Goal: Task Accomplishment & Management: Use online tool/utility

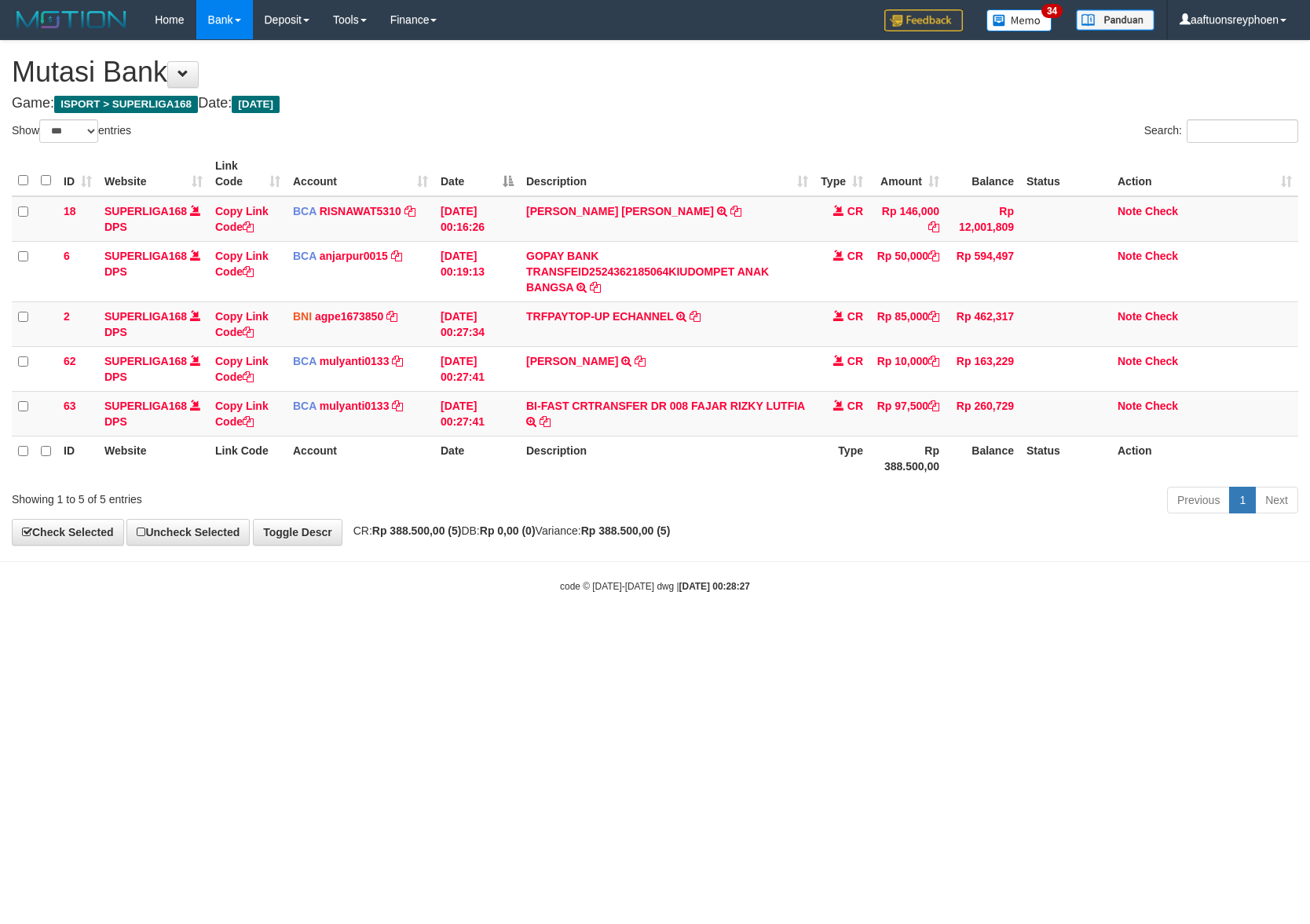
select select "***"
drag, startPoint x: 765, startPoint y: 571, endPoint x: 788, endPoint y: 570, distance: 23.0
click at [765, 572] on body "Toggle navigation Home Bank Account List Load By Website Group [ISPORT] SUPERLI…" at bounding box center [655, 316] width 1310 height 633
drag, startPoint x: 778, startPoint y: 566, endPoint x: 1302, endPoint y: 482, distance: 530.7
click at [881, 542] on body "Toggle navigation Home Bank Account List Load By Website Group [ISPORT] SUPERLI…" at bounding box center [655, 316] width 1310 height 633
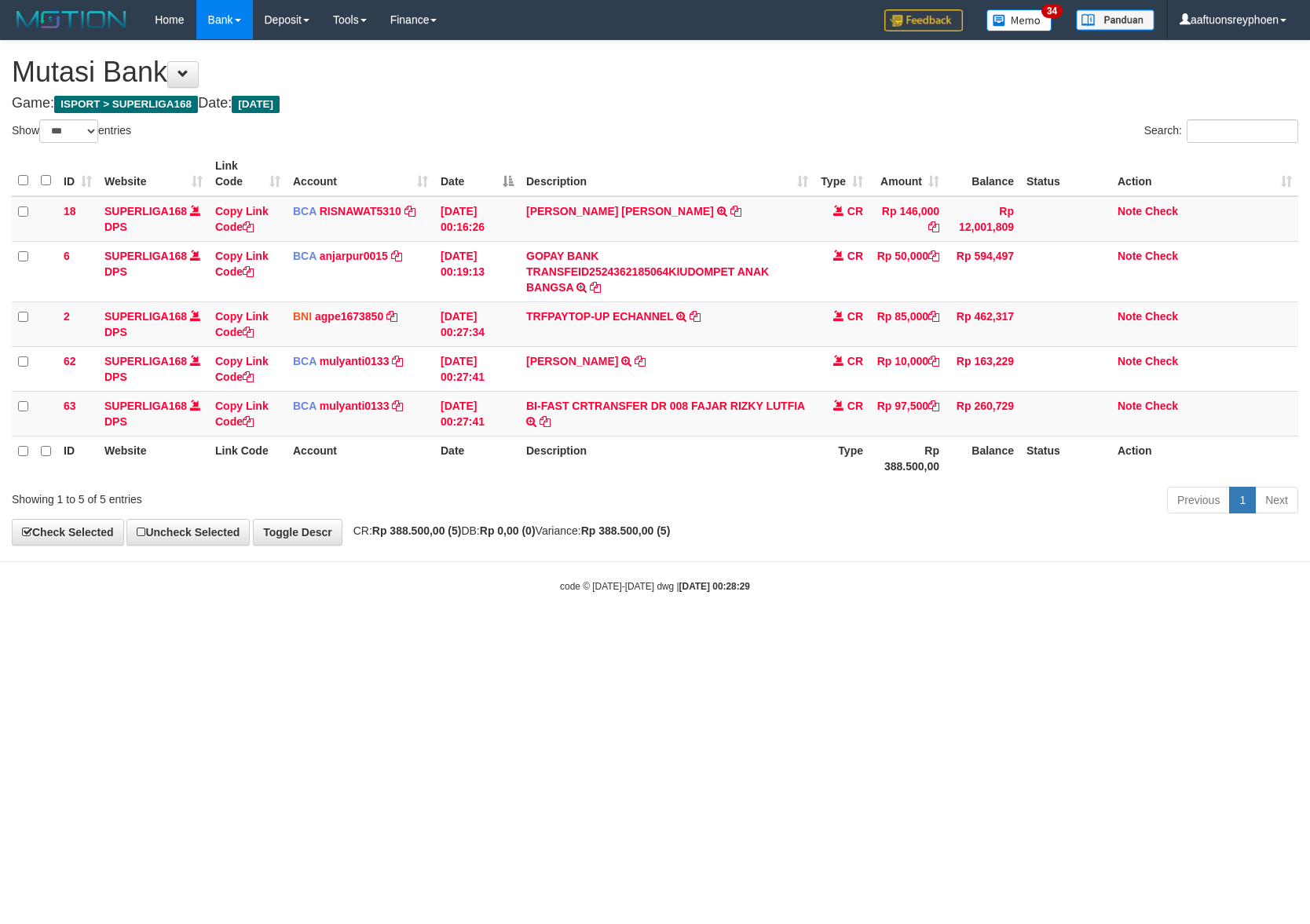
select select "***"
click at [981, 508] on div "**********" at bounding box center [655, 293] width 1310 height 504
select select "***"
click at [953, 504] on div "Previous 1 Next" at bounding box center [928, 502] width 741 height 34
select select "***"
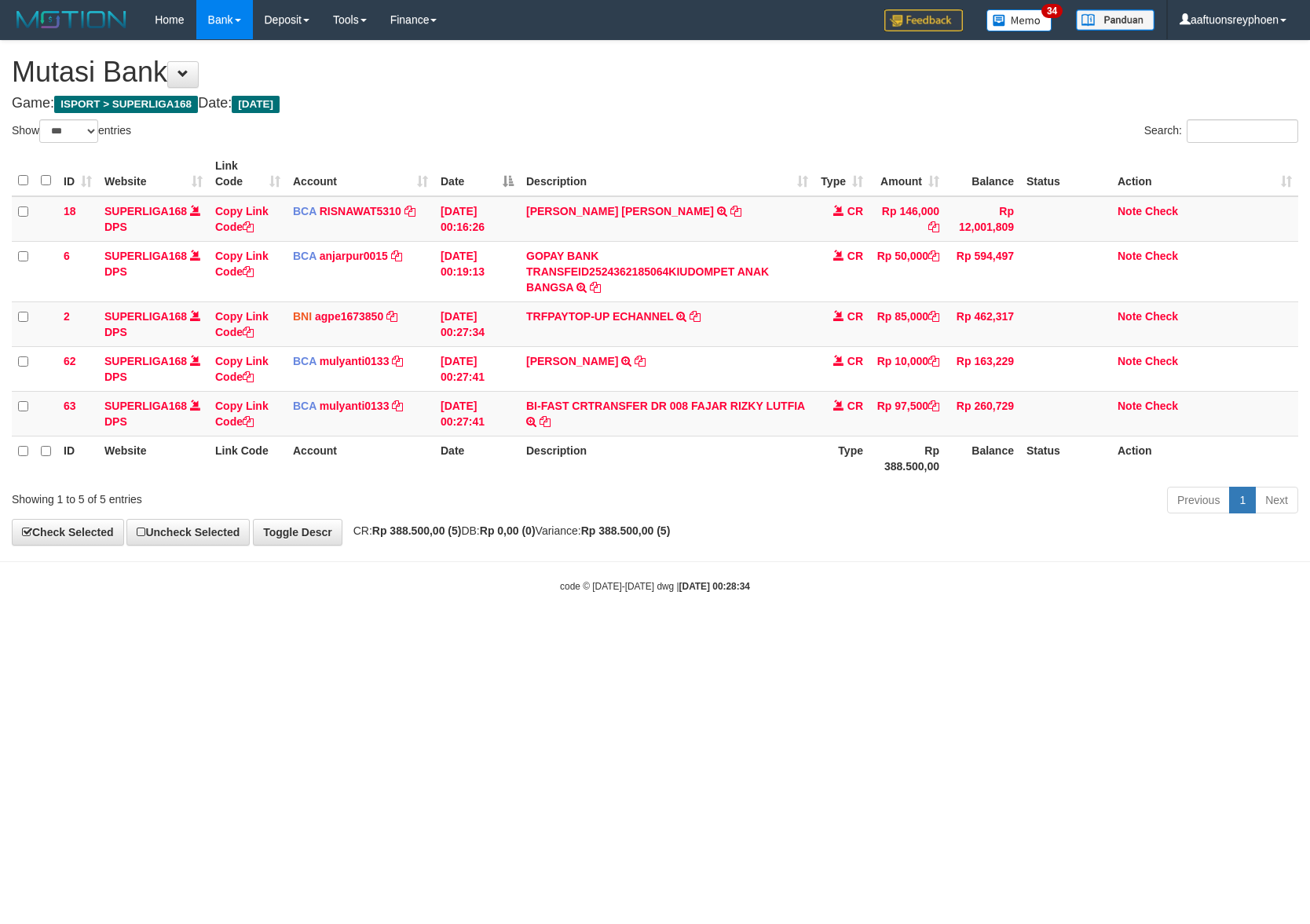
drag, startPoint x: 0, startPoint y: 0, endPoint x: 1057, endPoint y: 535, distance: 1184.7
click at [922, 546] on body "Toggle navigation Home Bank Account List Load By Website Group [ISPORT] SUPERLI…" at bounding box center [655, 316] width 1310 height 633
select select "***"
click at [709, 558] on body "Toggle navigation Home Bank Account List Load By Website Group [ISPORT] SUPERLI…" at bounding box center [655, 316] width 1310 height 633
select select "***"
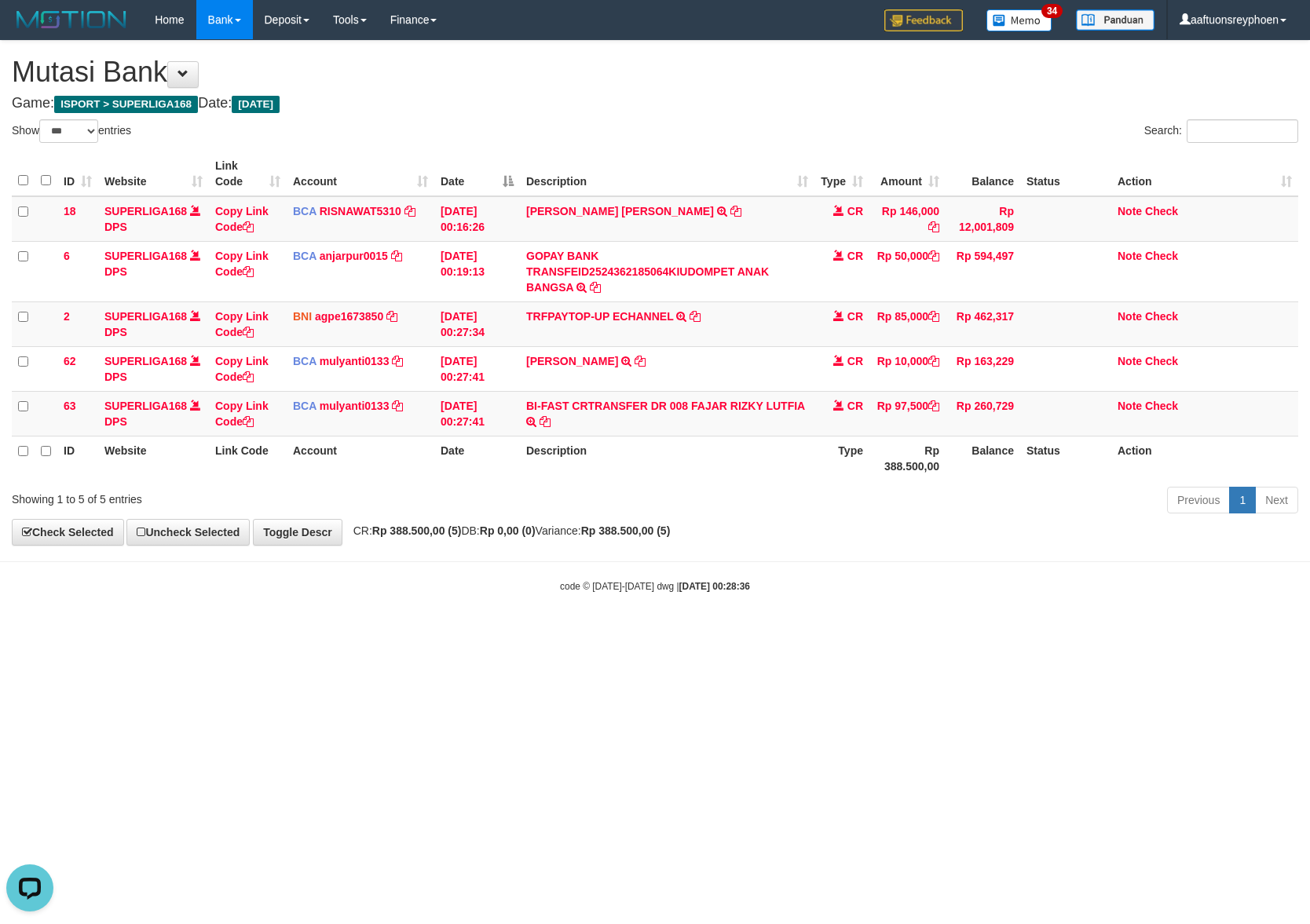
click at [761, 530] on div "**********" at bounding box center [655, 293] width 1310 height 504
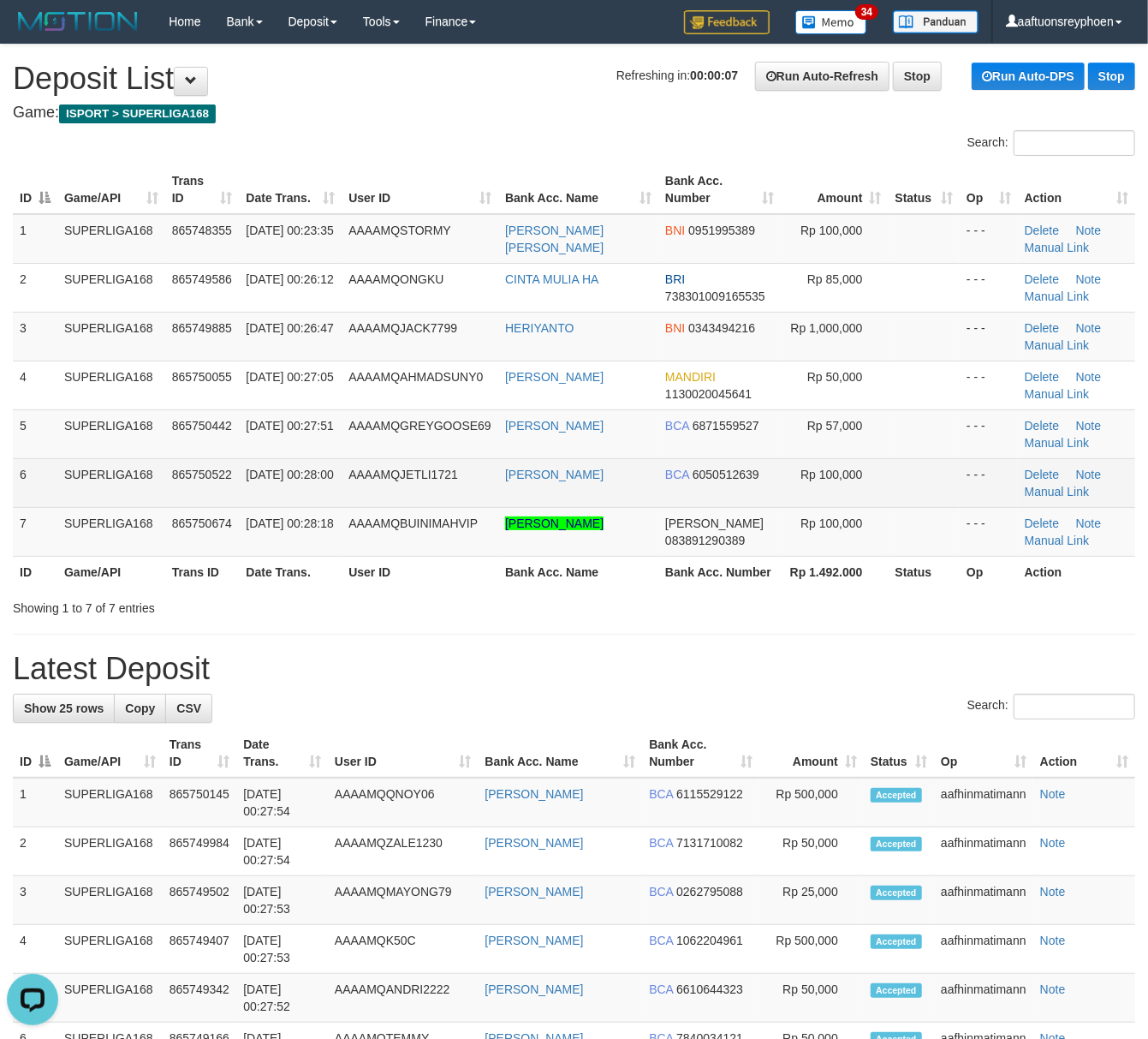
drag, startPoint x: 202, startPoint y: 494, endPoint x: 166, endPoint y: 498, distance: 36.2
click at [199, 494] on td "865750522" at bounding box center [202, 482] width 74 height 49
click at [122, 484] on td "SUPERLIGA168" at bounding box center [111, 482] width 108 height 49
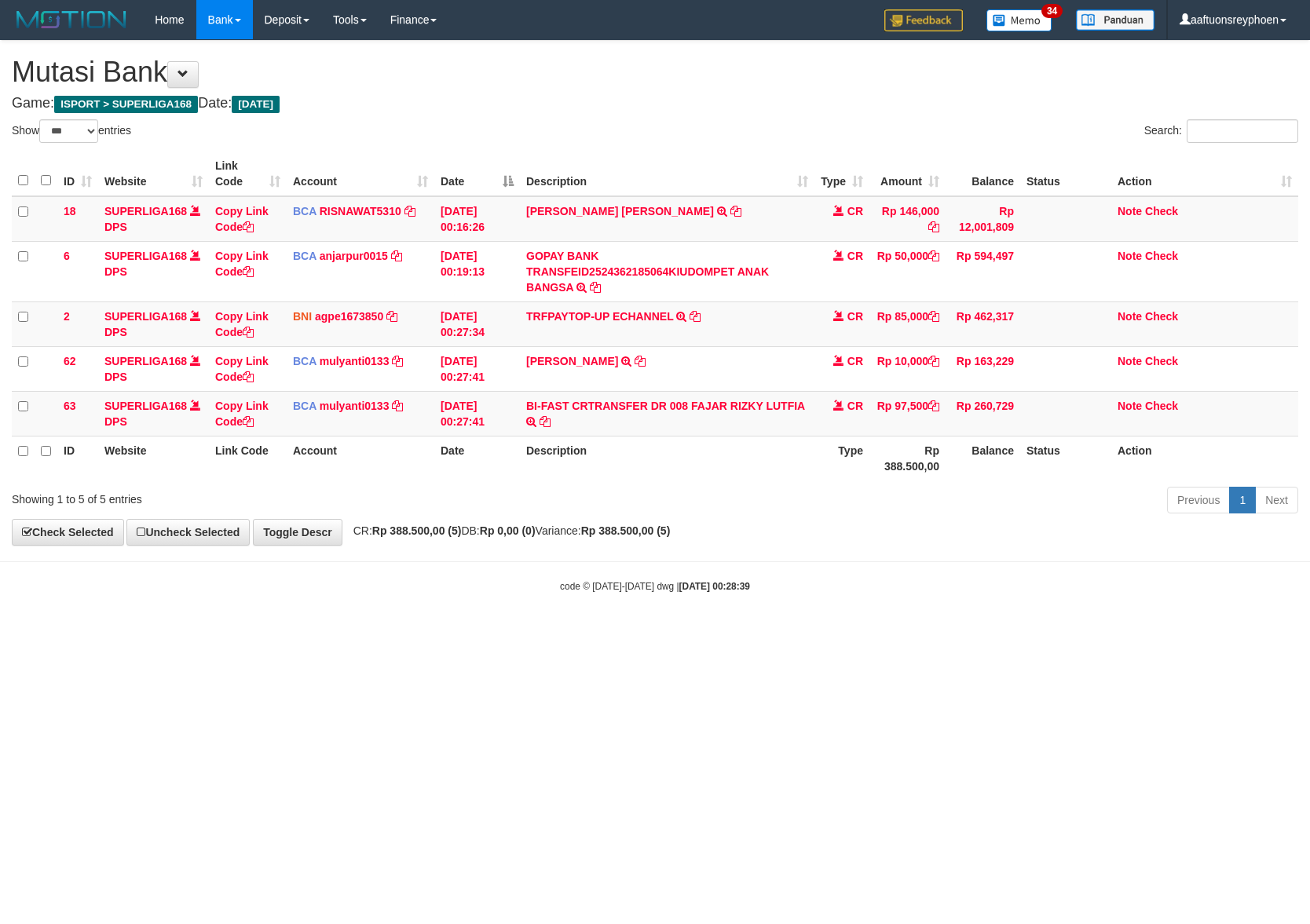
select select "***"
drag, startPoint x: 860, startPoint y: 534, endPoint x: 1305, endPoint y: 503, distance: 446.1
click at [953, 526] on div "**********" at bounding box center [655, 293] width 1310 height 504
select select "***"
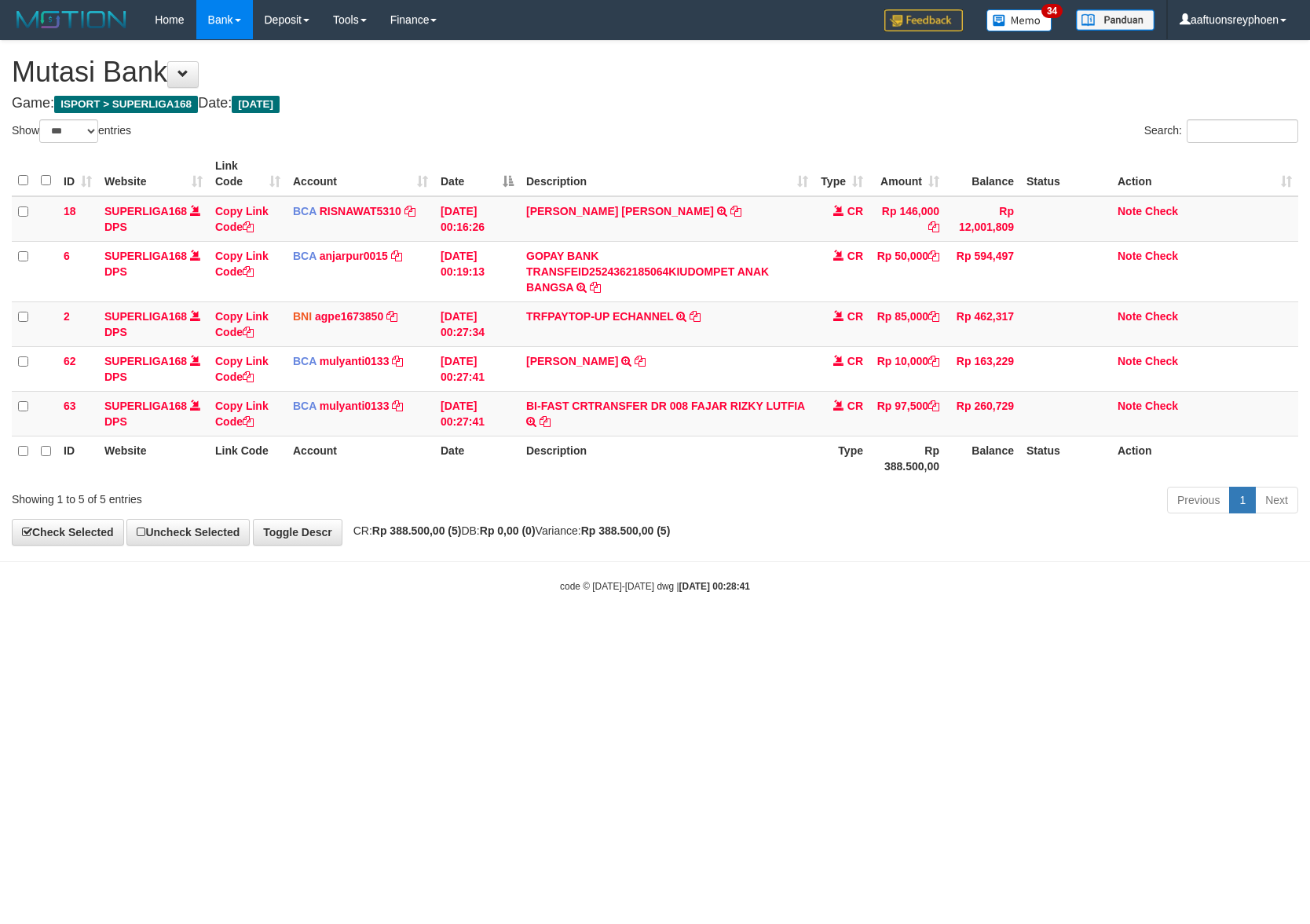
click at [969, 561] on body "Toggle navigation Home Bank Account List Load By Website Group [ISPORT] SUPERLI…" at bounding box center [655, 316] width 1310 height 633
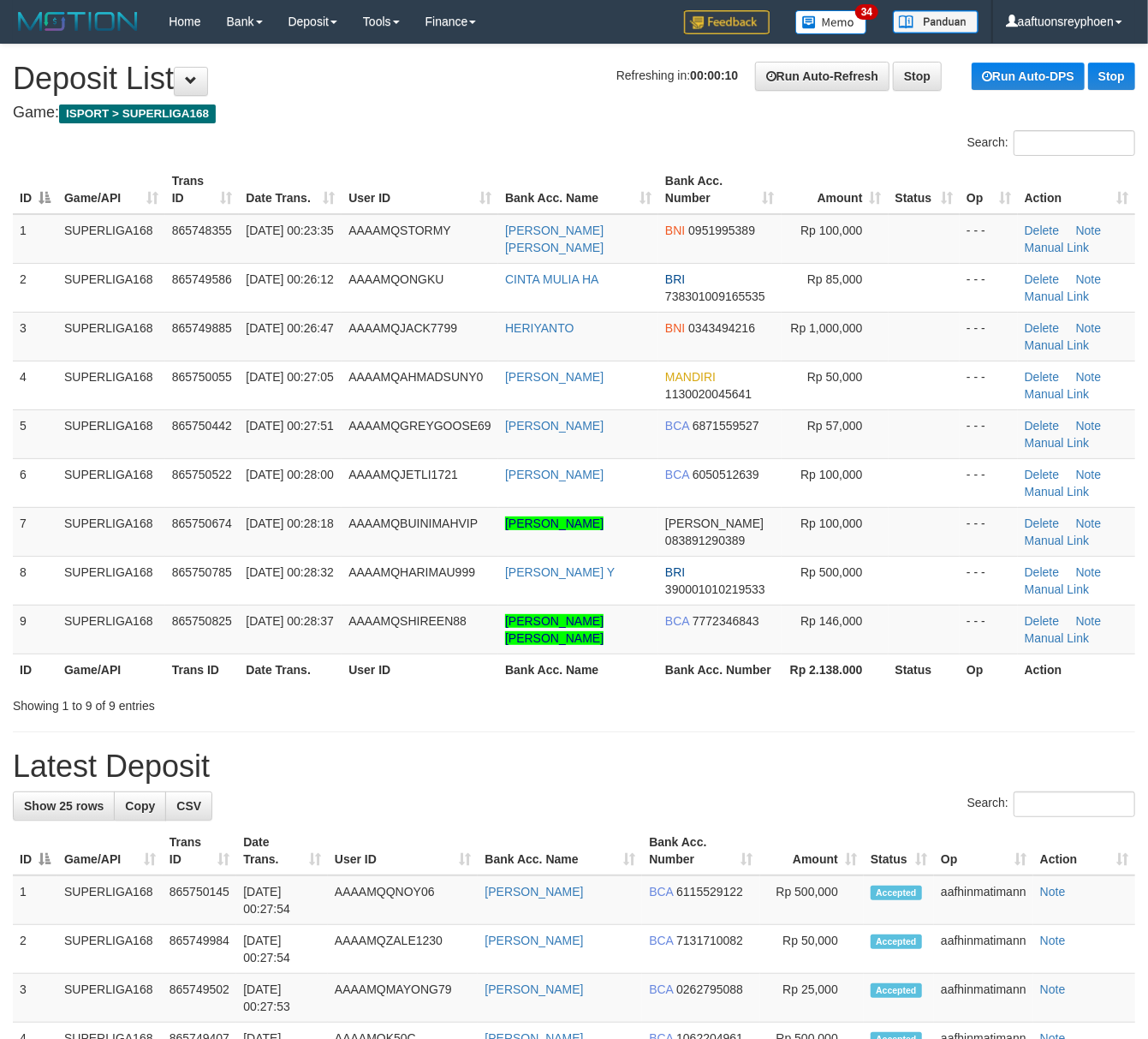
drag, startPoint x: 190, startPoint y: 494, endPoint x: 2, endPoint y: 553, distance: 197.0
click at [180, 501] on td "865750522" at bounding box center [202, 482] width 74 height 49
drag, startPoint x: 49, startPoint y: 524, endPoint x: 35, endPoint y: 525, distance: 14.0
click at [48, 522] on td "7" at bounding box center [35, 531] width 45 height 49
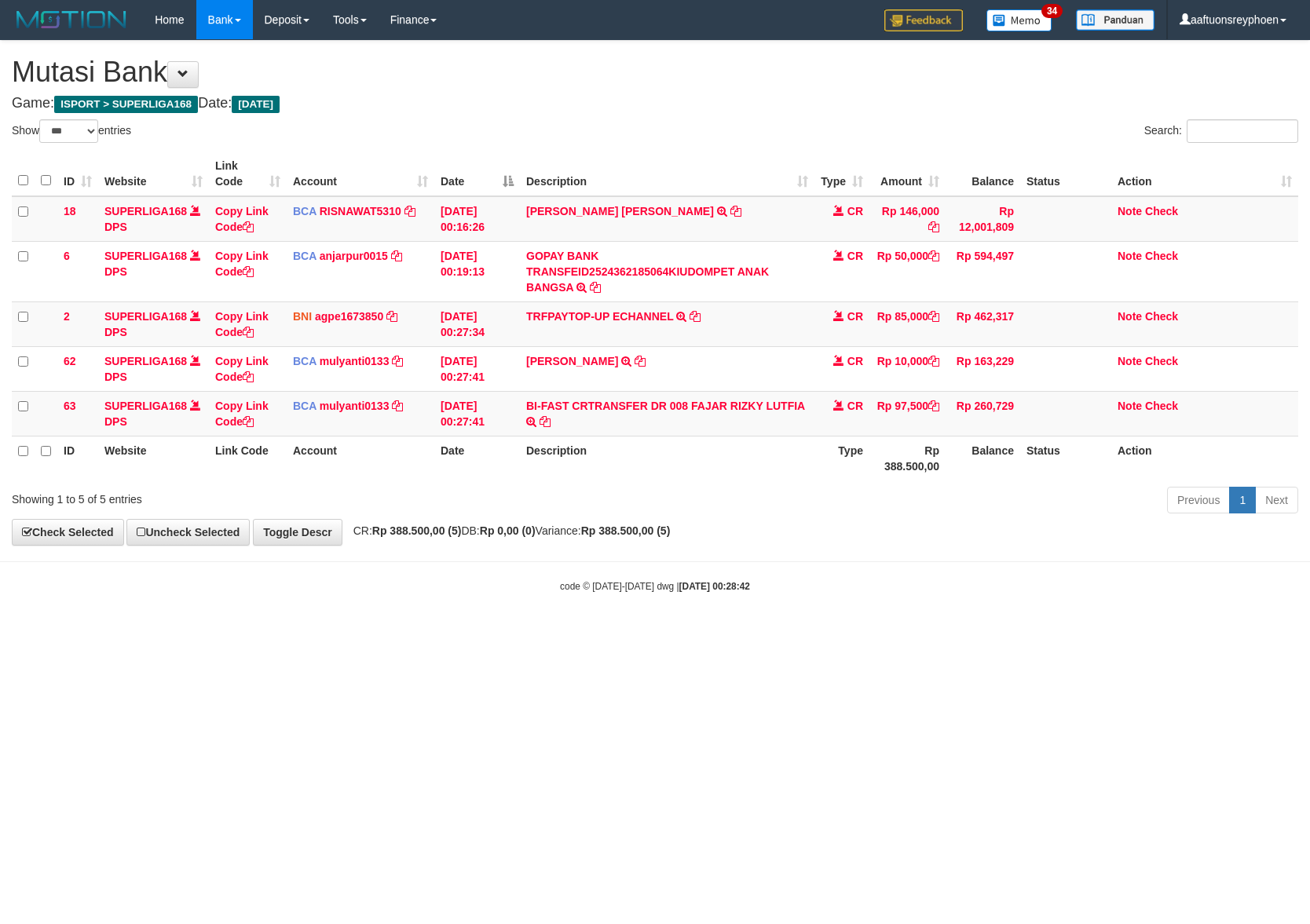
select select "***"
click at [997, 566] on body "Toggle navigation Home Bank Account List Load By Website Group [ISPORT] SUPERLI…" at bounding box center [655, 316] width 1310 height 633
select select "***"
click at [632, 578] on body "Toggle navigation Home Bank Account List Load By Website Group [ISPORT] SUPERLI…" at bounding box center [655, 316] width 1310 height 633
click at [628, 576] on body "Toggle navigation Home Bank Account List Load By Website Group [ISPORT] SUPERLI…" at bounding box center [655, 316] width 1310 height 633
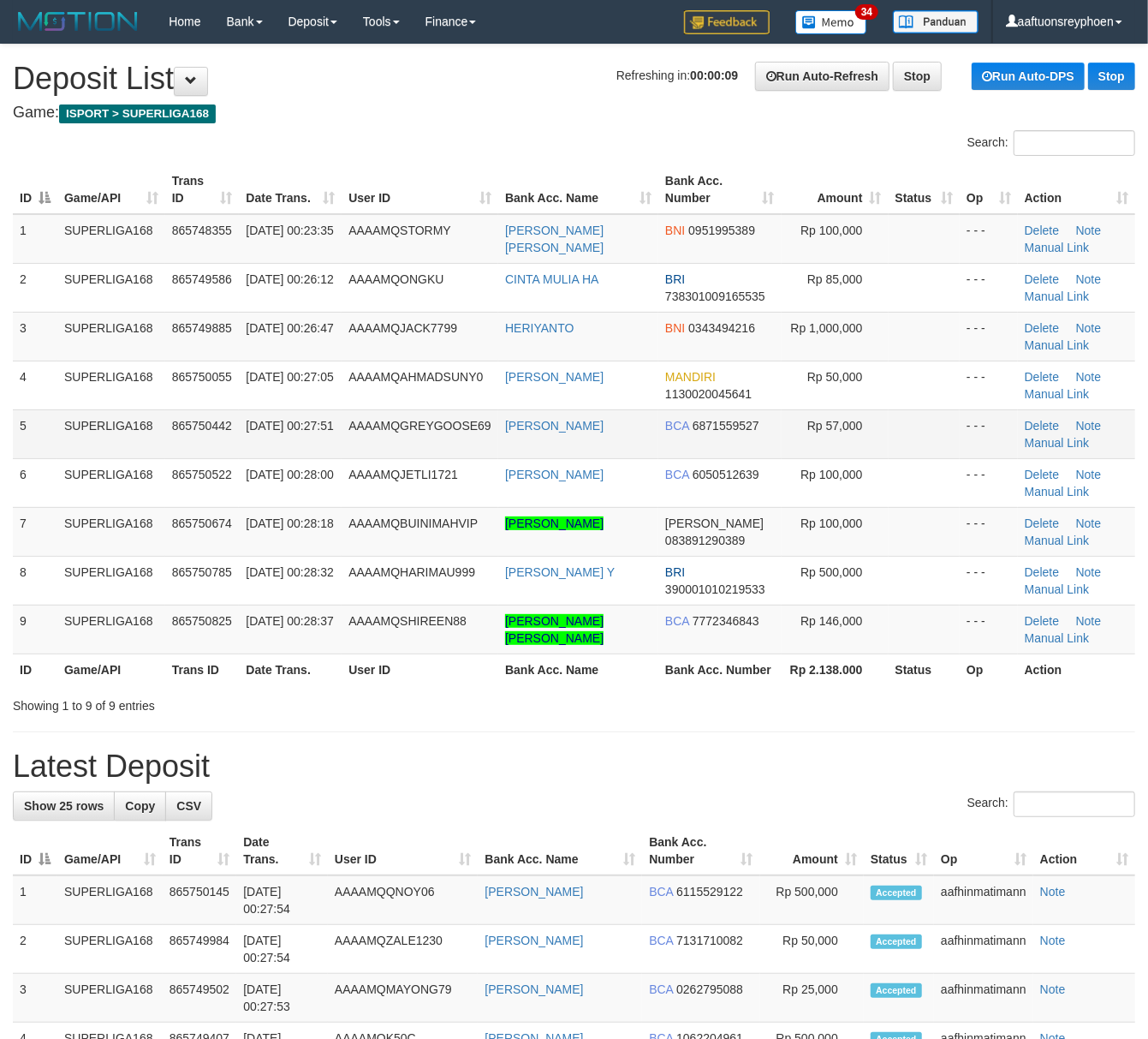
click at [226, 449] on td "865750442" at bounding box center [202, 434] width 74 height 49
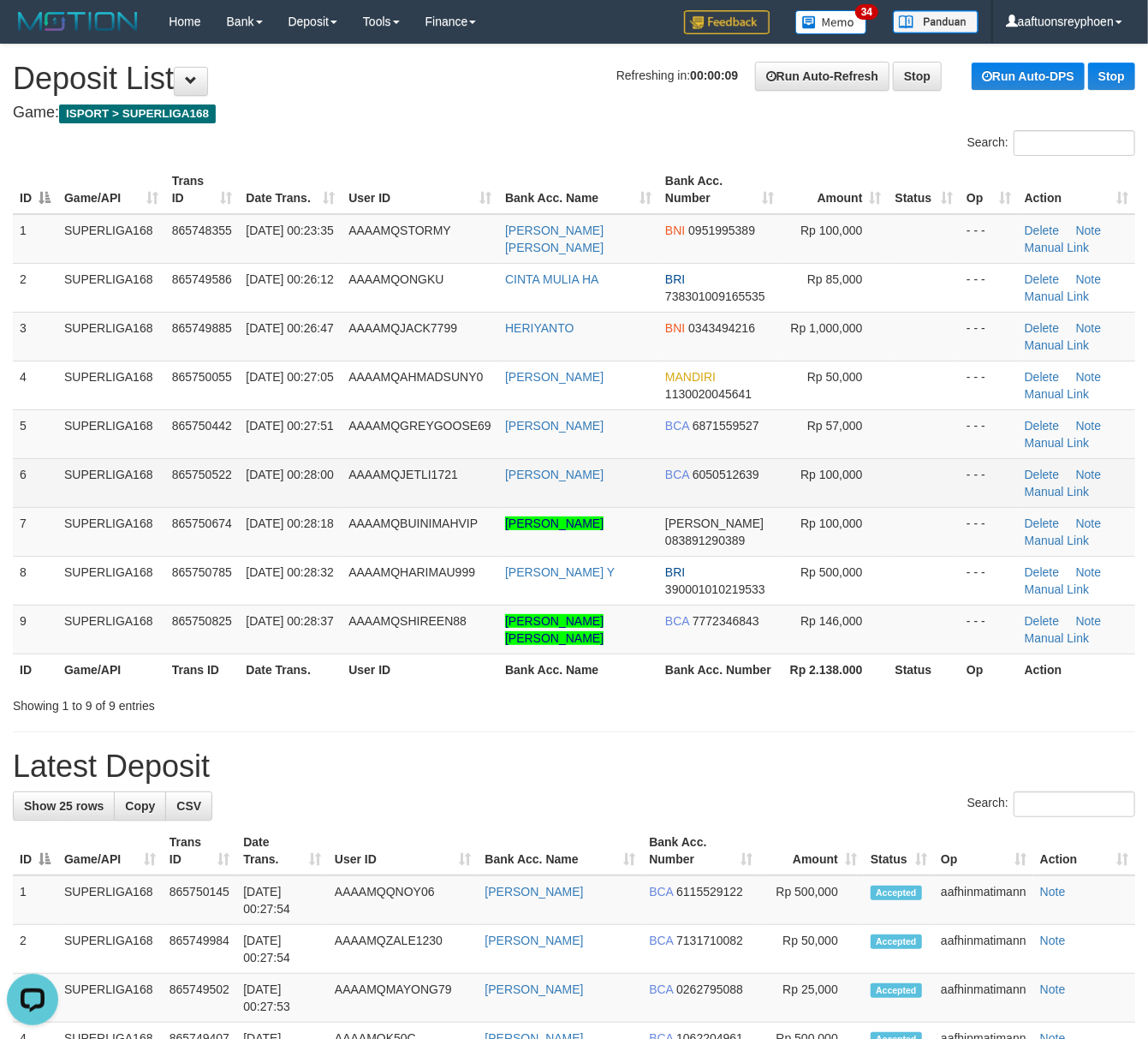
click at [207, 466] on td "865750522" at bounding box center [202, 482] width 74 height 49
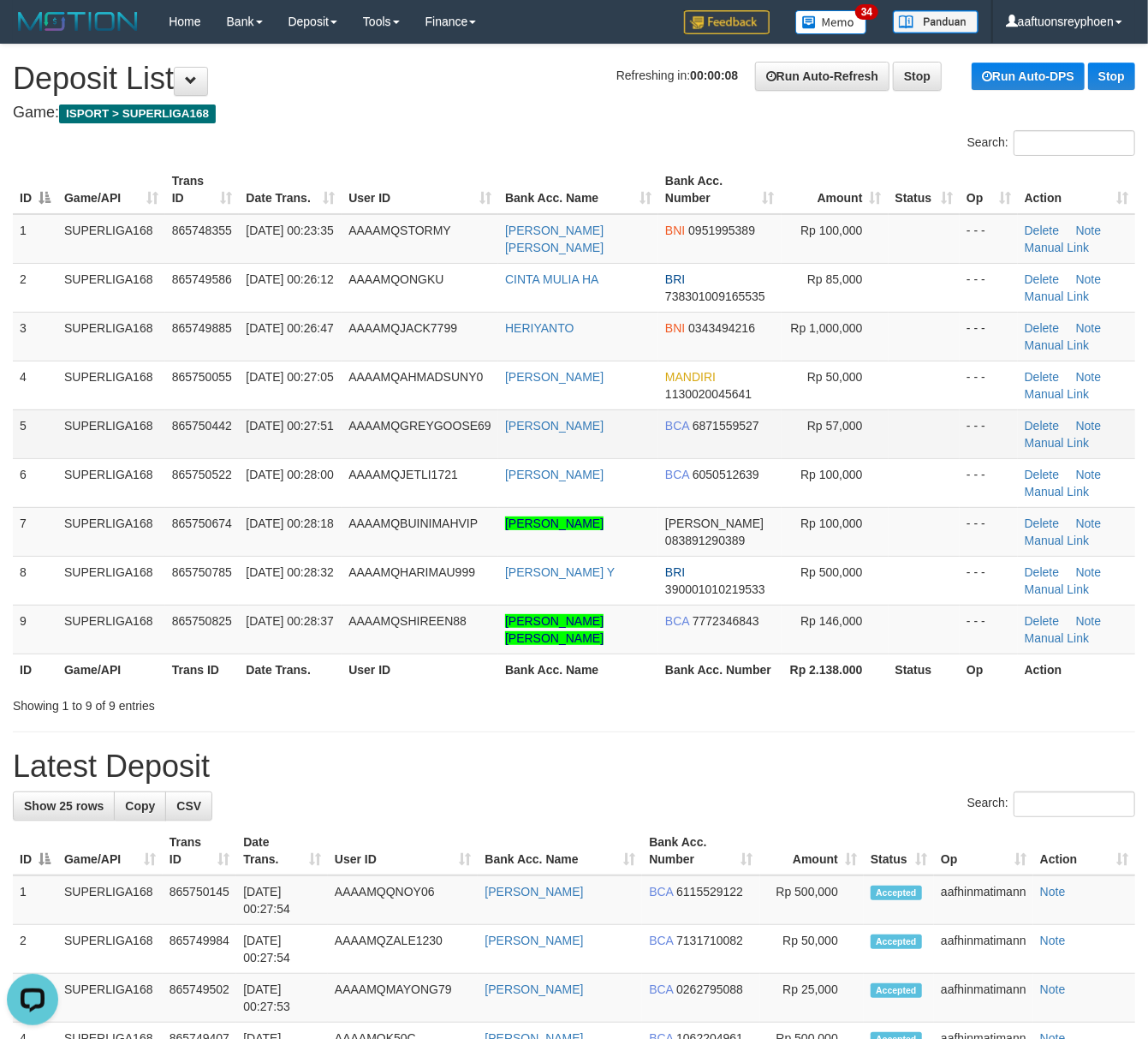
click at [212, 434] on td "865750442" at bounding box center [202, 434] width 74 height 49
click at [212, 433] on td "865750442" at bounding box center [202, 434] width 74 height 49
click at [204, 434] on td "865750442" at bounding box center [202, 434] width 74 height 49
click at [204, 433] on td "865750442" at bounding box center [202, 434] width 74 height 49
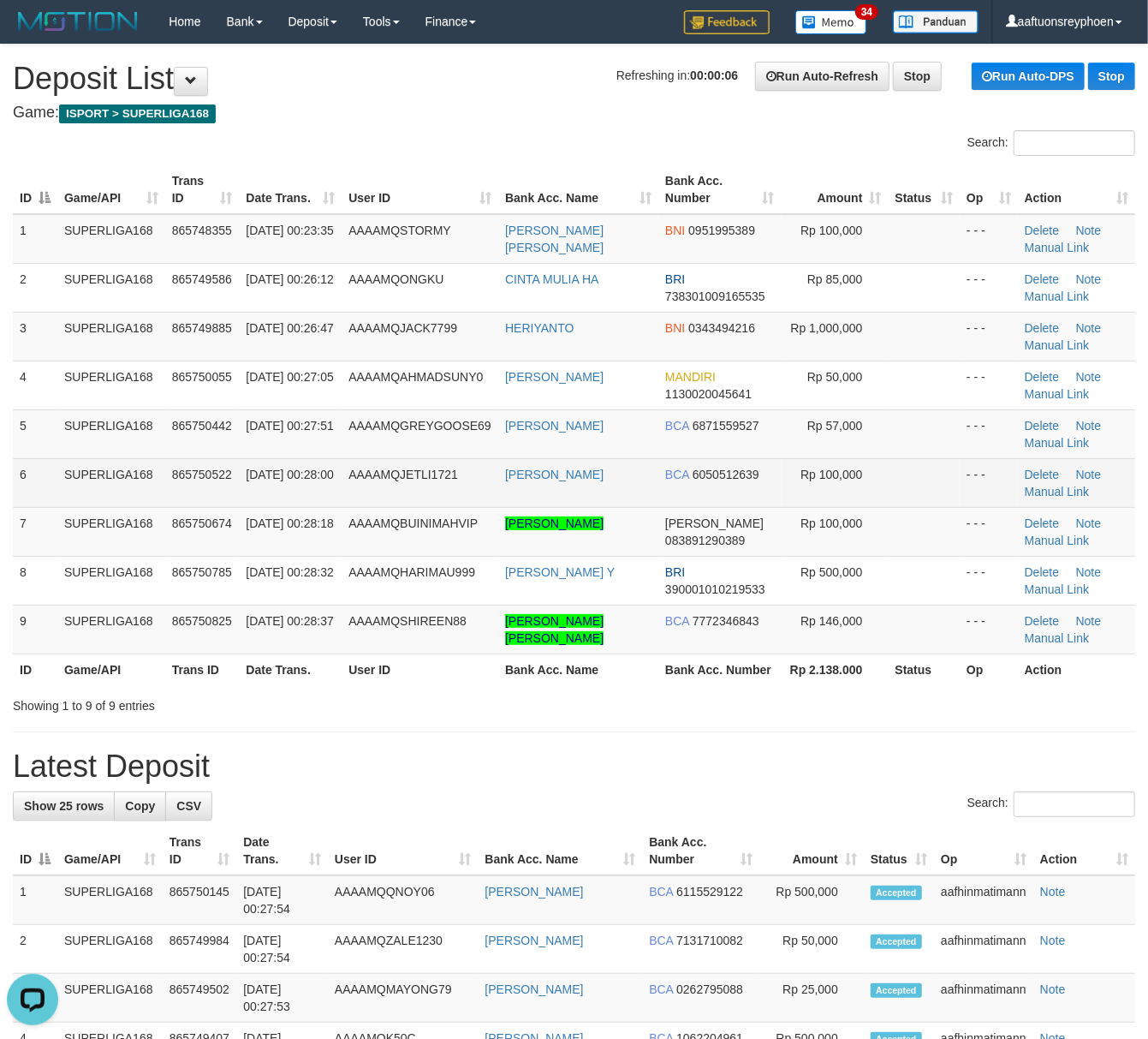
click at [181, 477] on span "865750522" at bounding box center [201, 474] width 60 height 13
click at [179, 474] on span "865750522" at bounding box center [201, 474] width 60 height 13
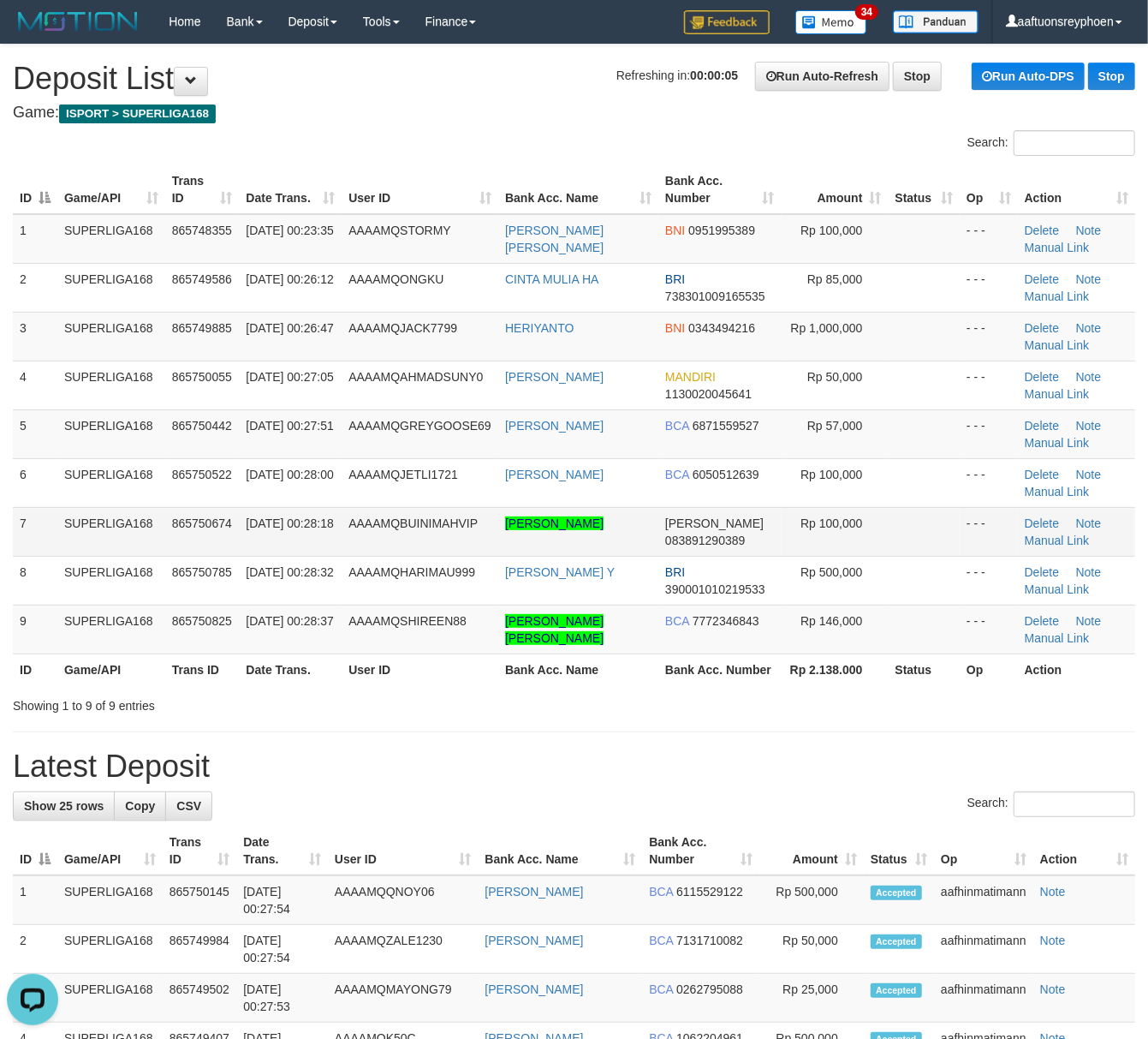
click at [91, 526] on td "SUPERLIGA168" at bounding box center [111, 531] width 108 height 49
drag, startPoint x: 91, startPoint y: 525, endPoint x: 1, endPoint y: 533, distance: 90.4
click at [83, 525] on td "SUPERLIGA168" at bounding box center [111, 531] width 108 height 49
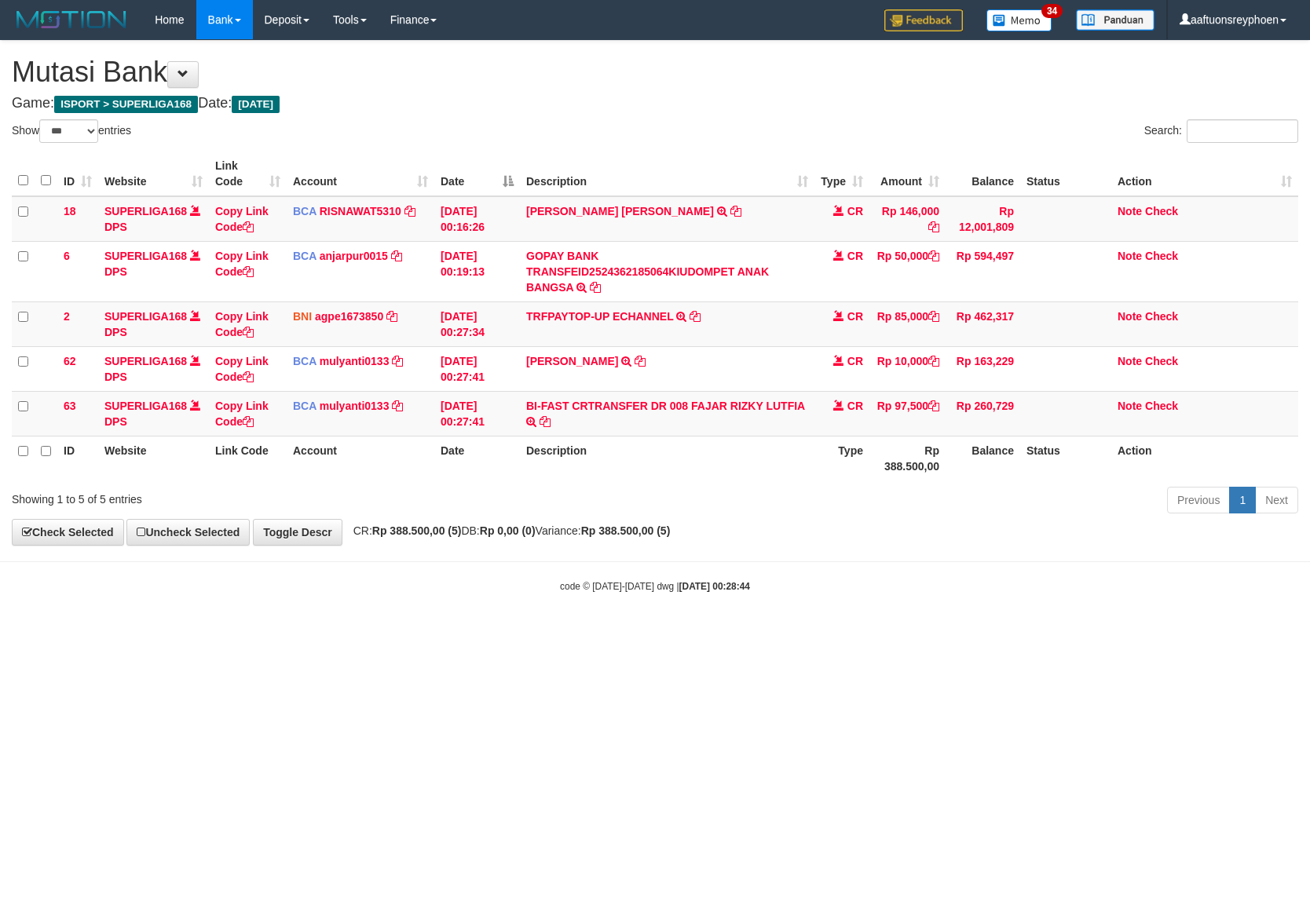
select select "***"
drag, startPoint x: 0, startPoint y: 0, endPoint x: 1176, endPoint y: 485, distance: 1272.1
click at [916, 503] on div "Previous 1 Next" at bounding box center [928, 502] width 741 height 34
select select "***"
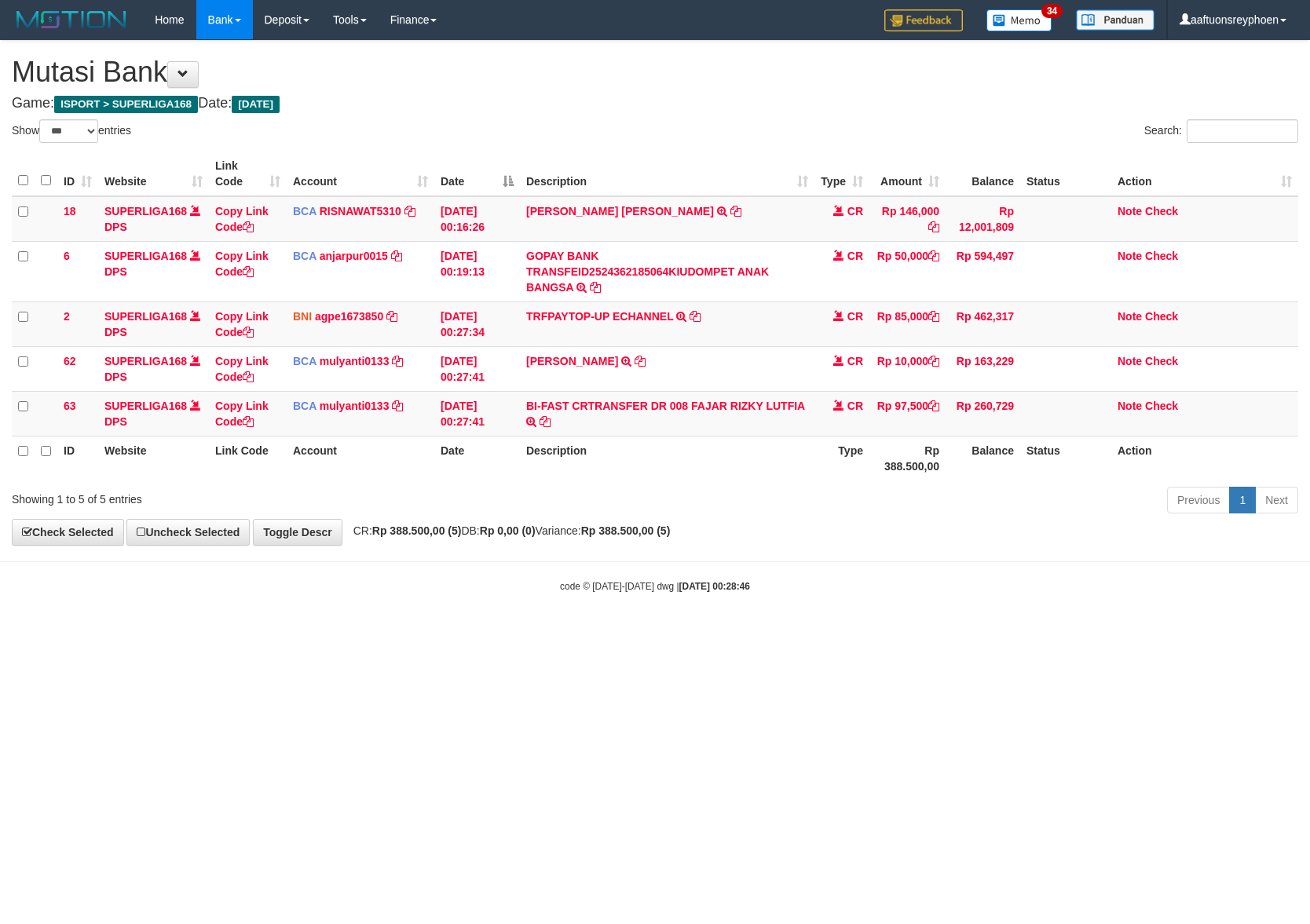
drag, startPoint x: 740, startPoint y: 525, endPoint x: 1305, endPoint y: 460, distance: 568.7
click at [809, 516] on div "**********" at bounding box center [655, 293] width 1310 height 504
select select "***"
drag, startPoint x: 847, startPoint y: 512, endPoint x: 1304, endPoint y: 465, distance: 459.4
click at [953, 503] on div "Previous 1 Next" at bounding box center [928, 502] width 741 height 34
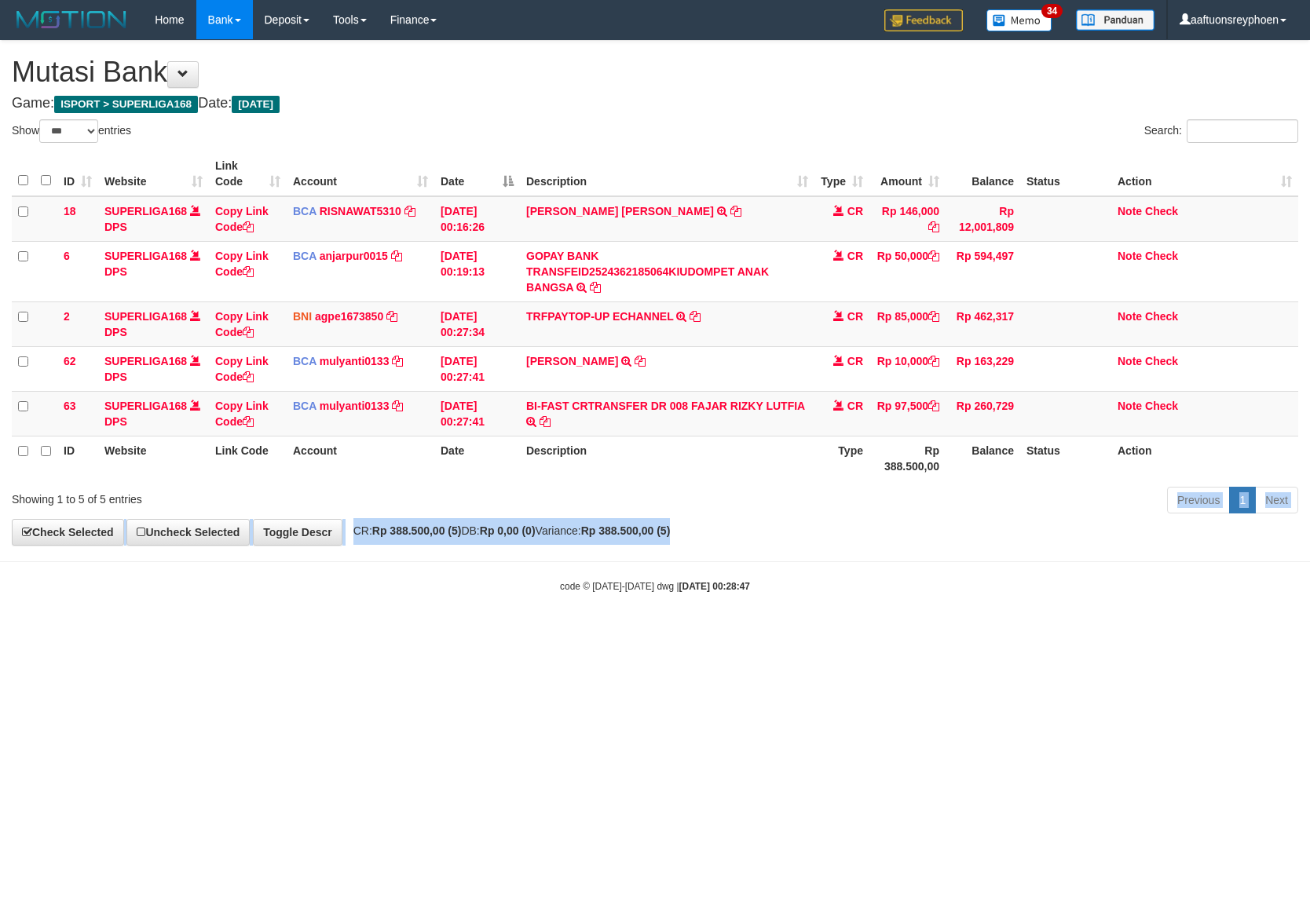
click at [868, 518] on div "**********" at bounding box center [655, 293] width 1310 height 504
drag, startPoint x: 860, startPoint y: 518, endPoint x: 1282, endPoint y: 490, distance: 422.9
click at [887, 516] on div "Previous 1 Next" at bounding box center [928, 502] width 741 height 34
select select "***"
click at [793, 537] on div "**********" at bounding box center [655, 293] width 1310 height 504
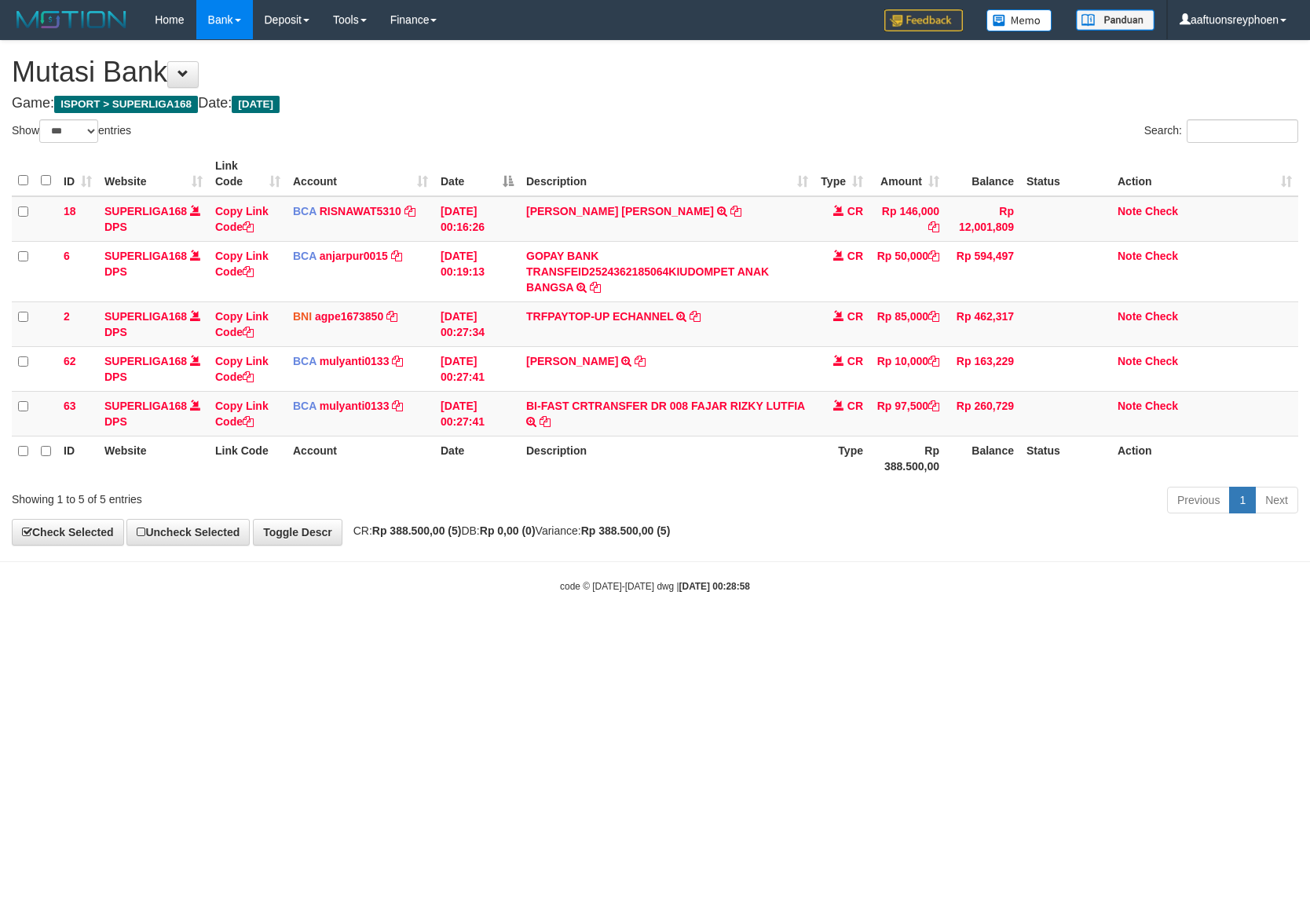
select select "***"
drag, startPoint x: 977, startPoint y: 576, endPoint x: 1212, endPoint y: 546, distance: 236.9
click at [1100, 559] on body "Toggle navigation Home Bank Account List Load By Website Group [ISPORT] SUPERLI…" at bounding box center [655, 316] width 1310 height 633
select select "***"
drag, startPoint x: 913, startPoint y: 521, endPoint x: 1308, endPoint y: 482, distance: 396.9
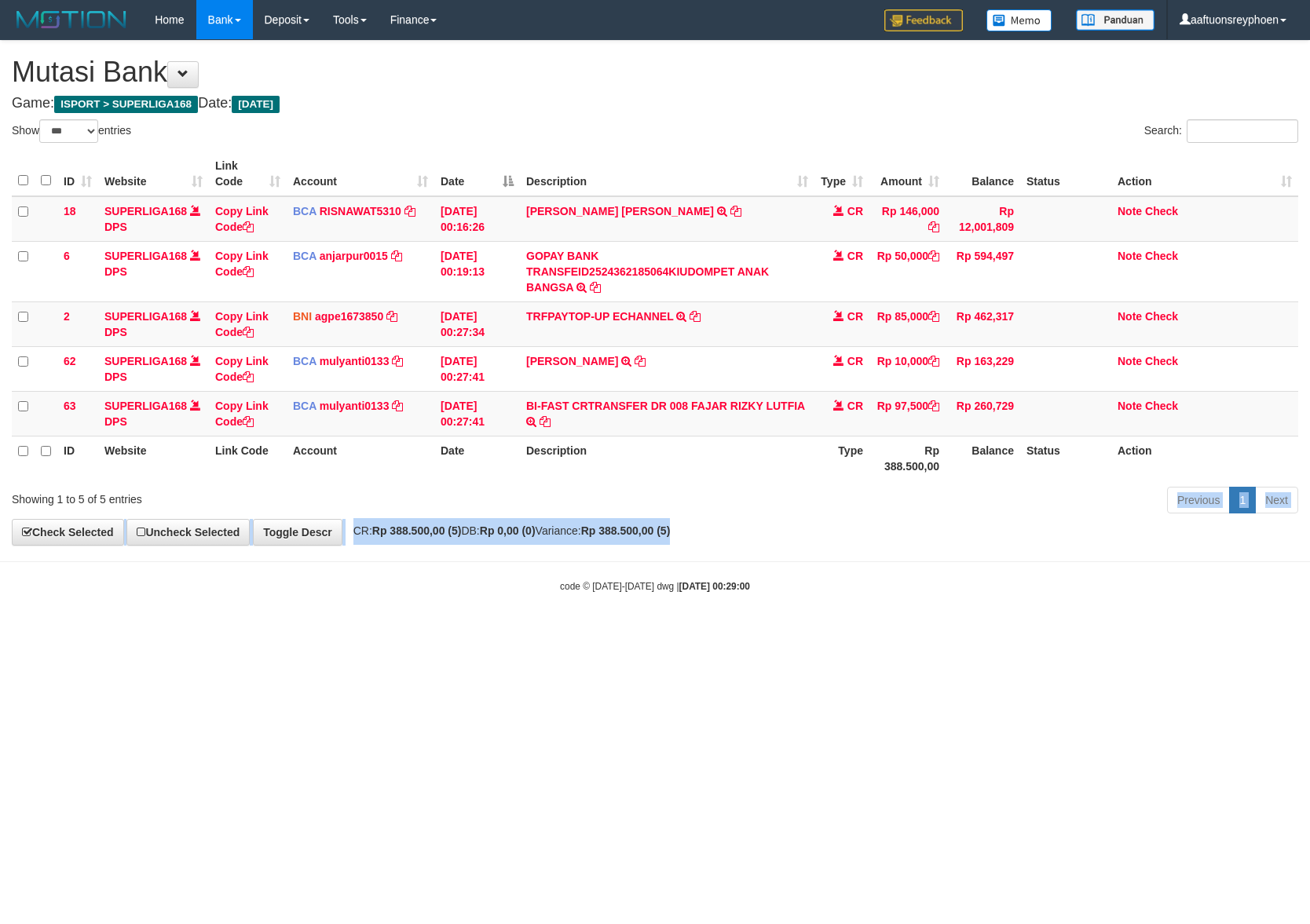
click at [990, 513] on div "**********" at bounding box center [655, 293] width 1310 height 504
select select "***"
click at [824, 523] on div "**********" at bounding box center [655, 293] width 1310 height 504
select select "***"
drag, startPoint x: 915, startPoint y: 583, endPoint x: 1286, endPoint y: 523, distance: 375.8
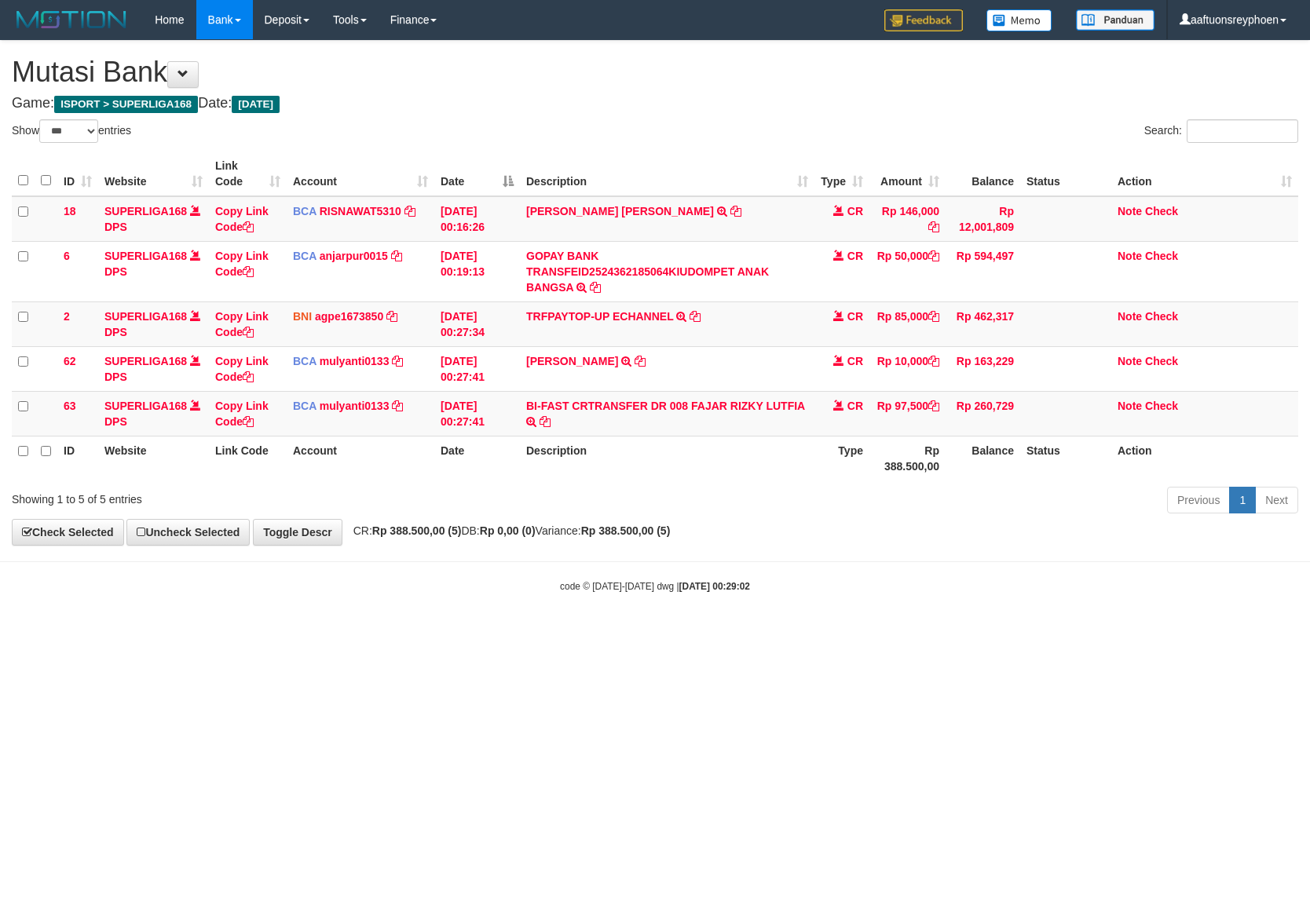
click at [1046, 556] on body "Toggle navigation Home Bank Account List Load By Website Group [ISPORT] SUPERLI…" at bounding box center [655, 316] width 1310 height 633
select select "***"
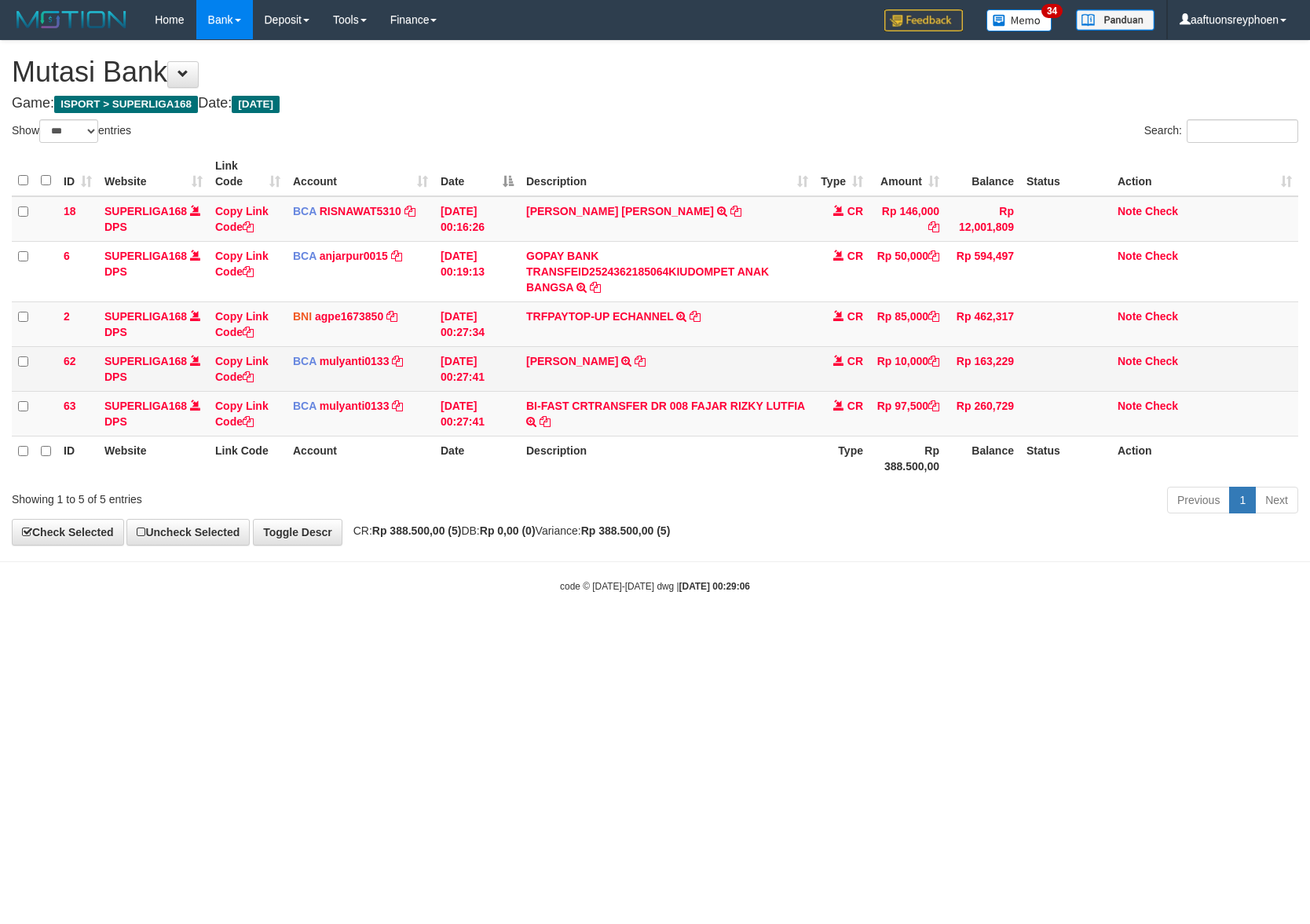
click at [843, 387] on td "CR" at bounding box center [842, 368] width 55 height 45
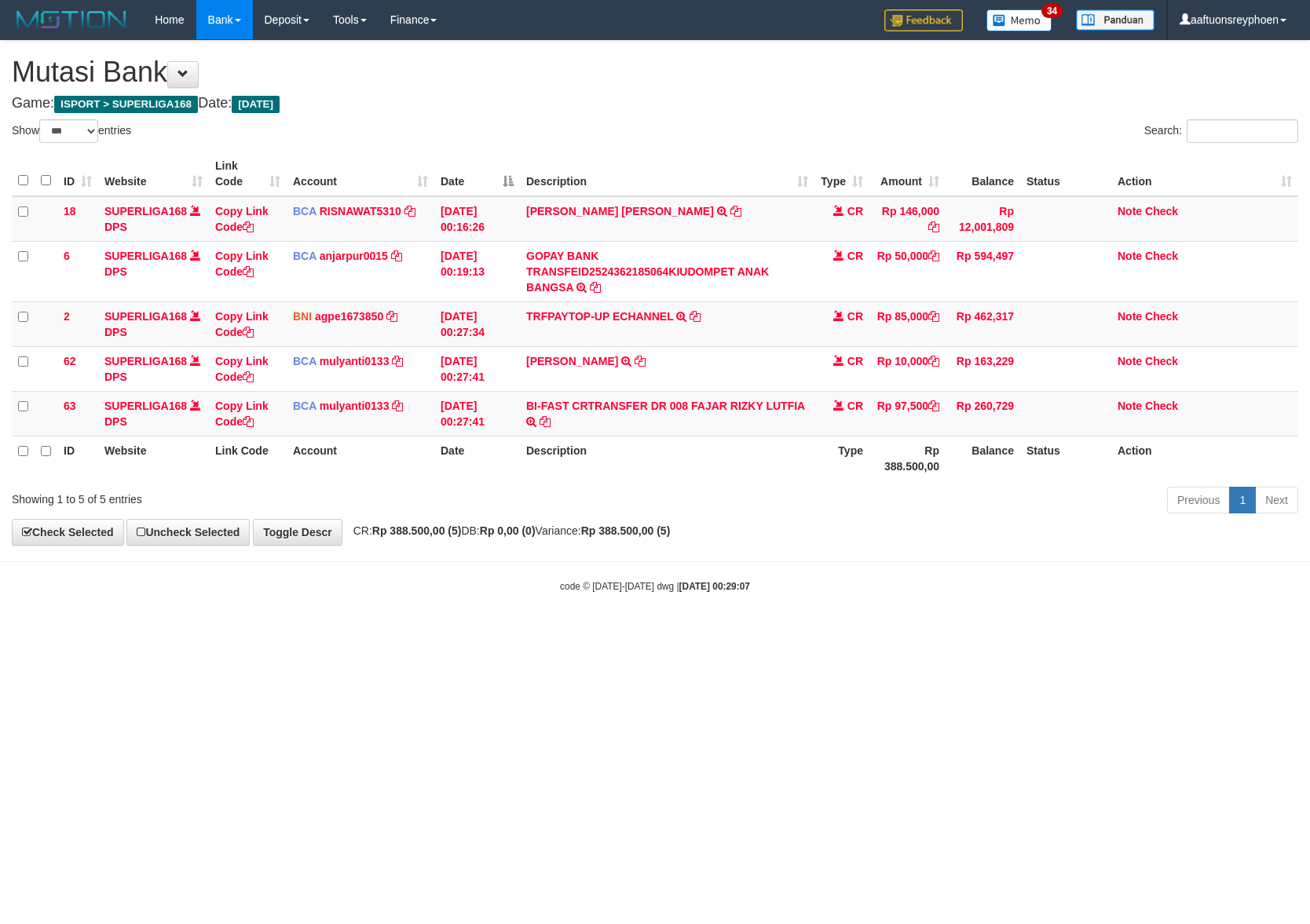
select select "***"
click at [719, 212] on td "NENG NADIA MUSTIKA TRSF E-BANKING CR 09/01 ZKE81 NENG NADIA MUSTIKA" at bounding box center [667, 219] width 294 height 46
copy tr "NENG NADIA MUSTIKA TRSF E-BANKING CR 09/01 ZKE81 NENG NADIA MUSTIKA"
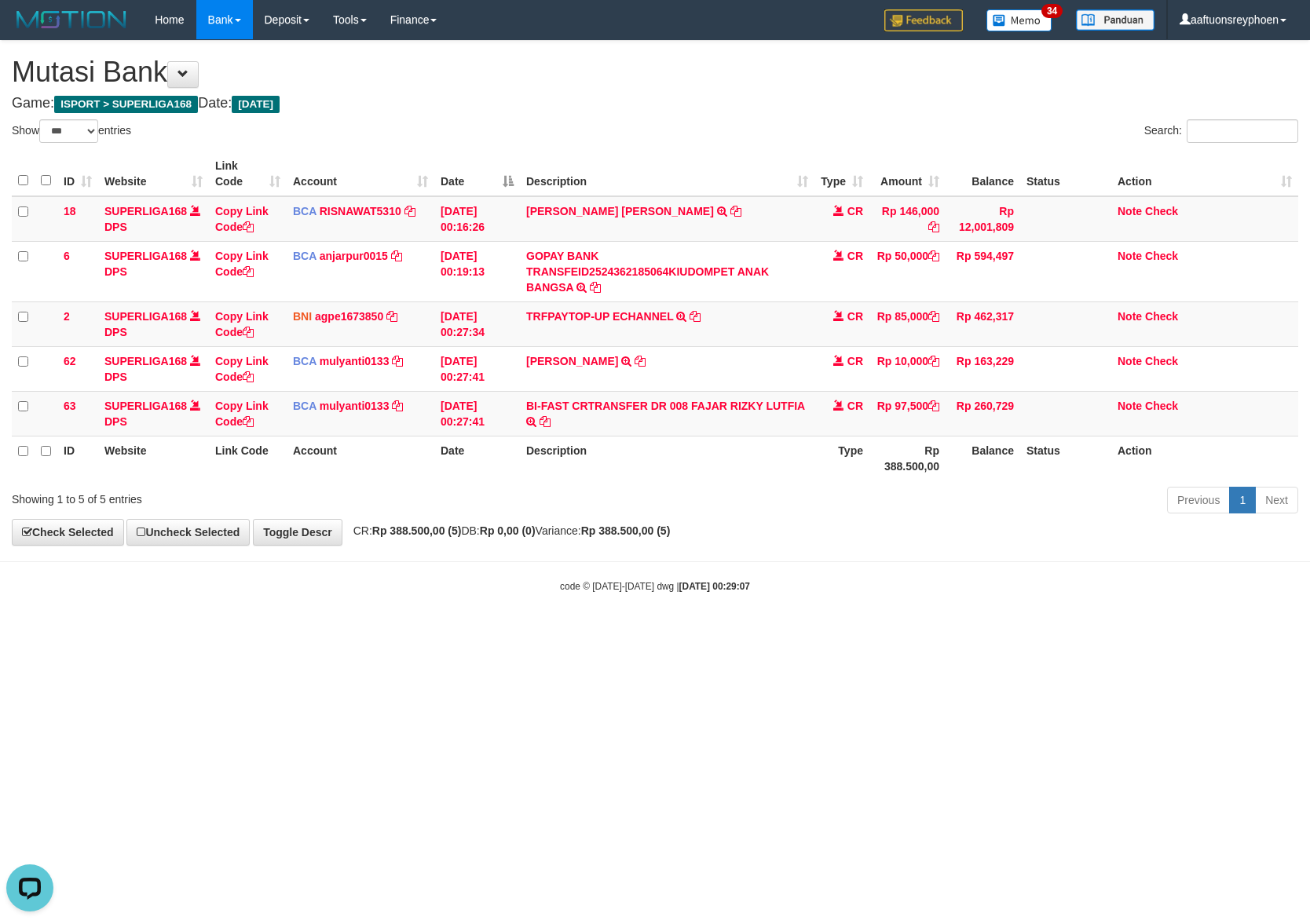
drag, startPoint x: 630, startPoint y: 613, endPoint x: 622, endPoint y: 617, distance: 8.9
click at [630, 613] on body "Toggle navigation Home Bank Account List Load By Website Group [ISPORT] SUPERLI…" at bounding box center [655, 316] width 1310 height 633
drag, startPoint x: 512, startPoint y: 694, endPoint x: 527, endPoint y: 693, distance: 15.0
click at [518, 633] on html "Toggle navigation Home Bank Account List Load By Website Group [ISPORT] SUPERLI…" at bounding box center [655, 316] width 1310 height 633
click at [731, 212] on icon at bounding box center [736, 211] width 11 height 11
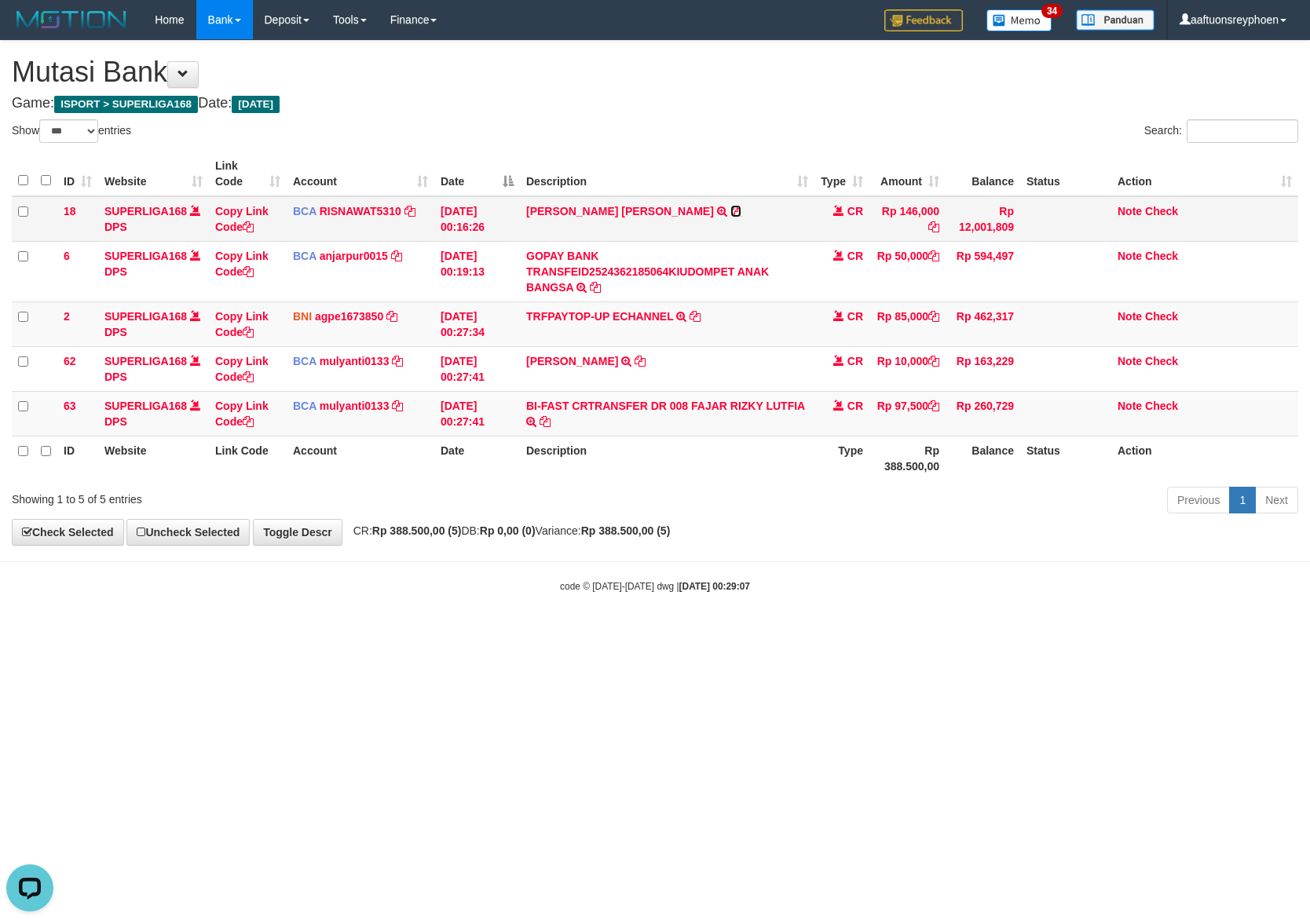
click at [731, 212] on icon at bounding box center [736, 211] width 11 height 11
drag, startPoint x: 831, startPoint y: 545, endPoint x: 1301, endPoint y: 544, distance: 470.0
click at [902, 542] on div "**********" at bounding box center [655, 293] width 1310 height 504
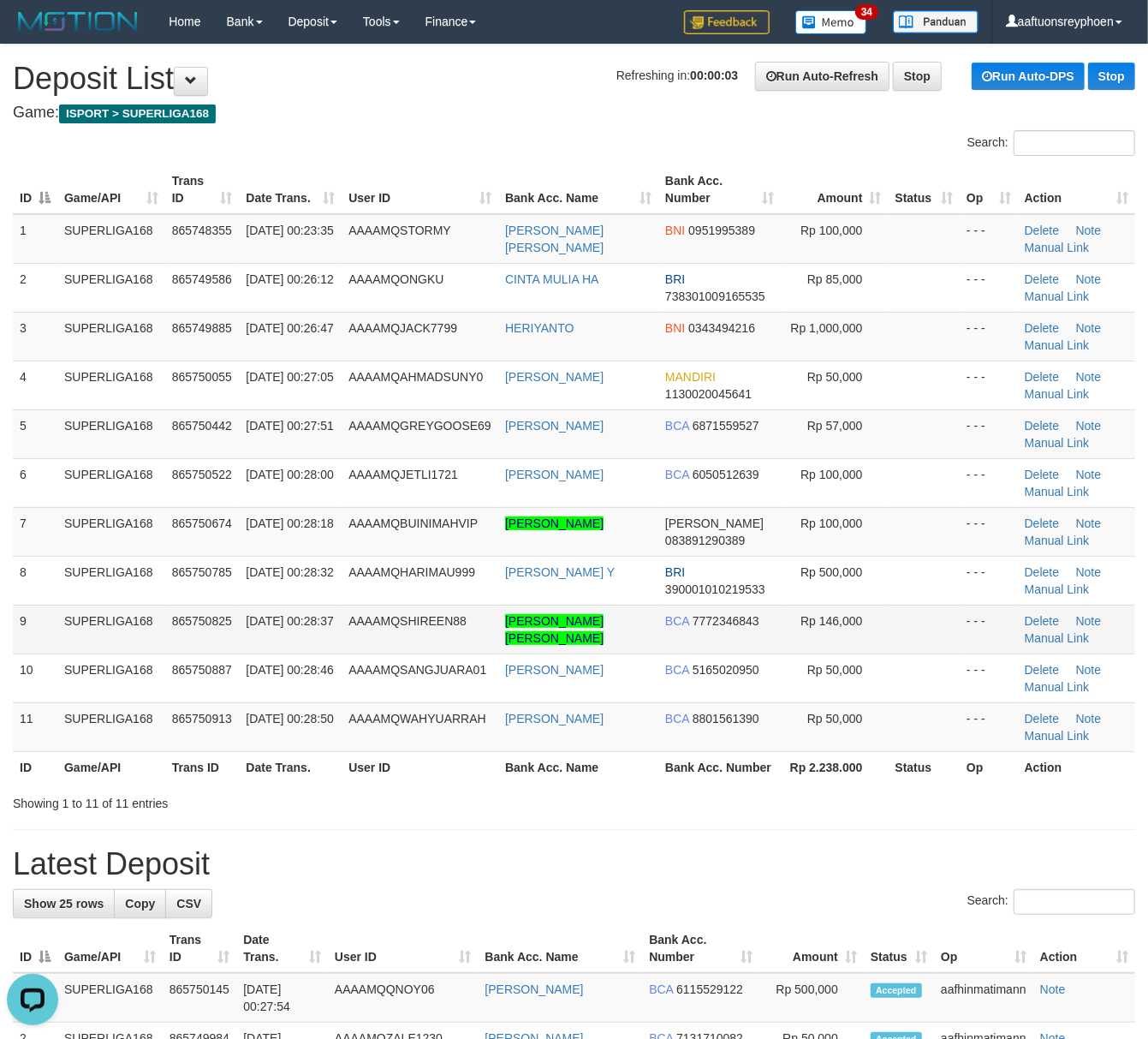
click at [504, 614] on td "NENG NADYA MUSTIKA RAHAYU" at bounding box center [578, 629] width 160 height 49
copy link "NENG N"
drag, startPoint x: 512, startPoint y: 608, endPoint x: 553, endPoint y: 618, distance: 42.2
click at [553, 618] on td "[PERSON_NAME] [PERSON_NAME]" at bounding box center [578, 629] width 160 height 49
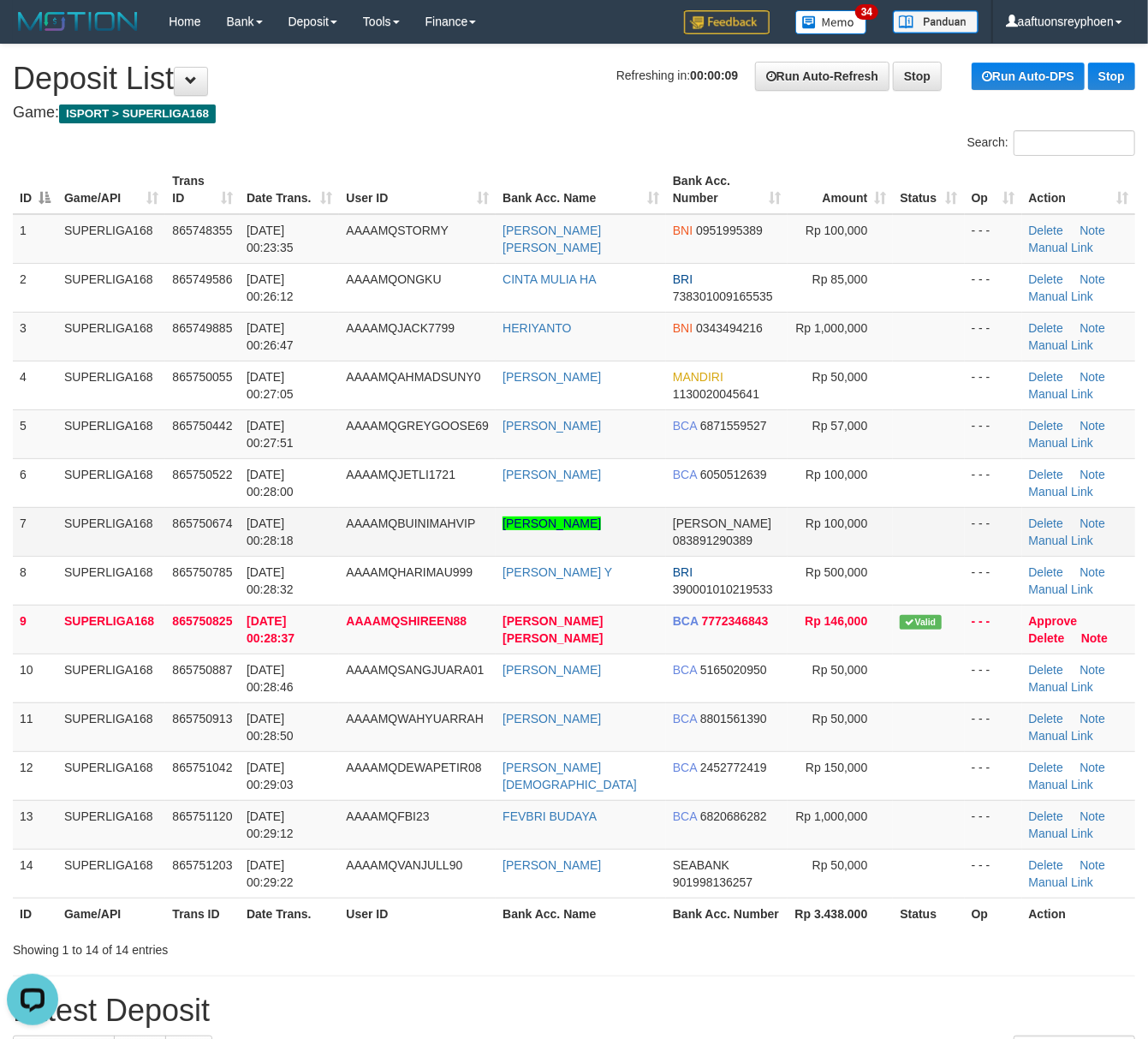
click at [193, 535] on td "865750674" at bounding box center [202, 531] width 74 height 49
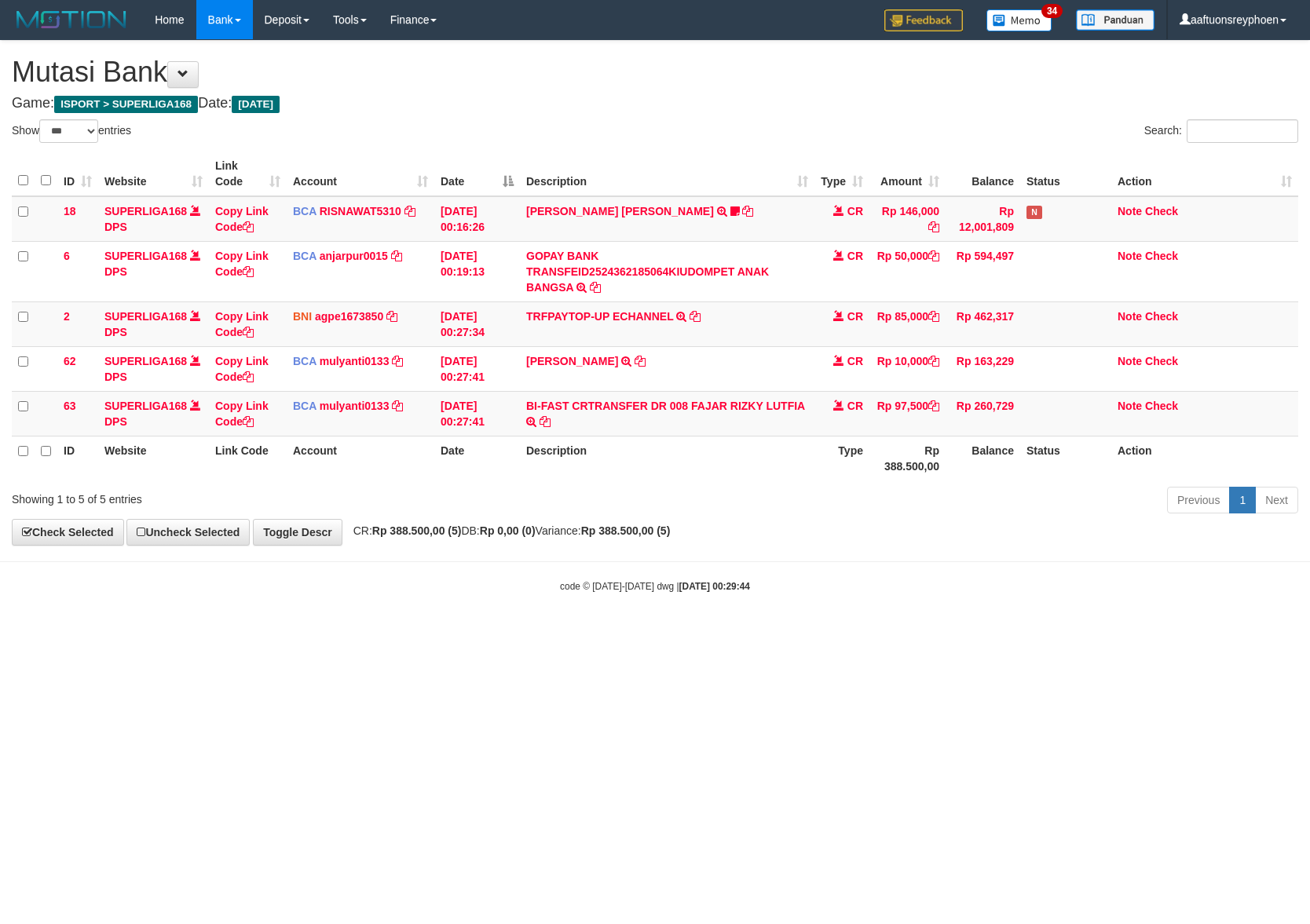
select select "***"
click at [901, 633] on html "Toggle navigation Home Bank Account List Load By Website Group [ISPORT] SUPERLI…" at bounding box center [655, 316] width 1310 height 633
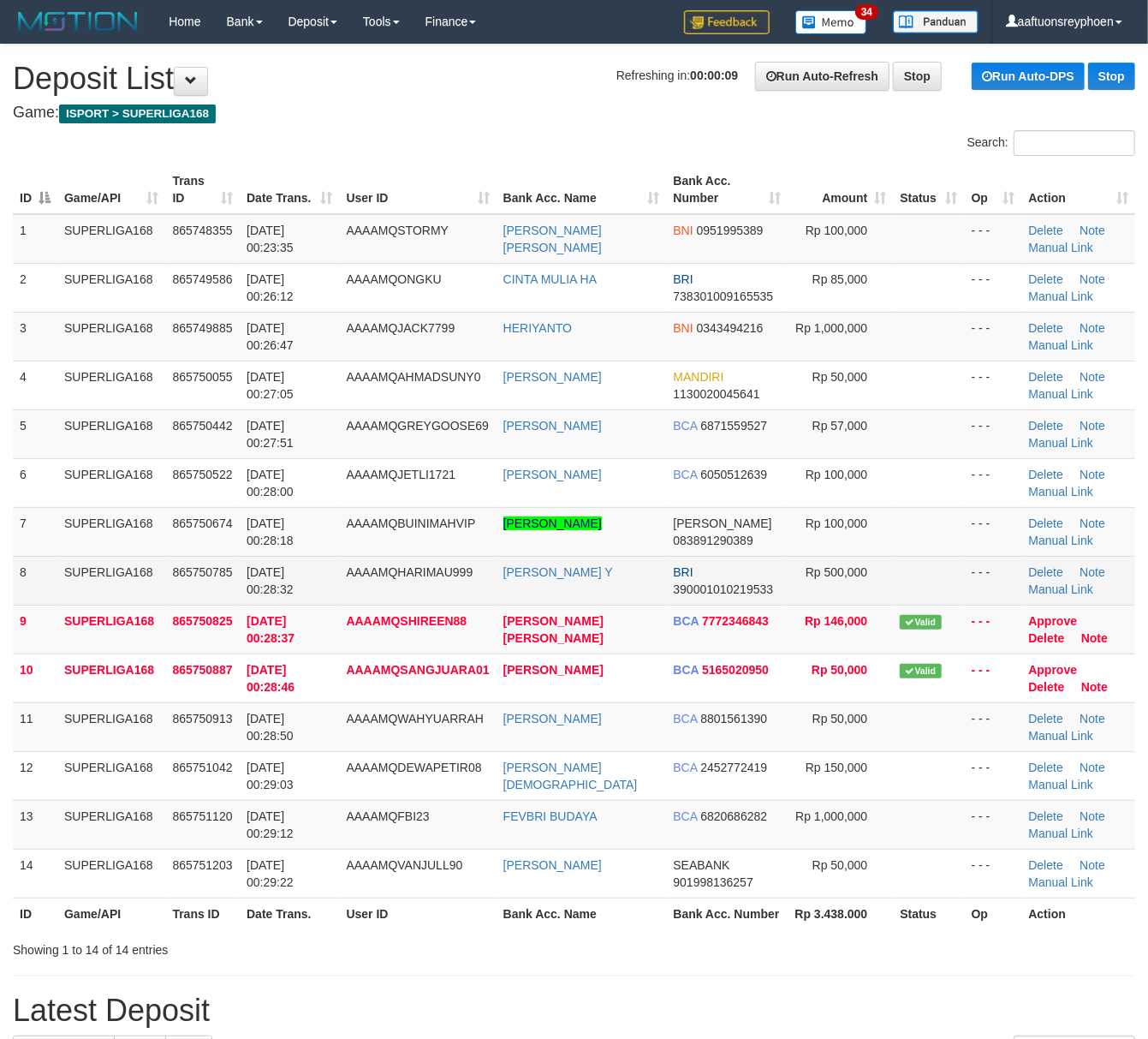
drag, startPoint x: 266, startPoint y: 567, endPoint x: 168, endPoint y: 599, distance: 103.1
click at [266, 567] on span "[DATE] 00:28:32" at bounding box center [270, 580] width 47 height 30
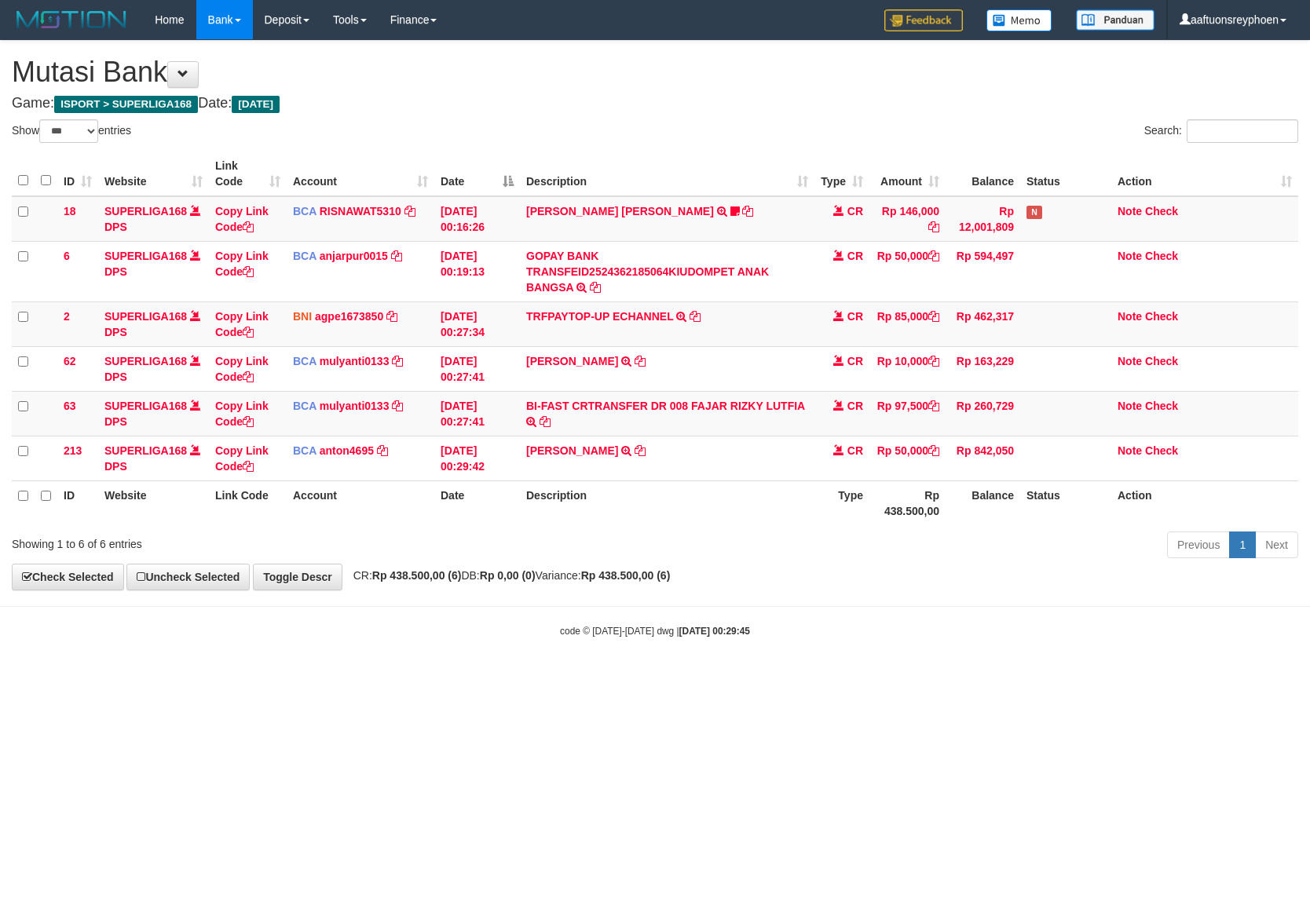
select select "***"
drag, startPoint x: 909, startPoint y: 700, endPoint x: 943, endPoint y: 701, distance: 34.0
click at [915, 677] on html "Toggle navigation Home Bank Account List Load By Website Group [ISPORT] SUPERLI…" at bounding box center [655, 339] width 1310 height 677
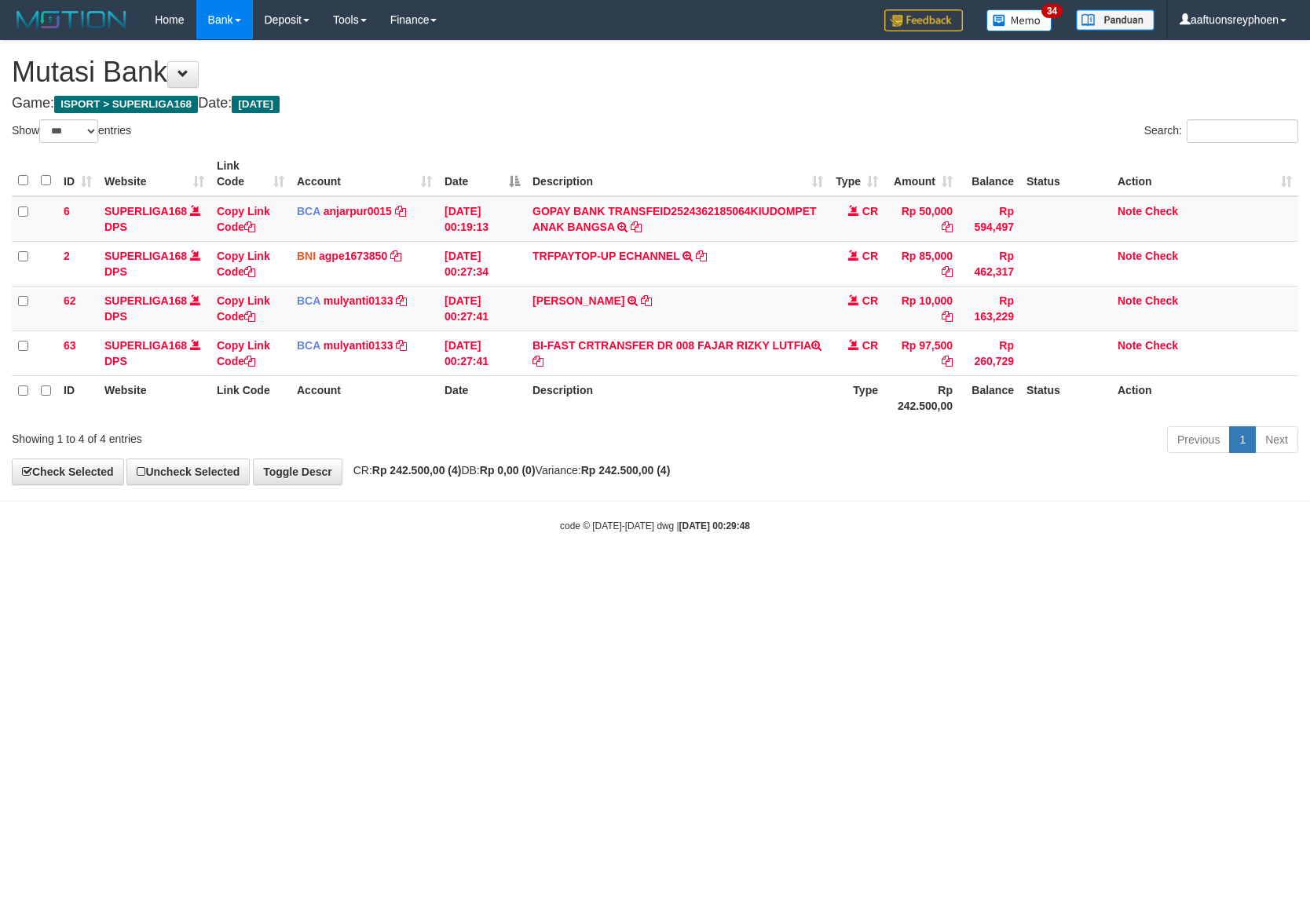
select select "***"
drag, startPoint x: 993, startPoint y: 620, endPoint x: 1079, endPoint y: 610, distance: 86.6
click at [1032, 572] on html "Toggle navigation Home Bank Account List Load By Website Group [ISPORT] SUPERLI…" at bounding box center [655, 286] width 1310 height 572
drag, startPoint x: 764, startPoint y: 517, endPoint x: 773, endPoint y: 517, distance: 9.0
click at [770, 517] on body "Toggle navigation Home Bank Account List Load By Website Group [ISPORT] SUPERLI…" at bounding box center [655, 286] width 1310 height 572
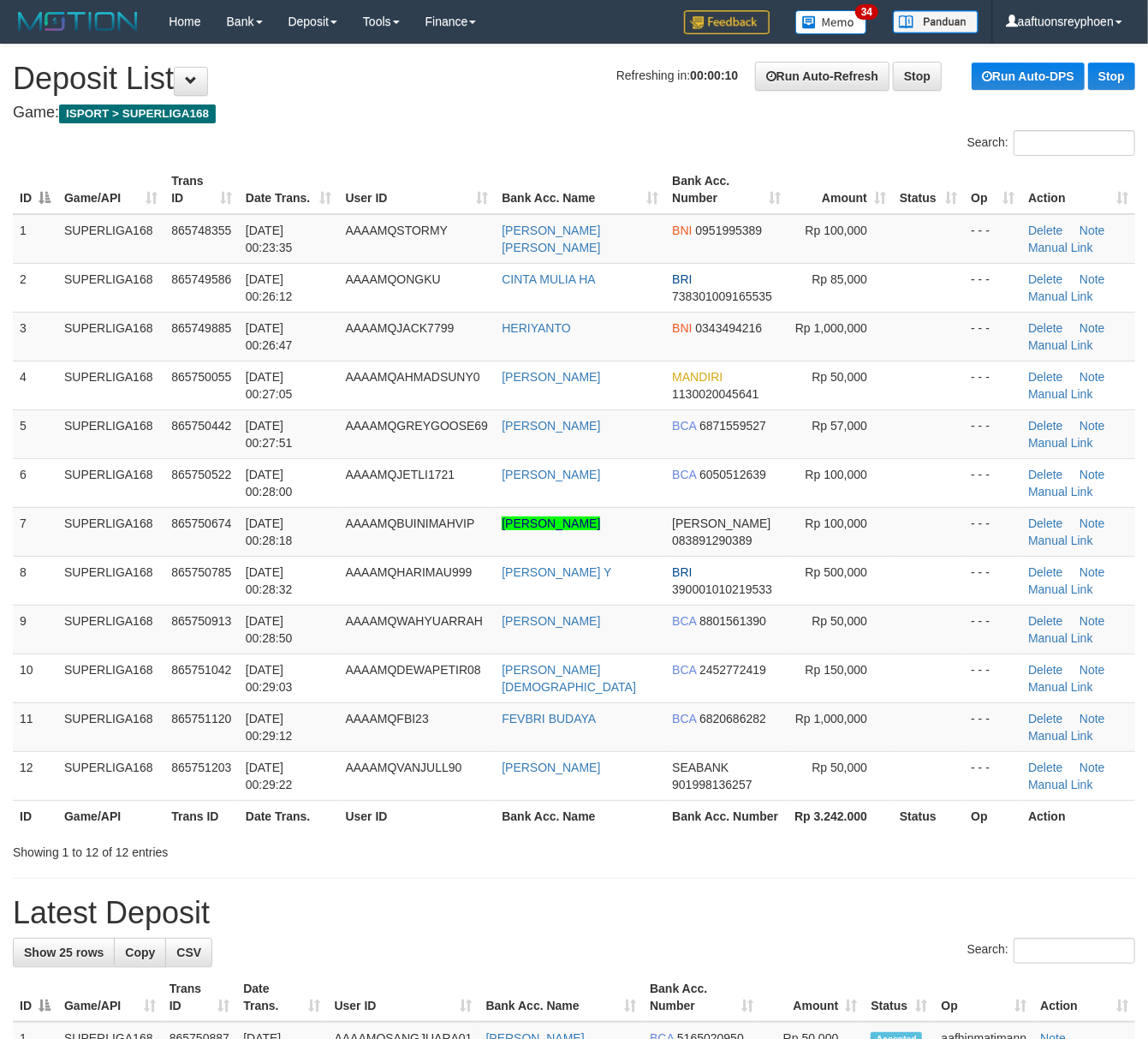
click at [13, 546] on td "7" at bounding box center [35, 531] width 45 height 49
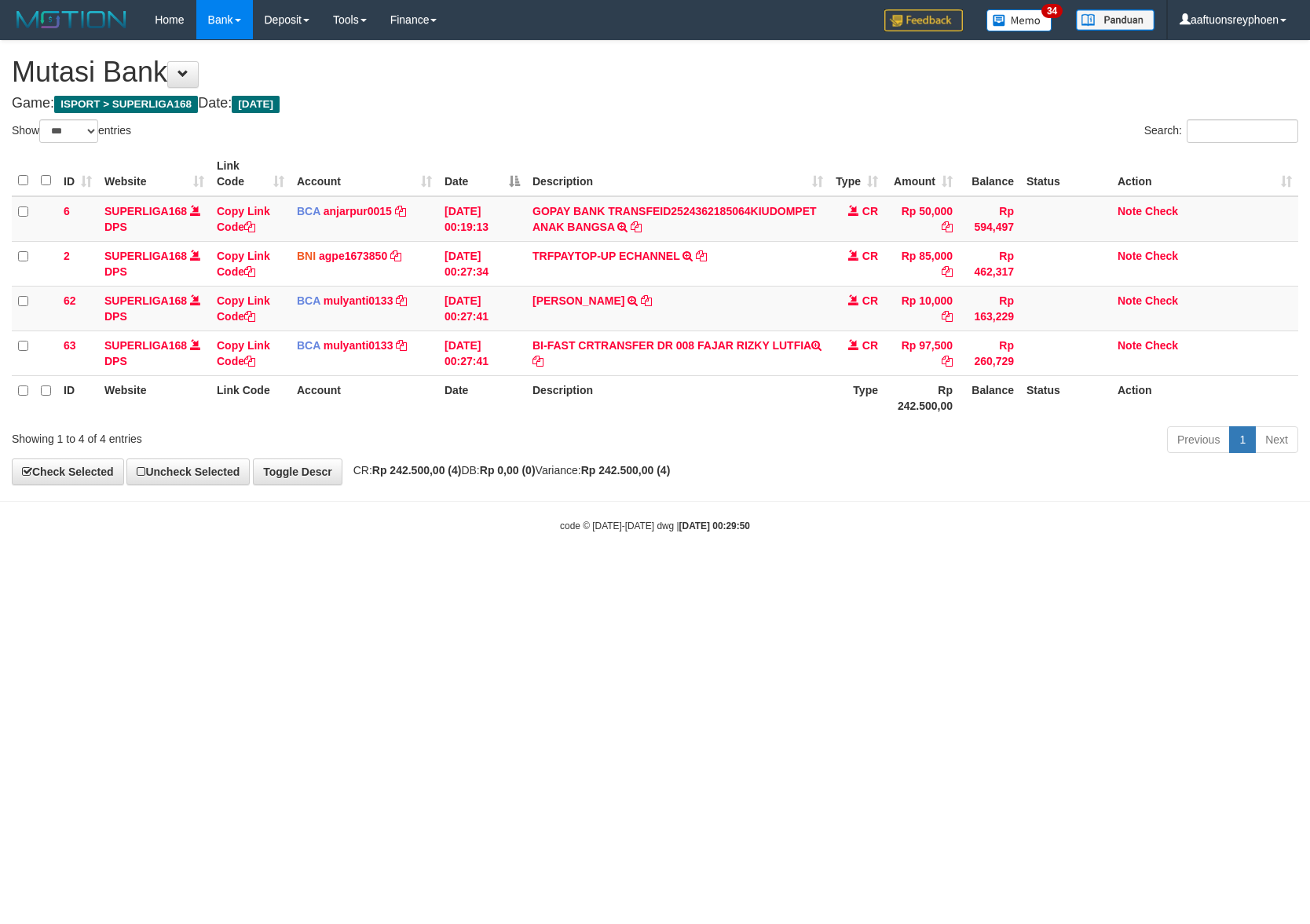
select select "***"
drag, startPoint x: 696, startPoint y: 341, endPoint x: 912, endPoint y: 393, distance: 222.2
click at [779, 352] on td "BI-FAST CRTRANSFER DR 008 FAJAR RIZKY LUTFIA" at bounding box center [678, 353] width 304 height 45
copy td "FAJAR RIZKY"
click at [846, 572] on html "Toggle navigation Home Bank Account List Load By Website Group [ISPORT] SUPERLI…" at bounding box center [655, 286] width 1310 height 572
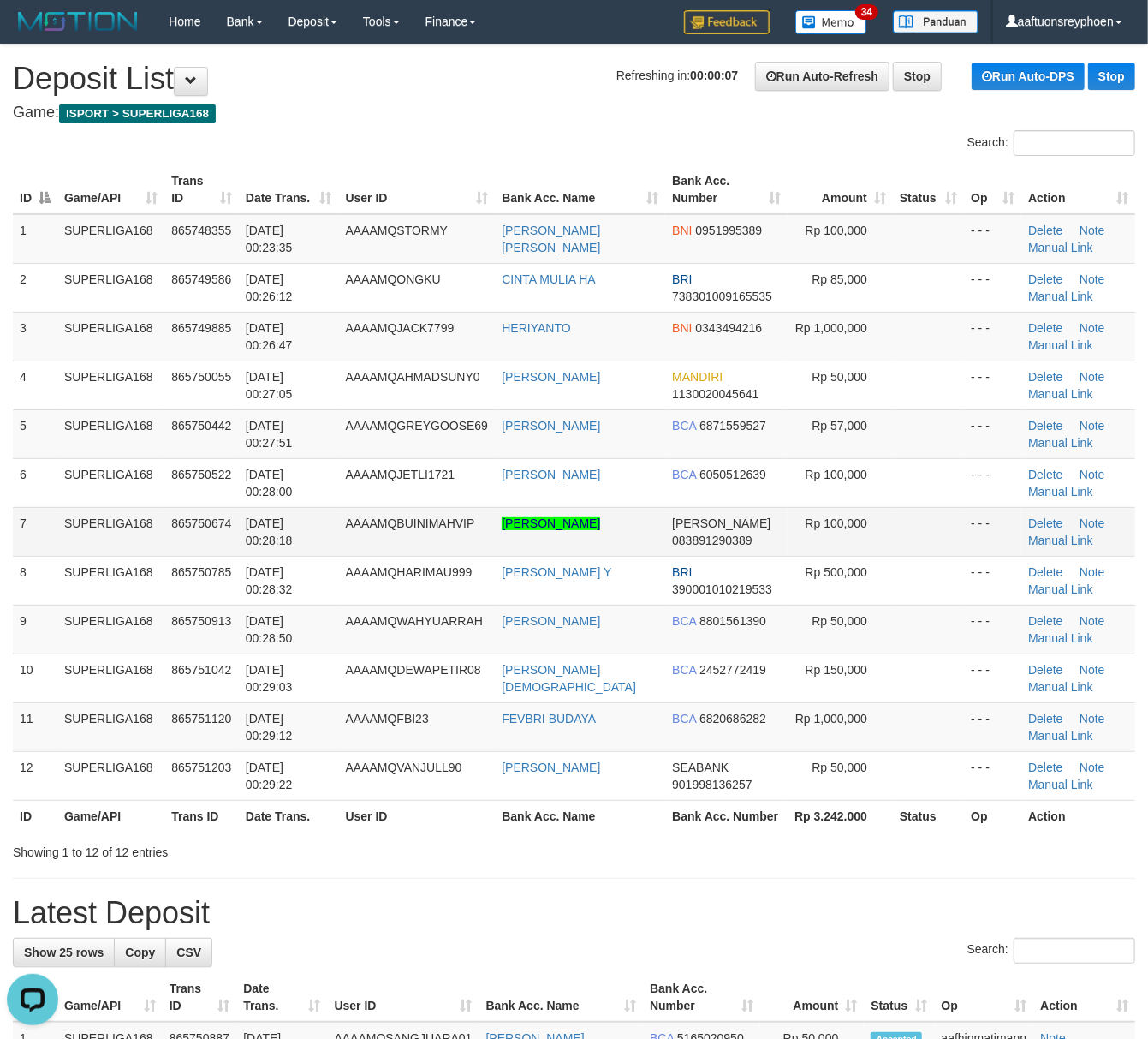
drag, startPoint x: 212, startPoint y: 511, endPoint x: 1, endPoint y: 570, distance: 219.1
click at [210, 511] on td "865750674" at bounding box center [201, 531] width 74 height 49
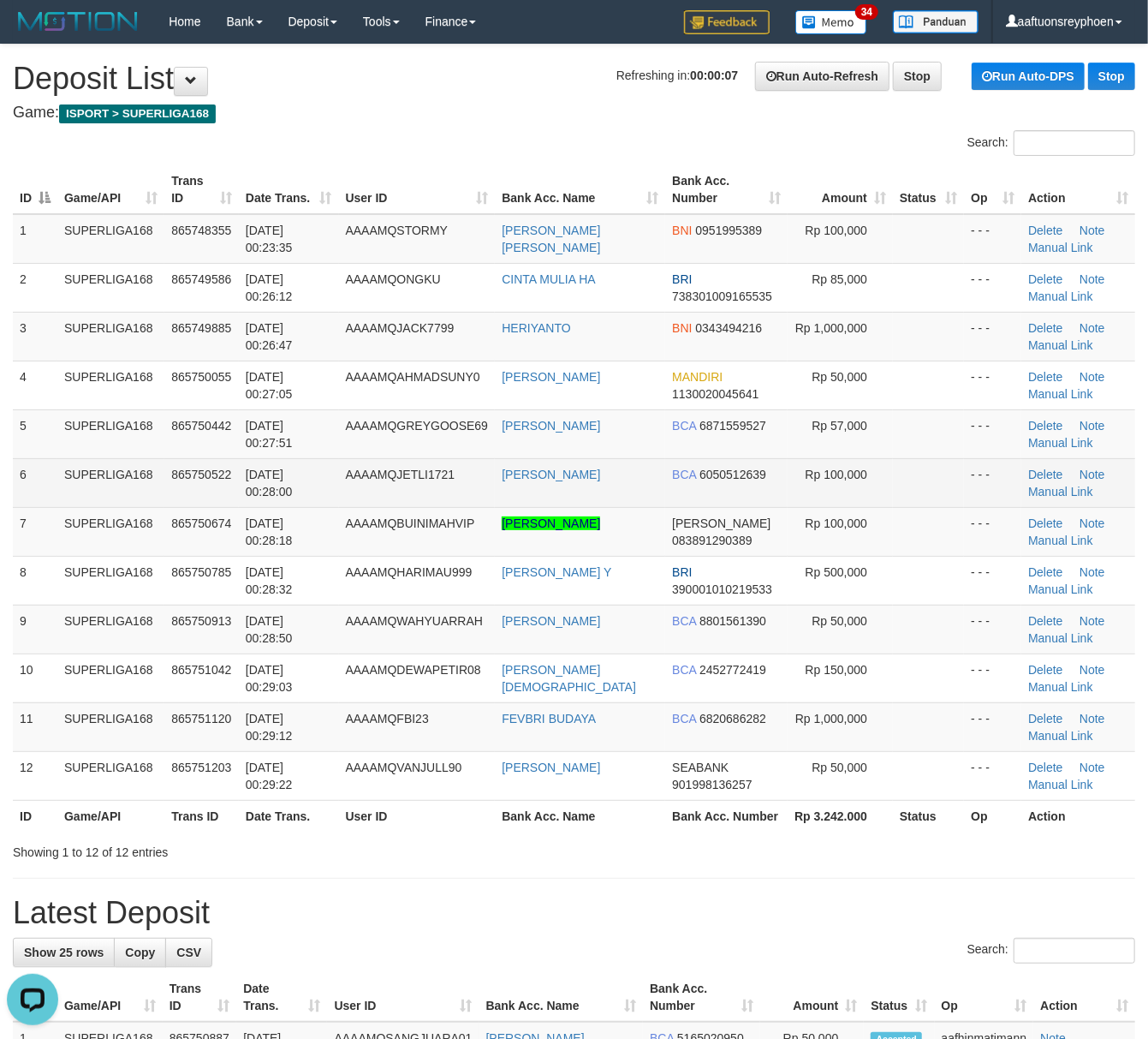
click at [261, 491] on td "[DATE] 00:28:00" at bounding box center [289, 482] width 100 height 49
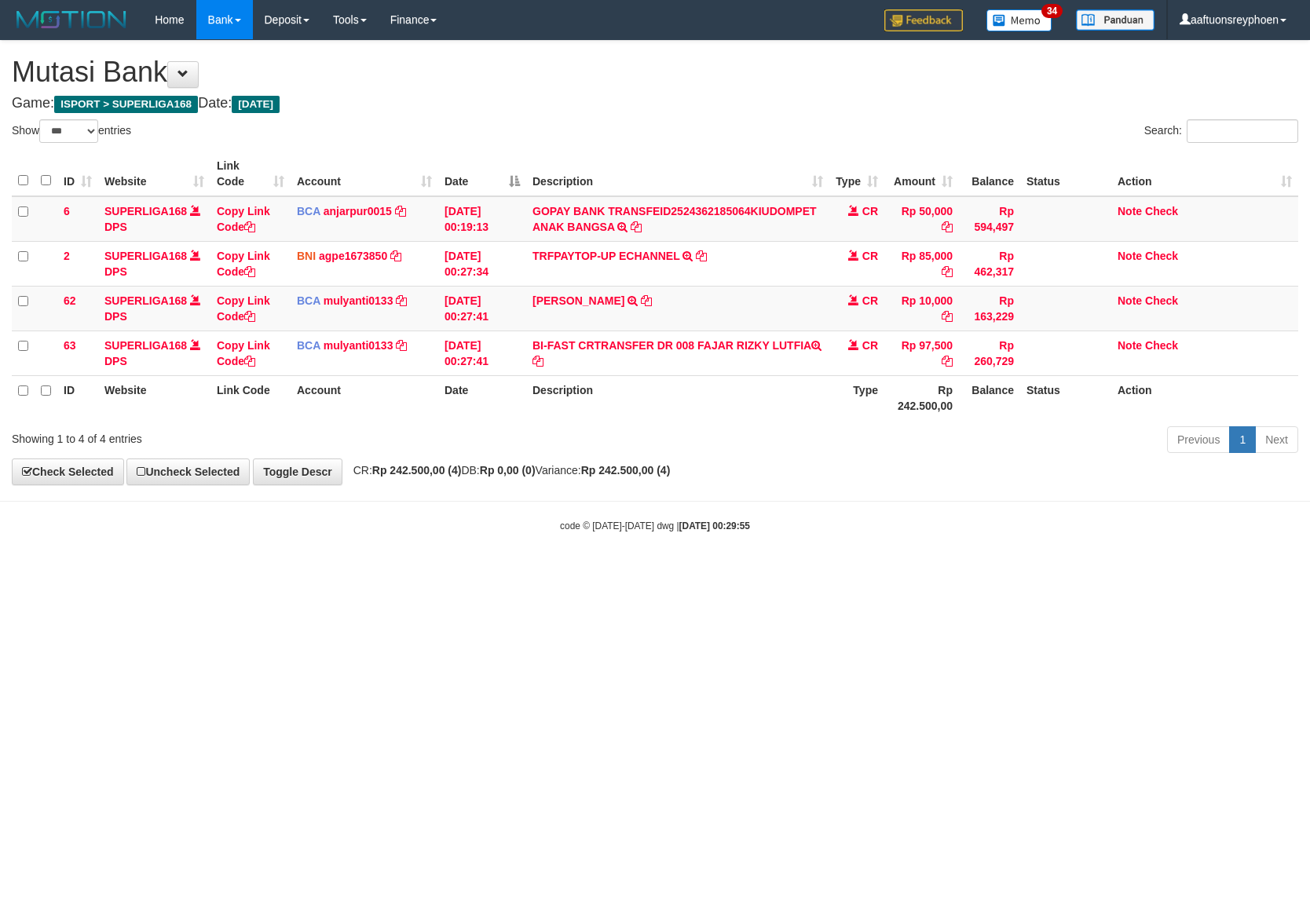
select select "***"
drag, startPoint x: 1047, startPoint y: 566, endPoint x: 1308, endPoint y: 537, distance: 262.6
click at [1103, 562] on body "Toggle navigation Home Bank Account List Load By Website Group [ISPORT] SUPERLI…" at bounding box center [655, 286] width 1310 height 572
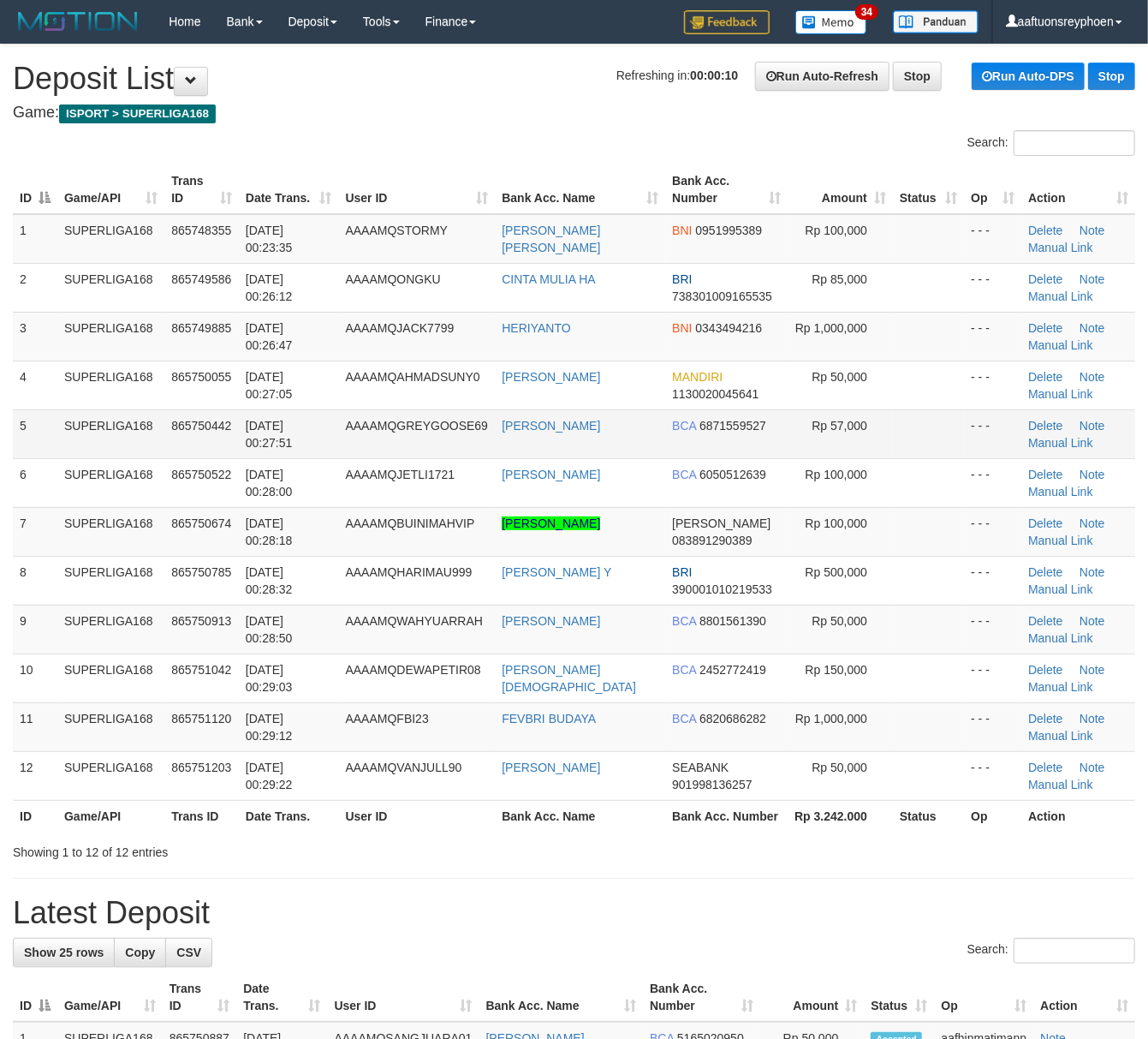
click at [286, 453] on td "01/09/2025 00:27:51" at bounding box center [289, 434] width 100 height 49
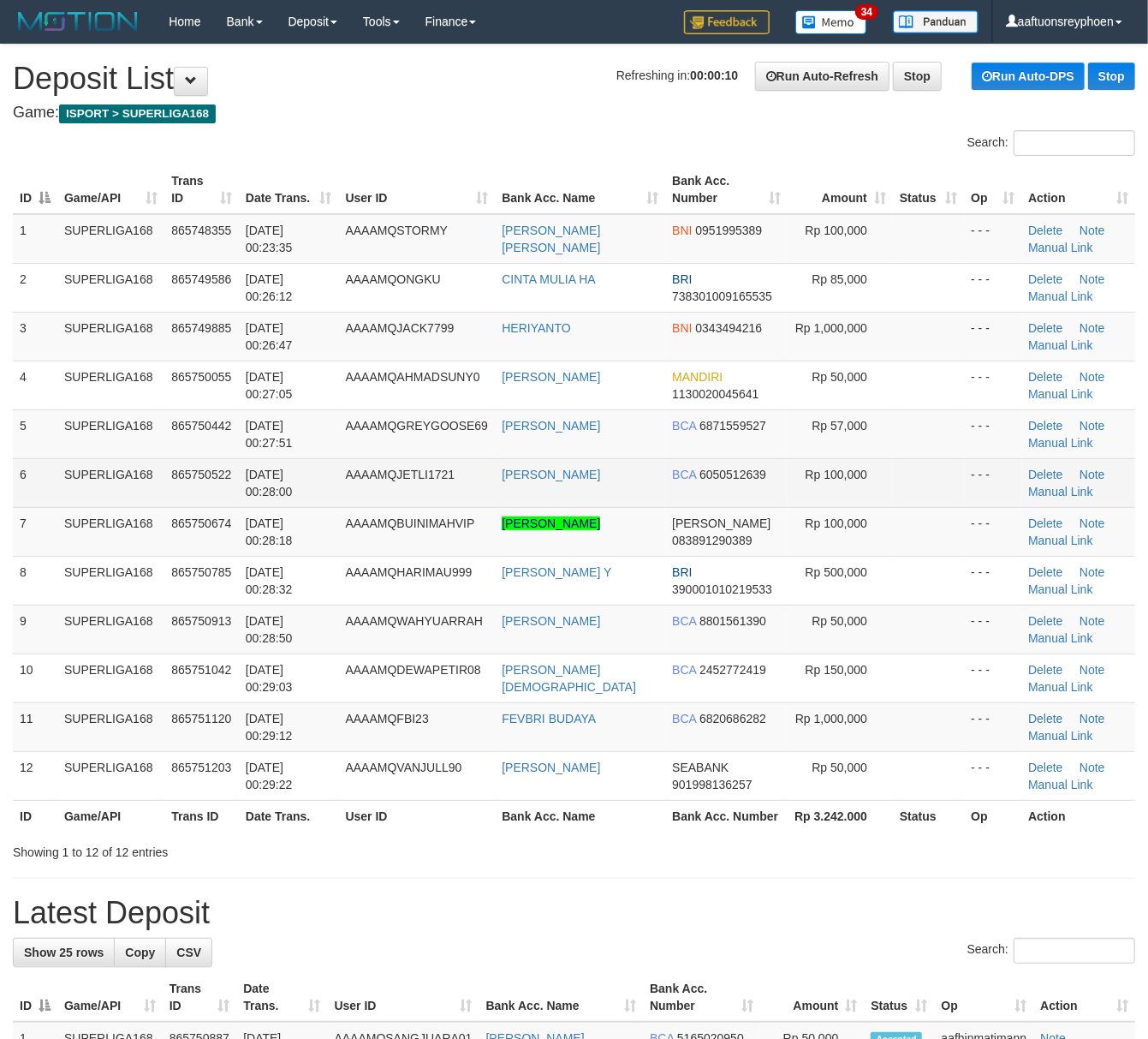
click at [154, 460] on td "SUPERLIGA168" at bounding box center [111, 482] width 107 height 49
click at [152, 460] on td "SUPERLIGA168" at bounding box center [111, 482] width 107 height 49
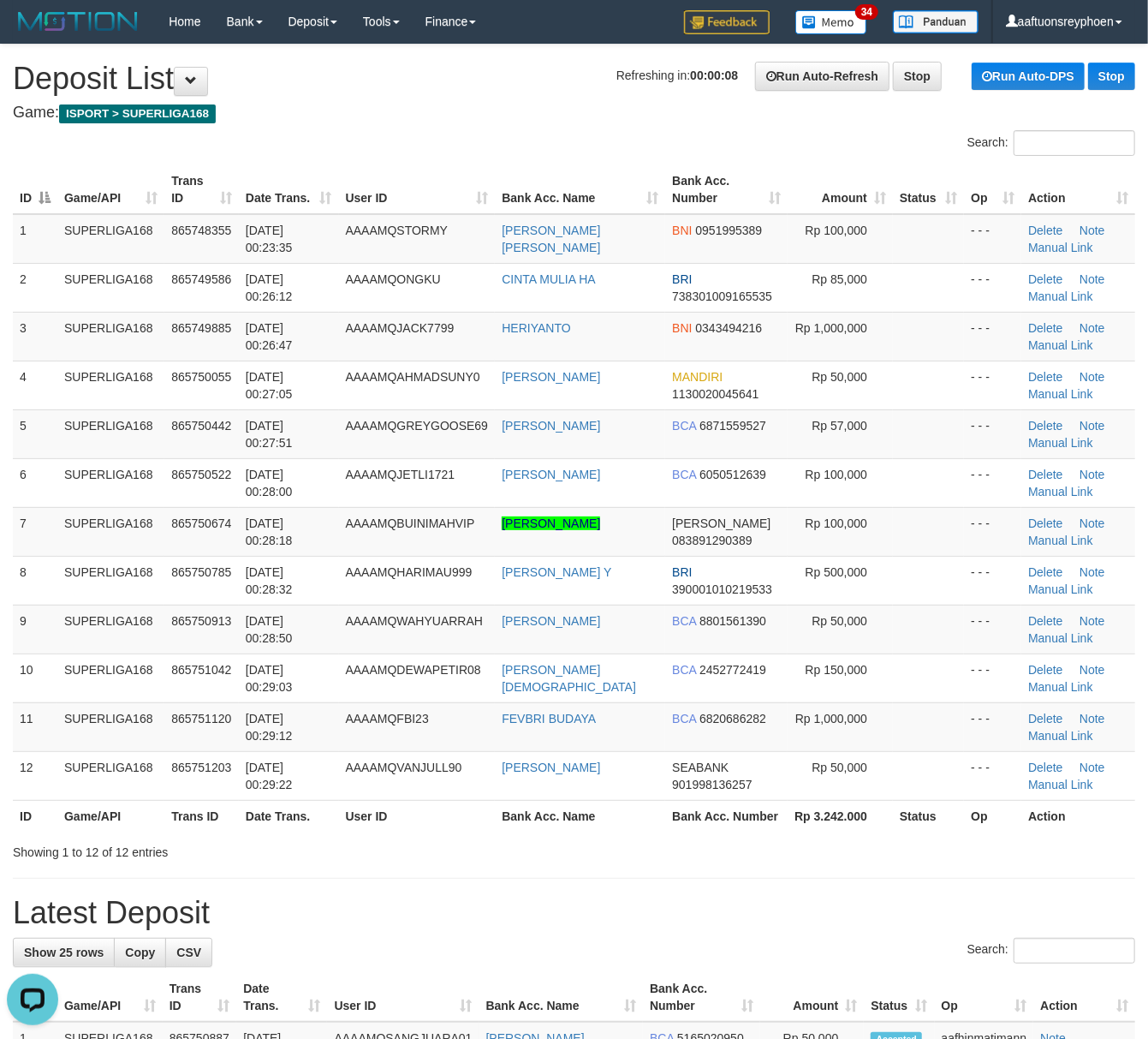
drag, startPoint x: 93, startPoint y: 470, endPoint x: 5, endPoint y: 481, distance: 88.7
click at [92, 469] on td "SUPERLIGA168" at bounding box center [111, 482] width 107 height 49
click at [232, 432] on span "865750442" at bounding box center [201, 425] width 60 height 13
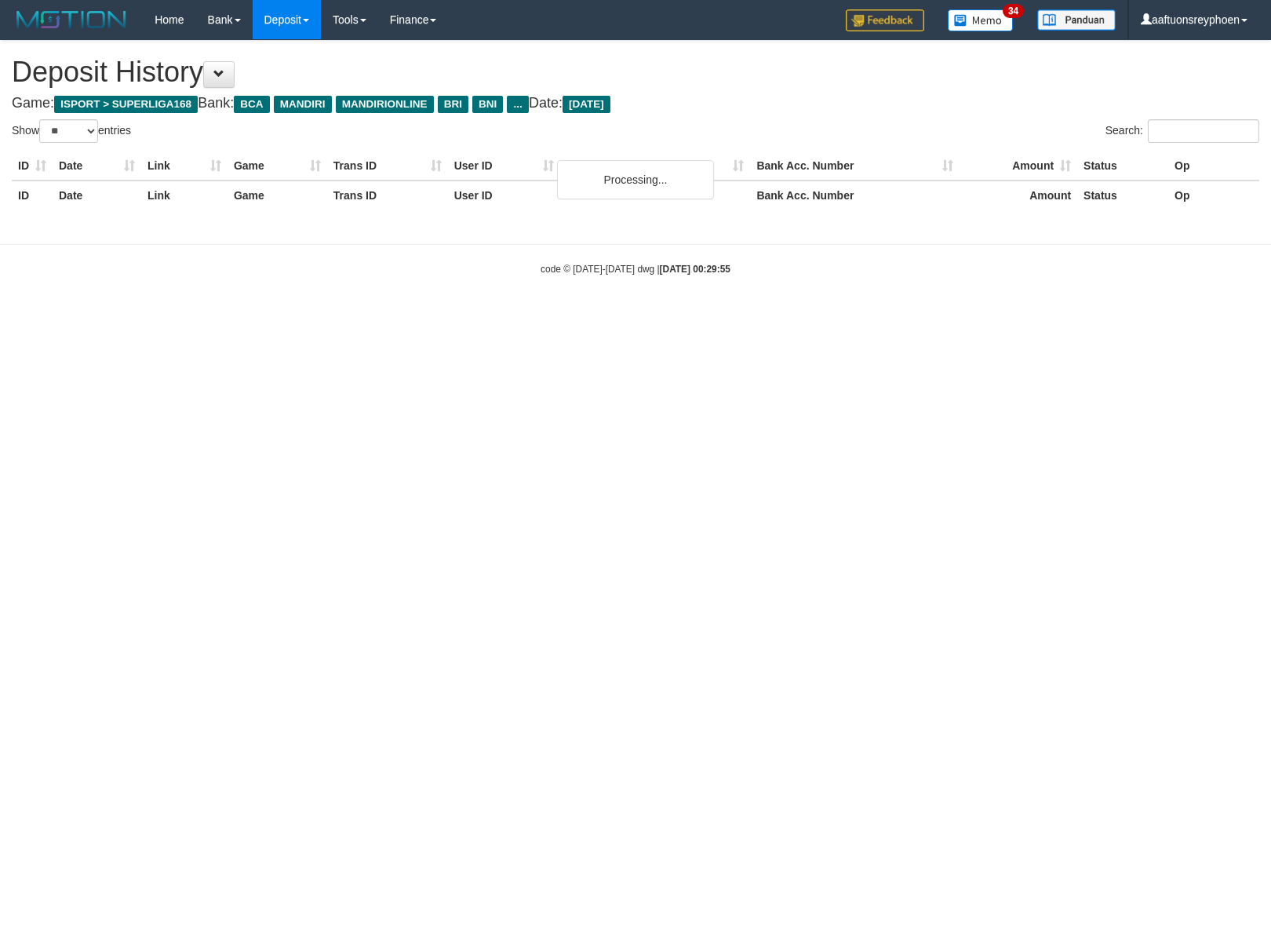
select select "**"
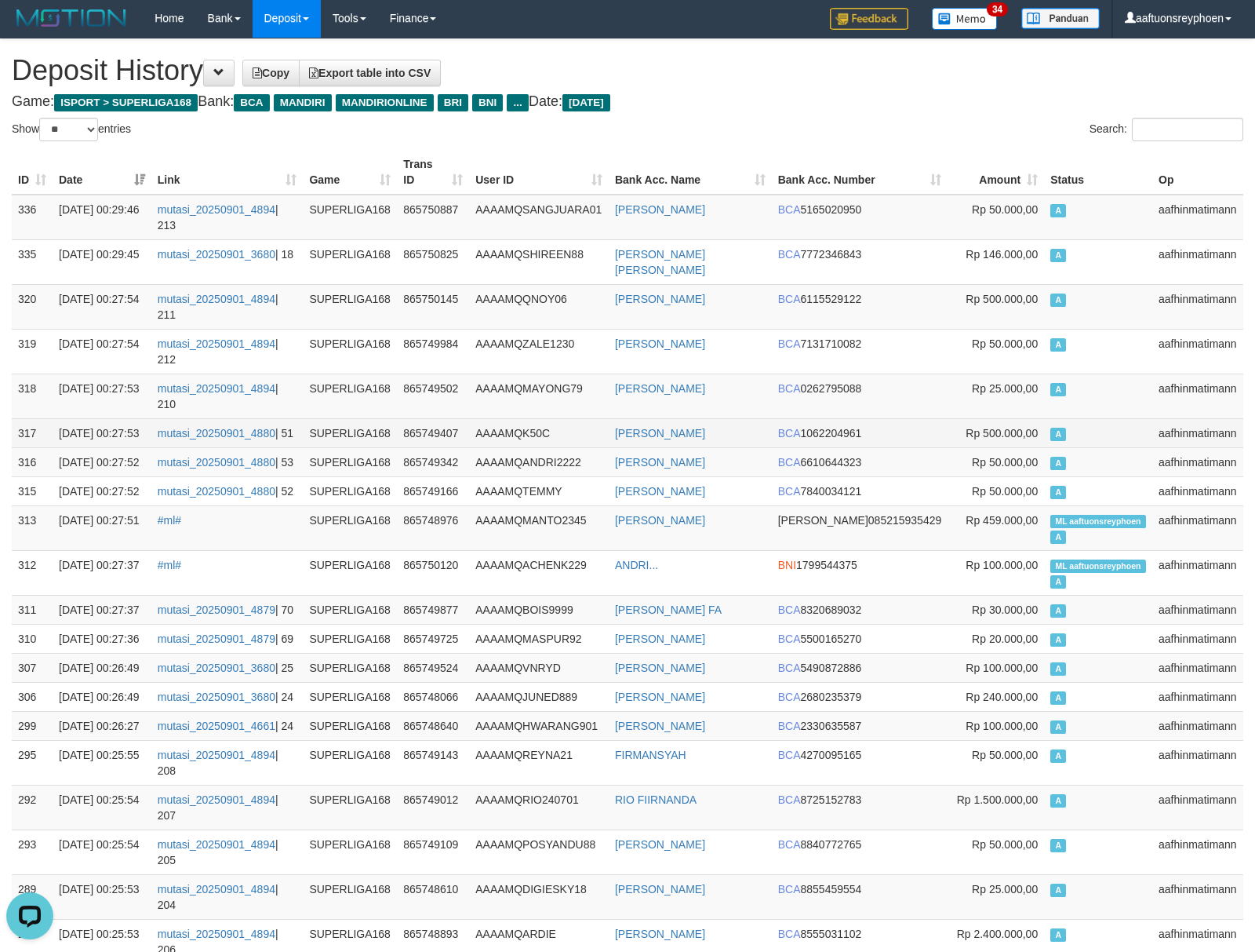
drag, startPoint x: 1033, startPoint y: 437, endPoint x: 1010, endPoint y: 444, distance: 24.0
click at [1026, 439] on td "Rp 500.000,00" at bounding box center [996, 432] width 97 height 29
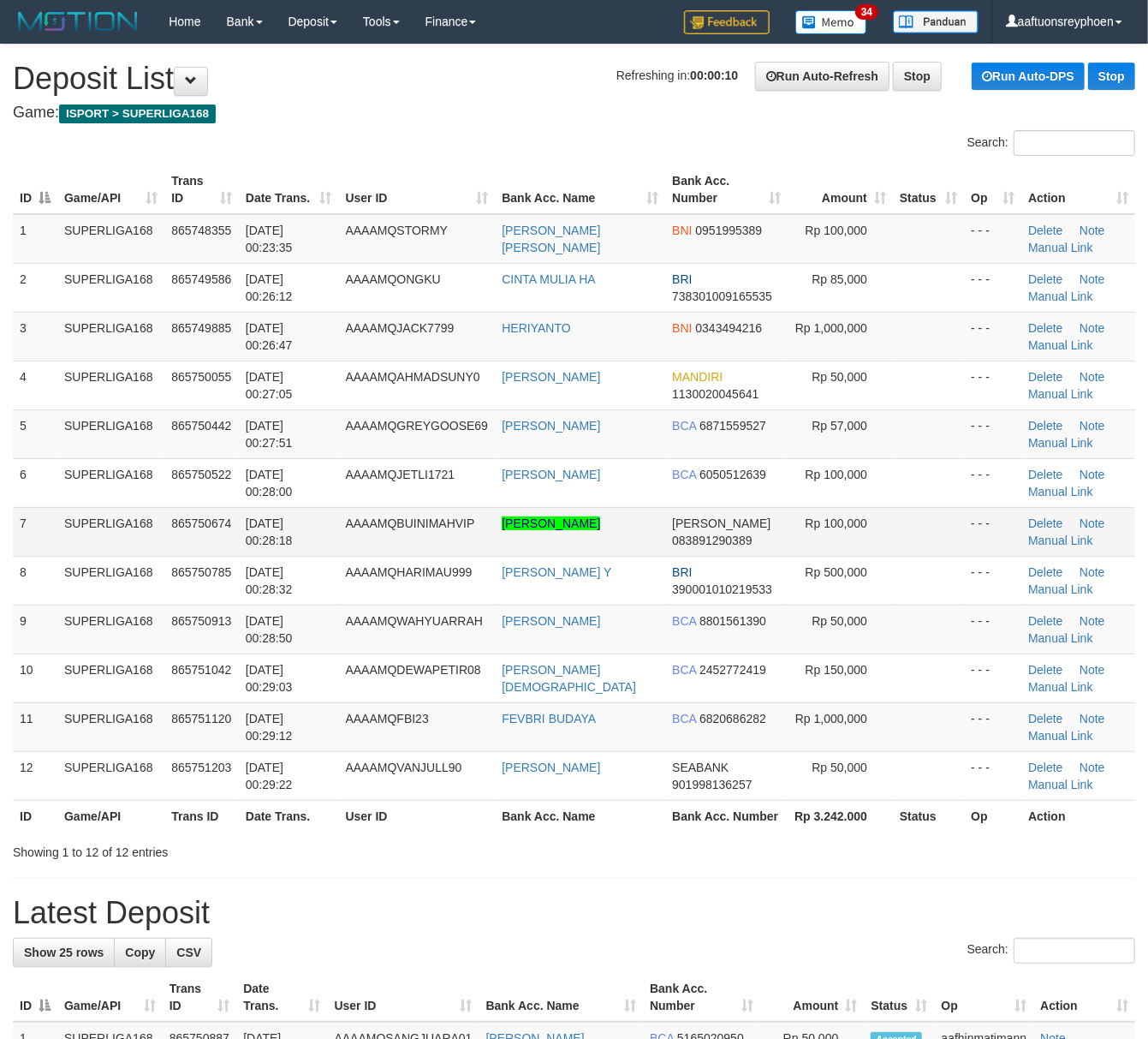
click at [36, 518] on td "7" at bounding box center [35, 531] width 45 height 49
drag, startPoint x: 139, startPoint y: 514, endPoint x: 4, endPoint y: 536, distance: 136.8
click at [122, 517] on td "SUPERLIGA168" at bounding box center [111, 531] width 107 height 49
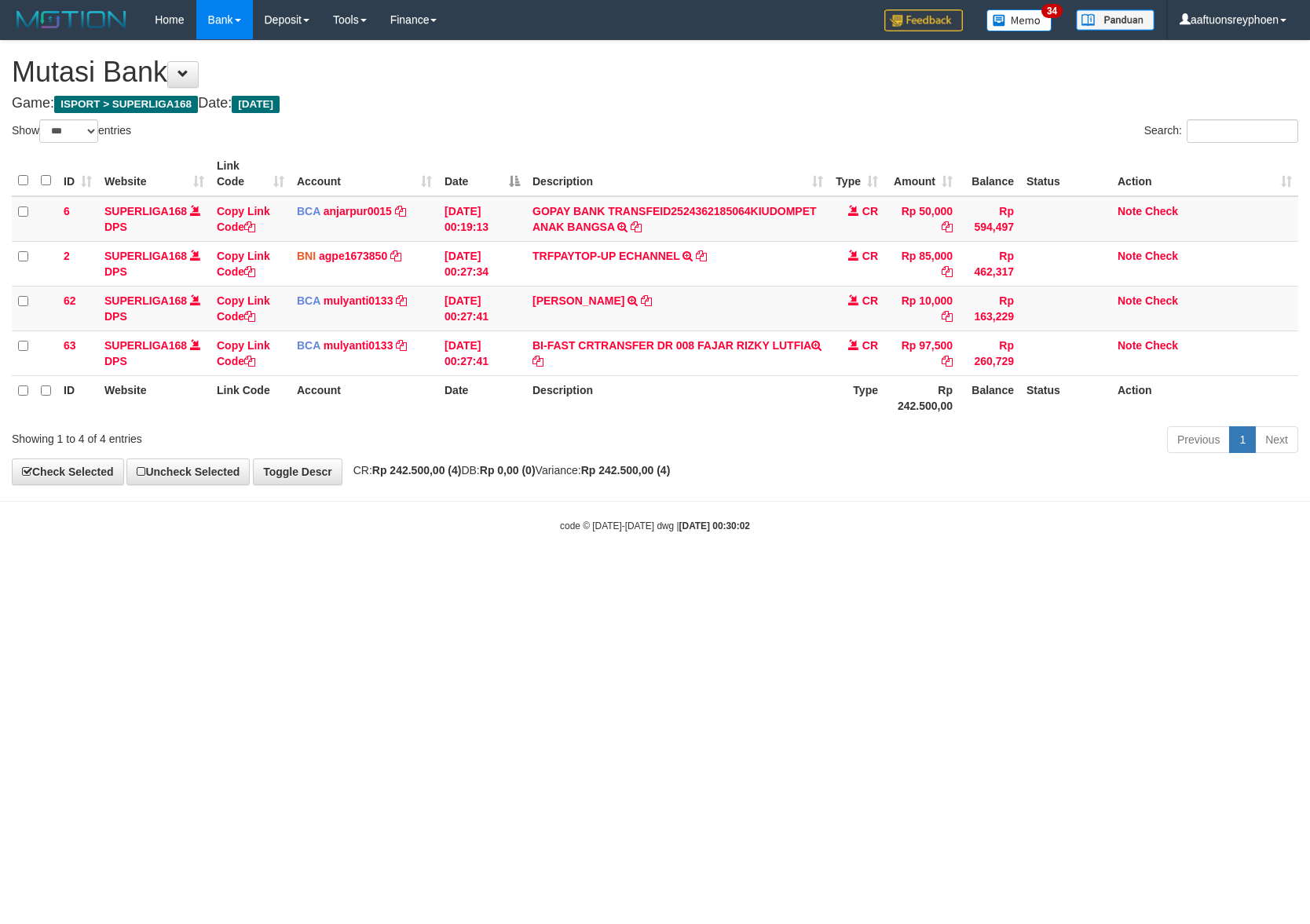
select select "***"
click at [990, 570] on body "Toggle navigation Home Bank Account List Load By Website Group [ISPORT] SUPERLI…" at bounding box center [655, 286] width 1310 height 572
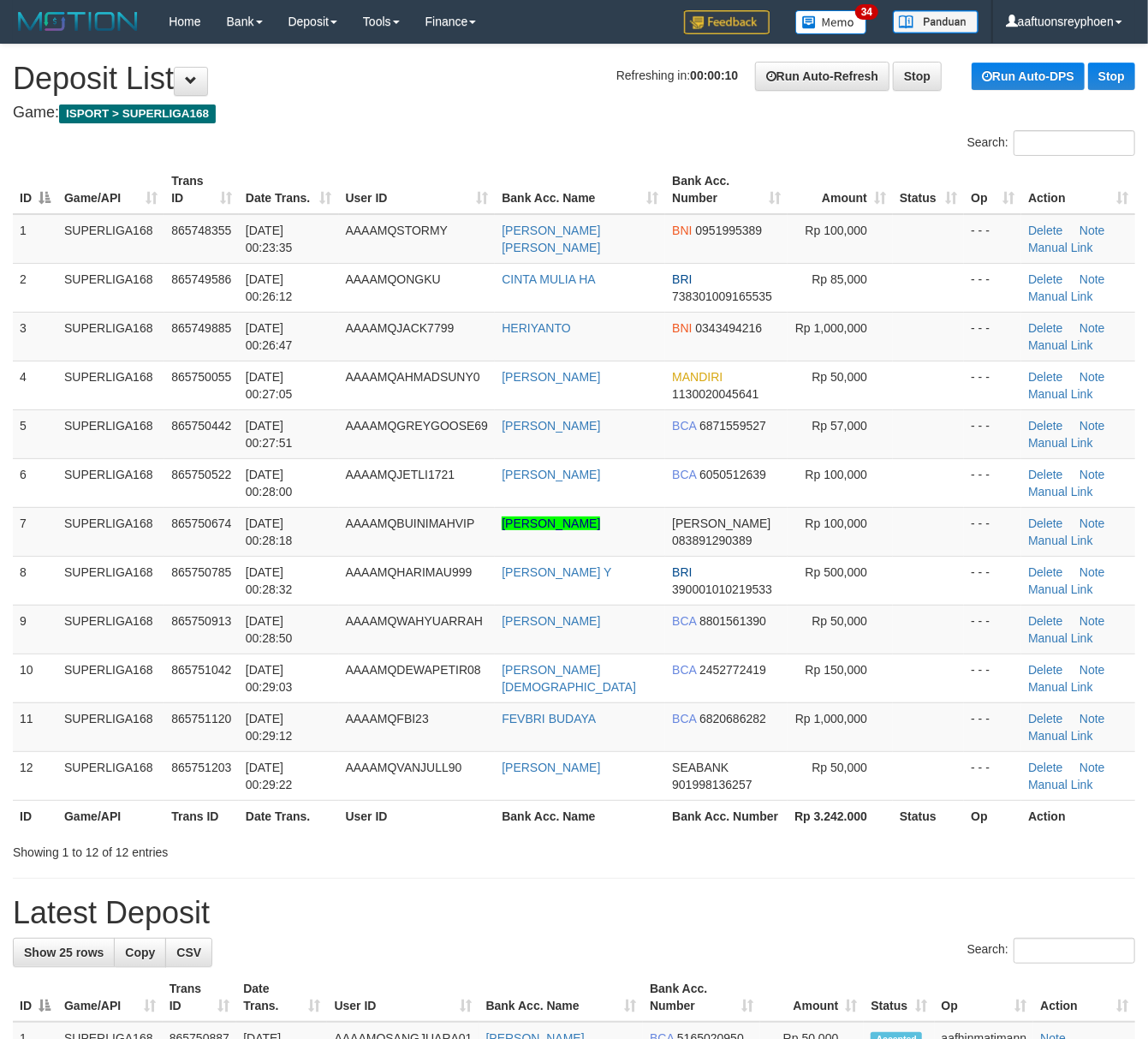
drag, startPoint x: 224, startPoint y: 522, endPoint x: 4, endPoint y: 553, distance: 222.2
click at [206, 522] on span "865750674" at bounding box center [201, 522] width 60 height 13
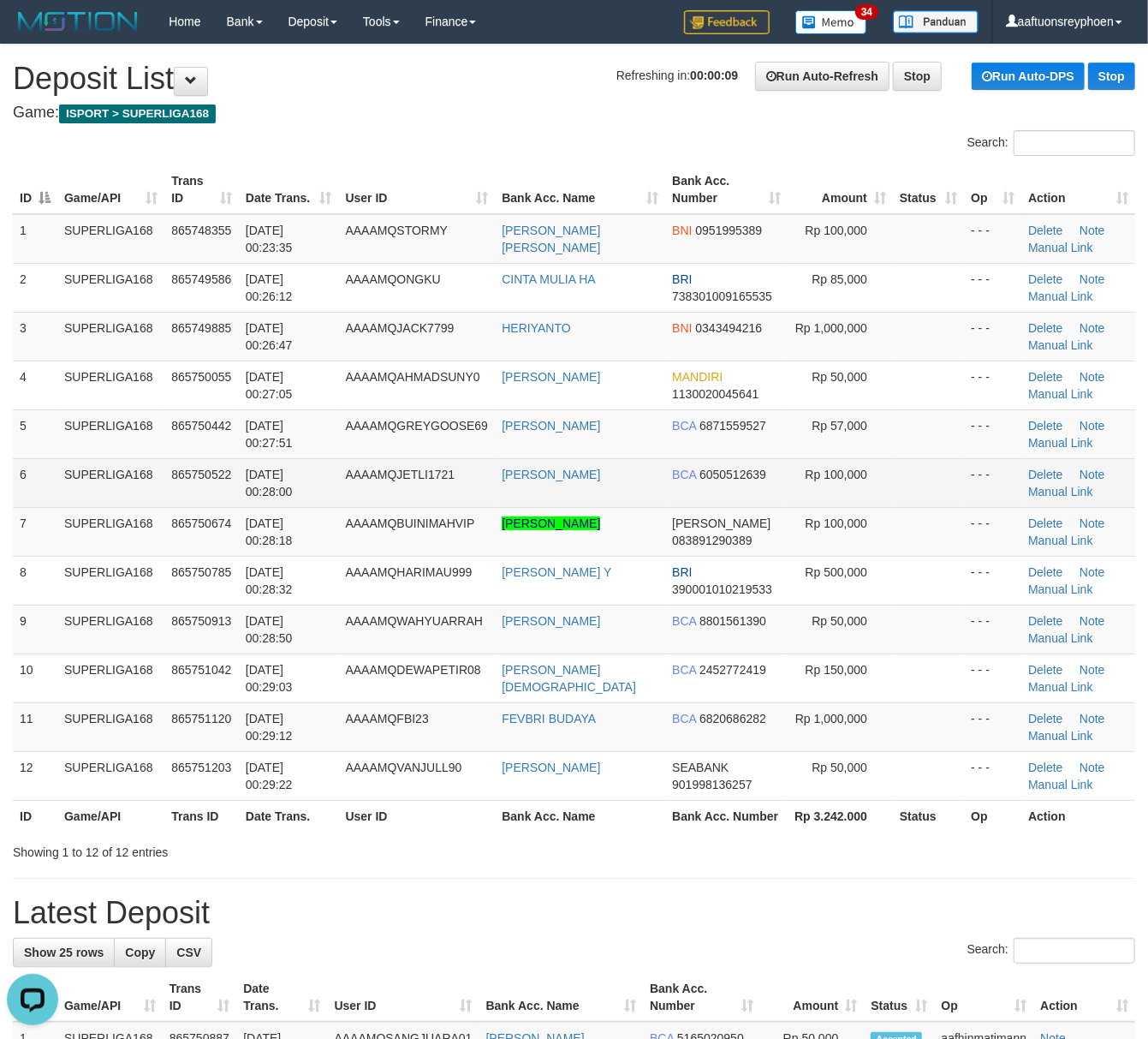
drag, startPoint x: 241, startPoint y: 470, endPoint x: 113, endPoint y: 494, distance: 130.2
click at [231, 471] on tr "6 SUPERLIGA168 865750522 01/09/2025 00:28:00 AAAAMQJETLI1721 FEBRI FAJAR IMANUL…" at bounding box center [573, 482] width 1122 height 49
drag, startPoint x: 189, startPoint y: 466, endPoint x: 1, endPoint y: 496, distance: 190.4
click at [187, 466] on td "865750522" at bounding box center [201, 482] width 74 height 49
click at [236, 467] on td "865750522" at bounding box center [201, 482] width 74 height 49
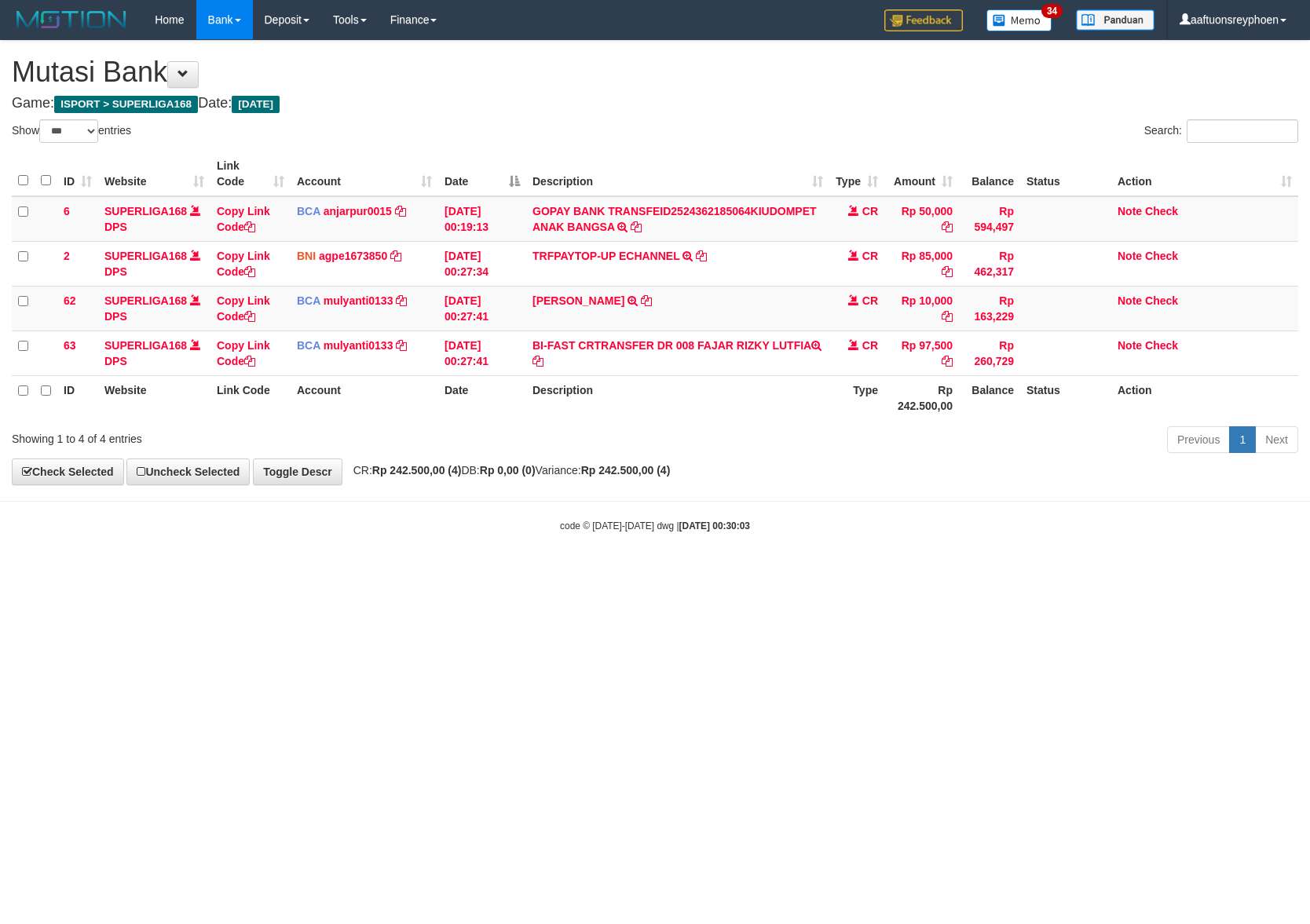
select select "***"
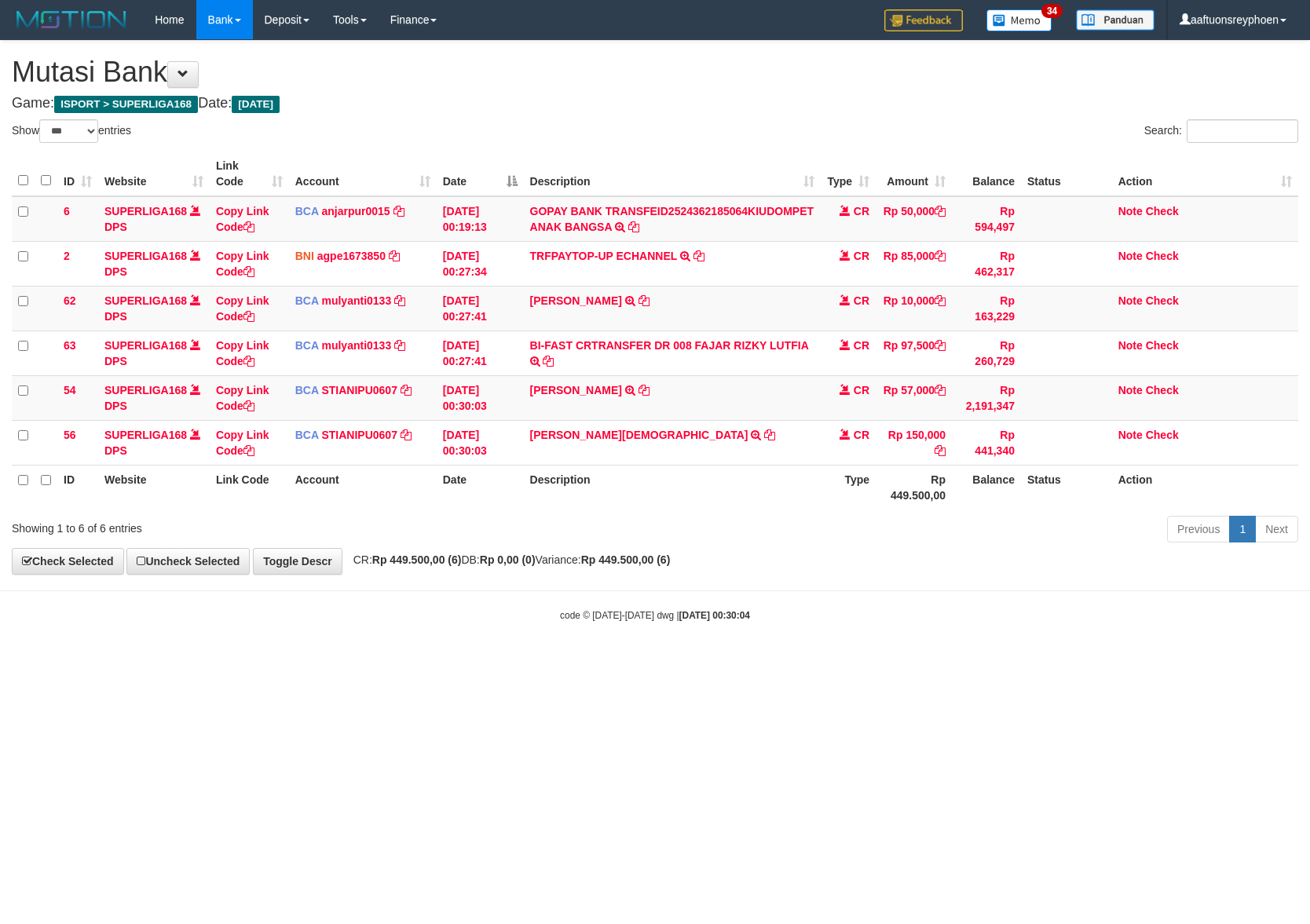
select select "***"
click at [713, 421] on td "YOHANES TAMTAMA AN TRSF E-BANKING CR 0109/FTSCY/WS95271 150000.00YOHANES TAMTAM…" at bounding box center [673, 442] width 298 height 45
drag, startPoint x: 0, startPoint y: 0, endPoint x: 1302, endPoint y: 440, distance: 1374.3
click at [716, 421] on td "YOHANES TAMTAMA AN TRSF E-BANKING CR 0109/FTSCY/WS95271 150000.00YOHANES TAMTAM…" at bounding box center [673, 442] width 298 height 45
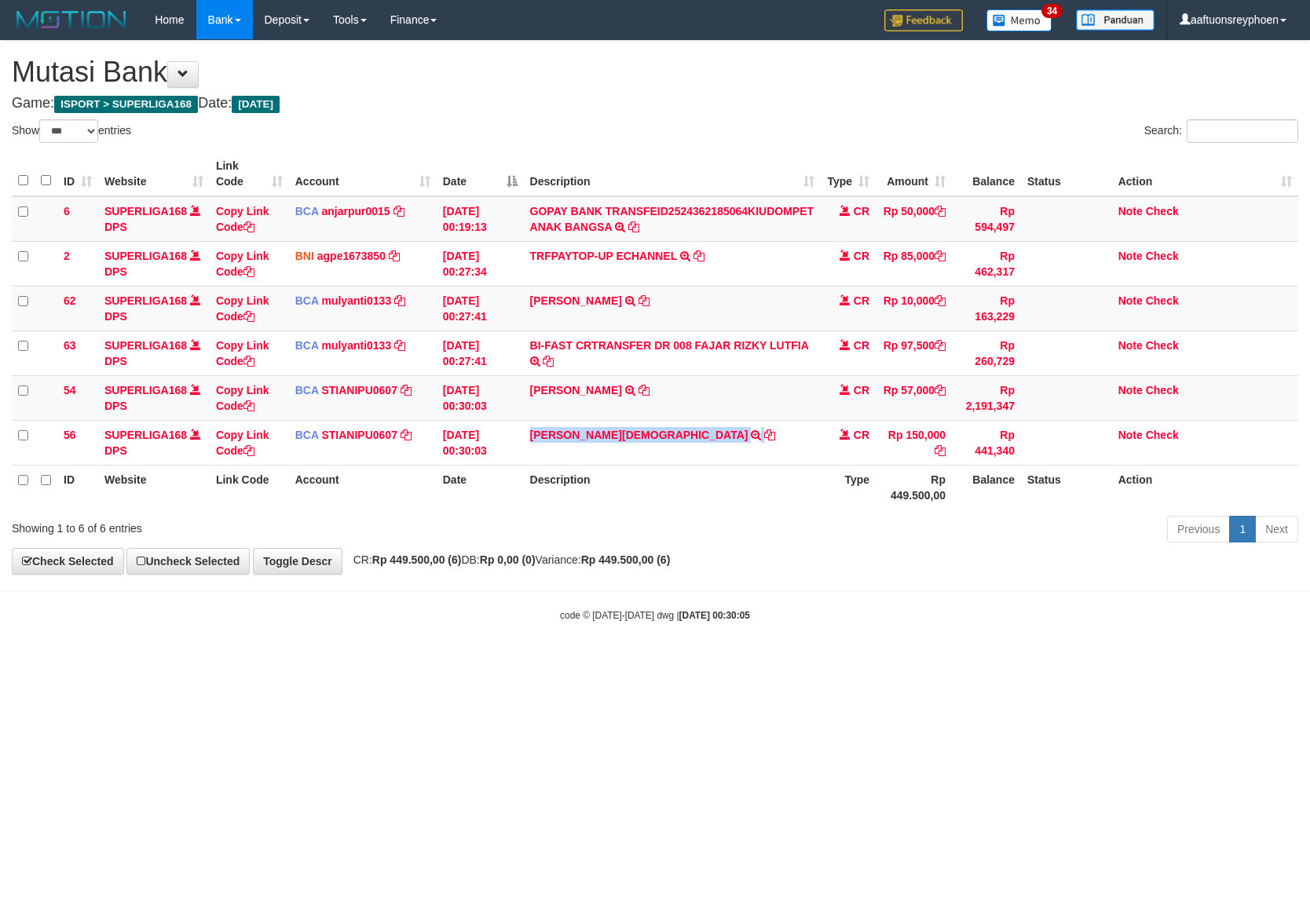
copy tr "YOHANES TAMTAMA AN TRSF E-BANKING CR 0109/FTSCY/WS95271 150000.00YOHANES TAMTAM…"
drag, startPoint x: 871, startPoint y: 617, endPoint x: 993, endPoint y: 603, distance: 122.8
click at [931, 609] on div "code © 2012-2018 dwg | 2025/09/01 00:30:05" at bounding box center [655, 614] width 1310 height 16
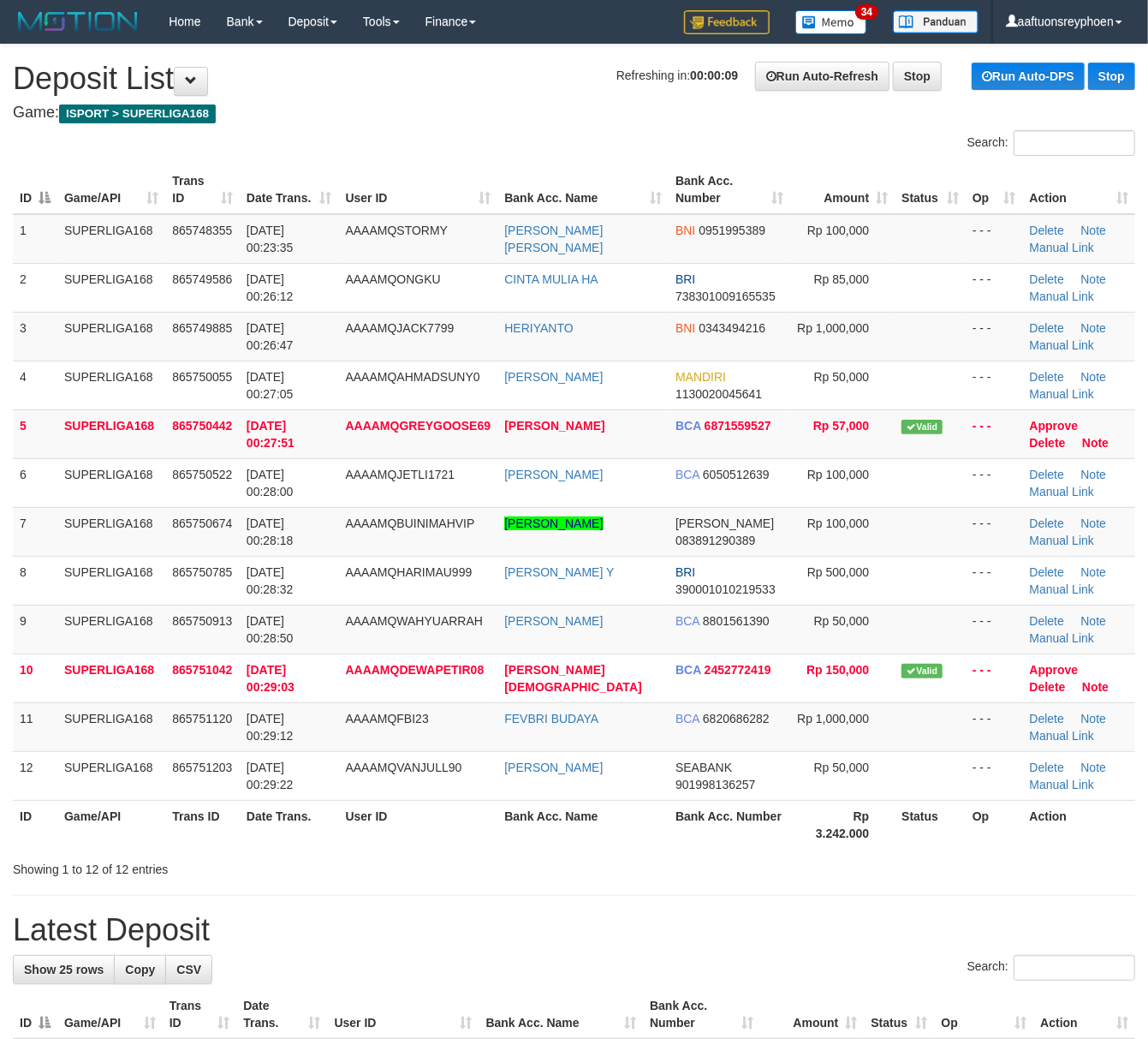
drag, startPoint x: 123, startPoint y: 535, endPoint x: 4, endPoint y: 550, distance: 119.9
click at [110, 535] on td "SUPERLIGA168" at bounding box center [111, 531] width 108 height 49
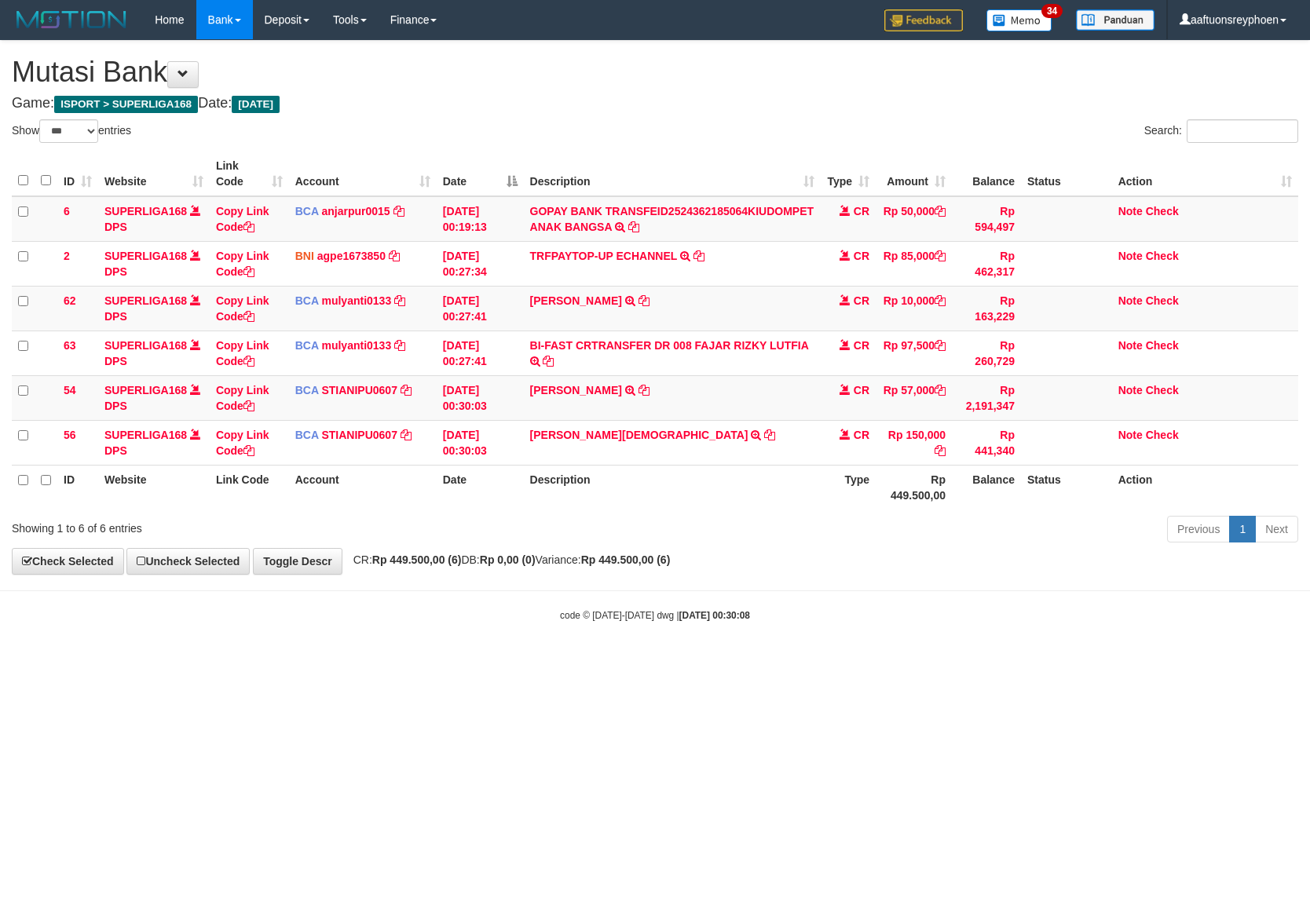
select select "***"
click at [877, 538] on div "Previous 1 Next" at bounding box center [928, 530] width 741 height 34
drag, startPoint x: 738, startPoint y: 582, endPoint x: 1075, endPoint y: 546, distance: 338.9
click at [815, 571] on body "Toggle navigation Home Bank Account List Load By Website Group [ISPORT] SUPERLI…" at bounding box center [655, 330] width 1310 height 662
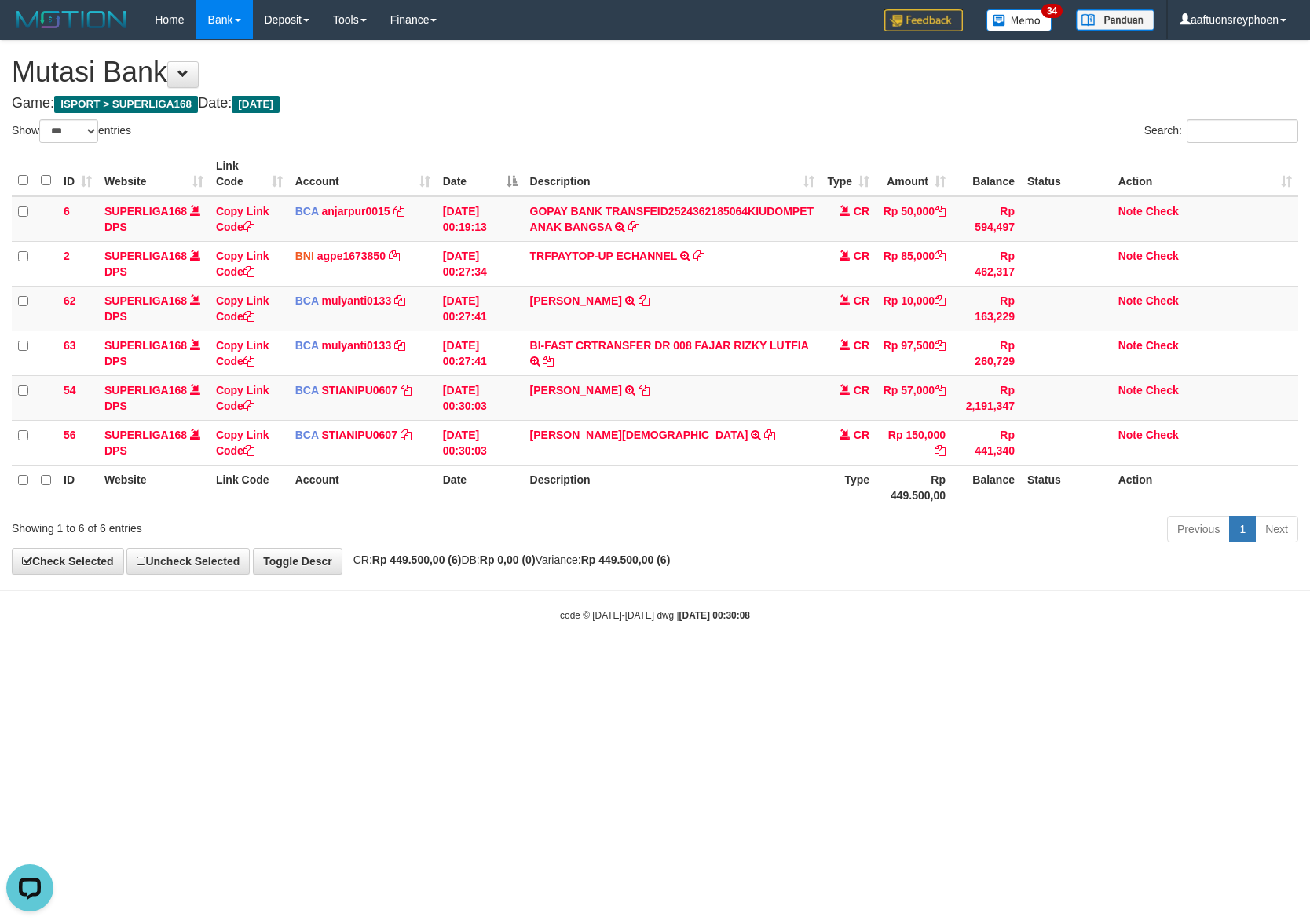
drag, startPoint x: 746, startPoint y: 592, endPoint x: 1305, endPoint y: 532, distance: 562.2
click at [902, 571] on body "Toggle navigation Home Bank Account List Load By Website Group [ISPORT] SUPERLI…" at bounding box center [655, 330] width 1310 height 662
drag, startPoint x: 758, startPoint y: 591, endPoint x: 1291, endPoint y: 537, distance: 535.7
click at [909, 570] on body "Toggle navigation Home Bank Account List Load By Website Group [ISPORT] SUPERLI…" at bounding box center [655, 330] width 1310 height 662
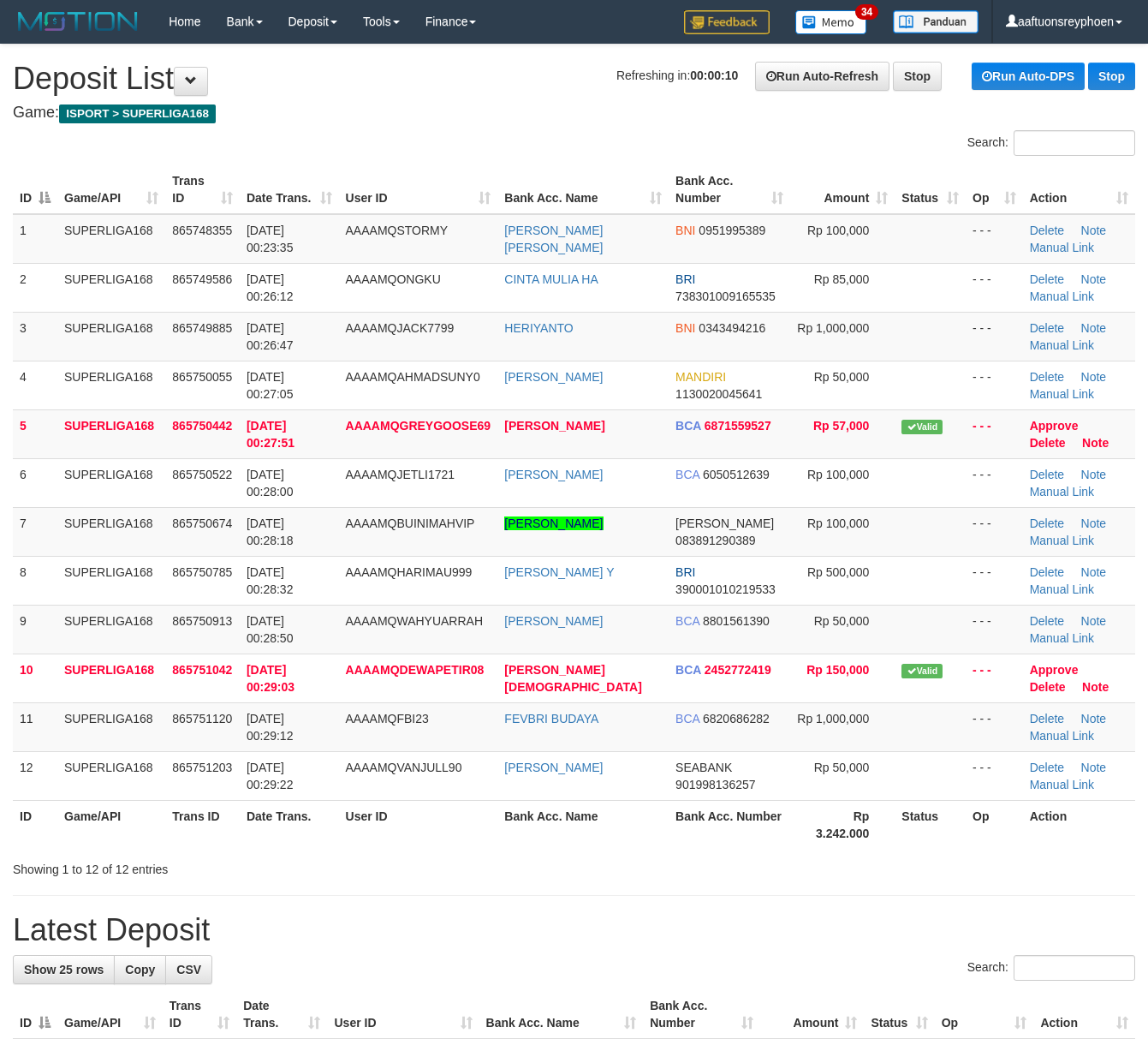
click at [113, 543] on td "SUPERLIGA168" at bounding box center [111, 531] width 108 height 49
drag, startPoint x: 63, startPoint y: 539, endPoint x: 0, endPoint y: 553, distance: 64.5
click at [57, 539] on td "SUPERLIGA168" at bounding box center [111, 531] width 108 height 49
click at [65, 545] on td "SUPERLIGA168" at bounding box center [111, 531] width 108 height 49
click at [313, 520] on td "[DATE] 00:28:18" at bounding box center [289, 531] width 99 height 49
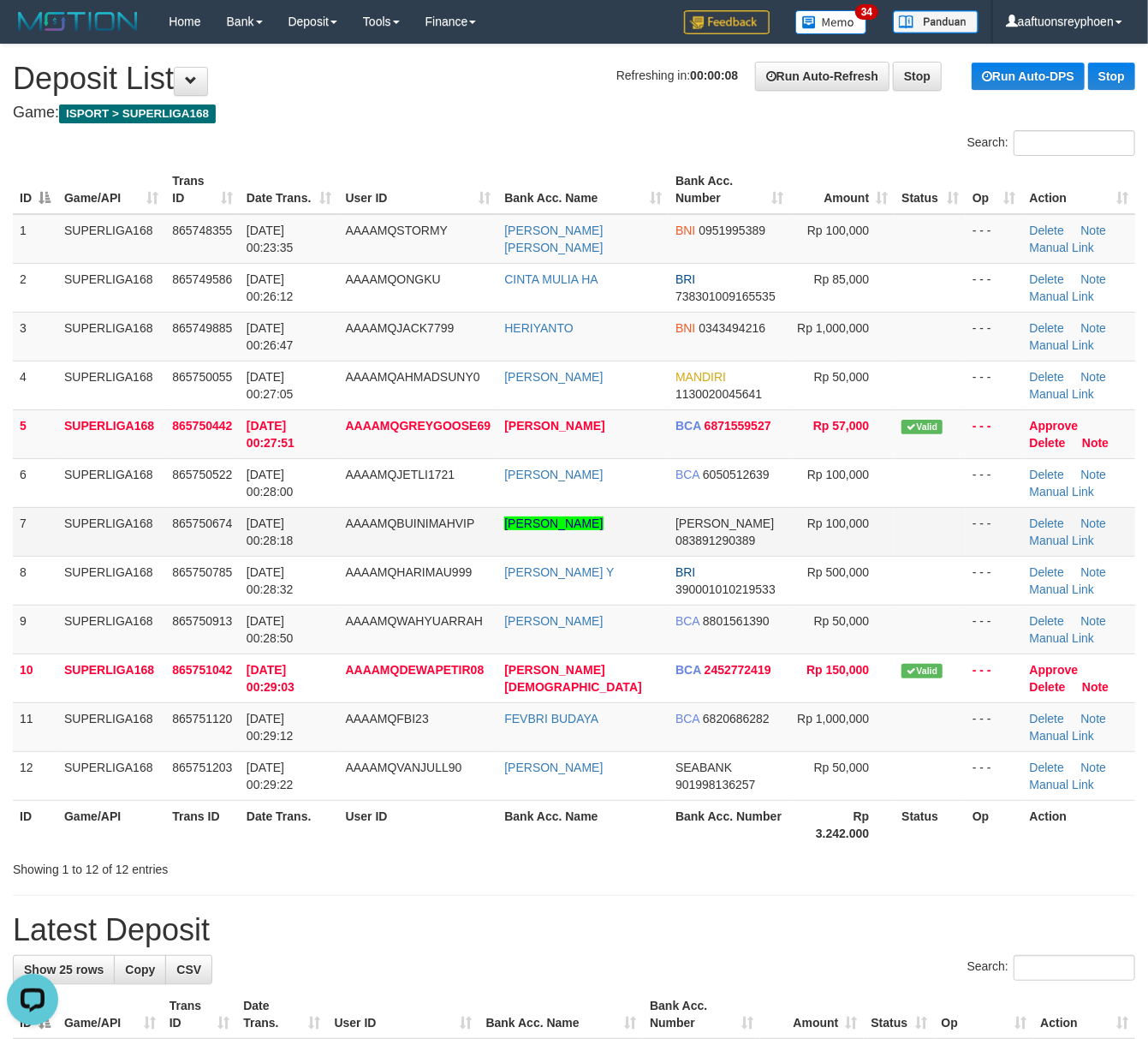
click at [313, 520] on td "01/09/2025 00:28:18" at bounding box center [289, 531] width 99 height 49
drag, startPoint x: 387, startPoint y: 522, endPoint x: 211, endPoint y: 549, distance: 178.1
click at [370, 525] on span "AAAAMQBUINIMAHVIP" at bounding box center [410, 522] width 130 height 13
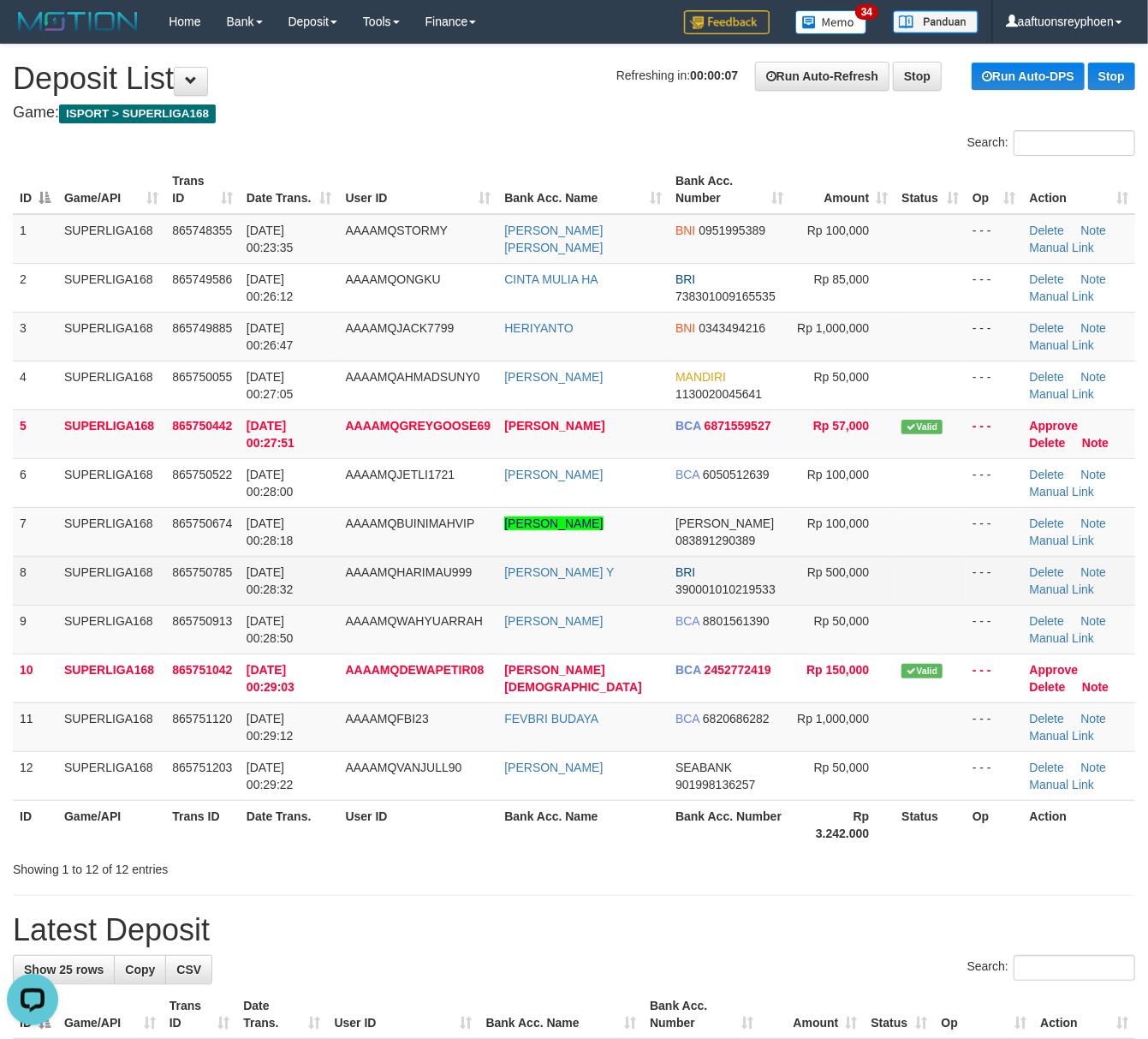
drag, startPoint x: 131, startPoint y: 560, endPoint x: 72, endPoint y: 575, distance: 60.9
click at [110, 565] on td "SUPERLIGA168" at bounding box center [111, 579] width 108 height 49
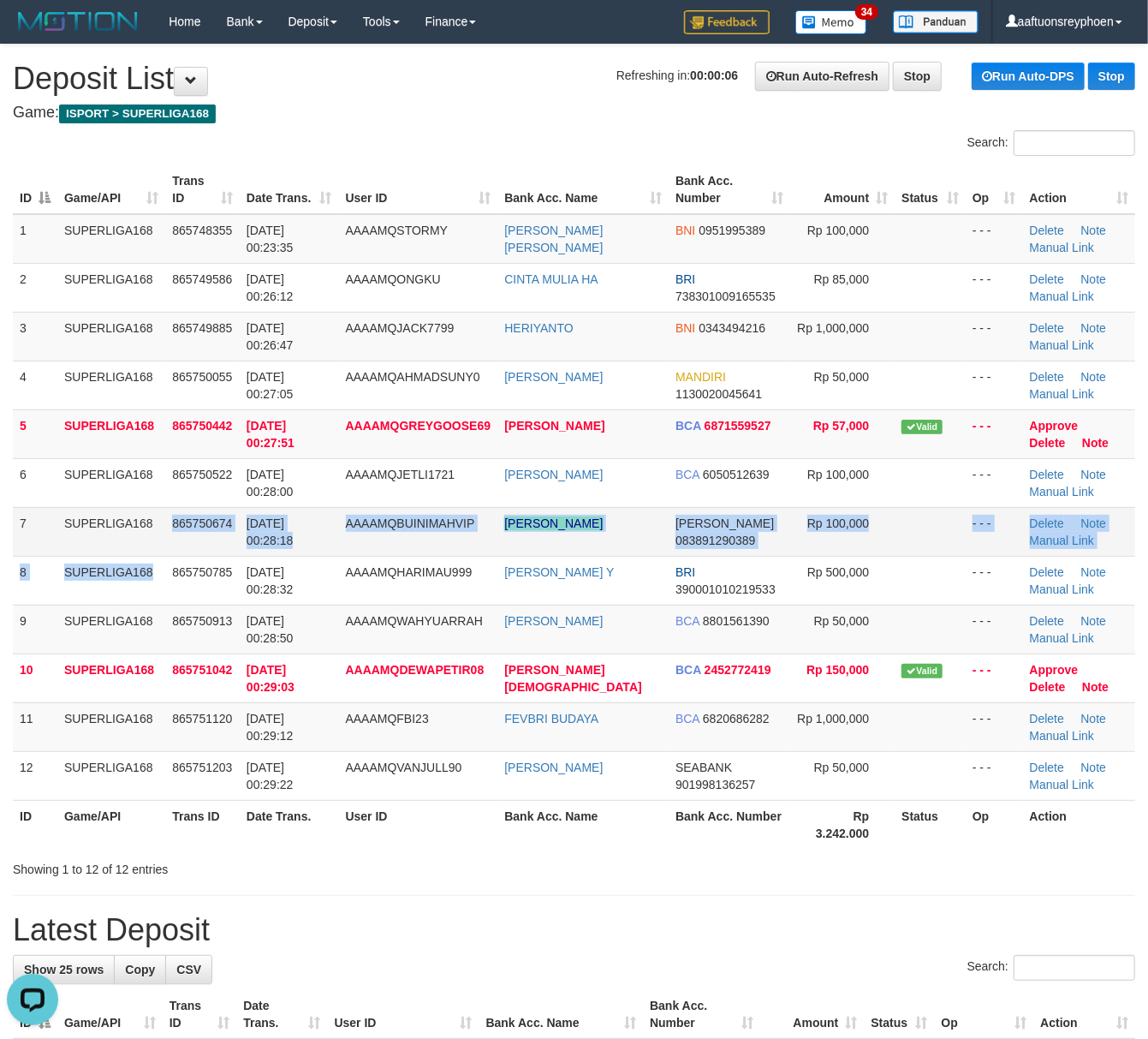
click at [169, 555] on tbody "1 SUPERLIGA168 865748355 01/09/2025 00:23:35 AAAAMQSTORMY RESSA ELDA FIANI BNI …" at bounding box center [573, 507] width 1122 height 587
drag, startPoint x: 191, startPoint y: 532, endPoint x: 5, endPoint y: 558, distance: 187.8
click at [191, 531] on td "865750674" at bounding box center [202, 531] width 74 height 49
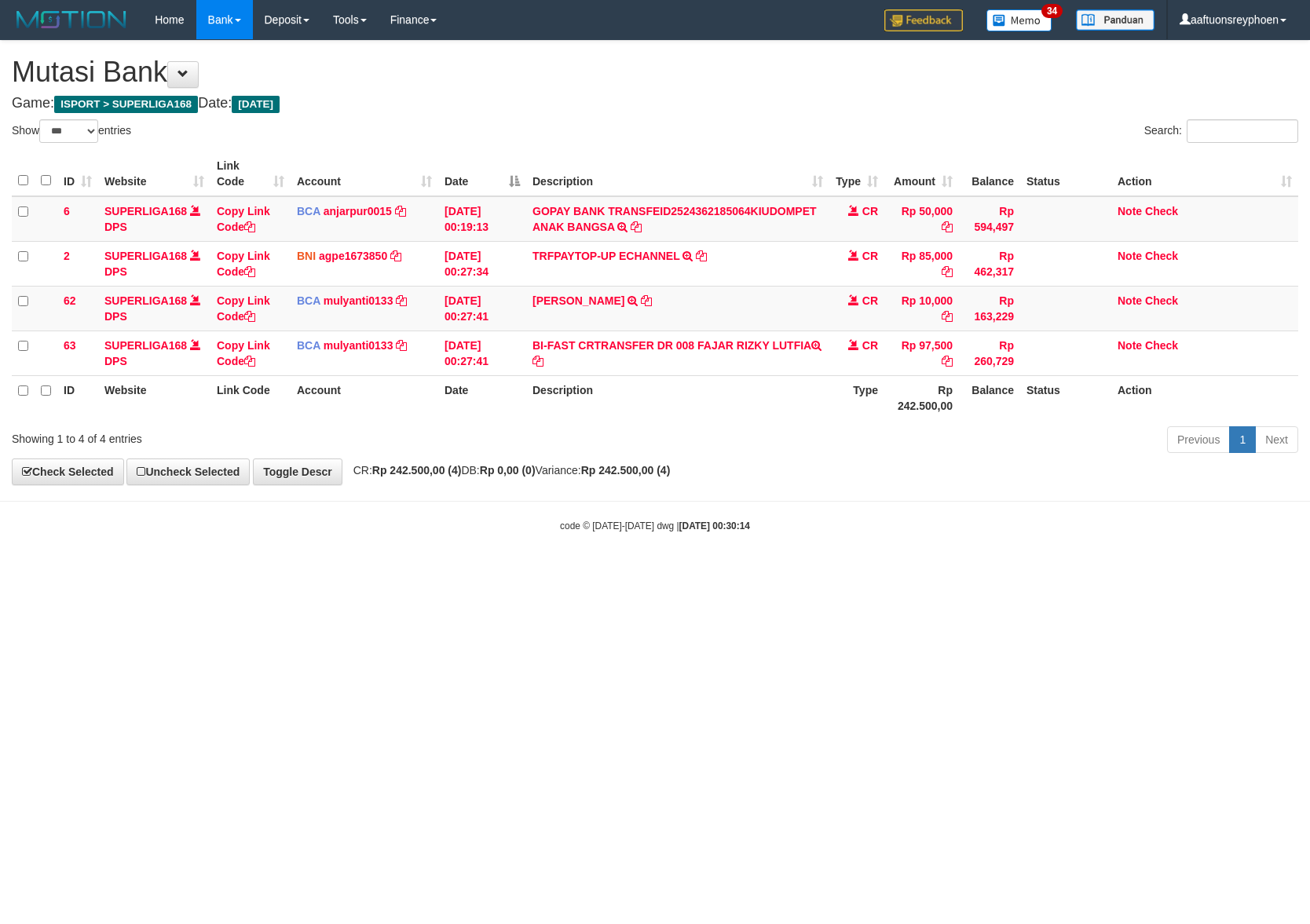
select select "***"
click at [789, 572] on html "Toggle navigation Home Bank Account List Load By Website Group [ISPORT] SUPERLI…" at bounding box center [655, 286] width 1310 height 572
drag, startPoint x: 769, startPoint y: 644, endPoint x: 771, endPoint y: 663, distance: 19.1
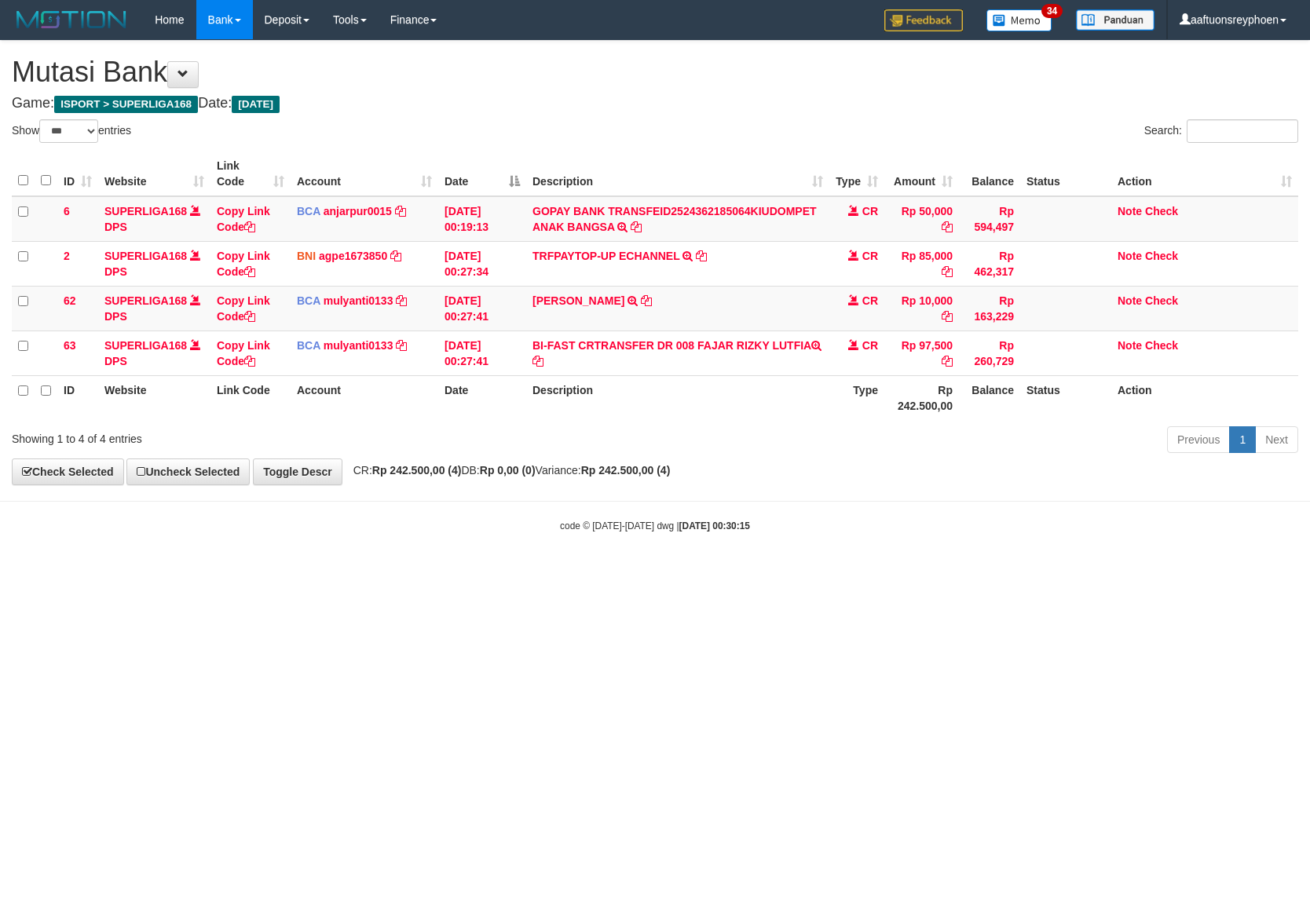
click at [764, 572] on html "Toggle navigation Home Bank Account List Load By Website Group [ISPORT] SUPERLI…" at bounding box center [655, 286] width 1310 height 572
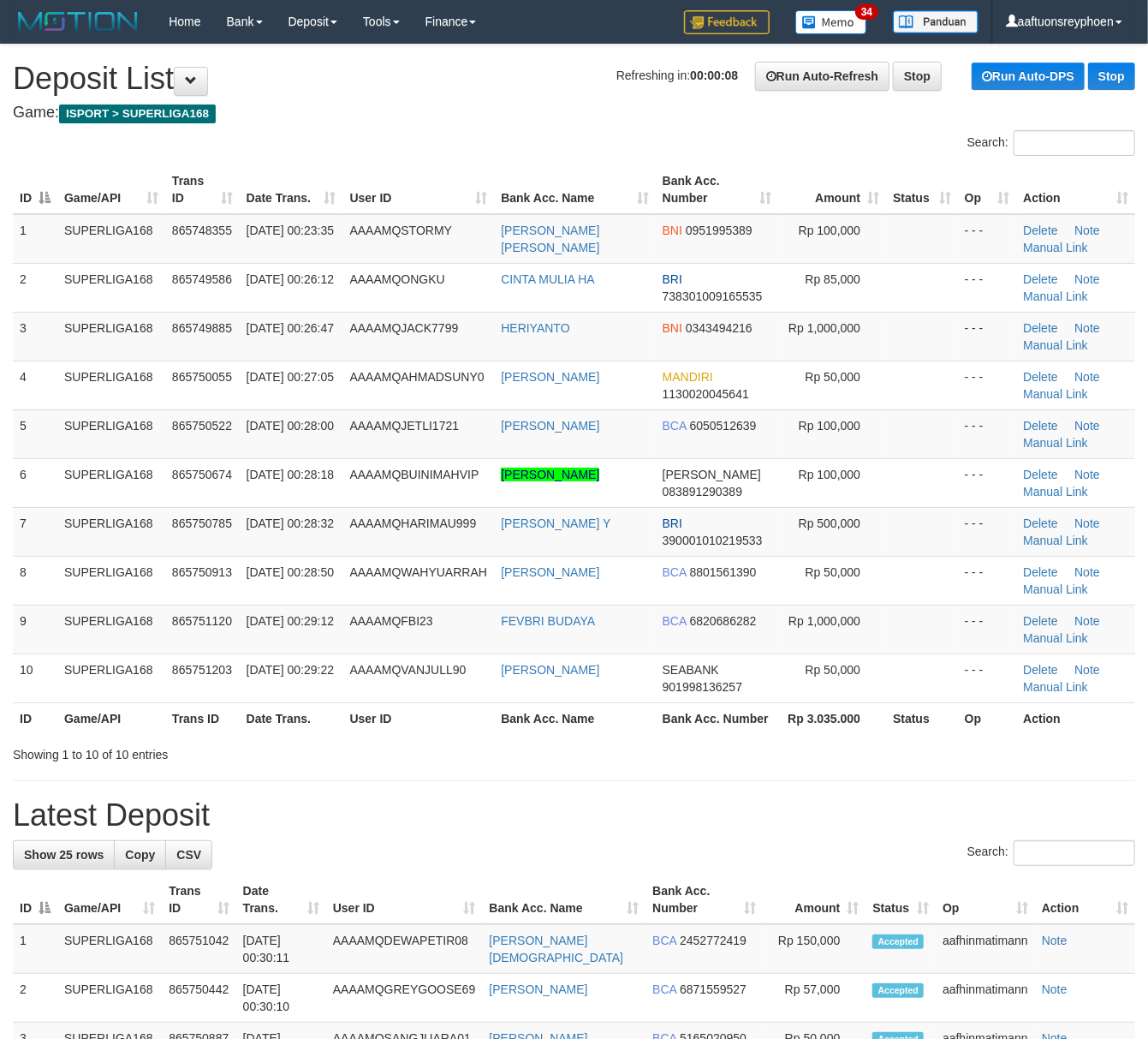
drag, startPoint x: 97, startPoint y: 576, endPoint x: 1, endPoint y: 594, distance: 97.7
click at [67, 583] on td "SUPERLIGA168" at bounding box center [111, 579] width 108 height 49
click at [29, 542] on td "7" at bounding box center [35, 531] width 45 height 49
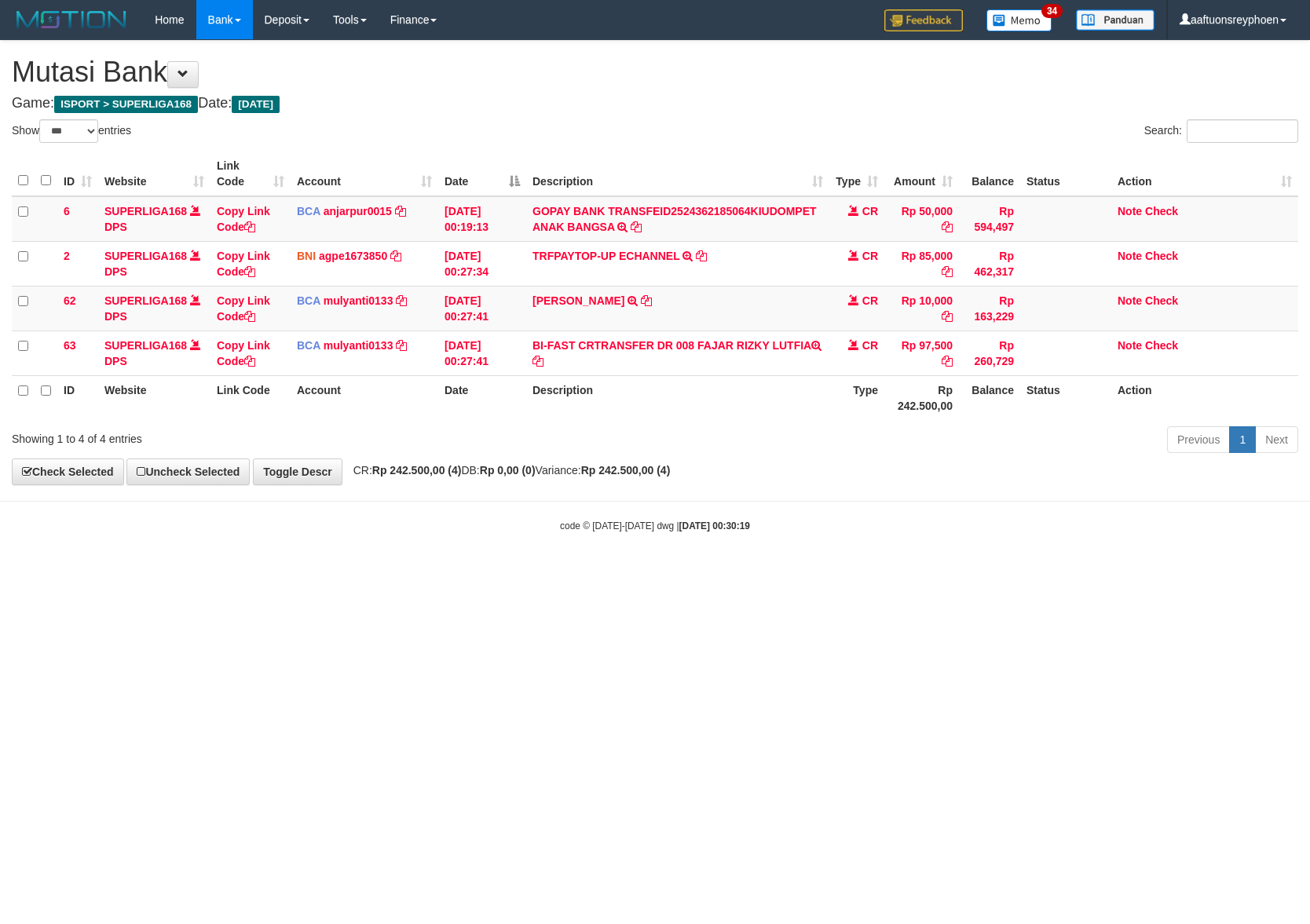
select select "***"
click at [680, 572] on html "Toggle navigation Home Bank Account List Load By Website Group [ISPORT] SUPERLI…" at bounding box center [655, 286] width 1310 height 572
select select "***"
drag, startPoint x: 0, startPoint y: 0, endPoint x: 1282, endPoint y: 590, distance: 1411.2
click at [600, 572] on html "Toggle navigation Home Bank Account List Load By Website Group [ISPORT] SUPERLI…" at bounding box center [655, 286] width 1310 height 572
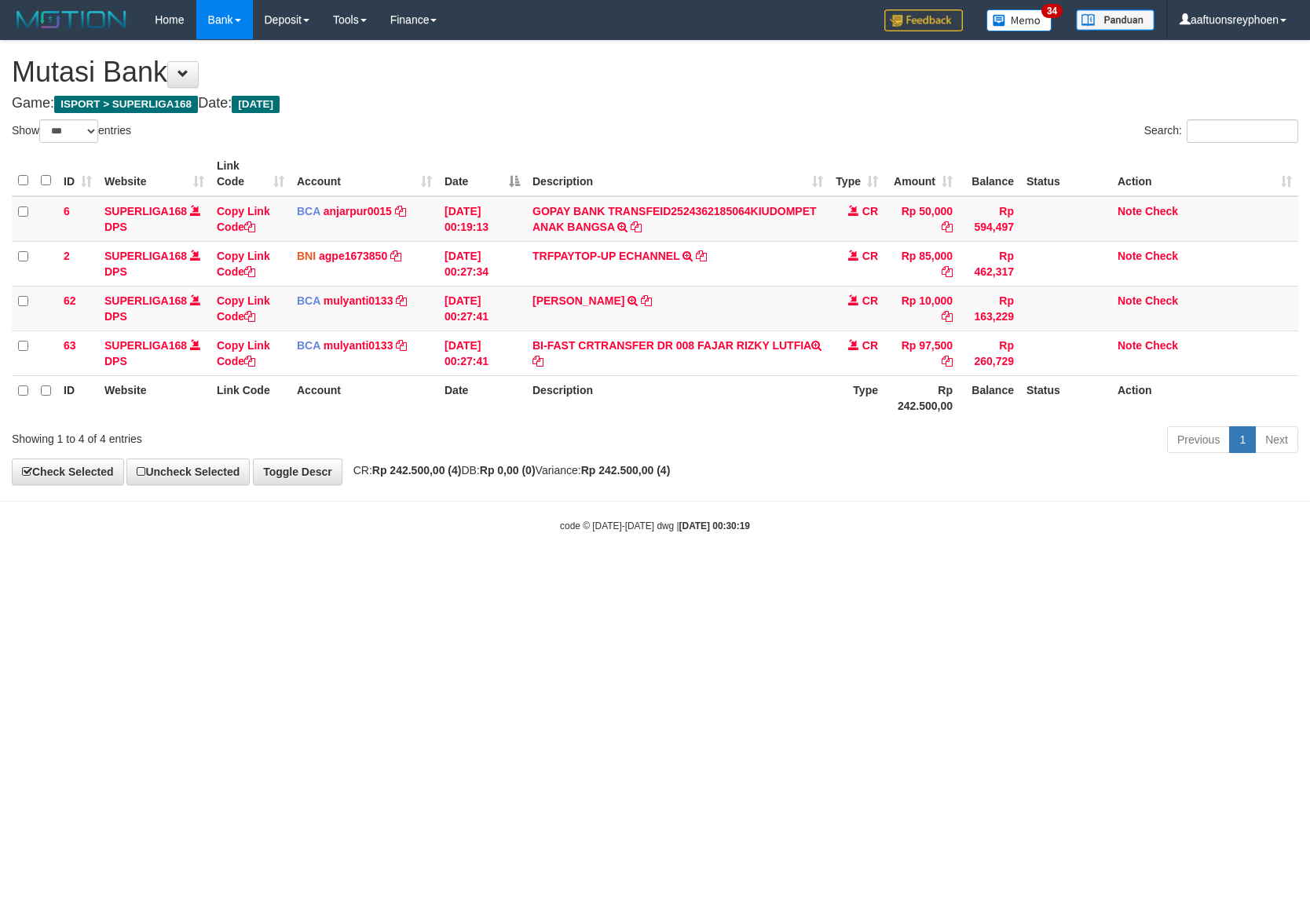
drag, startPoint x: 1010, startPoint y: 592, endPoint x: 1299, endPoint y: 578, distance: 289.3
click at [1139, 572] on html "Toggle navigation Home Bank Account List Load By Website Group [ISPORT] SUPERLI…" at bounding box center [655, 286] width 1310 height 572
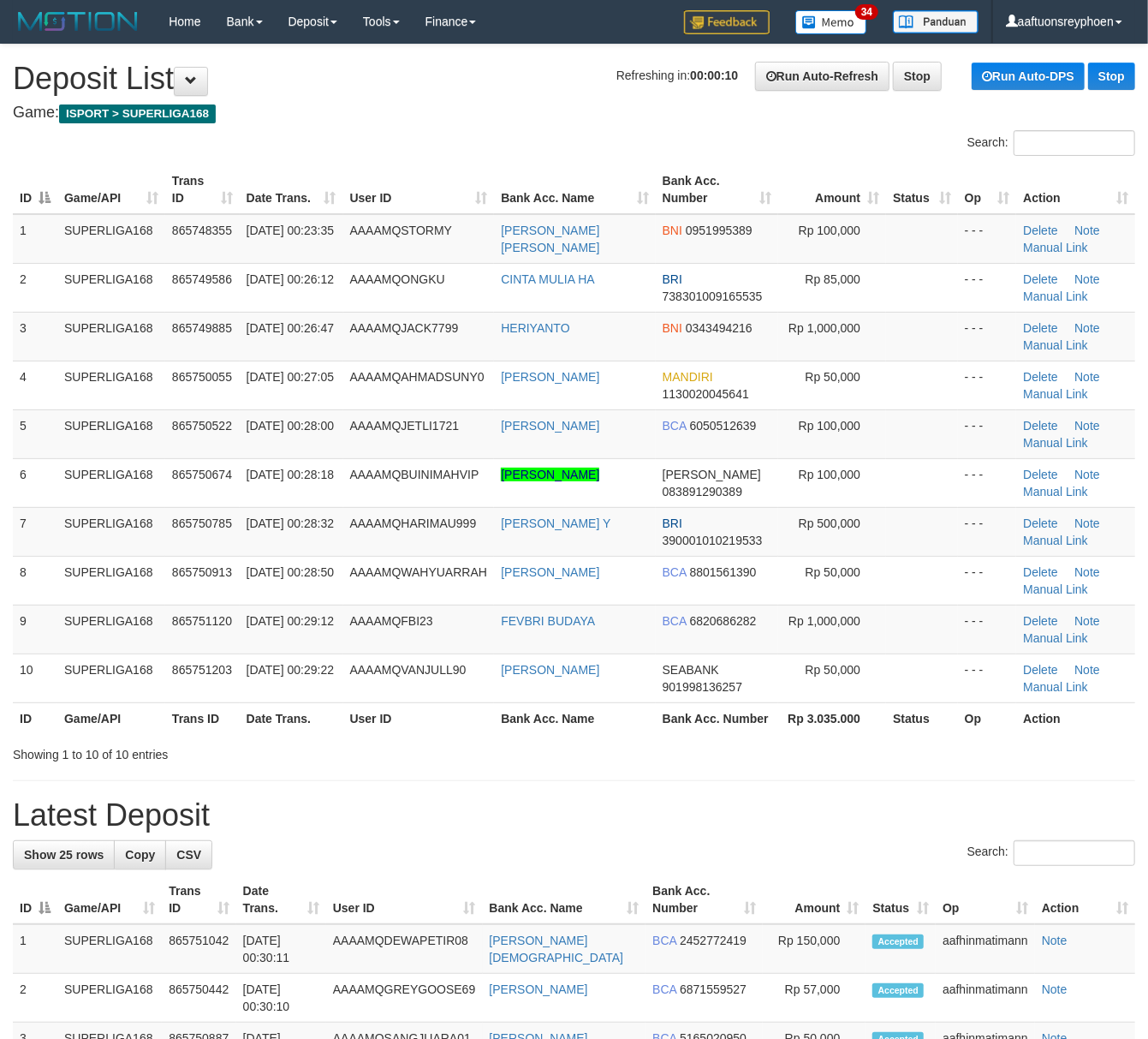
drag, startPoint x: 173, startPoint y: 573, endPoint x: 0, endPoint y: 596, distance: 174.5
click at [172, 573] on span "865750913" at bounding box center [201, 571] width 60 height 13
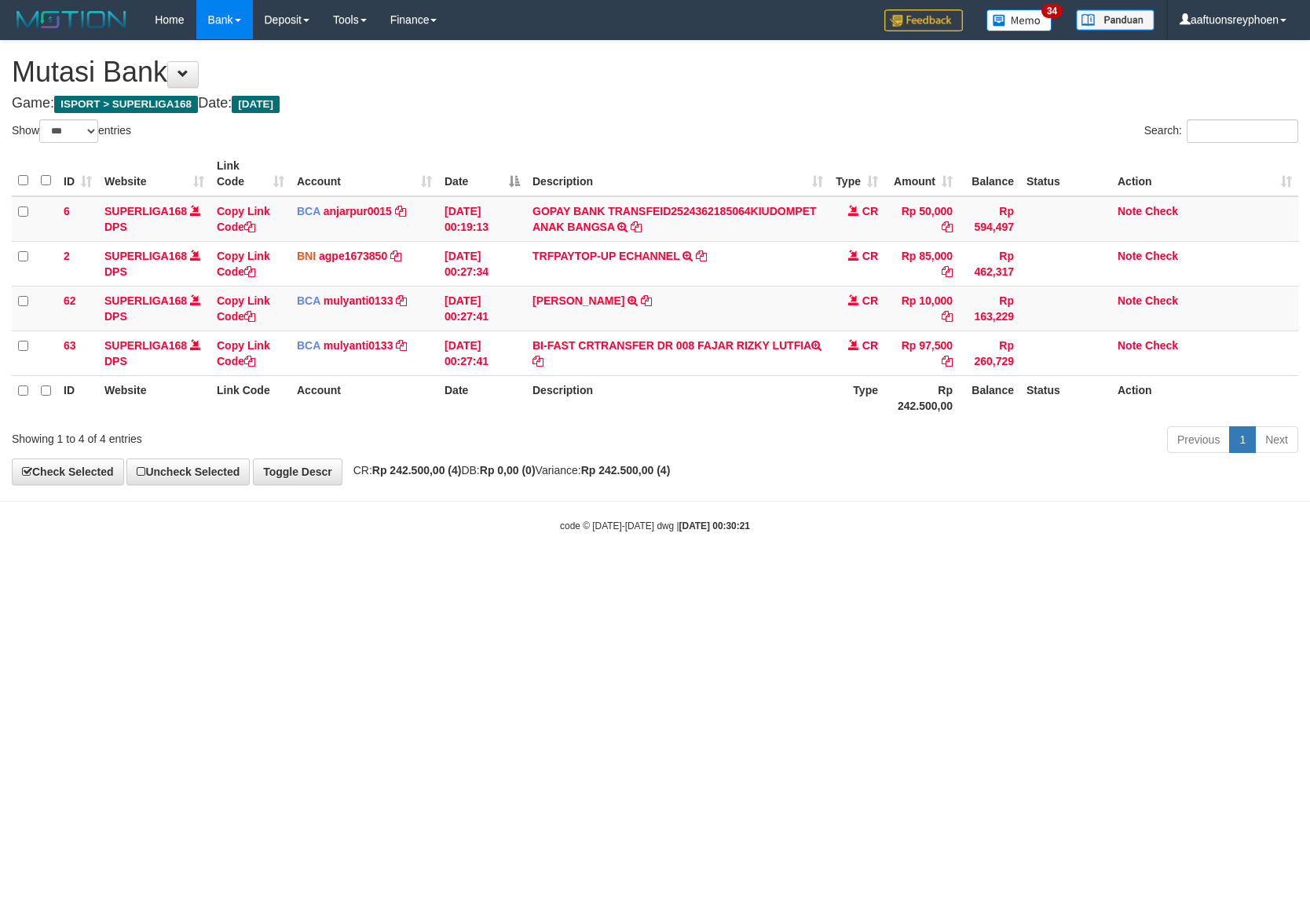
select select "***"
drag, startPoint x: 880, startPoint y: 601, endPoint x: 1280, endPoint y: 565, distance: 401.6
click at [890, 572] on html "Toggle navigation Home Bank Account List Load By Website Group [ISPORT] SUPERLI…" at bounding box center [655, 286] width 1310 height 572
drag, startPoint x: 860, startPoint y: 582, endPoint x: 953, endPoint y: 600, distance: 94.7
click at [865, 572] on html "Toggle navigation Home Bank Account List Load By Website Group [ISPORT] SUPERLI…" at bounding box center [655, 286] width 1310 height 572
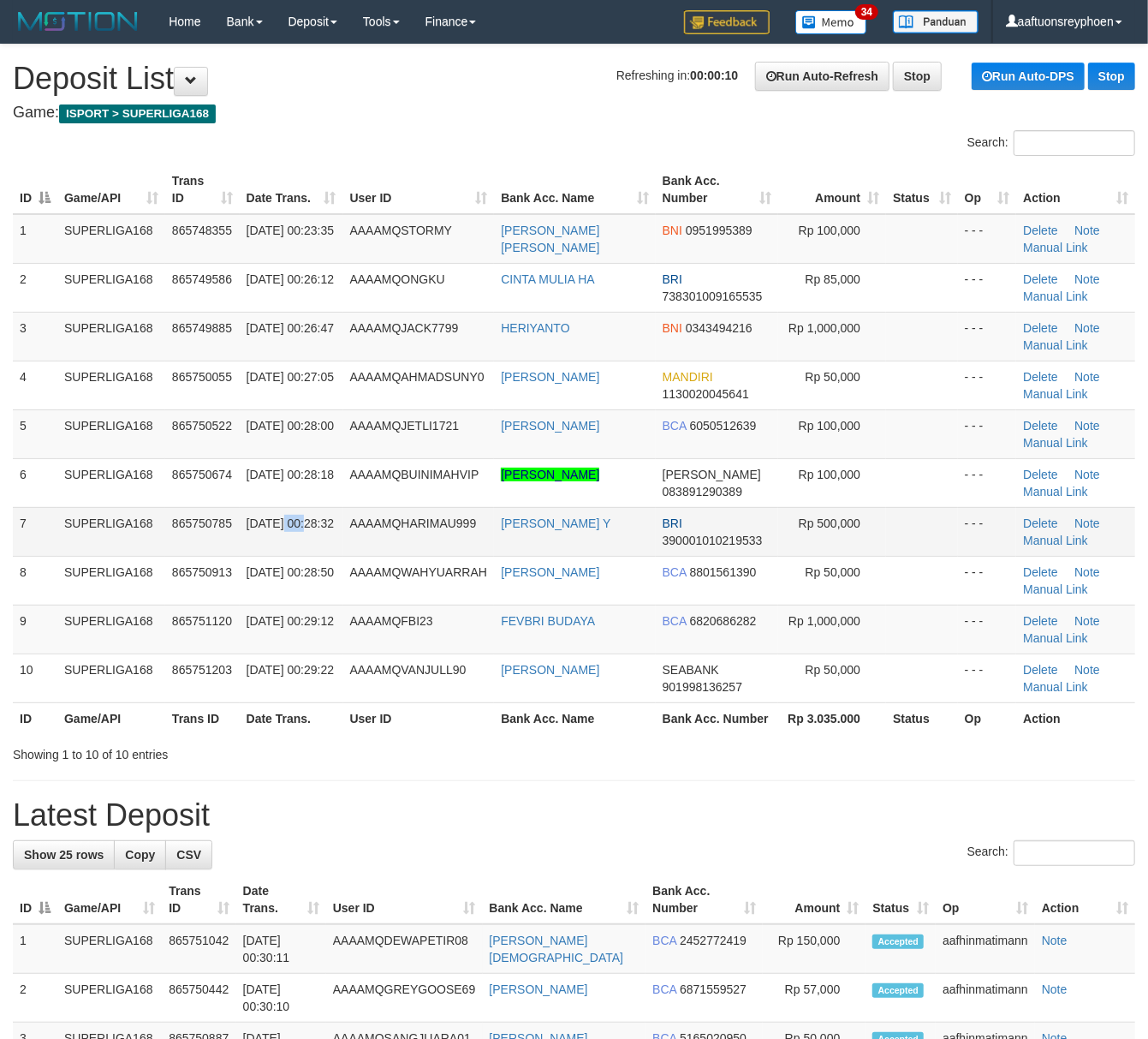
drag, startPoint x: 0, startPoint y: 0, endPoint x: 255, endPoint y: 538, distance: 595.4
click at [282, 532] on td "01/09/2025 00:28:32" at bounding box center [291, 531] width 104 height 49
drag, startPoint x: 50, startPoint y: 570, endPoint x: 1, endPoint y: 573, distance: 49.1
click at [41, 570] on td "8" at bounding box center [35, 579] width 45 height 49
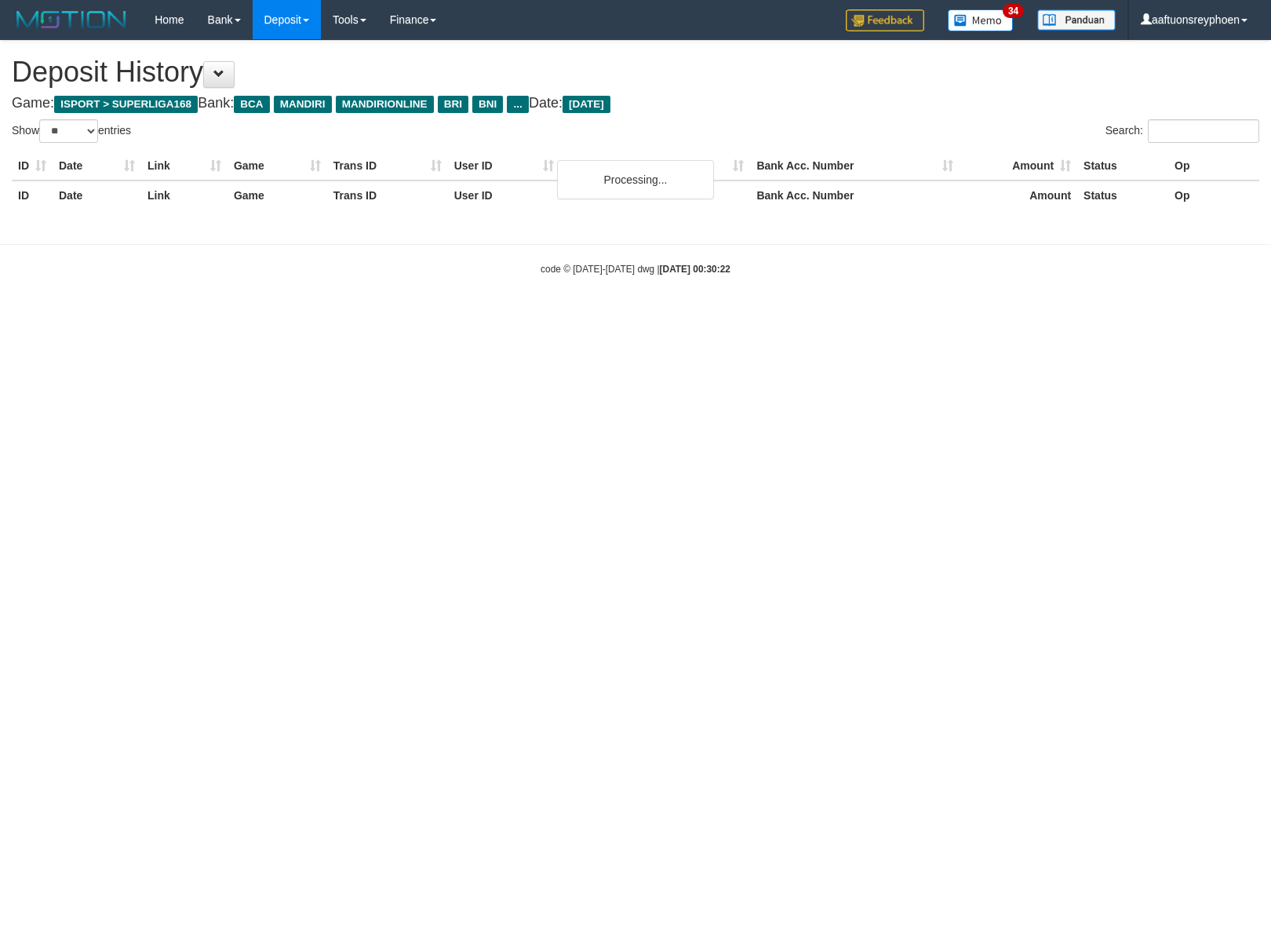
select select "**"
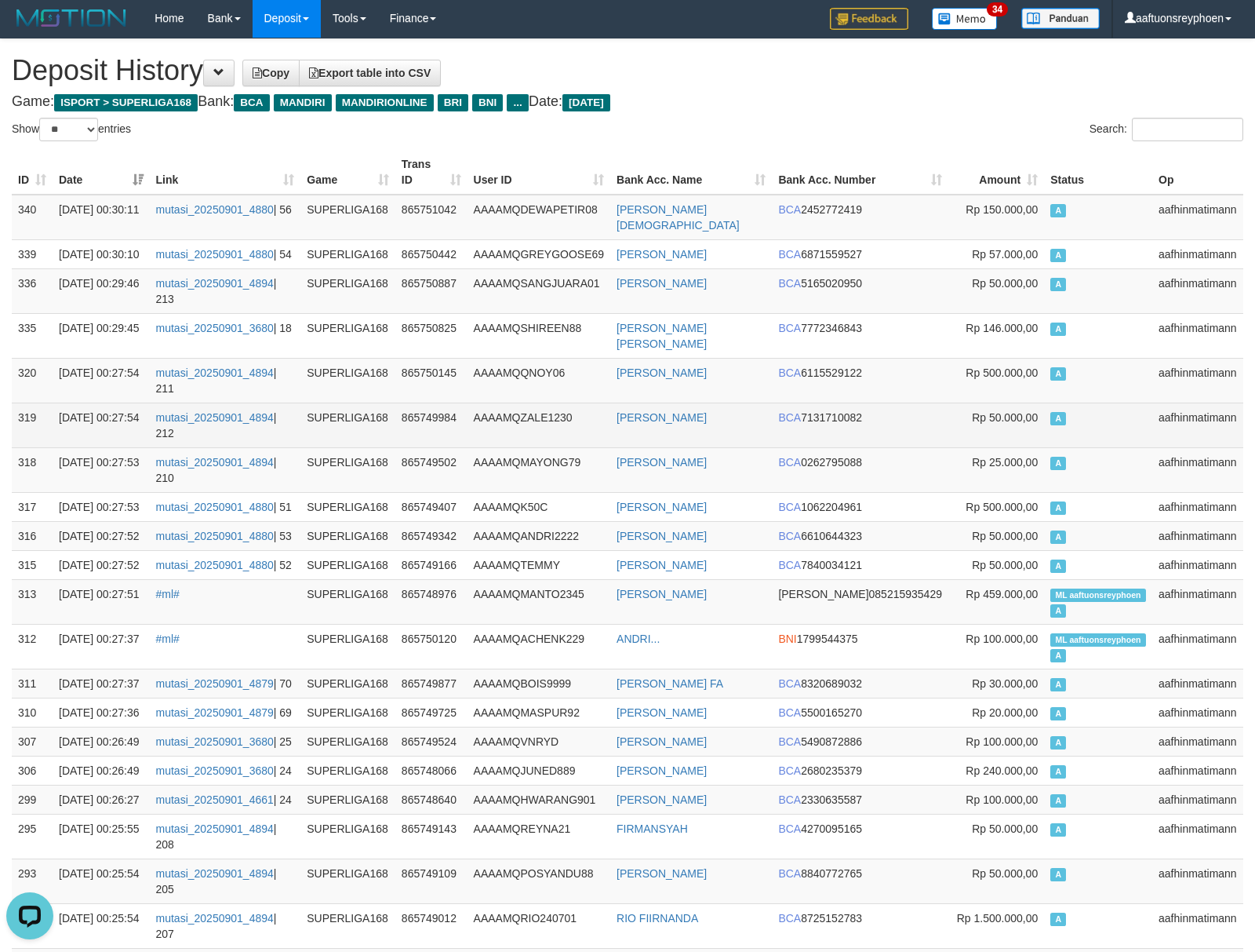
click at [1092, 418] on td "A" at bounding box center [1099, 424] width 108 height 45
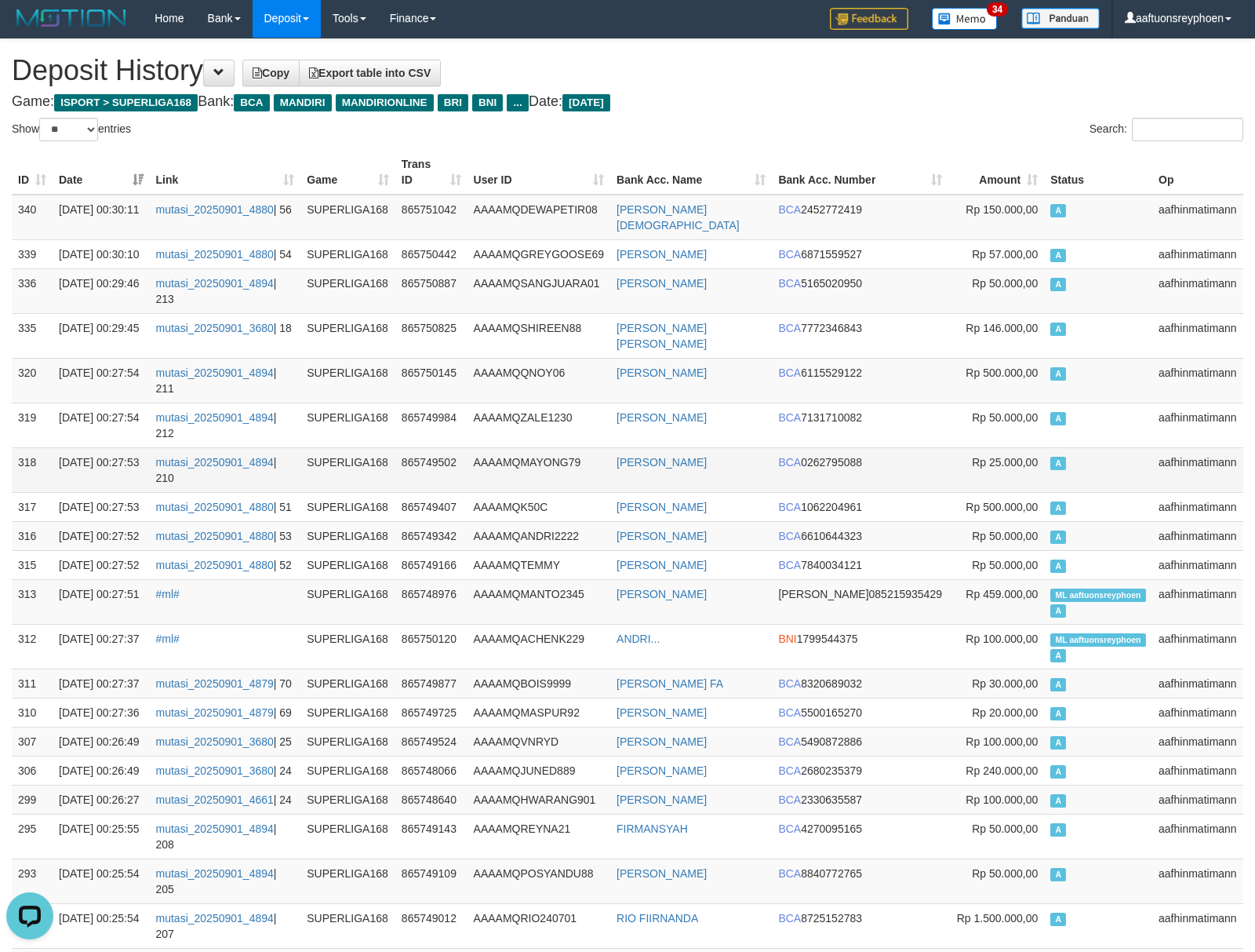
drag, startPoint x: 1092, startPoint y: 418, endPoint x: 960, endPoint y: 452, distance: 136.3
click at [1087, 419] on td "A" at bounding box center [1099, 424] width 108 height 45
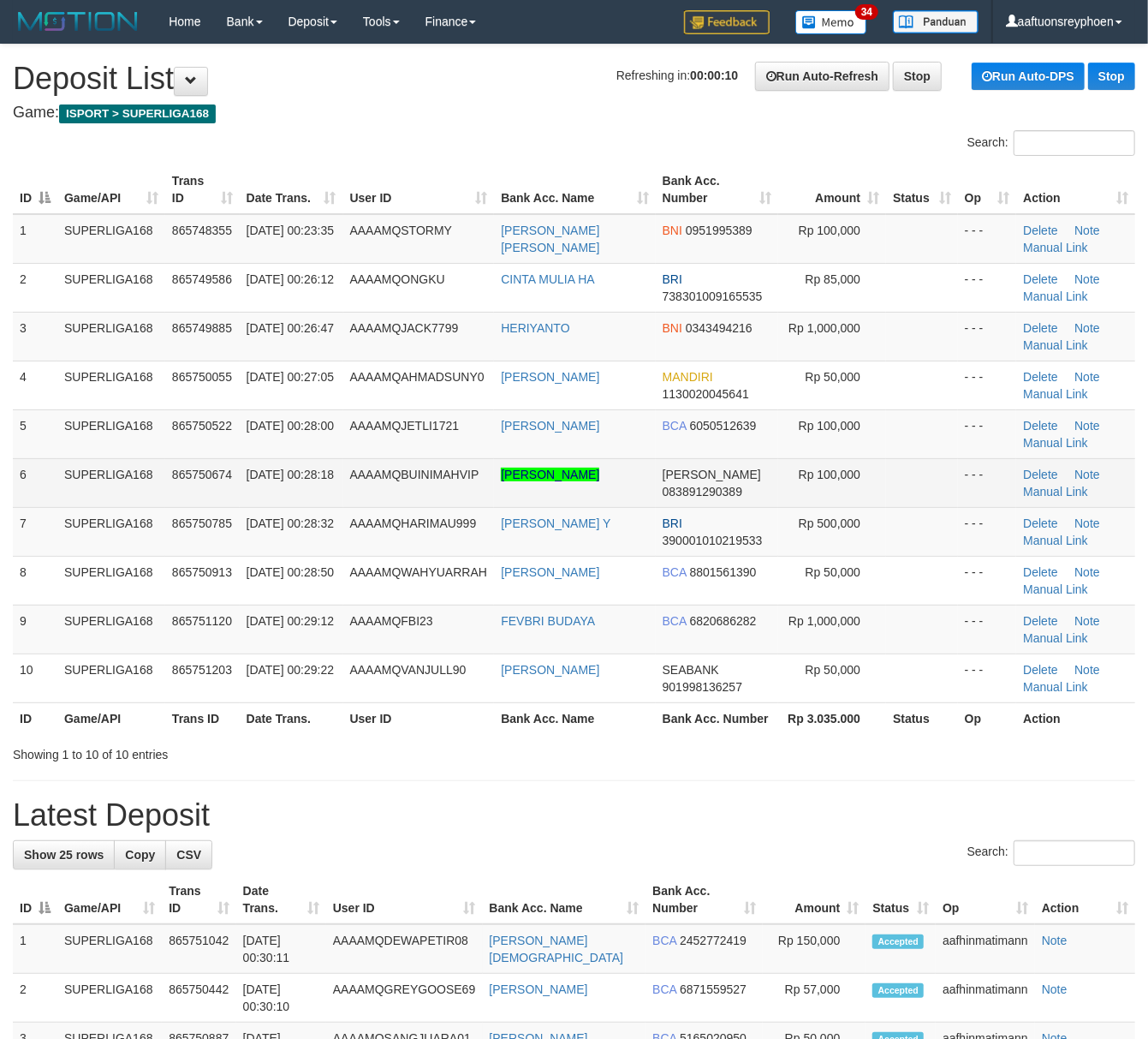
click at [186, 496] on td "865750674" at bounding box center [202, 482] width 74 height 49
drag, startPoint x: 187, startPoint y: 496, endPoint x: 4, endPoint y: 525, distance: 185.3
click at [186, 496] on td "865750674" at bounding box center [202, 482] width 74 height 49
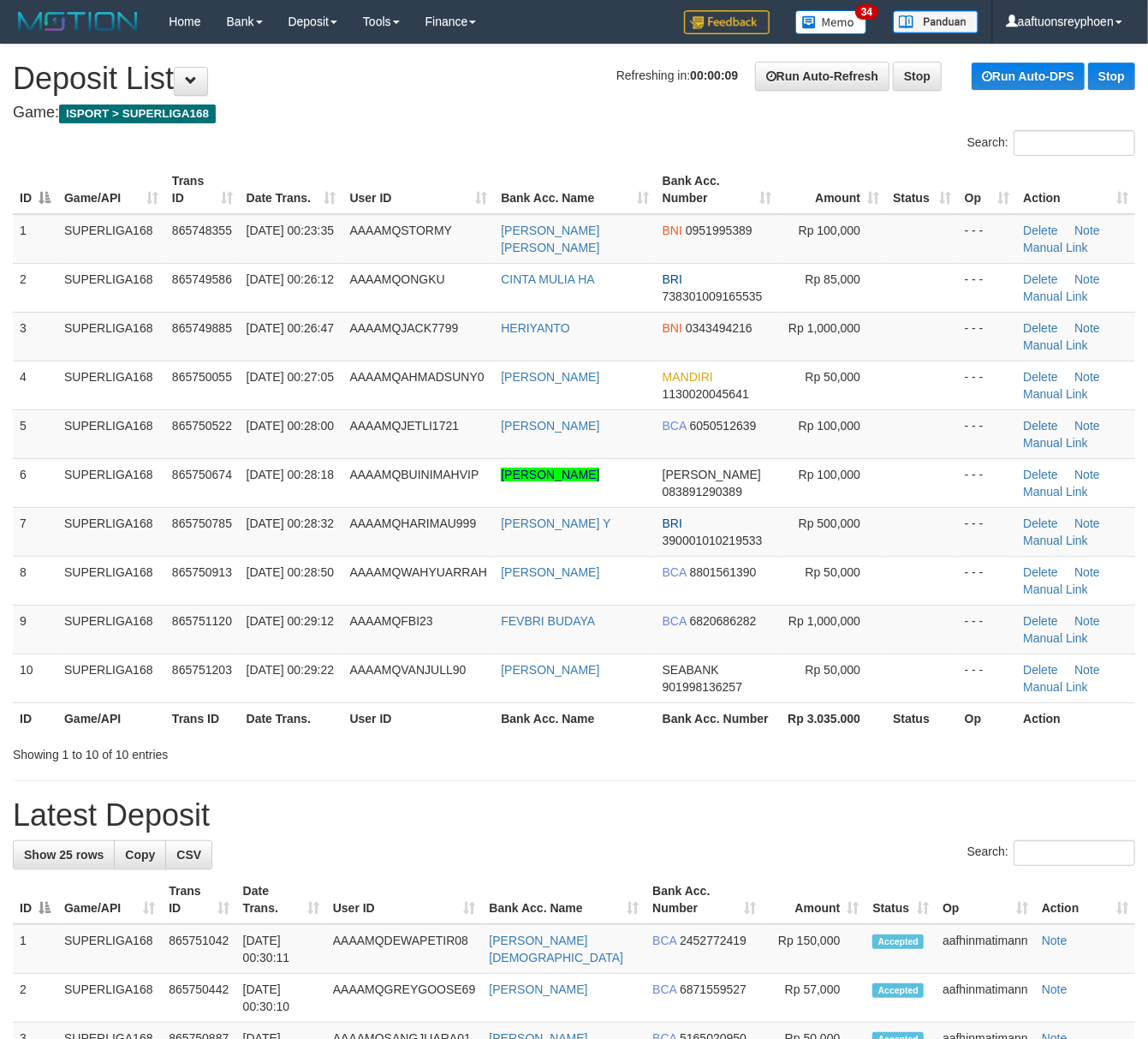
drag, startPoint x: 51, startPoint y: 556, endPoint x: 2, endPoint y: 560, distance: 49.2
click at [11, 559] on div "ID Game/API Trans ID Date Trans. User ID Bank Acc. Name Bank Acc. Number Amount…" at bounding box center [574, 449] width 1148 height 579
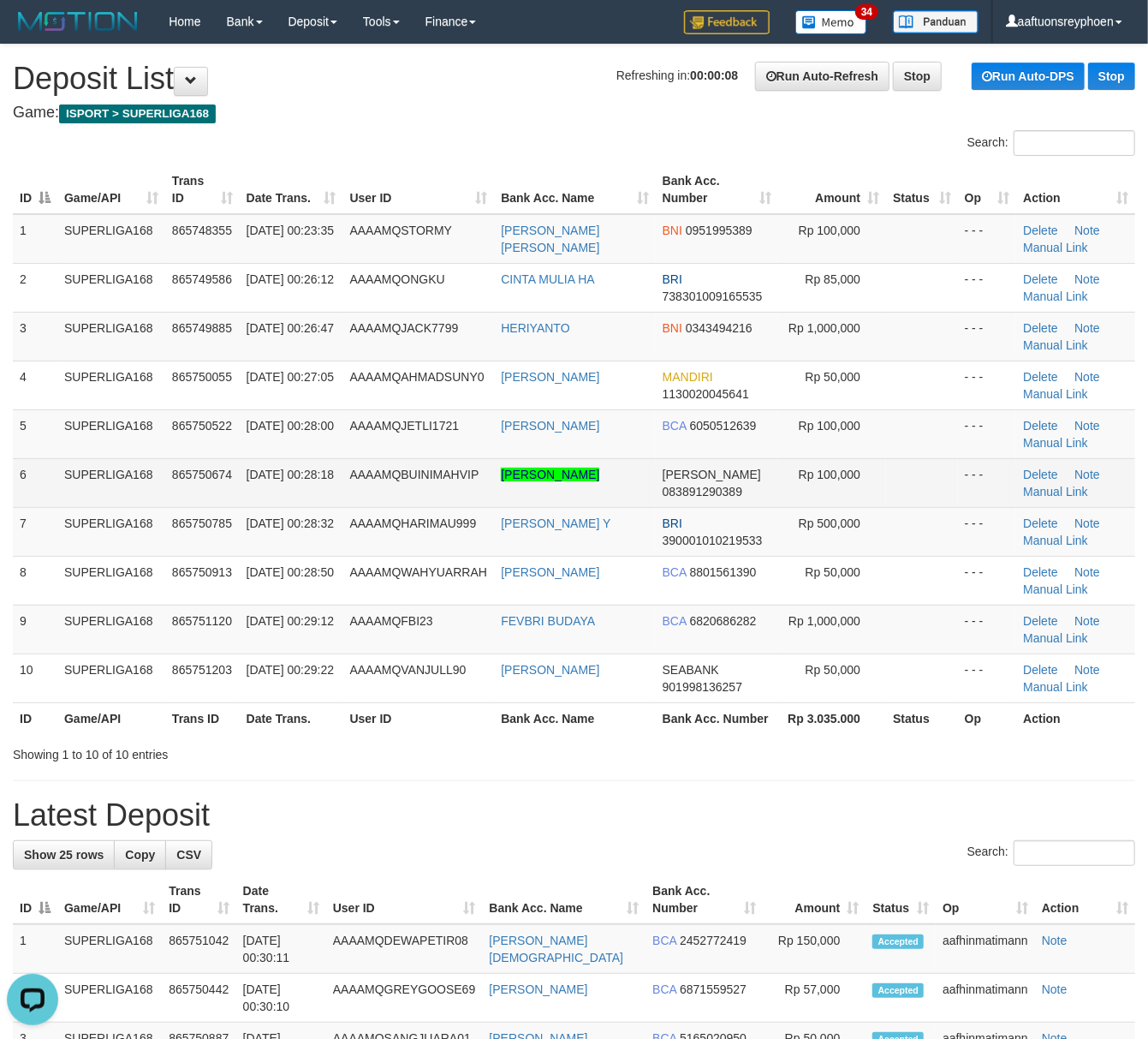
click at [272, 474] on span "01/09/2025 00:28:18" at bounding box center [291, 474] width 88 height 13
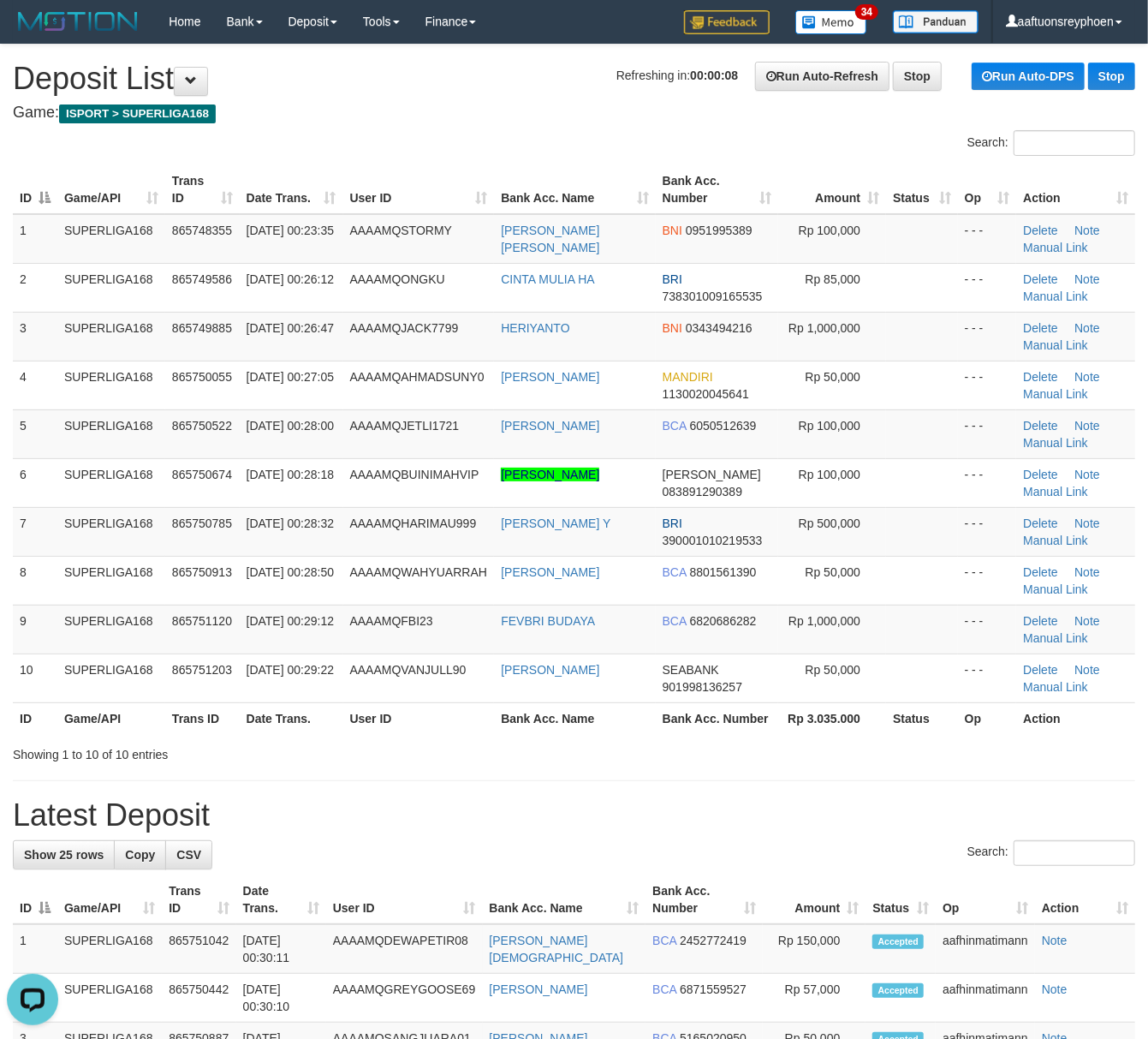
drag, startPoint x: 272, startPoint y: 474, endPoint x: 5, endPoint y: 514, distance: 270.0
click at [262, 479] on span "01/09/2025 00:28:18" at bounding box center [291, 474] width 88 height 13
drag, startPoint x: 128, startPoint y: 500, endPoint x: 5, endPoint y: 519, distance: 124.5
click at [129, 498] on td "SUPERLIGA168" at bounding box center [111, 482] width 108 height 49
click at [128, 512] on td "SUPERLIGA168" at bounding box center [111, 531] width 108 height 49
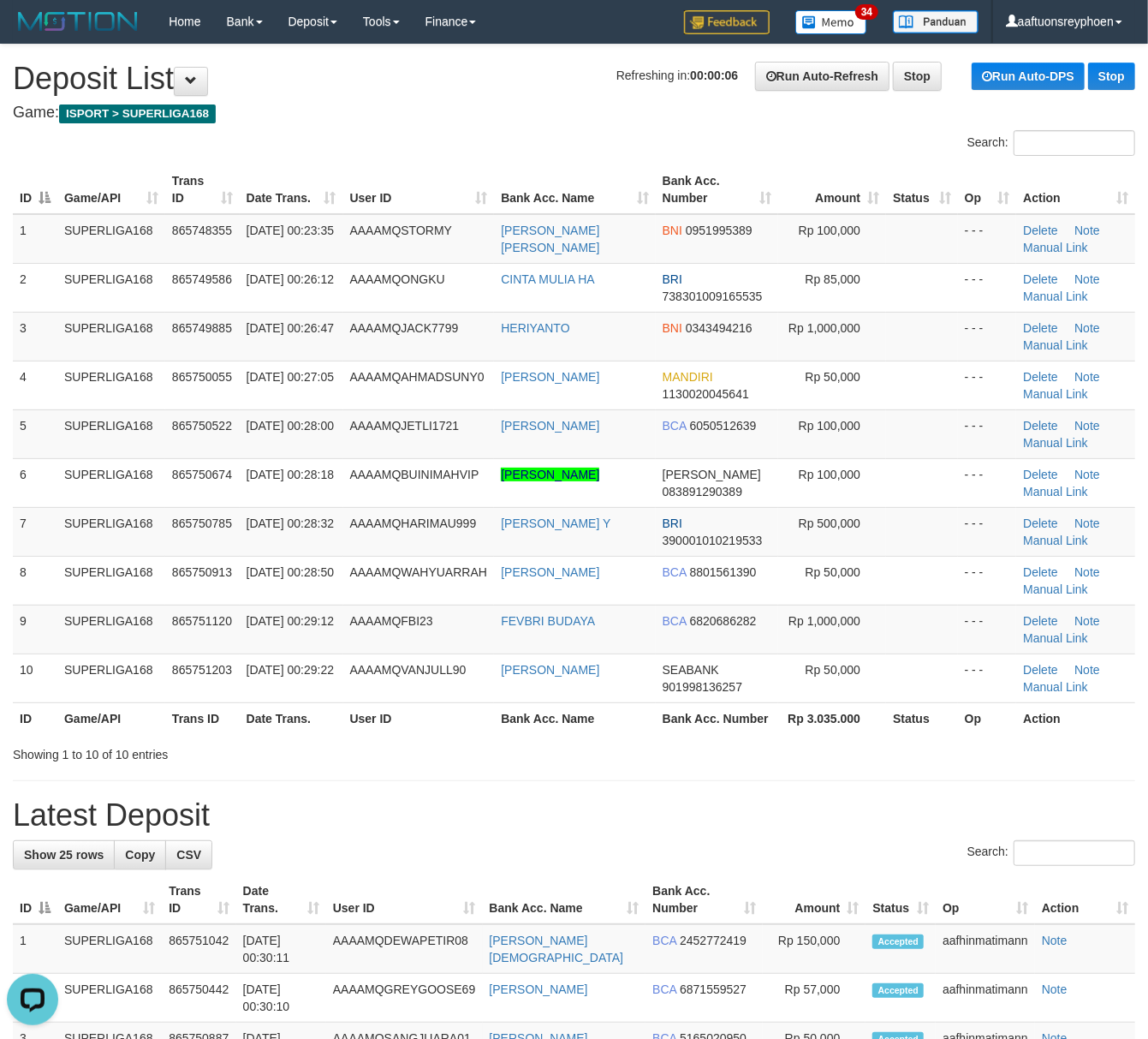
drag, startPoint x: 128, startPoint y: 512, endPoint x: 5, endPoint y: 537, distance: 125.5
click at [101, 519] on td "SUPERLIGA168" at bounding box center [111, 531] width 108 height 49
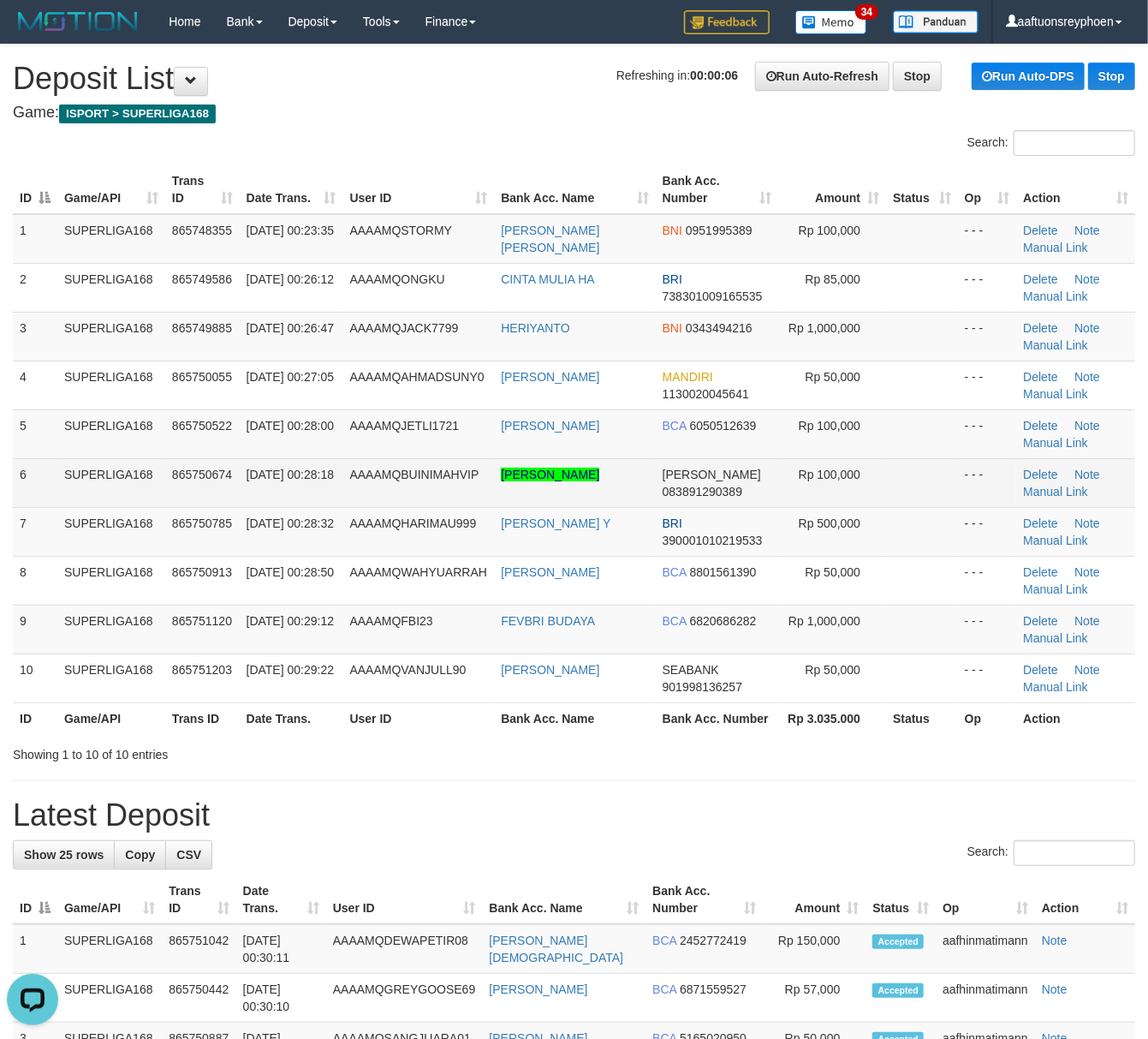
click at [99, 494] on td "SUPERLIGA168" at bounding box center [111, 482] width 108 height 49
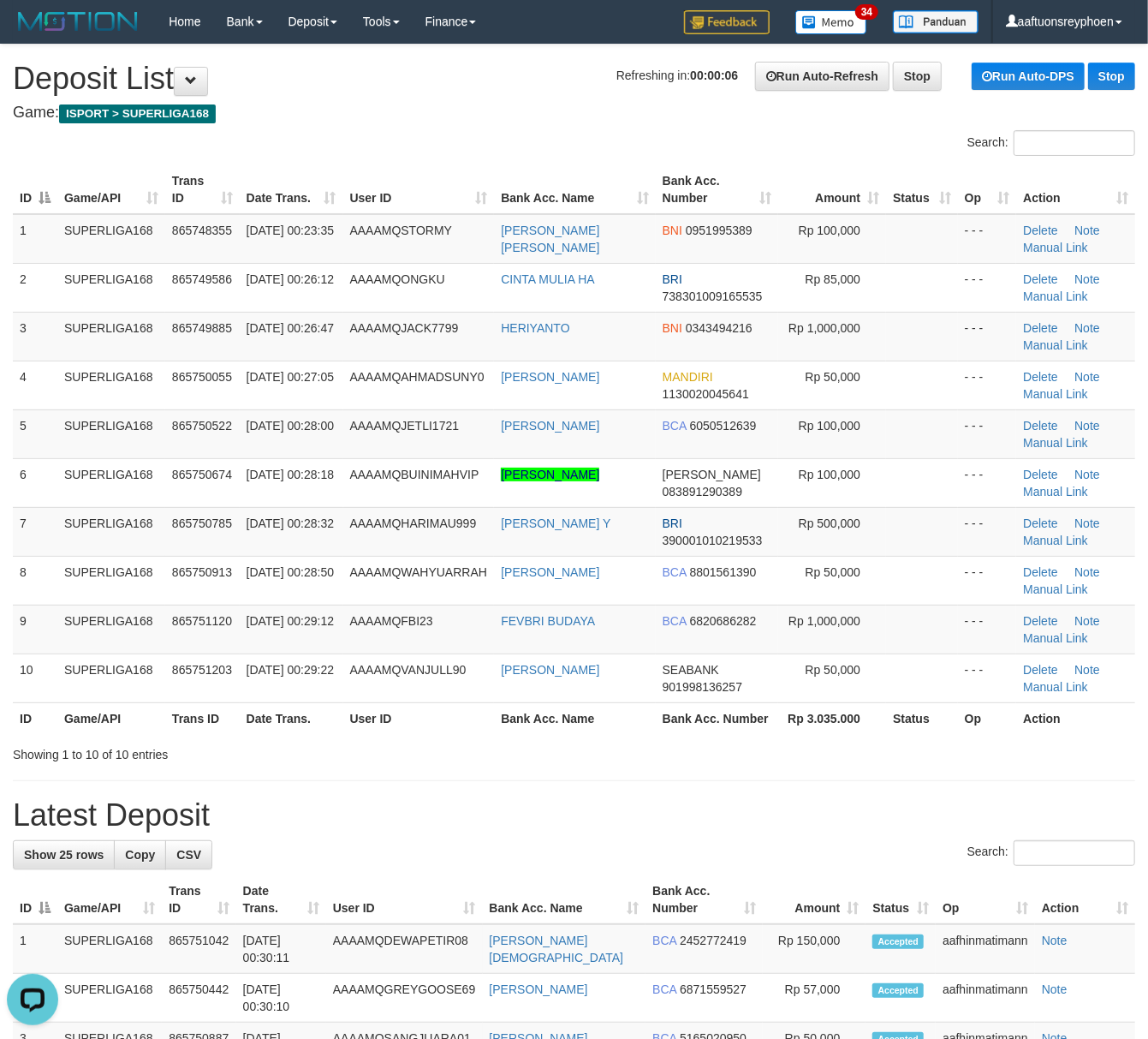
drag, startPoint x: 99, startPoint y: 494, endPoint x: 4, endPoint y: 515, distance: 97.3
click at [75, 500] on td "SUPERLIGA168" at bounding box center [111, 482] width 108 height 49
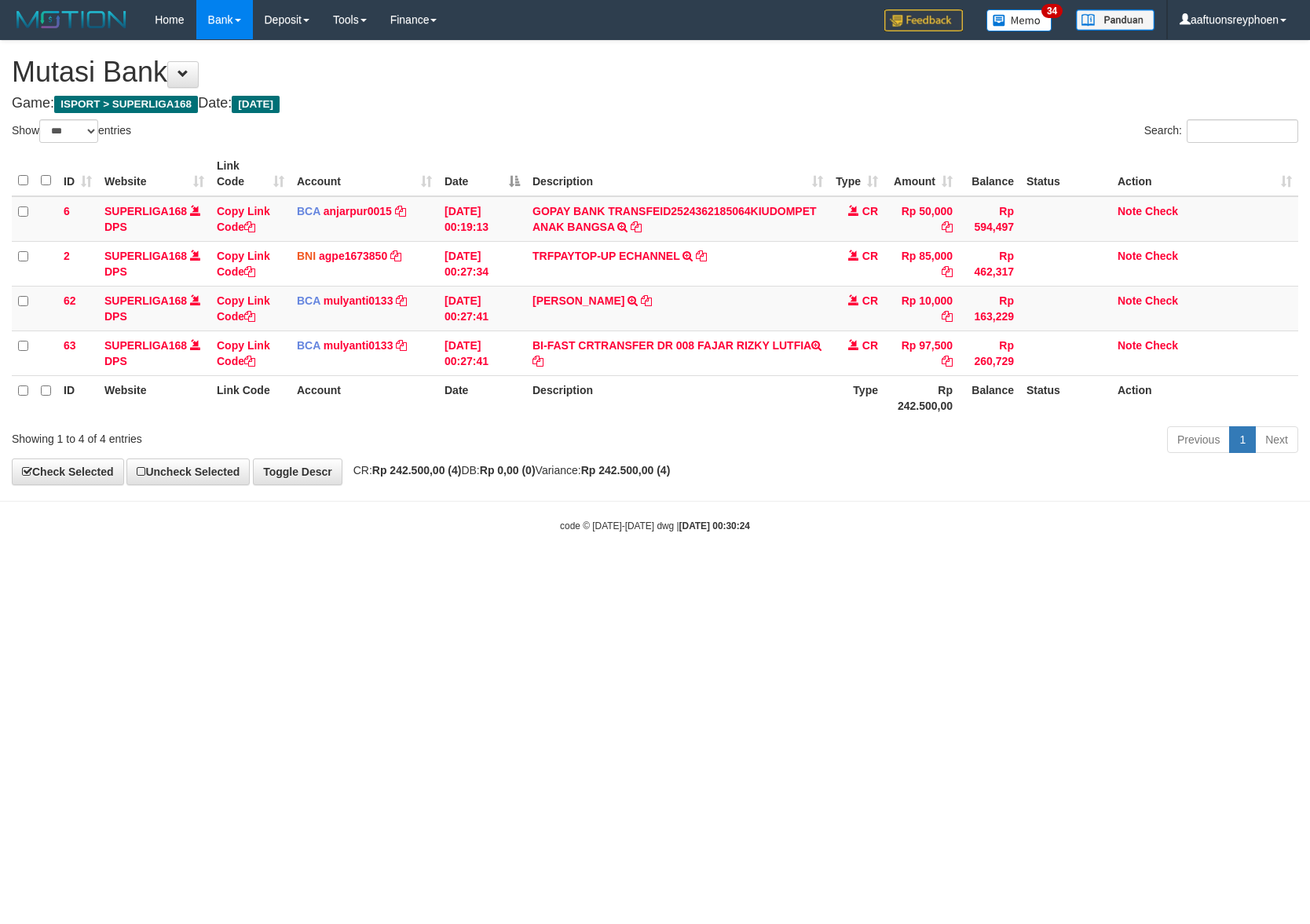
select select "***"
drag, startPoint x: 808, startPoint y: 580, endPoint x: 1291, endPoint y: 528, distance: 485.8
click at [1049, 551] on html "Toggle navigation Home Bank Account List Load By Website Group [ISPORT] SUPERLI…" at bounding box center [655, 286] width 1310 height 572
select select "***"
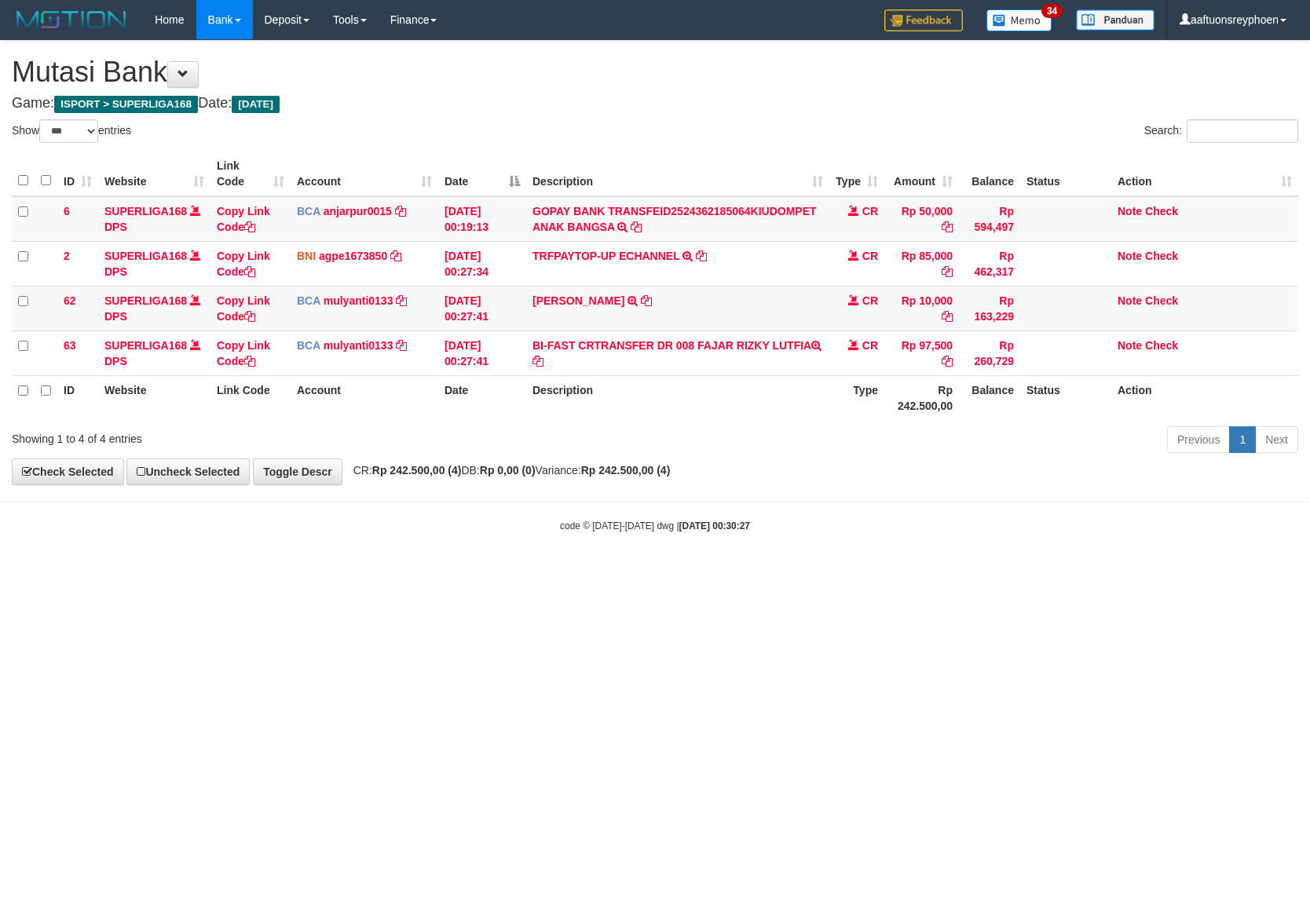
select select "***"
click at [1139, 540] on body "Toggle navigation Home Bank Account List Load By Website Group [ISPORT] SUPERLI…" at bounding box center [655, 286] width 1310 height 572
drag, startPoint x: 853, startPoint y: 609, endPoint x: 874, endPoint y: 612, distance: 21.2
click at [856, 572] on html "Toggle navigation Home Bank Account List Load By Website Group [ISPORT] SUPERLI…" at bounding box center [655, 286] width 1310 height 572
select select "***"
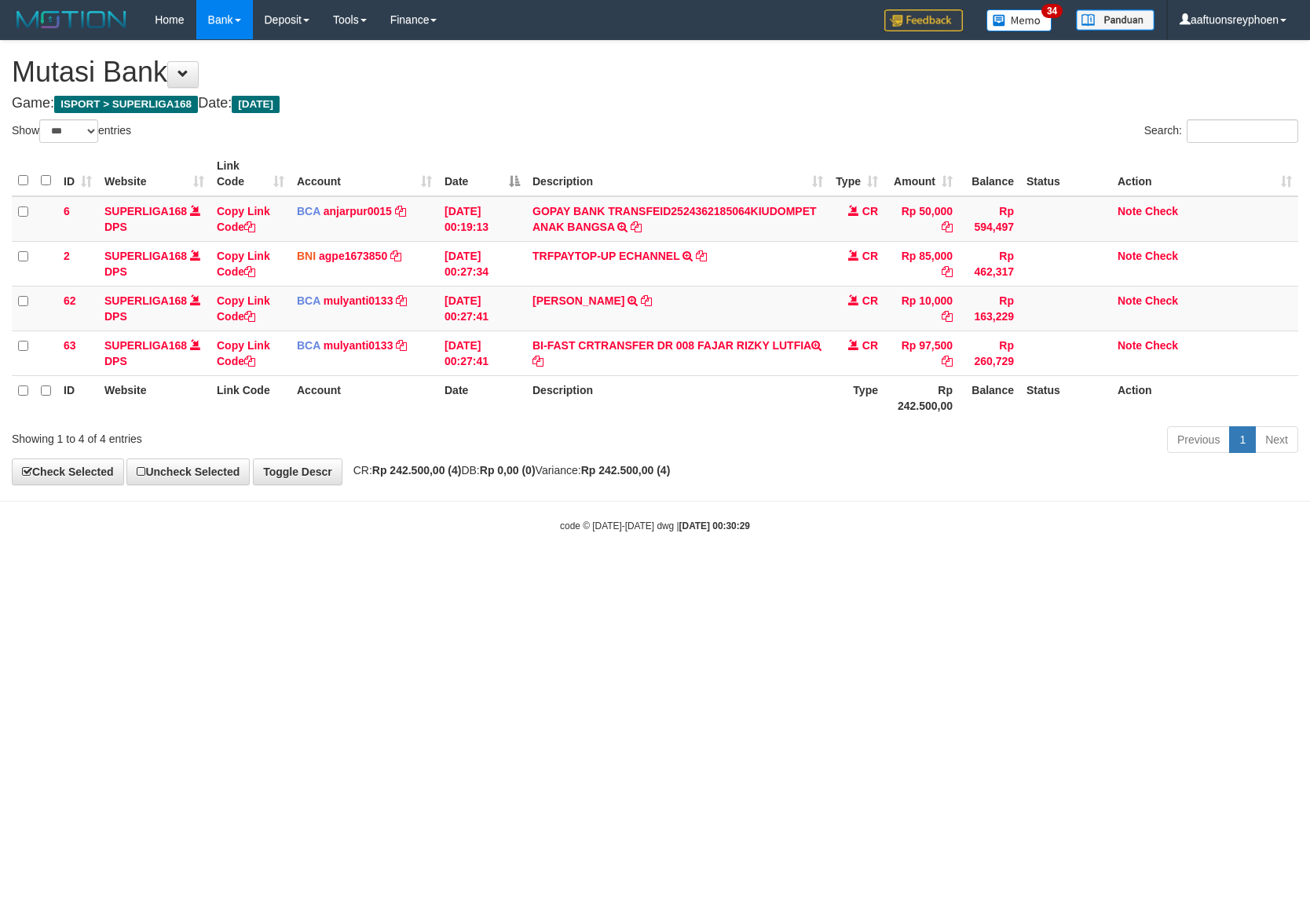
drag, startPoint x: 592, startPoint y: 678, endPoint x: 513, endPoint y: 654, distance: 82.6
click at [591, 572] on html "Toggle navigation Home Bank Account List Load By Website Group [ISPORT] SUPERLI…" at bounding box center [655, 286] width 1310 height 572
click at [551, 572] on html "Toggle navigation Home Bank Account List Load By Website Group [ISPORT] SUPERLI…" at bounding box center [655, 286] width 1310 height 572
click at [859, 572] on html "Toggle navigation Home Bank Account List Load By Website Group [ISPORT] SUPERLI…" at bounding box center [655, 286] width 1310 height 572
drag, startPoint x: 867, startPoint y: 633, endPoint x: 1305, endPoint y: 638, distance: 438.0
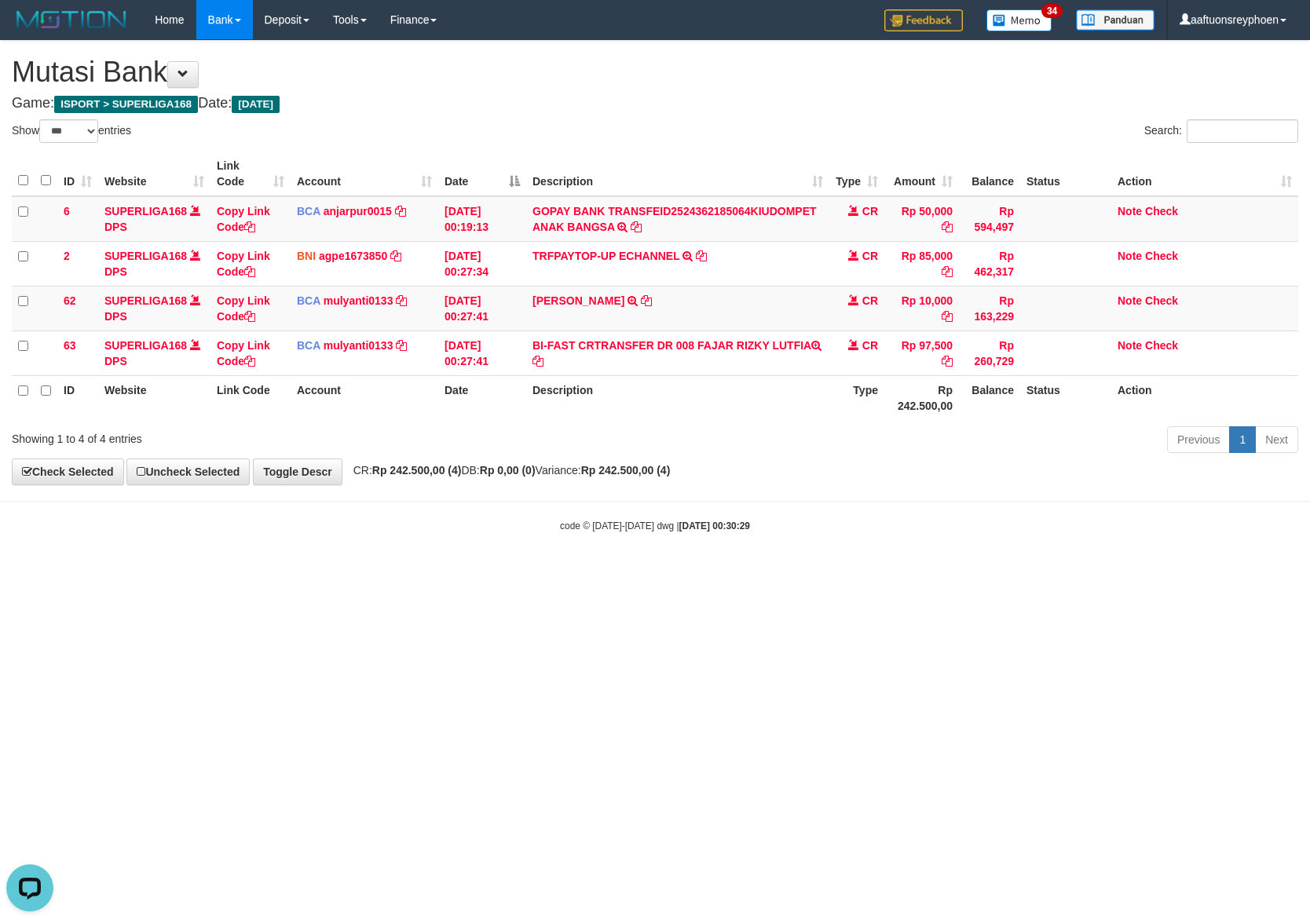
click at [905, 572] on html "Toggle navigation Home Bank Account List Load By Website Group [ISPORT] SUPERLI…" at bounding box center [655, 286] width 1310 height 572
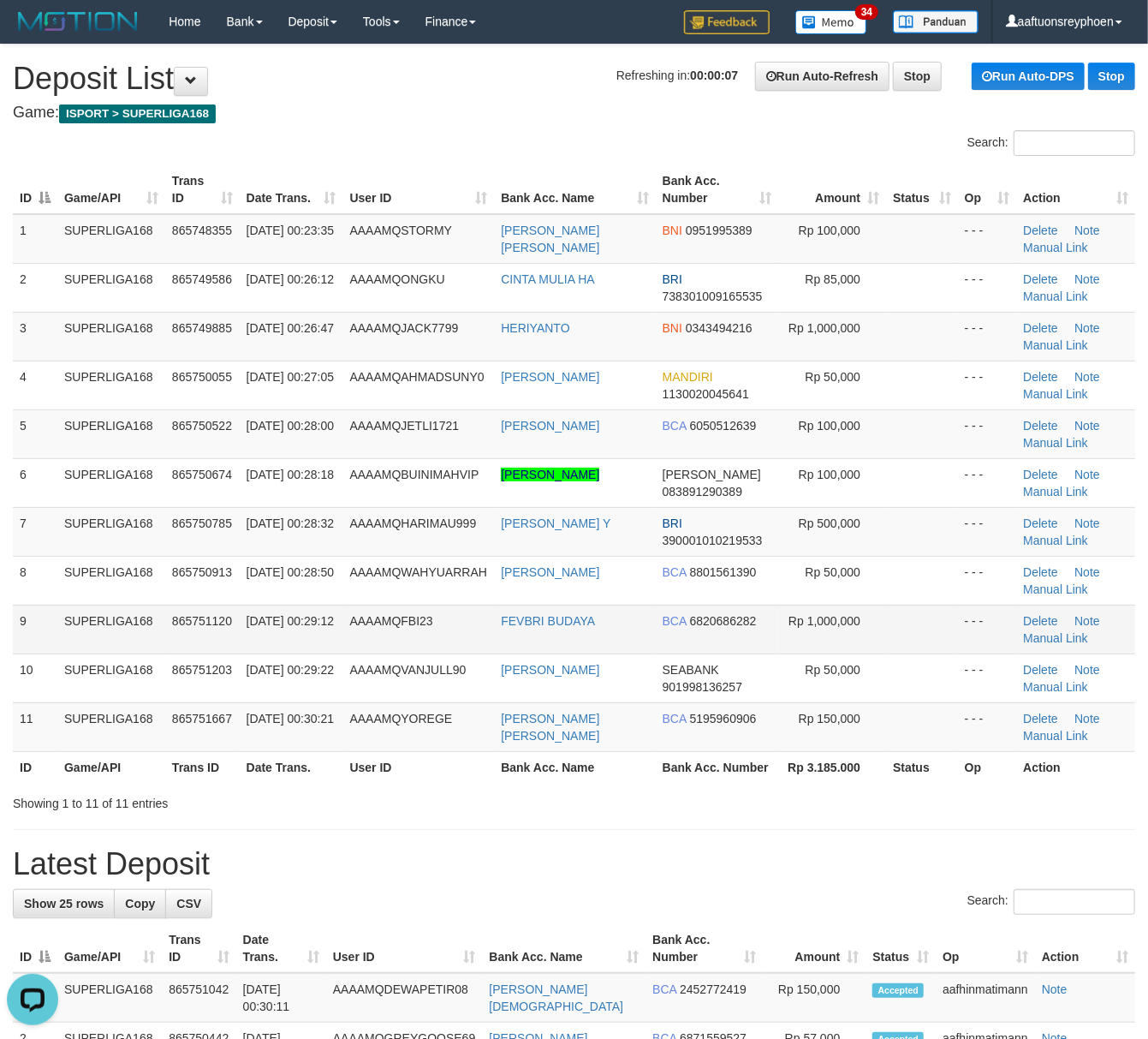
drag, startPoint x: 430, startPoint y: 572, endPoint x: 157, endPoint y: 614, distance: 276.2
click at [432, 570] on span "AAAAMQWAHYUARRAH" at bounding box center [419, 571] width 138 height 13
click at [224, 553] on td "865750785" at bounding box center [202, 531] width 74 height 49
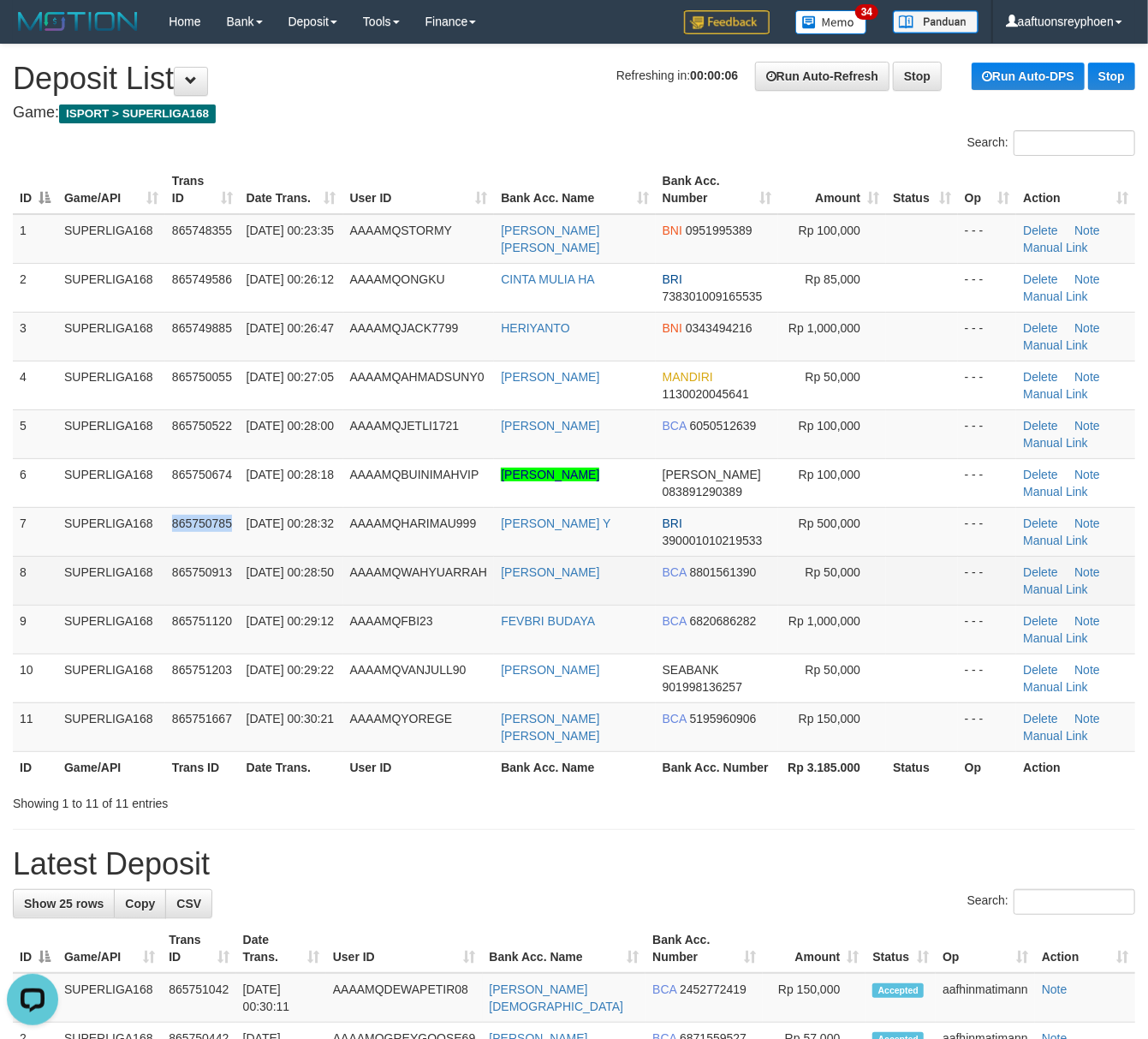
drag, startPoint x: 224, startPoint y: 553, endPoint x: 141, endPoint y: 562, distance: 83.5
click at [215, 553] on td "865750785" at bounding box center [202, 531] width 74 height 49
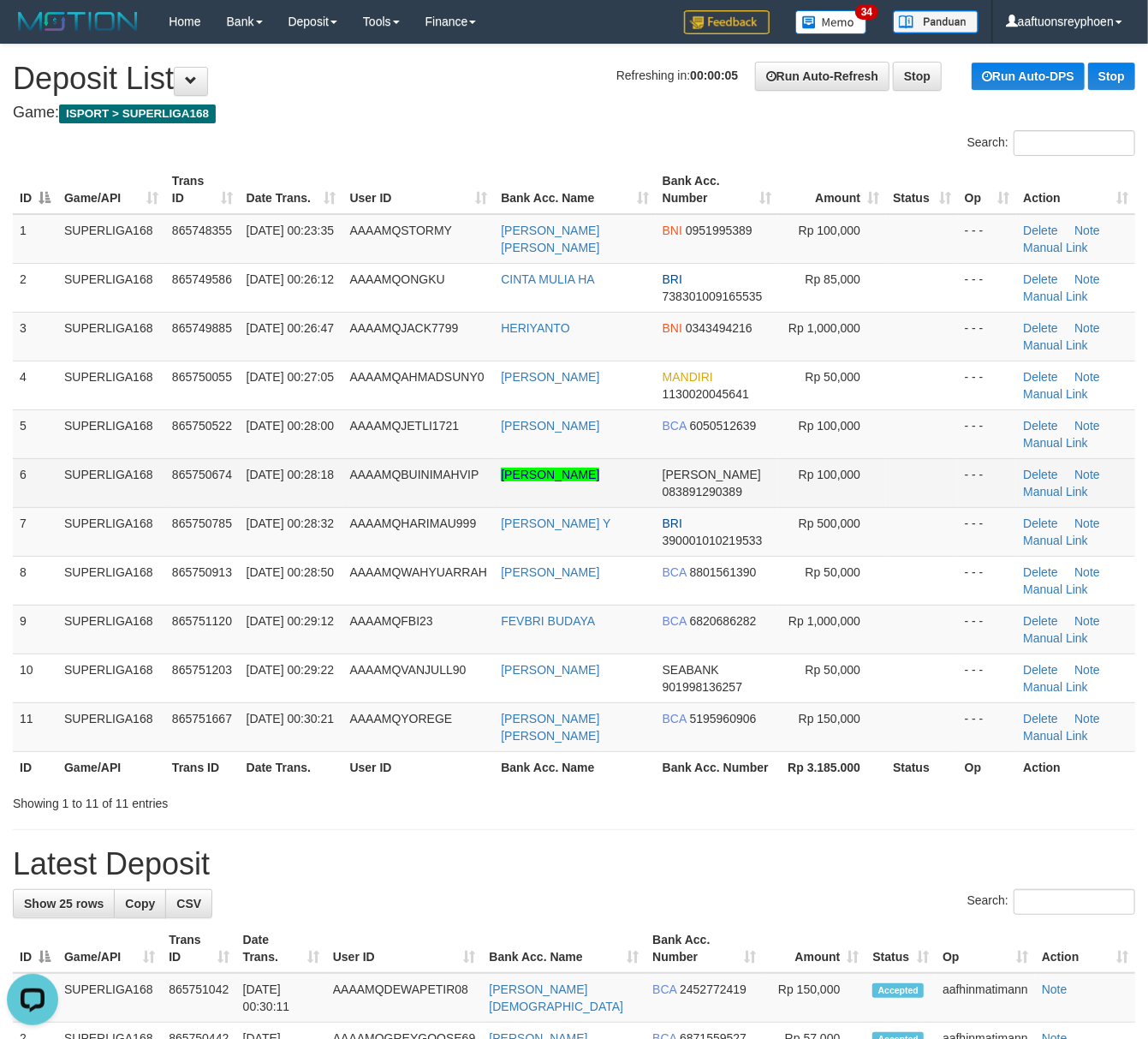
click at [190, 463] on td "865750674" at bounding box center [202, 482] width 74 height 49
click at [203, 476] on span "865750674" at bounding box center [201, 474] width 60 height 13
click at [172, 486] on td "865750674" at bounding box center [202, 482] width 74 height 49
drag, startPoint x: 172, startPoint y: 486, endPoint x: 131, endPoint y: 494, distance: 41.8
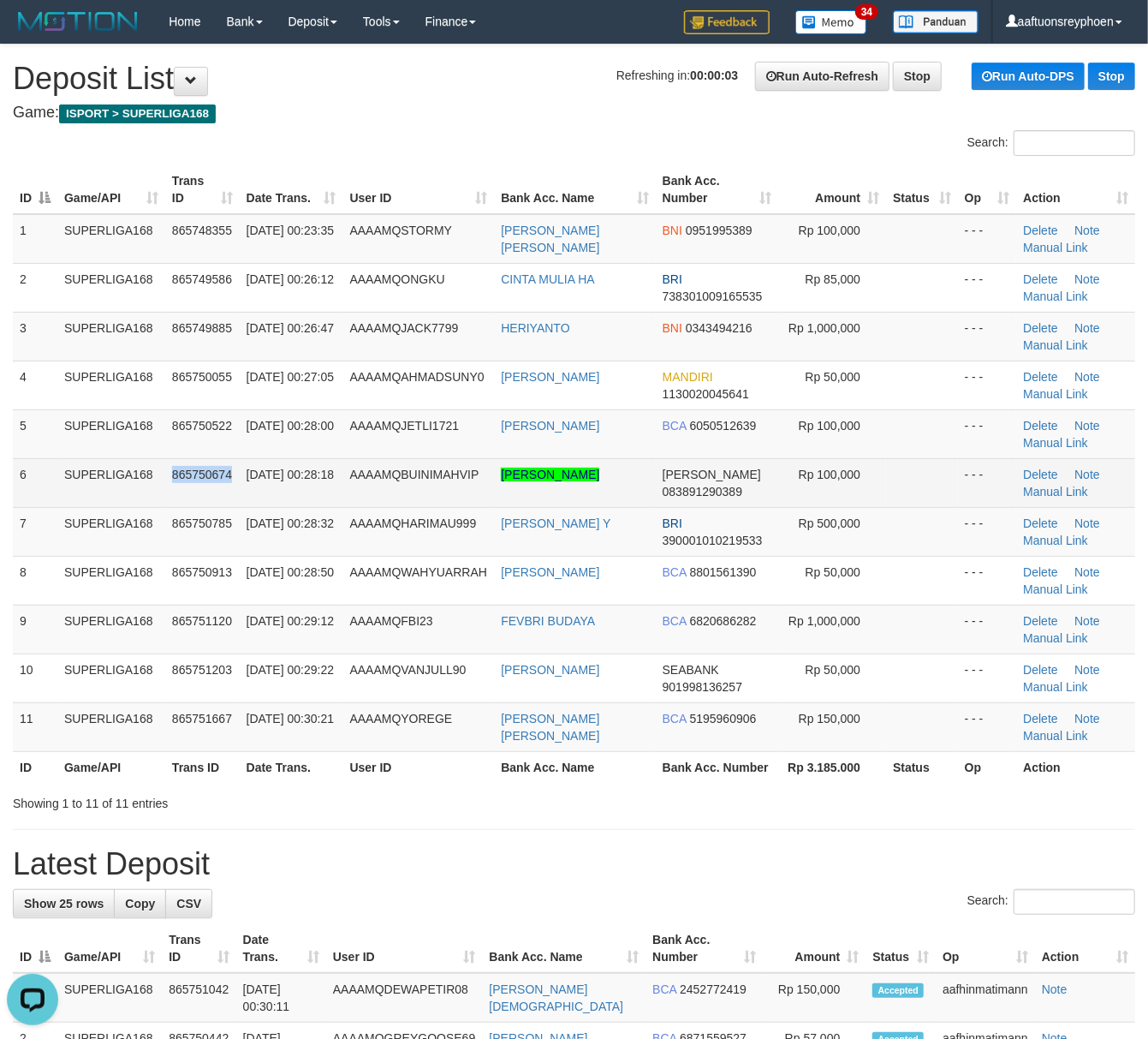
click at [172, 486] on td "865750674" at bounding box center [202, 482] width 74 height 49
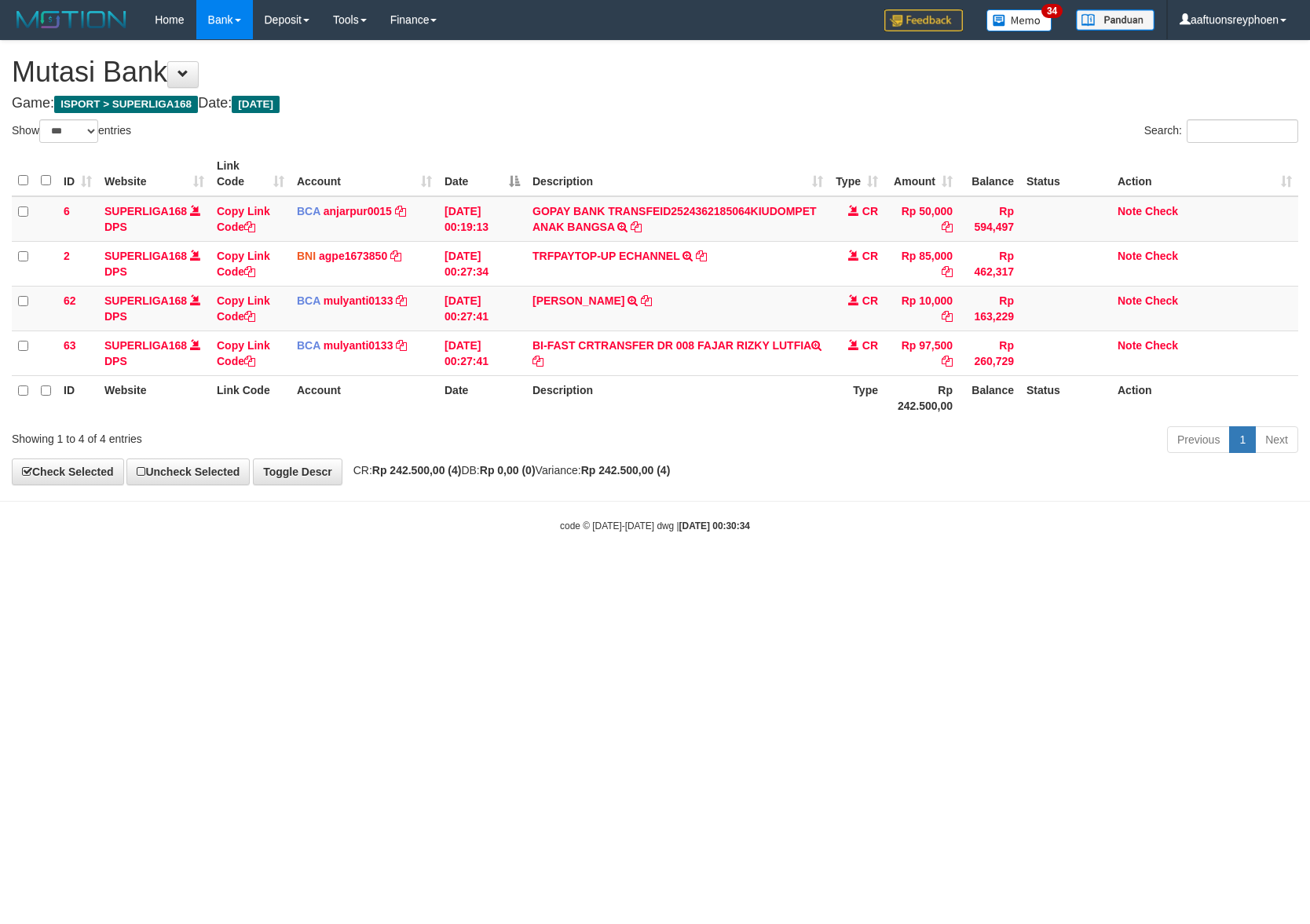
select select "***"
click at [956, 546] on body "Toggle navigation Home Bank Account List Load By Website Group [ISPORT] SUPERLI…" at bounding box center [655, 286] width 1310 height 572
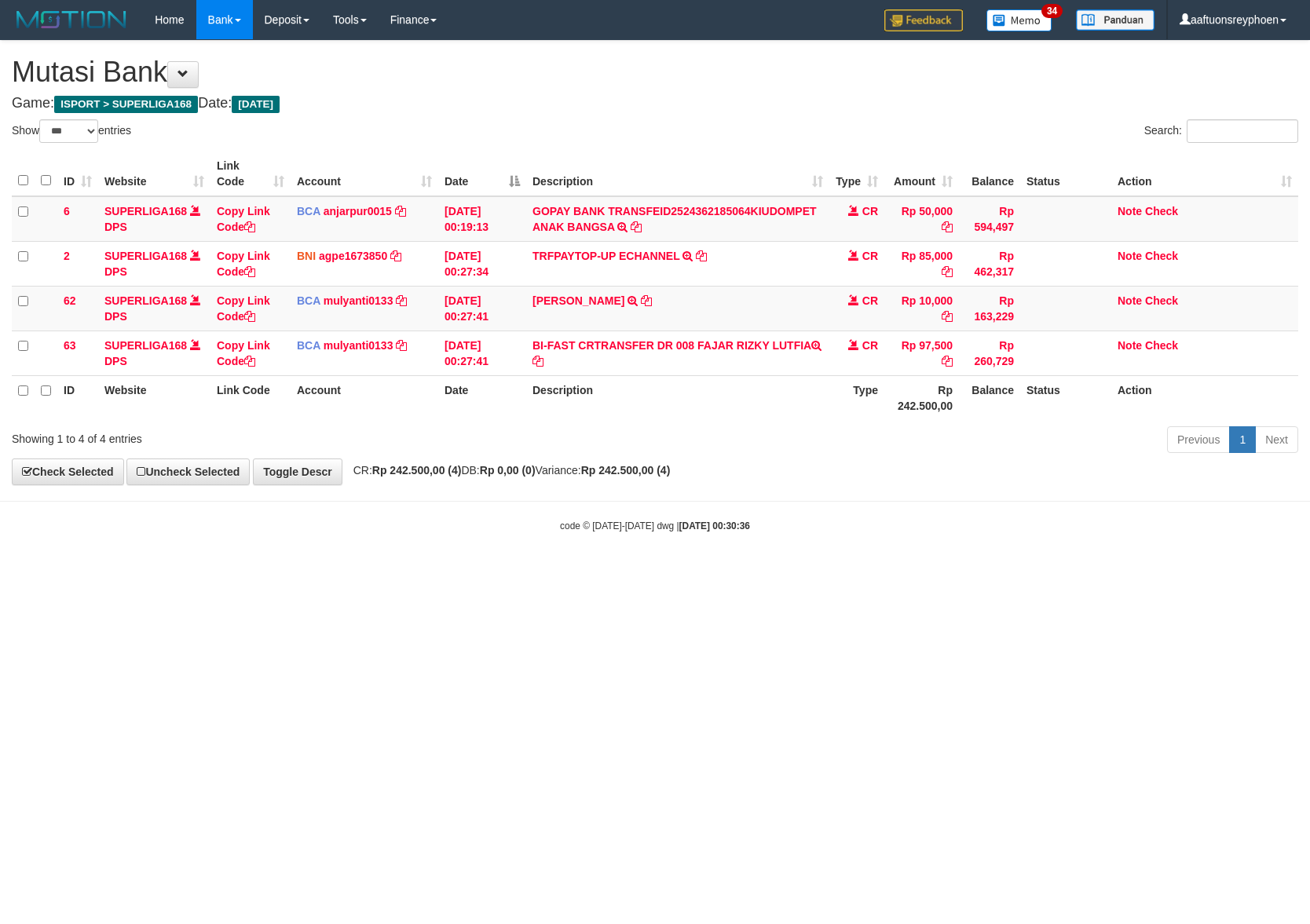
drag, startPoint x: 920, startPoint y: 579, endPoint x: 1303, endPoint y: 513, distance: 388.6
click at [1136, 541] on html "Toggle navigation Home Bank Account List Load By Website Group [ISPORT] SUPERLI…" at bounding box center [655, 286] width 1310 height 572
drag, startPoint x: 810, startPoint y: 601, endPoint x: 821, endPoint y: 597, distance: 11.7
click at [815, 572] on html "Toggle navigation Home Bank Account List Load By Website Group [ISPORT] SUPERLI…" at bounding box center [655, 286] width 1310 height 572
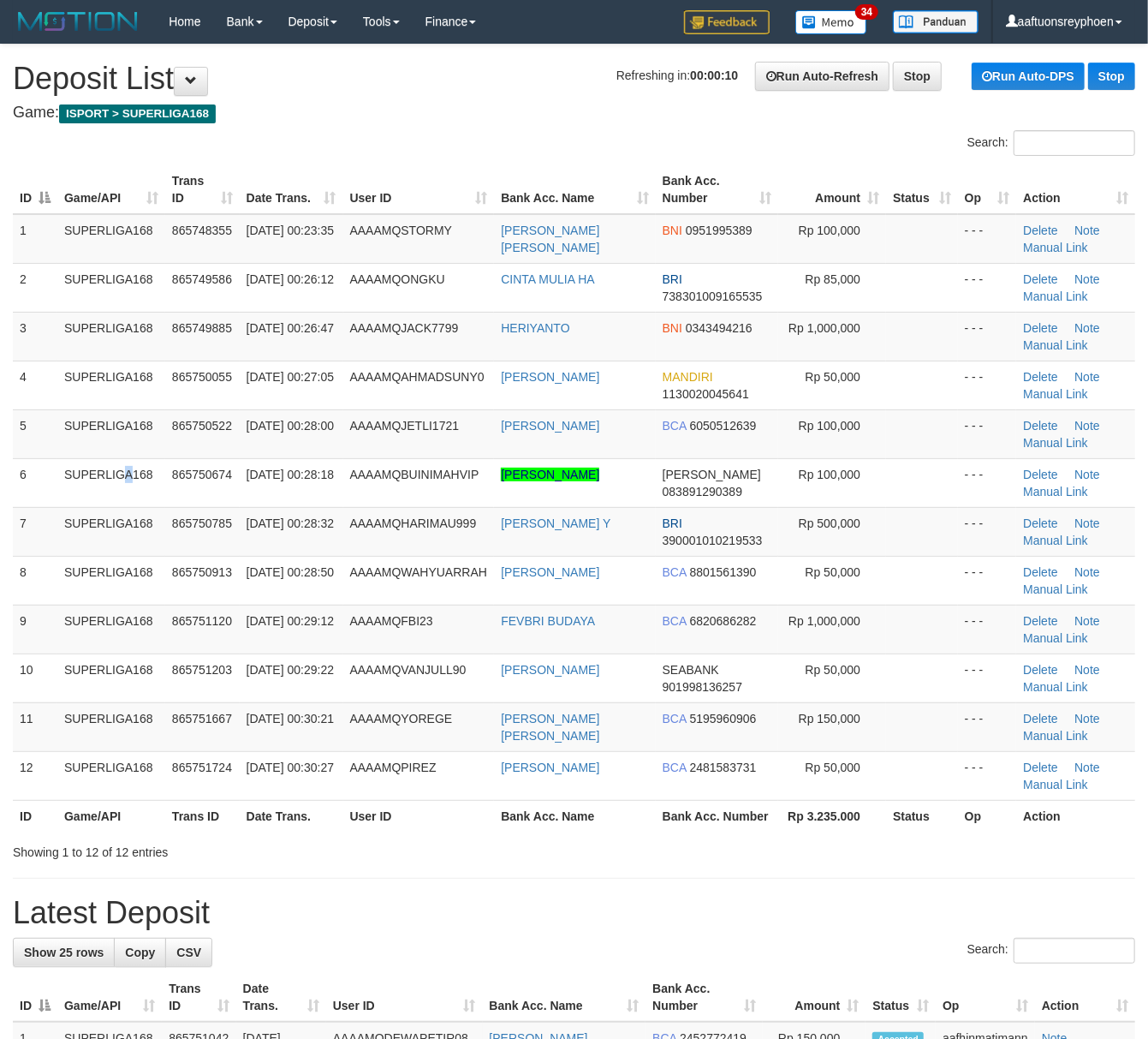
click at [86, 474] on td "SUPERLIGA168" at bounding box center [111, 482] width 108 height 49
click at [179, 459] on td "865750674" at bounding box center [202, 482] width 74 height 49
drag, startPoint x: 180, startPoint y: 456, endPoint x: 0, endPoint y: 491, distance: 183.4
click at [179, 456] on td "865750522" at bounding box center [202, 434] width 74 height 49
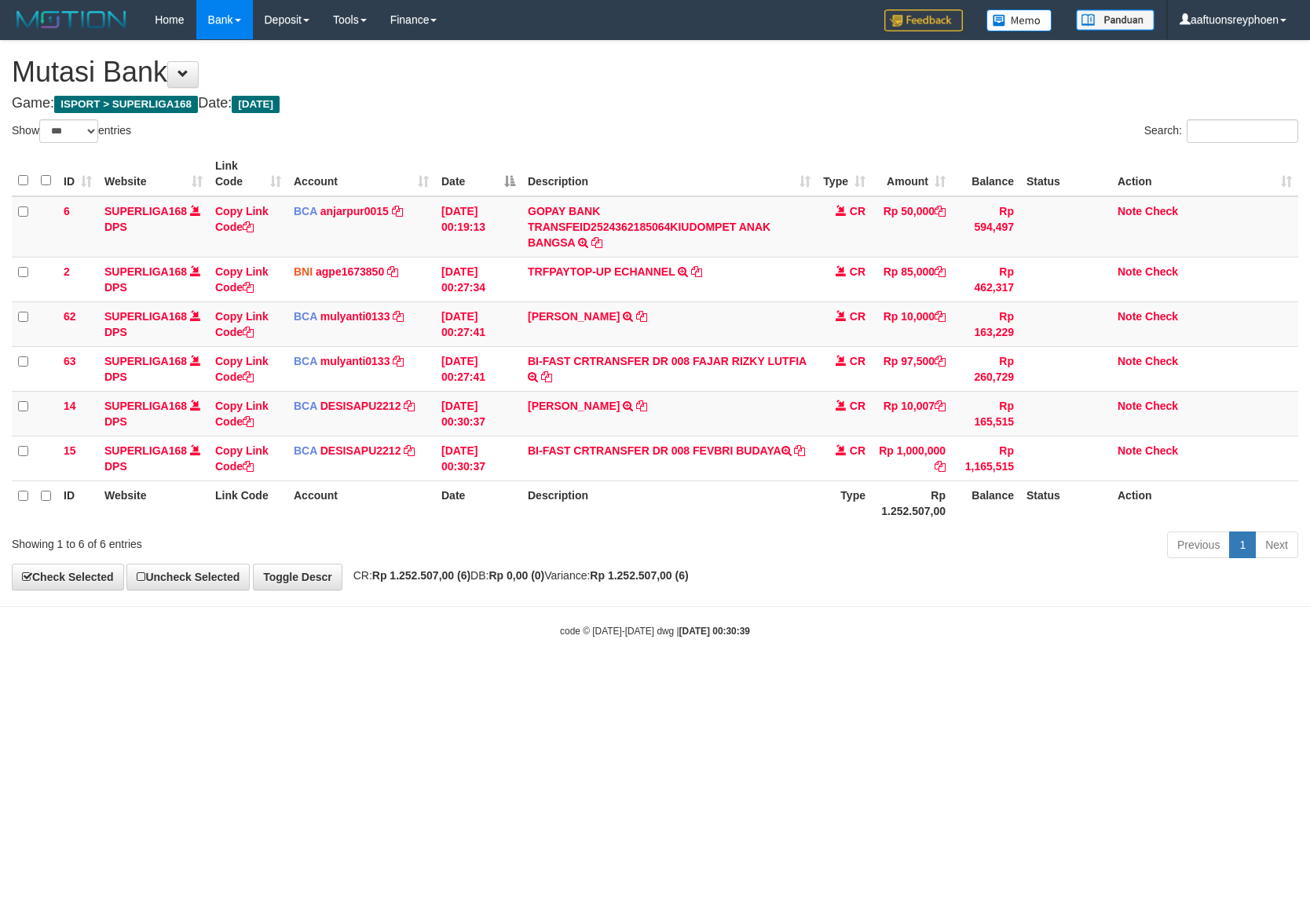
select select "***"
drag, startPoint x: 897, startPoint y: 532, endPoint x: 1305, endPoint y: 513, distance: 408.4
click at [1016, 529] on div "Show ** ** ** *** entries Search: ID Website Link Code Account Date Description…" at bounding box center [655, 342] width 1286 height 444
select select "***"
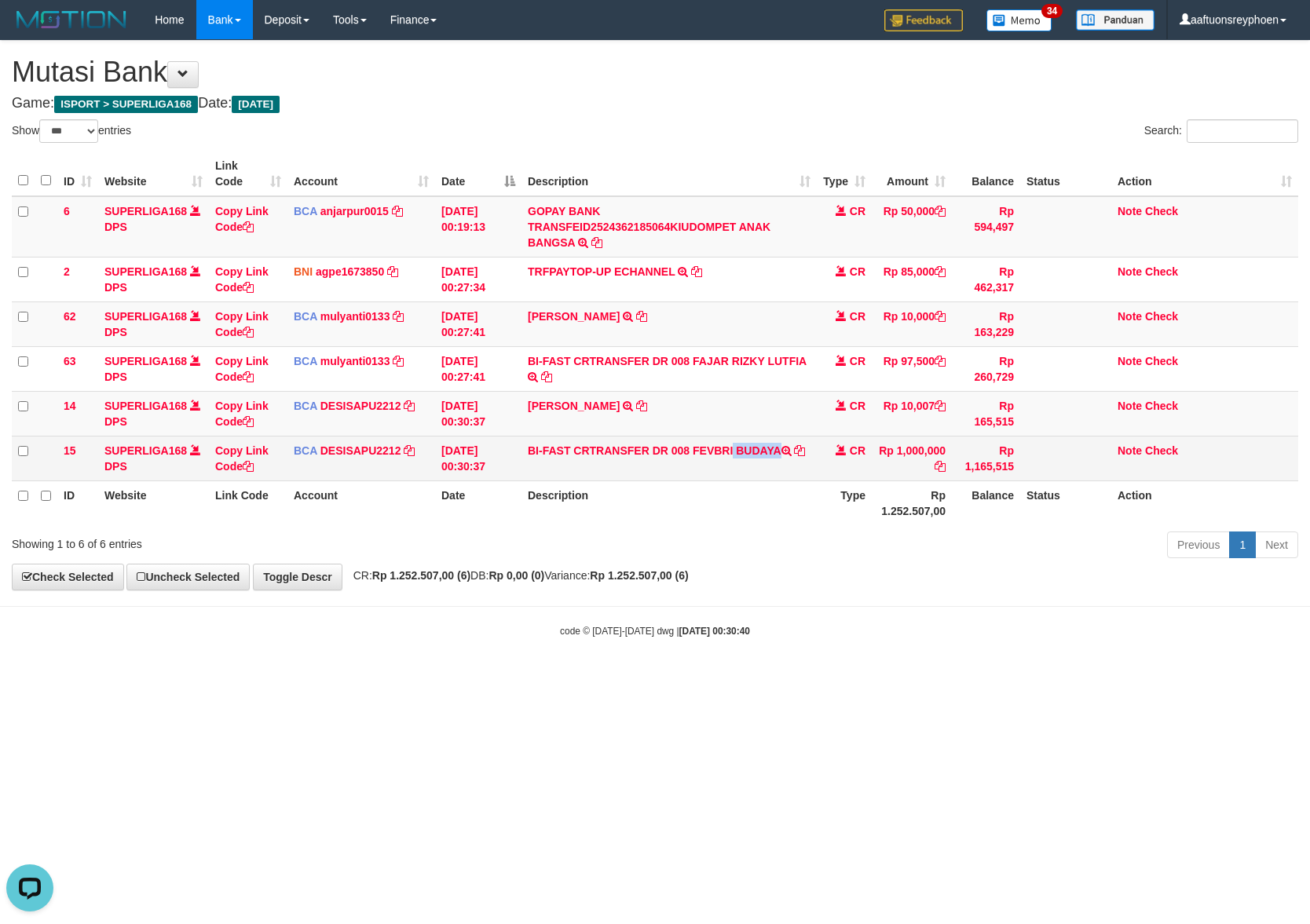
drag, startPoint x: 694, startPoint y: 450, endPoint x: 1304, endPoint y: 513, distance: 613.2
click at [790, 455] on td "BI-FAST CRTRANSFER DR 008 FEVBRI BUDAYA" at bounding box center [669, 457] width 295 height 45
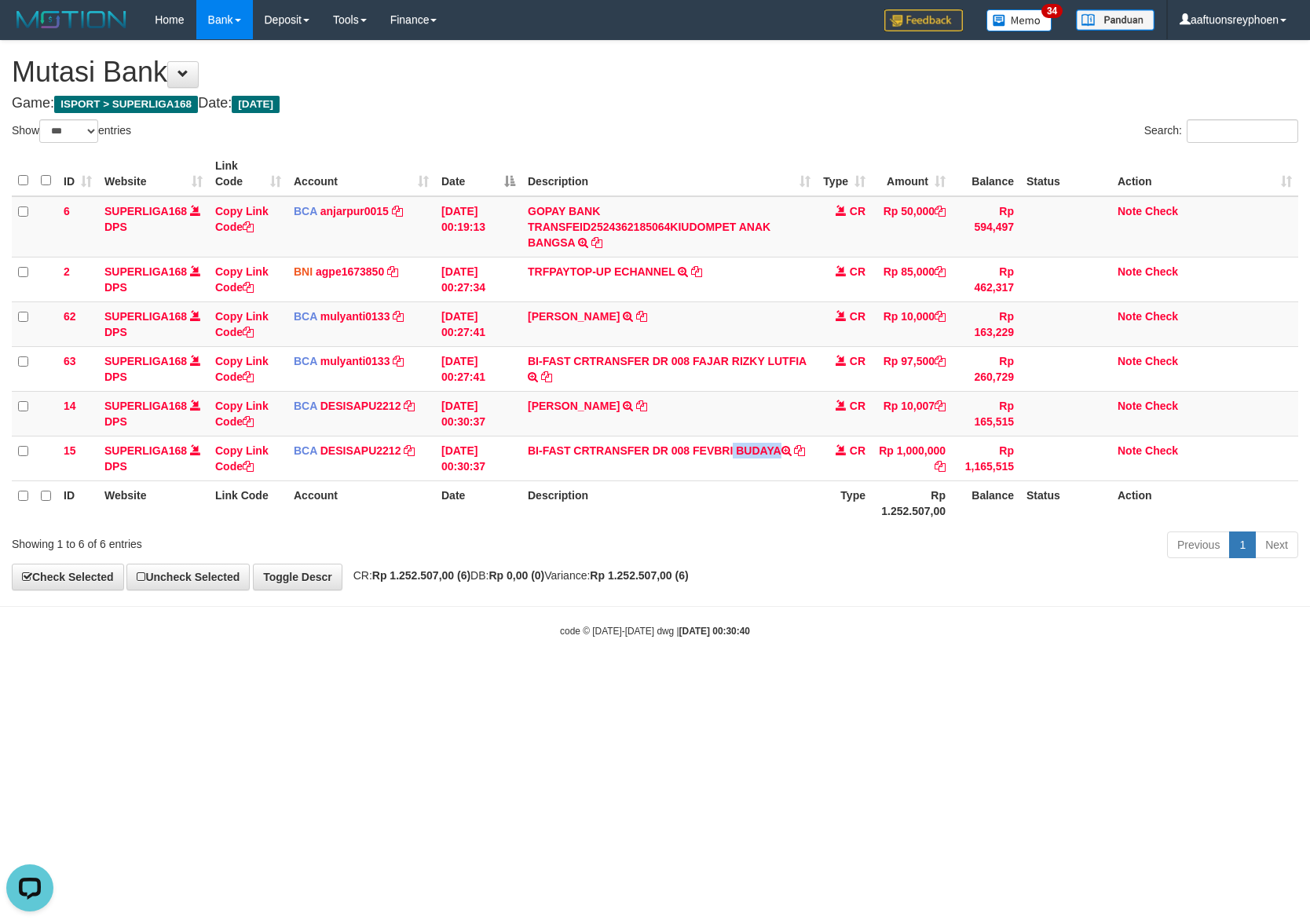
copy td "FEVBRI BUDAYA"
drag, startPoint x: 786, startPoint y: 607, endPoint x: 971, endPoint y: 610, distance: 185.0
click at [833, 611] on body "Toggle navigation Home Bank Account List Load By Website Group [ISPORT] SUPERLI…" at bounding box center [655, 339] width 1310 height 677
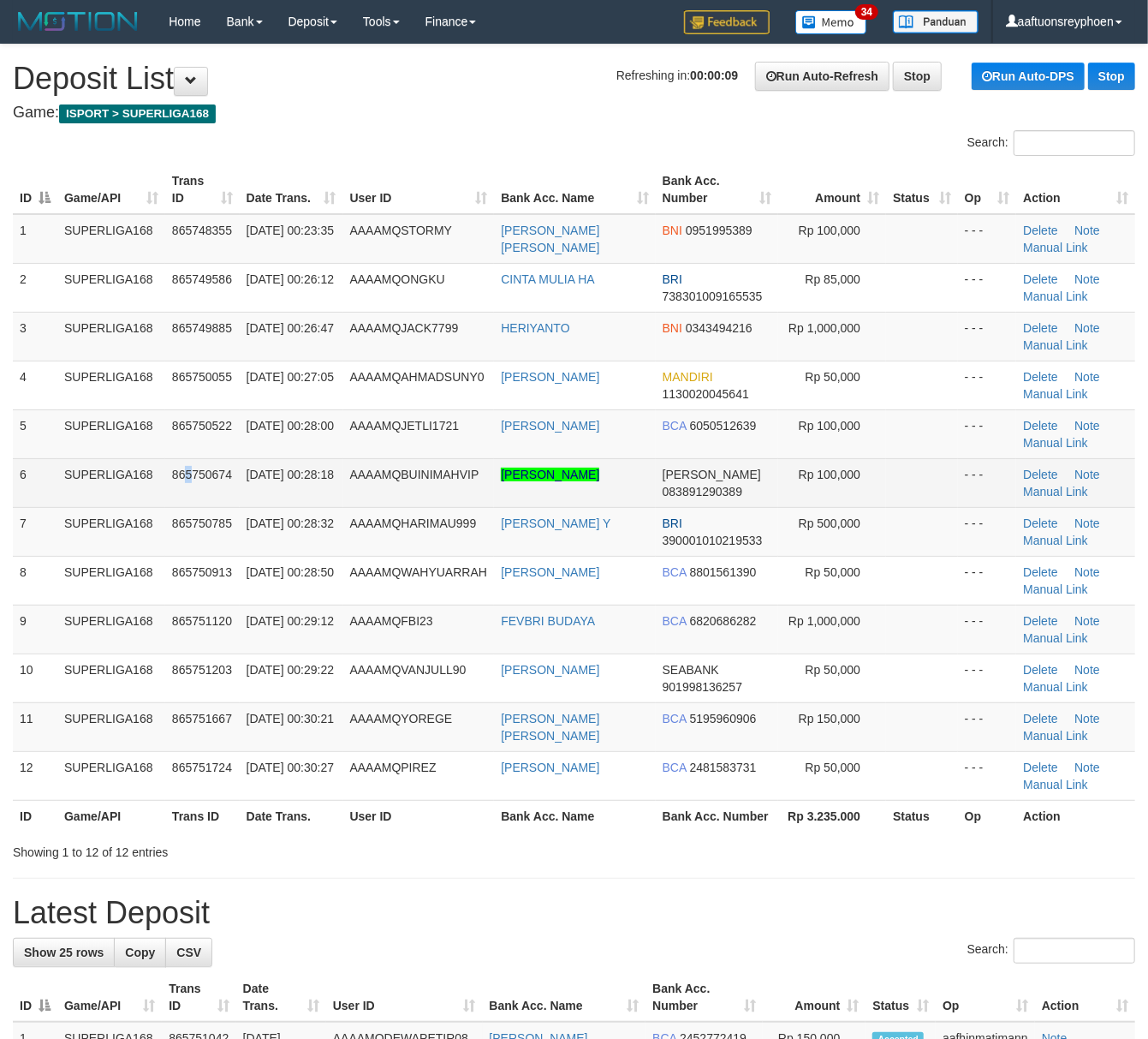
click at [190, 505] on td "865750674" at bounding box center [202, 482] width 74 height 49
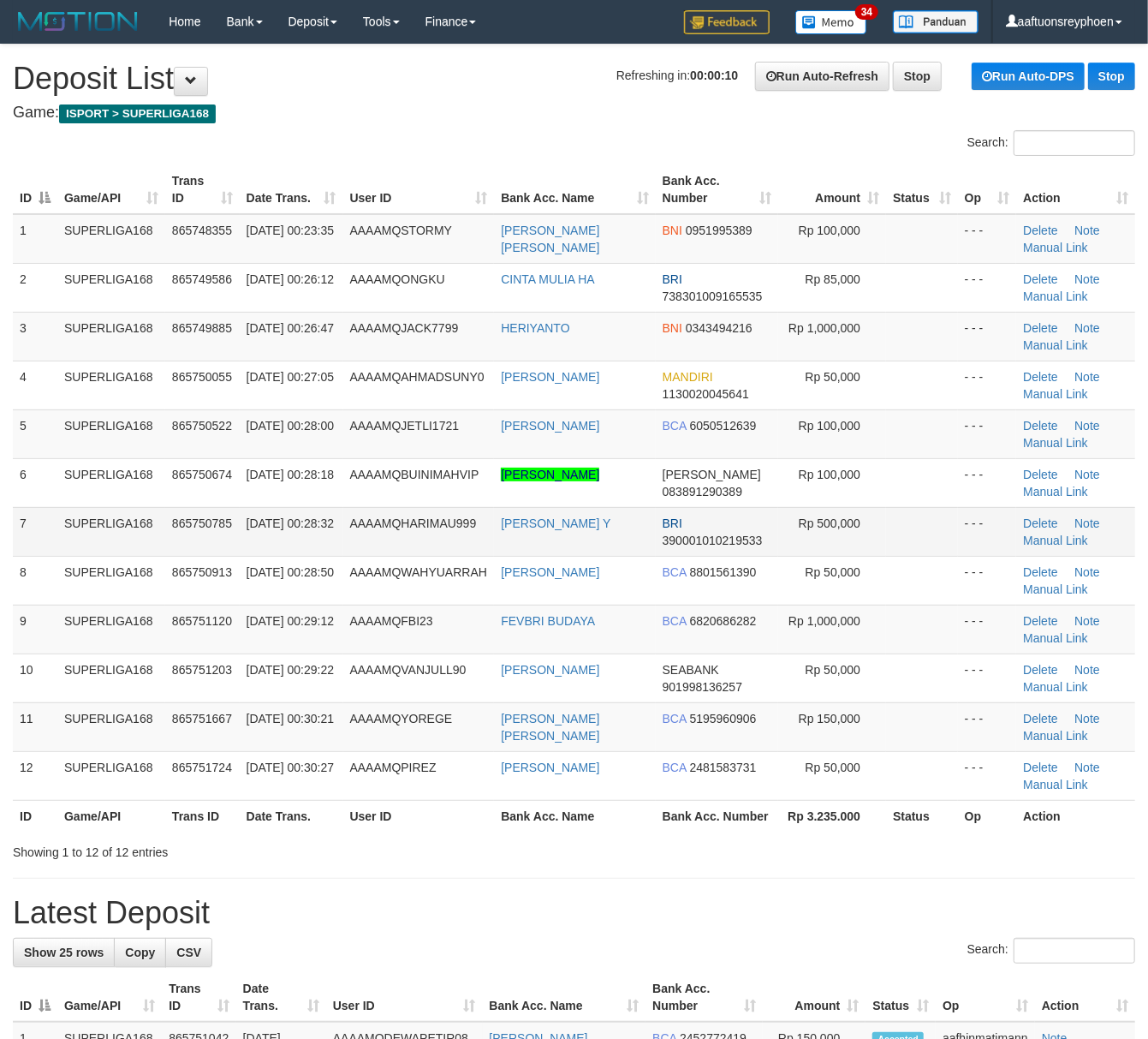
click at [224, 548] on td "865750785" at bounding box center [202, 531] width 74 height 49
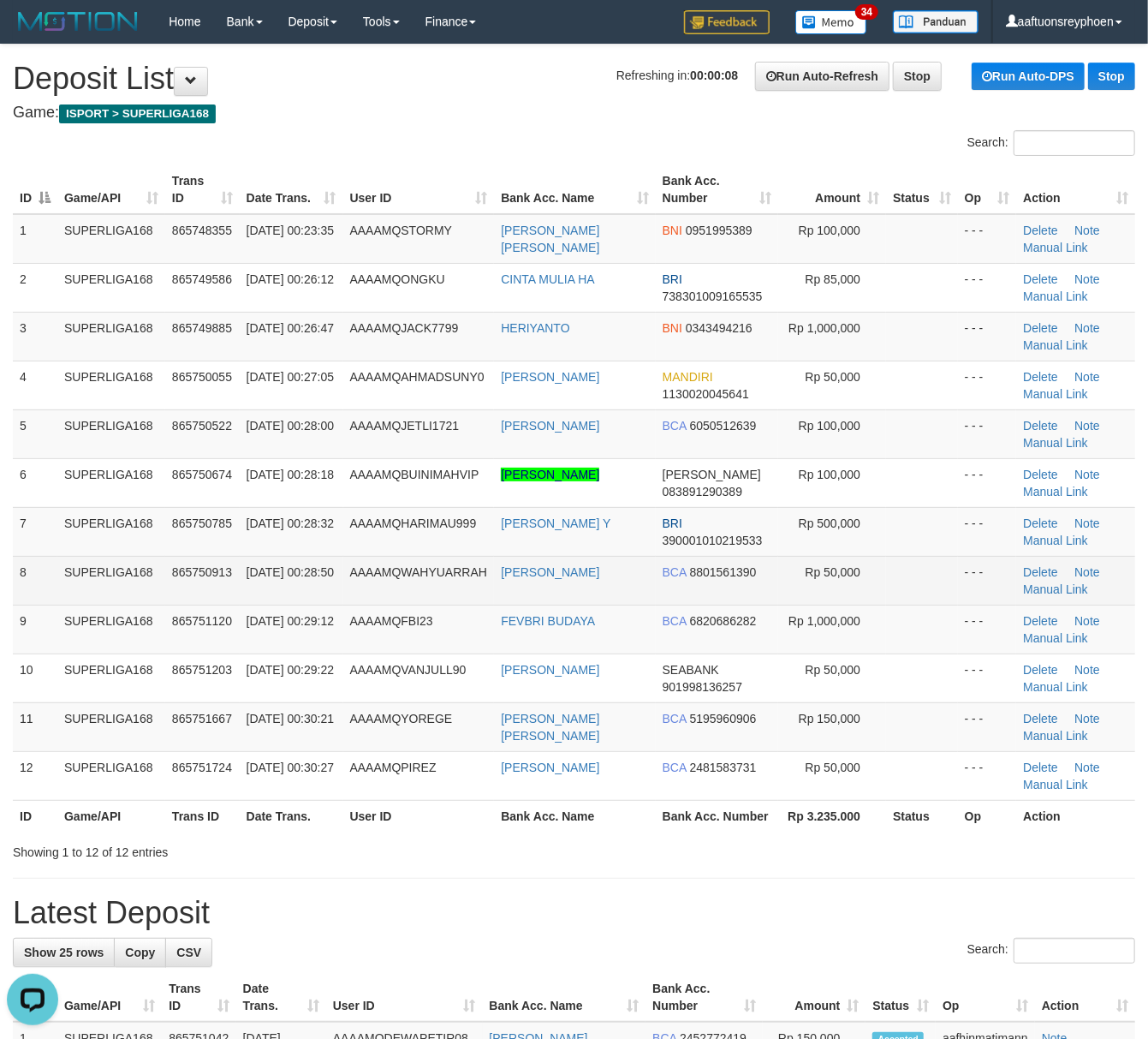
drag, startPoint x: 29, startPoint y: 566, endPoint x: 1, endPoint y: 573, distance: 28.9
click at [18, 570] on td "8" at bounding box center [35, 579] width 45 height 49
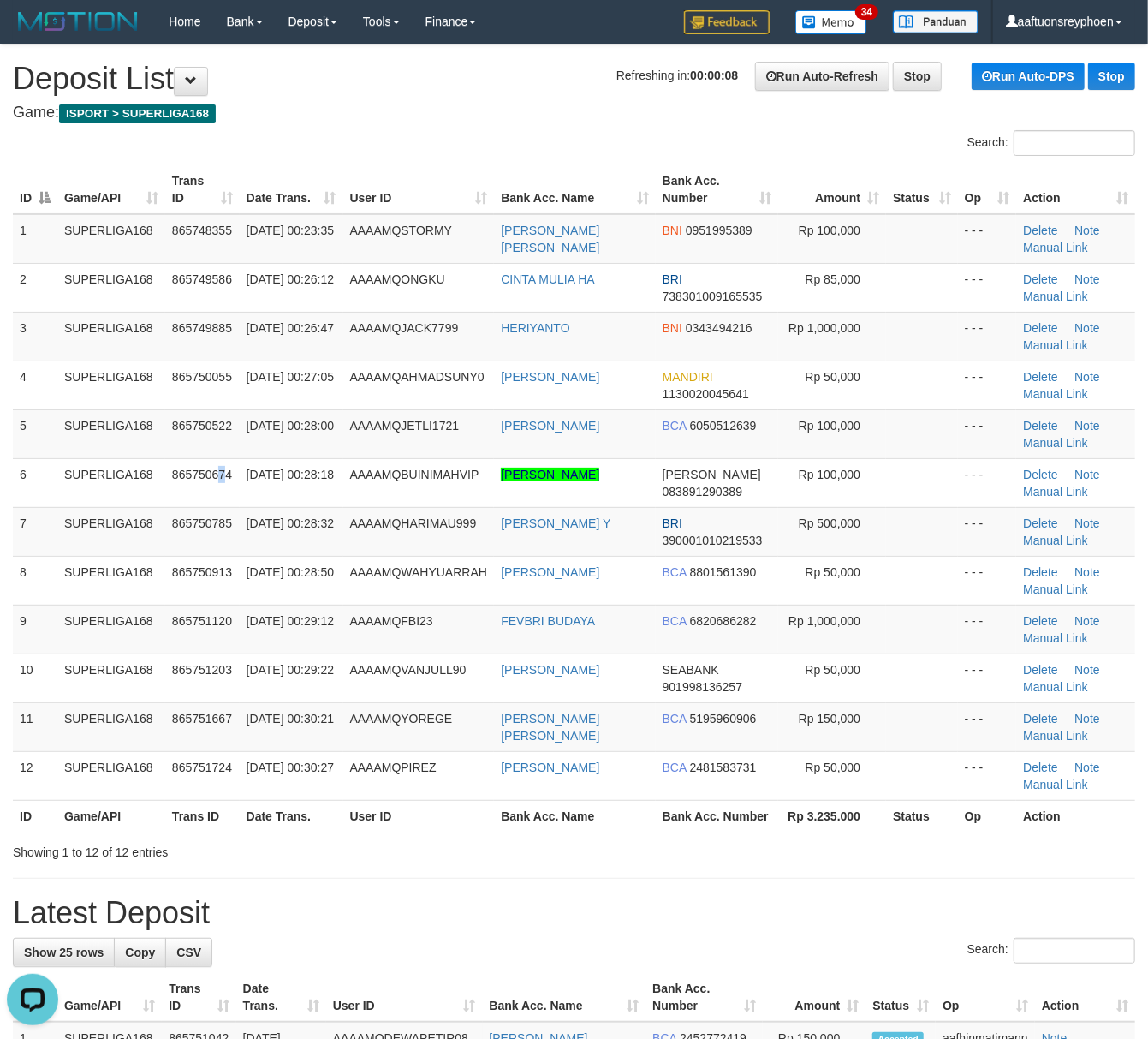
drag, startPoint x: 224, startPoint y: 474, endPoint x: 4, endPoint y: 539, distance: 229.4
click at [200, 488] on td "865750674" at bounding box center [202, 482] width 74 height 49
drag, startPoint x: 113, startPoint y: 535, endPoint x: 2, endPoint y: 560, distance: 113.8
click at [99, 537] on td "SUPERLIGA168" at bounding box center [111, 531] width 108 height 49
click at [324, 522] on td "01/09/2025 00:28:32" at bounding box center [291, 531] width 104 height 49
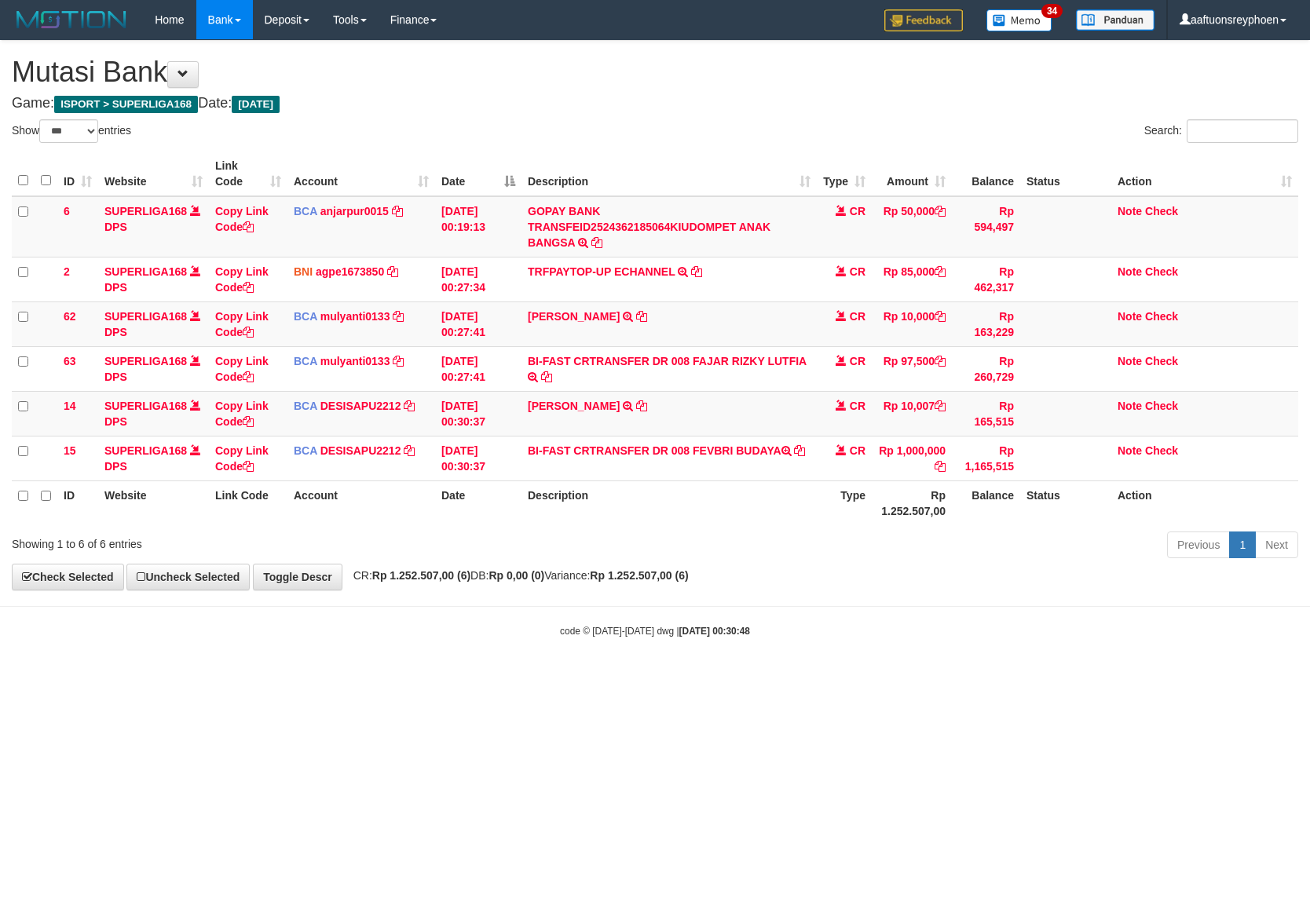
select select "***"
drag, startPoint x: 738, startPoint y: 572, endPoint x: 898, endPoint y: 573, distance: 160.0
click at [817, 572] on div "**********" at bounding box center [655, 315] width 1310 height 548
select select "***"
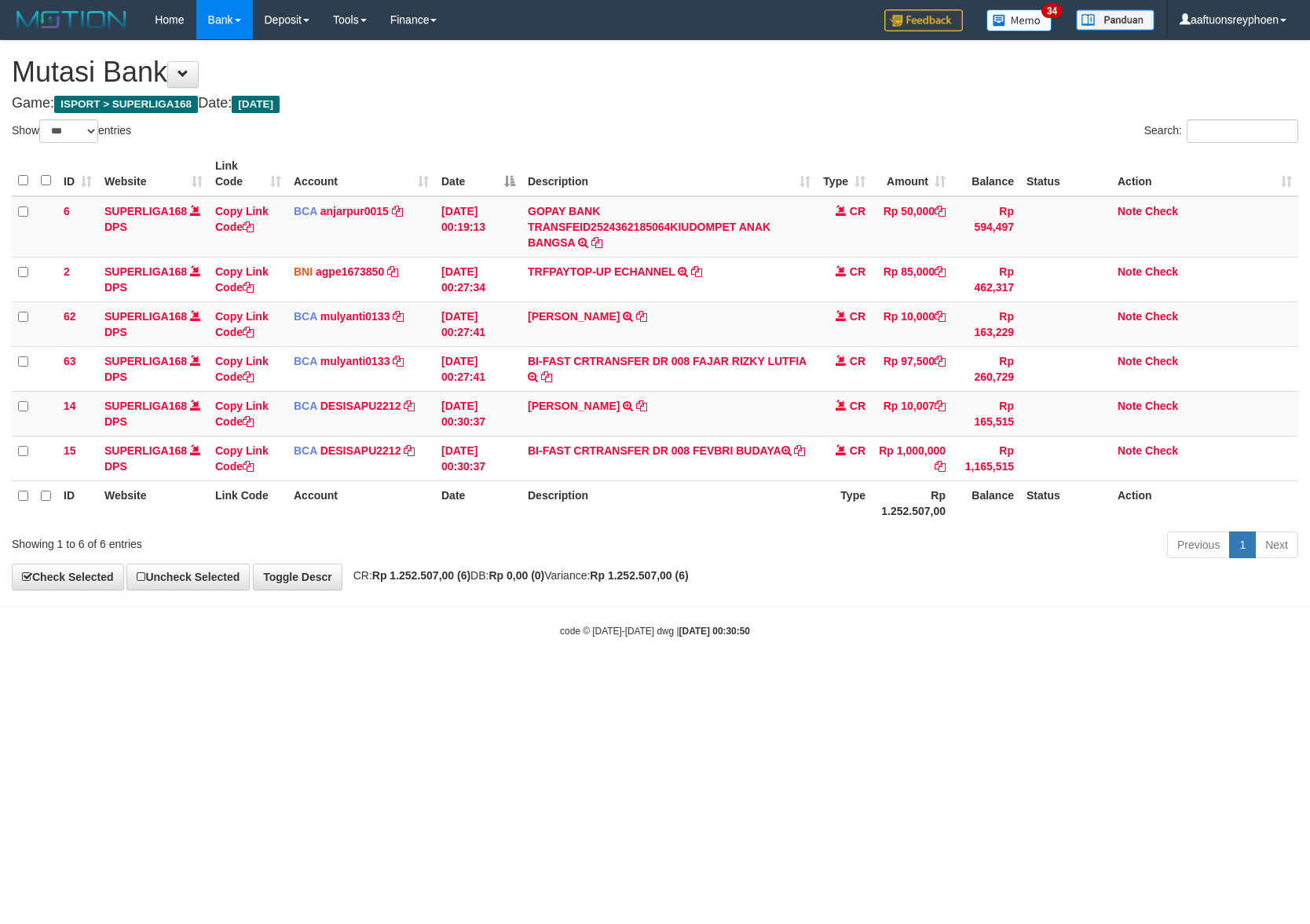
drag, startPoint x: 867, startPoint y: 611, endPoint x: 1305, endPoint y: 583, distance: 438.9
click at [953, 611] on body "Toggle navigation Home Bank Account List Load By Website Group [ISPORT] SUPERLI…" at bounding box center [655, 339] width 1310 height 677
select select "***"
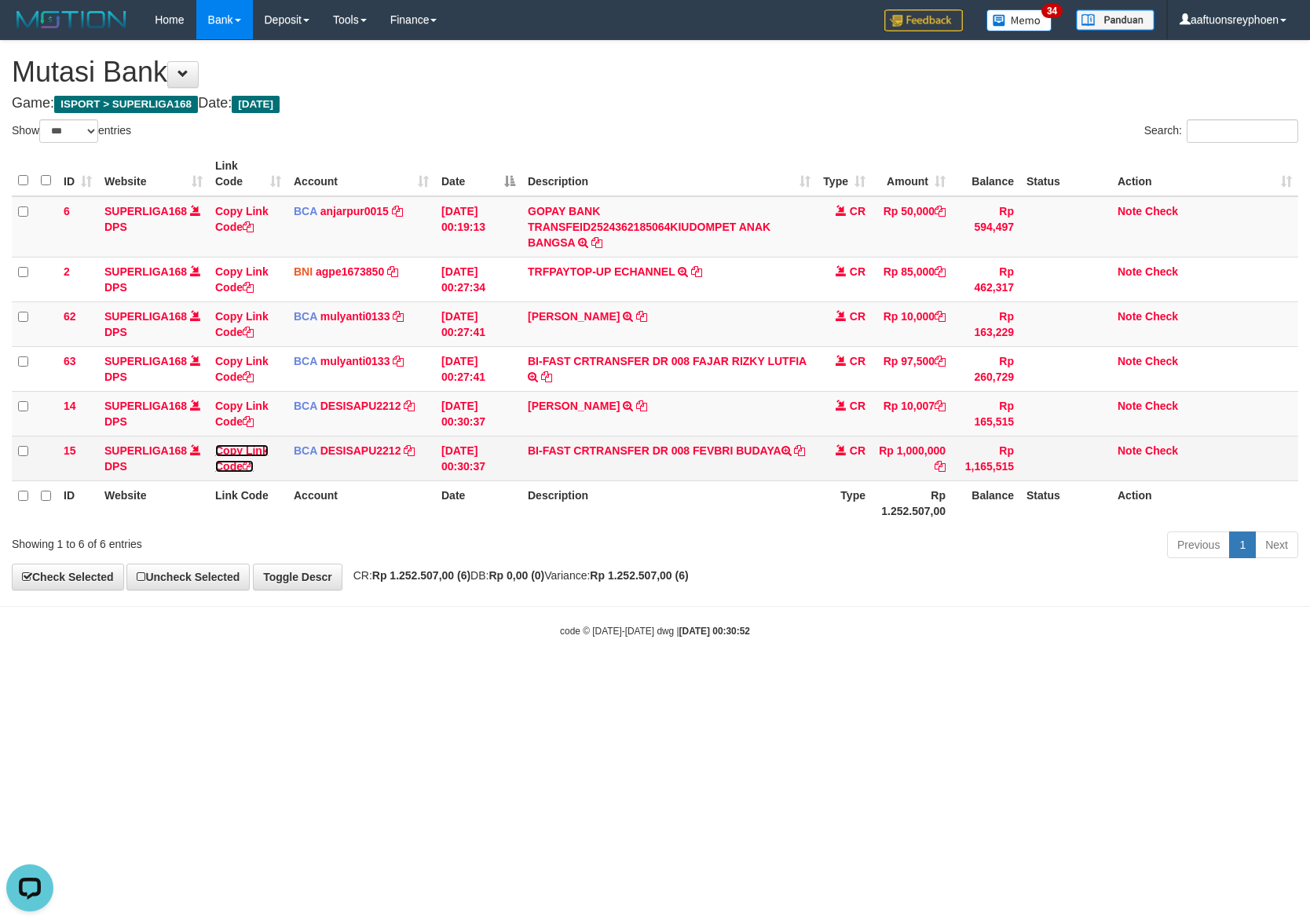
click at [250, 451] on link "Copy Link Code" at bounding box center [241, 458] width 53 height 28
drag, startPoint x: 250, startPoint y: 451, endPoint x: 327, endPoint y: 453, distance: 77.0
click at [253, 451] on link "Copy Link Code" at bounding box center [241, 458] width 53 height 28
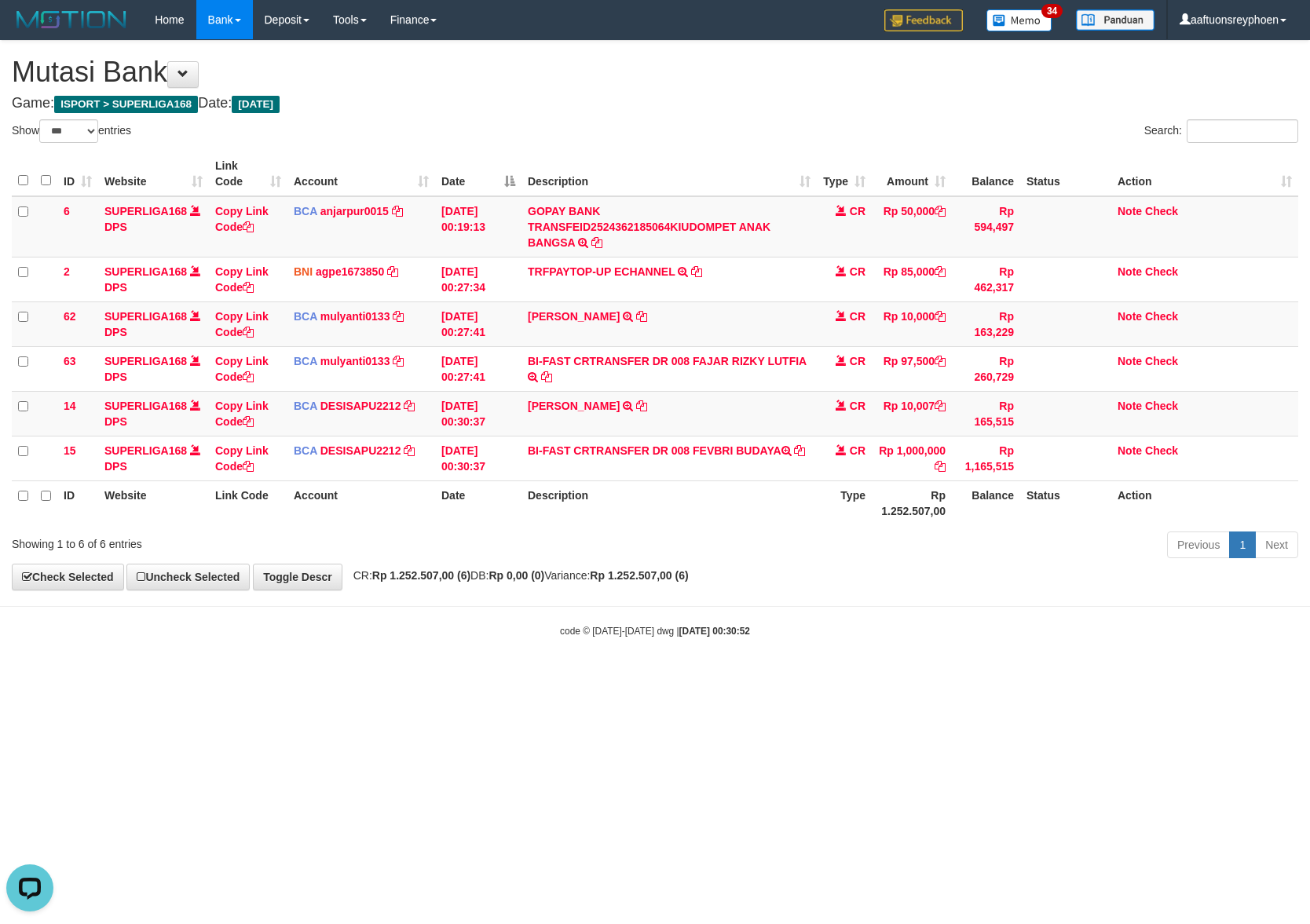
scroll to position [215, 0]
drag, startPoint x: 982, startPoint y: 568, endPoint x: 1308, endPoint y: 443, distance: 349.1
click at [1028, 544] on div "**********" at bounding box center [655, 315] width 1310 height 548
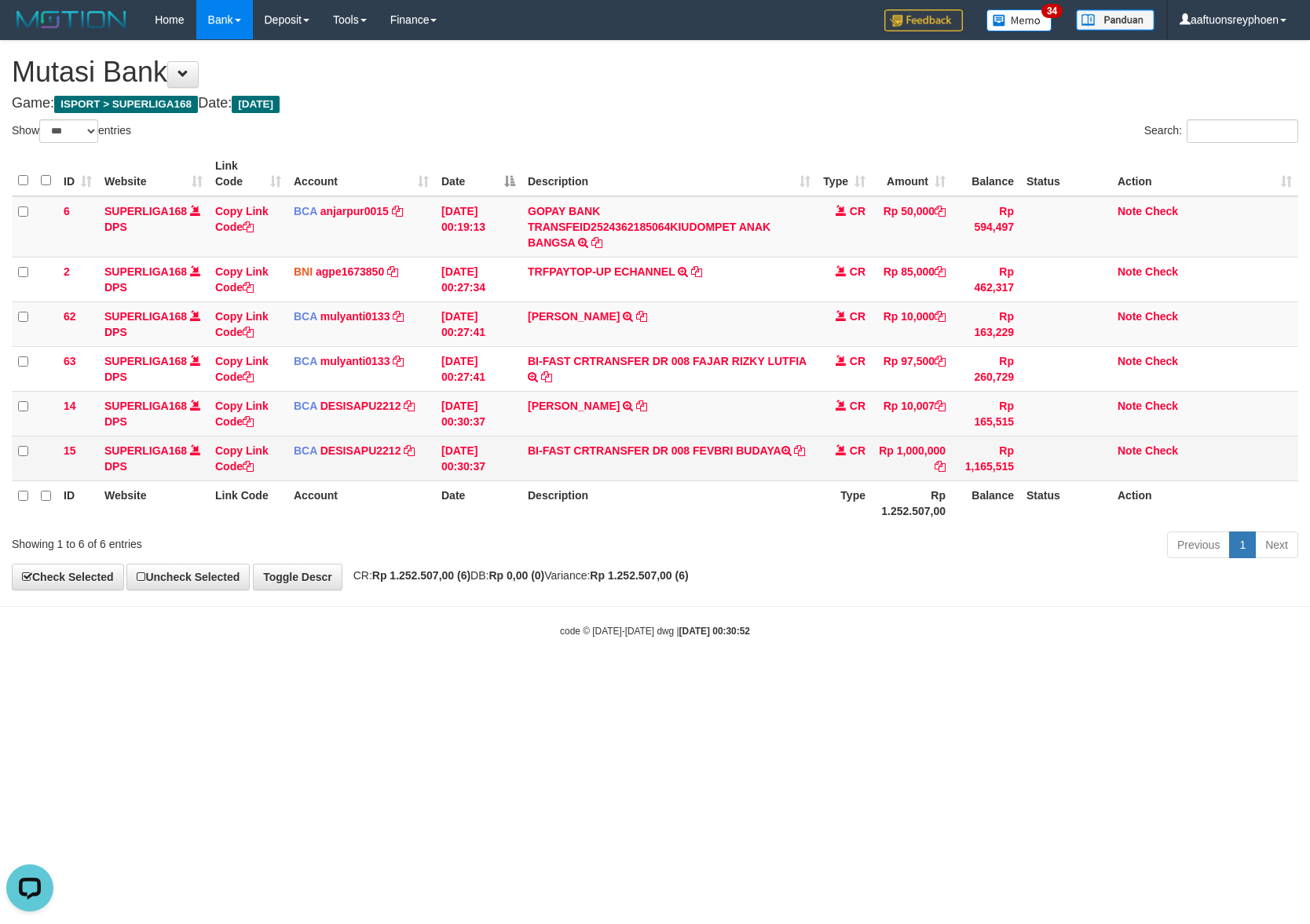
drag, startPoint x: 856, startPoint y: 488, endPoint x: 1026, endPoint y: 456, distance: 173.0
click at [965, 467] on table "ID Website Link Code Account Date Description Type Amount Balance Status Action…" at bounding box center [655, 339] width 1286 height 374
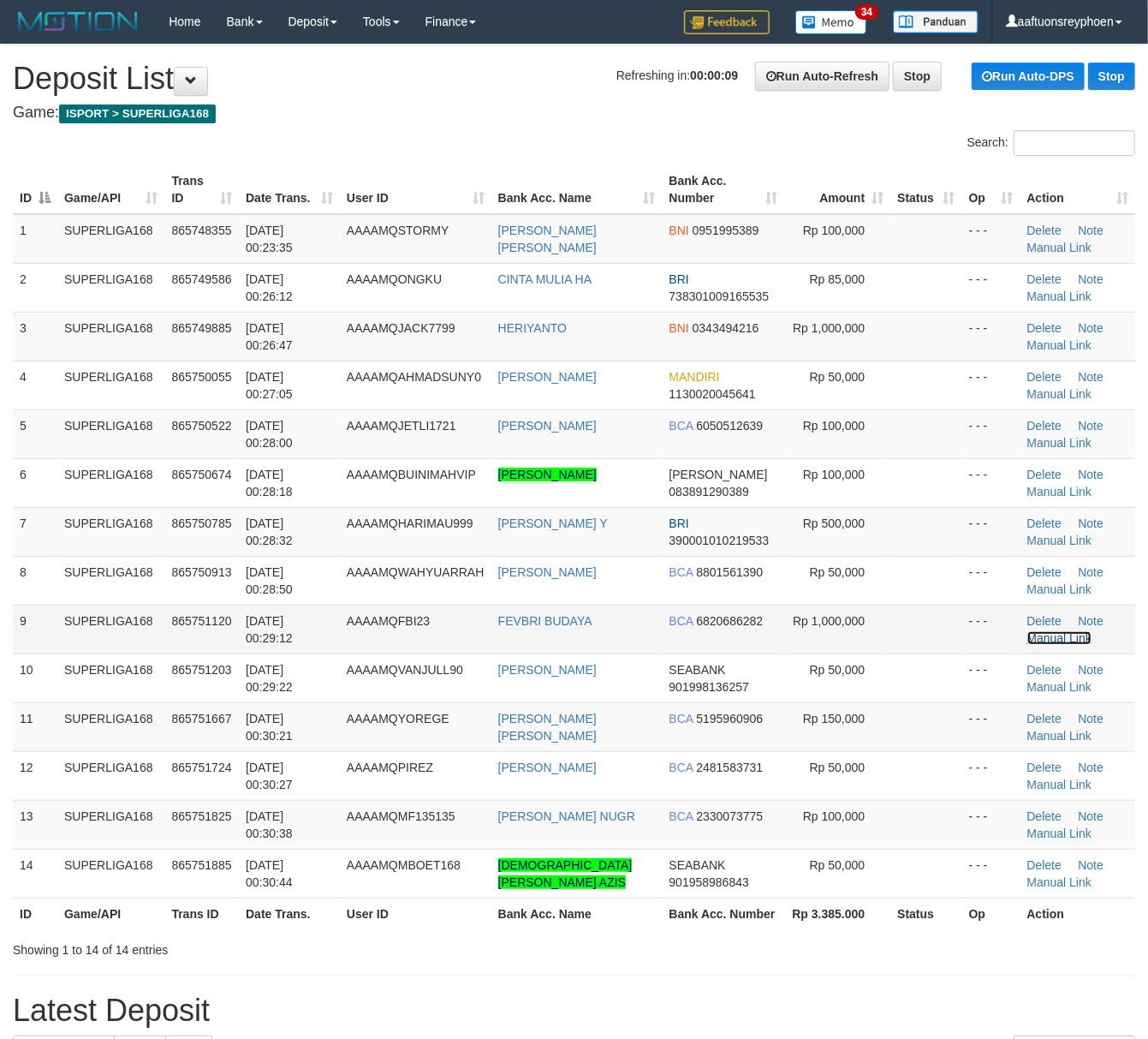
click at [1034, 640] on link "Manual Link" at bounding box center [1059, 638] width 65 height 13
click at [255, 224] on span "01/09/2025 00:23:35" at bounding box center [269, 239] width 47 height 30
click at [170, 232] on td "865748355" at bounding box center [201, 239] width 74 height 50
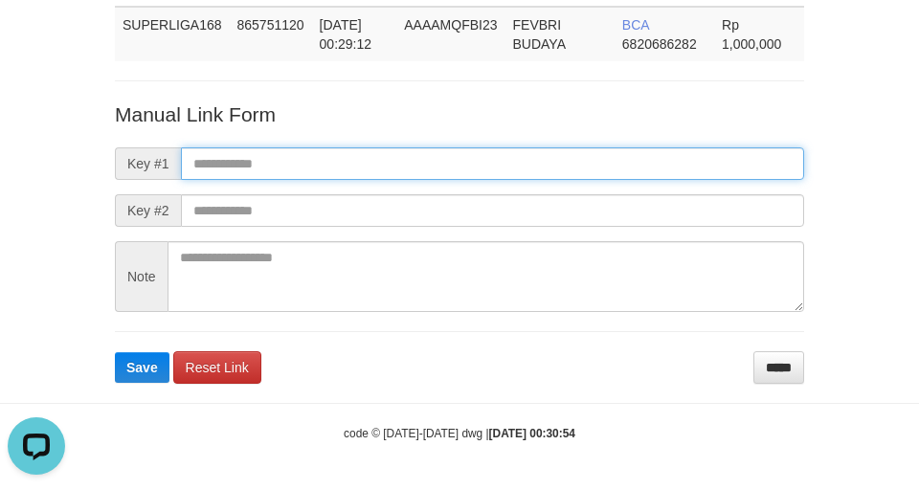
click at [575, 173] on input "text" at bounding box center [492, 163] width 623 height 33
paste input "**********"
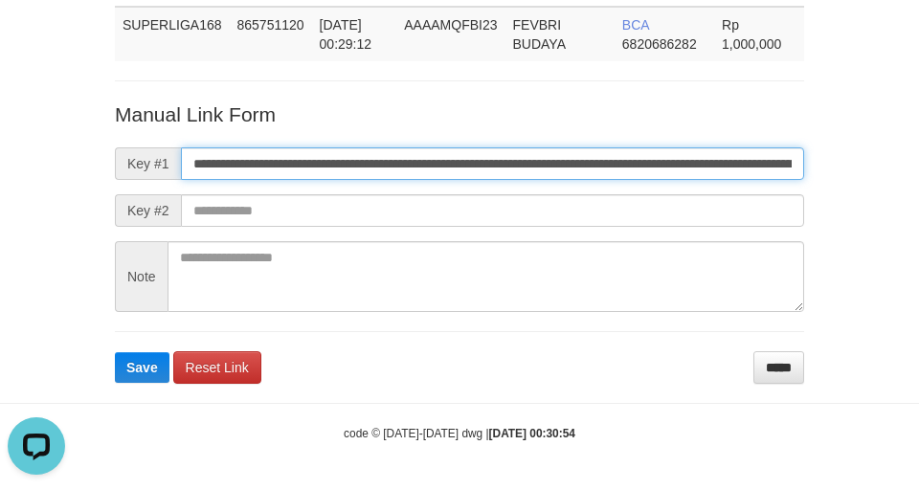
scroll to position [0, 1115]
type input "**********"
click at [115, 352] on button "Save" at bounding box center [142, 367] width 55 height 31
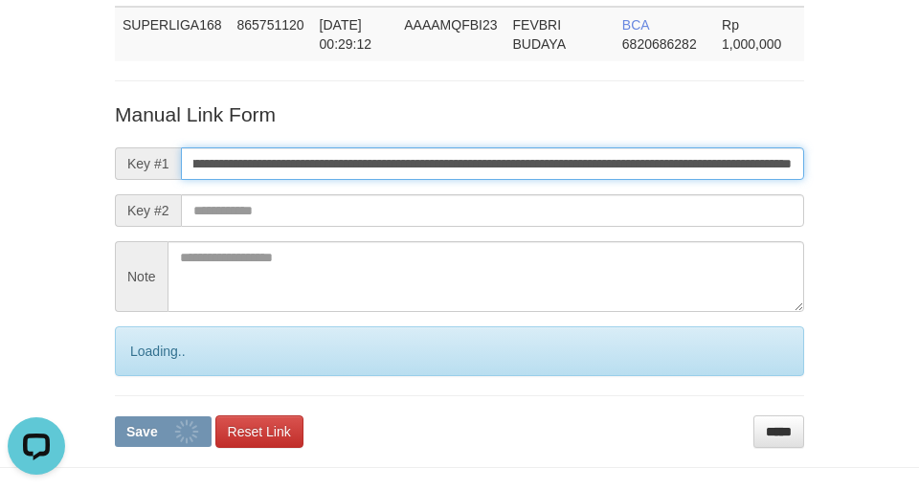
click at [575, 173] on input "**********" at bounding box center [492, 163] width 623 height 33
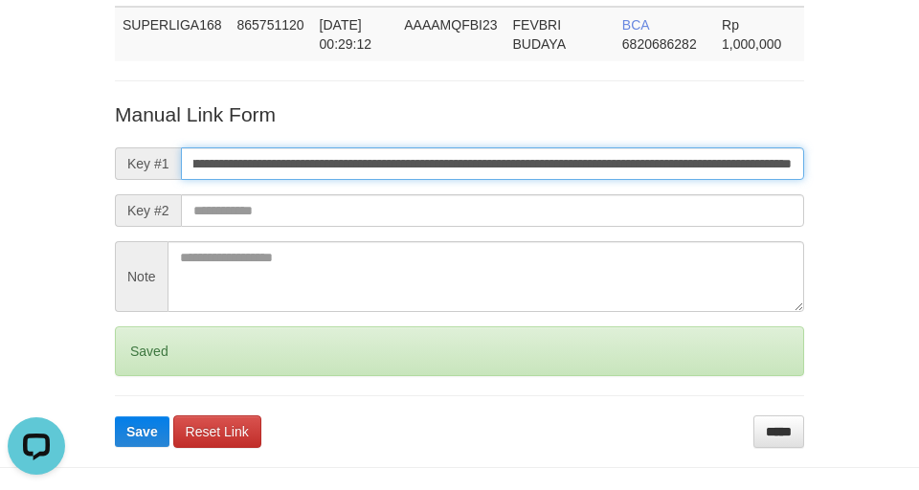
click at [575, 173] on input "**********" at bounding box center [492, 163] width 623 height 33
click at [115, 417] on button "Save" at bounding box center [142, 432] width 55 height 31
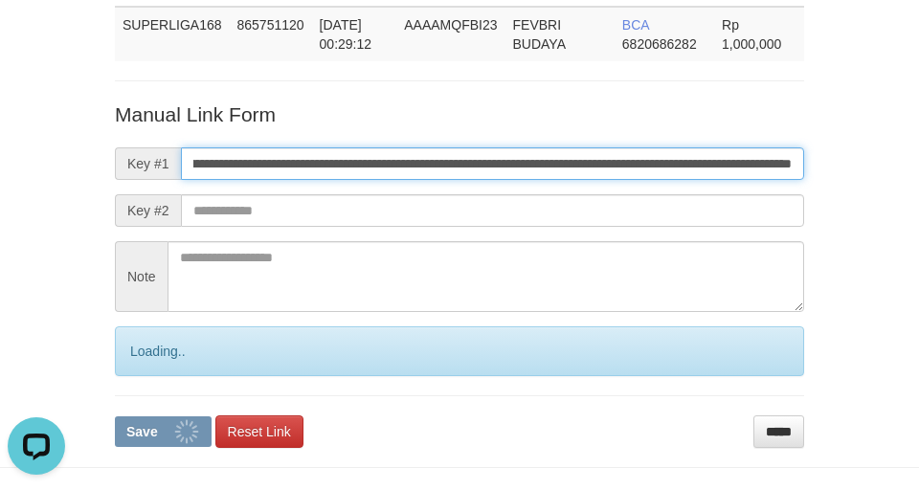
drag, startPoint x: 575, startPoint y: 173, endPoint x: 8, endPoint y: 296, distance: 580.9
click at [573, 174] on input "**********" at bounding box center [492, 163] width 623 height 33
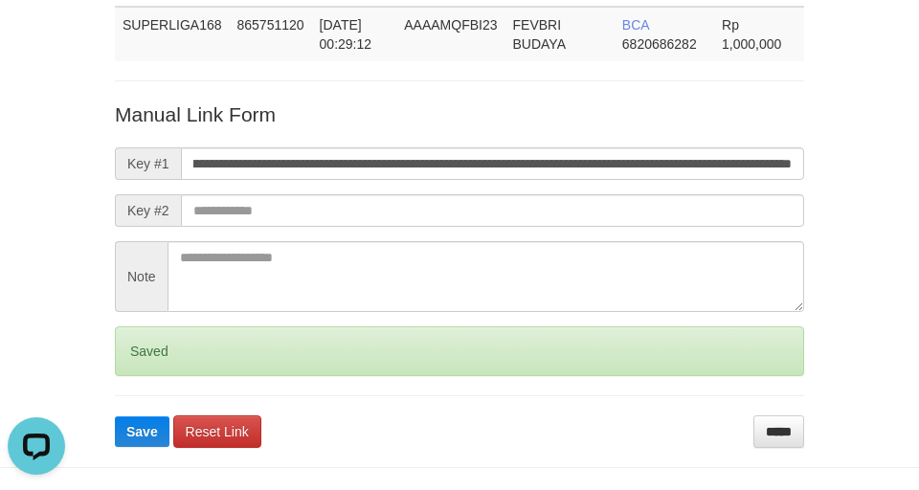
scroll to position [0, 0]
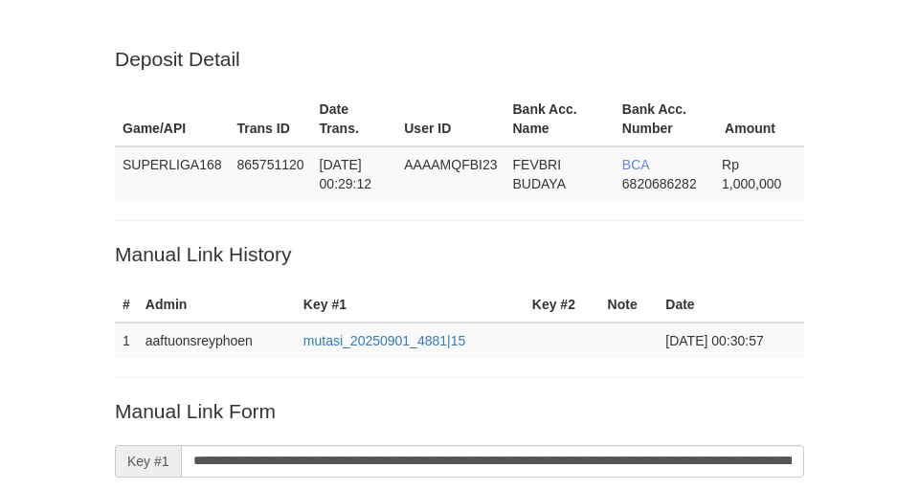
scroll to position [140, 0]
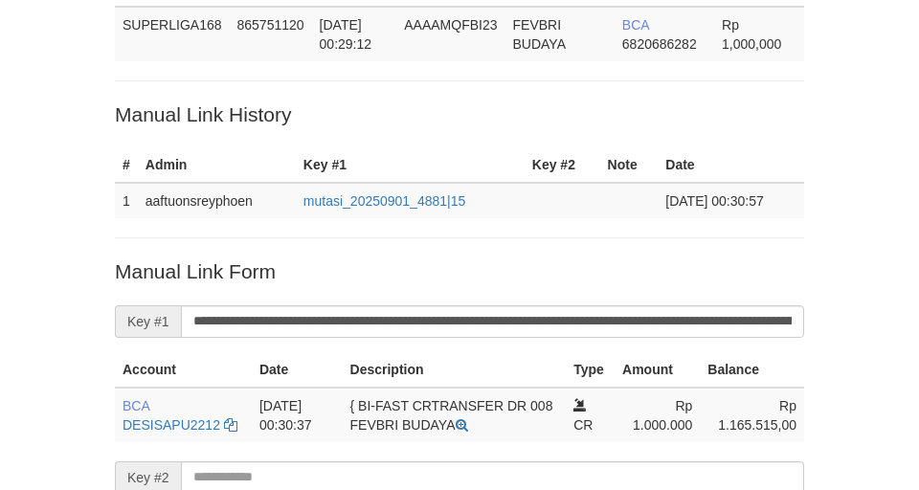
click at [322, 117] on div "Deposit Detail Game/API Trans ID Date Trans. User ID Bank Acc. Name Bank Acc. N…" at bounding box center [460, 278] width 718 height 746
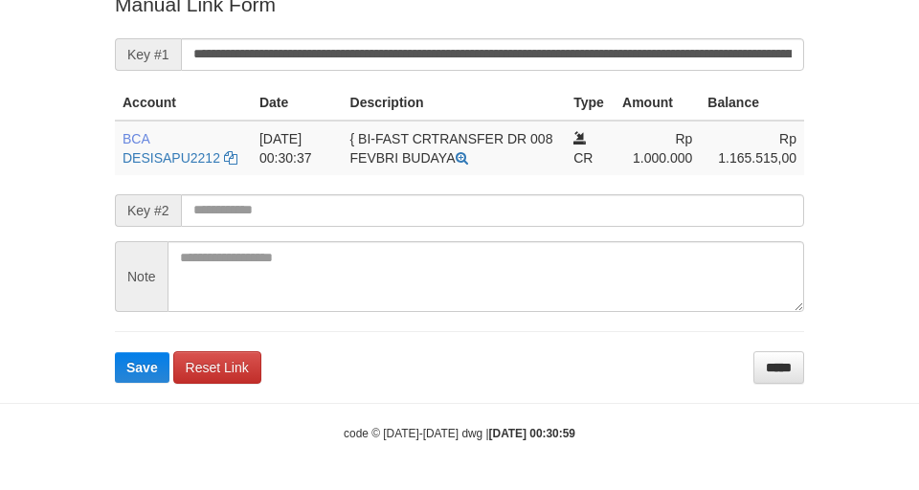
drag, startPoint x: 361, startPoint y: 31, endPoint x: 358, endPoint y: 50, distance: 19.4
click at [360, 42] on form "**********" at bounding box center [459, 186] width 689 height 393
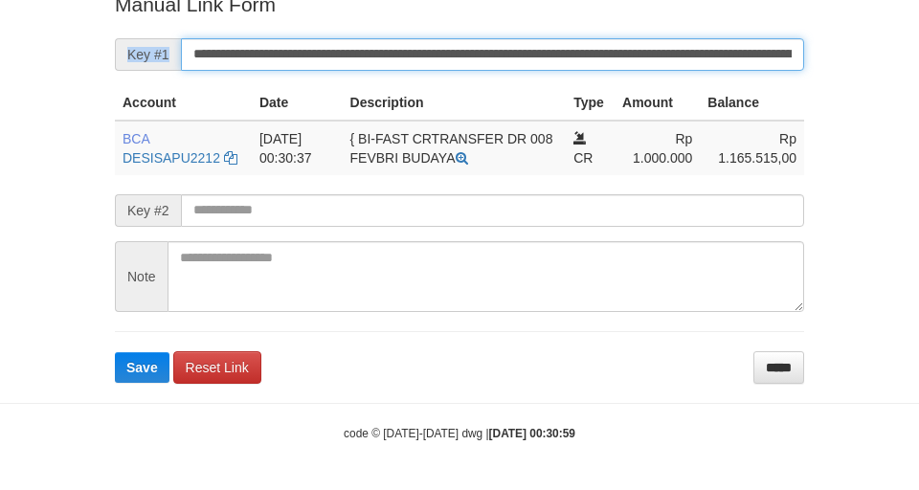
click at [115, 352] on button "Save" at bounding box center [142, 367] width 55 height 31
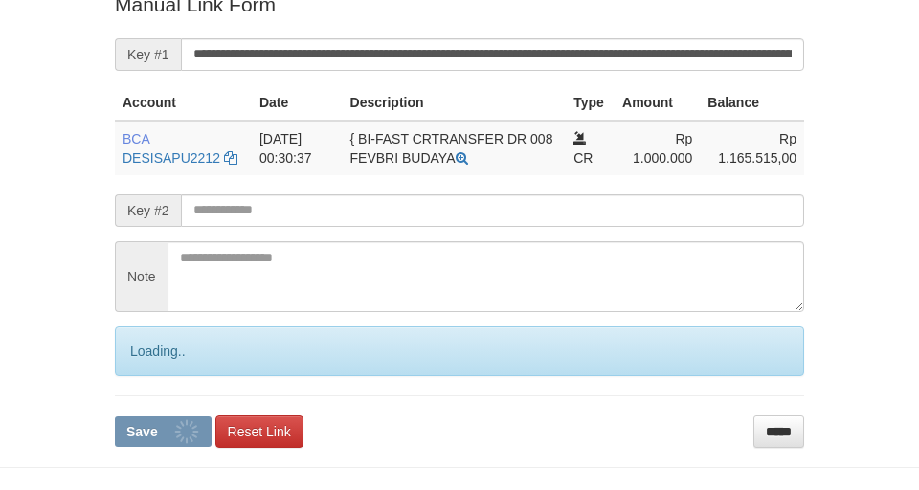
drag, startPoint x: 357, startPoint y: 58, endPoint x: 310, endPoint y: 89, distance: 56.0
click at [362, 56] on input "**********" at bounding box center [492, 54] width 623 height 33
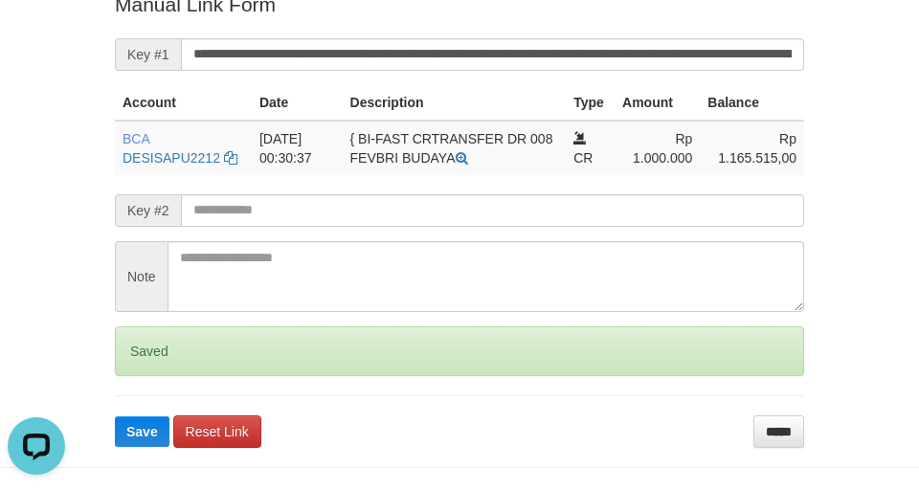
scroll to position [0, 0]
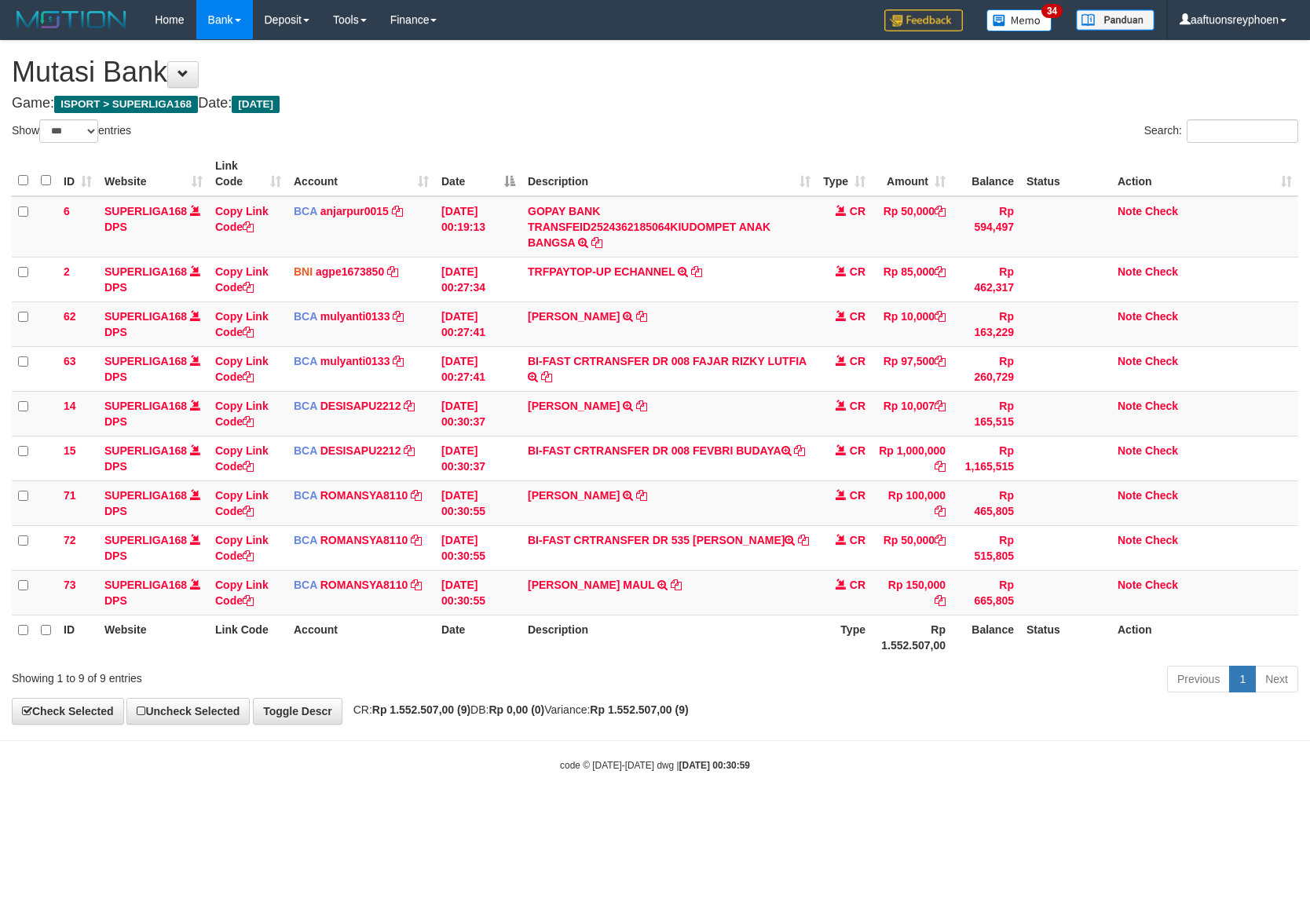
select select "***"
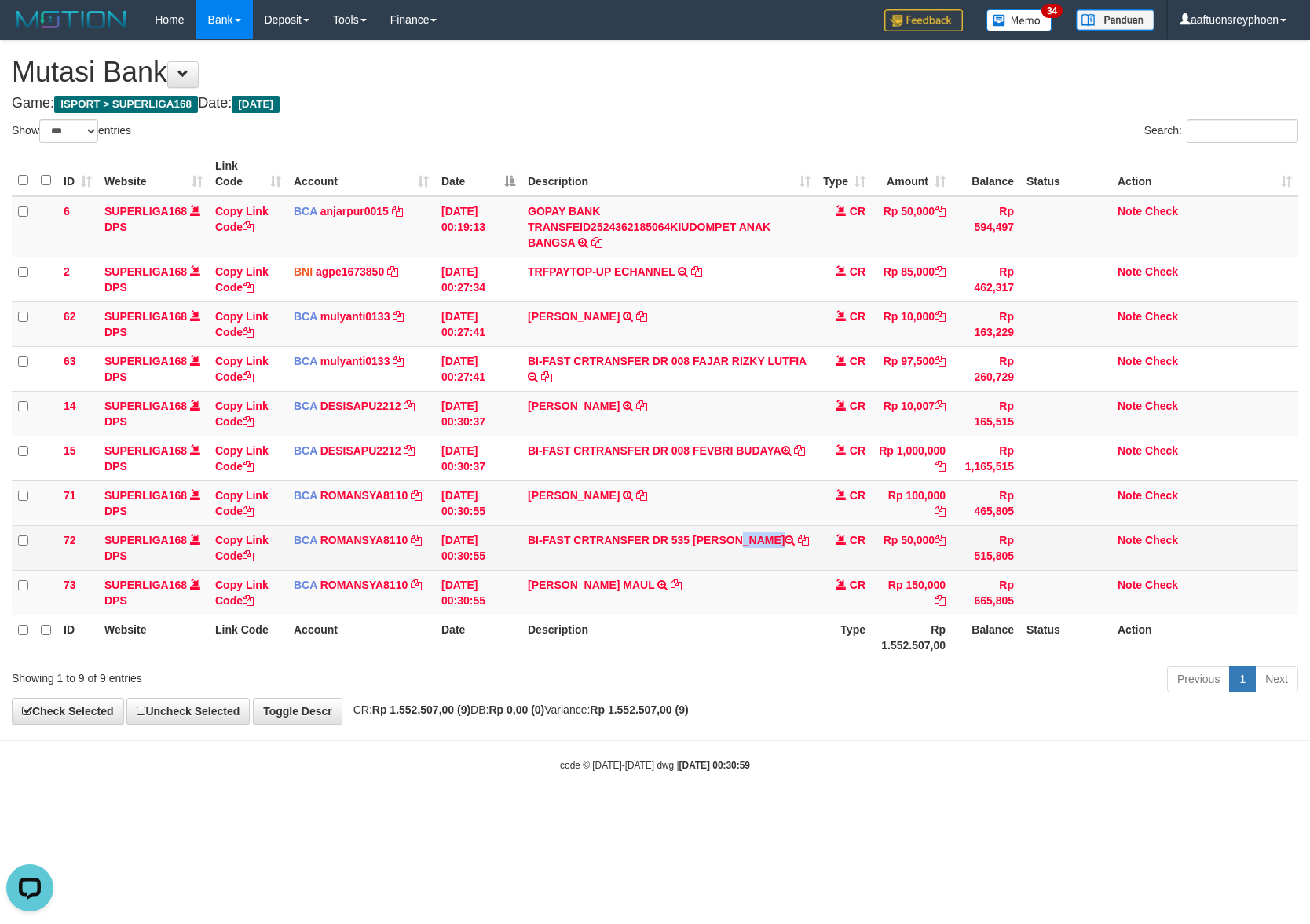
drag, startPoint x: 698, startPoint y: 537, endPoint x: 765, endPoint y: 540, distance: 67.1
click at [765, 540] on td "BI-FAST CRTRANSFER DR 535 [PERSON_NAME]" at bounding box center [669, 548] width 295 height 45
copy td "RFAN LATIF"
drag, startPoint x: 236, startPoint y: 540, endPoint x: 289, endPoint y: 547, distance: 53.5
click at [236, 540] on link "Copy Link Code" at bounding box center [241, 548] width 53 height 28
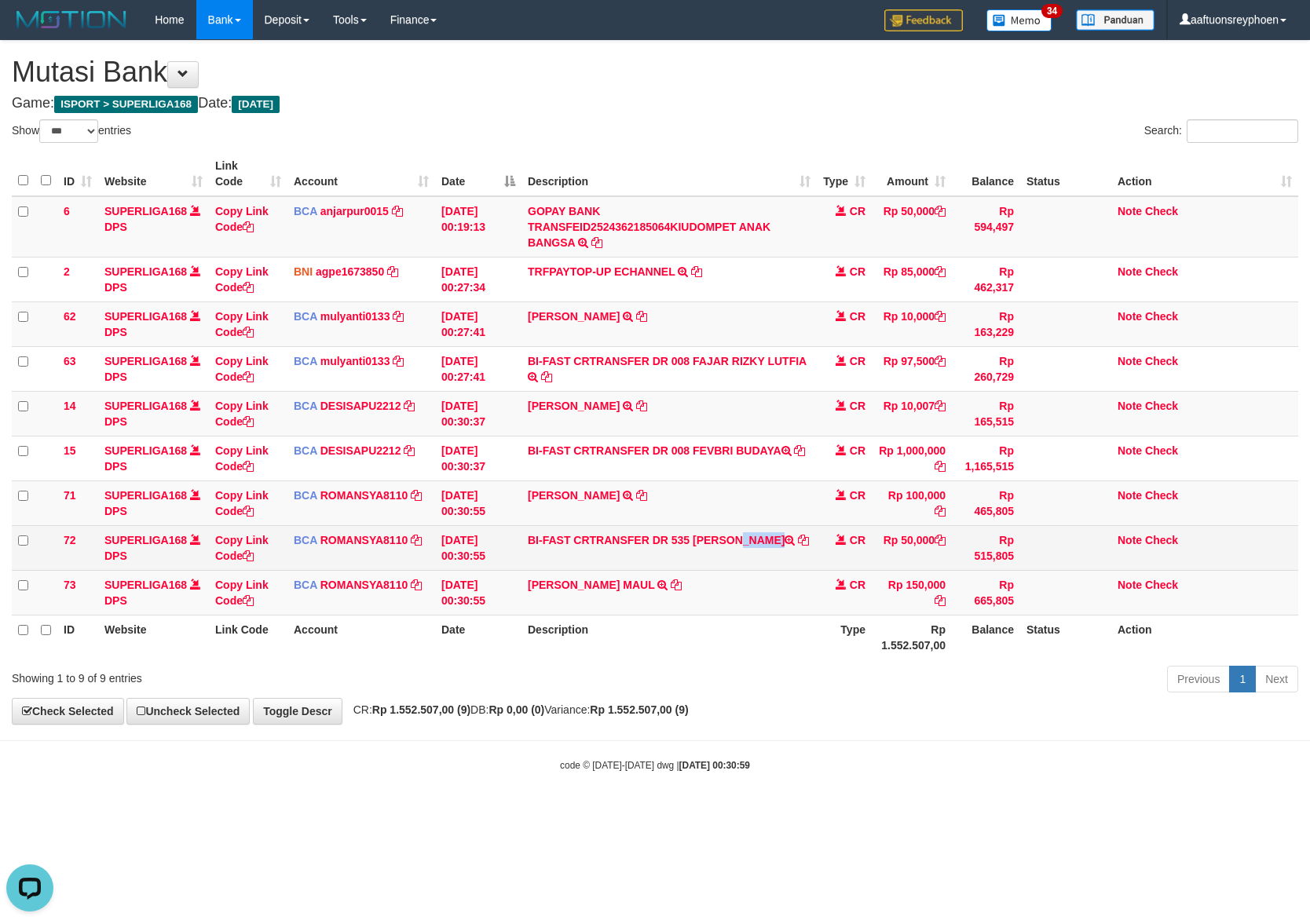
copy td "RFAN LATIF"
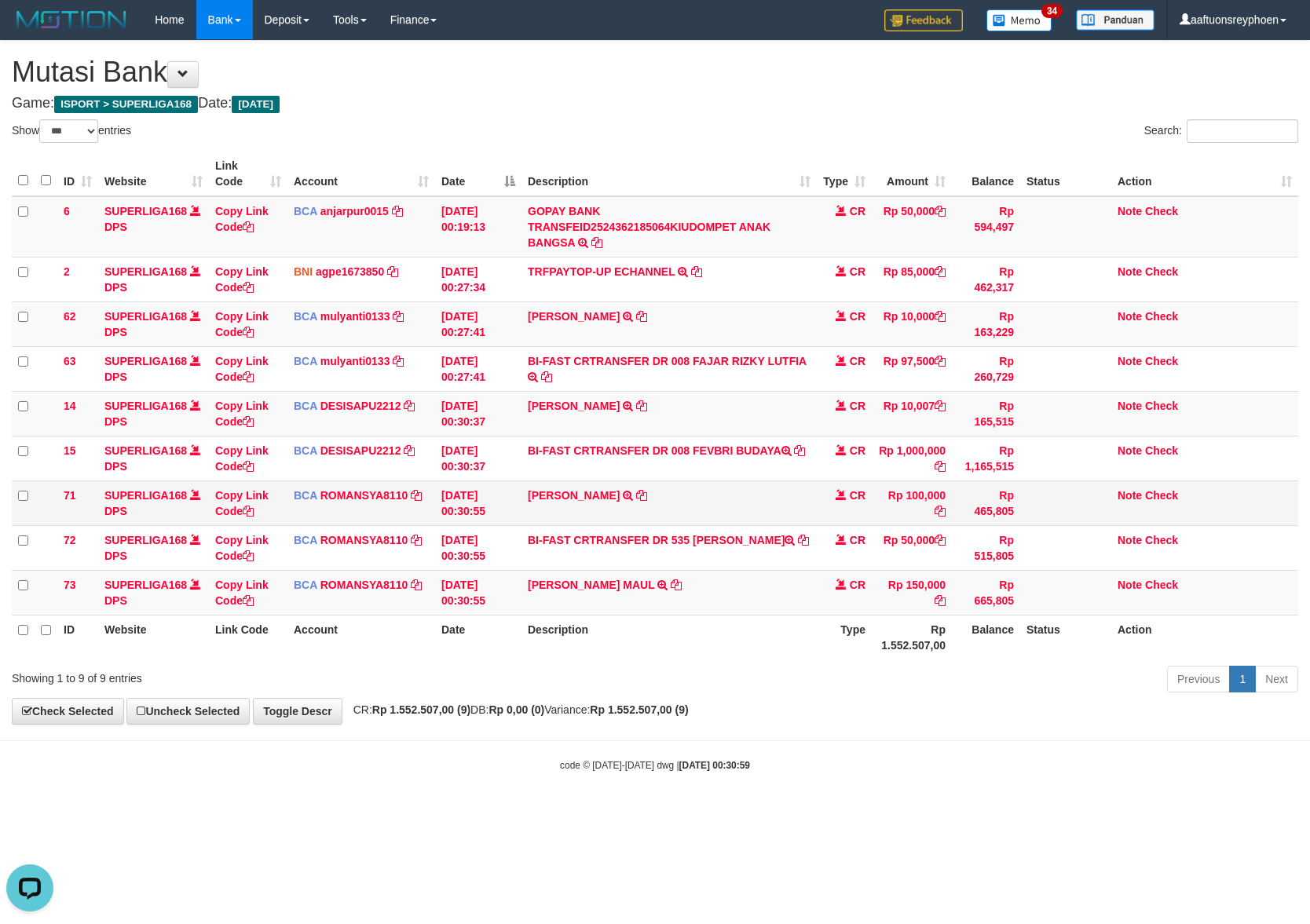
scroll to position [215, 0]
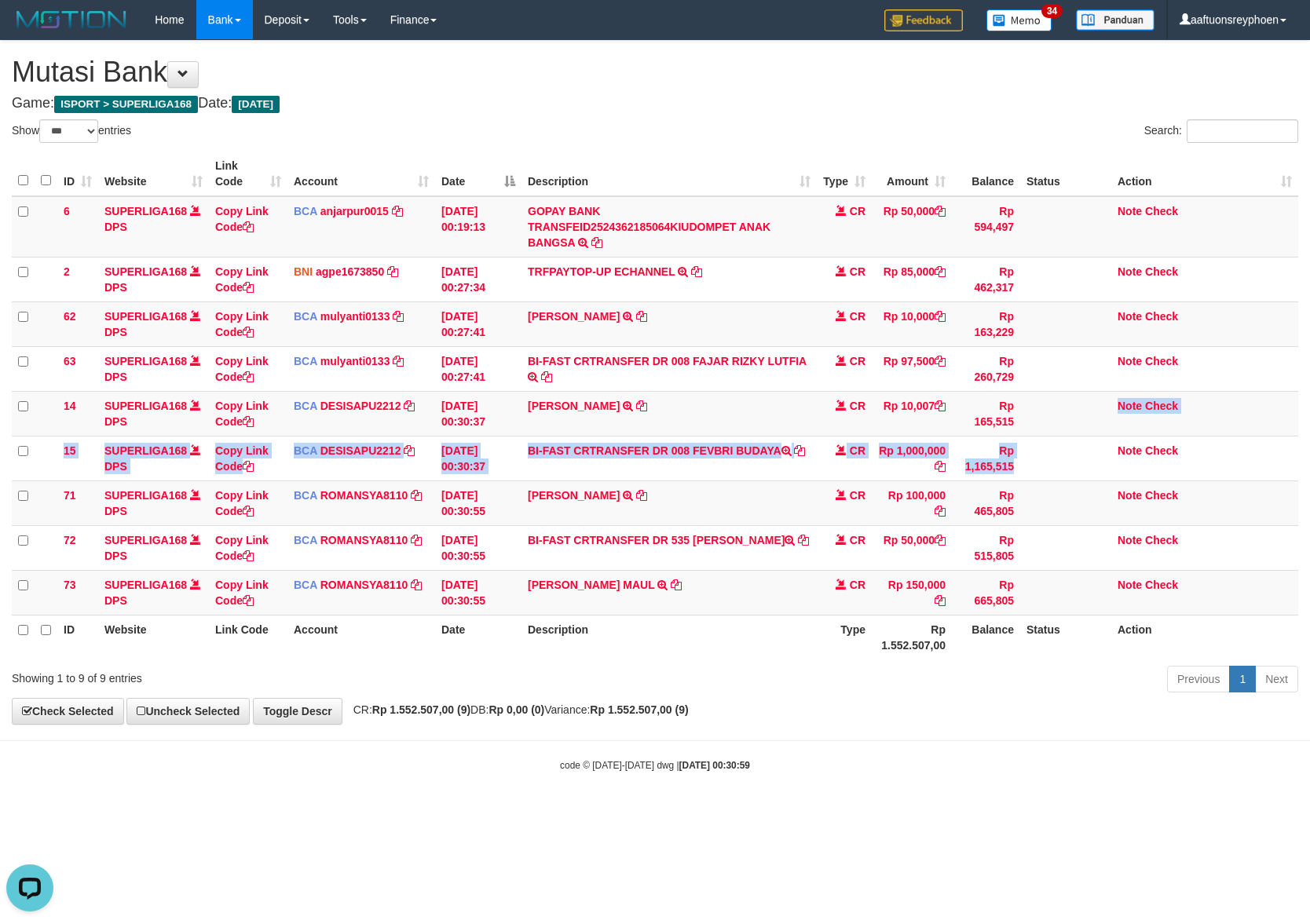
drag, startPoint x: 1095, startPoint y: 422, endPoint x: 1305, endPoint y: 362, distance: 218.4
click at [1164, 400] on tbody "6 SUPERLIGA168 DPS Copy Link Code BCA anjarpur0015 DPS ANJAR PURNAMA mutasi_202…" at bounding box center [655, 405] width 1286 height 419
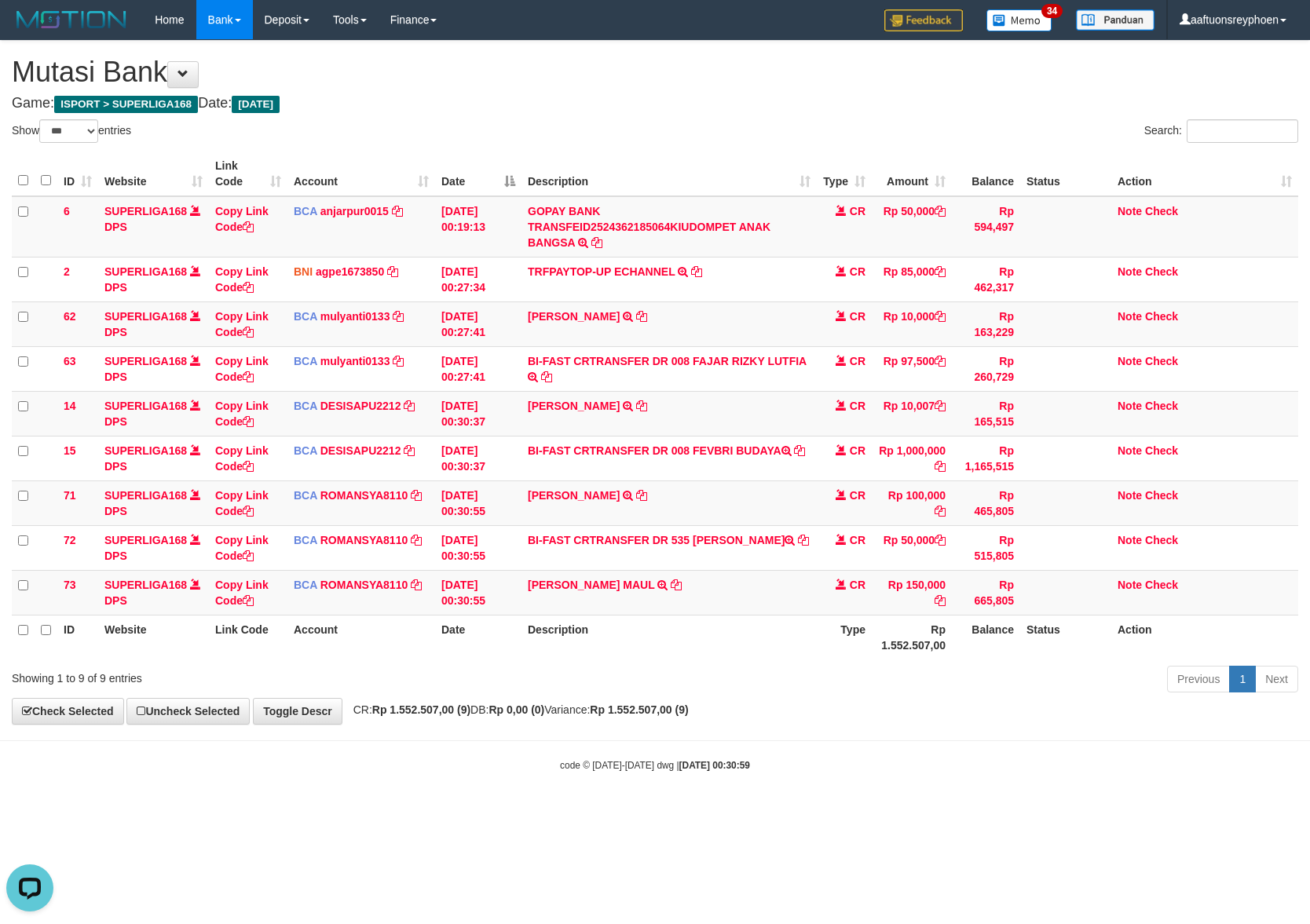
drag, startPoint x: 977, startPoint y: 387, endPoint x: 1299, endPoint y: 324, distance: 328.1
click at [1047, 376] on tbody "6 SUPERLIGA168 DPS Copy Link Code BCA anjarpur0015 DPS ANJAR PURNAMA mutasi_202…" at bounding box center [655, 405] width 1286 height 419
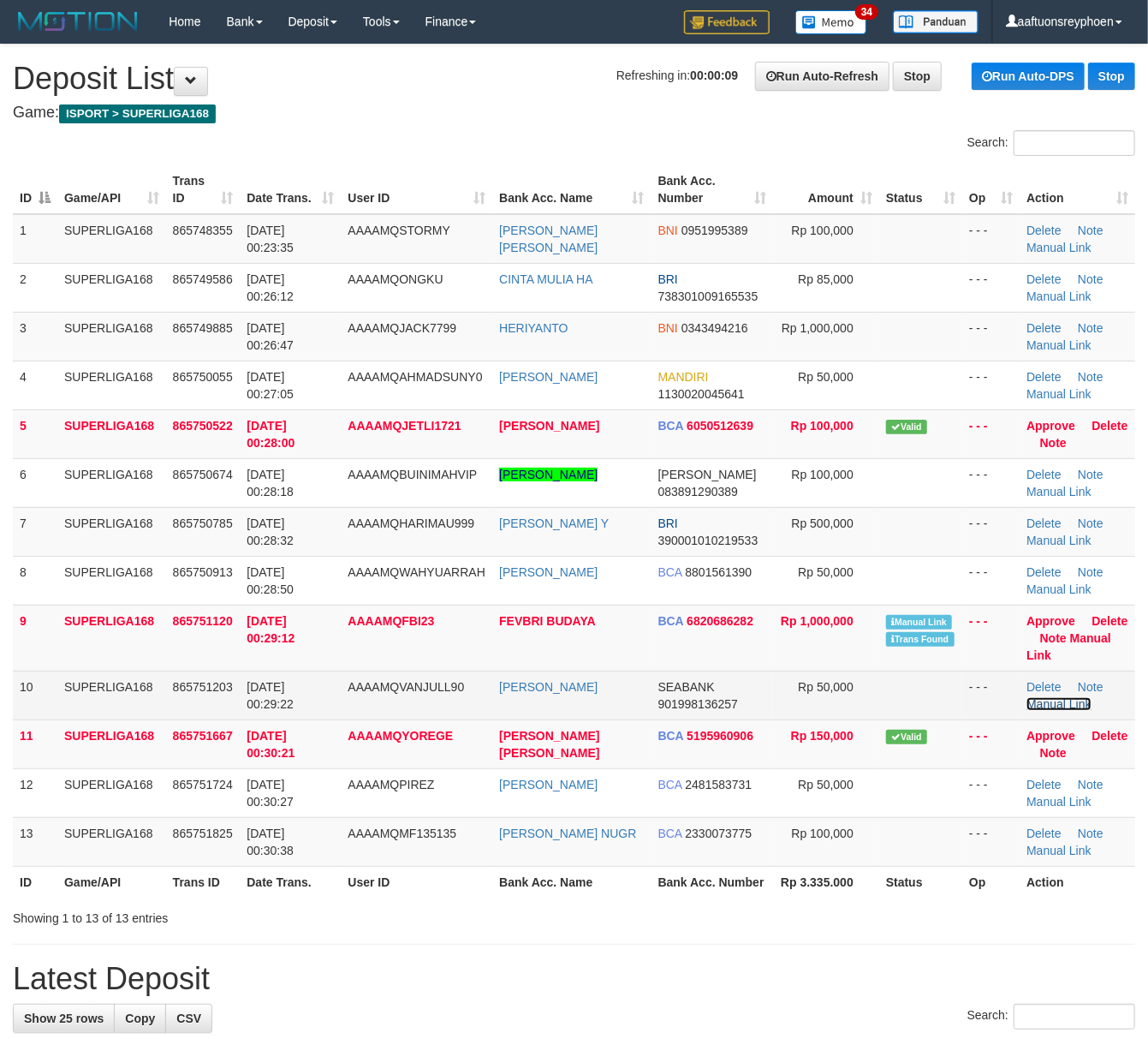
click at [1046, 703] on link "Manual Link" at bounding box center [1059, 703] width 65 height 13
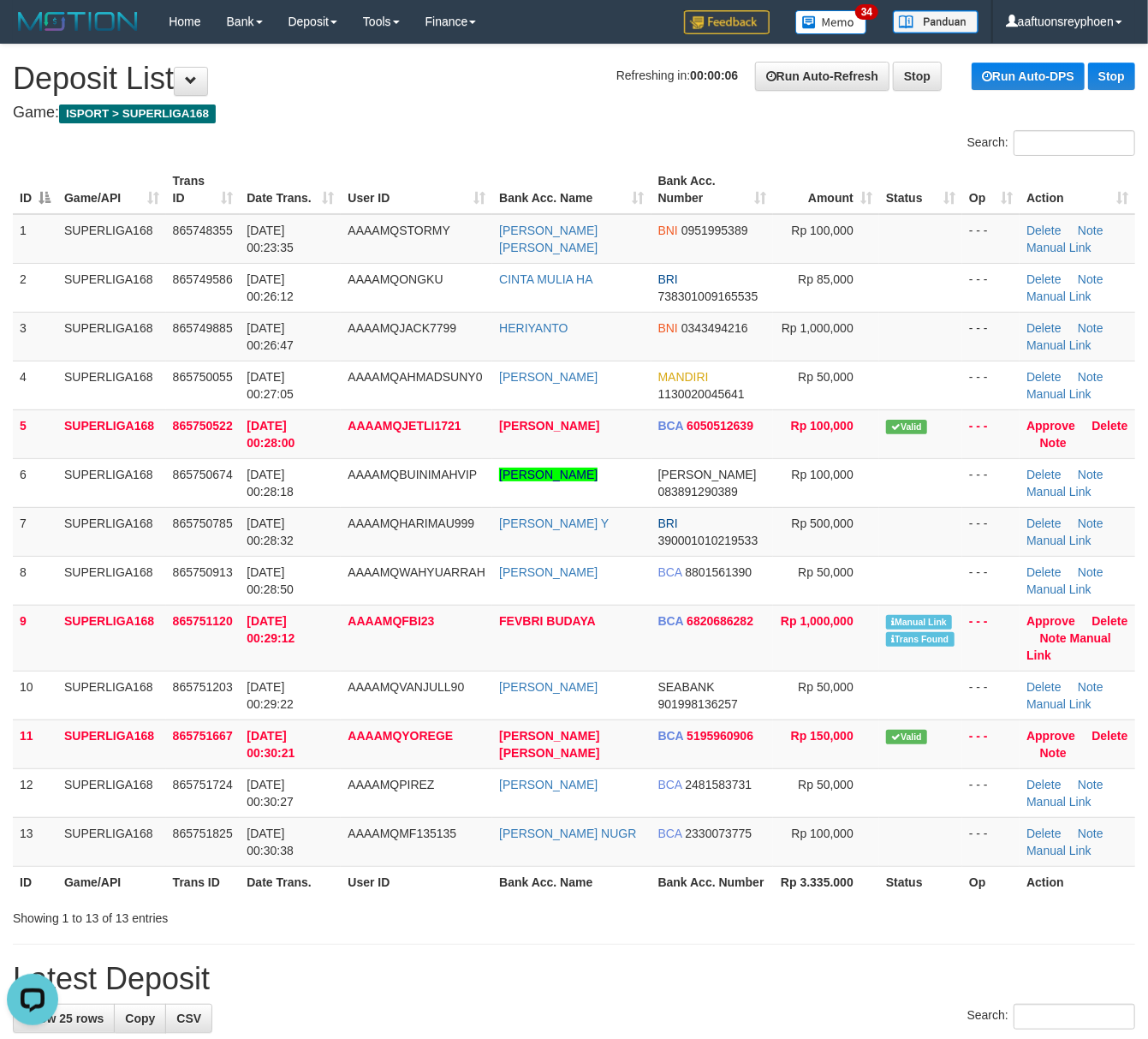
click at [281, 182] on th "Date Trans." at bounding box center [290, 190] width 101 height 49
drag, startPoint x: 180, startPoint y: 220, endPoint x: 172, endPoint y: 232, distance: 14.4
click at [173, 232] on span "865748355" at bounding box center [202, 230] width 60 height 13
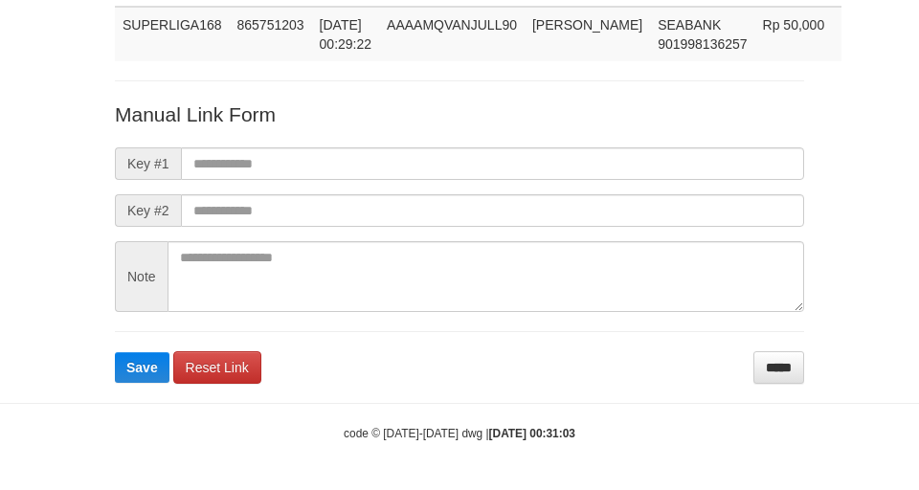
scroll to position [159, 0]
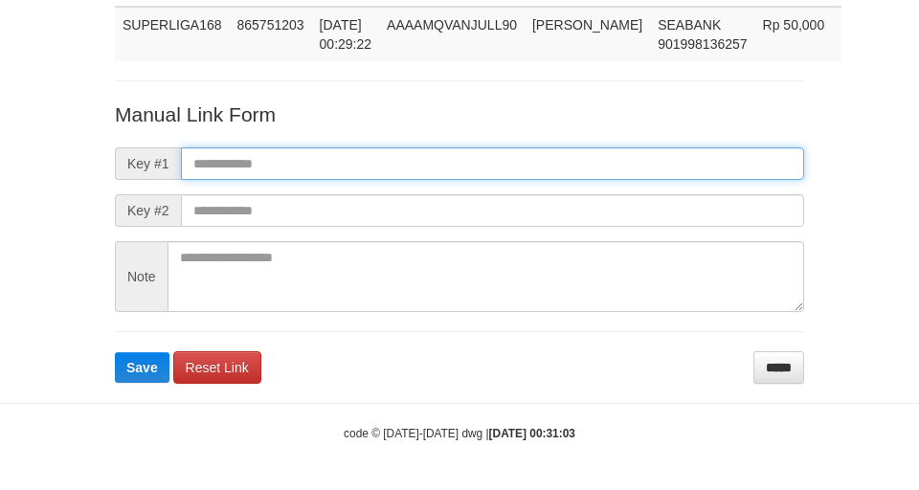
click at [536, 159] on input "text" at bounding box center [492, 163] width 623 height 33
paste input "**********"
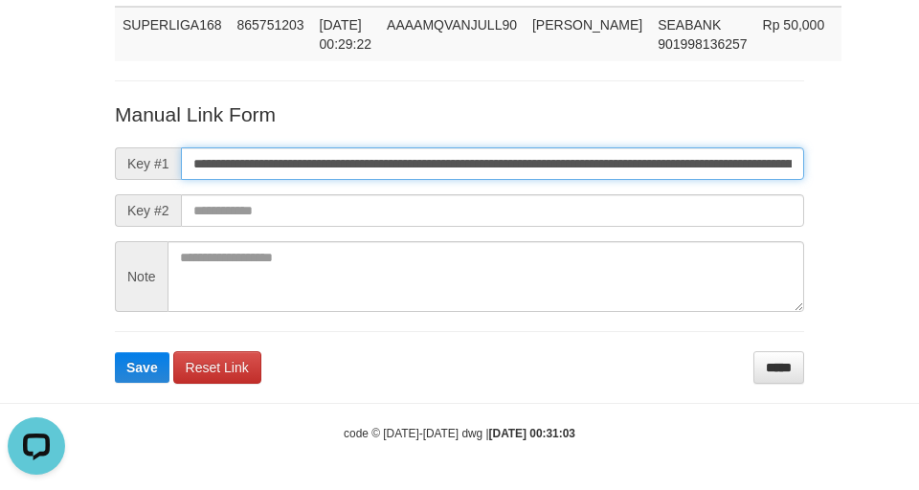
scroll to position [0, 1150]
type input "**********"
click at [115, 352] on button "Save" at bounding box center [142, 367] width 55 height 31
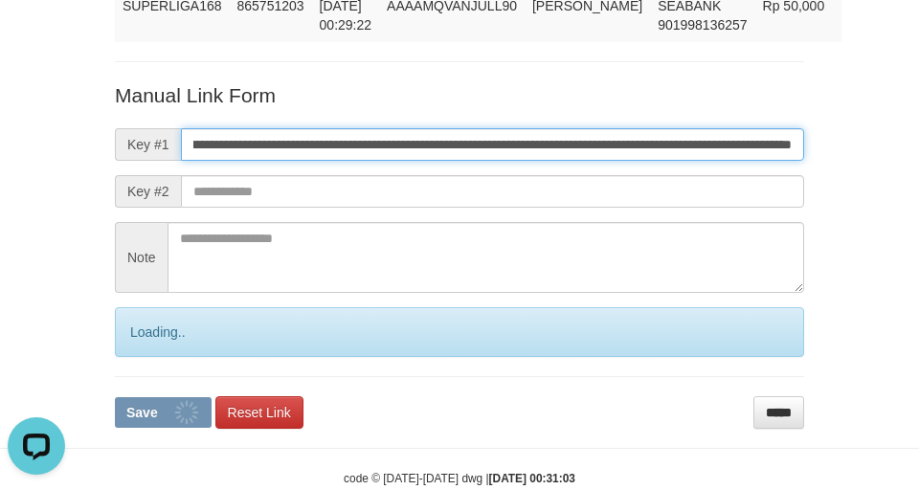
click at [115, 397] on button "Save" at bounding box center [163, 412] width 97 height 31
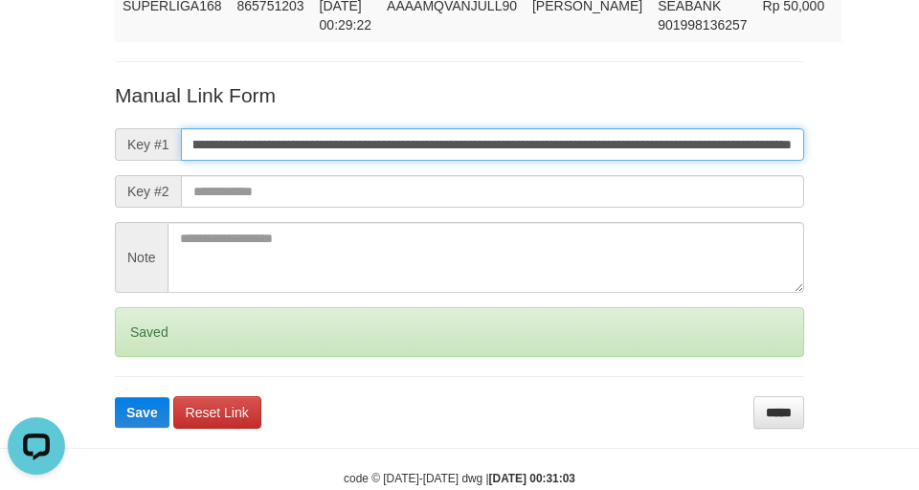
click at [115, 397] on button "Save" at bounding box center [142, 412] width 55 height 31
click at [534, 161] on input "**********" at bounding box center [492, 144] width 623 height 33
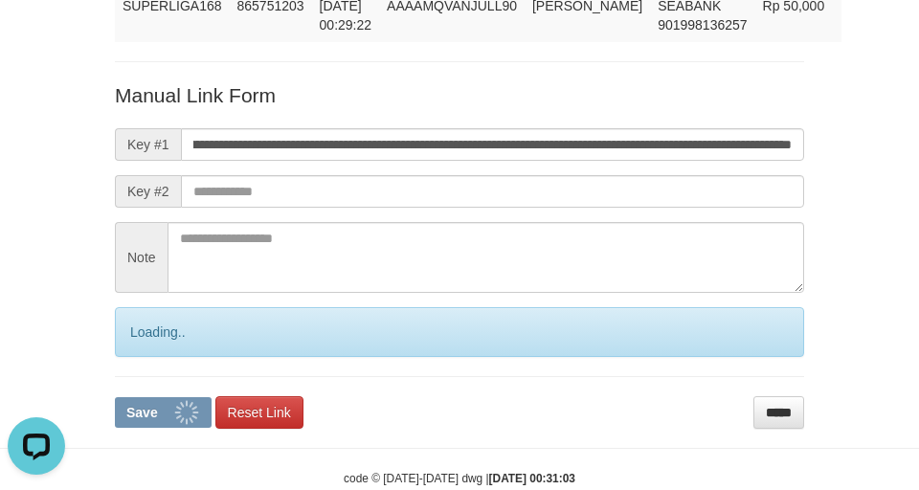
scroll to position [0, 0]
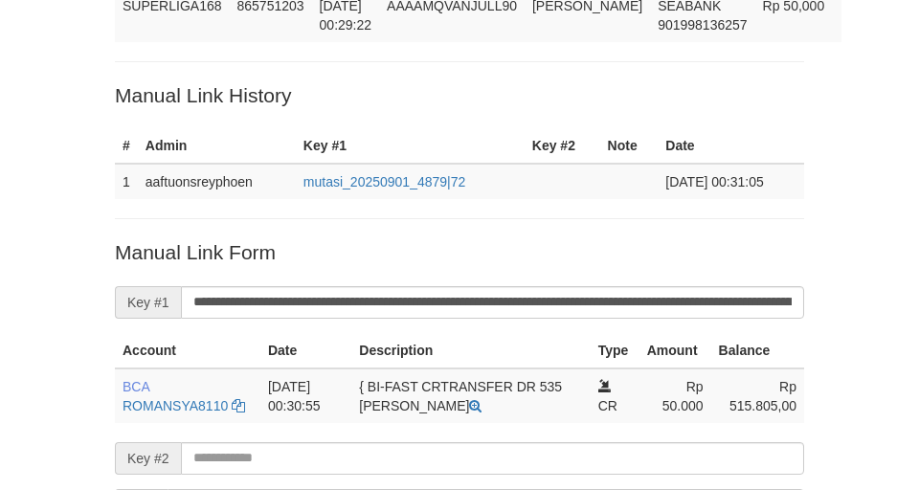
click at [193, 82] on div "Deposit Detail Game/API Trans ID Date Trans. User ID Bank Acc. Name Bank Acc. N…" at bounding box center [460, 259] width 718 height 746
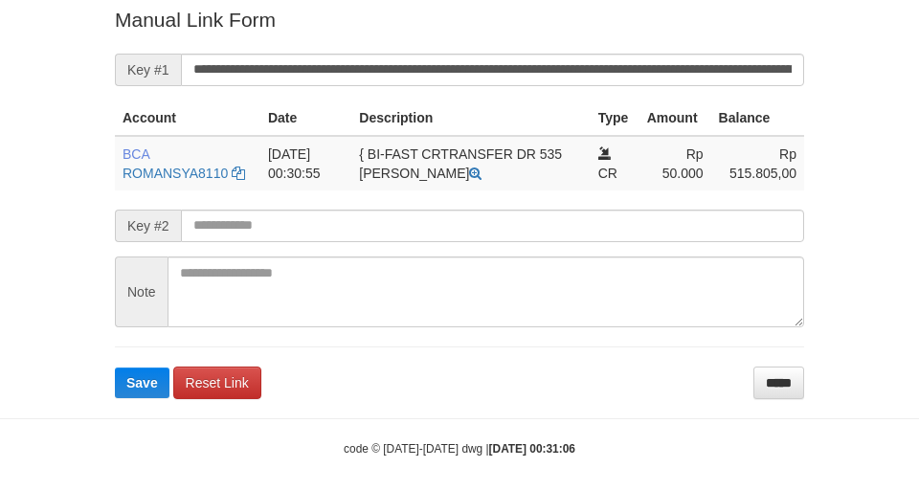
scroll to position [426, 0]
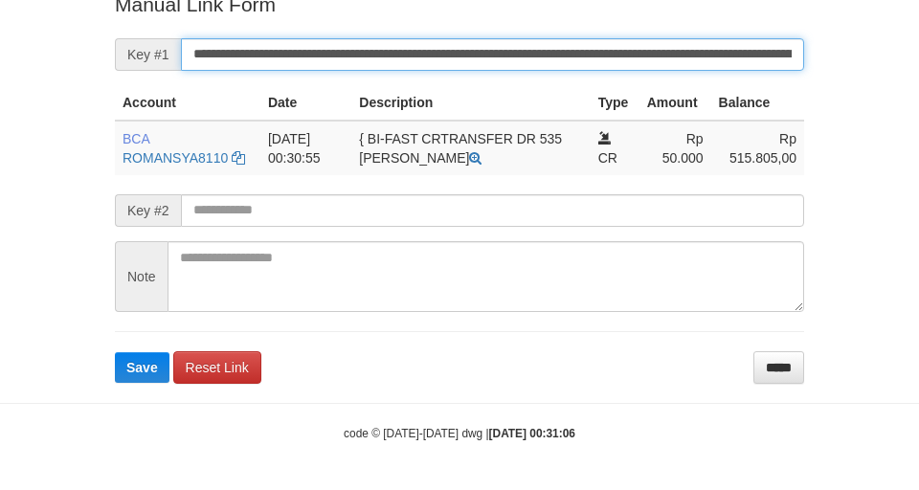
click at [115, 352] on button "Save" at bounding box center [142, 367] width 55 height 31
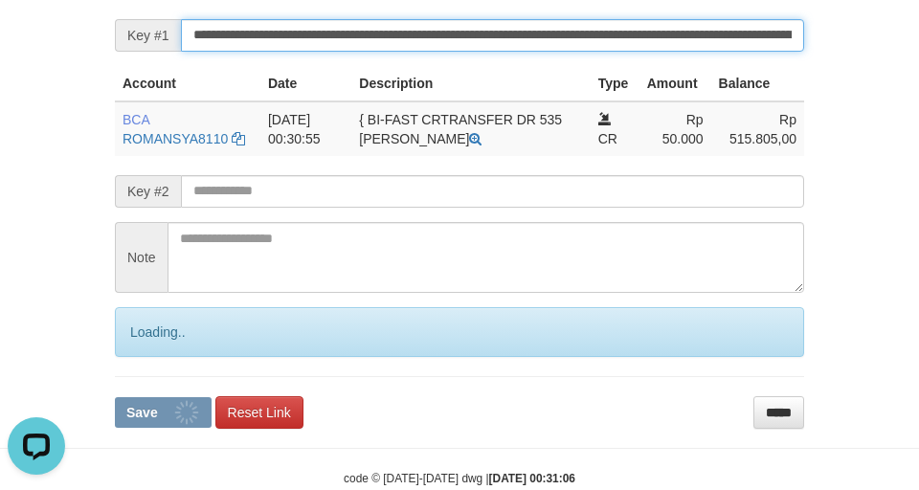
scroll to position [0, 0]
click at [115, 397] on button "Save" at bounding box center [163, 412] width 97 height 31
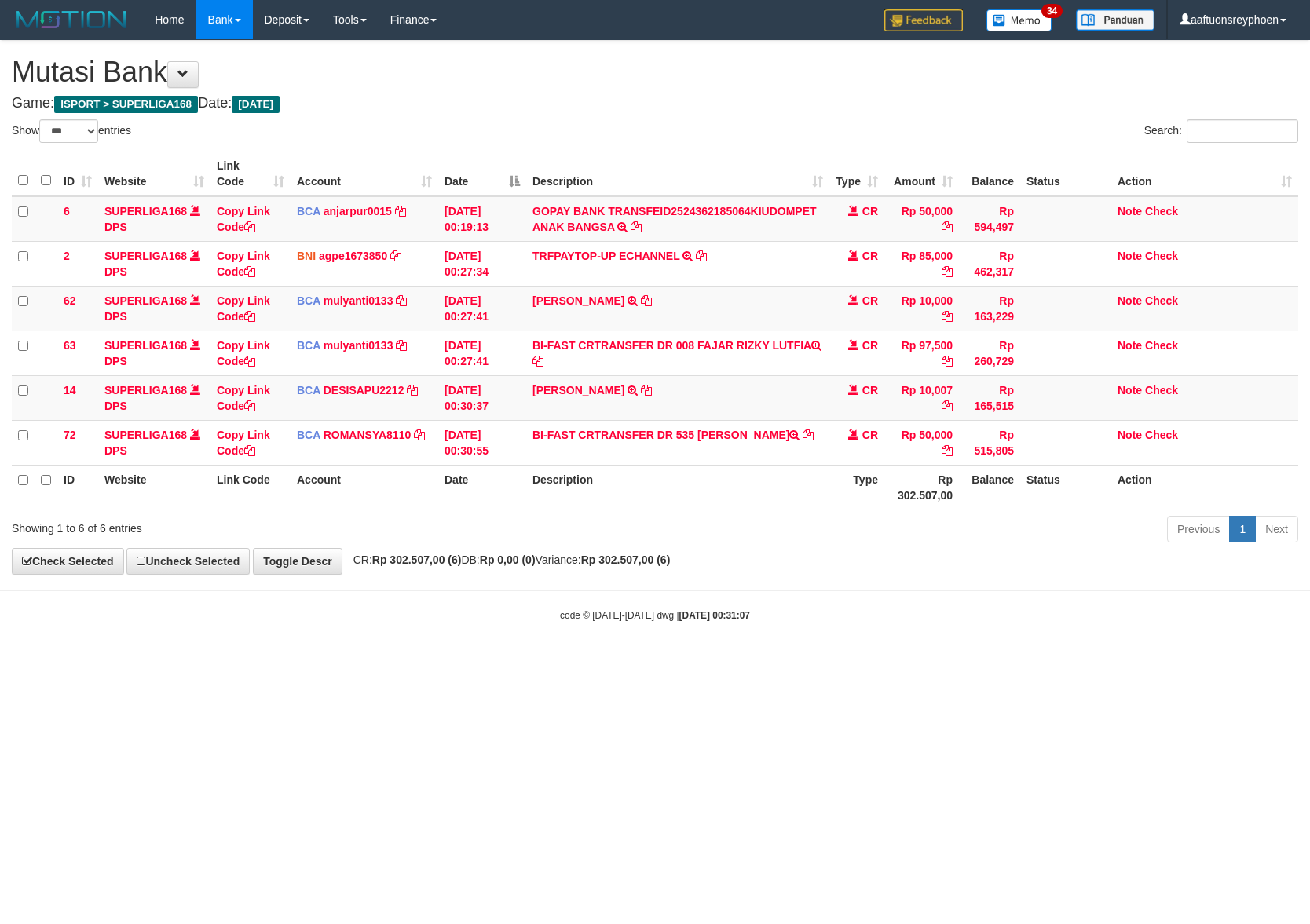
select select "***"
drag, startPoint x: 803, startPoint y: 560, endPoint x: 918, endPoint y: 515, distance: 123.5
click at [811, 556] on div "**********" at bounding box center [655, 307] width 1310 height 533
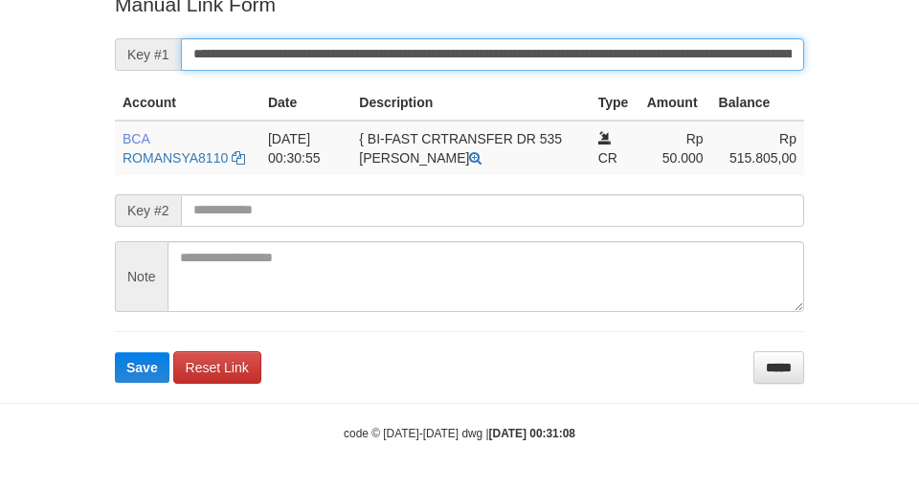
click at [115, 352] on button "Save" at bounding box center [142, 367] width 55 height 31
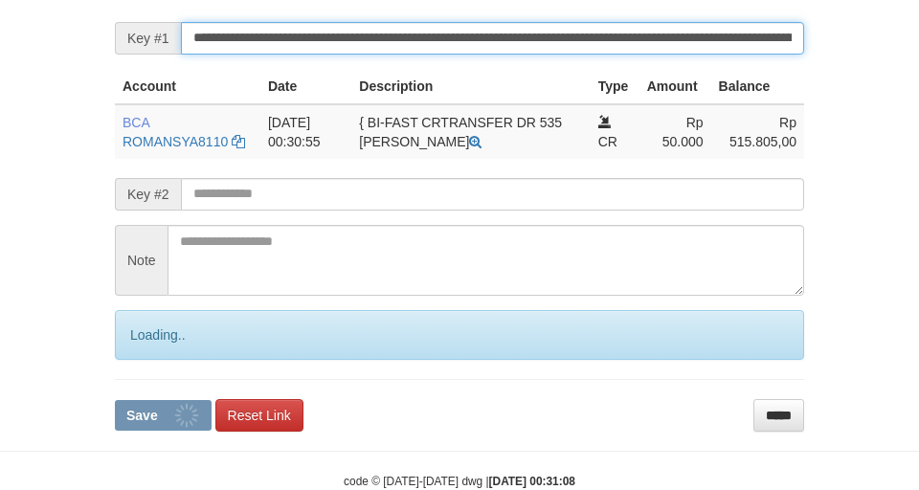
click at [291, 46] on input "**********" at bounding box center [492, 38] width 623 height 33
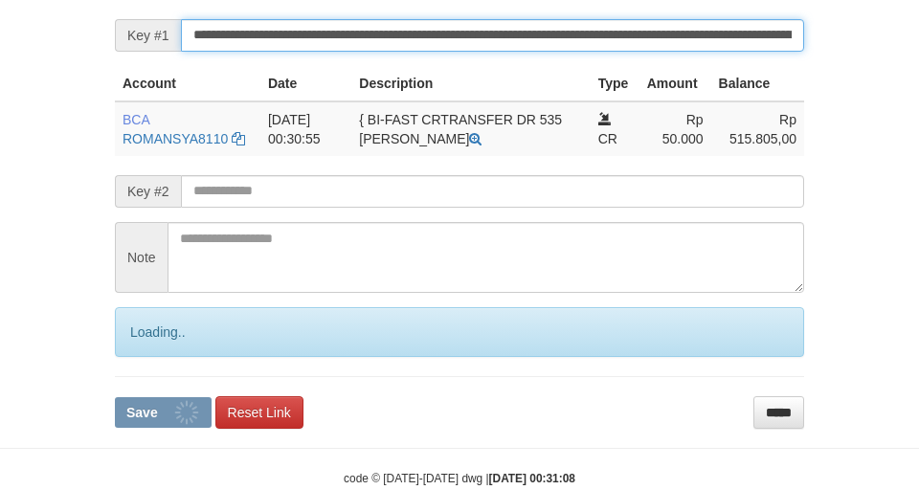
click at [289, 46] on input "**********" at bounding box center [492, 35] width 623 height 33
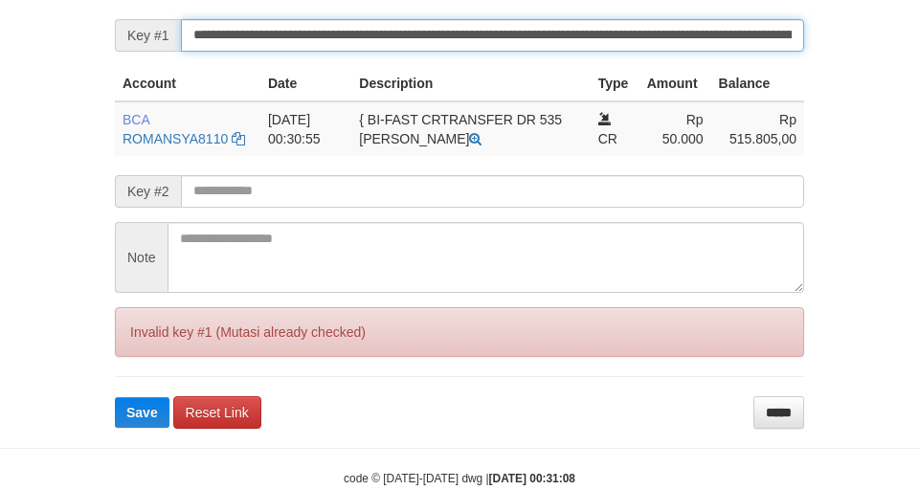
click at [115, 397] on button "Save" at bounding box center [142, 412] width 55 height 31
click at [288, 46] on input "**********" at bounding box center [492, 35] width 623 height 33
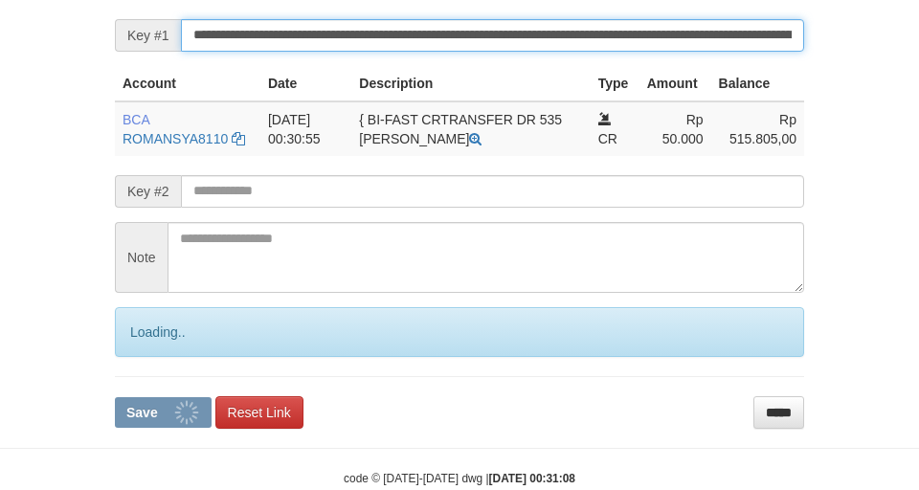
click at [288, 46] on input "**********" at bounding box center [492, 35] width 623 height 33
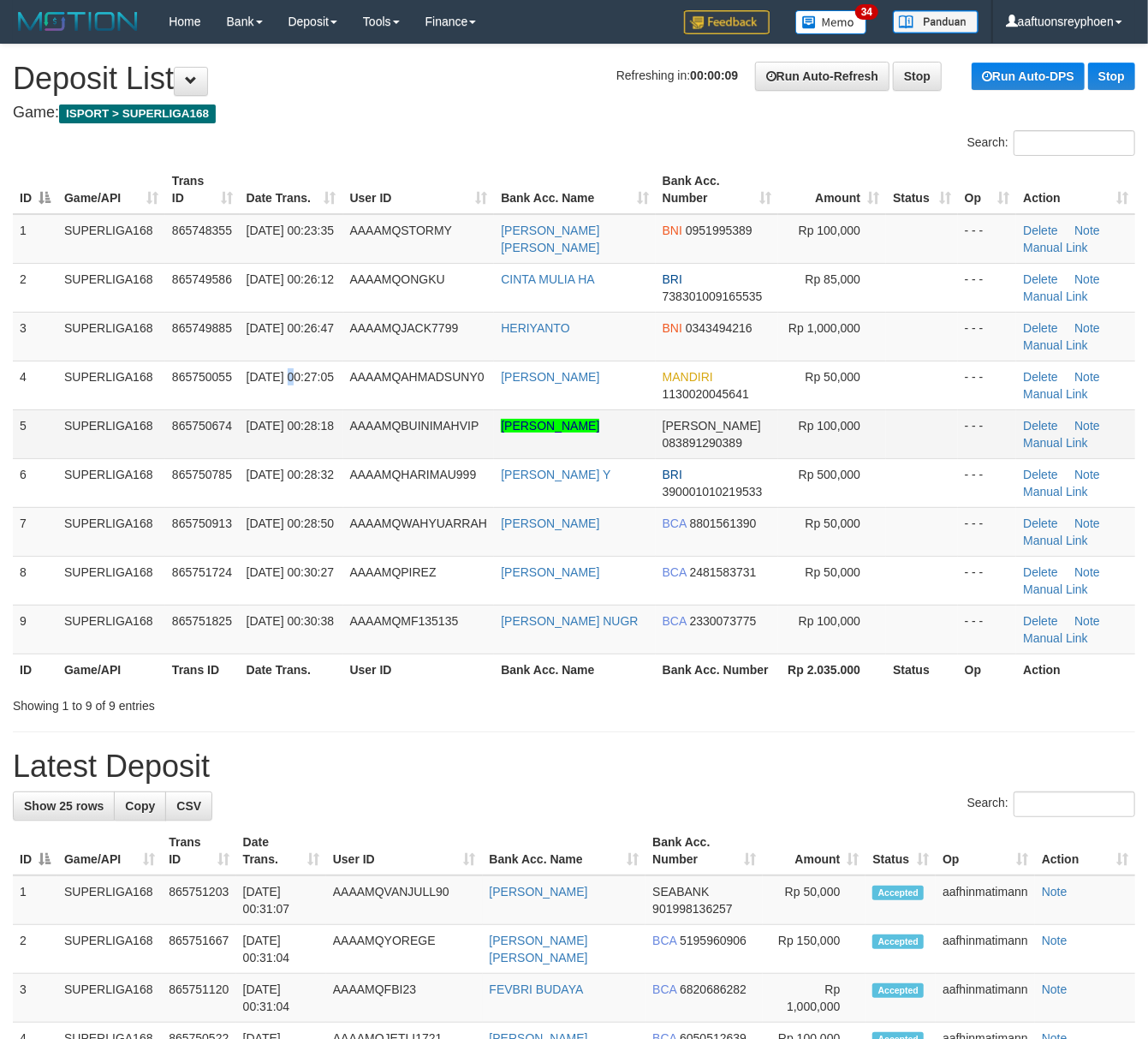
click at [286, 382] on span "01/09/2025 00:27:05" at bounding box center [291, 376] width 88 height 13
drag, startPoint x: 385, startPoint y: 449, endPoint x: 2, endPoint y: 562, distance: 399.3
click at [388, 447] on td "AAAAMQBUINIMAHVIP" at bounding box center [418, 434] width 151 height 49
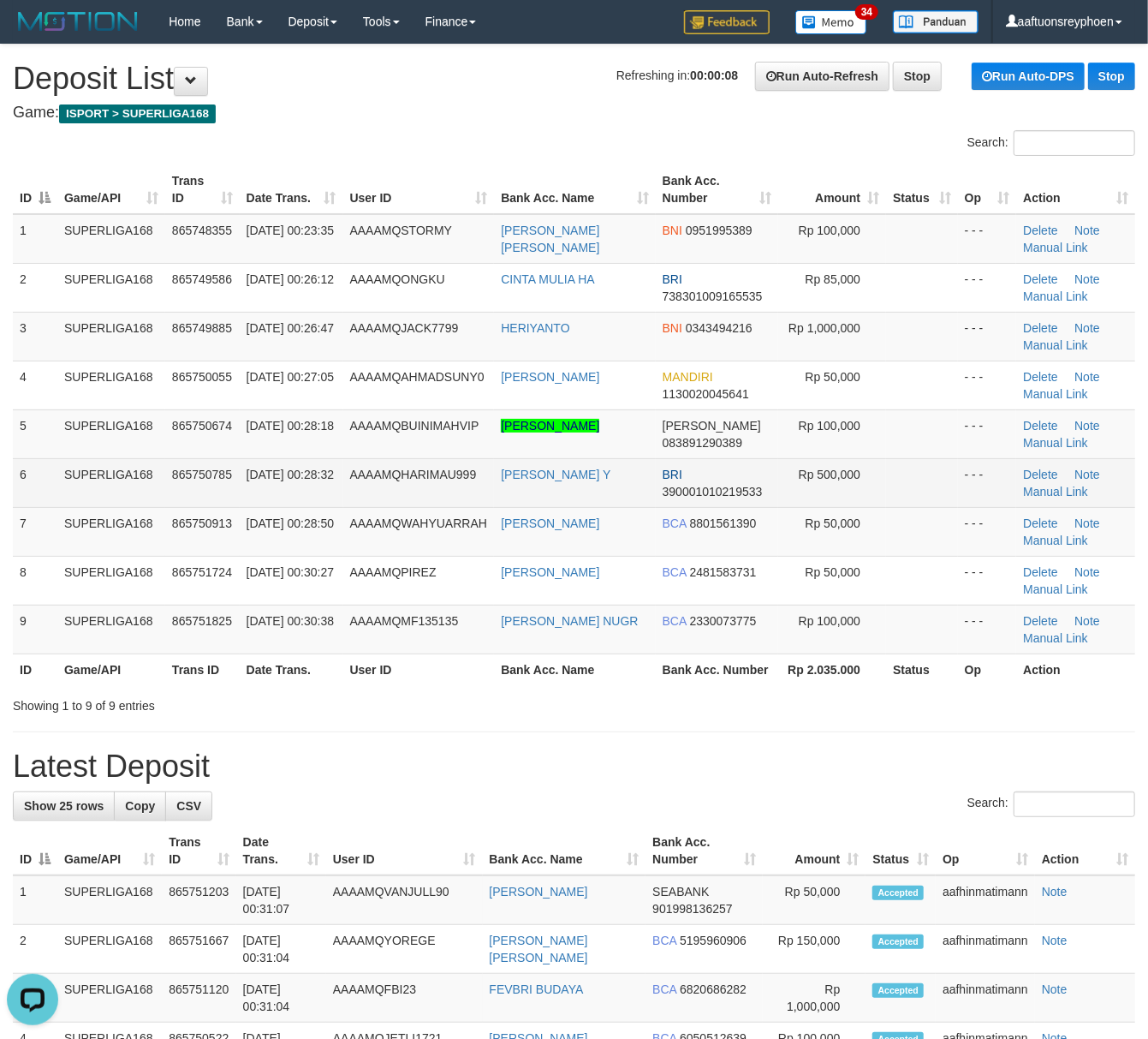
drag, startPoint x: 187, startPoint y: 474, endPoint x: 30, endPoint y: 494, distance: 158.3
click at [186, 474] on span "865750785" at bounding box center [201, 474] width 60 height 13
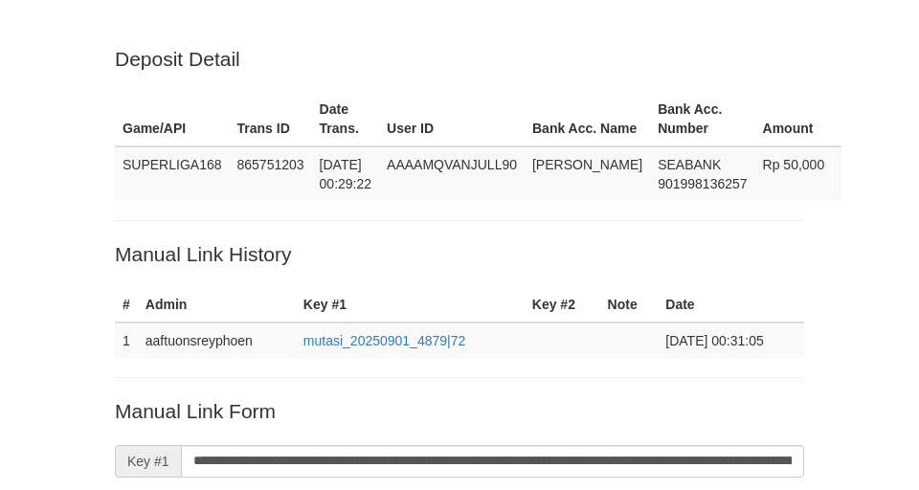
scroll to position [423, 0]
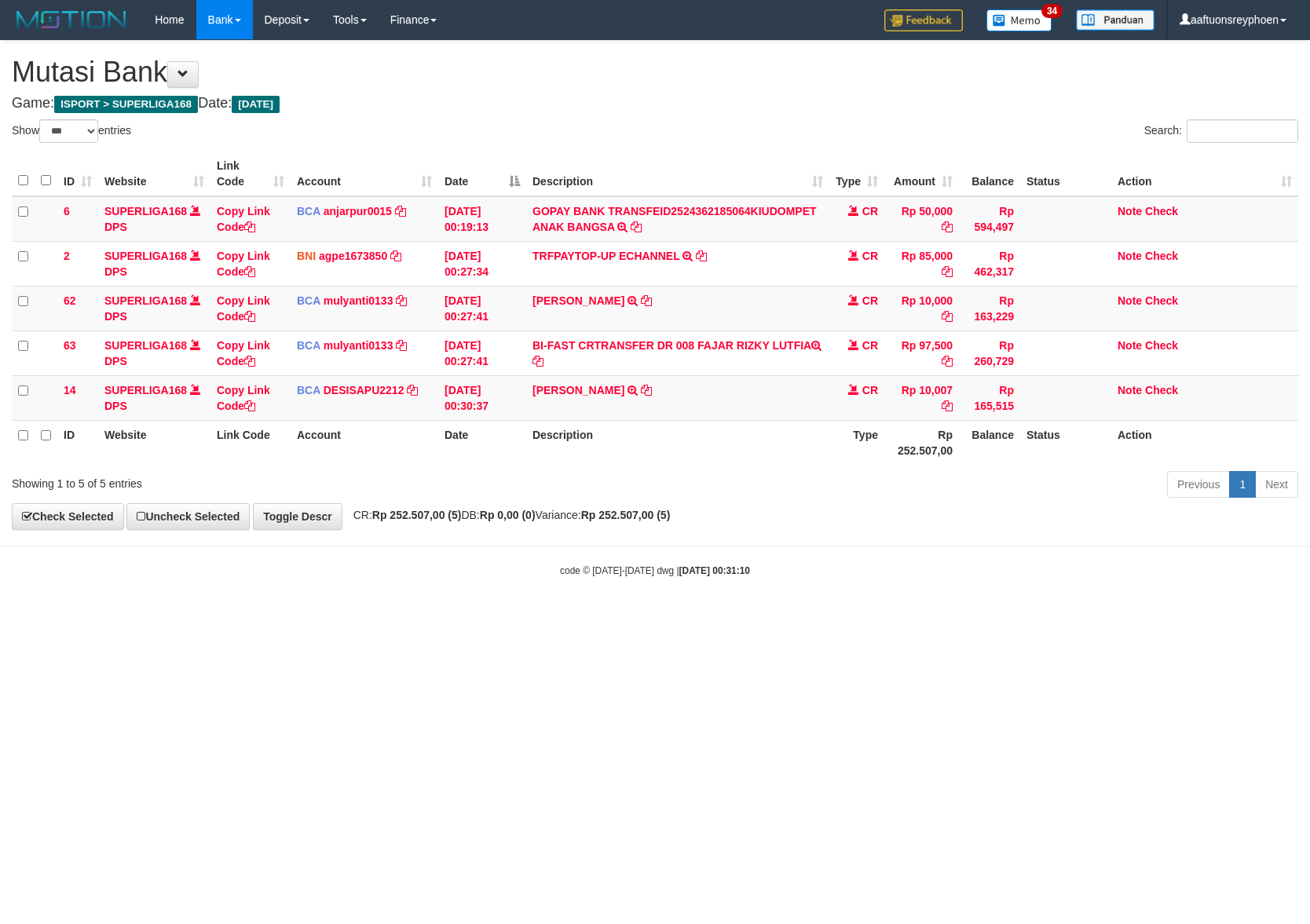
select select "***"
drag, startPoint x: 812, startPoint y: 585, endPoint x: 1304, endPoint y: 537, distance: 494.3
click at [877, 579] on body "Toggle navigation Home Bank Account List Load By Website Group [ISPORT] SUPERLI…" at bounding box center [655, 308] width 1310 height 617
select select "***"
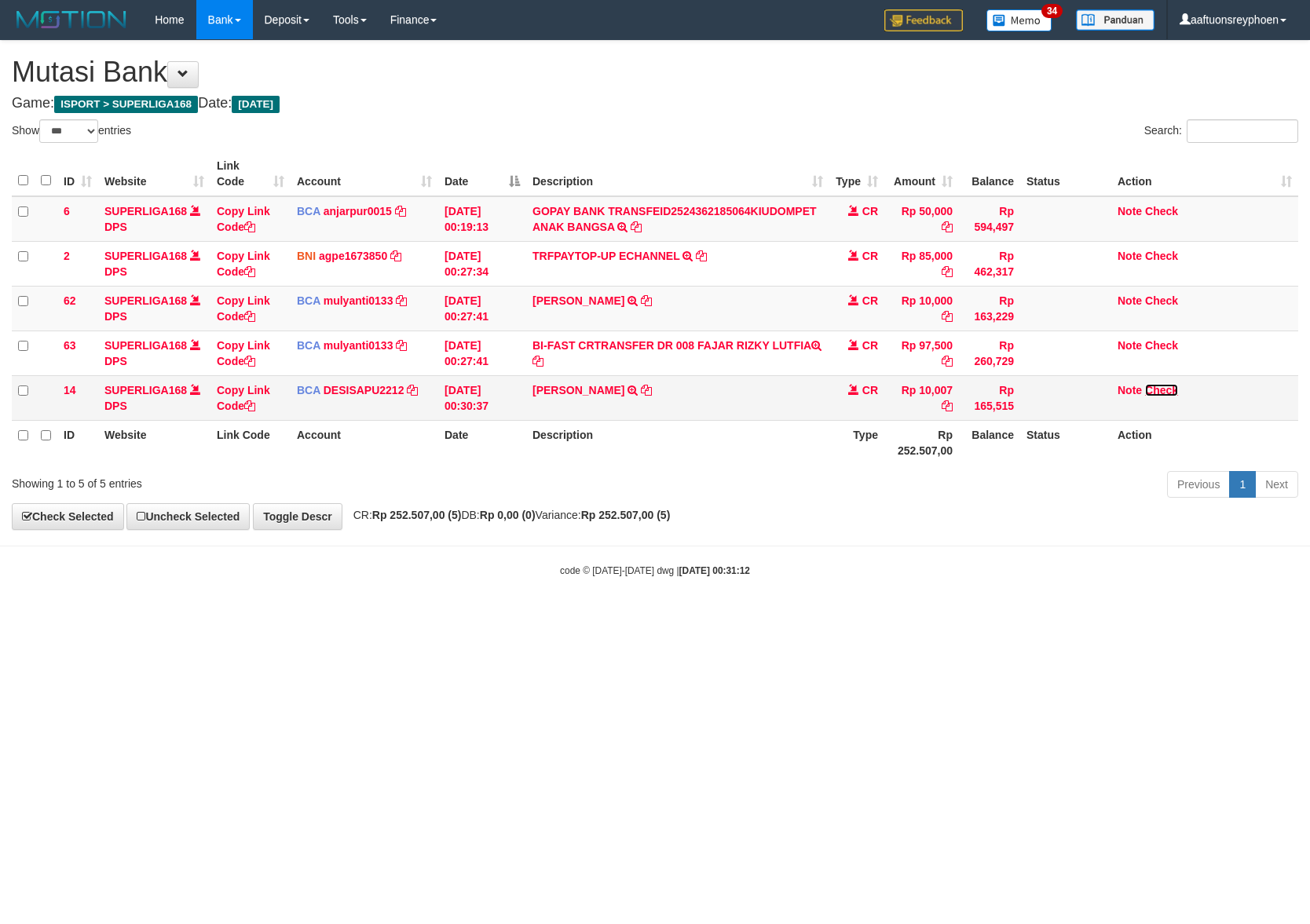
click at [1163, 388] on link "Check" at bounding box center [1162, 389] width 33 height 12
click at [693, 590] on body "Toggle navigation Home Bank Account List Load By Website Group [ISPORT] SUPERLI…" at bounding box center [655, 308] width 1310 height 617
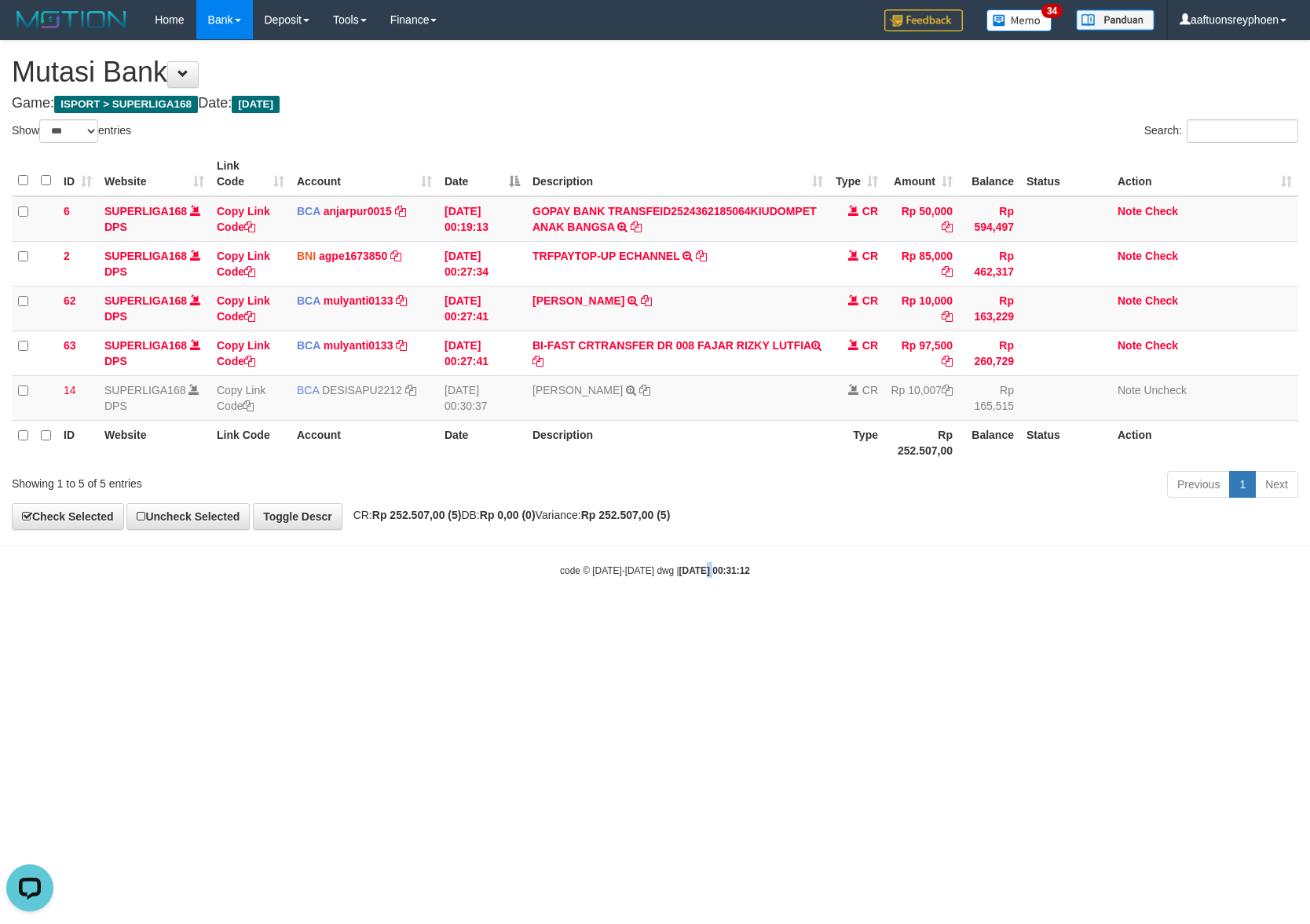
click at [692, 589] on body "Toggle navigation Home Bank Account List Load By Website Group [ISPORT] SUPERLI…" at bounding box center [655, 308] width 1310 height 617
drag, startPoint x: 723, startPoint y: 620, endPoint x: 1046, endPoint y: 585, distance: 324.9
click at [735, 616] on html "Toggle navigation Home Bank Account List Load By Website Group [ISPORT] SUPERLI…" at bounding box center [655, 308] width 1310 height 617
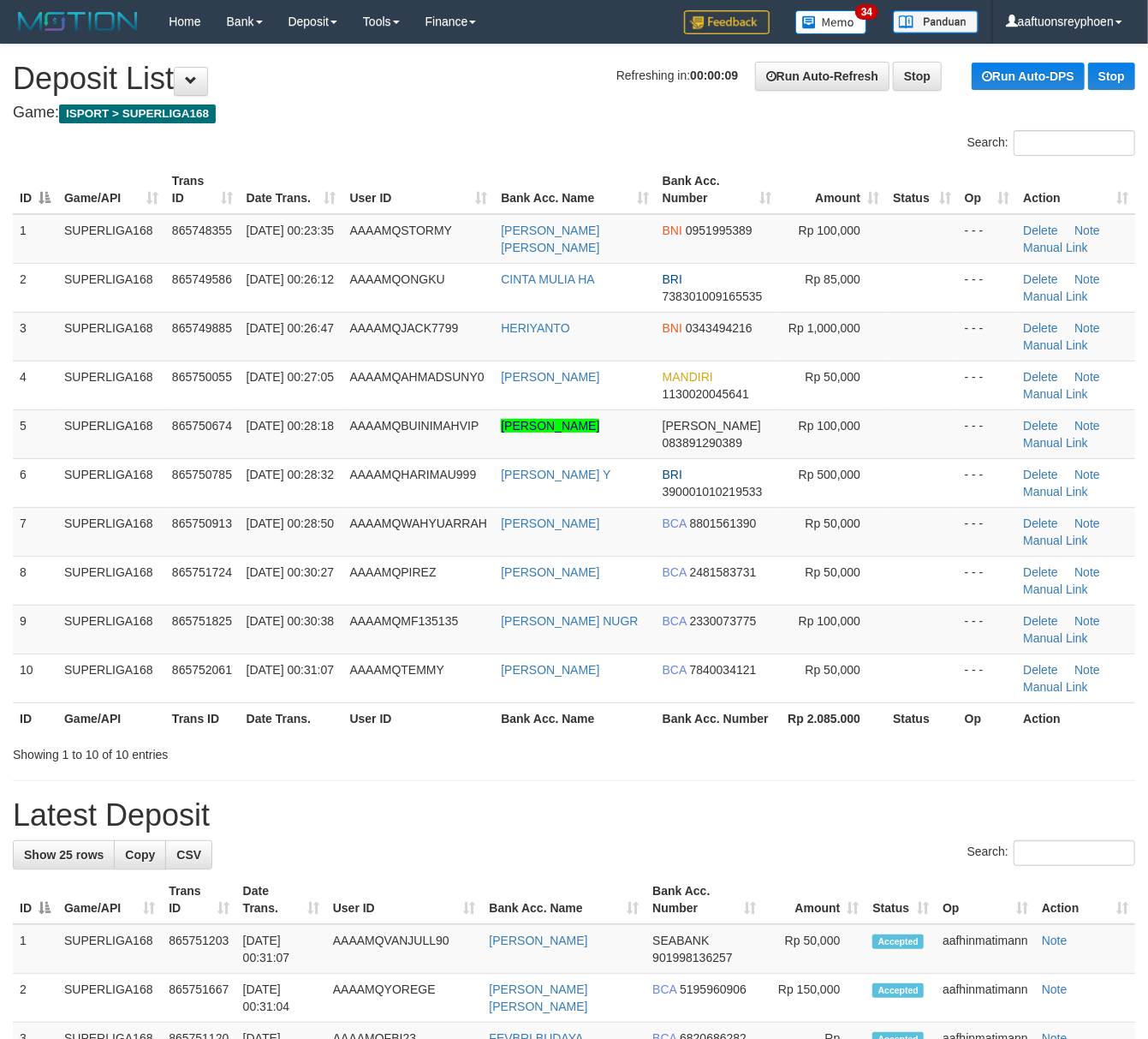
drag, startPoint x: 268, startPoint y: 497, endPoint x: 8, endPoint y: 553, distance: 266.0
click at [272, 481] on span "[DATE] 00:28:32" at bounding box center [291, 474] width 88 height 13
click at [0, 536] on div "ID Game/API Trans ID Date Trans. User ID Bank Acc. Name Bank Acc. Number Amount…" at bounding box center [574, 449] width 1148 height 579
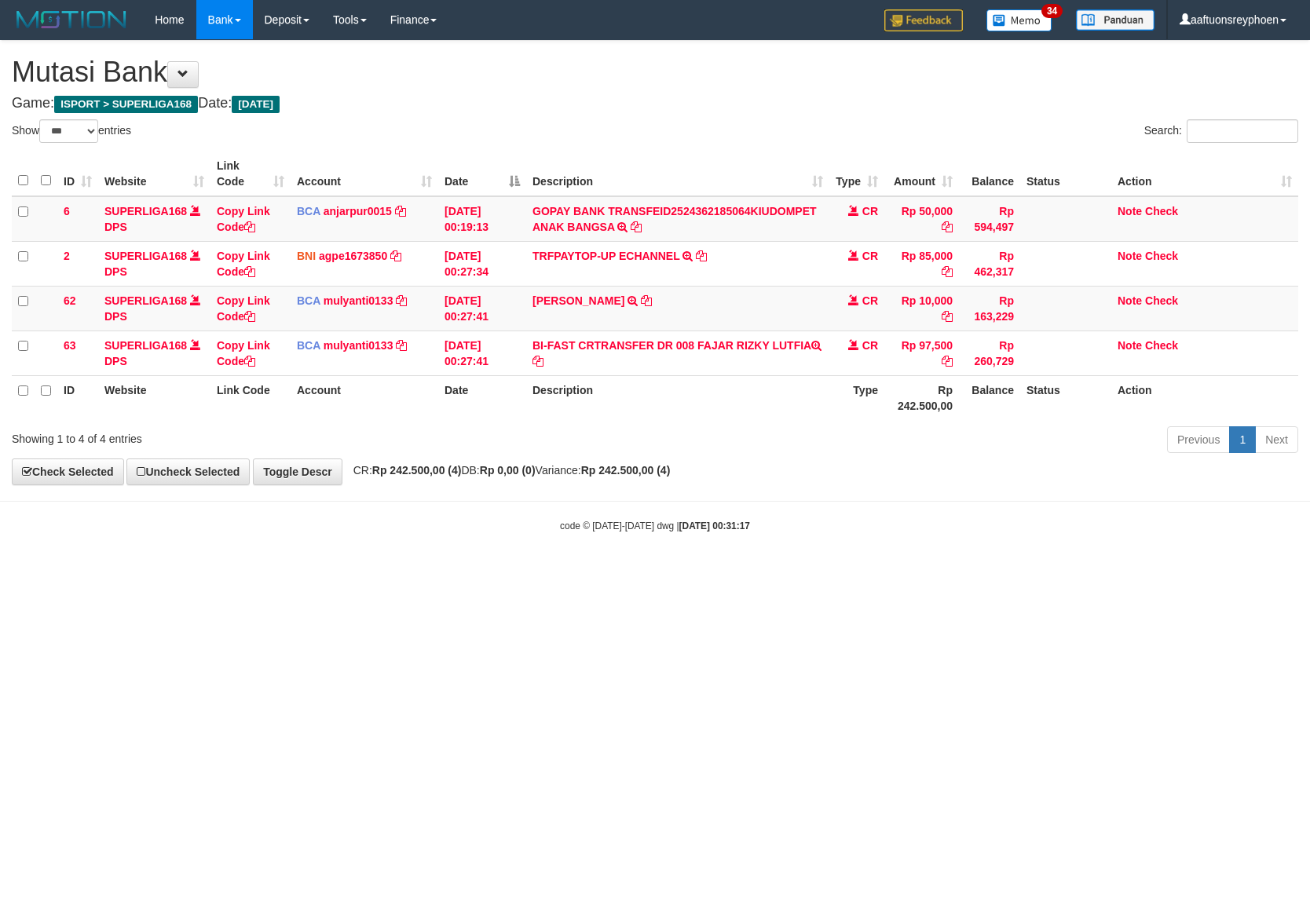
select select "***"
drag, startPoint x: 898, startPoint y: 573, endPoint x: 1026, endPoint y: 561, distance: 128.6
click at [984, 566] on body "Toggle navigation Home Bank Account List Load By Website Group [ISPORT] SUPERLI…" at bounding box center [655, 286] width 1310 height 572
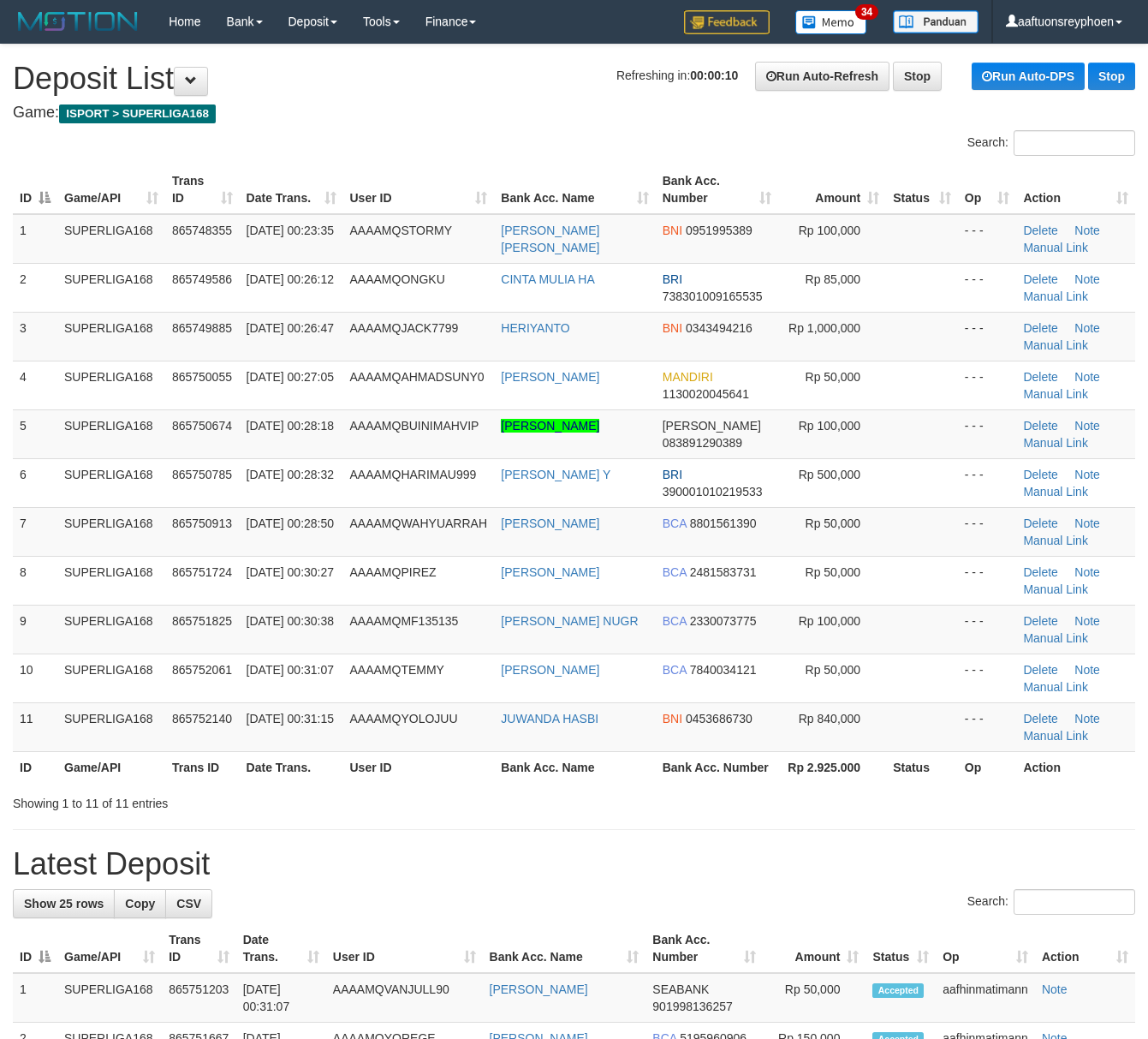
click at [151, 497] on td "SUPERLIGA168" at bounding box center [111, 482] width 108 height 49
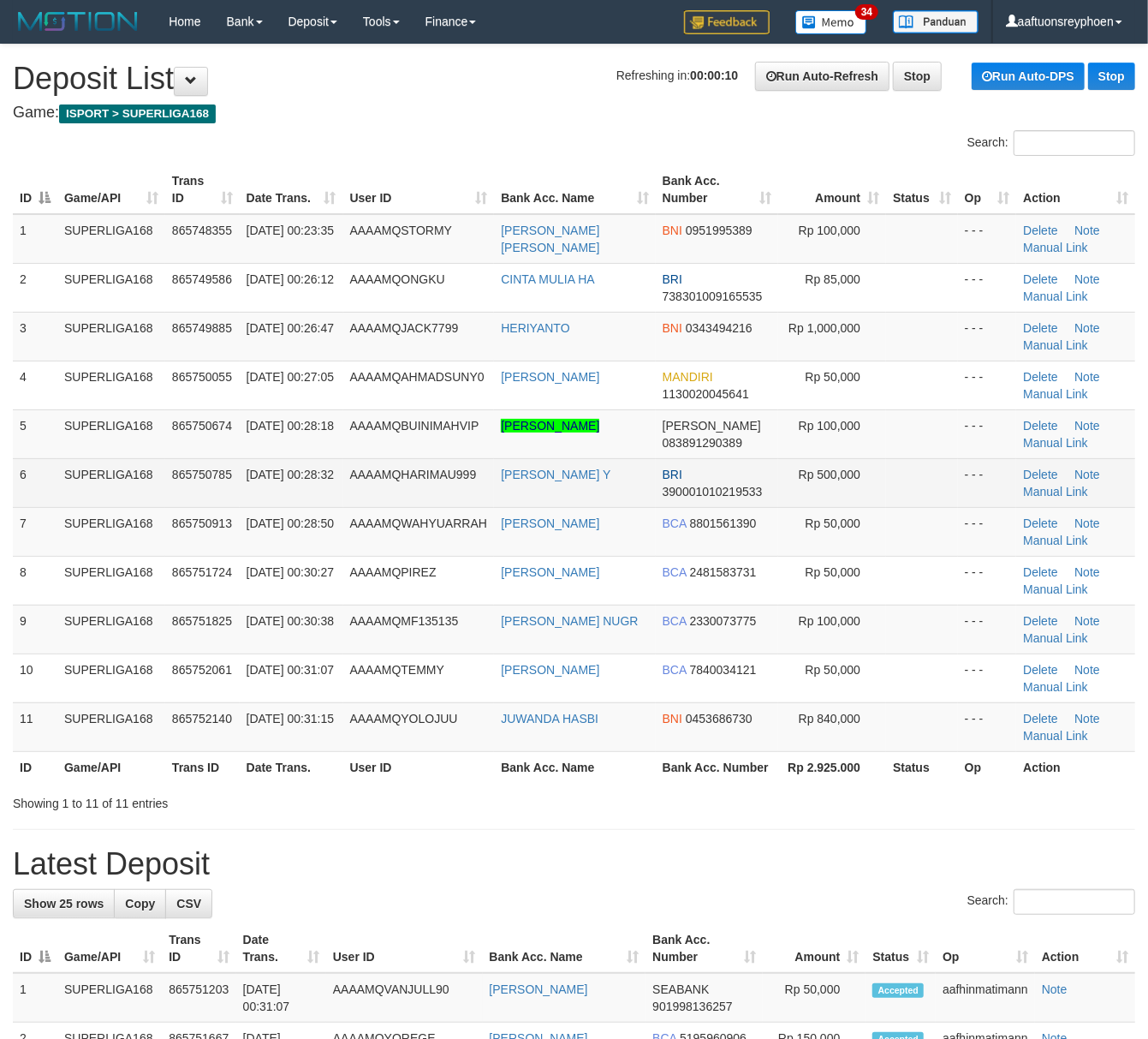
click at [128, 504] on td "SUPERLIGA168" at bounding box center [111, 482] width 108 height 49
click at [206, 494] on td "865750785" at bounding box center [202, 482] width 74 height 49
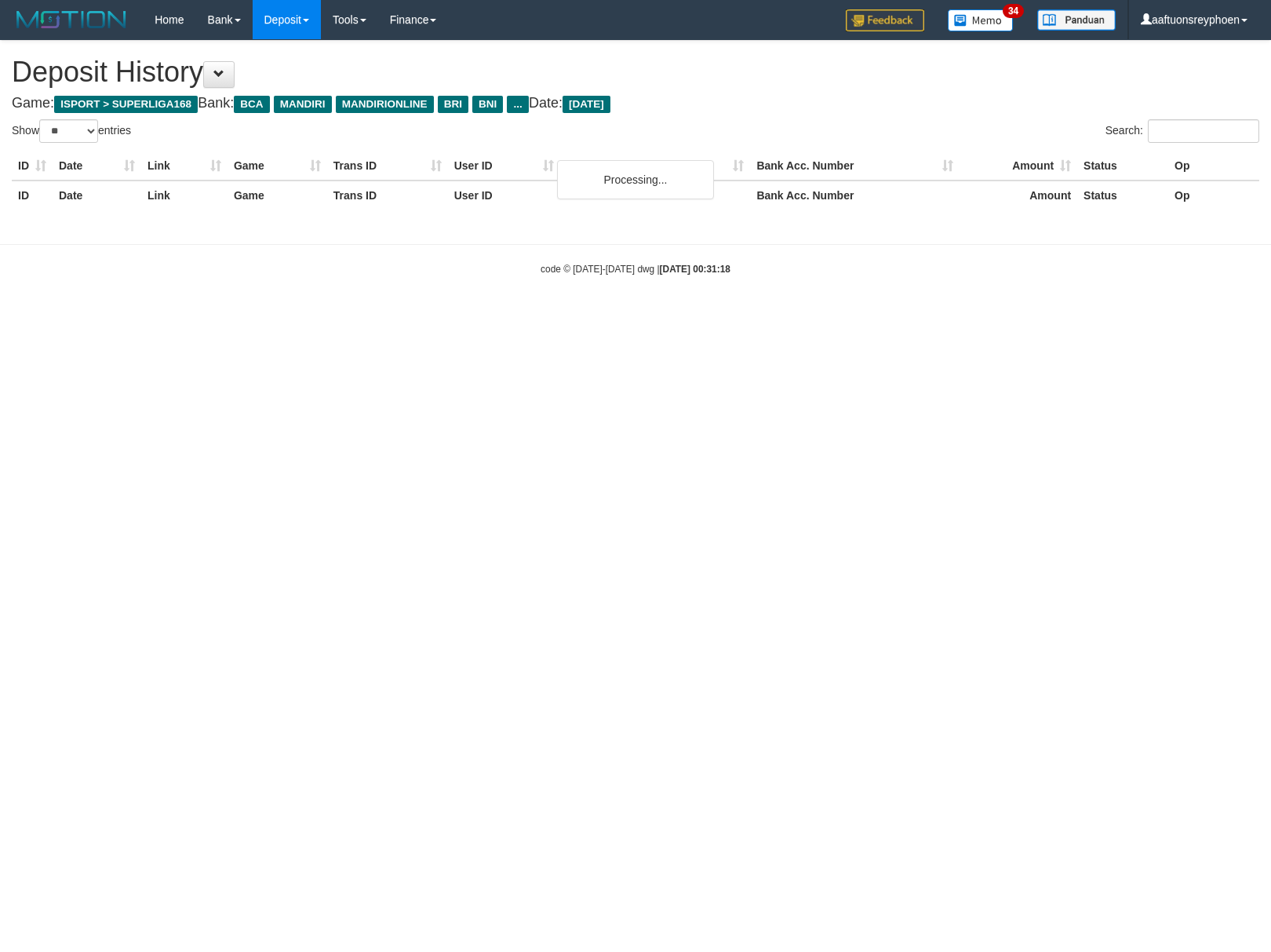
select select "**"
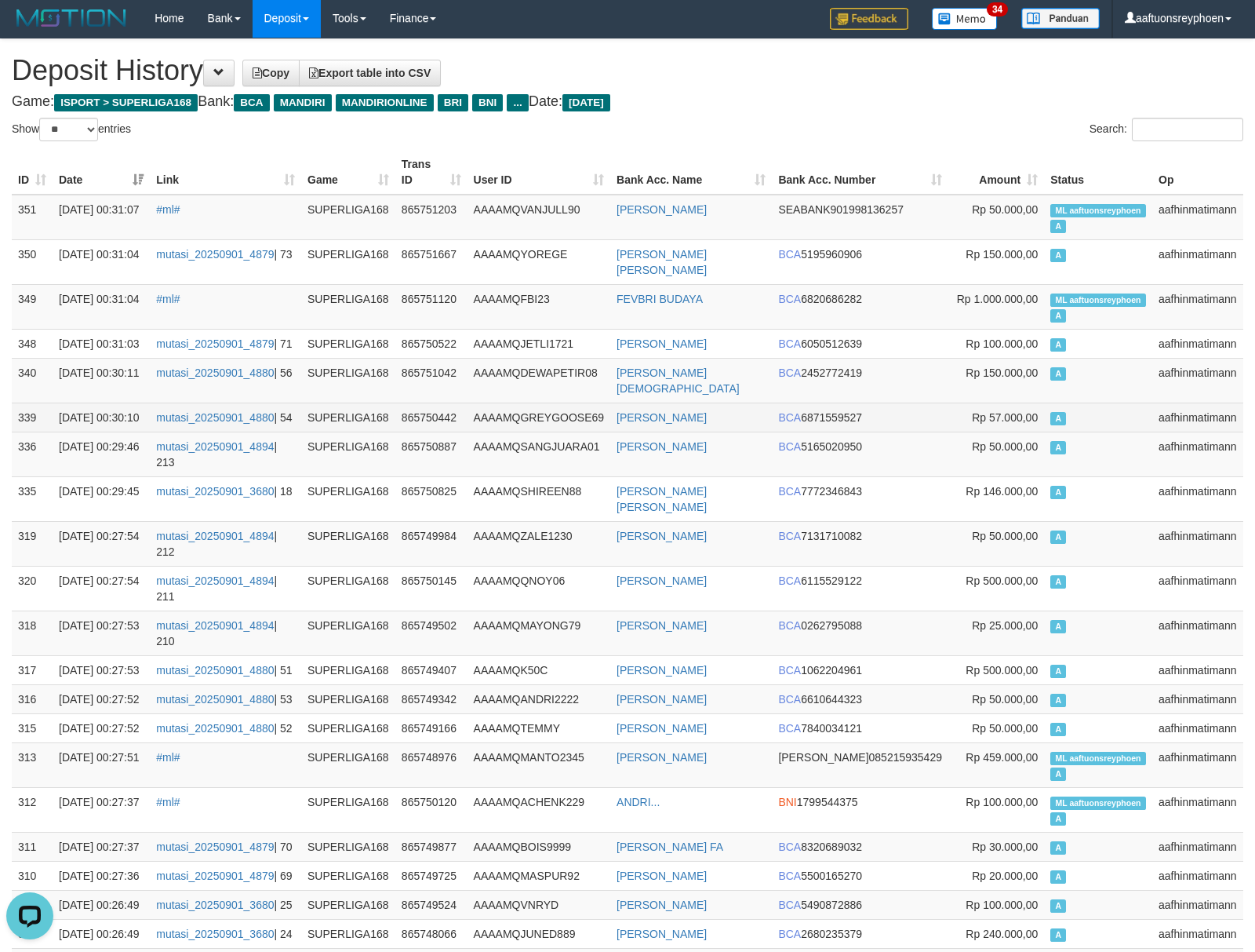
click at [1195, 383] on td "aafhinmatimann" at bounding box center [1198, 380] width 91 height 45
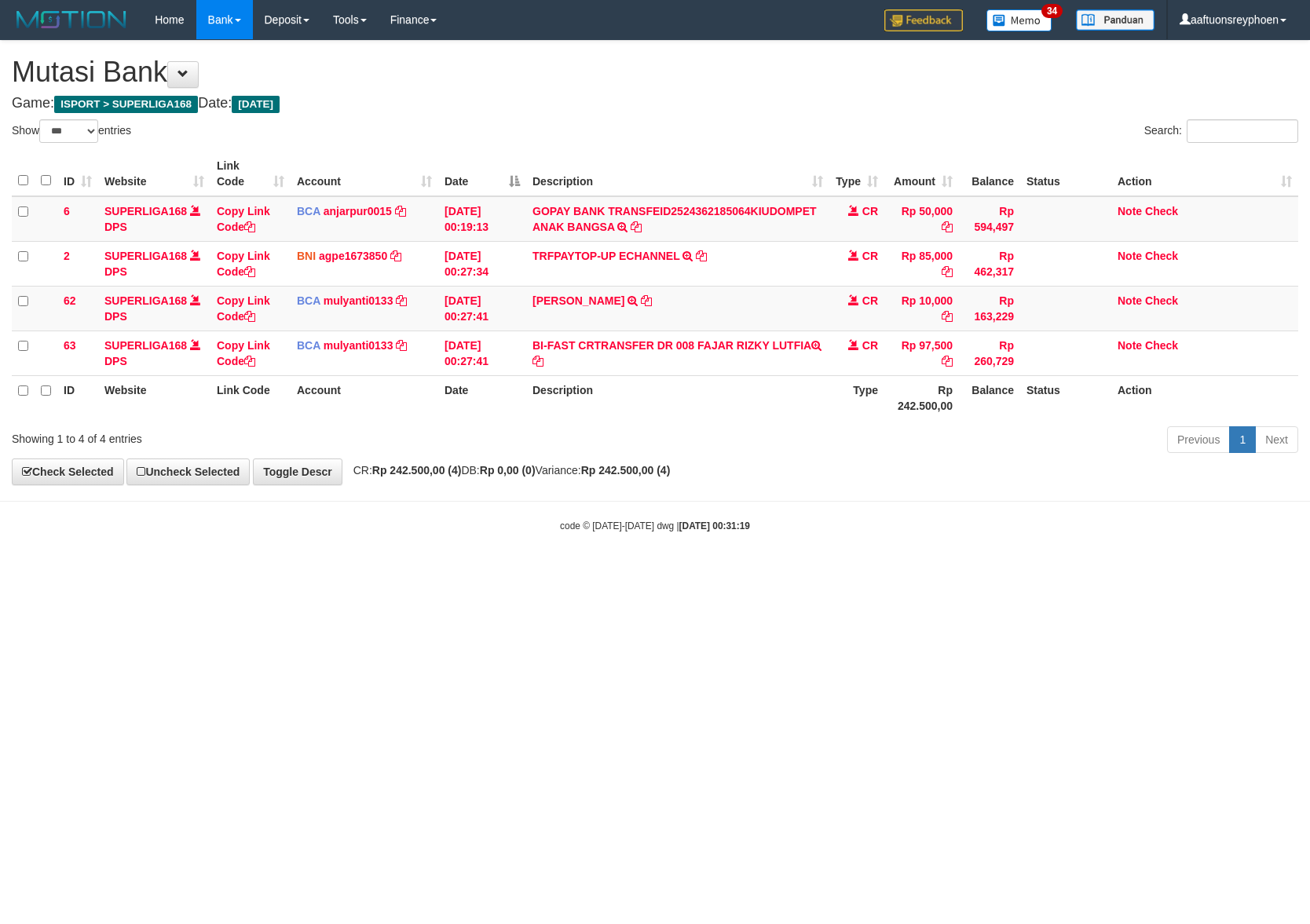
select select "***"
drag, startPoint x: 842, startPoint y: 565, endPoint x: 1070, endPoint y: 561, distance: 228.0
click at [962, 564] on body "Toggle navigation Home Bank Account List Load By Website Group [ISPORT] SUPERLI…" at bounding box center [655, 286] width 1310 height 572
select select "***"
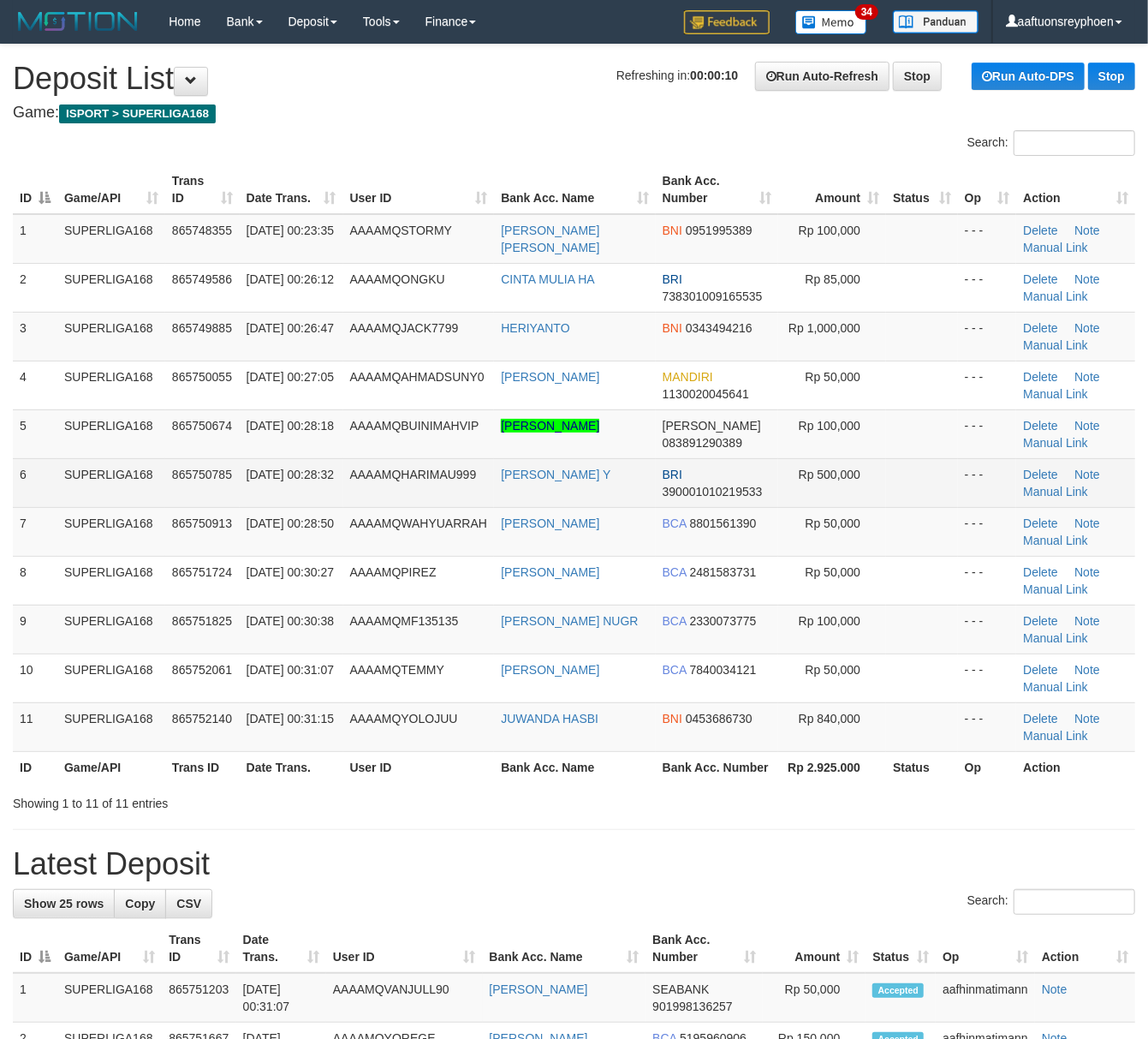
drag, startPoint x: 0, startPoint y: 0, endPoint x: 275, endPoint y: 529, distance: 596.2
click at [370, 505] on td "AAAAMQHARIMAU999" at bounding box center [418, 482] width 151 height 49
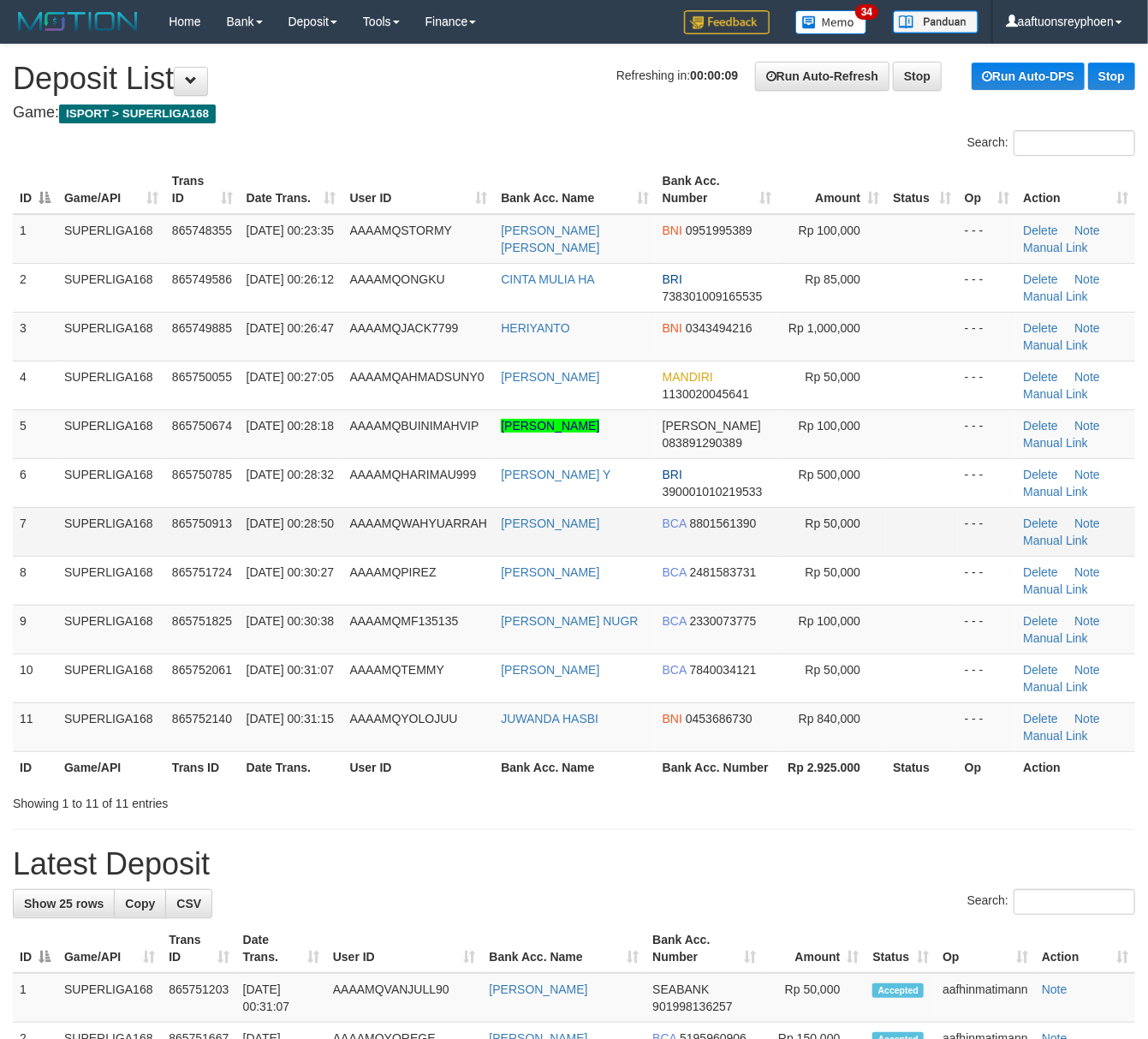
drag, startPoint x: 135, startPoint y: 520, endPoint x: 106, endPoint y: 522, distance: 29.1
click at [138, 518] on td "SUPERLIGA168" at bounding box center [111, 531] width 108 height 49
drag, startPoint x: 72, startPoint y: 542, endPoint x: 0, endPoint y: 553, distance: 72.8
click at [53, 543] on tr "7 SUPERLIGA168 865750913 01/09/2025 00:28:50 AAAAMQWAHYUARRAH RIZKI WAHYU ARRAH…" at bounding box center [573, 531] width 1122 height 49
drag, startPoint x: 202, startPoint y: 528, endPoint x: 7, endPoint y: 558, distance: 197.3
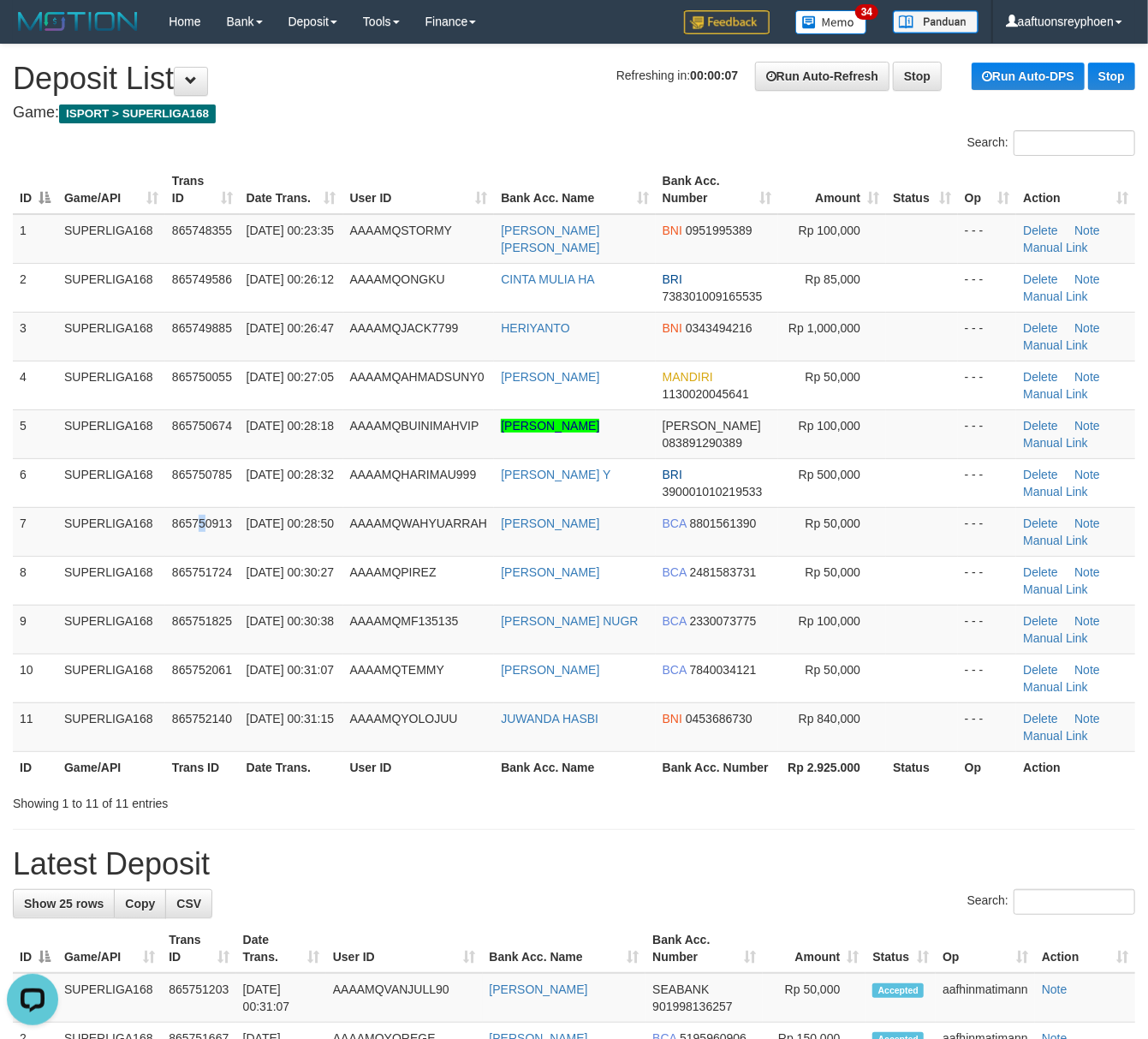
click at [193, 526] on span "865750913" at bounding box center [201, 522] width 60 height 13
click at [220, 509] on td "865750913" at bounding box center [202, 531] width 74 height 49
click at [202, 519] on span "865750913" at bounding box center [201, 522] width 60 height 13
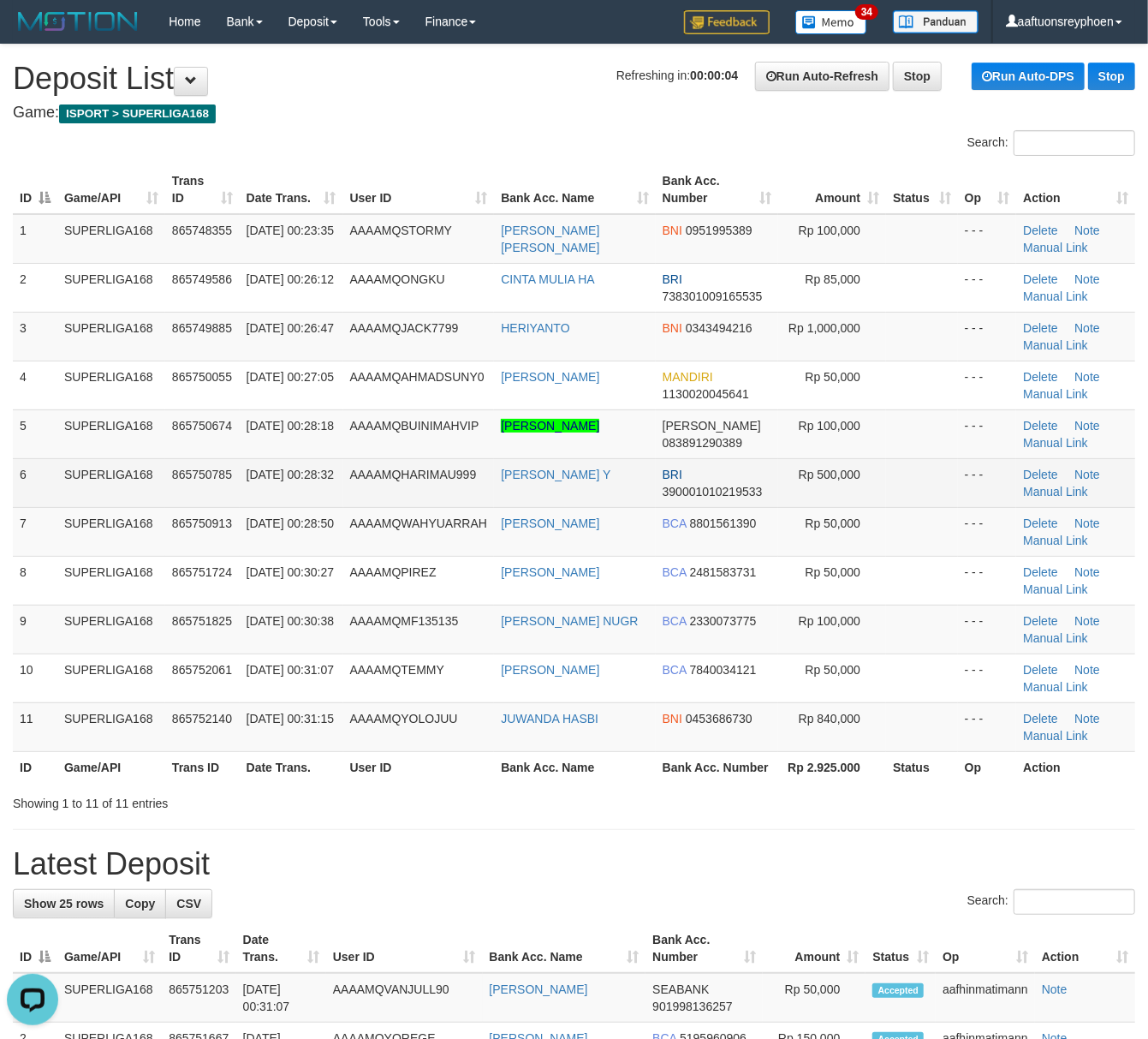
drag, startPoint x: 146, startPoint y: 481, endPoint x: 1, endPoint y: 503, distance: 146.7
click at [108, 488] on td "SUPERLIGA168" at bounding box center [111, 482] width 108 height 49
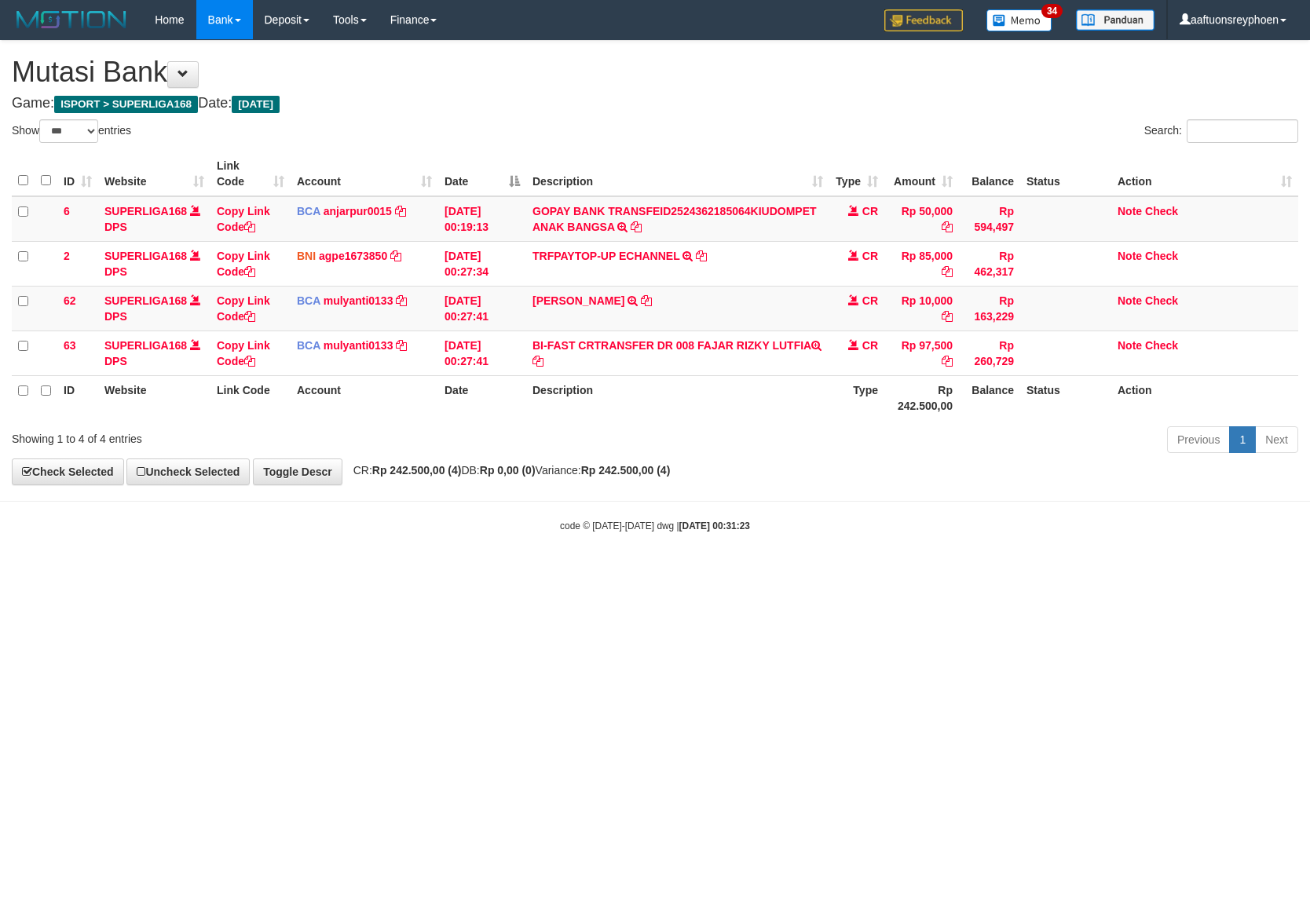
select select "***"
drag, startPoint x: 0, startPoint y: 0, endPoint x: 1212, endPoint y: 553, distance: 1332.2
click at [812, 572] on html "Toggle navigation Home Bank Account List Load By Website Group [ISPORT] SUPERLI…" at bounding box center [655, 286] width 1310 height 572
drag, startPoint x: 660, startPoint y: 583, endPoint x: 776, endPoint y: 579, distance: 116.1
click at [776, 572] on html "Toggle navigation Home Bank Account List Load By Website Group [ISPORT] SUPERLI…" at bounding box center [655, 286] width 1310 height 572
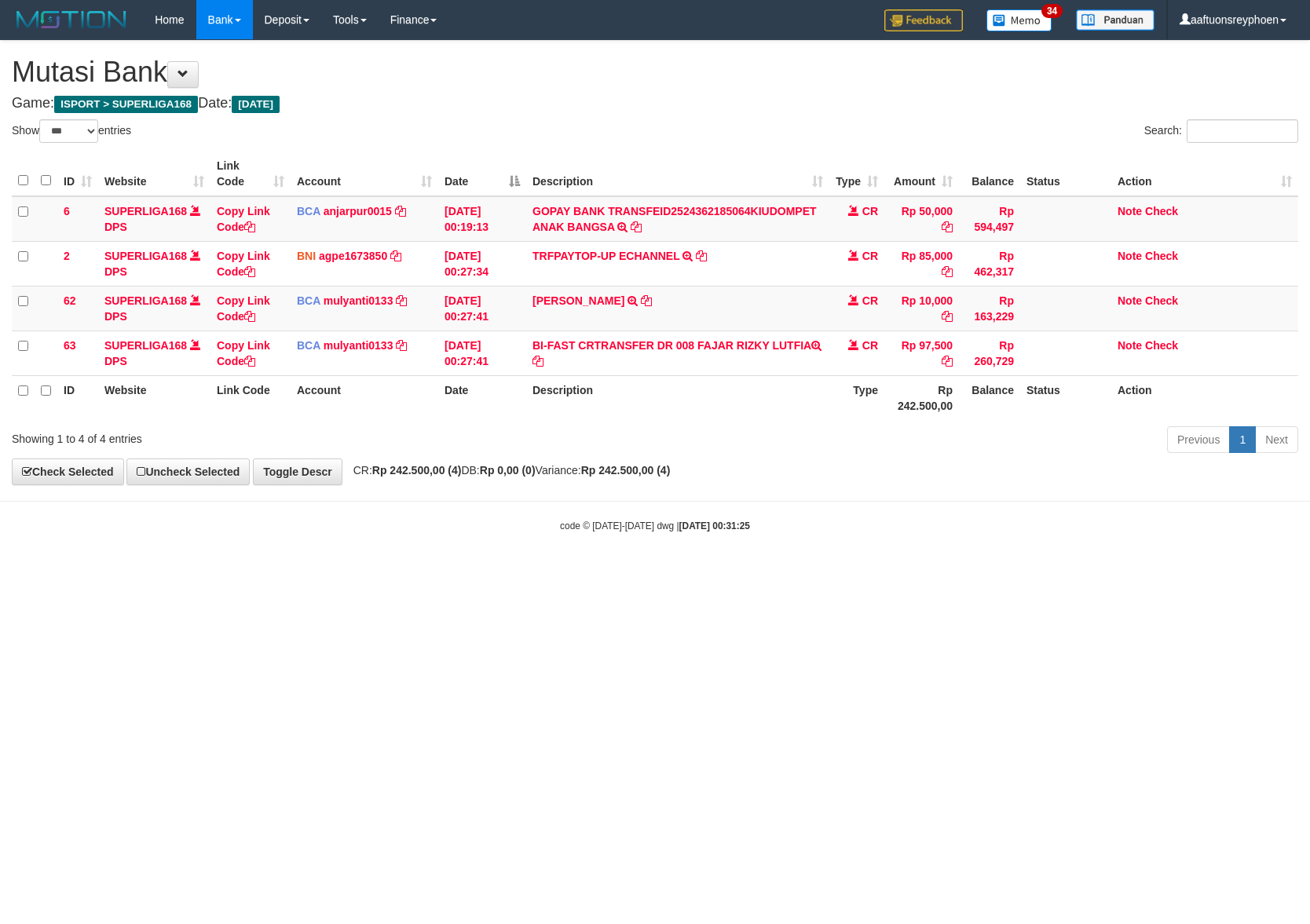
select select "***"
drag, startPoint x: 874, startPoint y: 541, endPoint x: 1280, endPoint y: 512, distance: 407.0
click at [1020, 529] on body "Toggle navigation Home Bank Account List Load By Website Group [ISPORT] SUPERLI…" at bounding box center [655, 286] width 1310 height 572
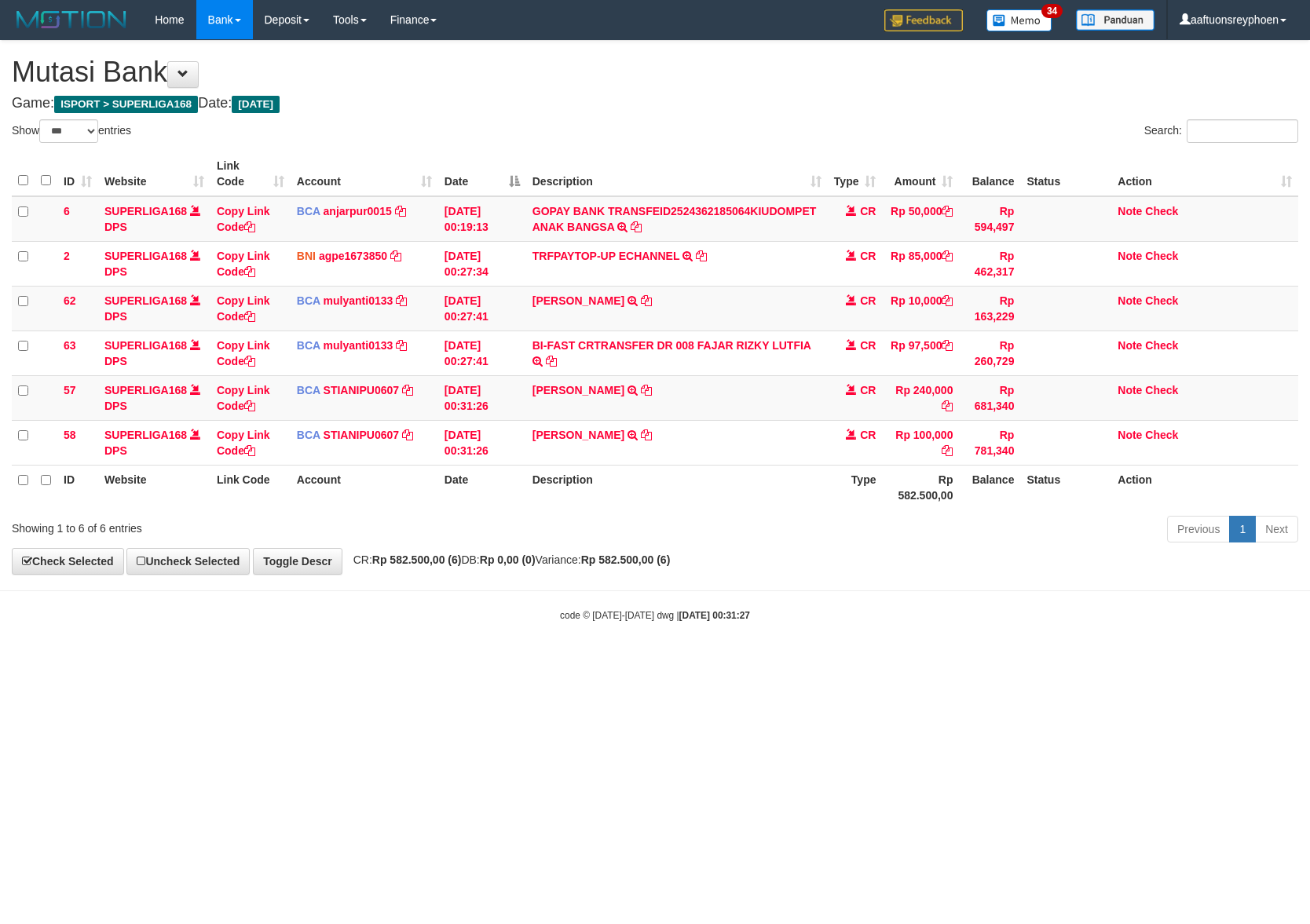
select select "***"
click at [855, 600] on body "Toggle navigation Home Bank Account List Load By Website Group [ISPORT] SUPERLI…" at bounding box center [655, 330] width 1310 height 662
drag, startPoint x: 859, startPoint y: 585, endPoint x: 1034, endPoint y: 570, distance: 175.6
click at [946, 578] on body "Toggle navigation Home Bank Account List Load By Website Group [ISPORT] SUPERLI…" at bounding box center [655, 330] width 1310 height 662
select select "***"
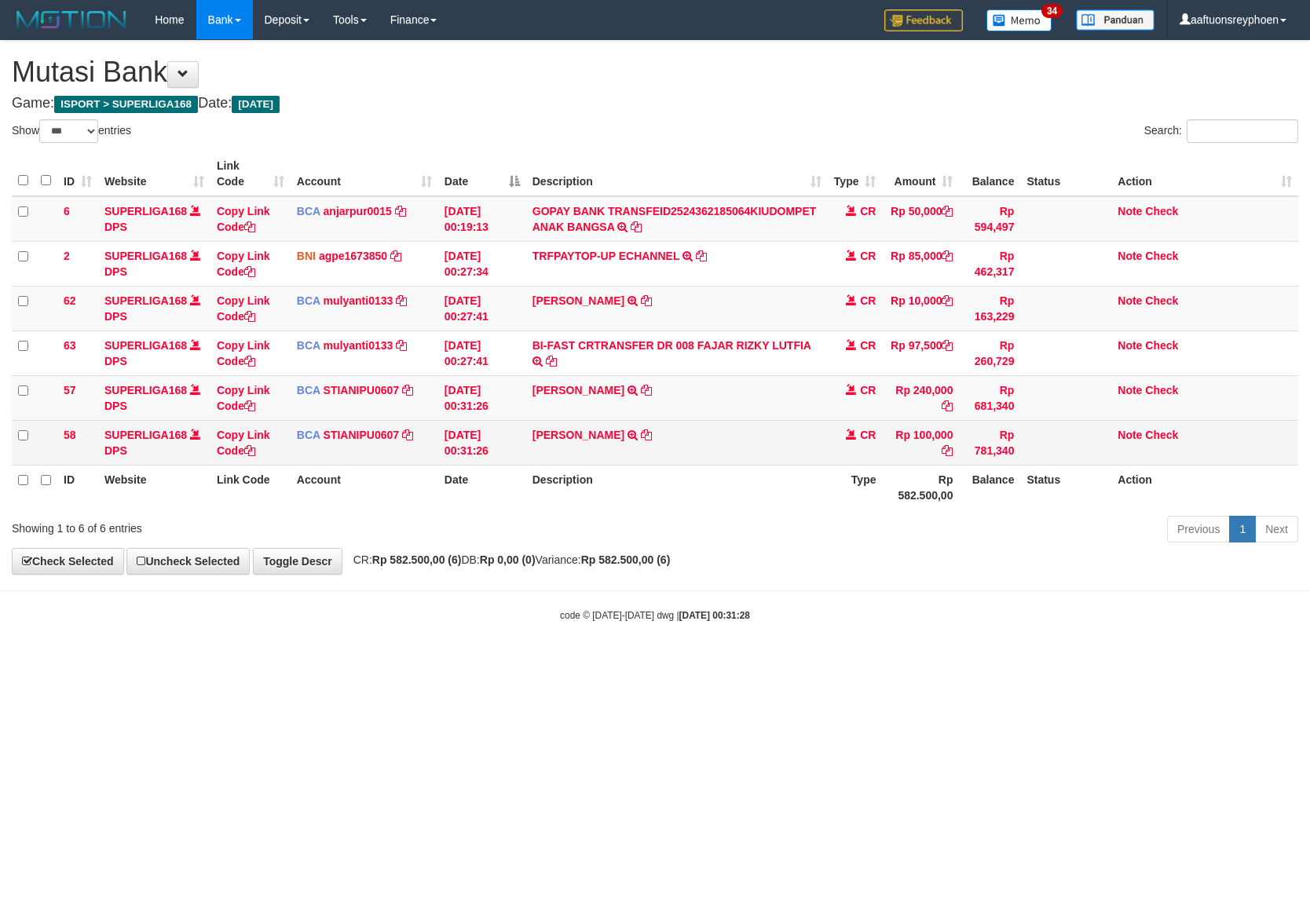
click at [710, 432] on td "ADAM FIRMANSYAH TRSF E-BANKING CR 0109/FTSCY/WS95031 100000.00ADAM FIRMANSYAH" at bounding box center [678, 442] width 302 height 45
click at [709, 432] on td "ADAM FIRMANSYAH TRSF E-BANKING CR 0109/FTSCY/WS95031 100000.00ADAM FIRMANSYAH" at bounding box center [678, 442] width 302 height 45
copy tr "ADAM FIRMANSYAH TRSF E-BANKING CR 0109/FTSCY/WS95031 100000.00ADAM FIRMANSYAH"
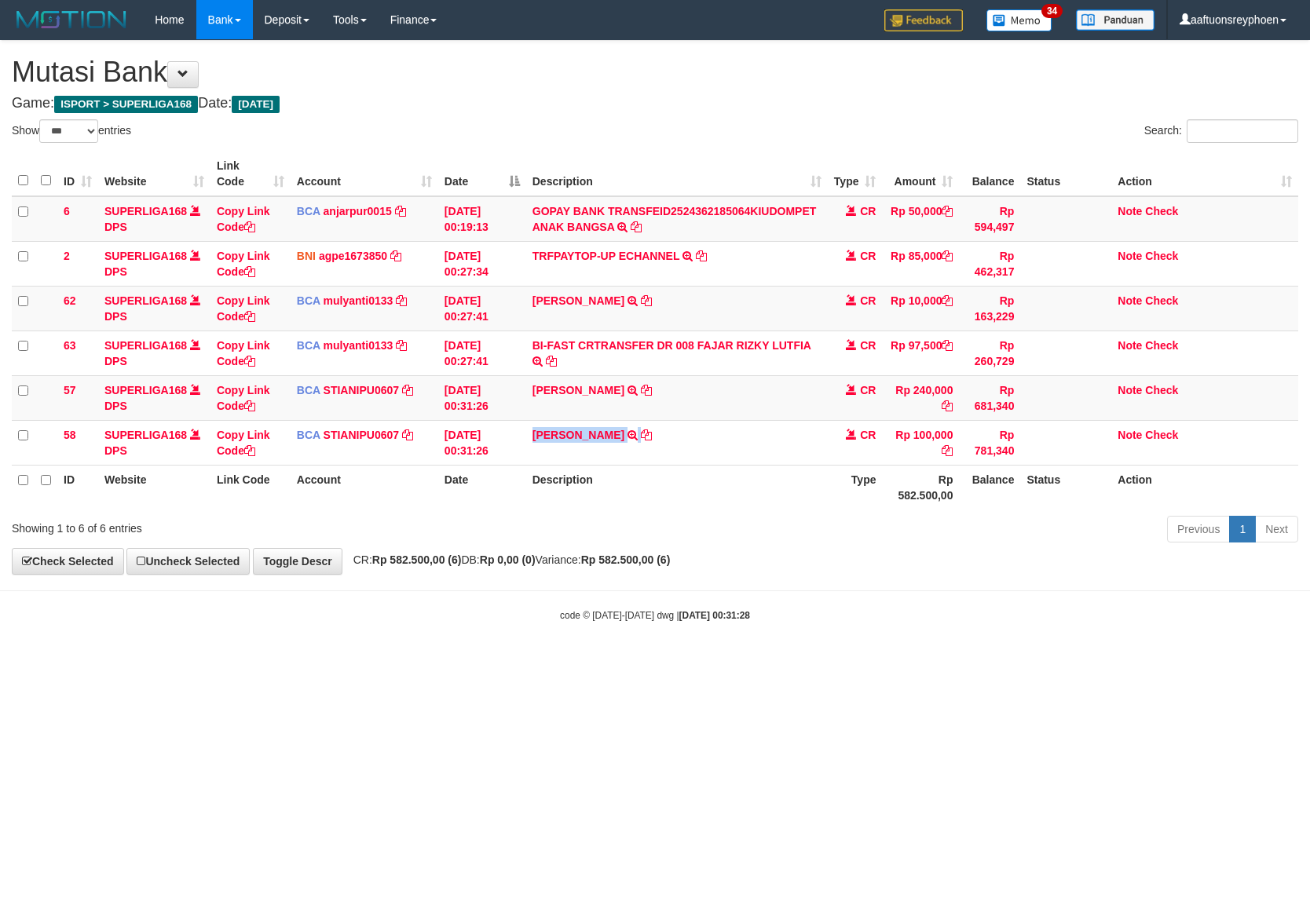
drag, startPoint x: 709, startPoint y: 432, endPoint x: 1305, endPoint y: 459, distance: 596.6
click at [713, 431] on td "ADAM FIRMANSYAH TRSF E-BANKING CR 0109/FTSCY/WS95031 100000.00ADAM FIRMANSYAH" at bounding box center [678, 442] width 302 height 45
click at [710, 383] on td "LAZUARDI CHANDRA TRSF E-BANKING CR 0109/FTSCY/WS95031 240000.00LAZUARDI CHANDRA" at bounding box center [678, 398] width 302 height 45
click at [693, 300] on td "FUAD ABDULLA TRSF E-BANKING CR 0109/FTSCY/WS95051 10000.002025090181984786 TRFD…" at bounding box center [678, 308] width 302 height 45
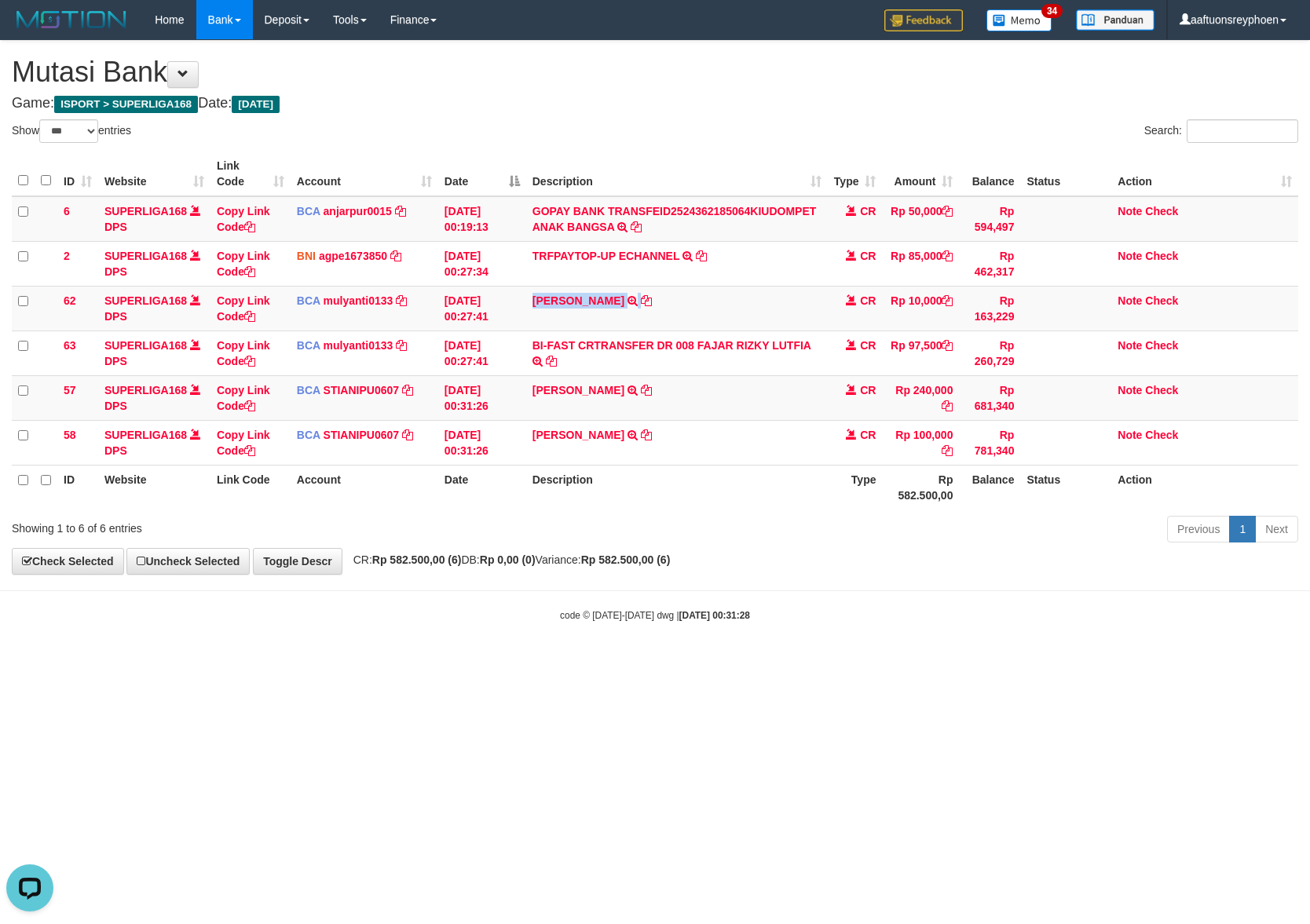
drag, startPoint x: 693, startPoint y: 300, endPoint x: 1305, endPoint y: 501, distance: 644.2
click at [694, 300] on td "FUAD ABDULLA TRSF E-BANKING CR 0109/FTSCY/WS95051 10000.002025090181984786 TRFD…" at bounding box center [678, 308] width 302 height 45
copy tr "FUAD ABDULLA TRSF E-BANKING CR 0109/FTSCY/WS95051 10000.002025090181984786 TRFD…"
click at [239, 299] on link "Copy Link Code" at bounding box center [243, 308] width 53 height 28
copy tr "FUAD ABDULLA TRSF E-BANKING CR 0109/FTSCY/WS95051 10000.002025090181984786 TRFD…"
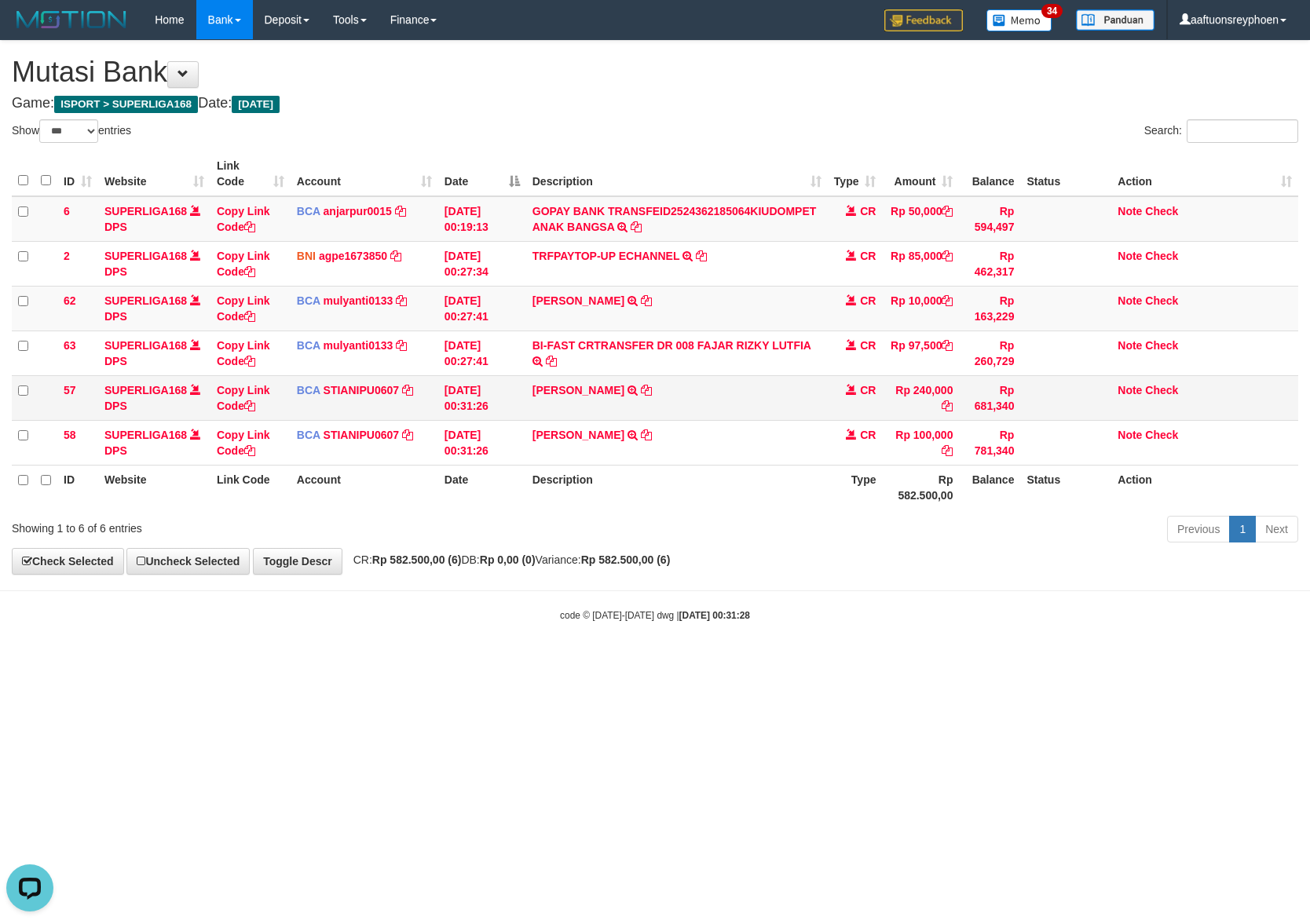
scroll to position [198, 0]
click at [868, 542] on div "Previous 1 Next" at bounding box center [928, 530] width 741 height 34
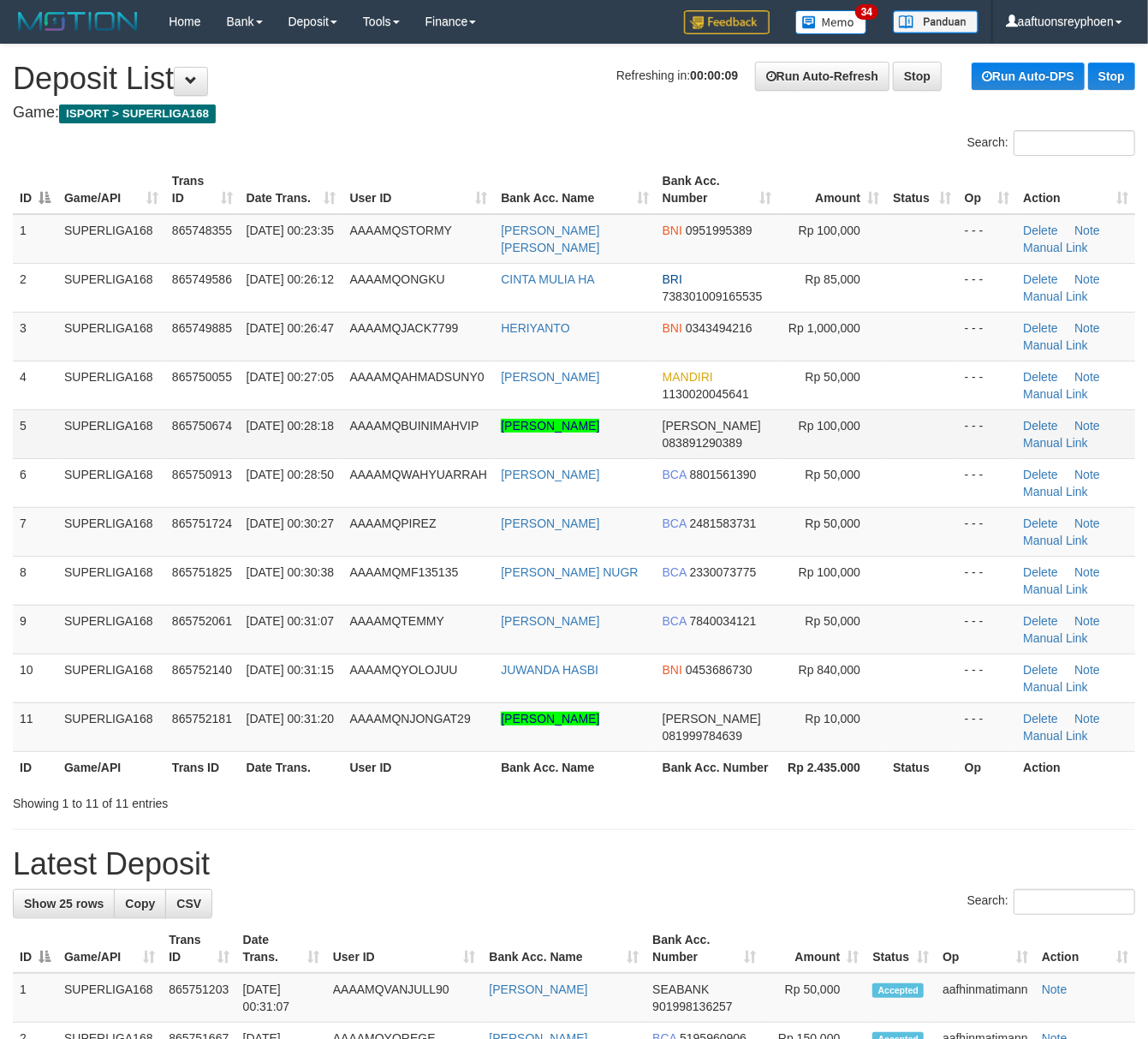
click at [313, 436] on td "01/09/2025 00:28:18" at bounding box center [291, 434] width 104 height 49
click at [144, 627] on td "SUPERLIGA168" at bounding box center [111, 629] width 108 height 49
click at [172, 647] on td "865752061" at bounding box center [202, 629] width 74 height 49
click at [1049, 738] on link "Manual Link" at bounding box center [1055, 735] width 65 height 13
drag, startPoint x: 316, startPoint y: 343, endPoint x: 8, endPoint y: 450, distance: 326.1
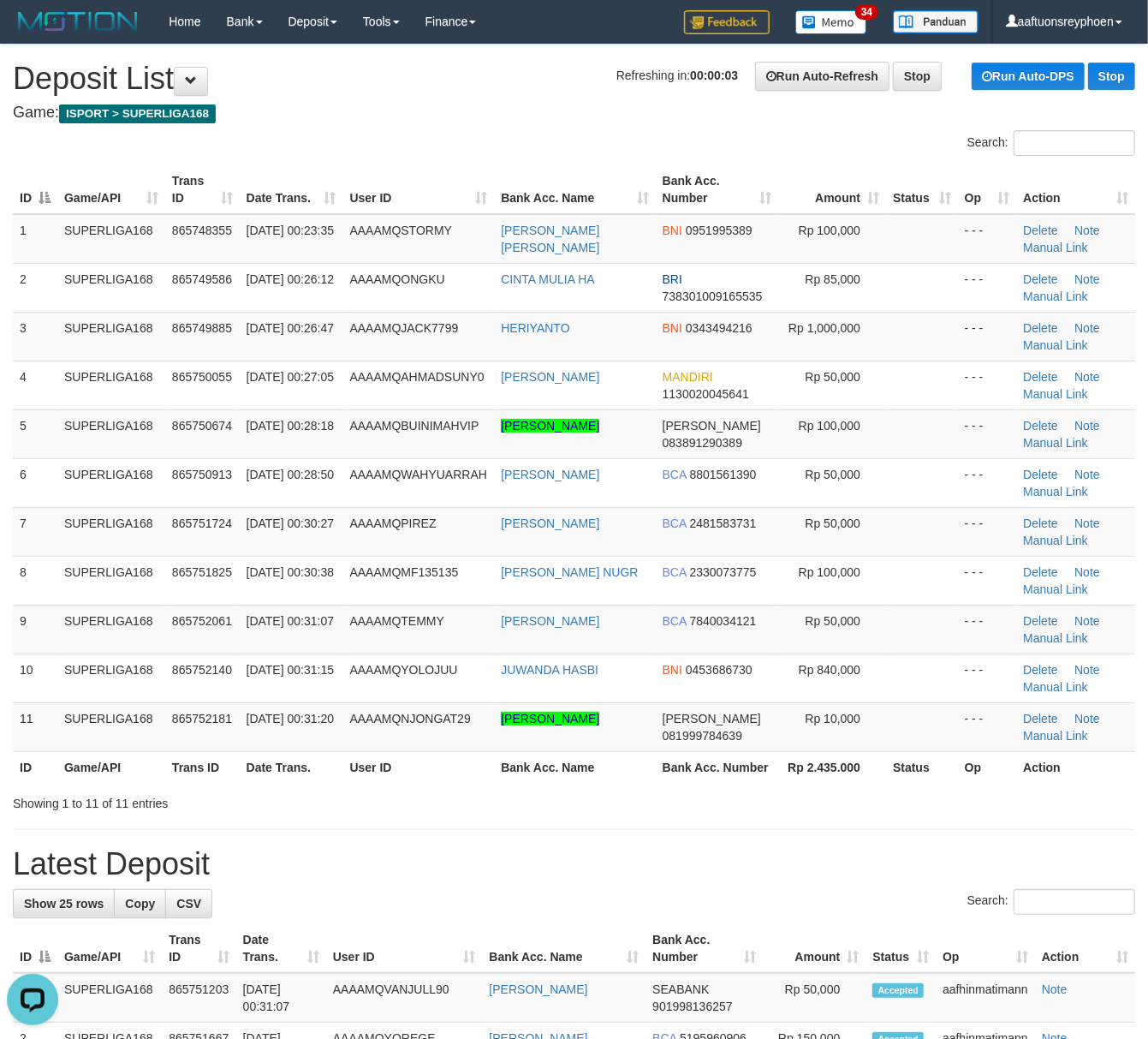
click at [312, 348] on td "01/09/2025 00:26:47" at bounding box center [291, 336] width 104 height 49
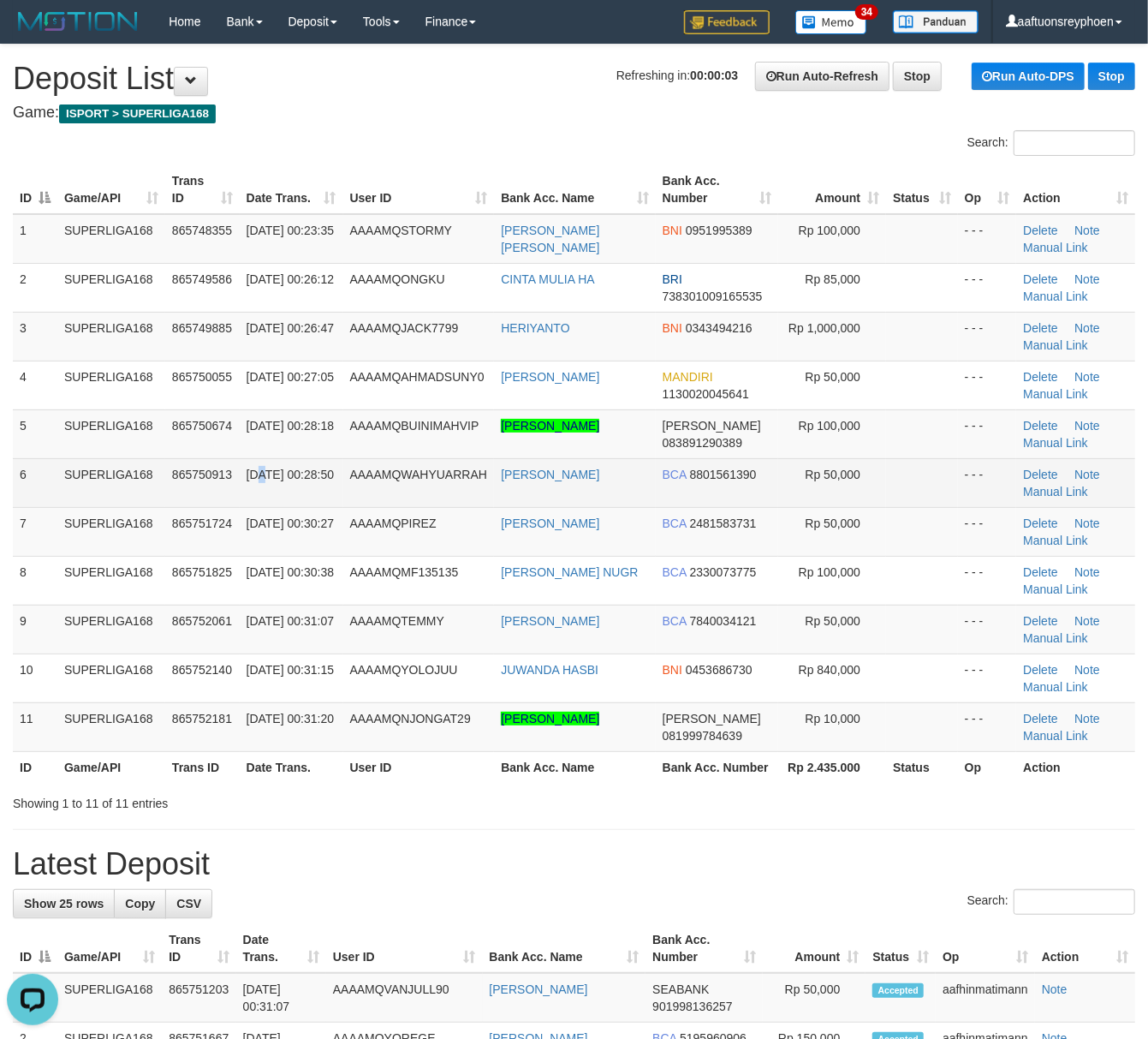
click at [262, 459] on td "01/09/2025 00:28:50" at bounding box center [291, 482] width 104 height 49
click at [122, 501] on td "SUPERLIGA168" at bounding box center [111, 482] width 108 height 49
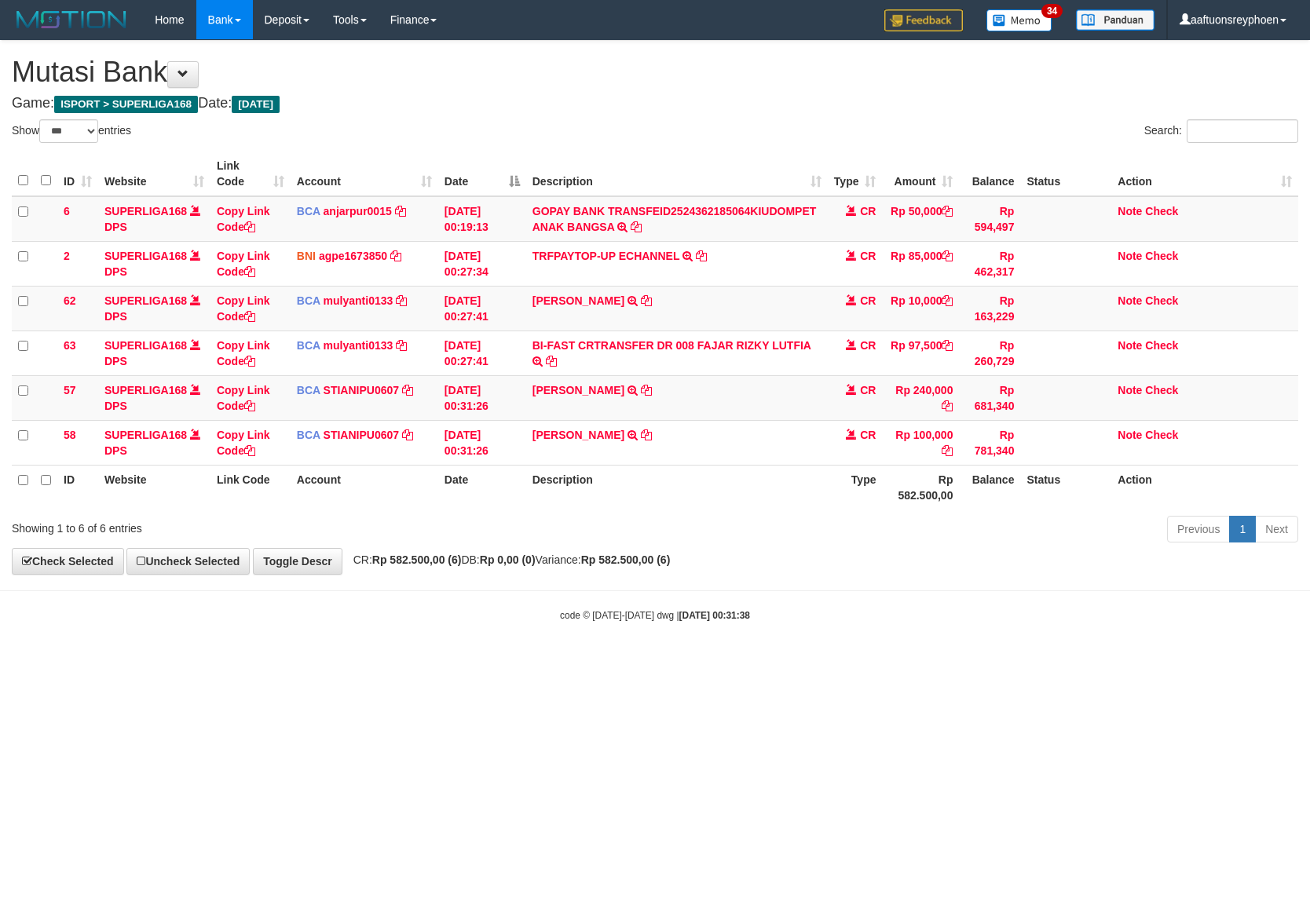
select select "***"
drag, startPoint x: 889, startPoint y: 558, endPoint x: 884, endPoint y: 568, distance: 11.2
click at [871, 563] on div "**********" at bounding box center [655, 307] width 1310 height 533
select select "***"
drag, startPoint x: 784, startPoint y: 572, endPoint x: 1056, endPoint y: 553, distance: 272.7
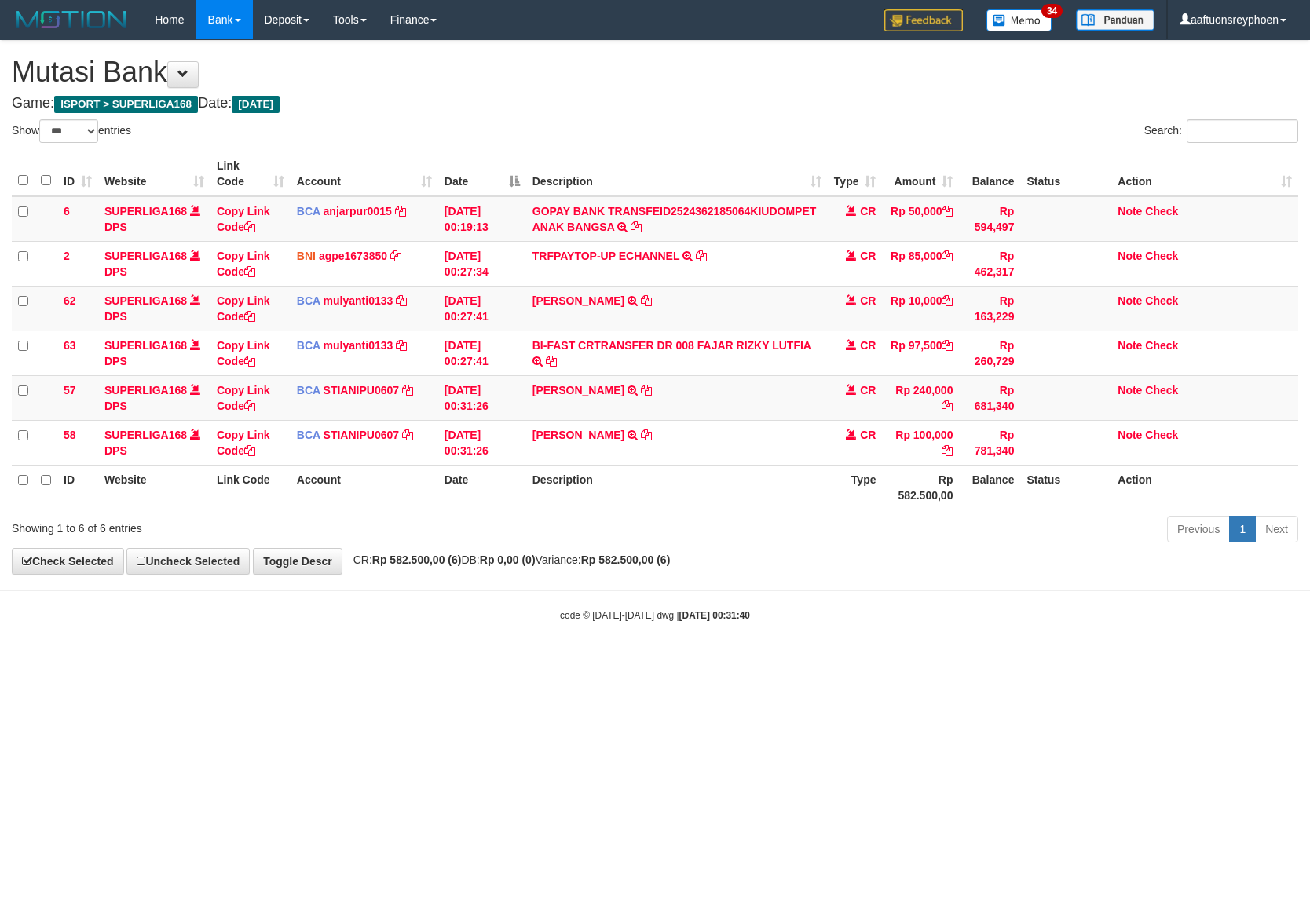
click at [807, 571] on div "**********" at bounding box center [655, 307] width 1310 height 533
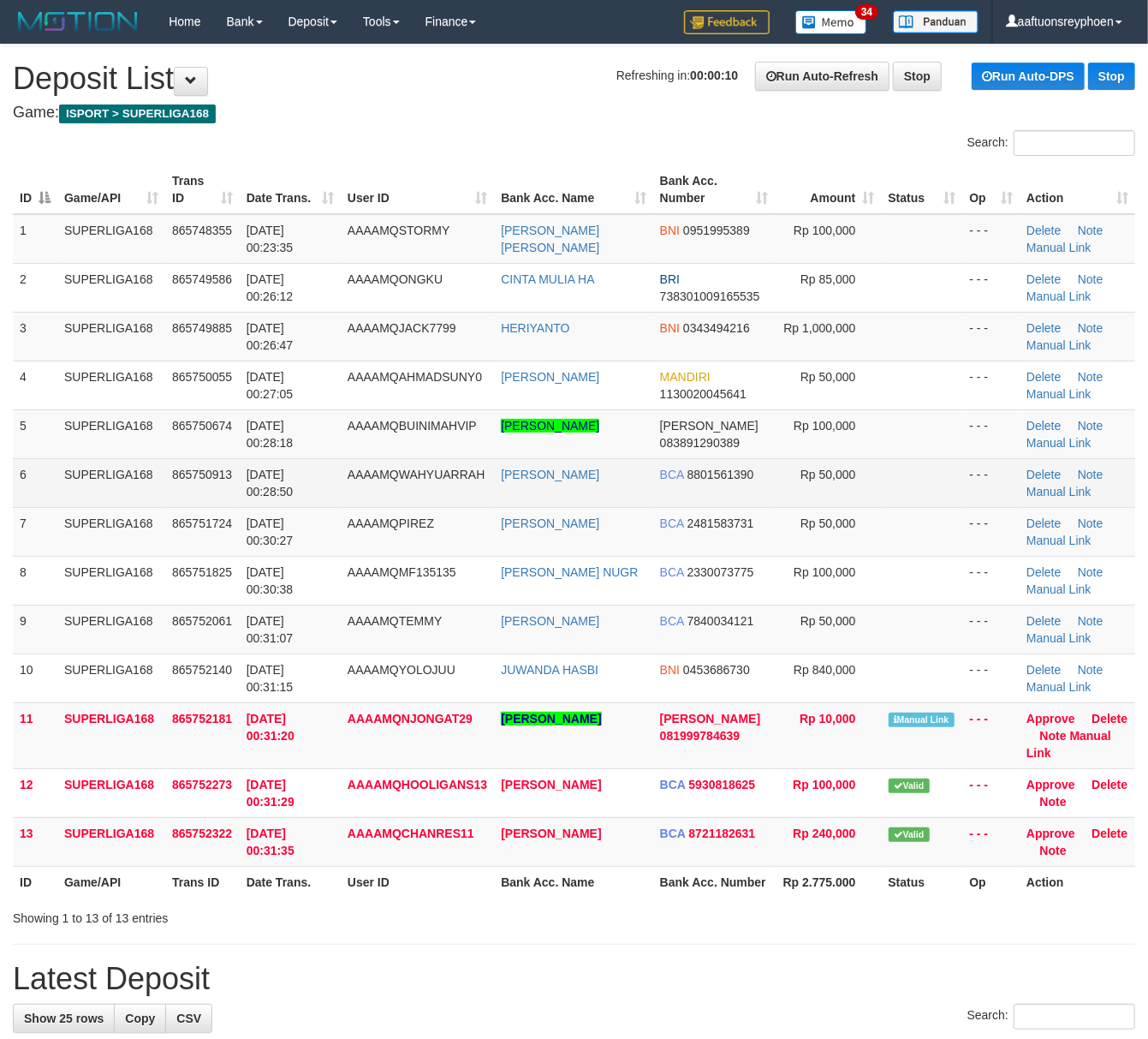
click at [237, 484] on td "865750913" at bounding box center [202, 482] width 74 height 49
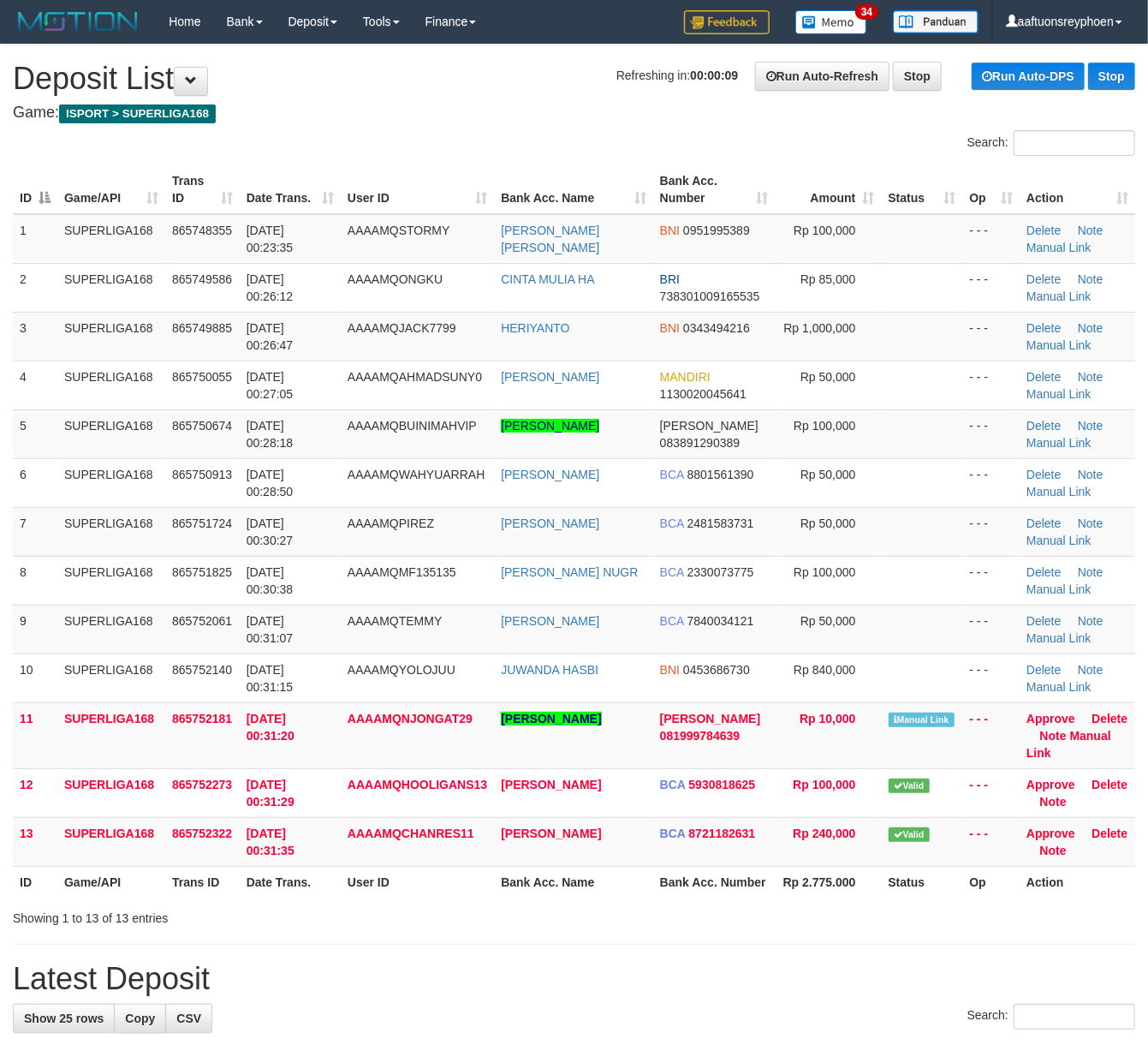
drag, startPoint x: 80, startPoint y: 460, endPoint x: 4, endPoint y: 469, distance: 76.5
click at [72, 460] on td "SUPERLIGA168" at bounding box center [111, 482] width 108 height 49
drag, startPoint x: 241, startPoint y: 401, endPoint x: 7, endPoint y: 440, distance: 237.2
click at [237, 402] on tr "4 SUPERLIGA168 865750055 [DATE] 00:27:05 AAAAMQAHMADSUNY0 [PERSON_NAME] MANDIRI…" at bounding box center [573, 384] width 1122 height 49
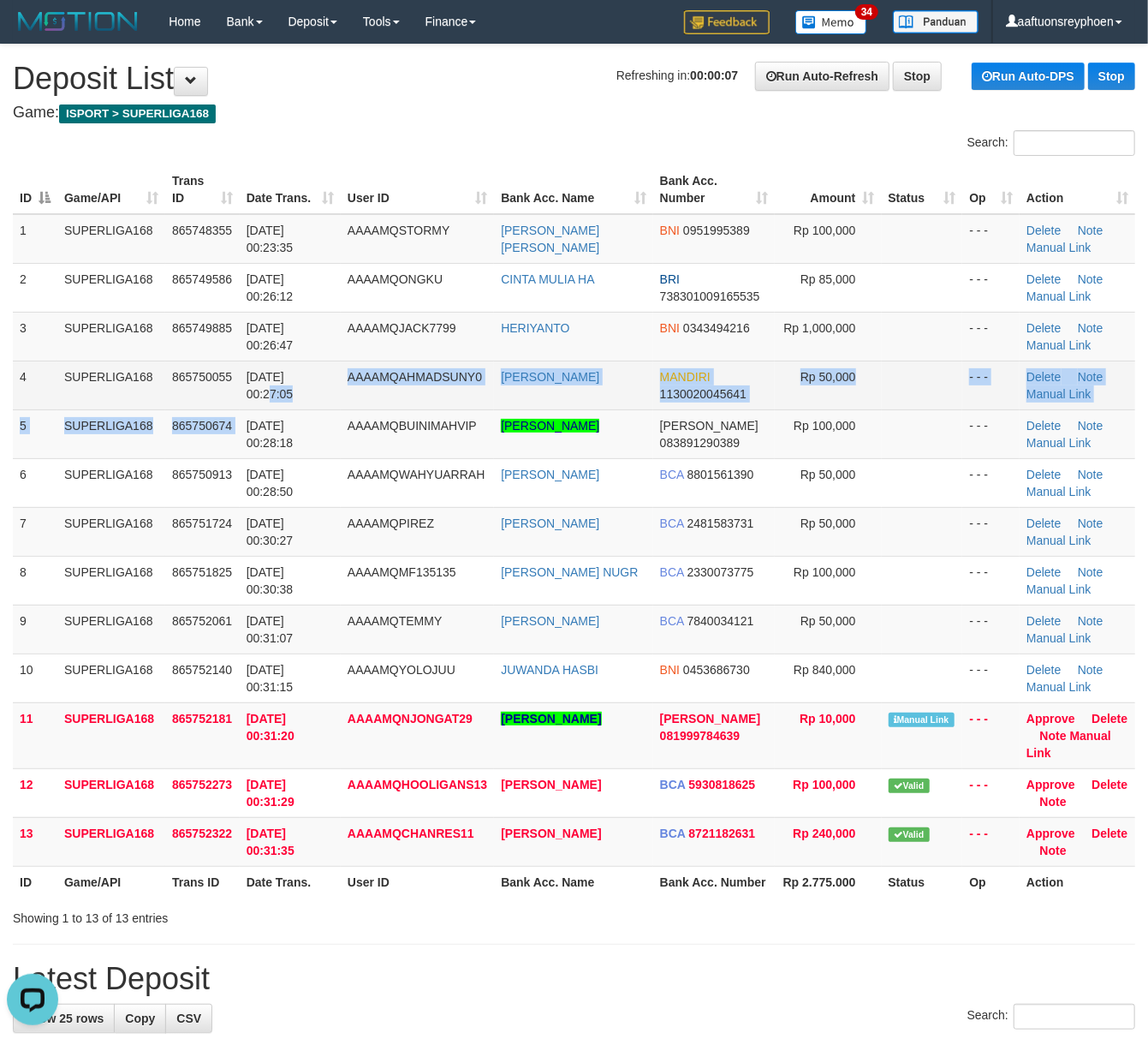
click at [241, 405] on tbody "1 SUPERLIGA168 865748355 01/09/2025 00:23:35 AAAAMQSTORMY RESSA ELDA FIANI BNI …" at bounding box center [573, 540] width 1122 height 653
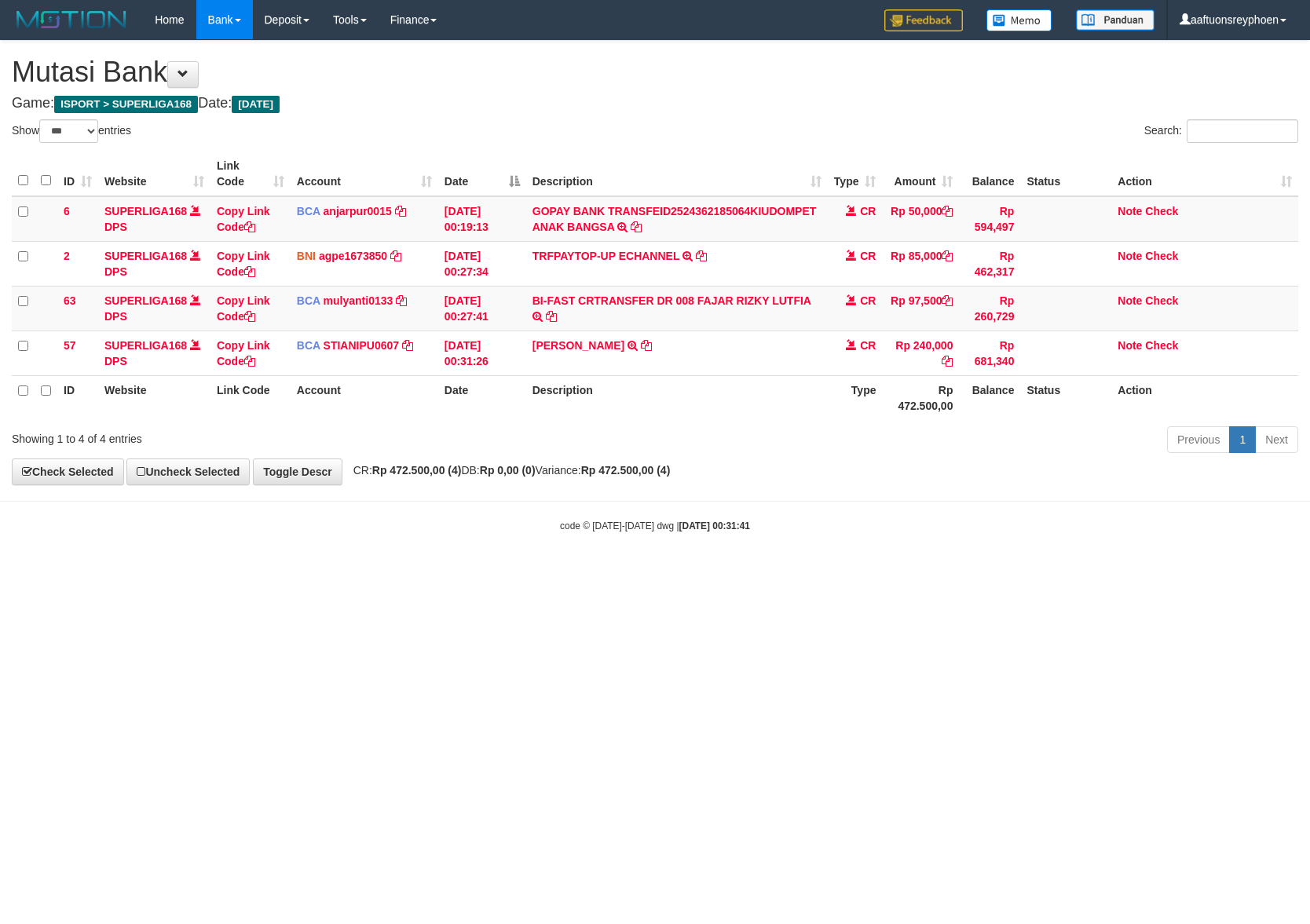
select select "***"
drag, startPoint x: 759, startPoint y: 566, endPoint x: 972, endPoint y: 540, distance: 214.6
click at [927, 545] on body "Toggle navigation Home Bank Account List Load By Website Group [ISPORT] SUPERLI…" at bounding box center [655, 286] width 1310 height 572
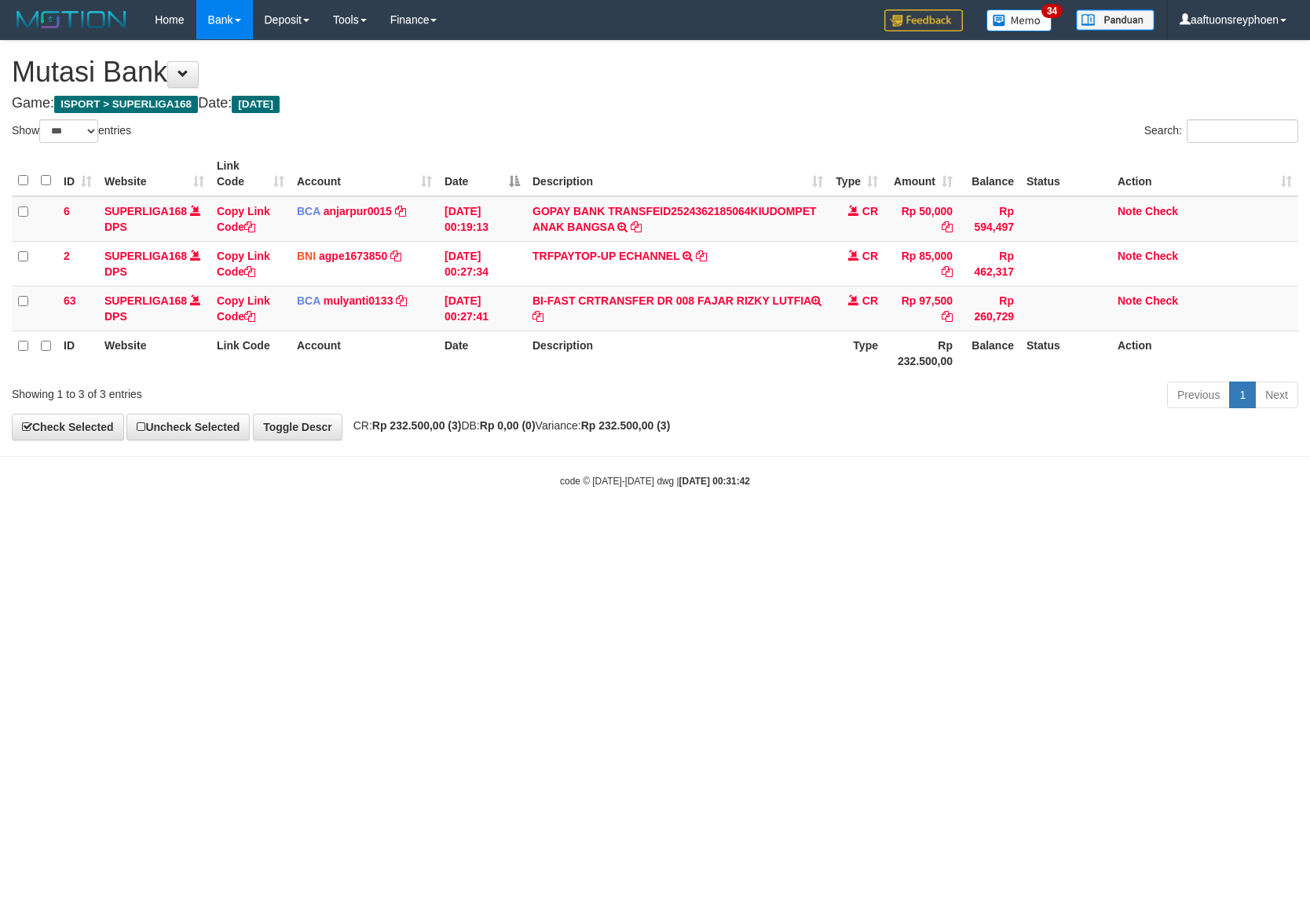
select select "***"
drag, startPoint x: 855, startPoint y: 562, endPoint x: 1147, endPoint y: 527, distance: 294.1
click at [1001, 527] on html "Toggle navigation Home Bank Account List Load By Website Group [ISPORT] SUPERLI…" at bounding box center [655, 263] width 1310 height 527
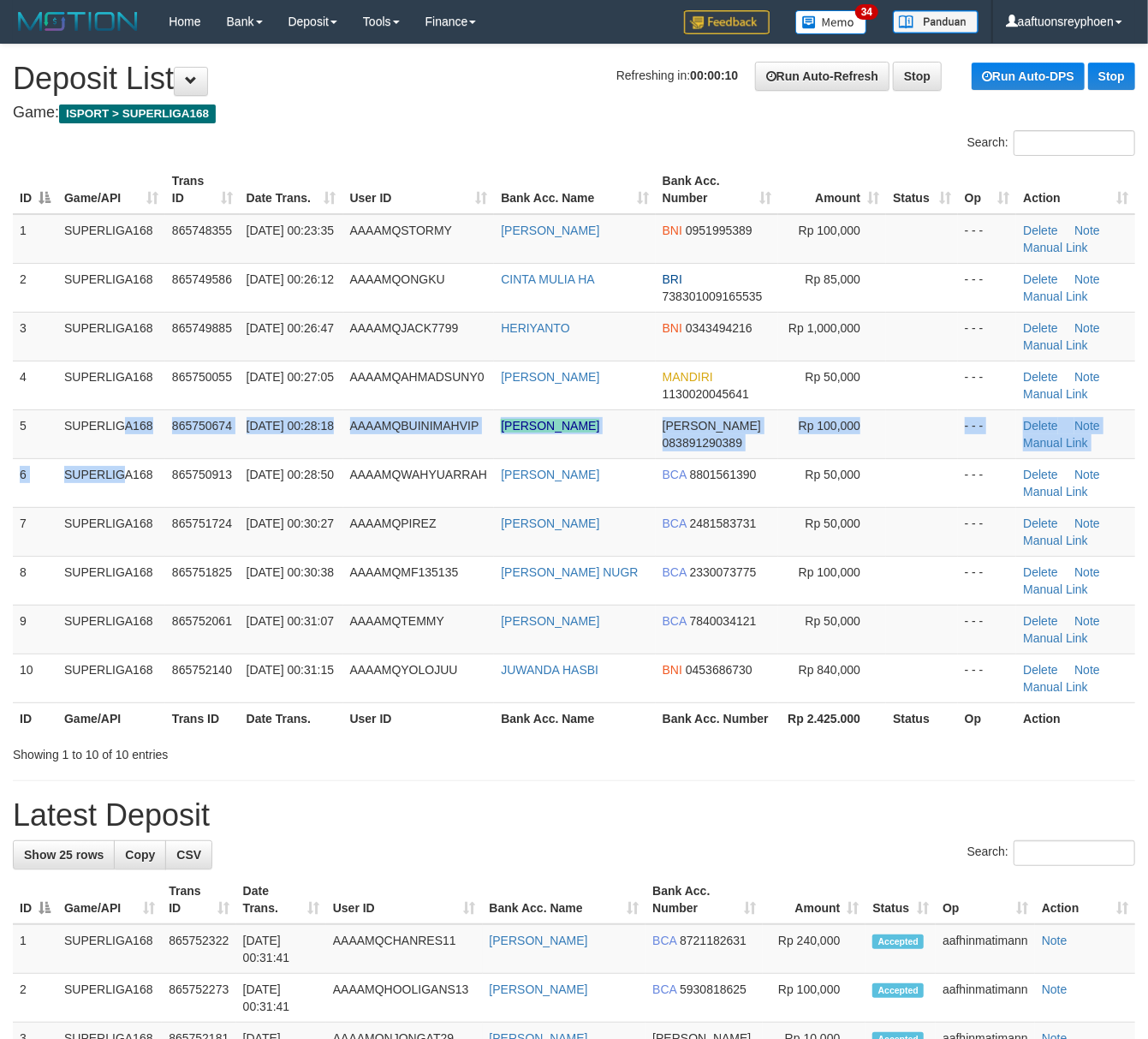
drag, startPoint x: 79, startPoint y: 459, endPoint x: 4, endPoint y: 473, distance: 76.3
click at [80, 457] on tbody "1 SUPERLIGA168 865748355 01/09/2025 00:23:35 AAAAMQSTORMY RESSA ELDA FIANI BNI …" at bounding box center [573, 458] width 1122 height 489
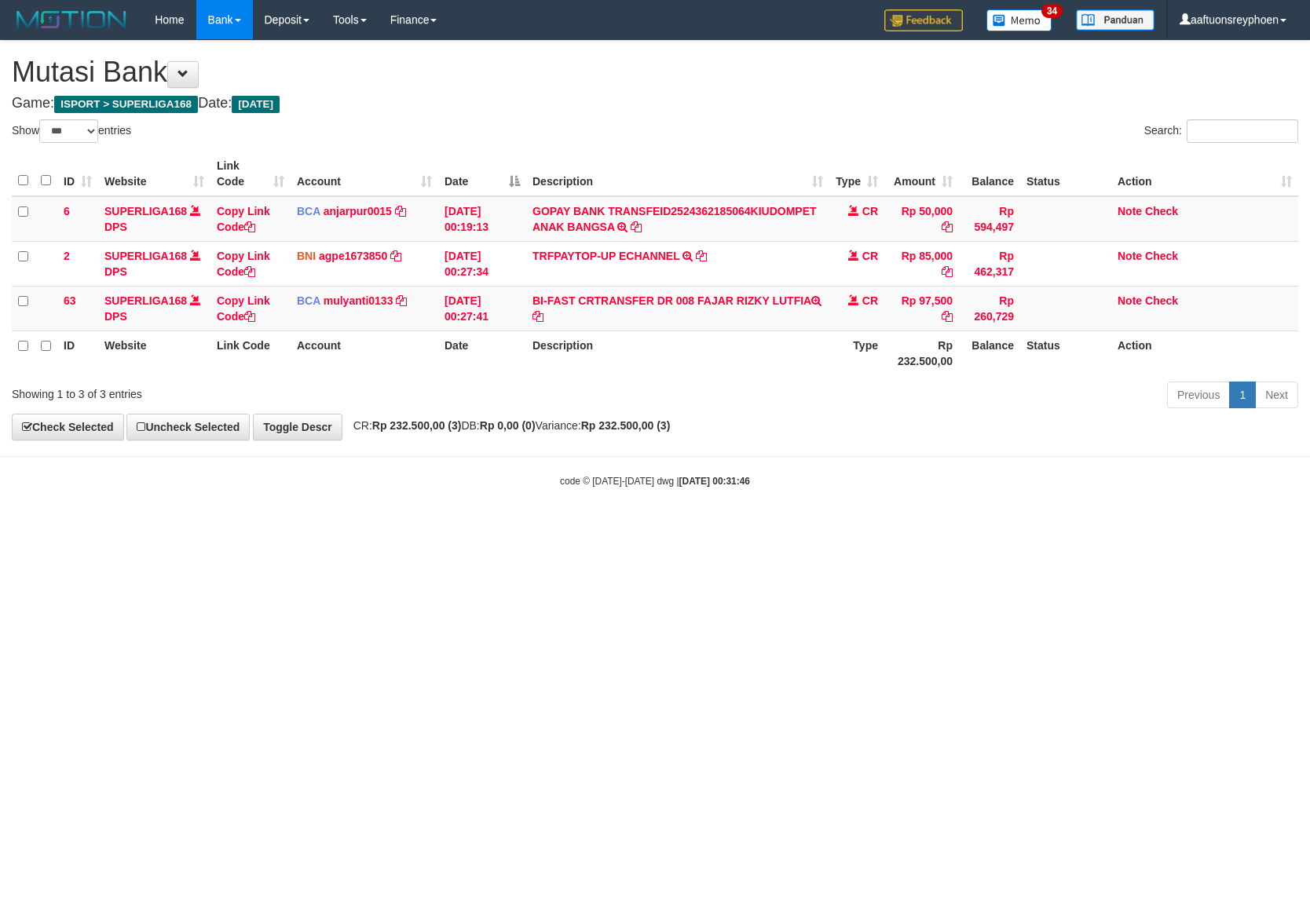
select select "***"
click at [705, 527] on html "Toggle navigation Home Bank Account List Load By Website Group [ISPORT] SUPERLI…" at bounding box center [655, 263] width 1310 height 527
drag, startPoint x: 705, startPoint y: 535, endPoint x: 1242, endPoint y: 517, distance: 537.3
click at [713, 527] on html "Toggle navigation Home Bank Account List Load By Website Group [ISPORT] SUPERLI…" at bounding box center [655, 263] width 1310 height 527
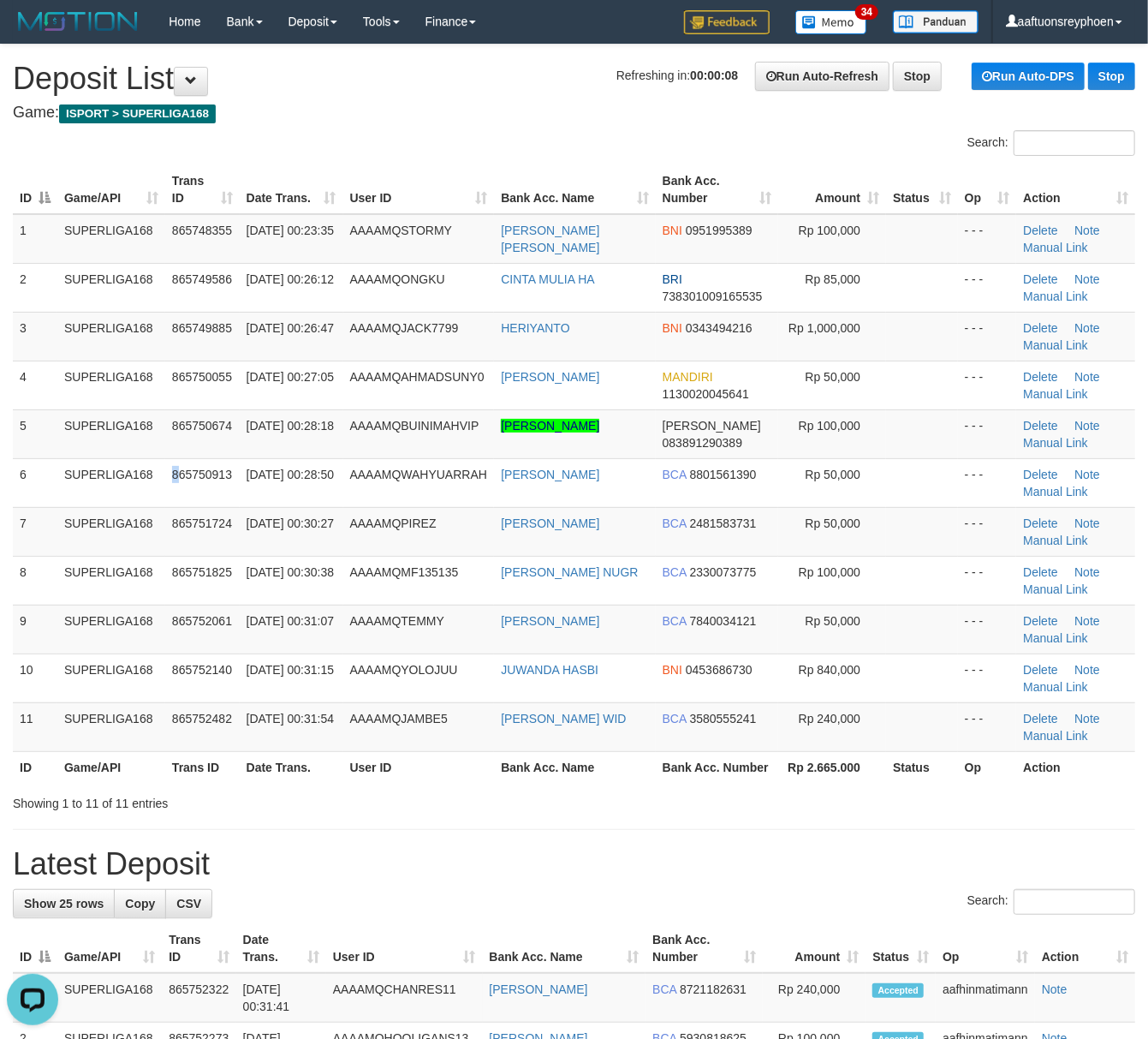
drag, startPoint x: 174, startPoint y: 494, endPoint x: 2, endPoint y: 528, distance: 175.3
click at [155, 496] on tr "6 SUPERLIGA168 865750913 01/09/2025 00:28:50 AAAAMQWAHYUARRAH RIZKI WAHYU ARRAH…" at bounding box center [573, 482] width 1122 height 49
drag, startPoint x: 25, startPoint y: 494, endPoint x: 1, endPoint y: 486, distance: 25.3
click at [13, 484] on td "6" at bounding box center [35, 482] width 45 height 49
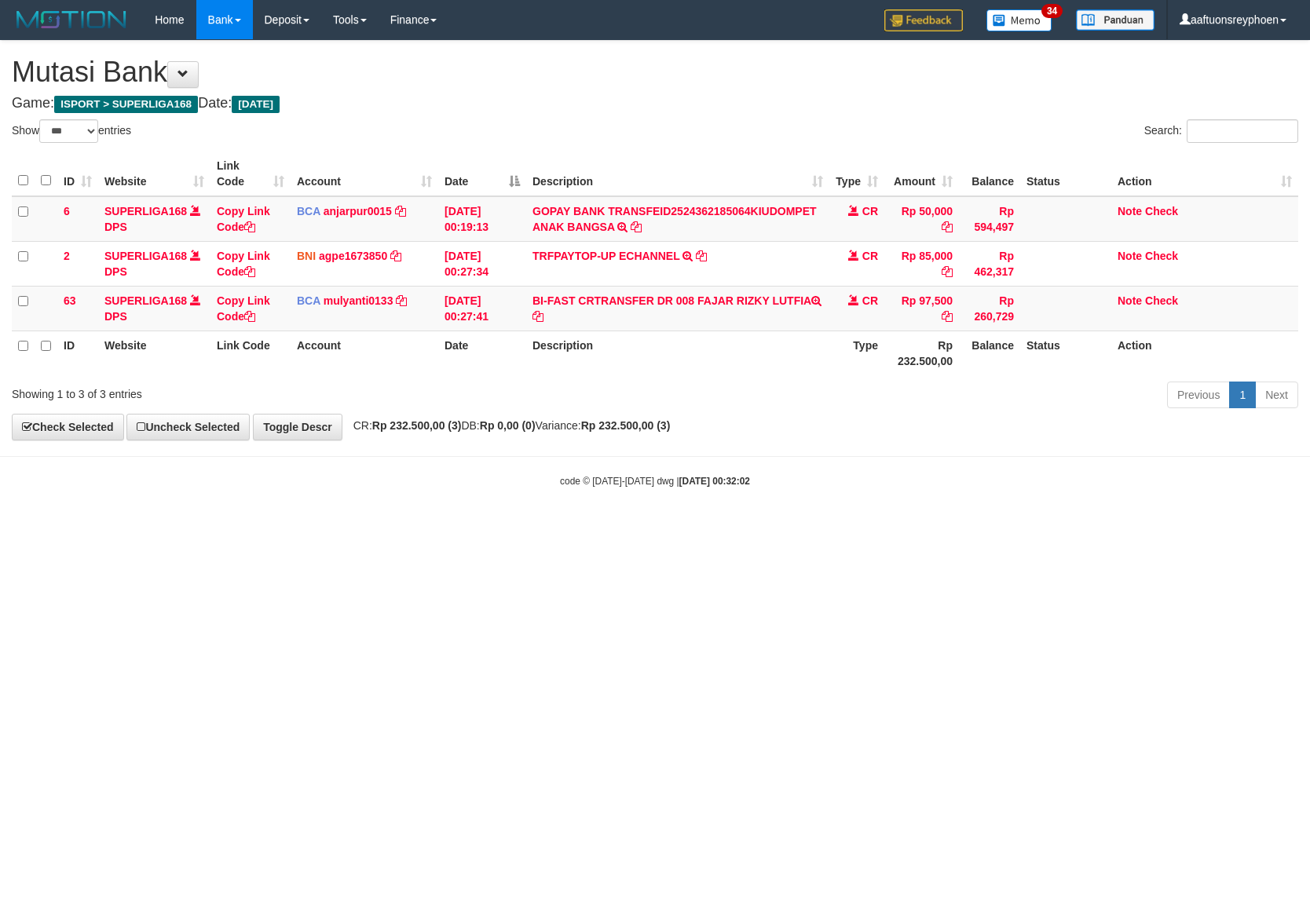
select select "***"
drag, startPoint x: 647, startPoint y: 598, endPoint x: 1307, endPoint y: 534, distance: 663.1
click at [768, 527] on html "Toggle navigation Home Bank Account List Load By Website Group [ISPORT] SUPERLI…" at bounding box center [655, 263] width 1310 height 527
drag, startPoint x: 607, startPoint y: 636, endPoint x: 815, endPoint y: 625, distance: 208.3
click at [688, 527] on html "Toggle navigation Home Bank Account List Load By Website Group [ISPORT] SUPERLI…" at bounding box center [655, 263] width 1310 height 527
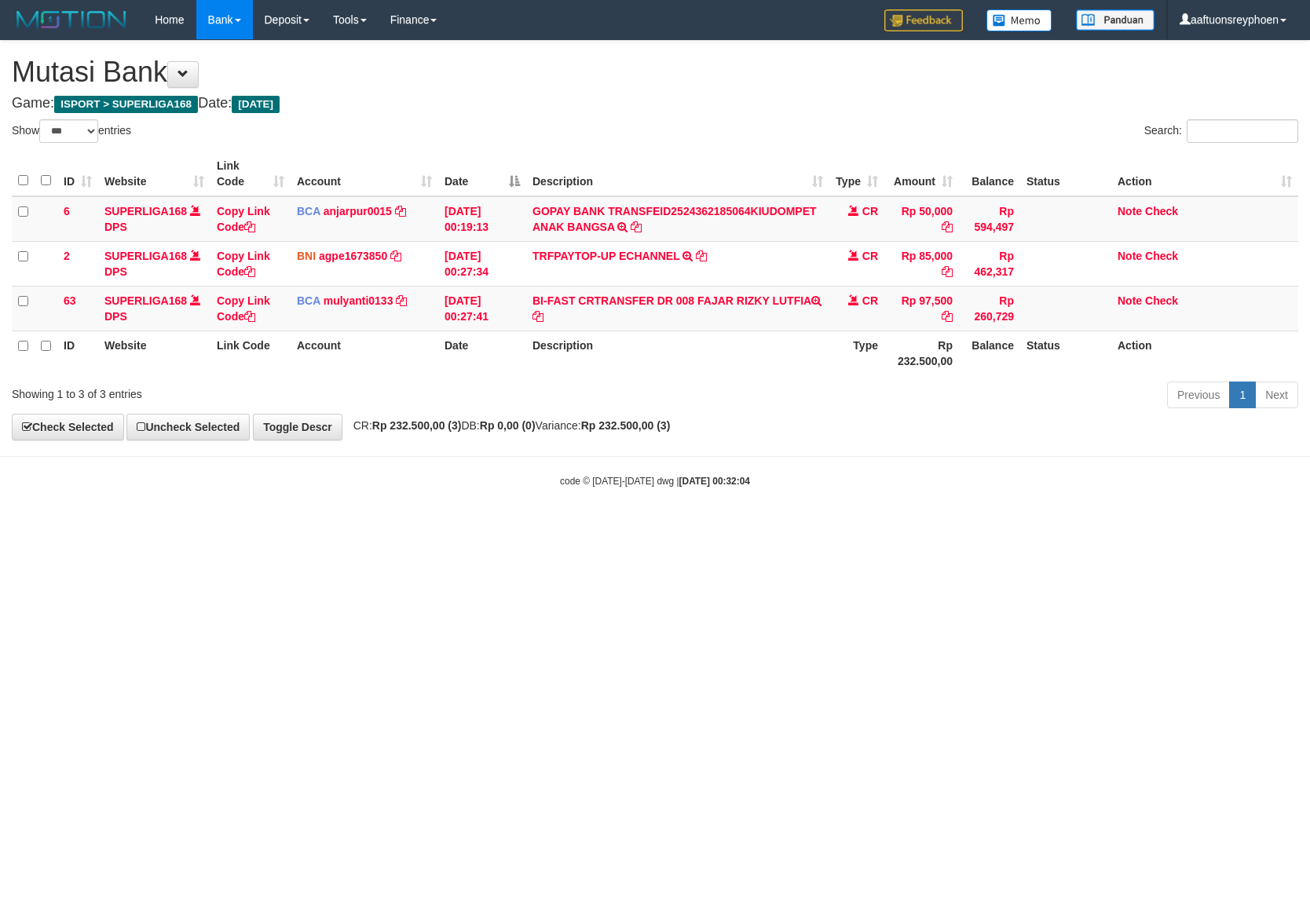
select select "***"
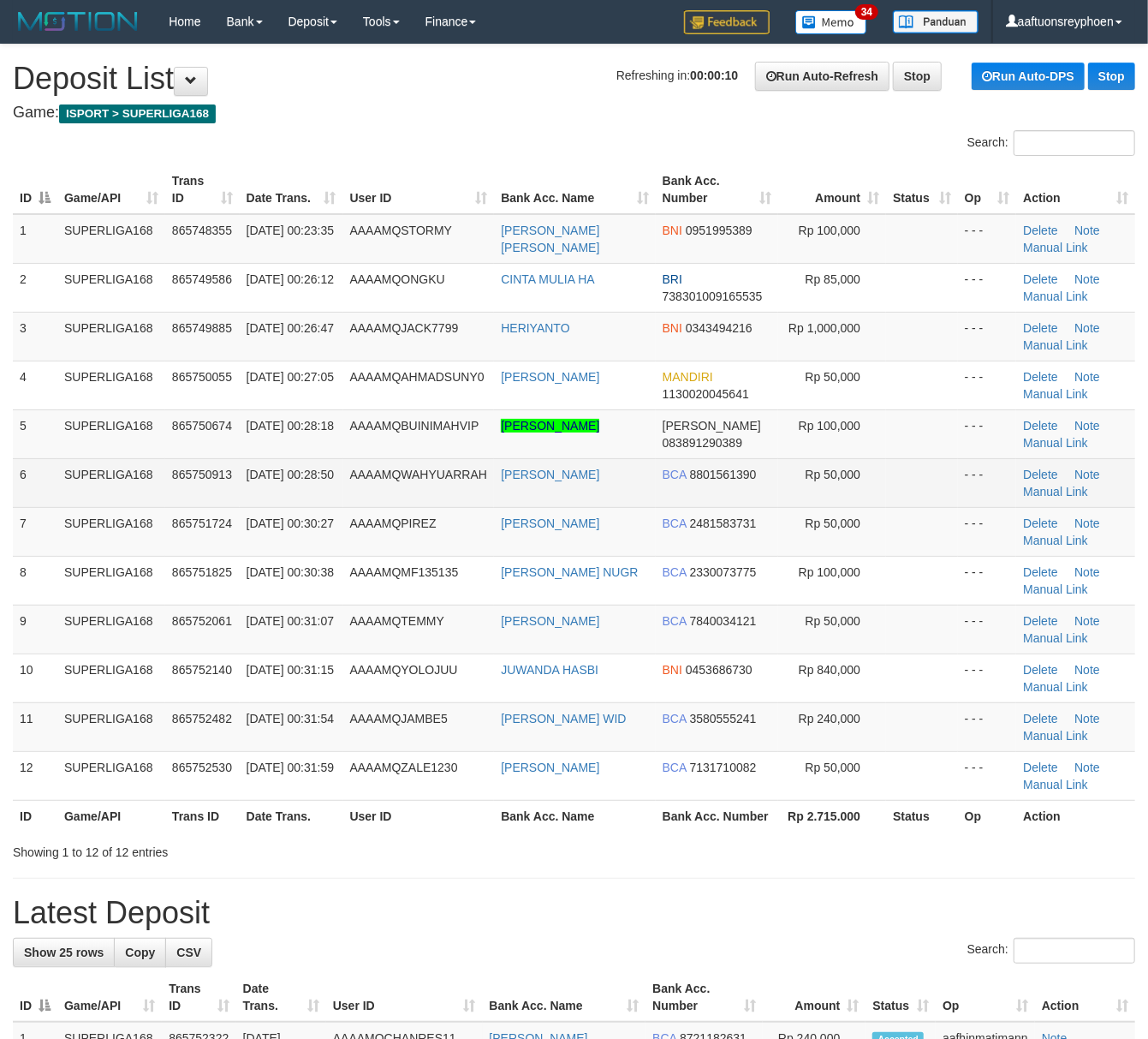
click at [244, 459] on td "01/09/2025 00:28:50" at bounding box center [291, 482] width 104 height 49
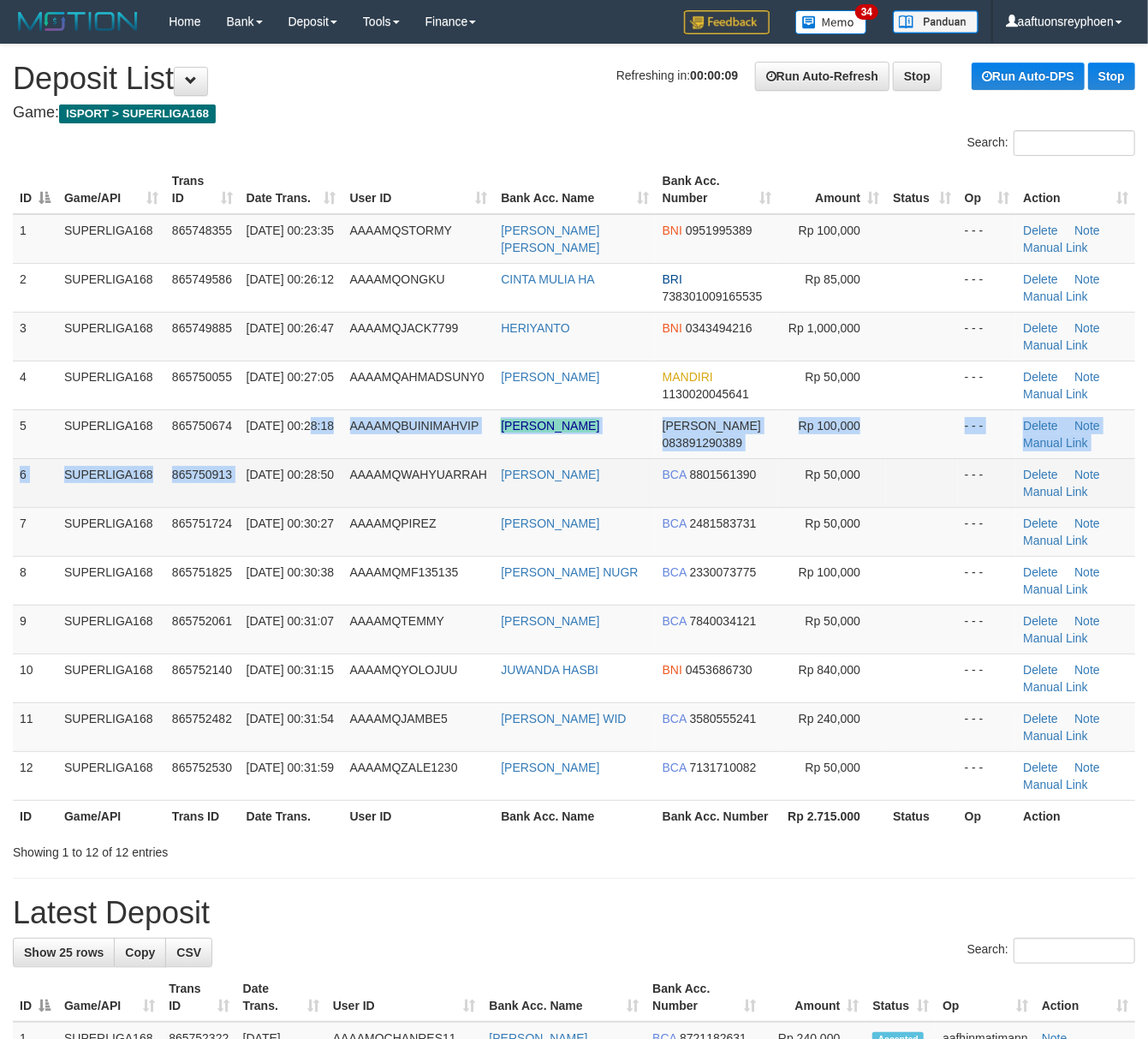
drag, startPoint x: 245, startPoint y: 459, endPoint x: 173, endPoint y: 477, distance: 74.2
click at [248, 456] on tbody "1 SUPERLIGA168 865748355 01/09/2025 00:23:35 AAAAMQSTORMY RESSA ELDA FIANI BNI …" at bounding box center [573, 507] width 1122 height 587
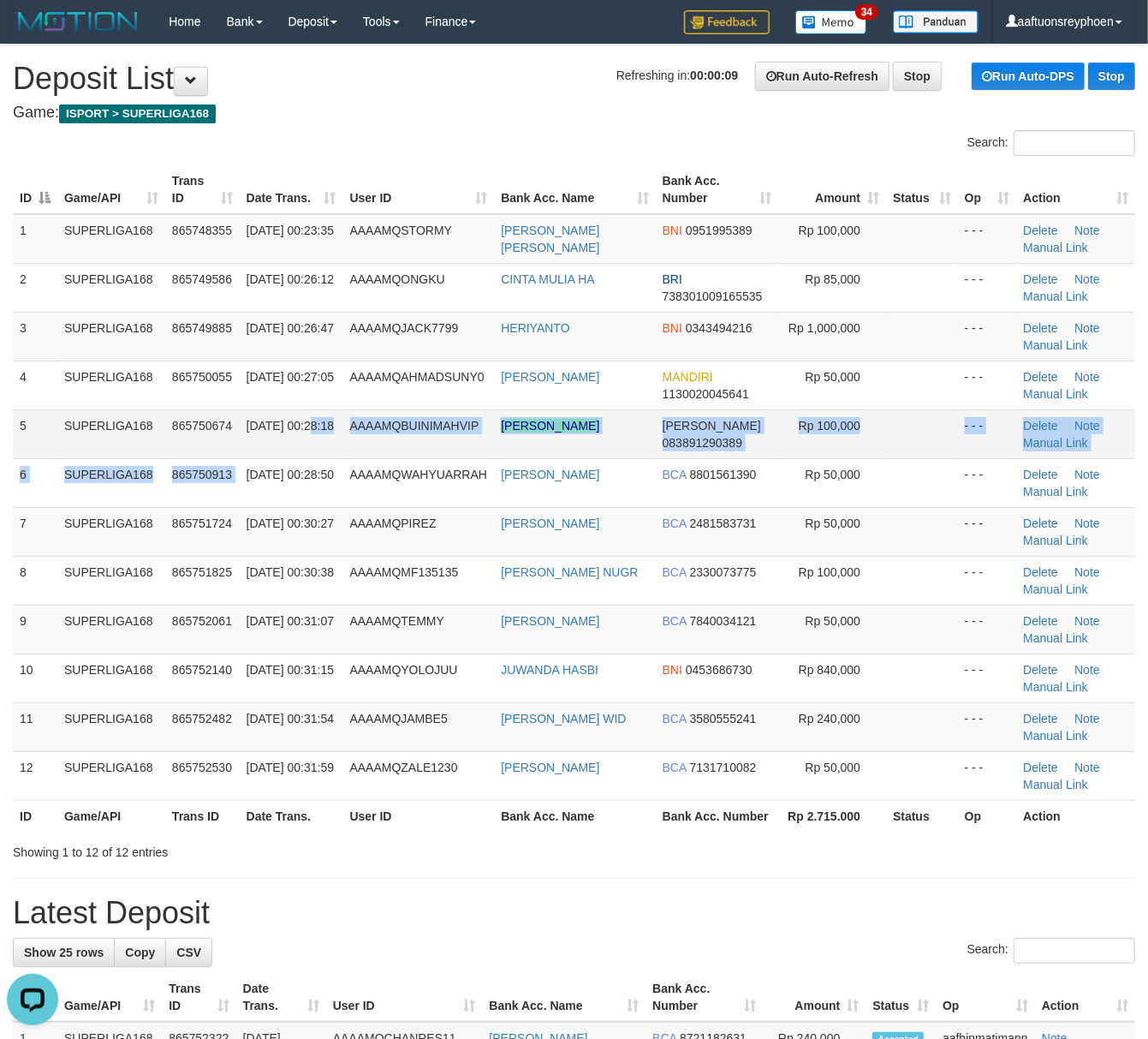
click at [91, 456] on tbody "1 SUPERLIGA168 865748355 01/09/2025 00:23:35 AAAAMQSTORMY RESSA ELDA FIANI BNI …" at bounding box center [573, 507] width 1122 height 587
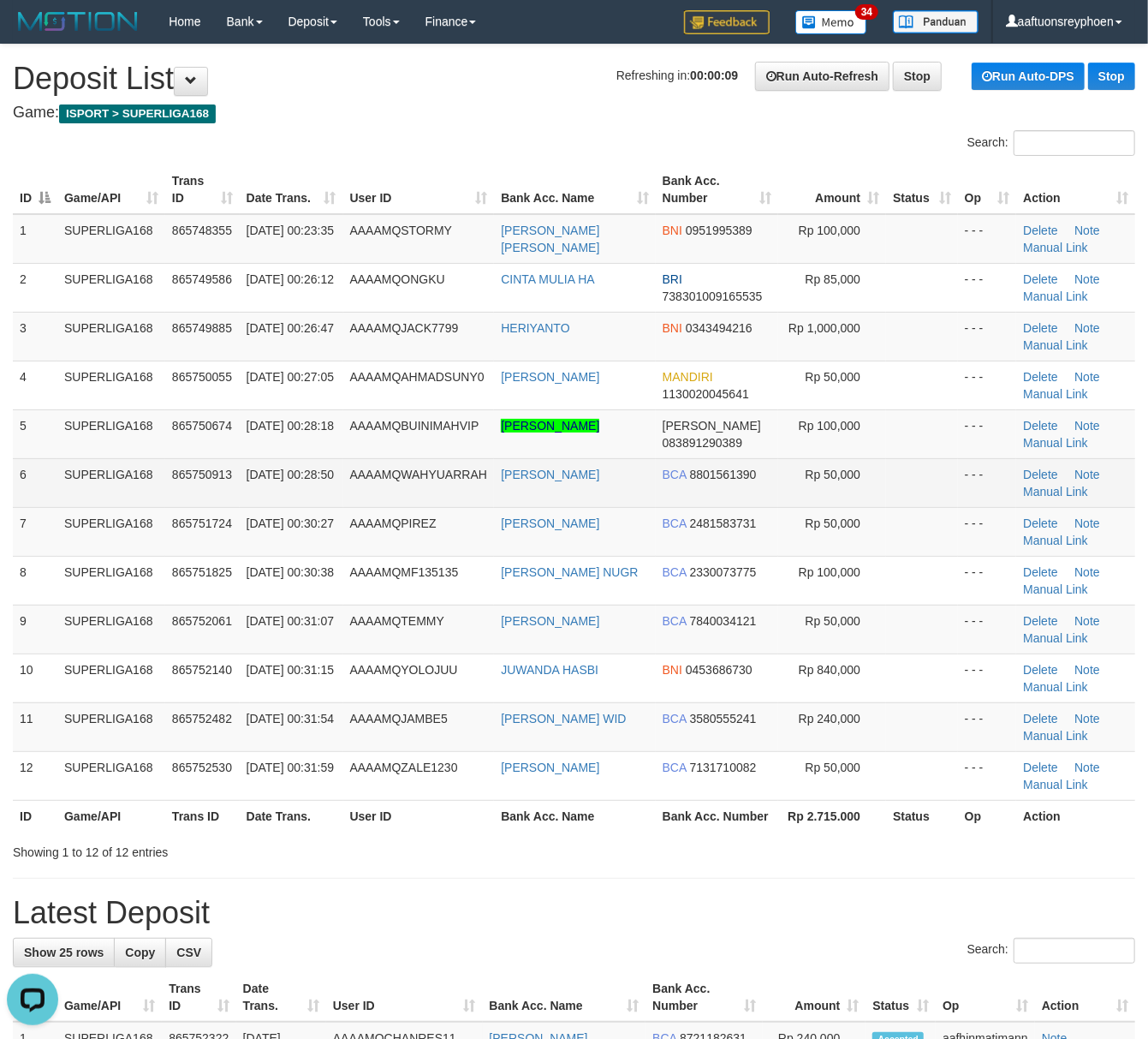
drag, startPoint x: 88, startPoint y: 455, endPoint x: 55, endPoint y: 469, distance: 35.8
click at [76, 460] on tbody "1 SUPERLIGA168 865748355 01/09/2025 00:23:35 AAAAMQSTORMY RESSA ELDA FIANI BNI …" at bounding box center [573, 507] width 1122 height 587
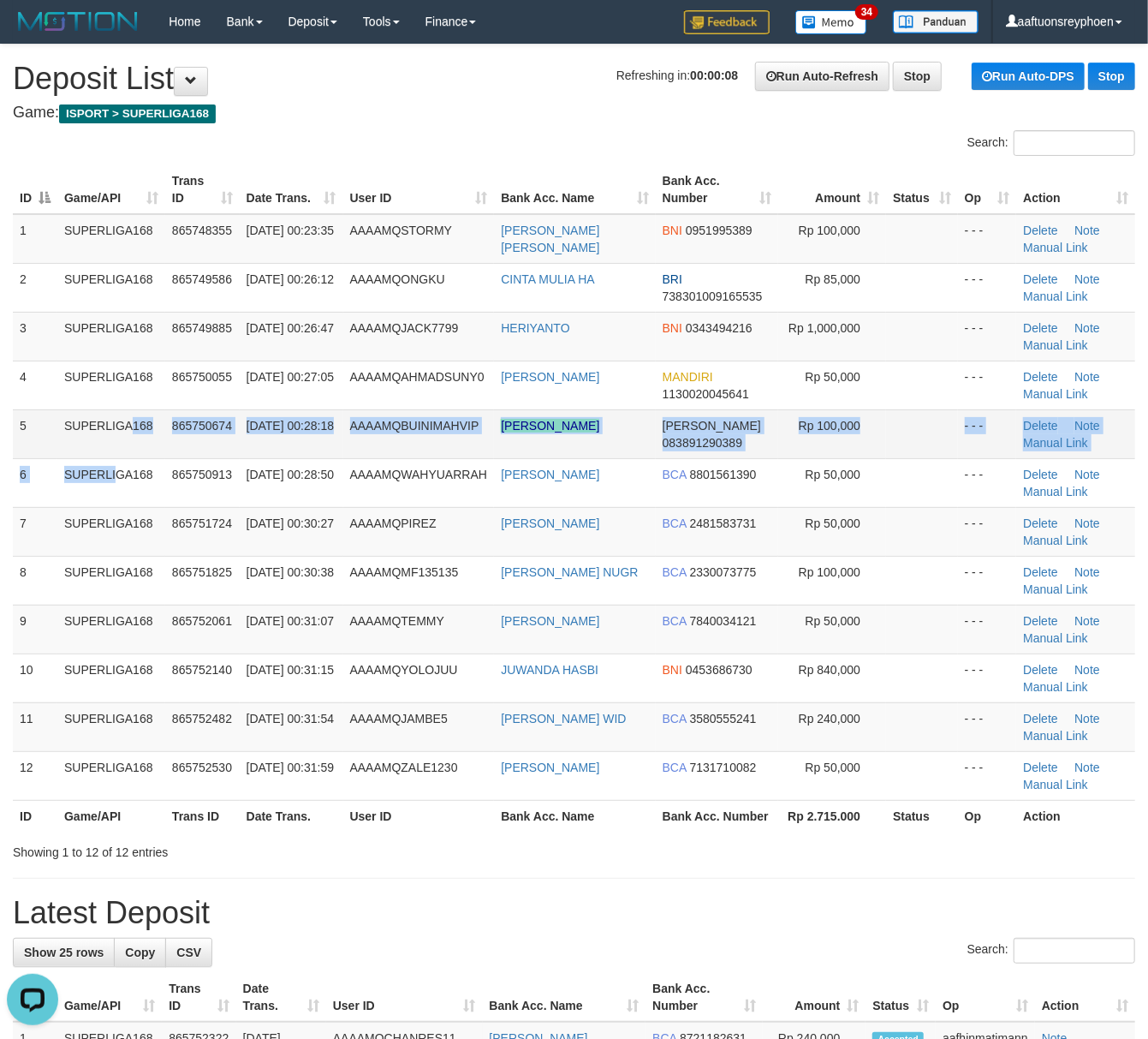
click at [88, 435] on td "SUPERLIGA168" at bounding box center [111, 434] width 108 height 49
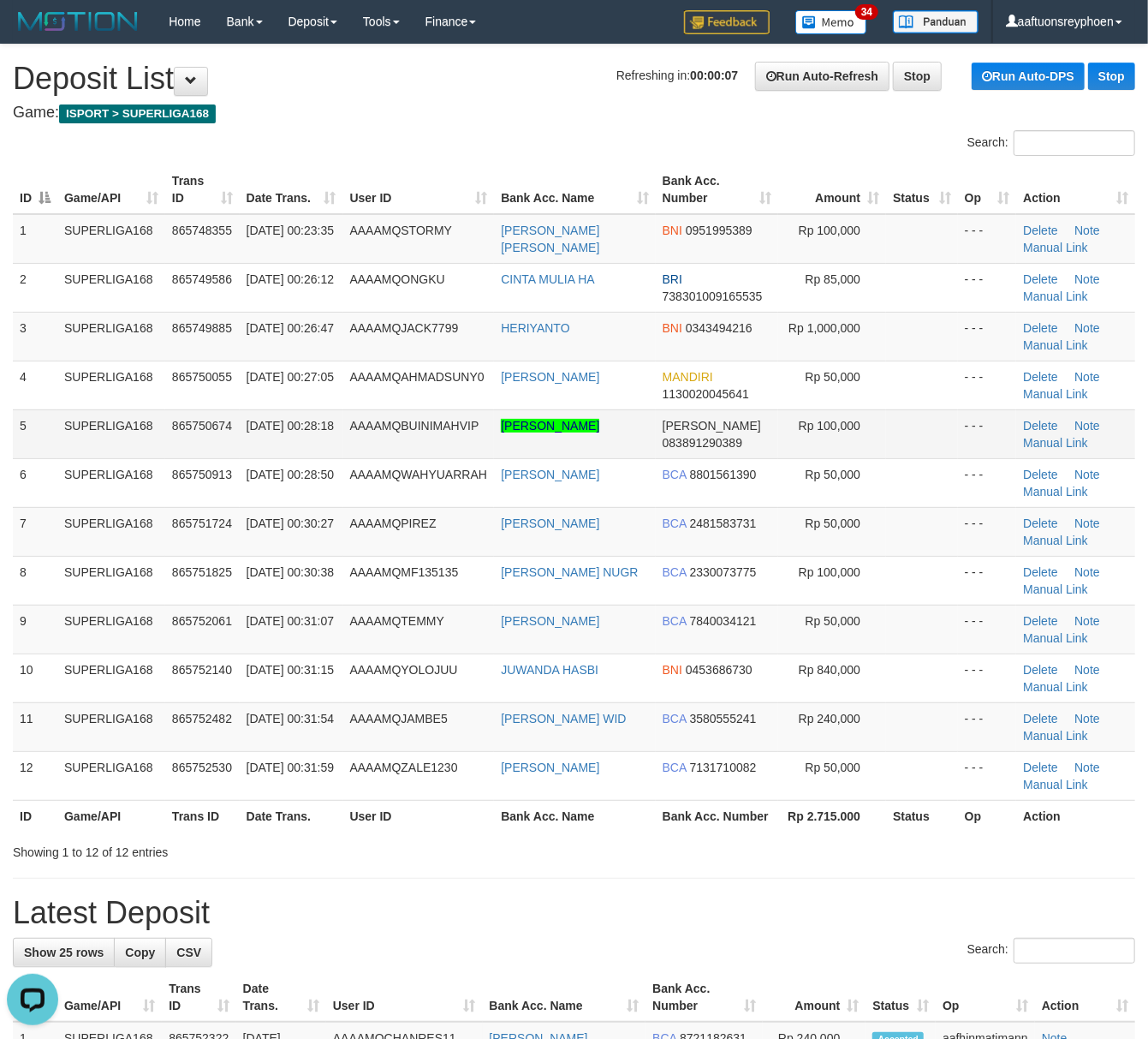
click at [88, 435] on td "SUPERLIGA168" at bounding box center [111, 434] width 108 height 49
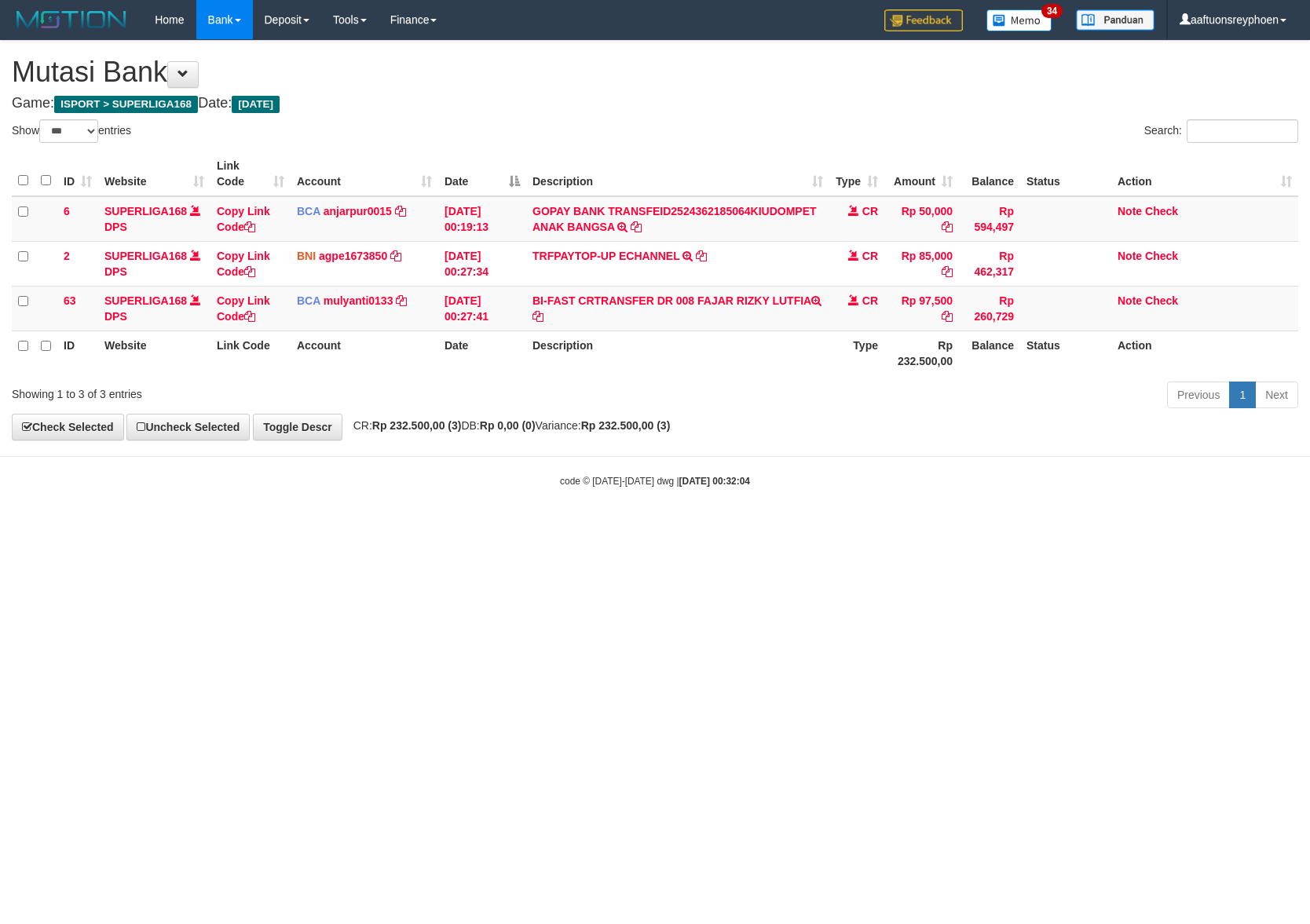
select select "***"
drag, startPoint x: 818, startPoint y: 594, endPoint x: 1301, endPoint y: 525, distance: 487.9
click at [968, 527] on html "Toggle navigation Home Bank Account List Load By Website Group [ISPORT] SUPERLI…" at bounding box center [655, 263] width 1310 height 527
drag, startPoint x: 977, startPoint y: 526, endPoint x: 1078, endPoint y: 510, distance: 102.3
click at [1051, 513] on html "Toggle navigation Home Bank Account List Load By Website Group [ISPORT] SUPERLI…" at bounding box center [655, 263] width 1310 height 527
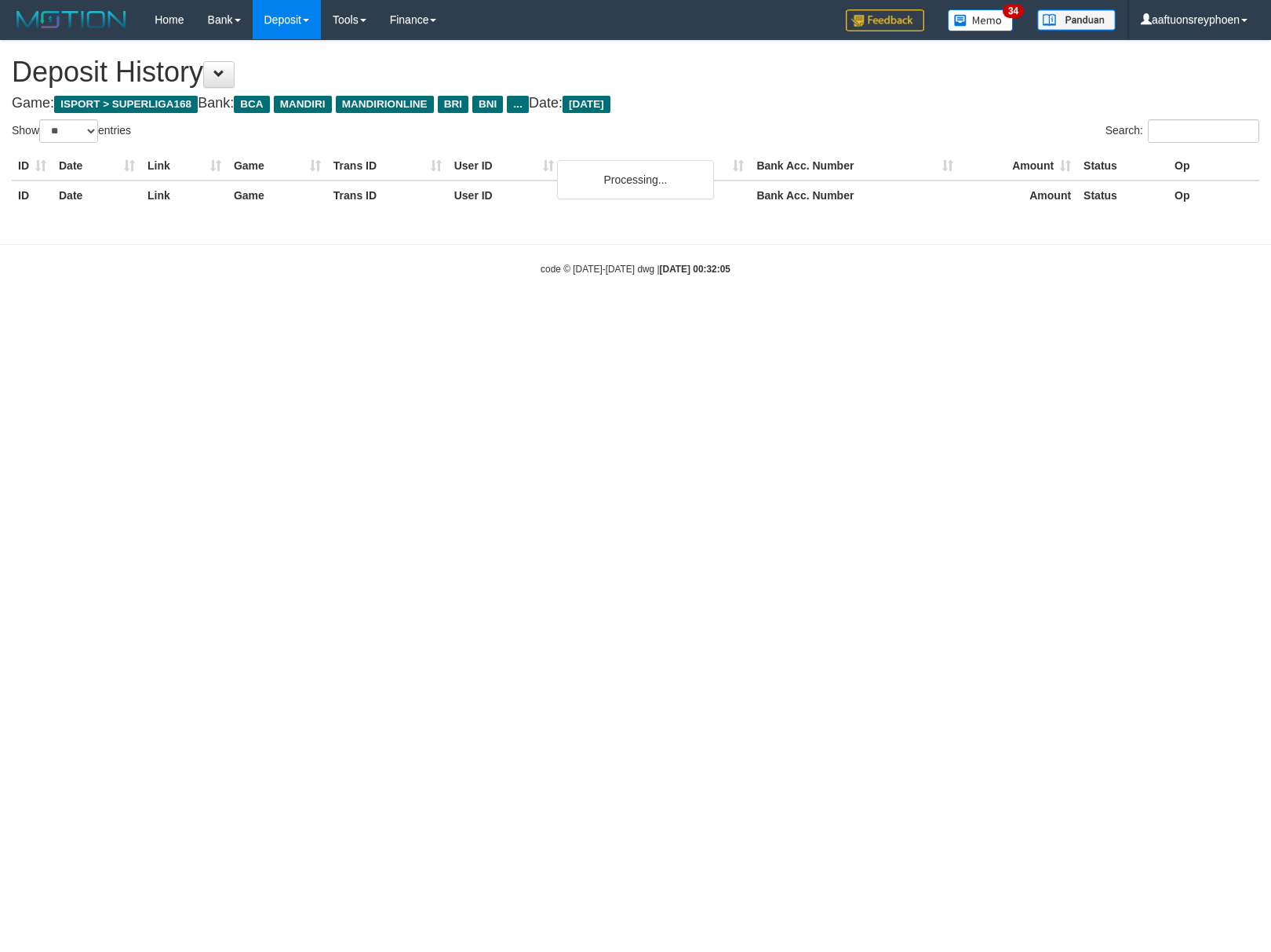
select select "**"
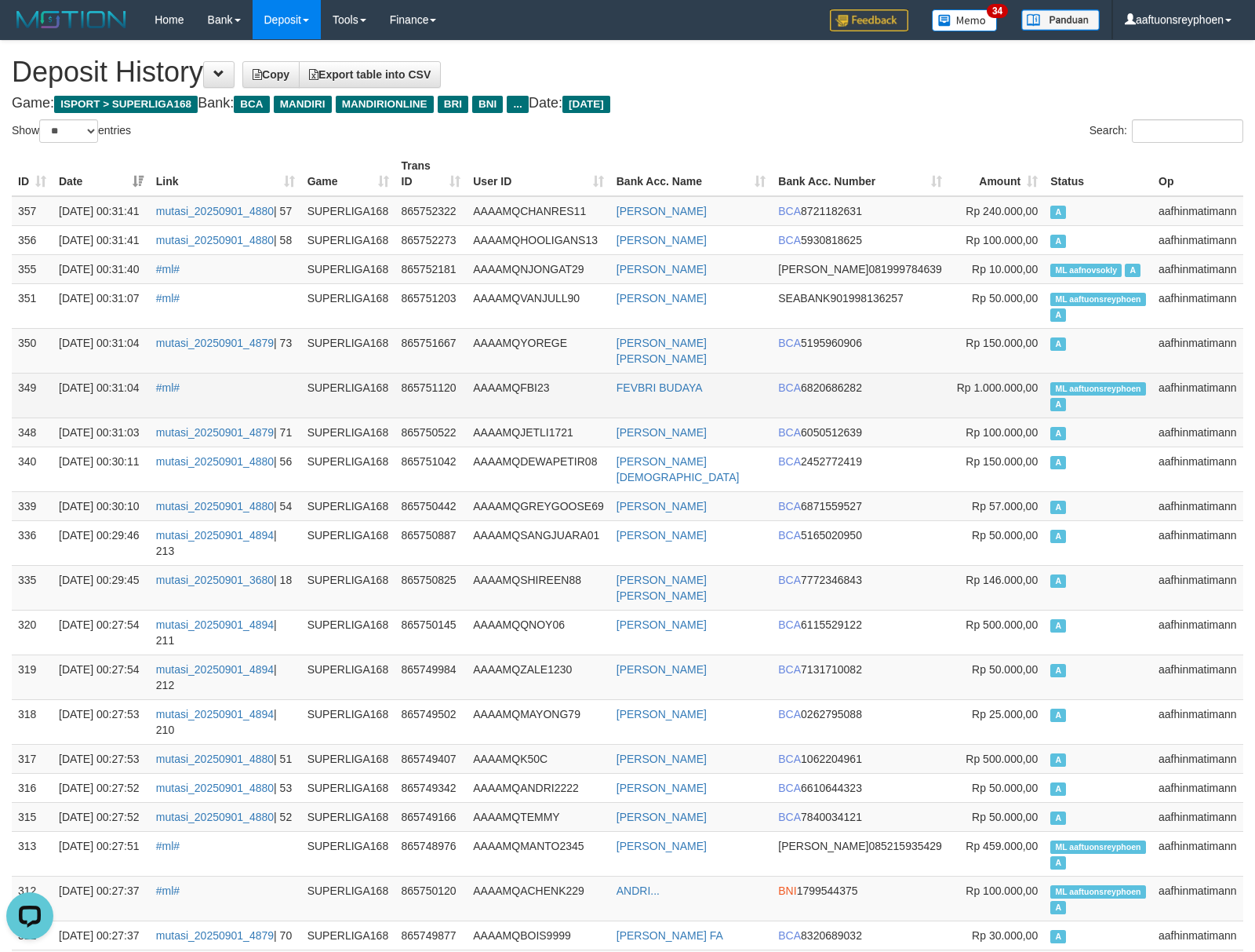
drag, startPoint x: 1062, startPoint y: 436, endPoint x: 852, endPoint y: 444, distance: 210.2
click at [1062, 411] on span "A" at bounding box center [1058, 404] width 16 height 13
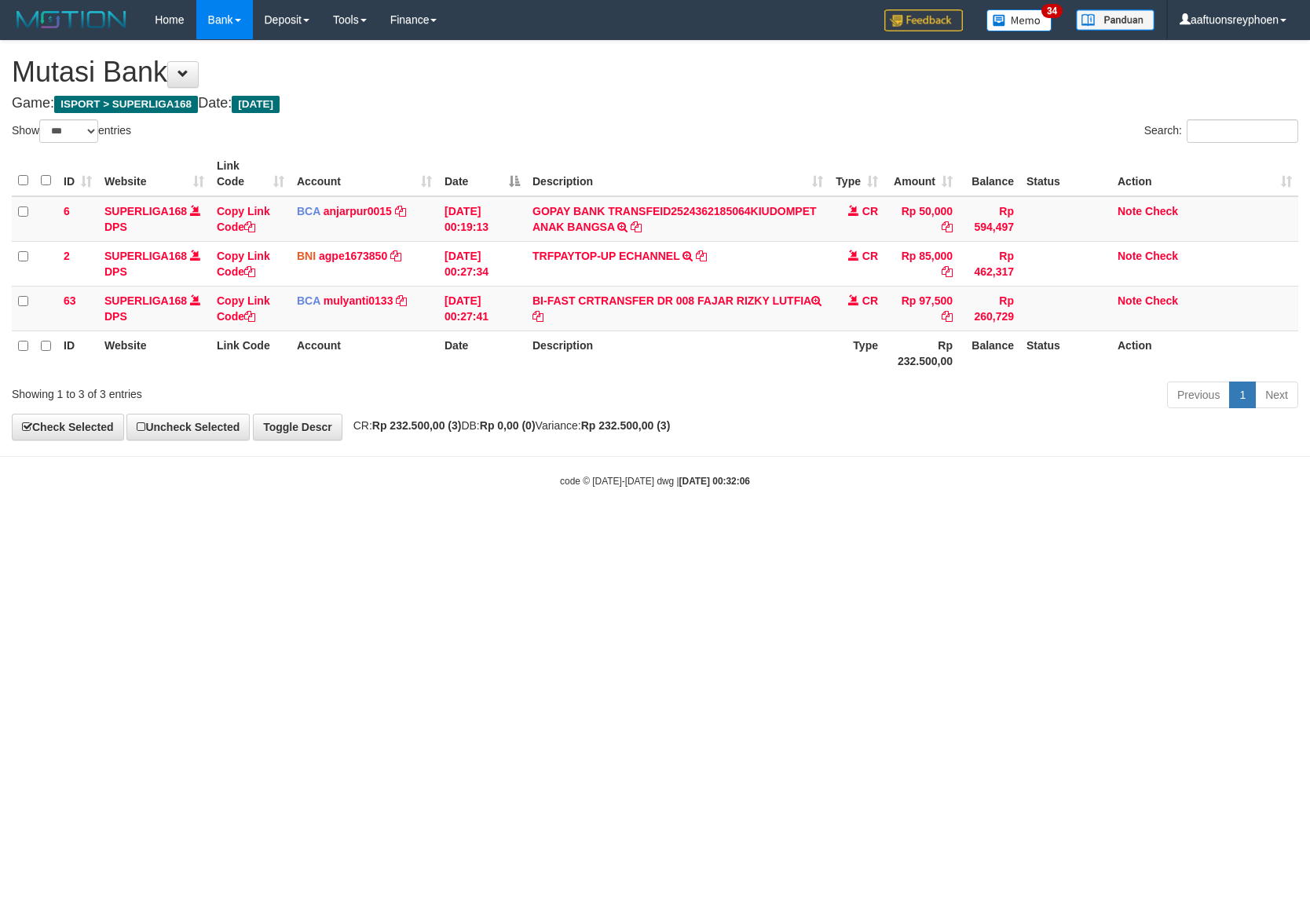
select select "***"
drag, startPoint x: 682, startPoint y: 570, endPoint x: 1296, endPoint y: 497, distance: 618.3
click at [890, 527] on html "Toggle navigation Home Bank Account List Load By Website Group [ISPORT] SUPERLI…" at bounding box center [655, 263] width 1310 height 527
select select "***"
drag, startPoint x: 545, startPoint y: 317, endPoint x: 550, endPoint y: 340, distance: 23.5
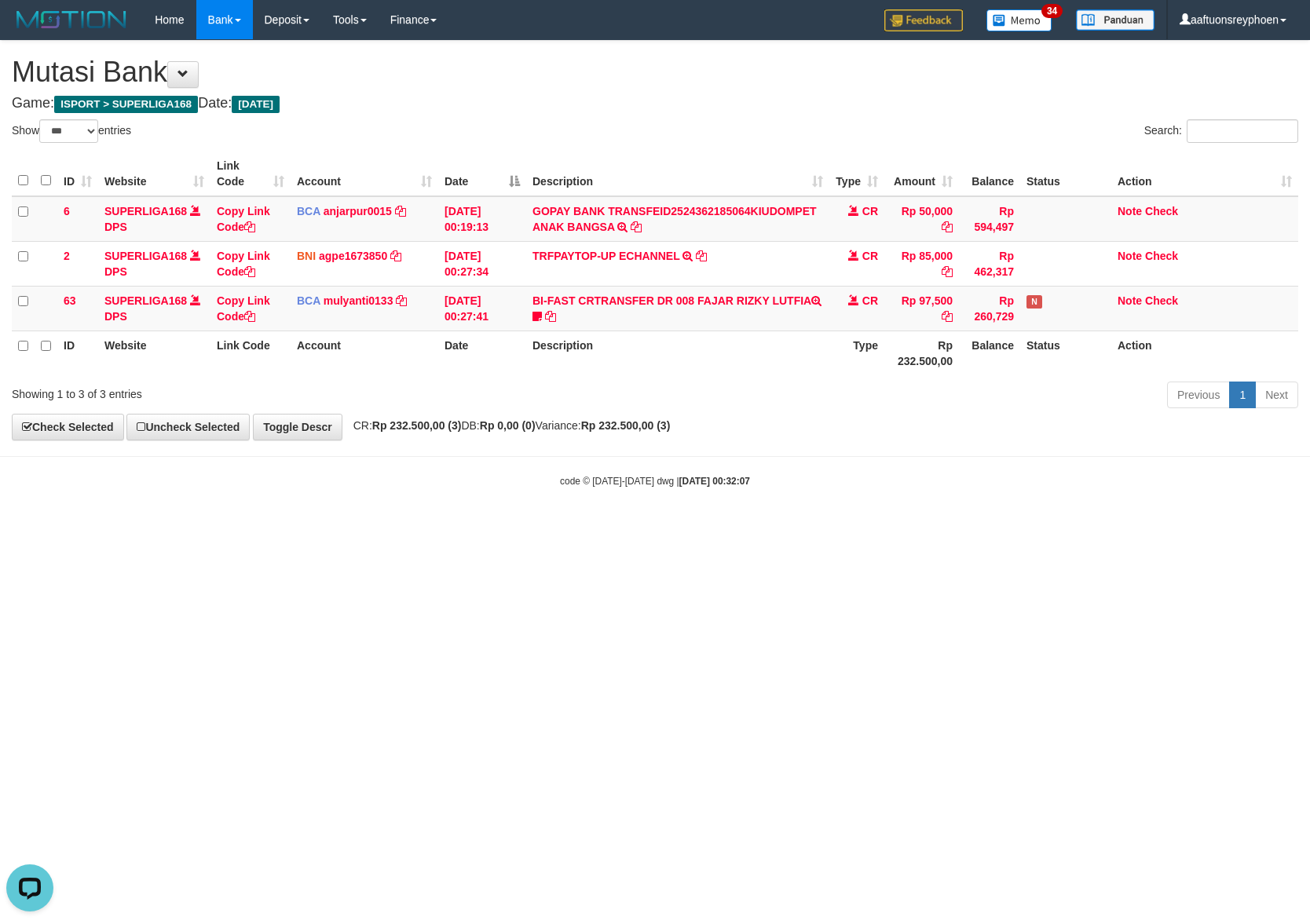
click at [545, 317] on td "BI-FAST CRTRANSFER DR 008 FAJAR RIZKY LUTFIA zunzun99" at bounding box center [678, 308] width 304 height 45
click at [555, 317] on td "BI-FAST CRTRANSFER DR 008 FAJAR RIZKY LUTFIA zunzun99" at bounding box center [678, 308] width 304 height 45
click at [542, 317] on icon at bounding box center [536, 316] width 9 height 11
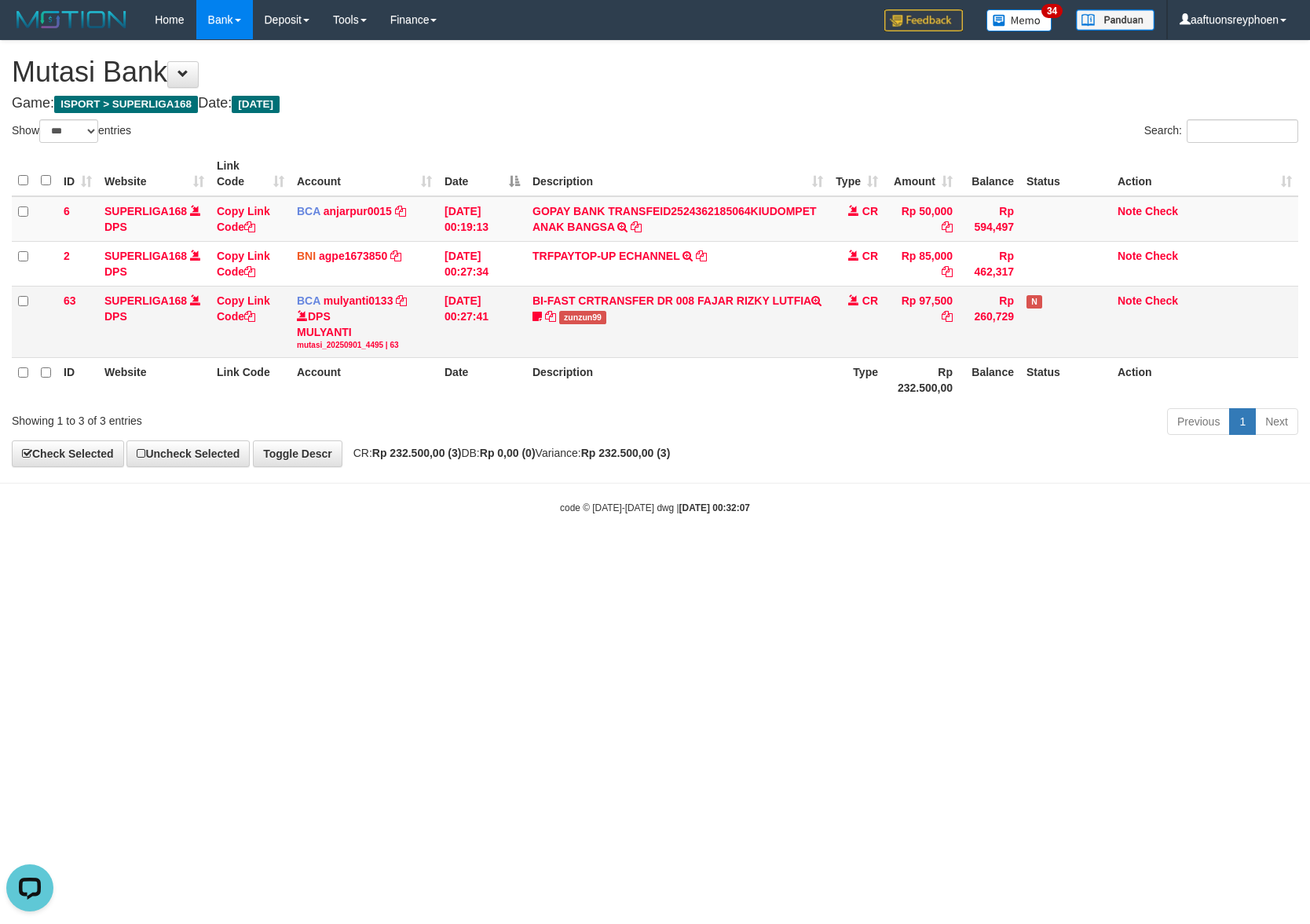
click at [601, 321] on span "zunzun99" at bounding box center [582, 317] width 47 height 13
drag, startPoint x: 601, startPoint y: 321, endPoint x: 1292, endPoint y: 472, distance: 707.3
click at [604, 321] on span "zunzun99" at bounding box center [582, 317] width 47 height 13
copy span "zunzun99"
drag, startPoint x: 1128, startPoint y: 617, endPoint x: 1273, endPoint y: 616, distance: 145.0
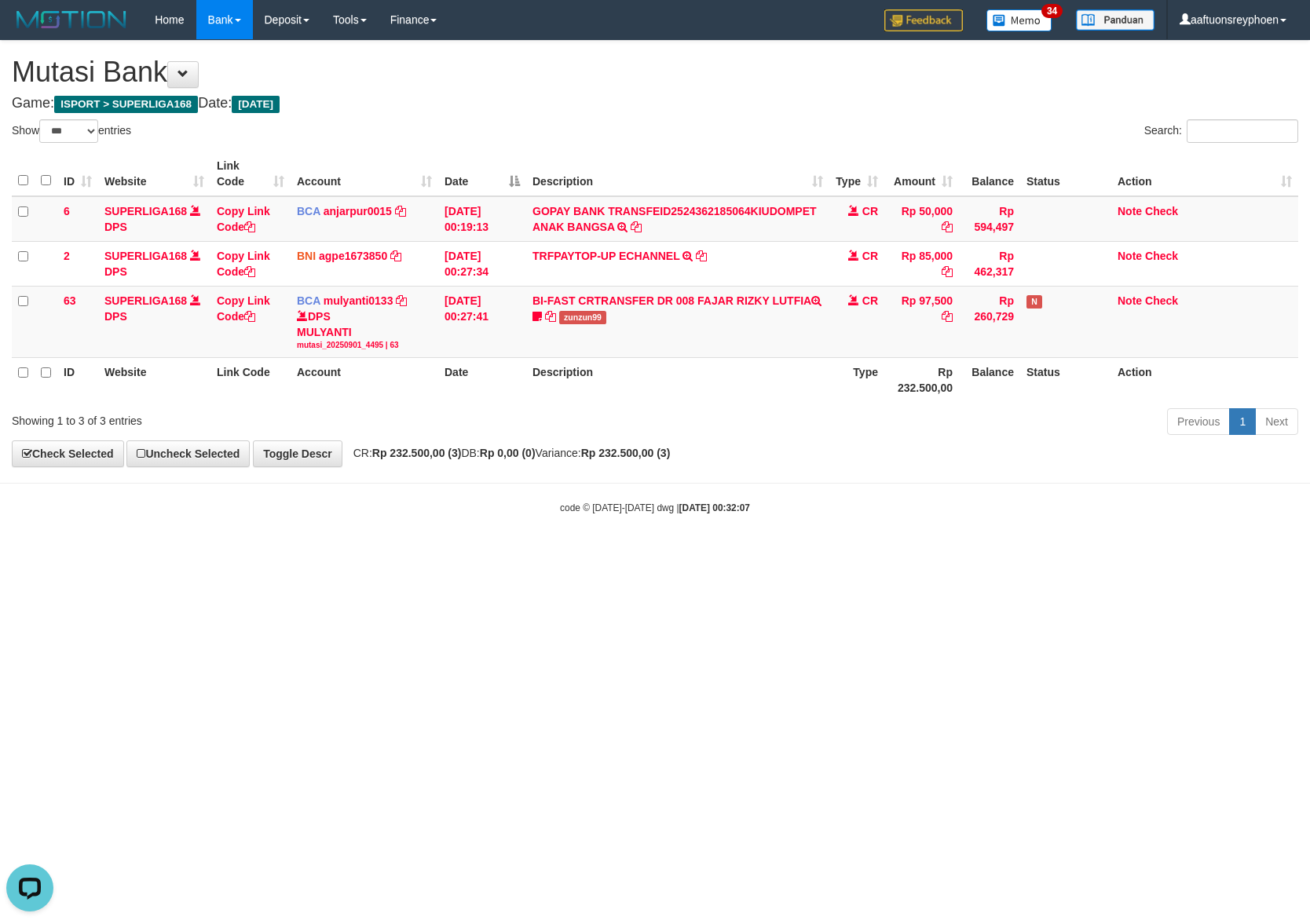
click at [1193, 554] on html "Toggle navigation Home Bank Account List Load By Website Group [ISPORT] SUPERLI…" at bounding box center [655, 277] width 1310 height 554
drag, startPoint x: 798, startPoint y: 594, endPoint x: 1139, endPoint y: 565, distance: 342.2
click at [919, 554] on html "Toggle navigation Home Bank Account List Load By Website Group [ISPORT] SUPERLI…" at bounding box center [655, 277] width 1310 height 554
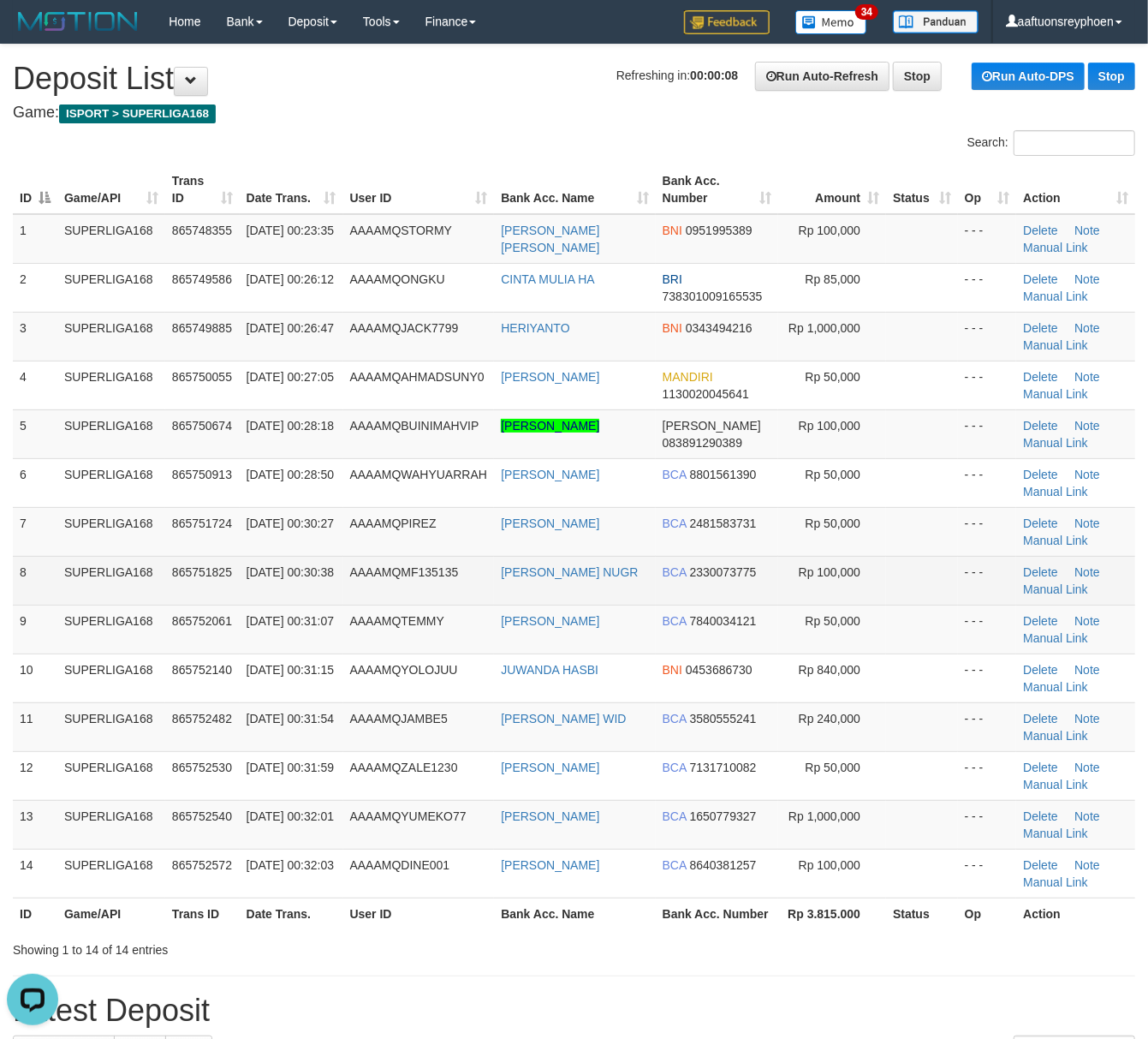
click at [131, 538] on td "SUPERLIGA168" at bounding box center [111, 531] width 108 height 49
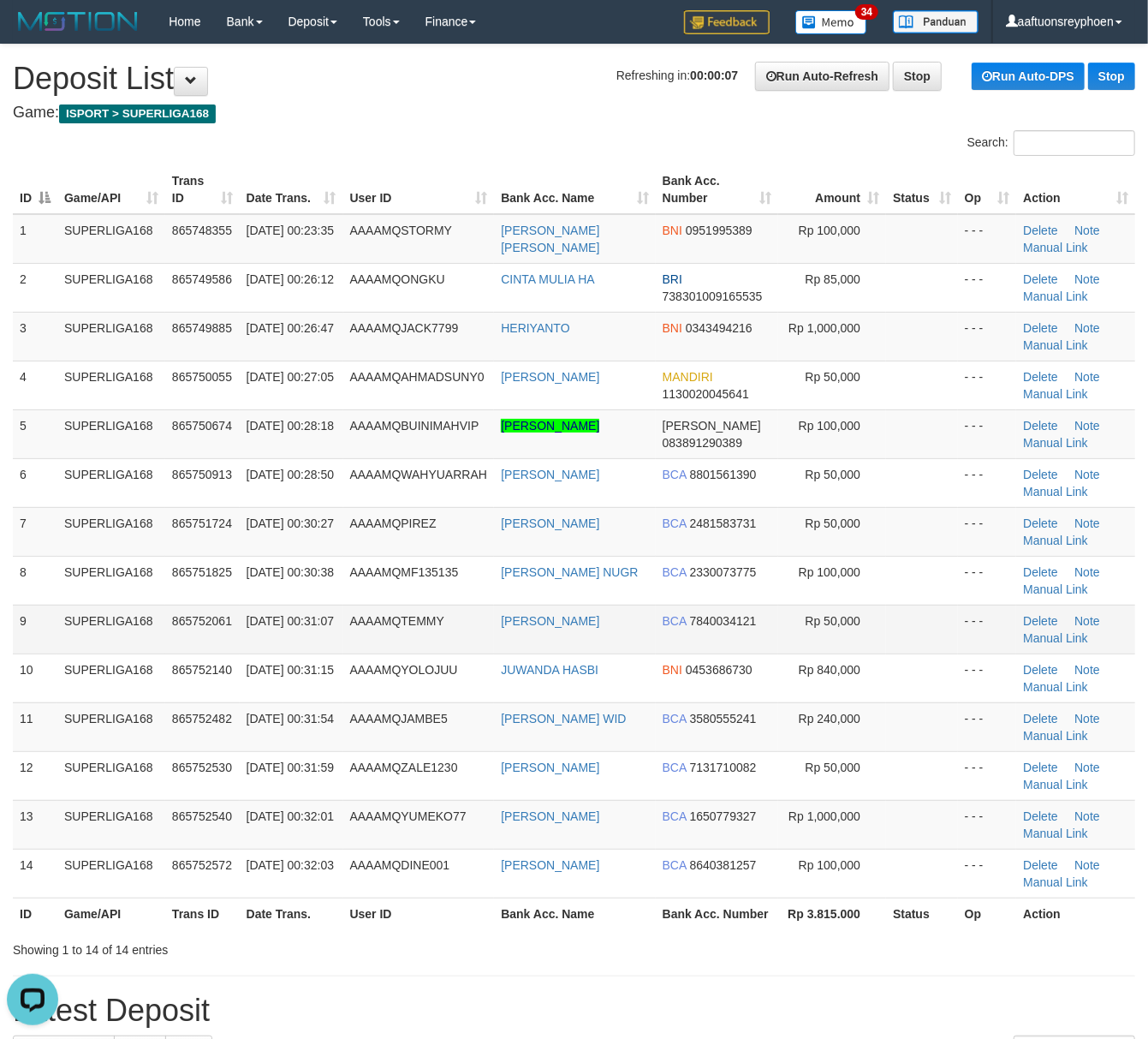
click at [316, 632] on td "01/09/2025 00:31:07" at bounding box center [291, 629] width 104 height 49
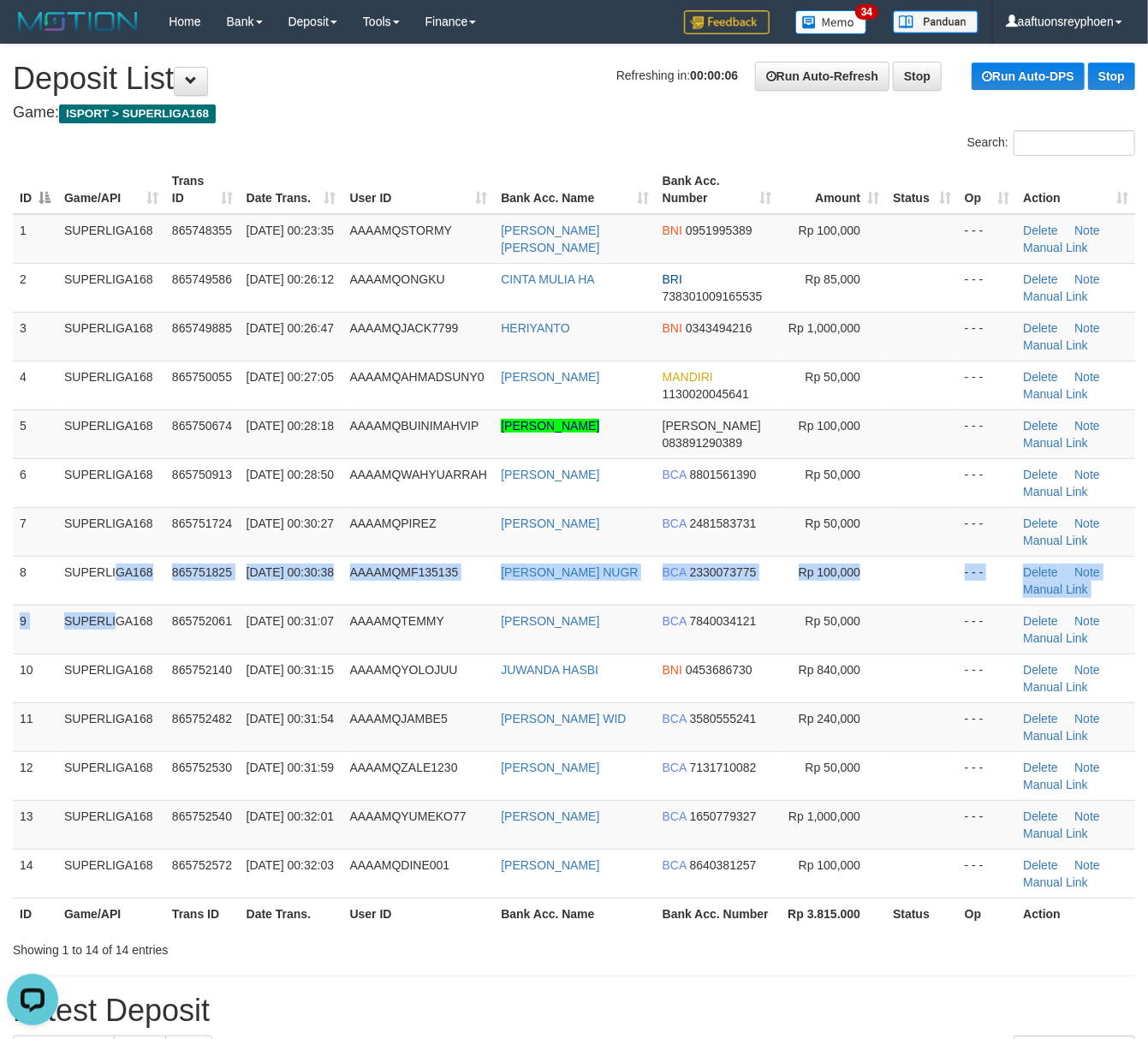
drag, startPoint x: 69, startPoint y: 600, endPoint x: 2, endPoint y: 603, distance: 67.1
click at [51, 600] on tbody "1 SUPERLIGA168 865748355 01/09/2025 00:23:35 AAAAMQSTORMY RESSA ELDA FIANI BNI …" at bounding box center [573, 555] width 1122 height 684
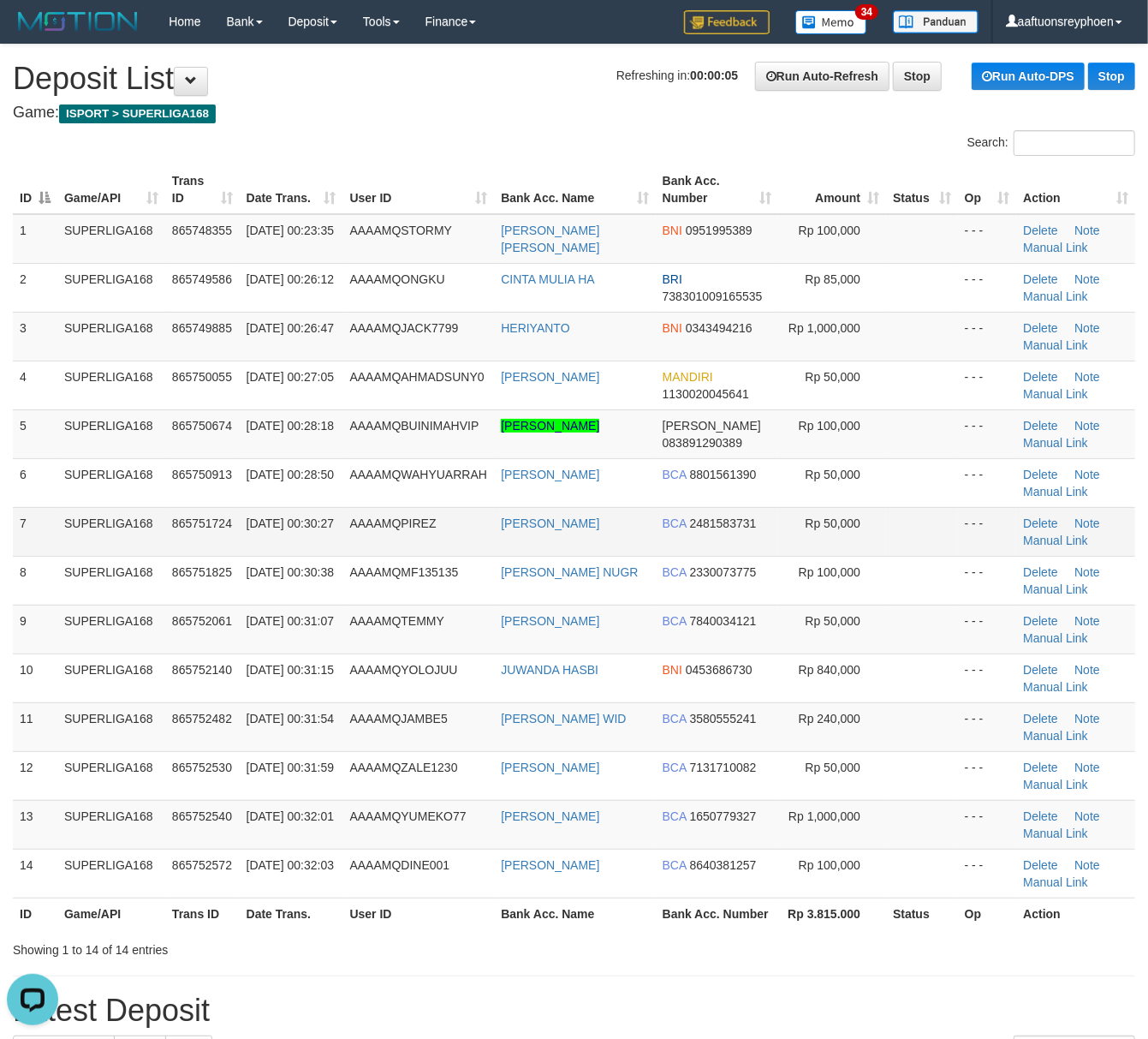
drag, startPoint x: 90, startPoint y: 538, endPoint x: 0, endPoint y: 572, distance: 96.2
click at [77, 545] on td "SUPERLIGA168" at bounding box center [111, 531] width 108 height 49
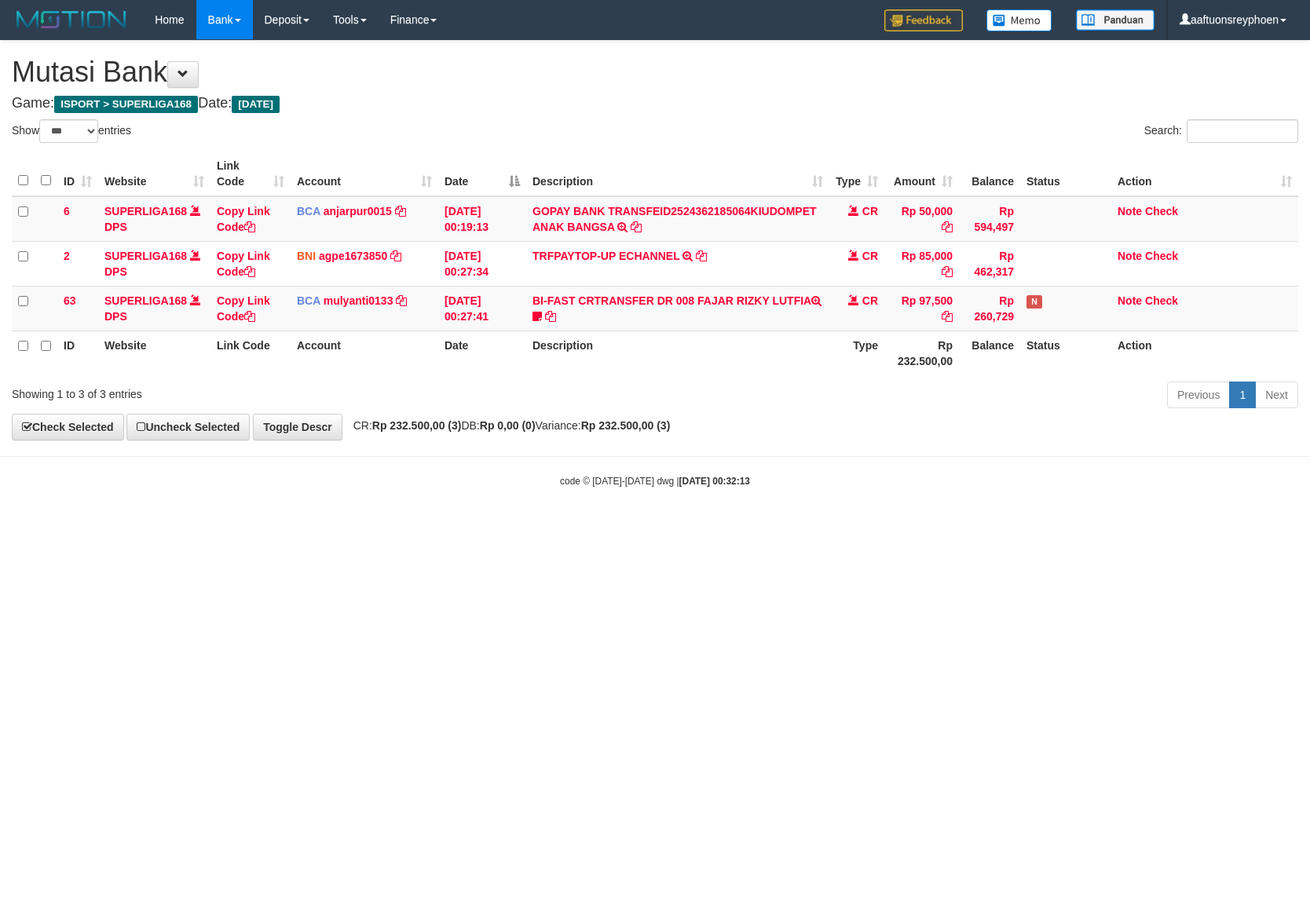
select select "***"
click at [982, 527] on html "Toggle navigation Home Bank Account List Load By Website Group [ISPORT] SUPERLI…" at bounding box center [655, 263] width 1310 height 527
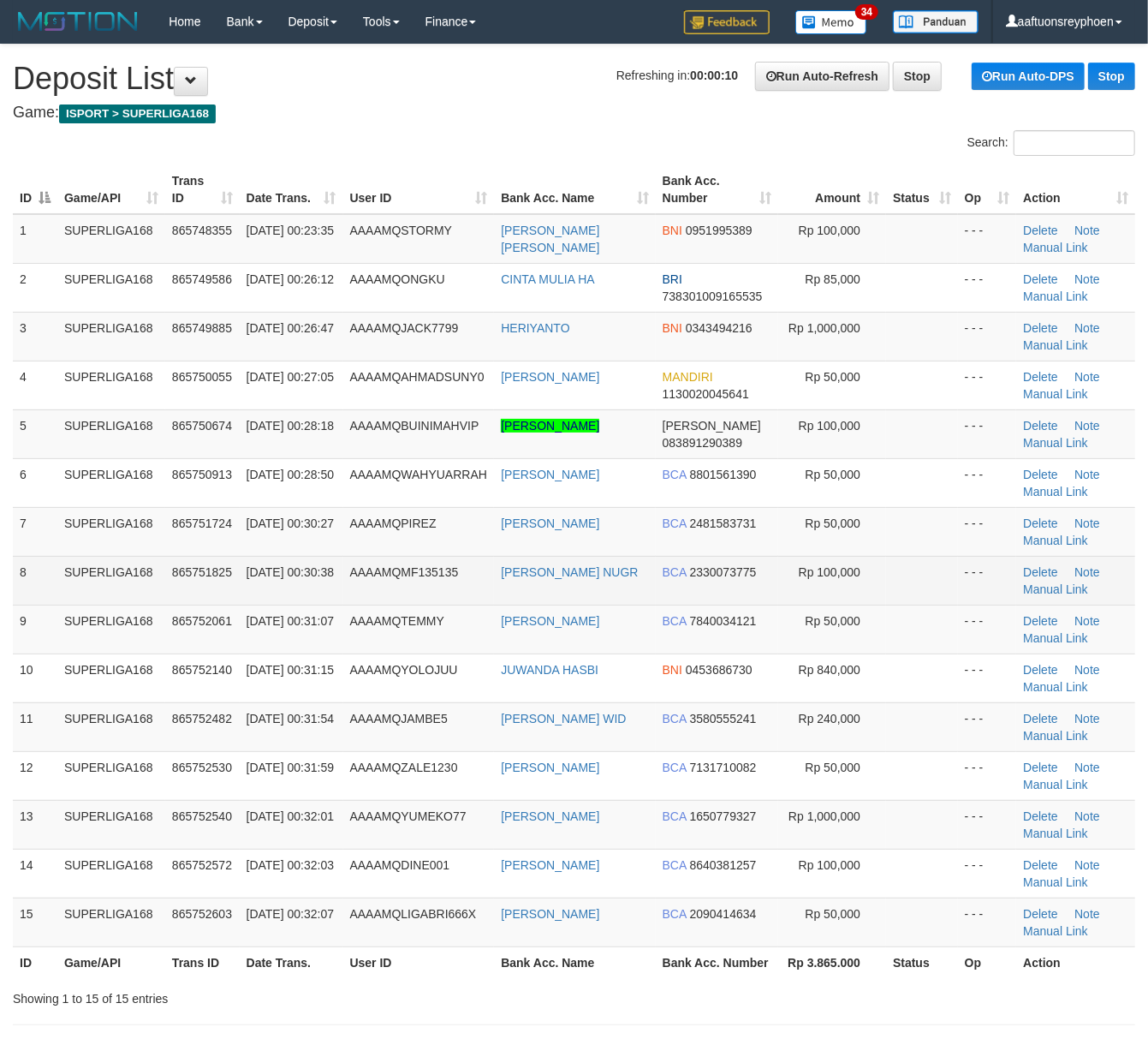
click at [144, 577] on td "SUPERLIGA168" at bounding box center [111, 579] width 108 height 49
drag, startPoint x: 63, startPoint y: 587, endPoint x: 110, endPoint y: 601, distance: 49.0
click at [63, 587] on td "SUPERLIGA168" at bounding box center [111, 579] width 108 height 49
click at [131, 591] on td "SUPERLIGA168" at bounding box center [111, 579] width 108 height 49
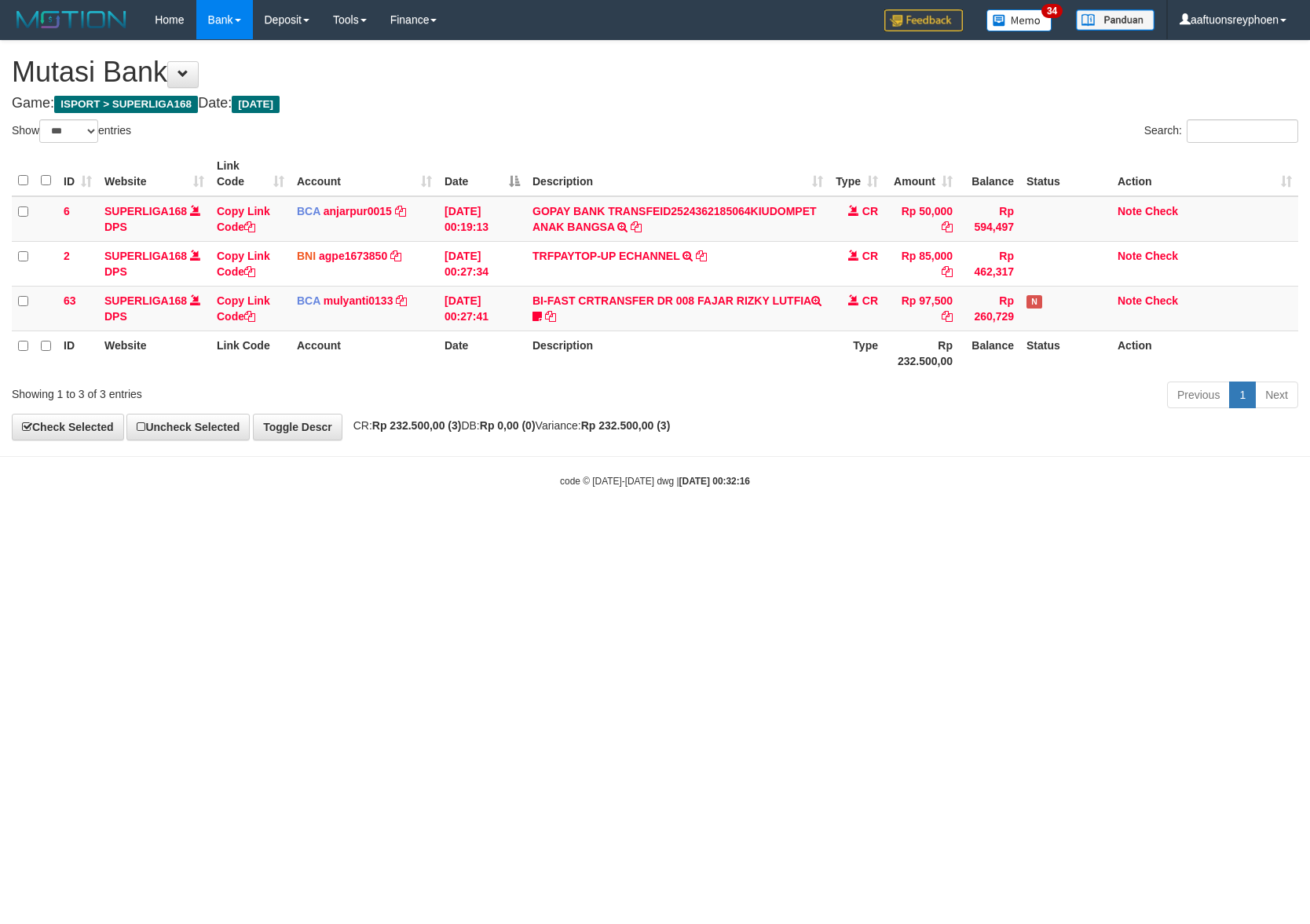
select select "***"
click at [961, 333] on th "Balance" at bounding box center [989, 353] width 62 height 45
select select "***"
drag, startPoint x: 712, startPoint y: 526, endPoint x: 776, endPoint y: 549, distance: 68.0
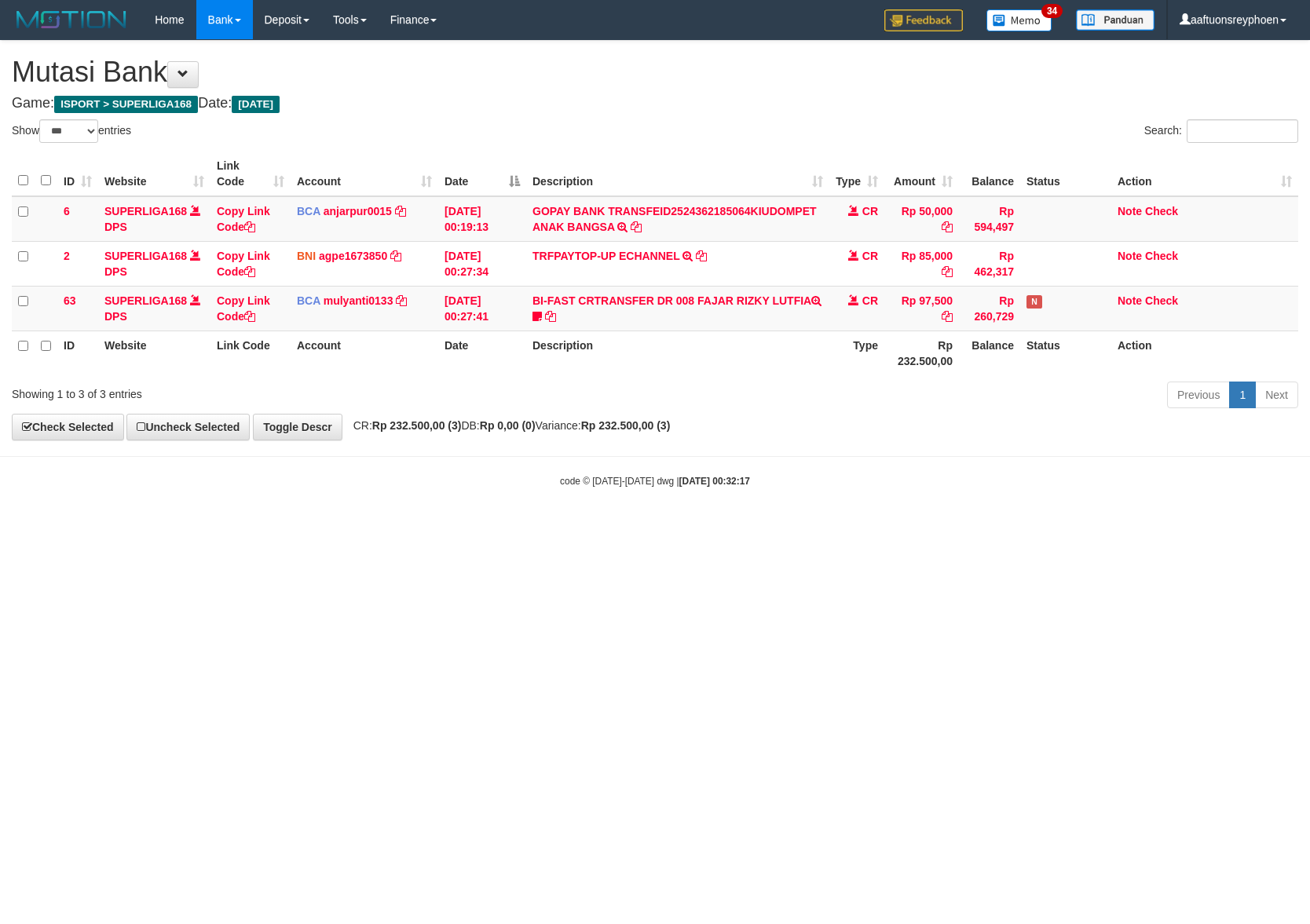
click at [740, 527] on html "Toggle navigation Home Bank Account List Load By Website Group [ISPORT] SUPERLI…" at bounding box center [655, 263] width 1310 height 527
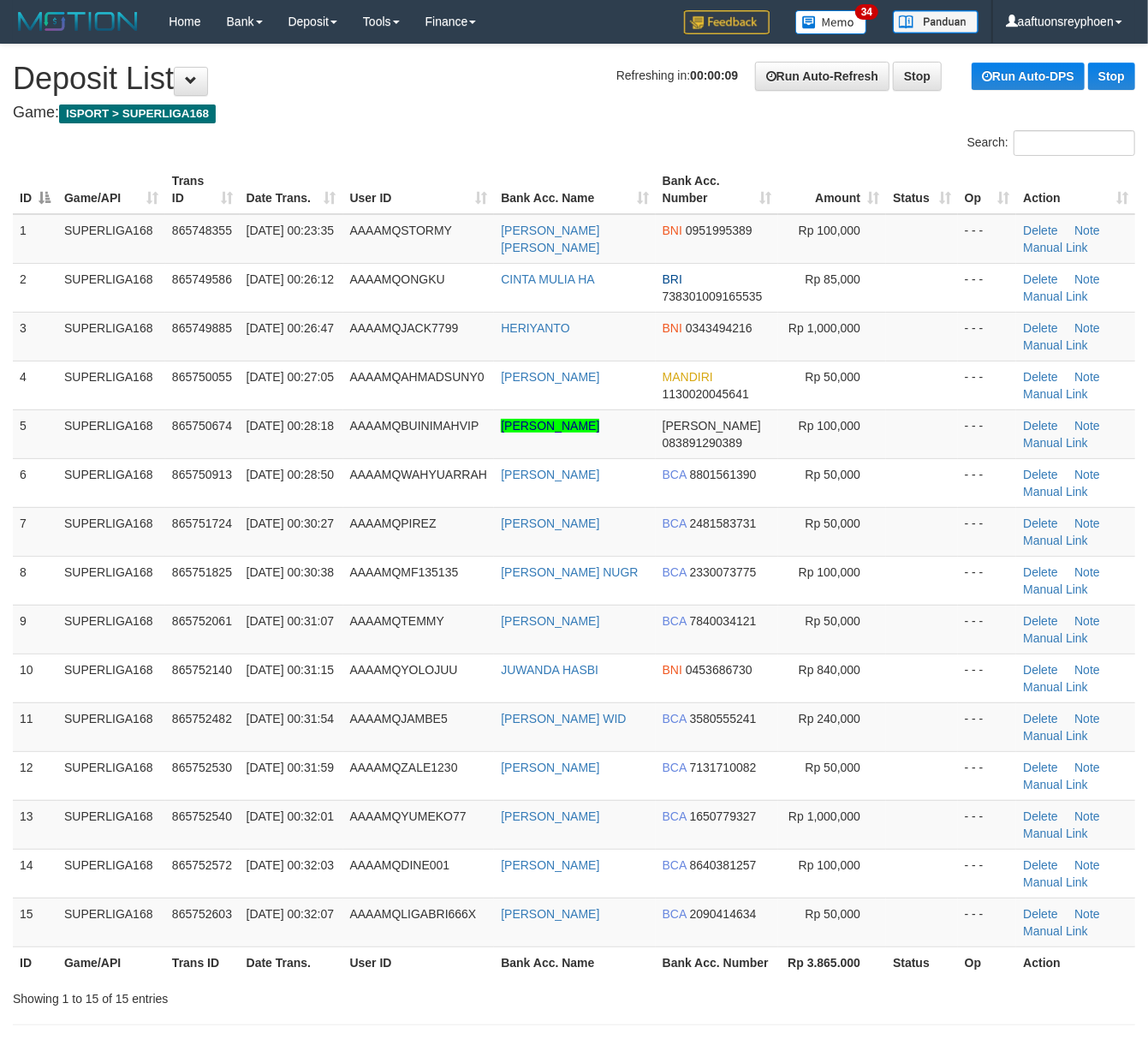
drag, startPoint x: 25, startPoint y: 628, endPoint x: 2, endPoint y: 634, distance: 23.8
click at [28, 627] on td "9" at bounding box center [35, 629] width 45 height 49
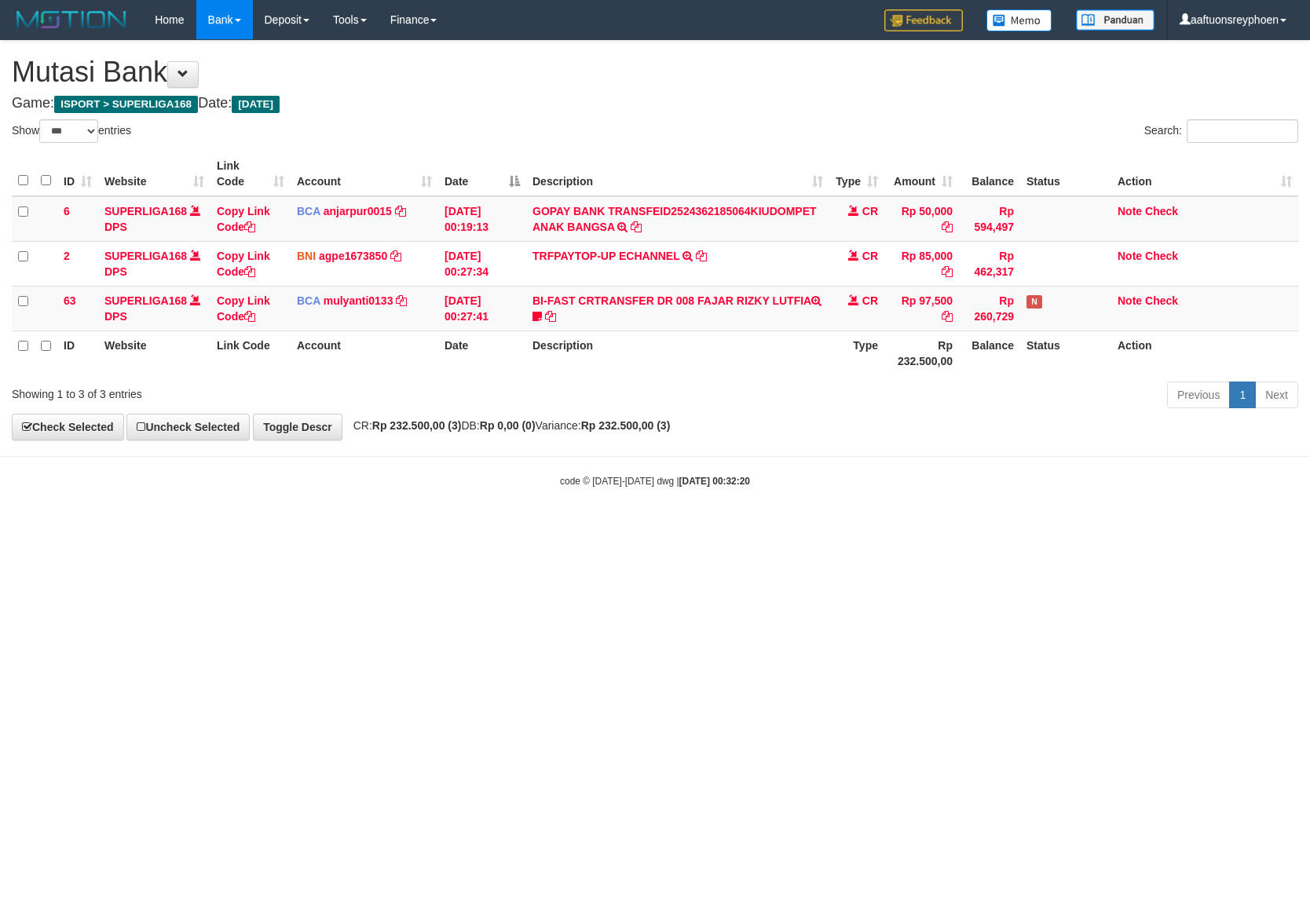
select select "***"
drag, startPoint x: 884, startPoint y: 607, endPoint x: 1296, endPoint y: 581, distance: 412.8
click at [953, 527] on html "Toggle navigation Home Bank Account List Load By Website Group [ISPORT] SUPERLI…" at bounding box center [655, 263] width 1310 height 527
drag, startPoint x: 1073, startPoint y: 616, endPoint x: 1135, endPoint y: 608, distance: 62.5
click at [1135, 527] on html "Toggle navigation Home Bank Account List Load By Website Group [ISPORT] SUPERLI…" at bounding box center [655, 263] width 1310 height 527
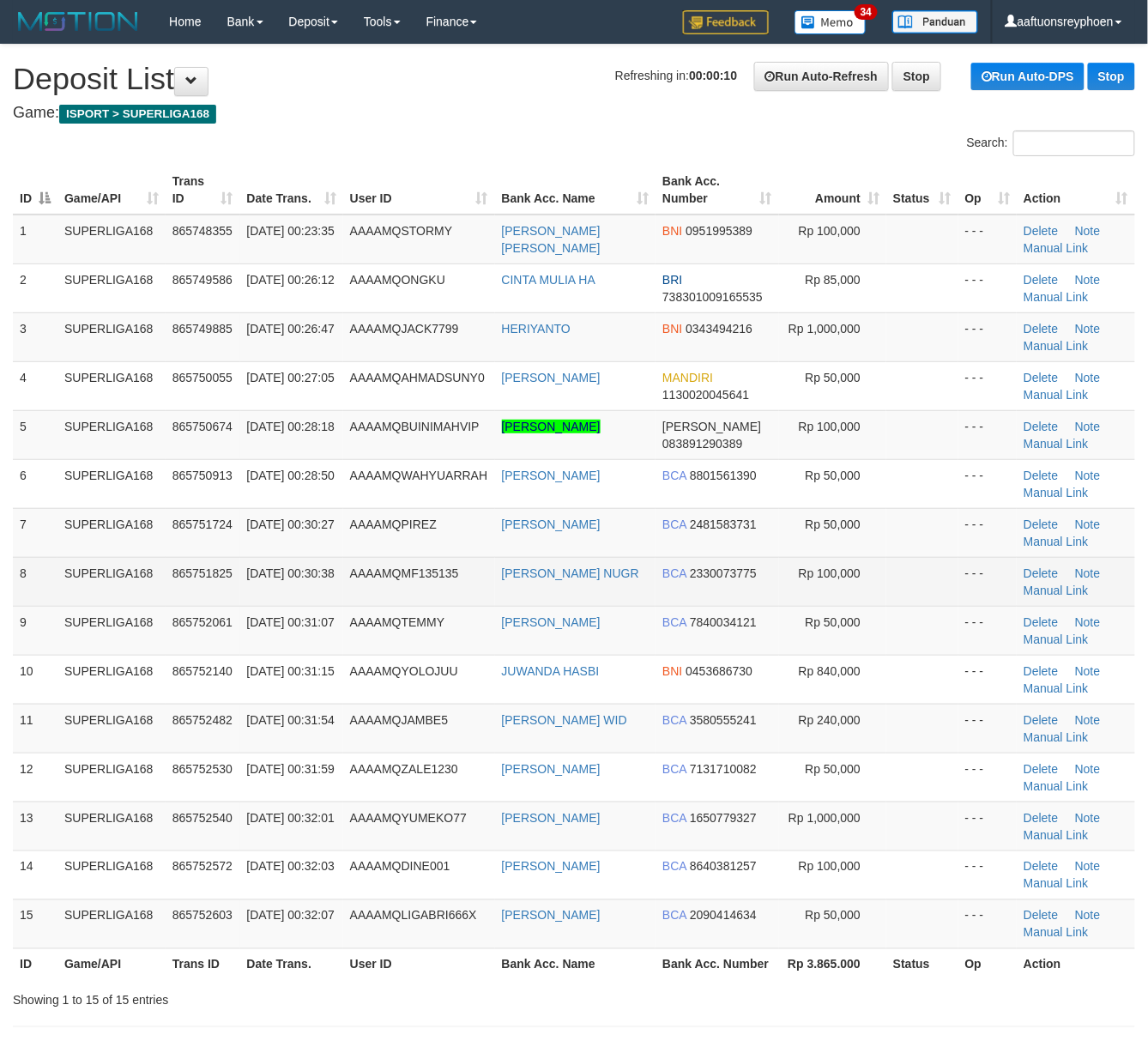
drag, startPoint x: 399, startPoint y: 580, endPoint x: 282, endPoint y: 594, distance: 117.8
click at [392, 581] on td "AAAAMQMF135135" at bounding box center [419, 581] width 151 height 49
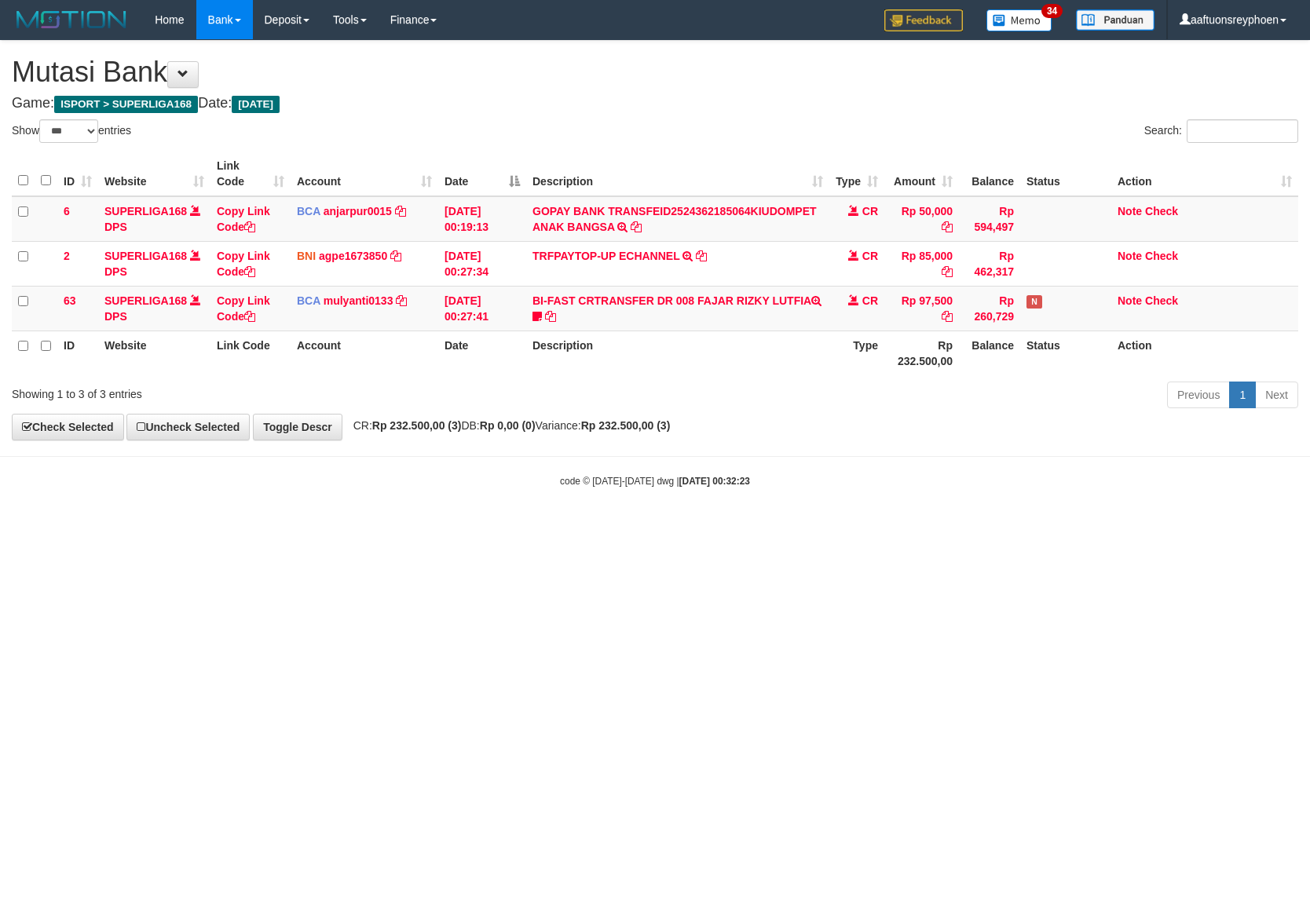
select select "***"
drag, startPoint x: 888, startPoint y: 545, endPoint x: 1173, endPoint y: 544, distance: 285.0
click at [997, 527] on html "Toggle navigation Home Bank Account List Load By Website Group [ISPORT] SUPERLI…" at bounding box center [655, 263] width 1310 height 527
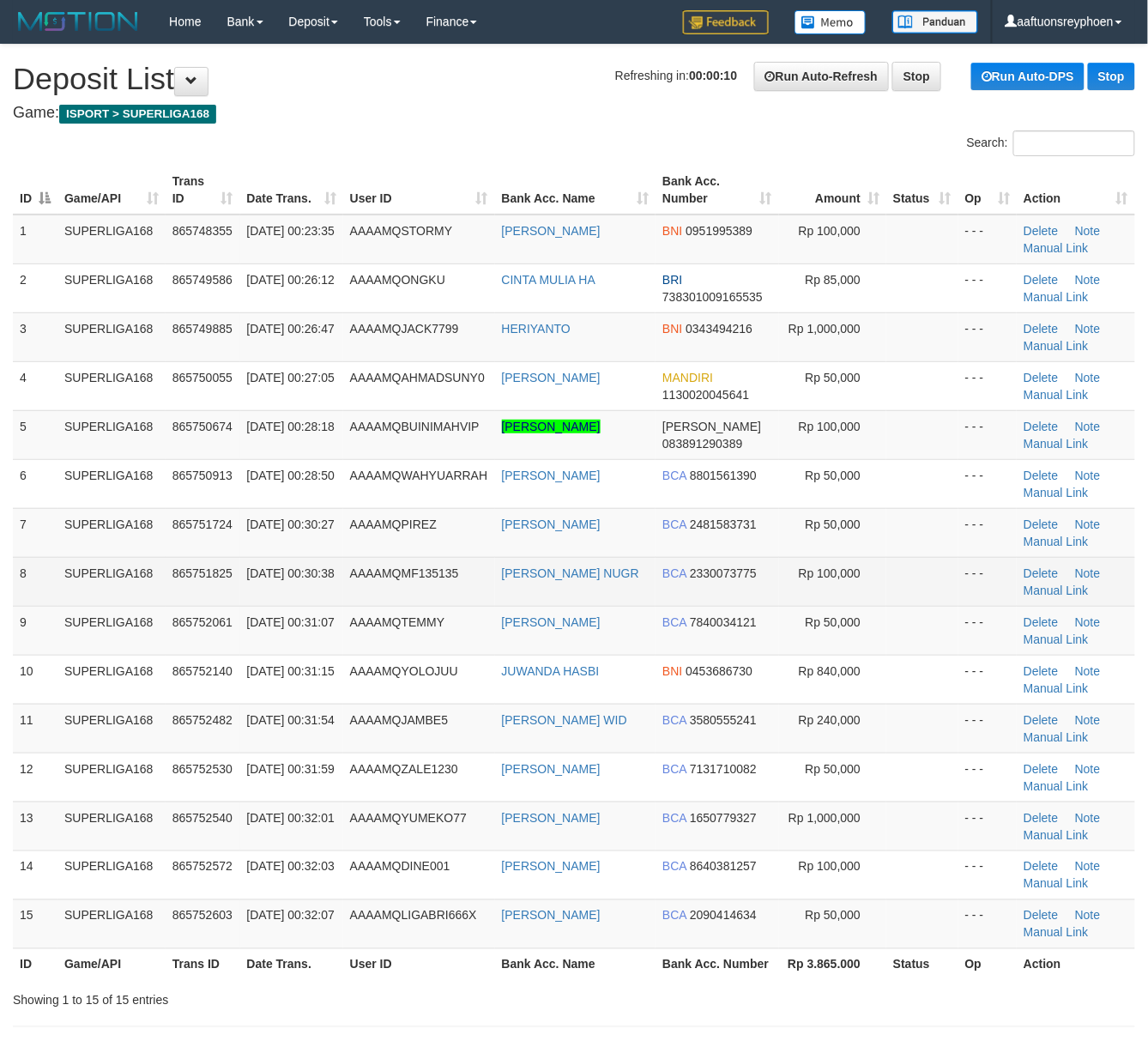
drag, startPoint x: 187, startPoint y: 554, endPoint x: 13, endPoint y: 570, distance: 174.7
click at [189, 553] on td "865751724" at bounding box center [203, 532] width 74 height 49
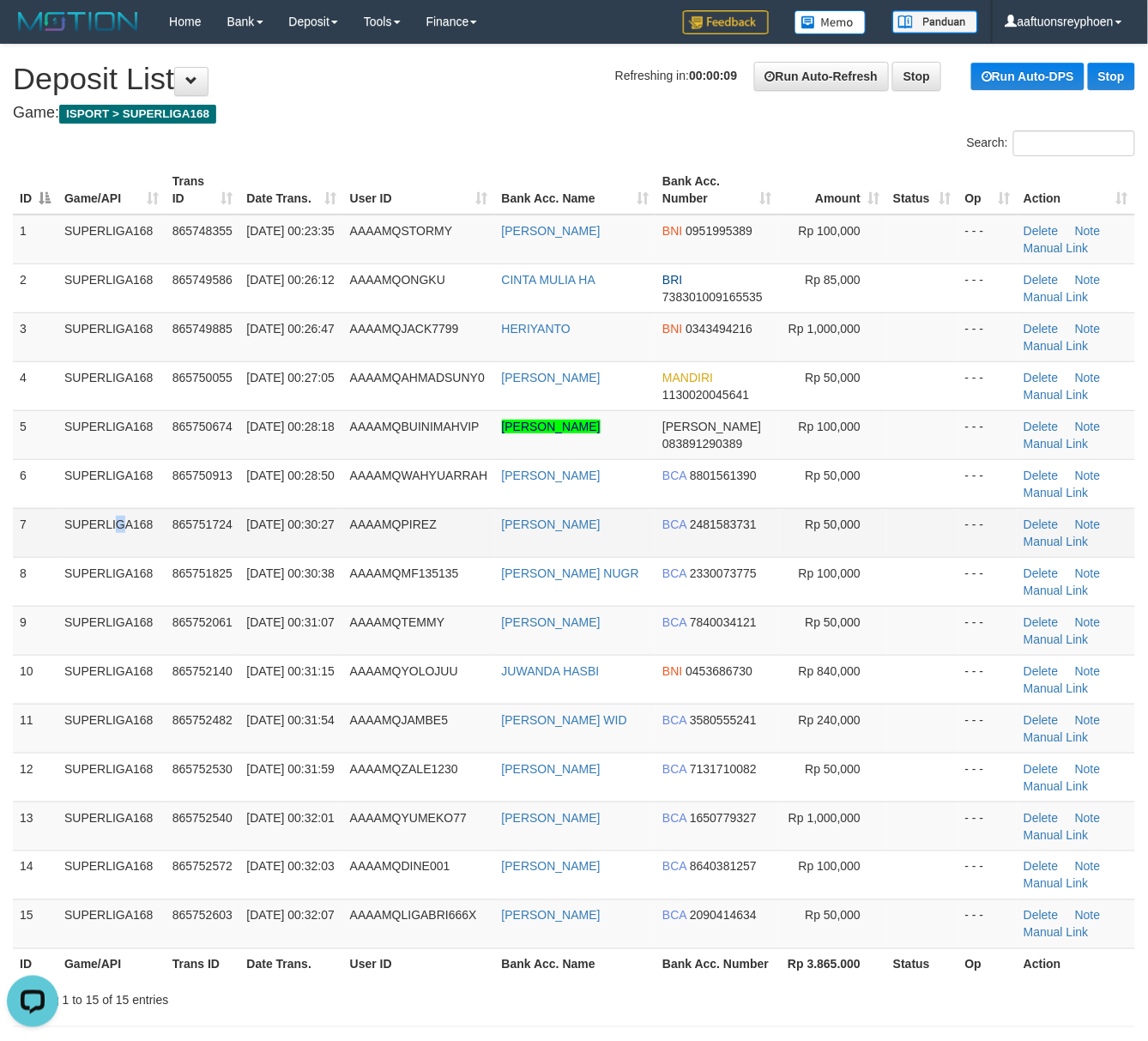
click at [79, 538] on td "SUPERLIGA168" at bounding box center [111, 532] width 108 height 49
click at [73, 555] on td "SUPERLIGA168" at bounding box center [111, 532] width 108 height 49
drag, startPoint x: 22, startPoint y: 622, endPoint x: 0, endPoint y: 624, distance: 22.1
click at [5, 623] on div "ID Game/API Trans ID Date Trans. User ID Bank Acc. Name Bank Acc. Number Amount…" at bounding box center [574, 572] width 1147 height 824
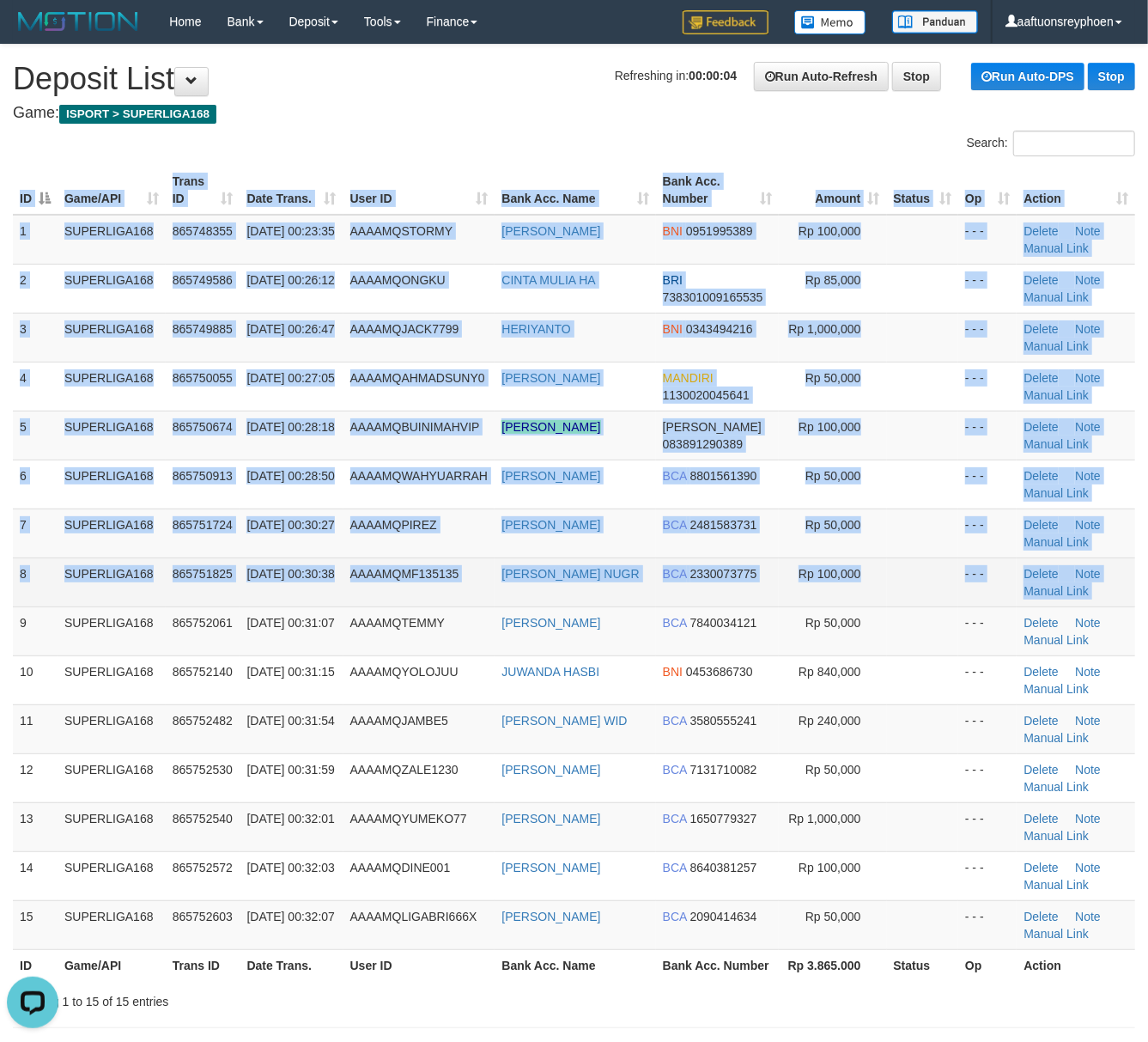
click at [81, 586] on td "SUPERLIGA168" at bounding box center [111, 581] width 109 height 49
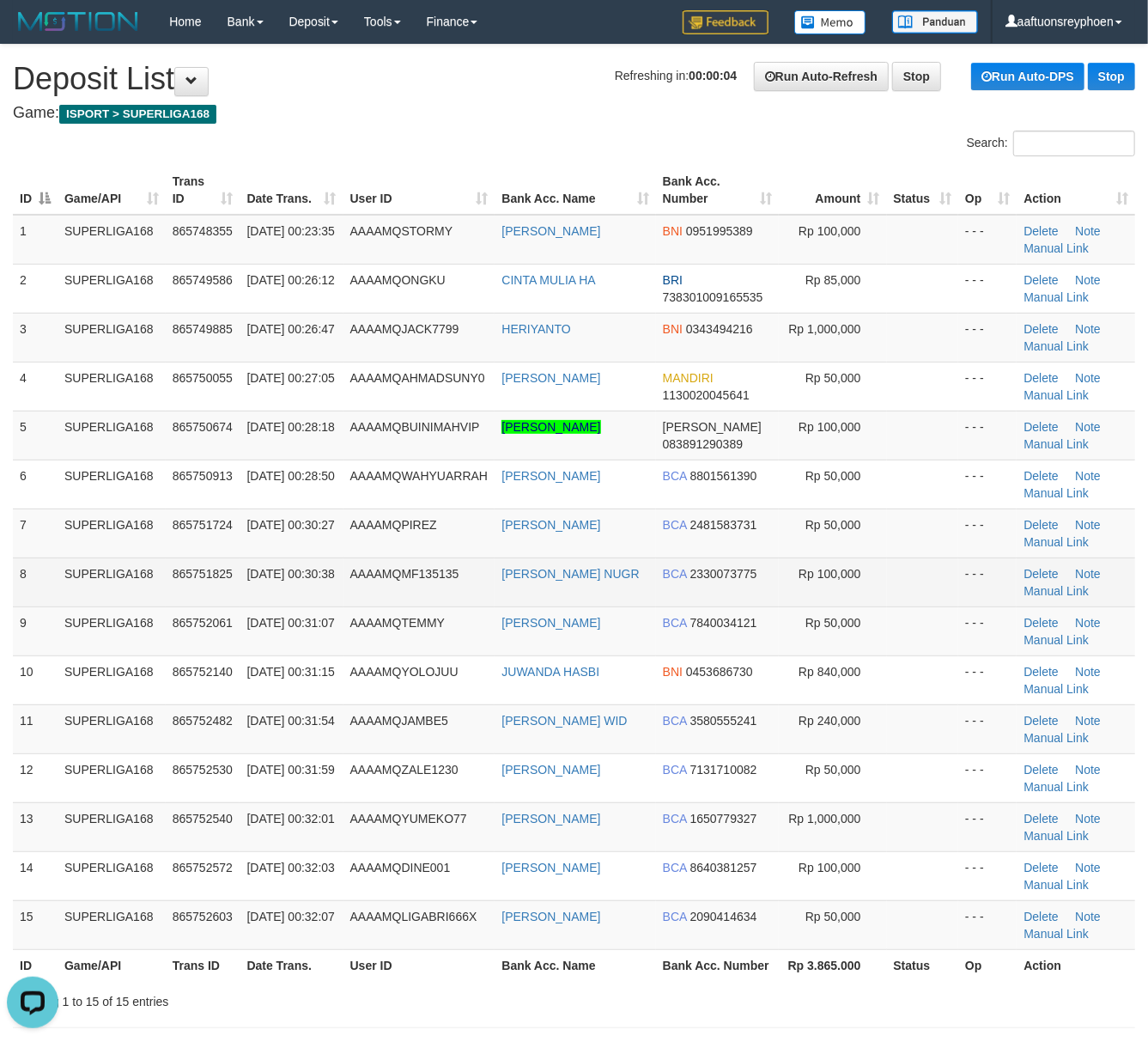
click at [145, 591] on td "SUPERLIGA168" at bounding box center [111, 581] width 109 height 49
click at [177, 567] on span "865751825" at bounding box center [202, 573] width 60 height 13
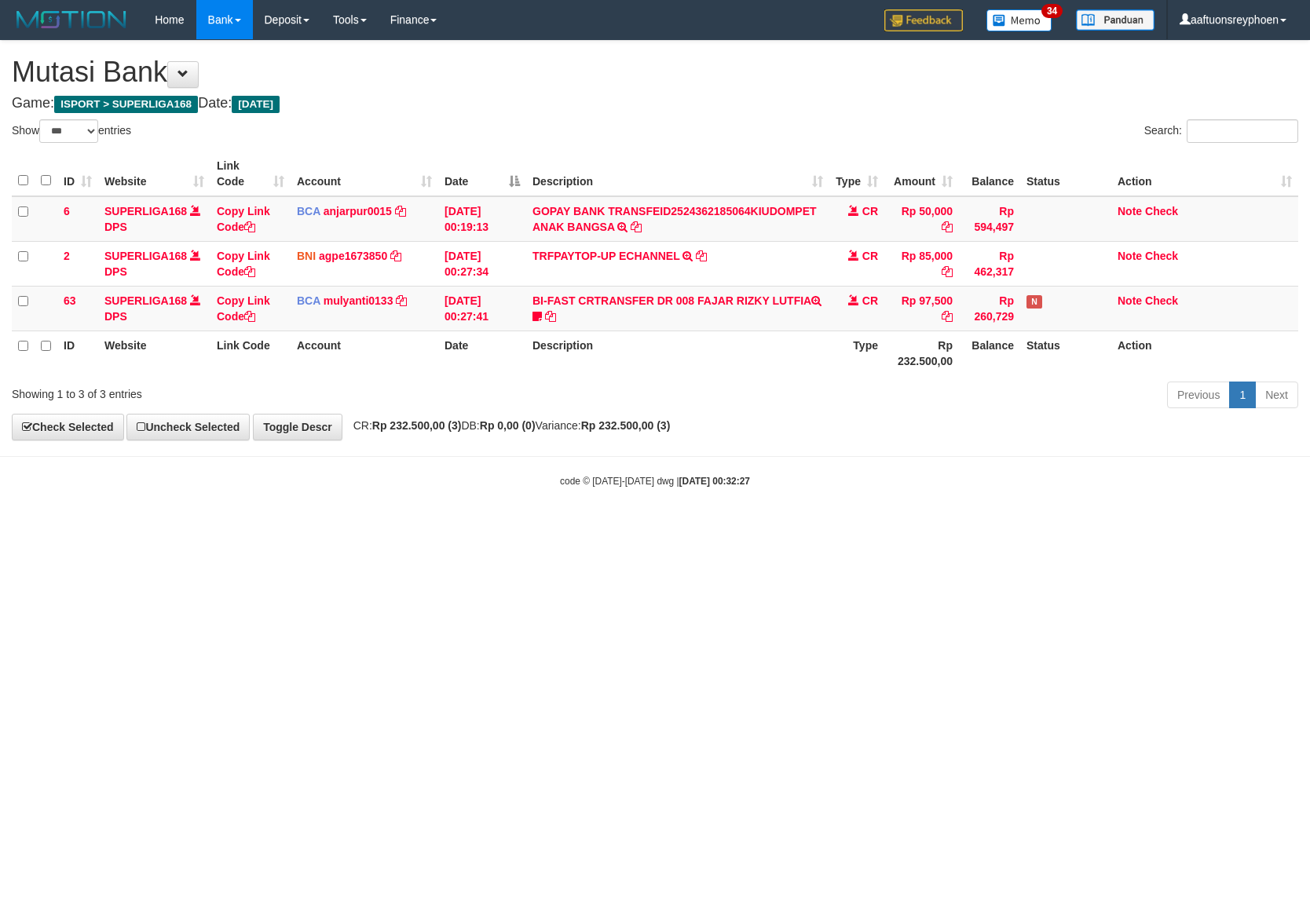
select select "***"
click at [787, 527] on html "Toggle navigation Home Bank Account List Load By Website Group [ISPORT] SUPERLI…" at bounding box center [655, 263] width 1310 height 527
drag, startPoint x: 860, startPoint y: 604, endPoint x: 1305, endPoint y: 585, distance: 445.4
click at [1007, 527] on html "Toggle navigation Home Bank Account List Load By Website Group [ISPORT] SUPERLI…" at bounding box center [655, 263] width 1310 height 527
drag, startPoint x: 798, startPoint y: 592, endPoint x: 1305, endPoint y: 560, distance: 508.0
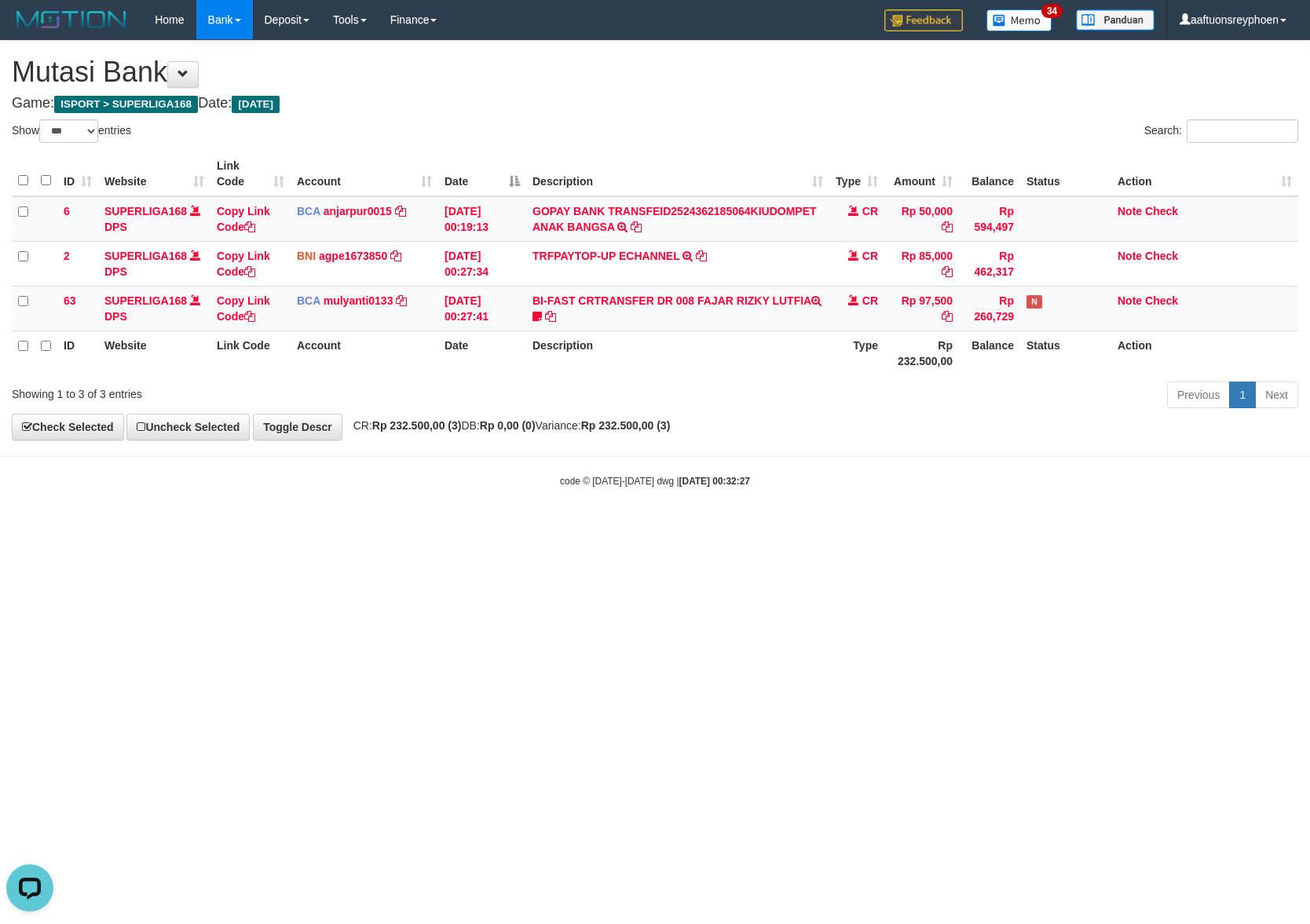
click at [902, 527] on html "Toggle navigation Home Bank Account List Load By Website Group [ISPORT] SUPERLI…" at bounding box center [655, 263] width 1310 height 527
select select "***"
drag, startPoint x: 952, startPoint y: 568, endPoint x: 1303, endPoint y: 579, distance: 351.2
click at [1078, 527] on html "Toggle navigation Home Bank Account List Load By Website Group [ISPORT] SUPERLI…" at bounding box center [655, 263] width 1310 height 527
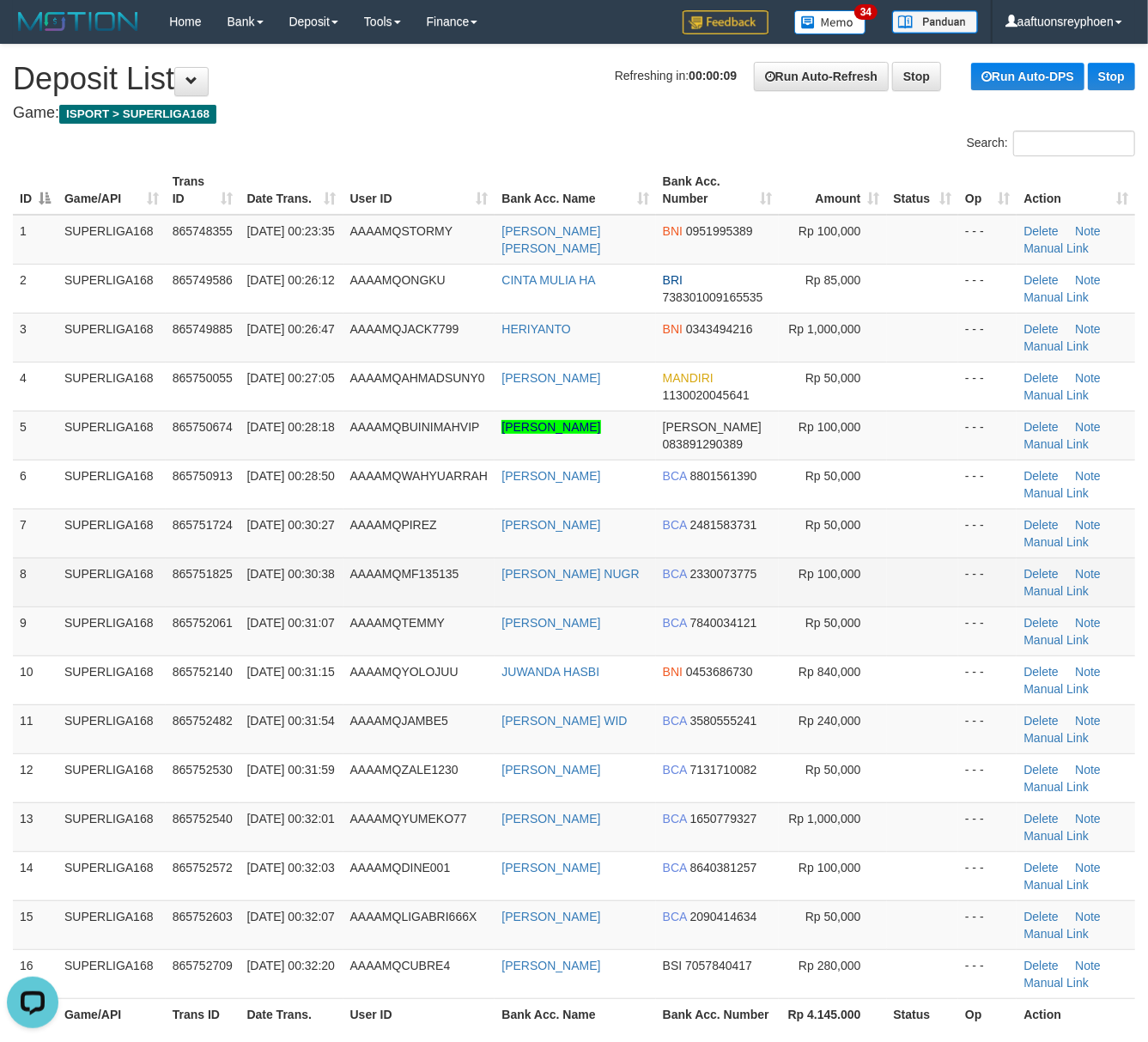
click at [278, 575] on span "[DATE] 00:30:38" at bounding box center [291, 573] width 88 height 13
drag, startPoint x: 283, startPoint y: 570, endPoint x: 67, endPoint y: 602, distance: 218.4
click at [279, 570] on span "01/09/2025 00:30:38" at bounding box center [291, 573] width 88 height 13
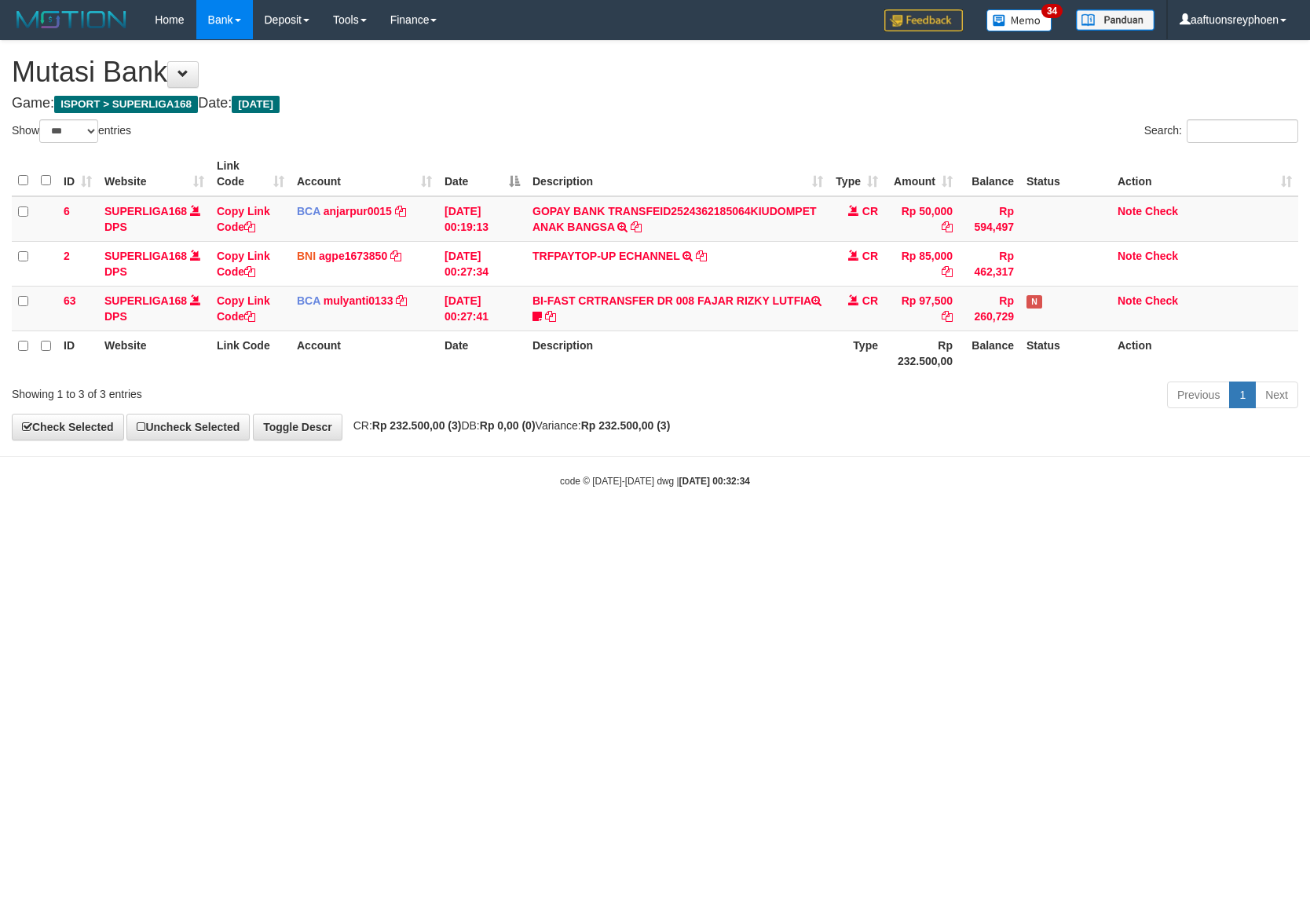
select select "***"
drag, startPoint x: 933, startPoint y: 585, endPoint x: 1304, endPoint y: 532, distance: 374.8
click at [993, 527] on html "Toggle navigation Home Bank Account List Load By Website Group [ISPORT] SUPERLI…" at bounding box center [655, 263] width 1310 height 527
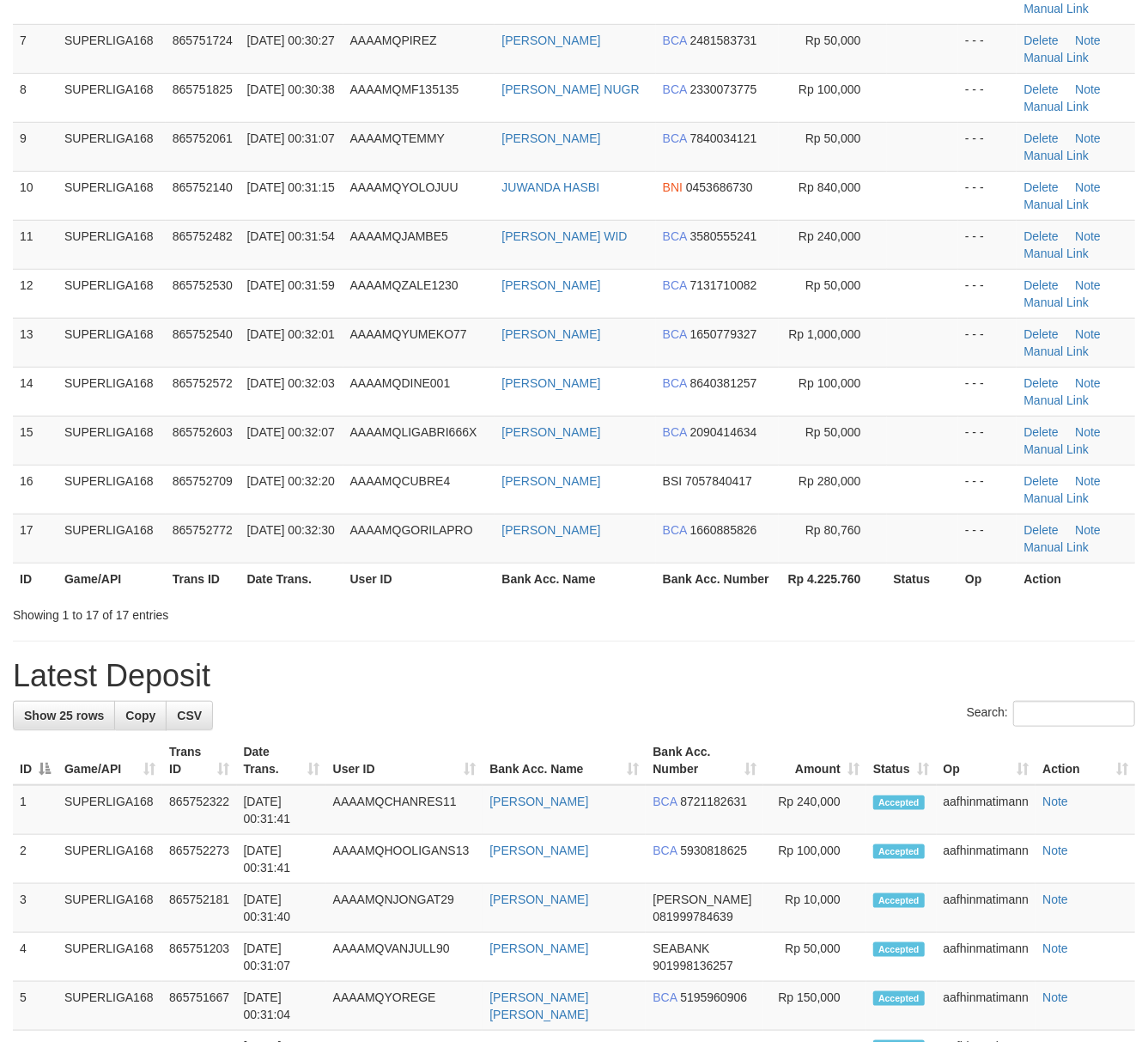
drag, startPoint x: 148, startPoint y: 464, endPoint x: 2, endPoint y: 496, distance: 149.5
click at [137, 465] on td "SUPERLIGA168" at bounding box center [111, 439] width 109 height 49
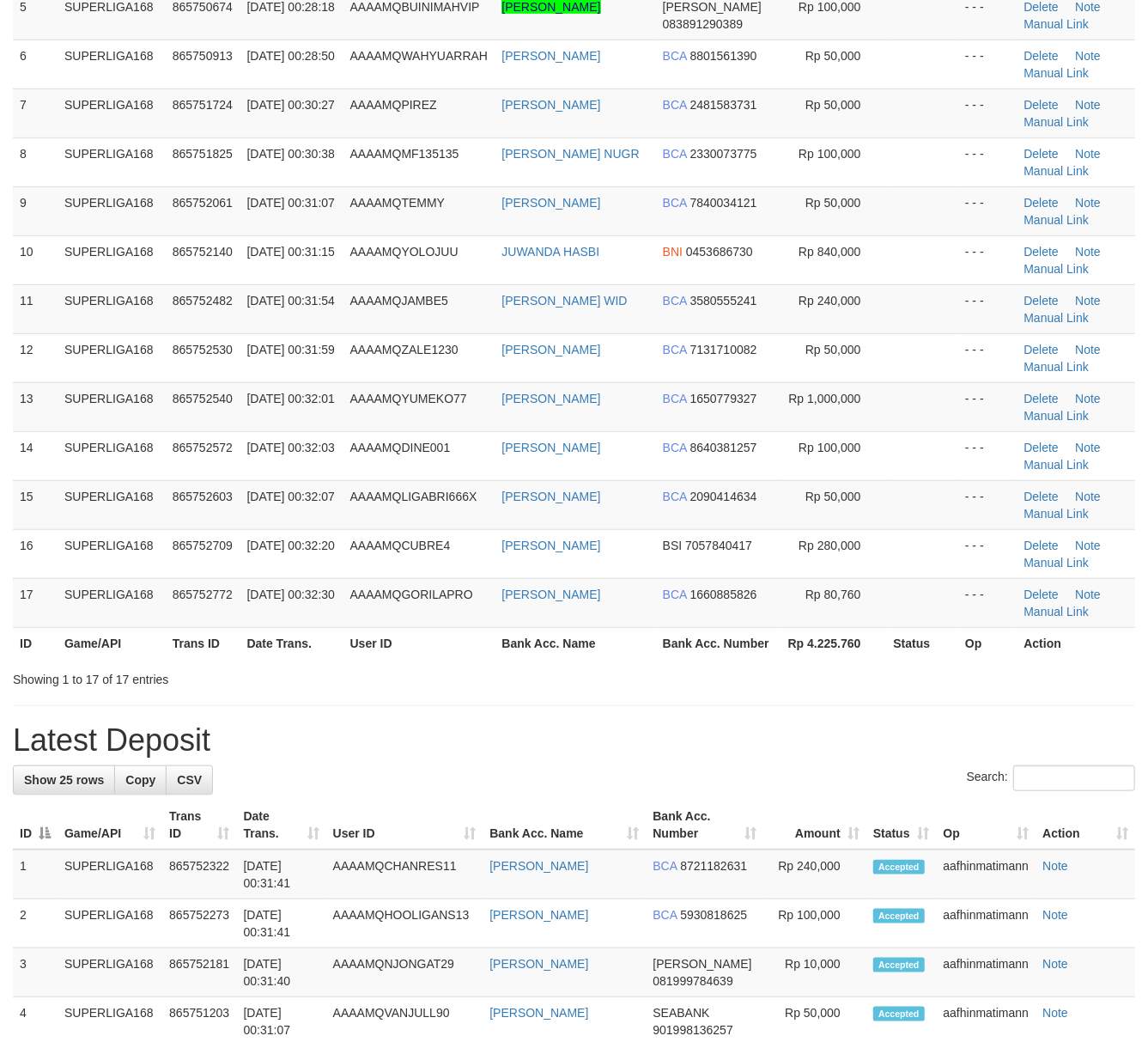
drag, startPoint x: 162, startPoint y: 499, endPoint x: 5, endPoint y: 522, distance: 158.7
click at [144, 501] on td "SUPERLIGA168" at bounding box center [111, 504] width 109 height 49
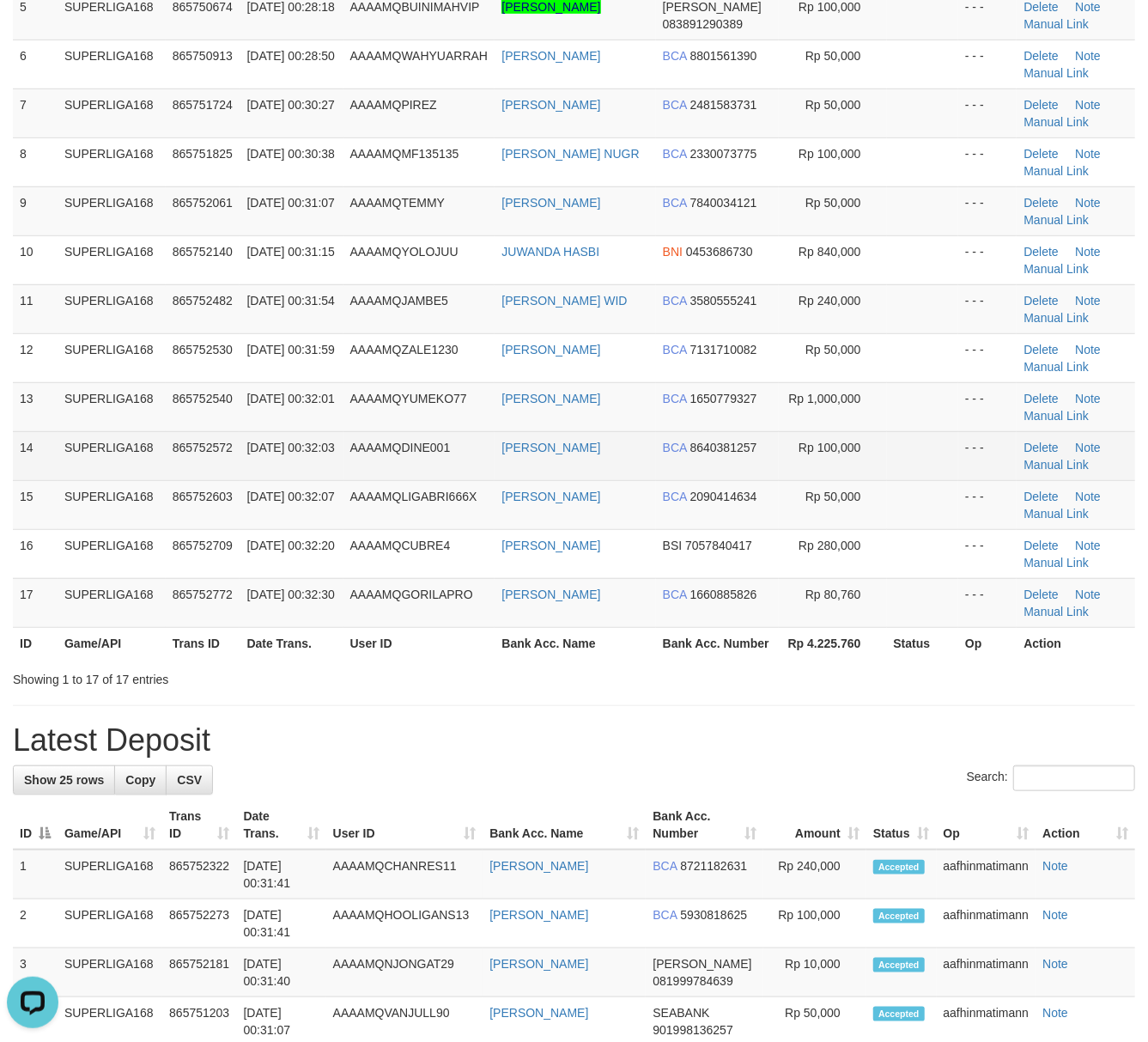
drag, startPoint x: 213, startPoint y: 465, endPoint x: 179, endPoint y: 475, distance: 35.4
click at [207, 465] on td "865752572" at bounding box center [203, 456] width 74 height 49
click at [222, 474] on td "865752572" at bounding box center [203, 456] width 74 height 49
click at [256, 480] on td "[DATE] 00:32:03" at bounding box center [291, 456] width 103 height 49
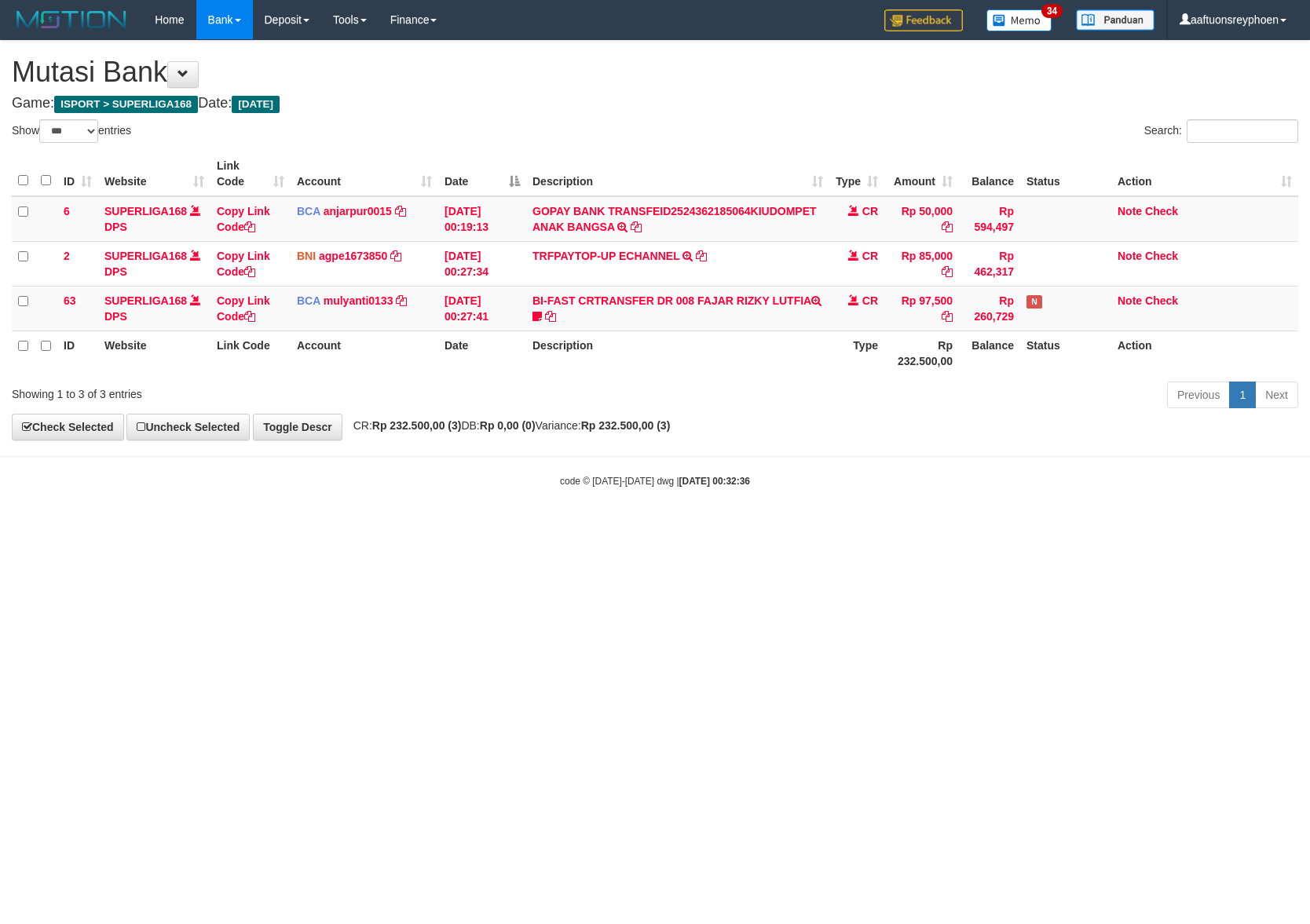
select select "***"
drag, startPoint x: 952, startPoint y: 557, endPoint x: 1305, endPoint y: 516, distance: 355.4
click at [1049, 527] on html "Toggle navigation Home Bank Account List Load By Website Group [ISPORT] SUPERLI…" at bounding box center [655, 263] width 1310 height 527
drag, startPoint x: 1011, startPoint y: 516, endPoint x: 1308, endPoint y: 485, distance: 298.6
click at [1100, 507] on body "Toggle navigation Home Bank Account List Load By Website Group [ISPORT] SUPERLI…" at bounding box center [655, 263] width 1310 height 527
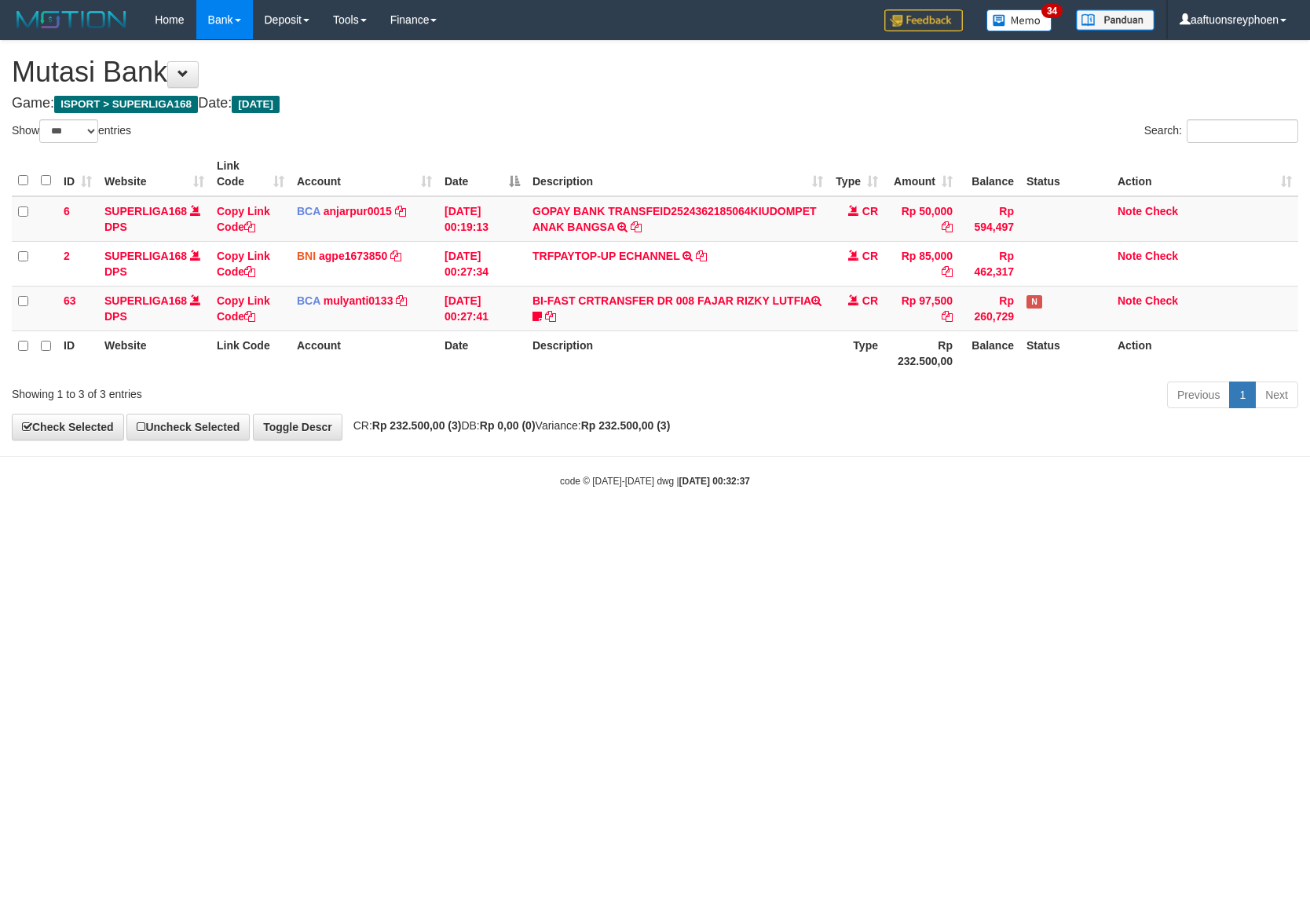
select select "***"
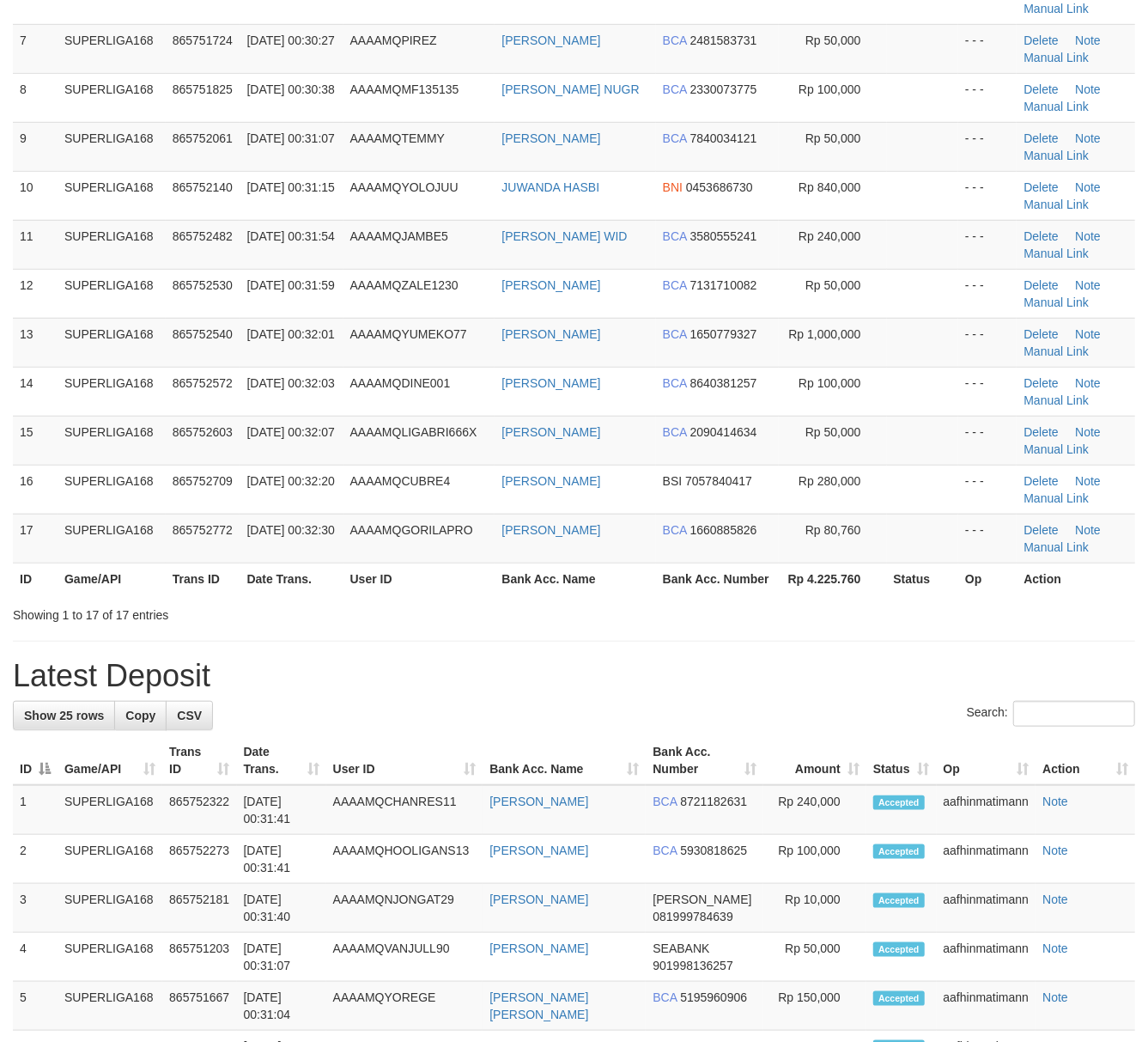
scroll to position [420, 0]
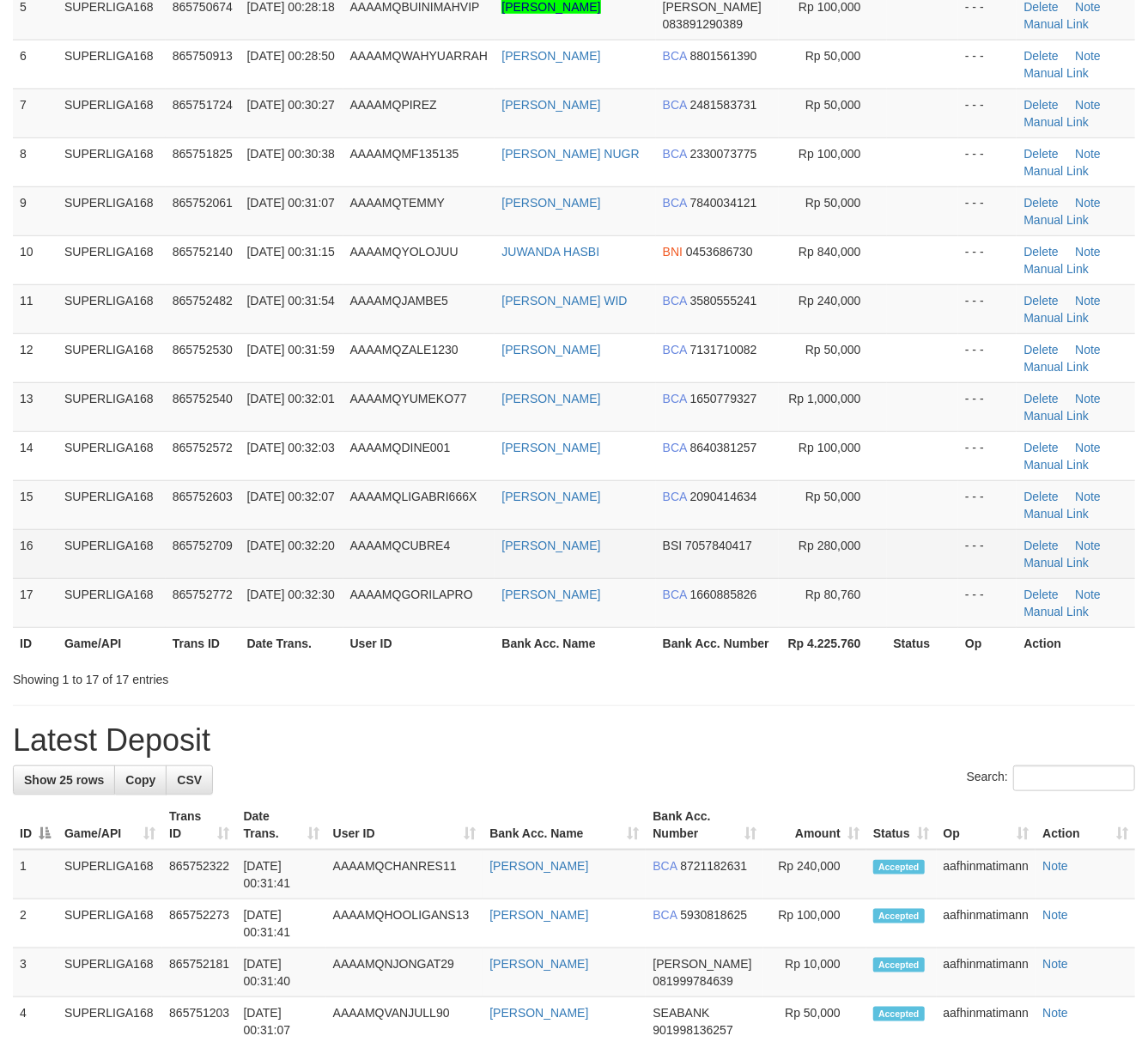
drag, startPoint x: 155, startPoint y: 541, endPoint x: 12, endPoint y: 563, distance: 144.7
click at [150, 541] on td "SUPERLIGA168" at bounding box center [111, 553] width 109 height 49
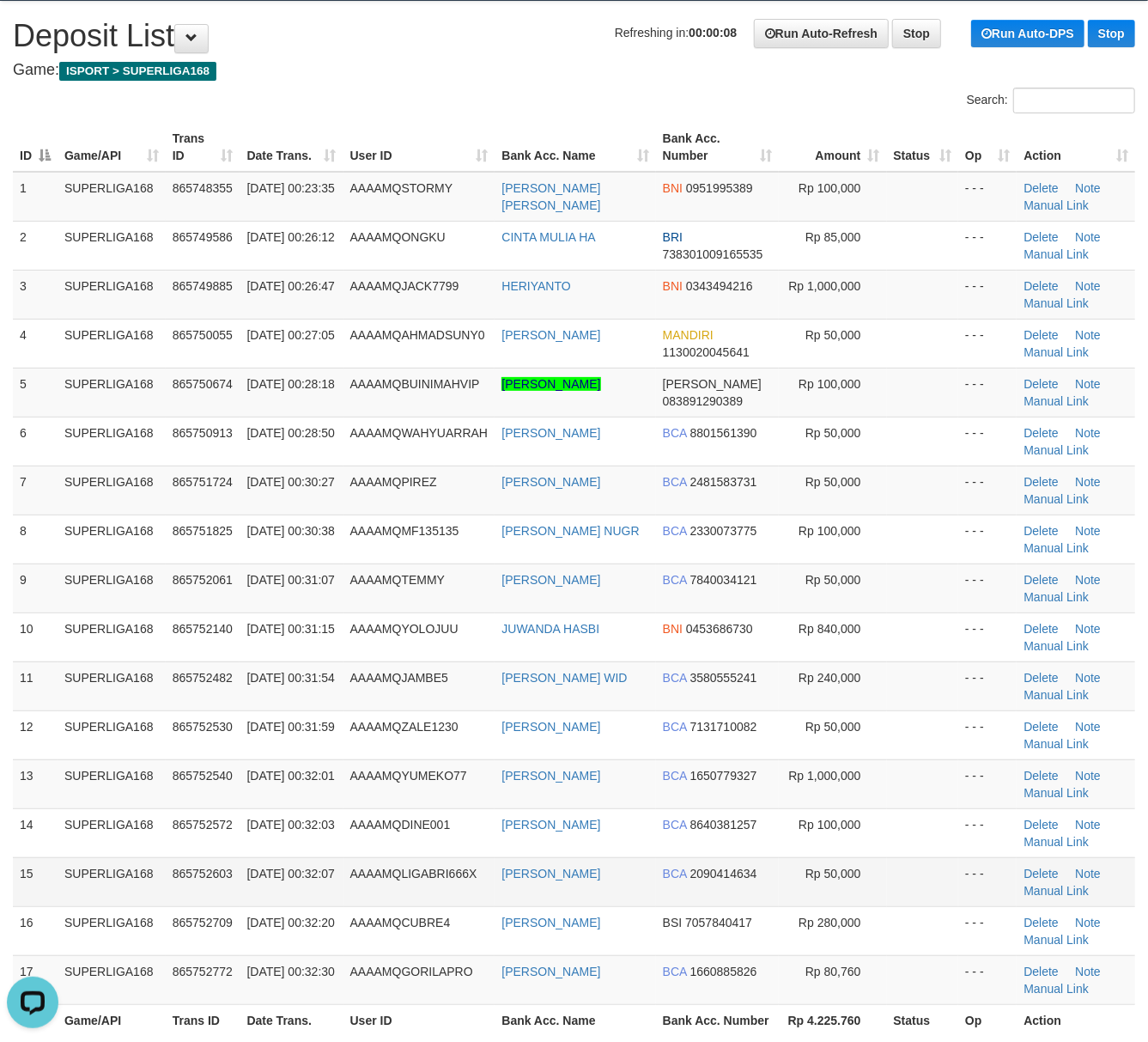
scroll to position [0, 0]
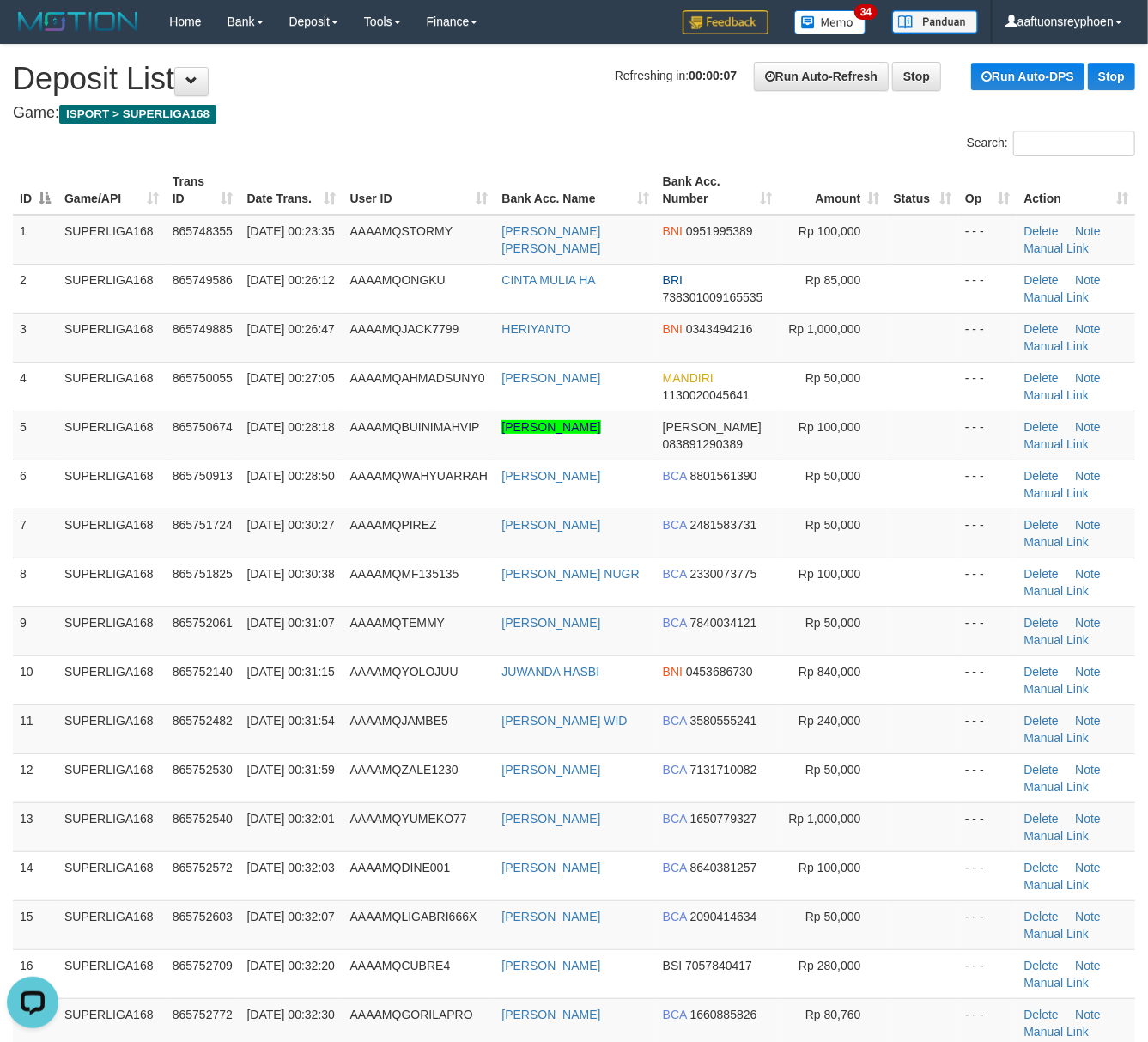
drag, startPoint x: 55, startPoint y: 595, endPoint x: 1, endPoint y: 604, distance: 54.7
click at [45, 595] on td "8" at bounding box center [35, 581] width 45 height 49
click at [257, 518] on span "01/09/2025 00:30:27" at bounding box center [291, 524] width 88 height 13
drag, startPoint x: 257, startPoint y: 518, endPoint x: 2, endPoint y: 557, distance: 258.0
click at [252, 517] on span "01/09/2025 00:30:27" at bounding box center [291, 524] width 88 height 13
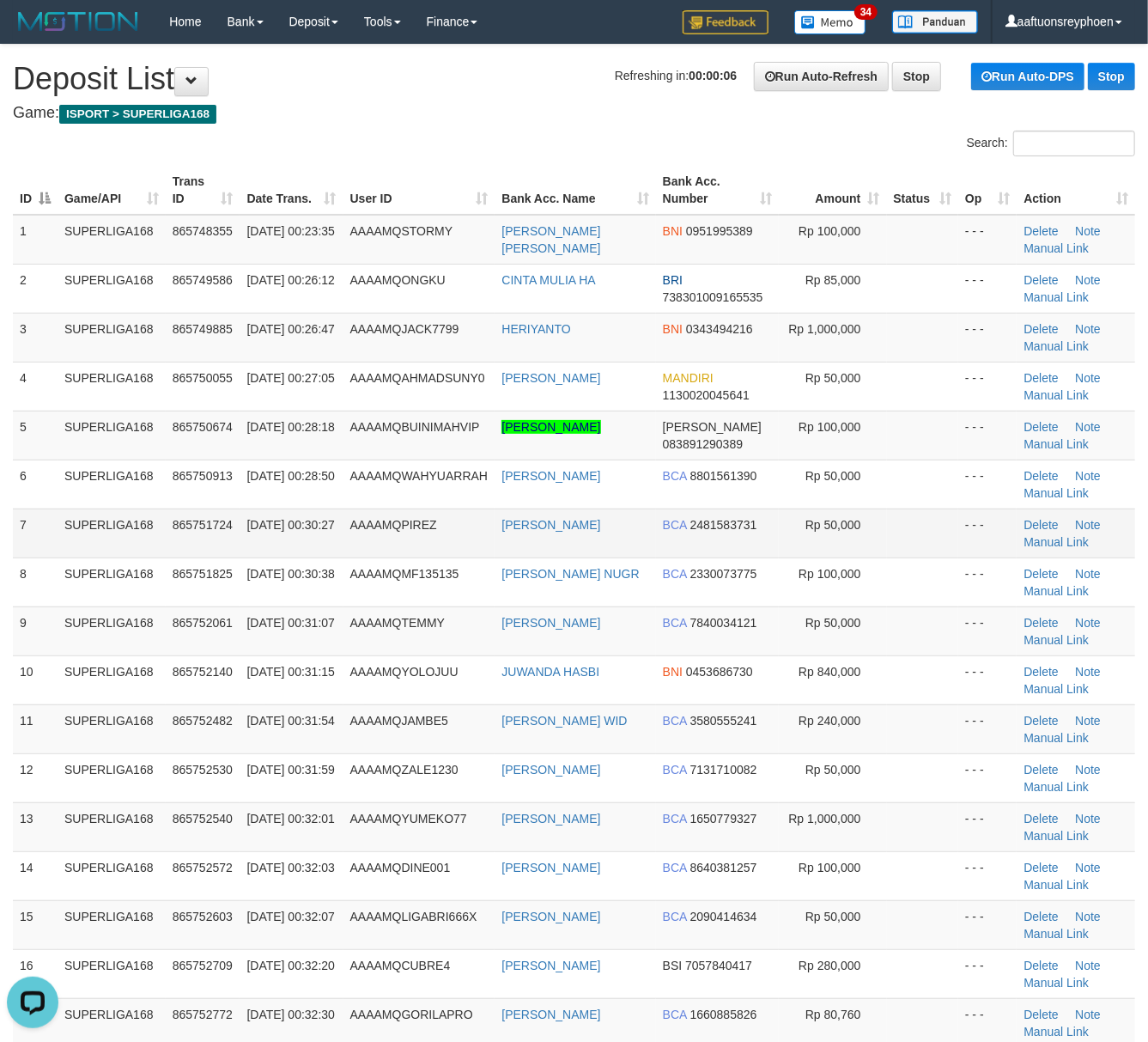
click at [93, 548] on td "SUPERLIGA168" at bounding box center [111, 533] width 109 height 49
click at [91, 534] on td "SUPERLIGA168" at bounding box center [111, 533] width 109 height 49
click at [96, 557] on tbody "1 SUPERLIGA168 865748355 01/09/2025 00:23:35 AAAAMQSTORMY RESSA ELDA FIANI BNI …" at bounding box center [574, 630] width 1123 height 833
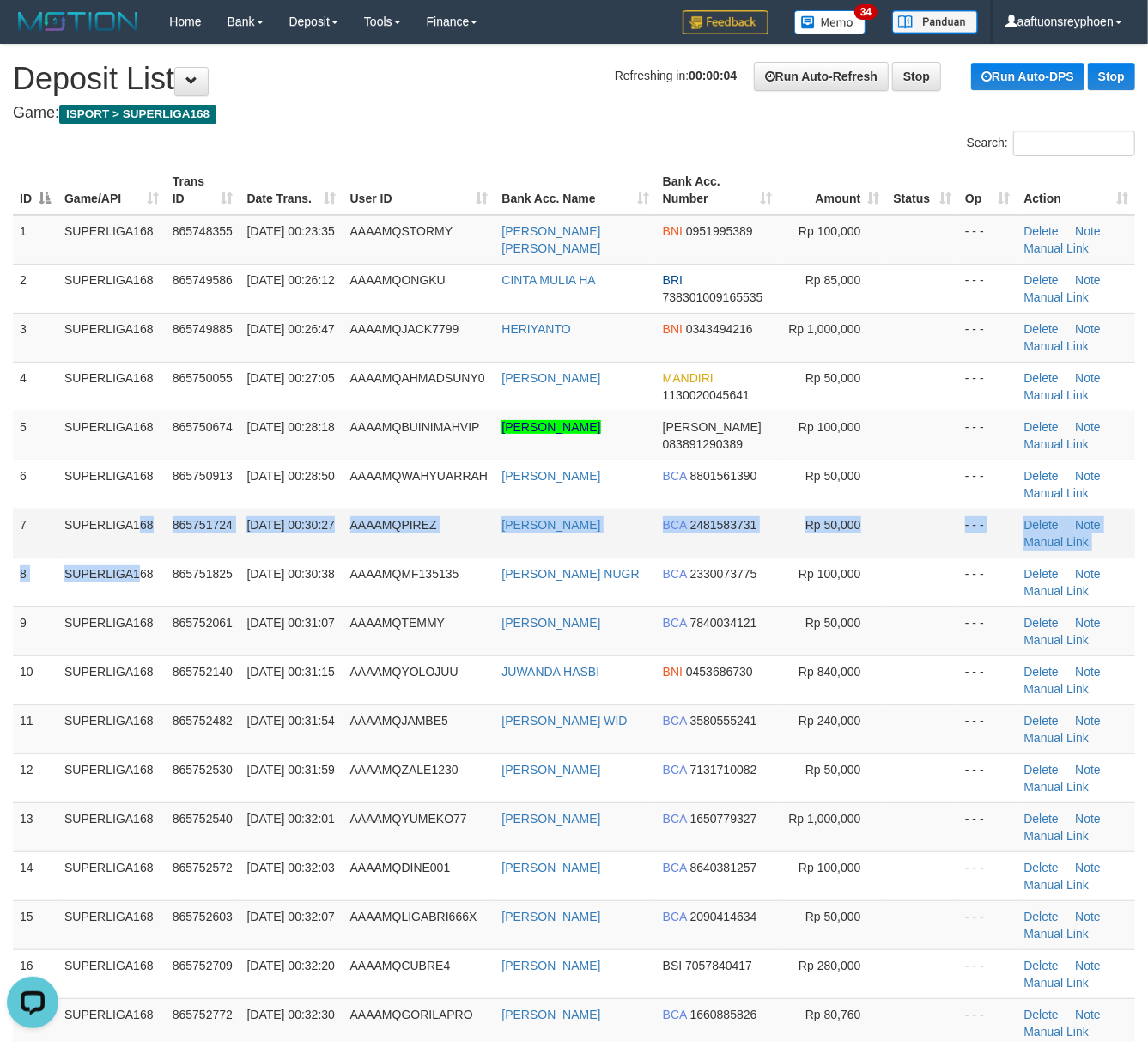
click at [172, 547] on td "865751724" at bounding box center [203, 533] width 74 height 49
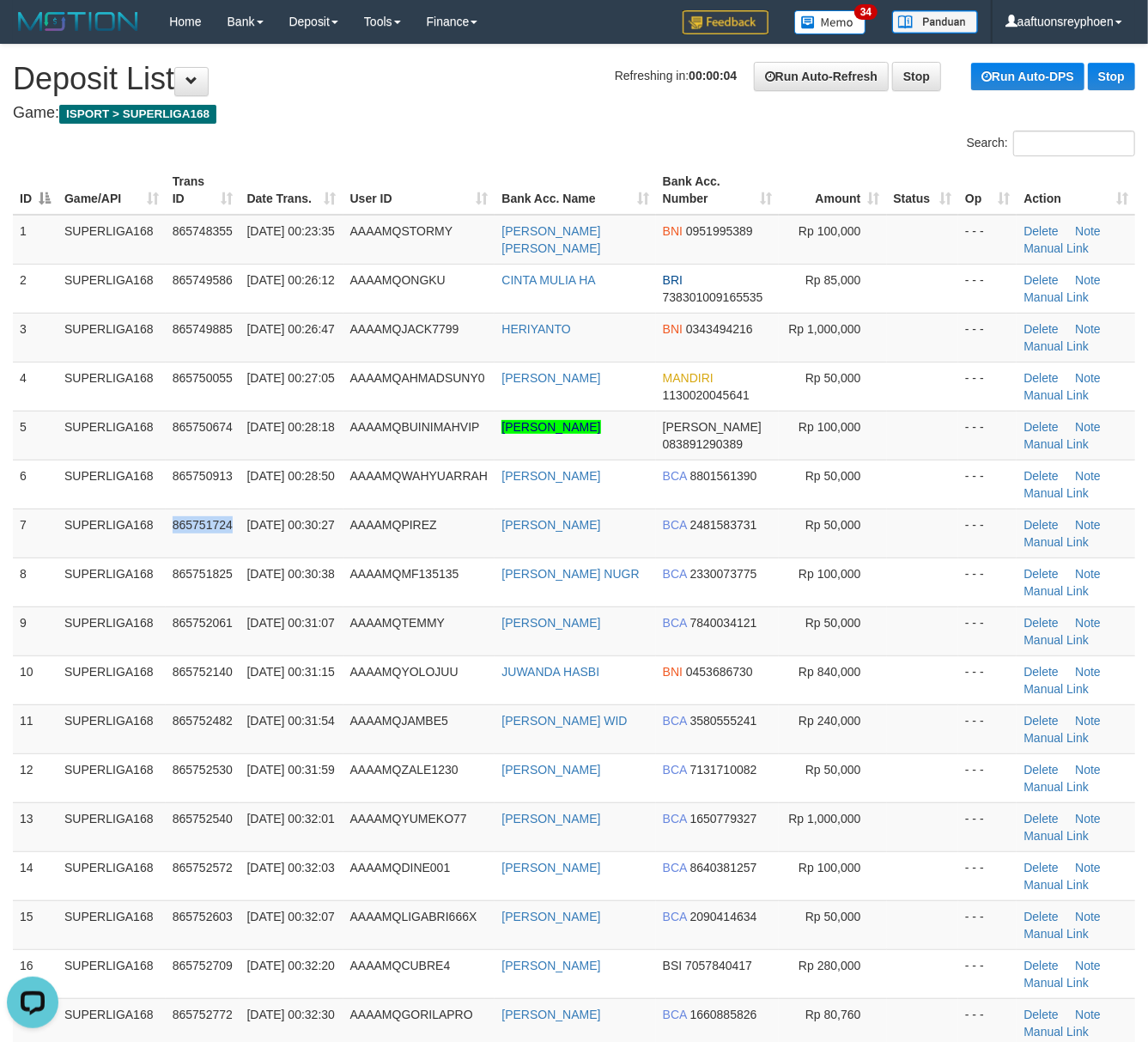
drag, startPoint x: 172, startPoint y: 547, endPoint x: 0, endPoint y: 580, distance: 175.1
click at [170, 547] on td "865751724" at bounding box center [203, 533] width 74 height 49
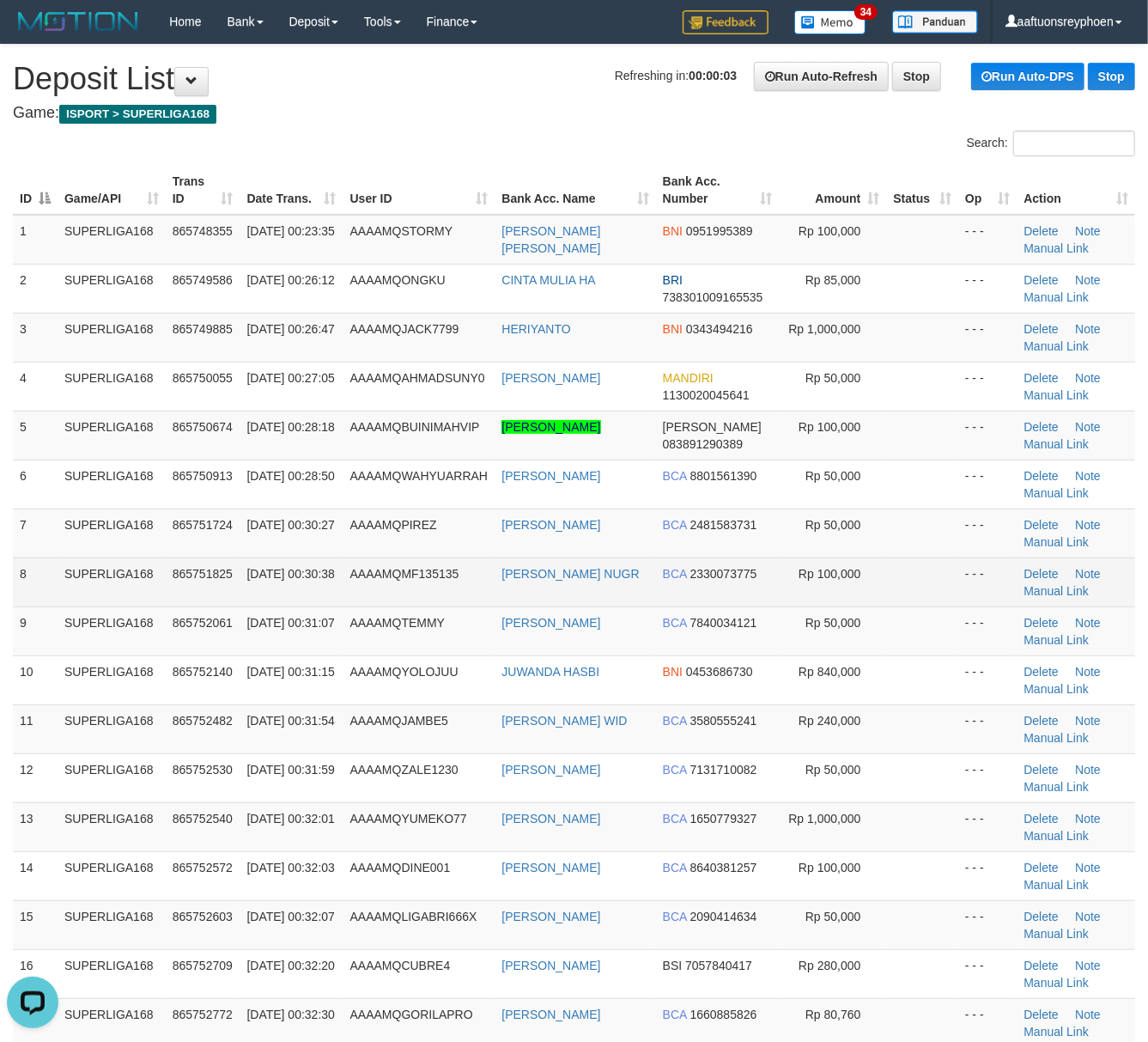
click at [104, 578] on td "SUPERLIGA168" at bounding box center [111, 581] width 109 height 49
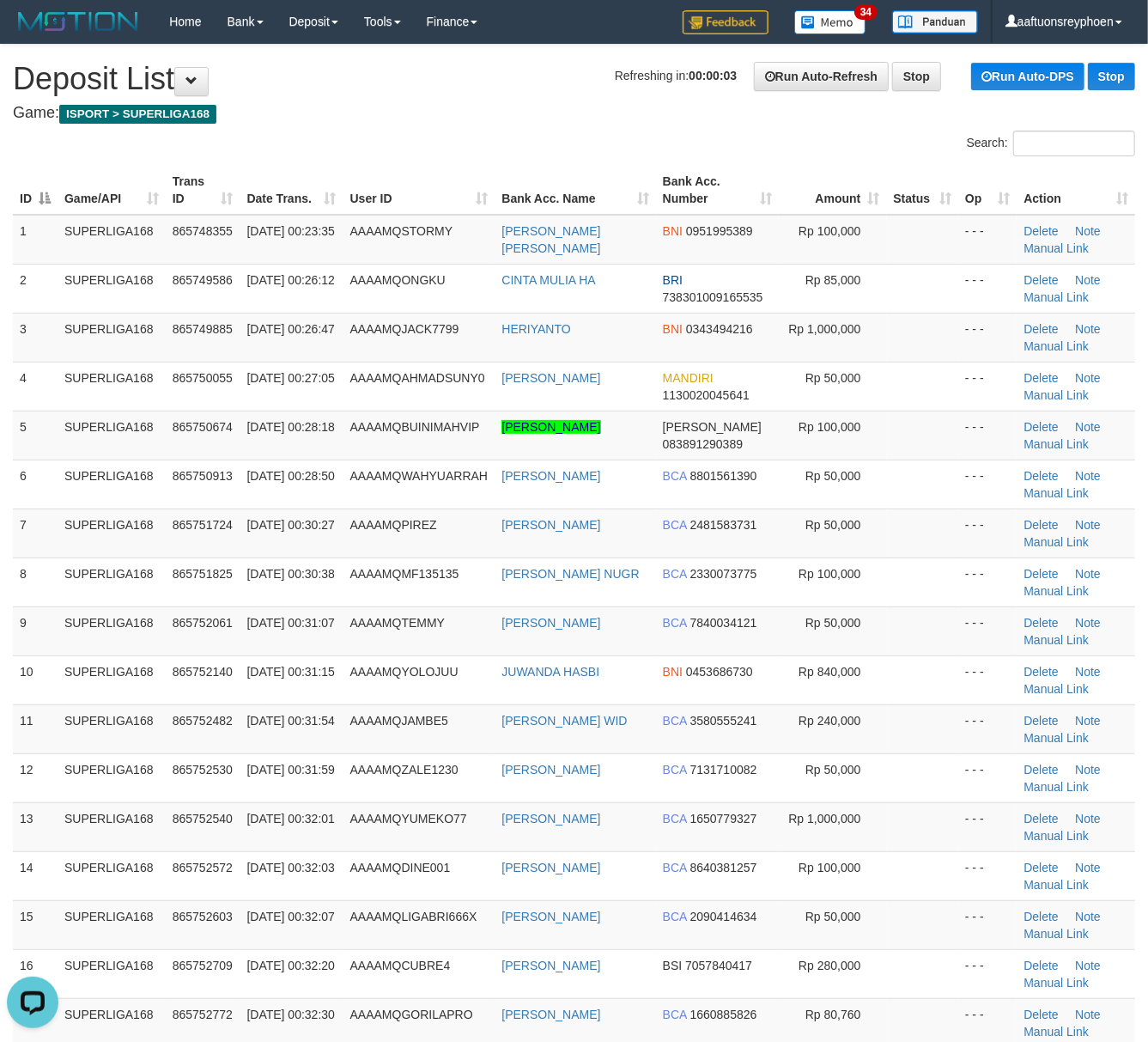
drag, startPoint x: 105, startPoint y: 577, endPoint x: 4, endPoint y: 591, distance: 102.0
click at [100, 577] on td "SUPERLIGA168" at bounding box center [111, 581] width 109 height 49
drag, startPoint x: 162, startPoint y: 582, endPoint x: 5, endPoint y: 598, distance: 157.8
click at [163, 577] on td "SUPERLIGA168" at bounding box center [111, 581] width 109 height 49
click at [139, 553] on td "SUPERLIGA168" at bounding box center [111, 533] width 109 height 49
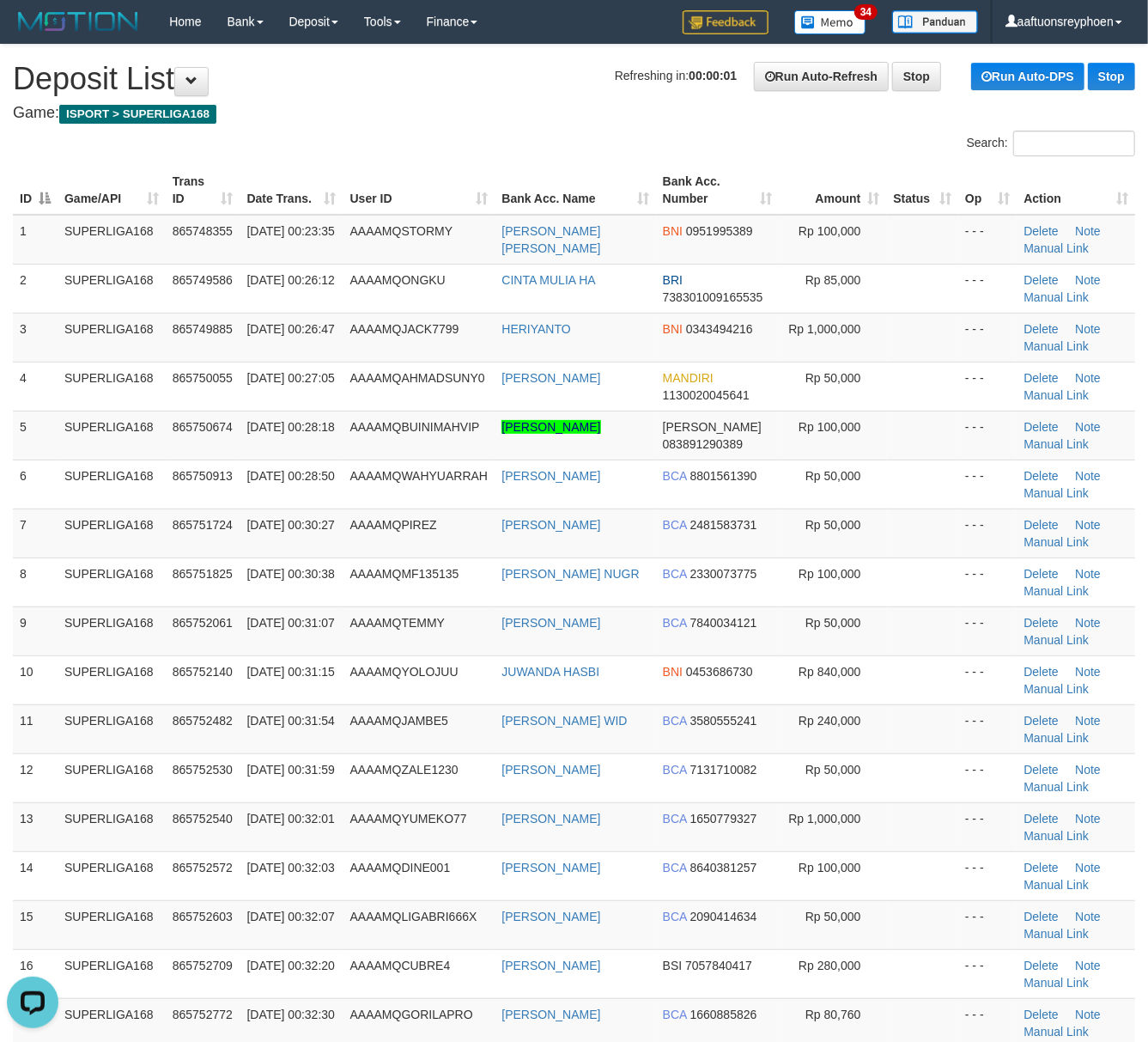
drag, startPoint x: 145, startPoint y: 558, endPoint x: 0, endPoint y: 597, distance: 150.2
click at [142, 561] on td "SUPERLIGA168" at bounding box center [111, 581] width 109 height 49
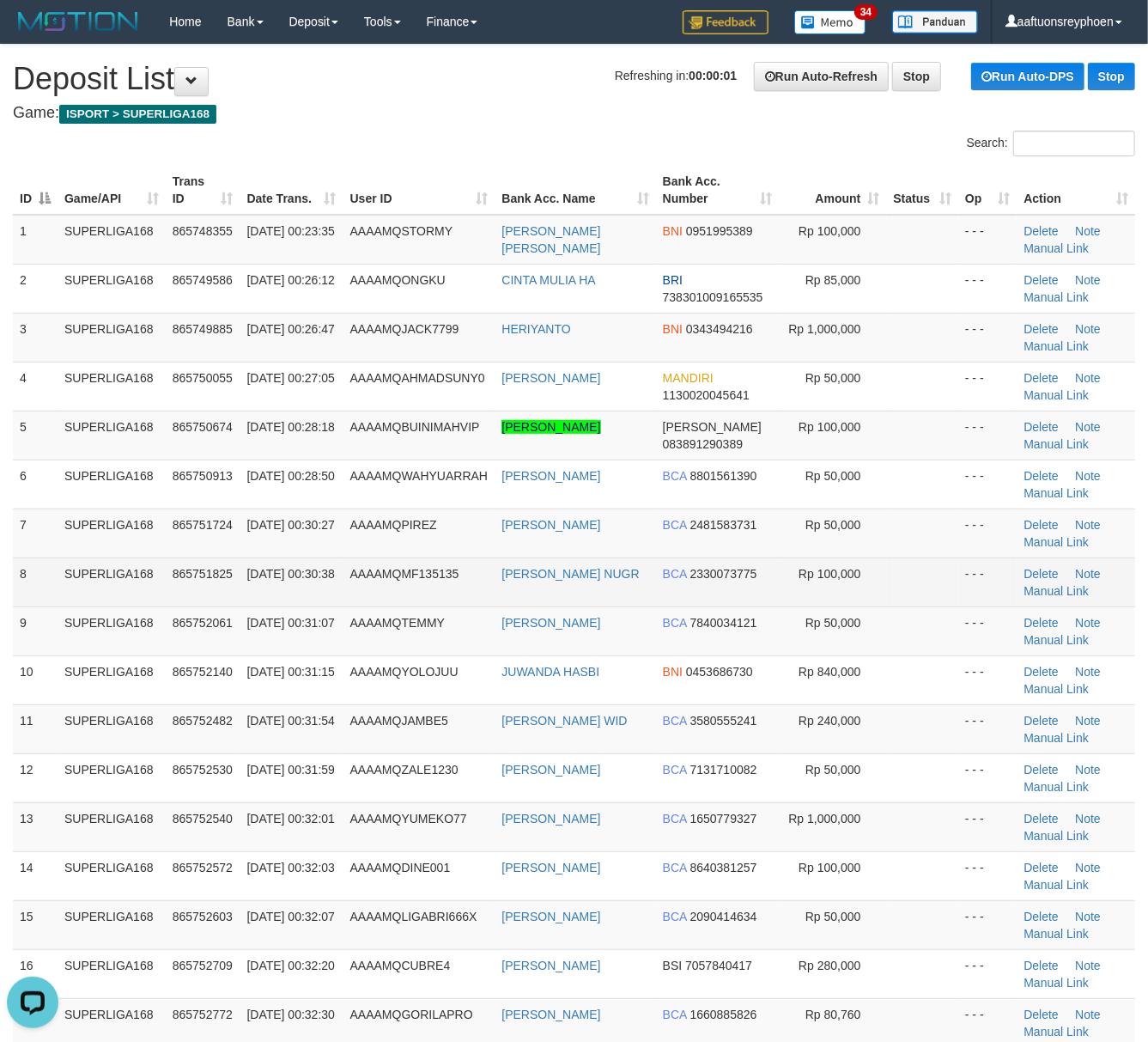
drag, startPoint x: 101, startPoint y: 560, endPoint x: 87, endPoint y: 560, distance: 14.0
click at [98, 557] on tbody "1 SUPERLIGA168 865748355 01/09/2025 00:23:35 AAAAMQSTORMY RESSA ELDA FIANI BNI …" at bounding box center [574, 630] width 1123 height 833
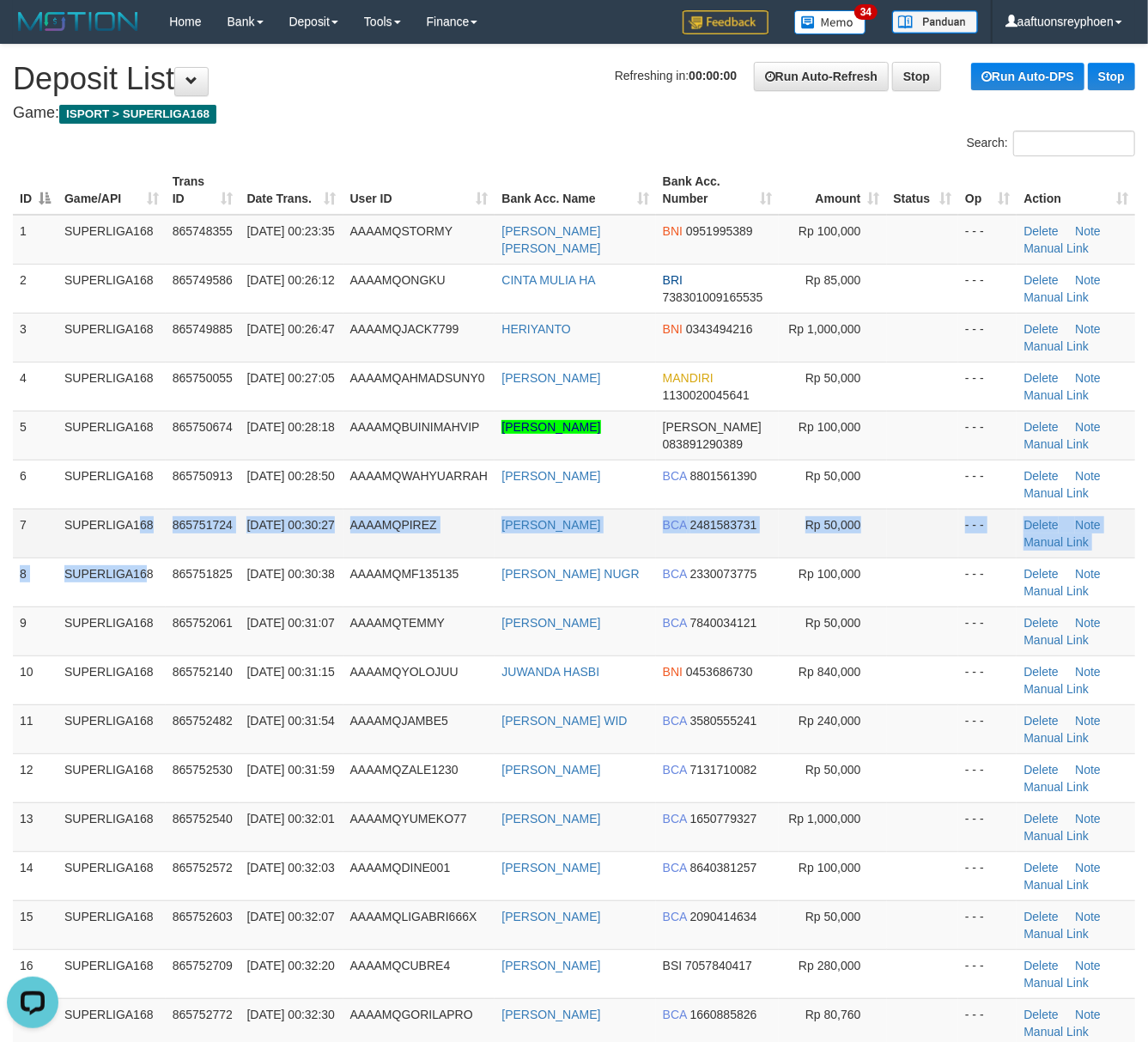
click at [152, 519] on td "SUPERLIGA168" at bounding box center [111, 533] width 109 height 49
drag, startPoint x: 152, startPoint y: 519, endPoint x: 0, endPoint y: 547, distance: 154.6
click at [149, 520] on td "SUPERLIGA168" at bounding box center [111, 533] width 109 height 49
click at [178, 510] on td "865751724" at bounding box center [203, 533] width 74 height 49
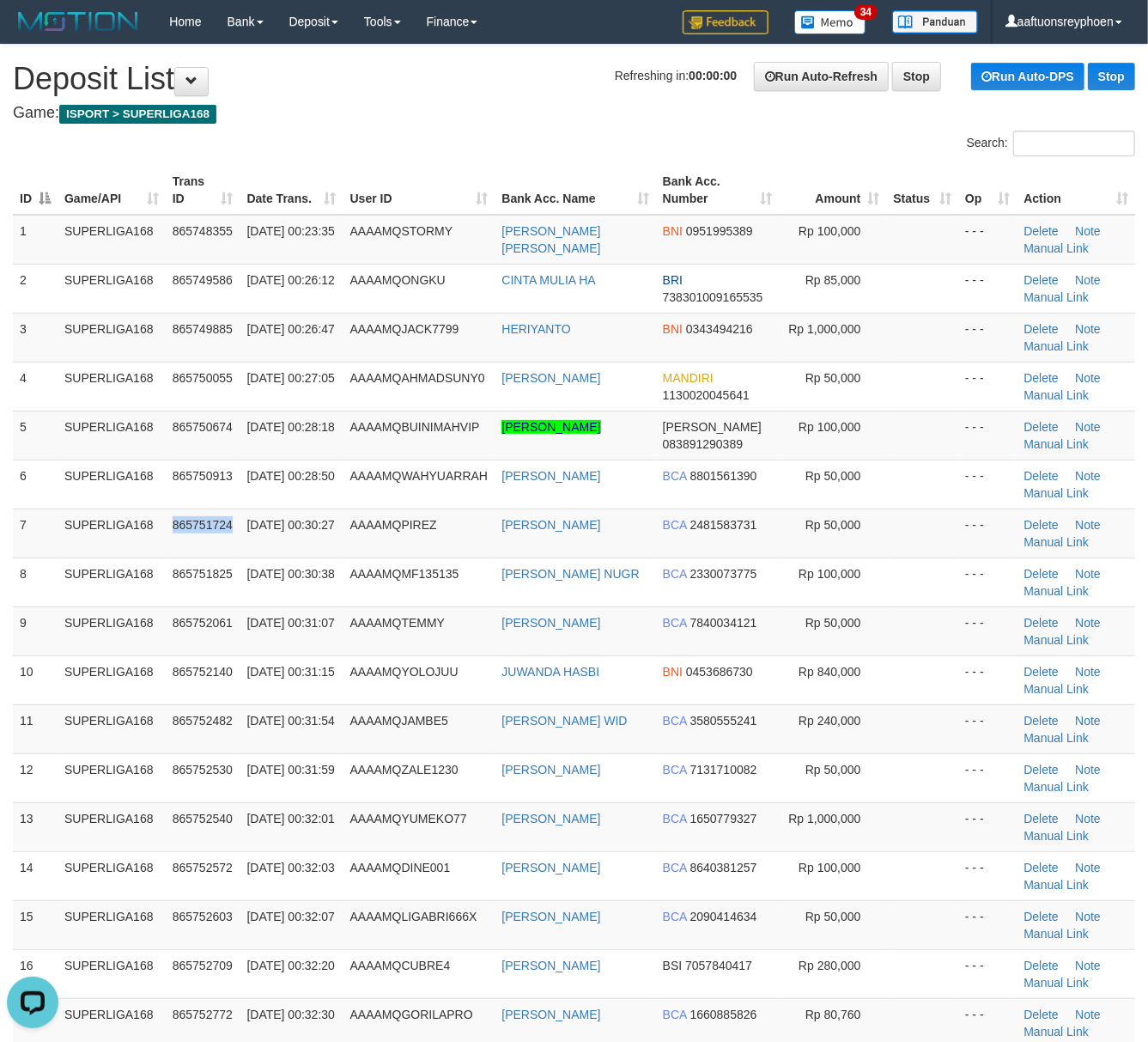
drag, startPoint x: 178, startPoint y: 510, endPoint x: 8, endPoint y: 536, distance: 172.0
click at [176, 510] on td "865751724" at bounding box center [203, 533] width 74 height 49
click at [132, 530] on td "SUPERLIGA168" at bounding box center [111, 533] width 109 height 49
drag, startPoint x: 143, startPoint y: 524, endPoint x: 142, endPoint y: 536, distance: 12.0
click at [144, 524] on td "SUPERLIGA168" at bounding box center [111, 533] width 109 height 49
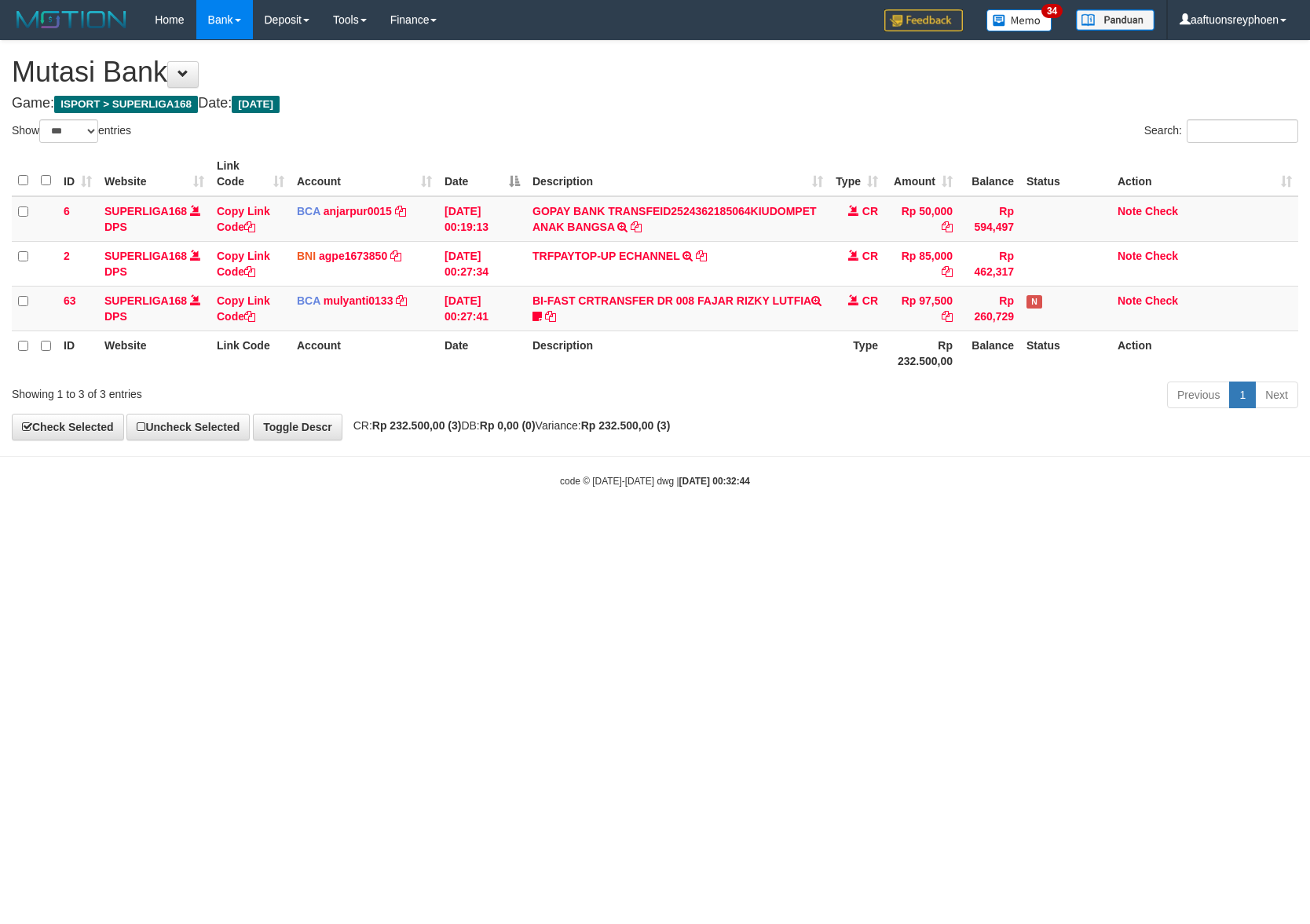
select select "***"
drag, startPoint x: 898, startPoint y: 595, endPoint x: 1308, endPoint y: 572, distance: 410.6
click at [1098, 527] on html "Toggle navigation Home Bank Account List Load By Website Group [ISPORT] SUPERLI…" at bounding box center [655, 263] width 1310 height 527
select select "***"
drag, startPoint x: 951, startPoint y: 626, endPoint x: 1303, endPoint y: 582, distance: 354.7
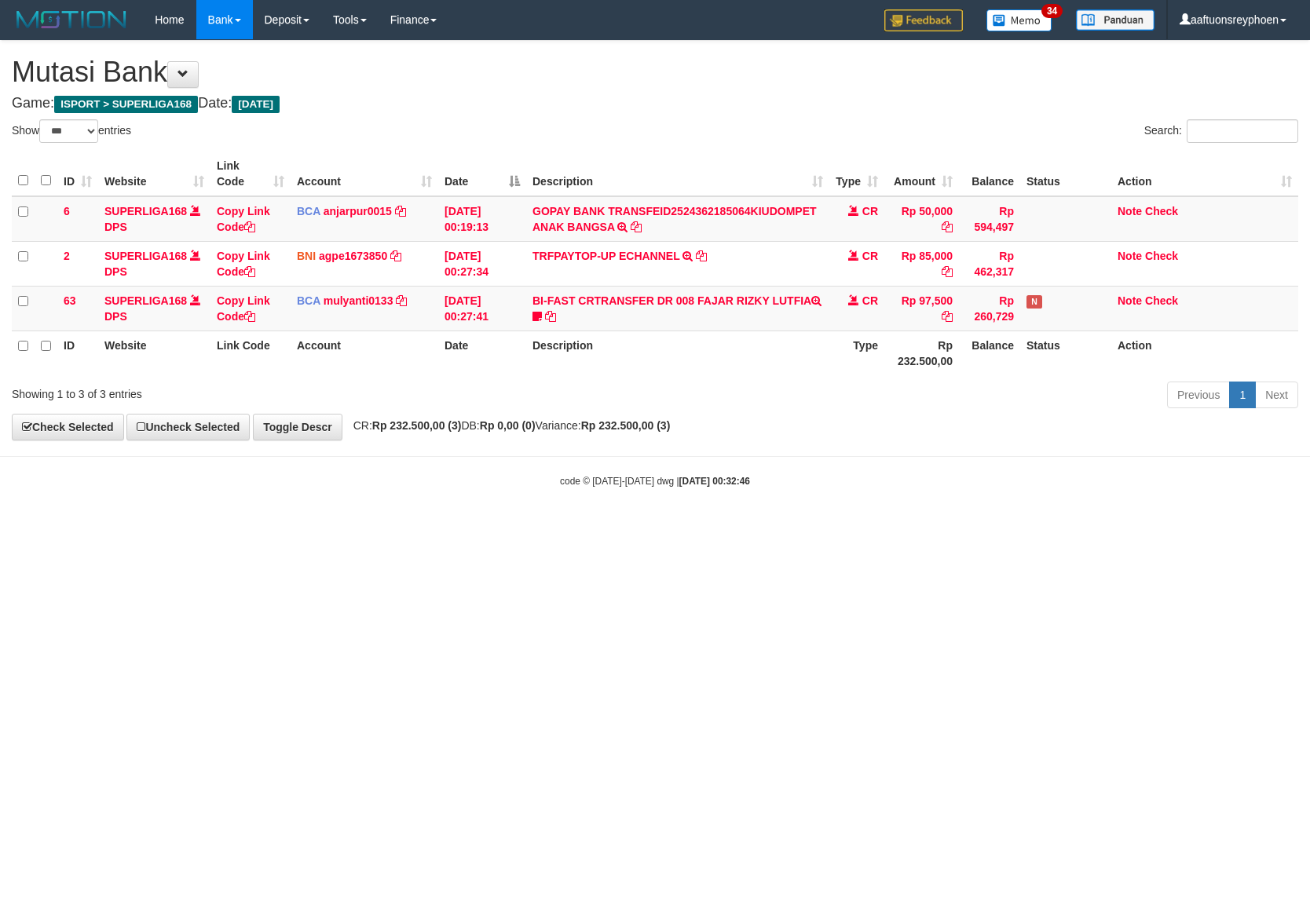
click at [1157, 527] on html "Toggle navigation Home Bank Account List Load By Website Group [ISPORT] SUPERLI…" at bounding box center [655, 263] width 1310 height 527
select select "***"
drag, startPoint x: 943, startPoint y: 606, endPoint x: 1302, endPoint y: 562, distance: 361.7
click at [1082, 527] on html "Toggle navigation Home Bank Account List Load By Website Group [ISPORT] SUPERLI…" at bounding box center [655, 263] width 1310 height 527
select select "***"
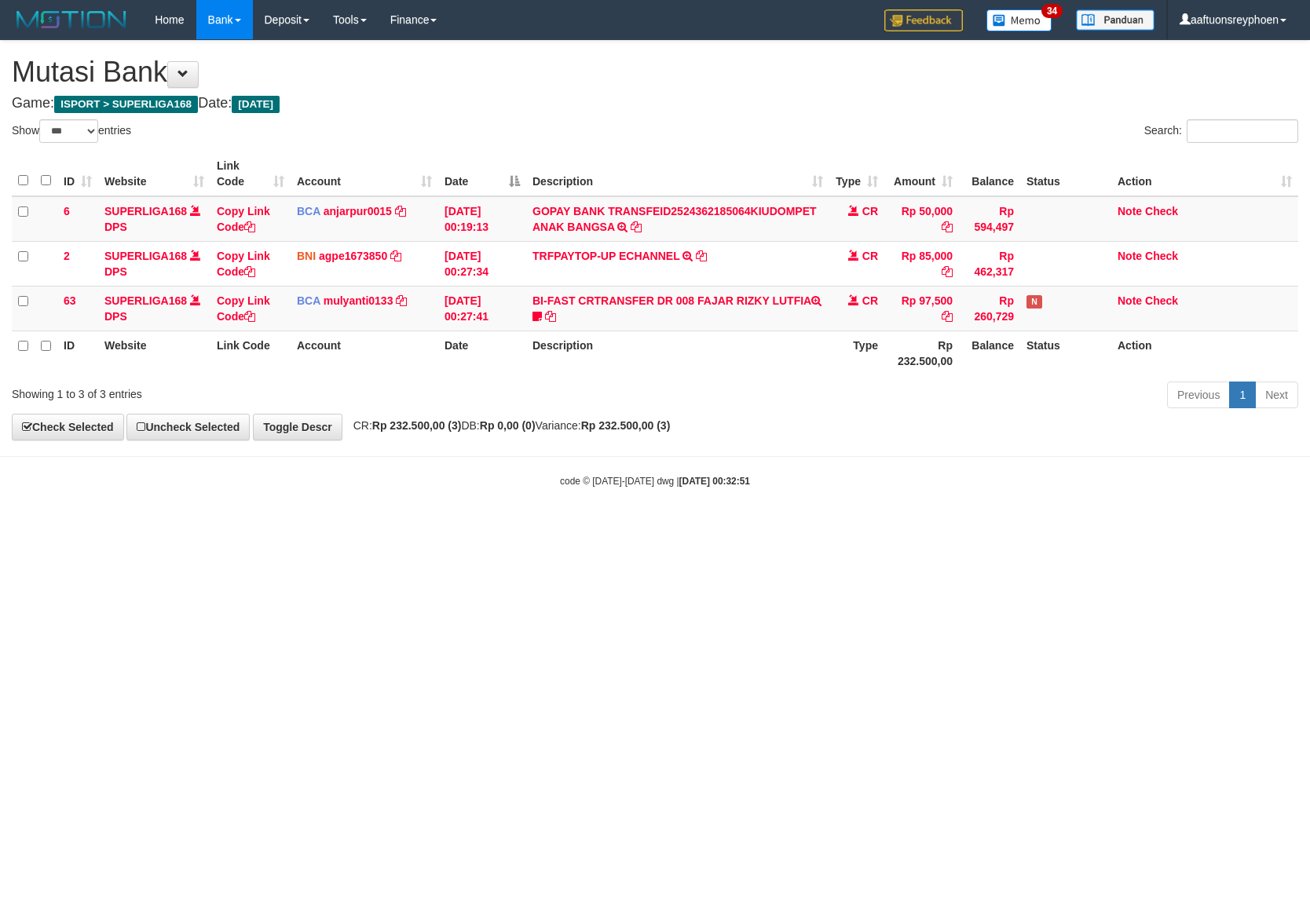
select select "***"
click at [860, 527] on html "Toggle navigation Home Bank Account List Load By Website Group [ISPORT] SUPERLI…" at bounding box center [655, 263] width 1310 height 527
drag, startPoint x: 818, startPoint y: 558, endPoint x: 1303, endPoint y: 546, distance: 485.1
click at [1019, 527] on html "Toggle navigation Home Bank Account List Load By Website Group [ISPORT] SUPERLI…" at bounding box center [655, 263] width 1310 height 527
select select "***"
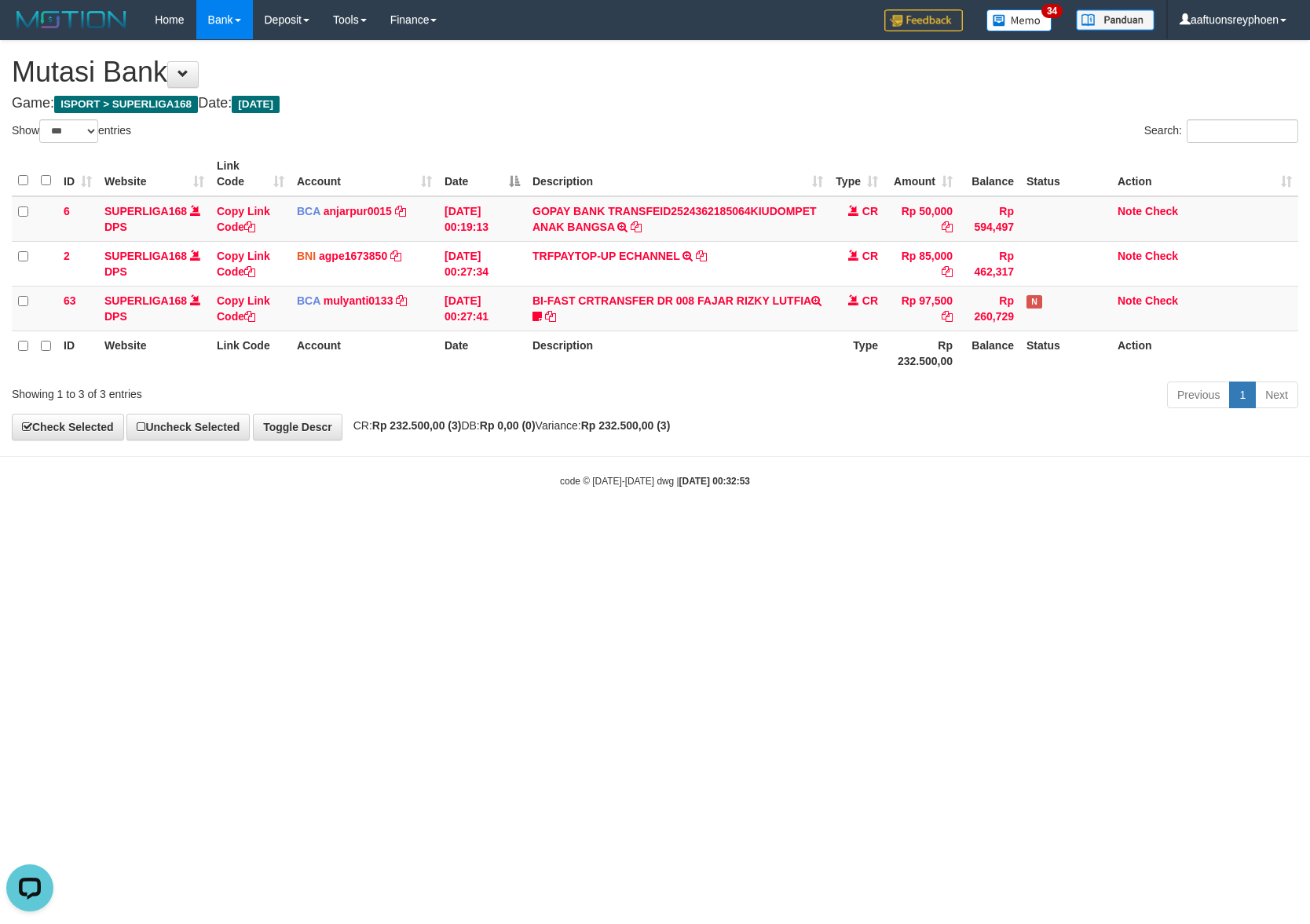
drag, startPoint x: 827, startPoint y: 544, endPoint x: 1303, endPoint y: 522, distance: 476.5
click at [975, 527] on html "Toggle navigation Home Bank Account List Load By Website Group [ISPORT] SUPERLI…" at bounding box center [655, 263] width 1310 height 527
drag, startPoint x: 737, startPoint y: 594, endPoint x: 790, endPoint y: 589, distance: 53.2
click at [779, 527] on html "Toggle navigation Home Bank Account List Load By Website Group [ISPORT] SUPERLI…" at bounding box center [655, 263] width 1310 height 527
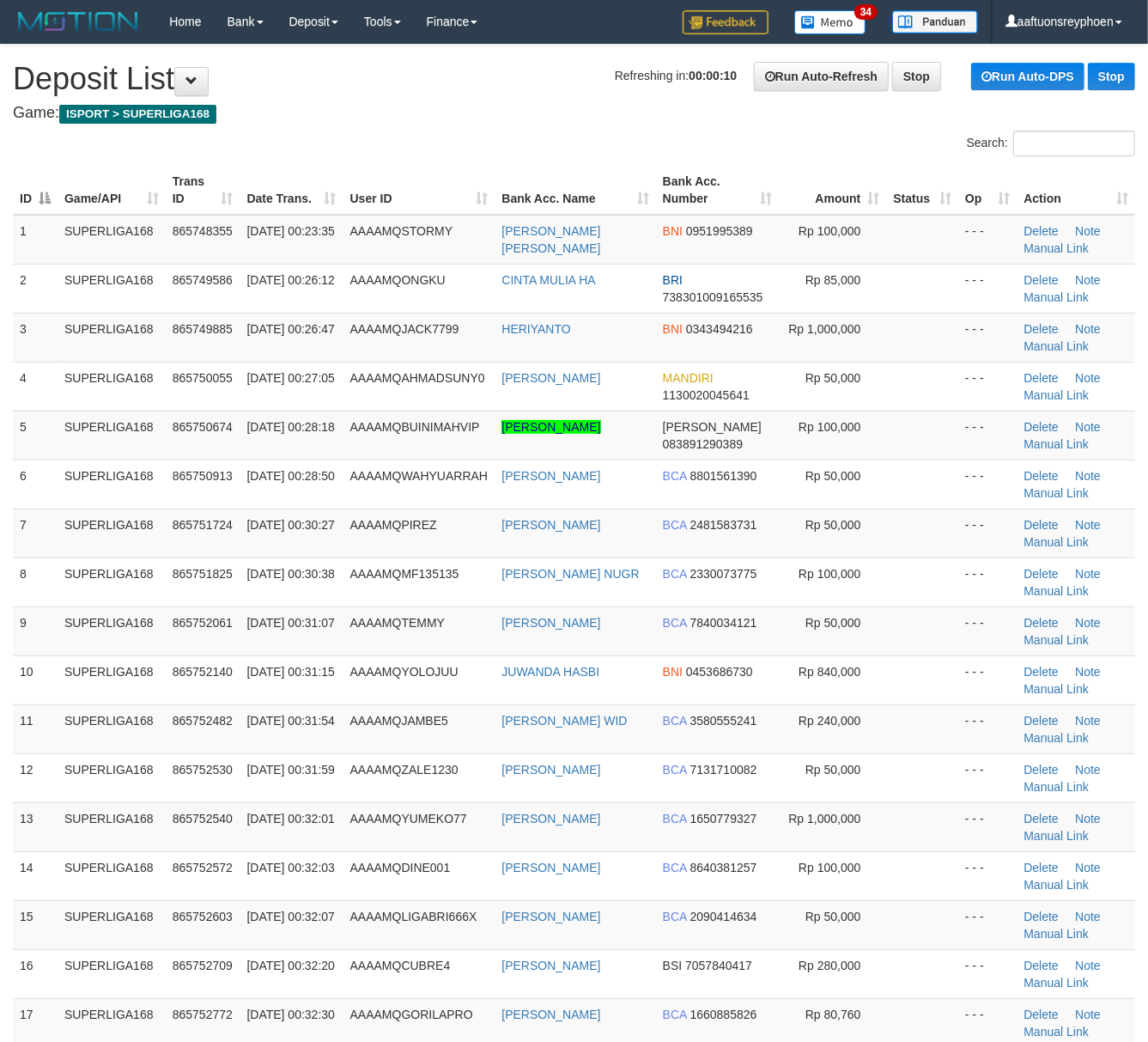
click at [163, 516] on td "SUPERLIGA168" at bounding box center [111, 533] width 109 height 49
drag, startPoint x: 121, startPoint y: 534, endPoint x: 0, endPoint y: 543, distance: 121.3
click at [125, 519] on td "SUPERLIGA168" at bounding box center [111, 533] width 109 height 49
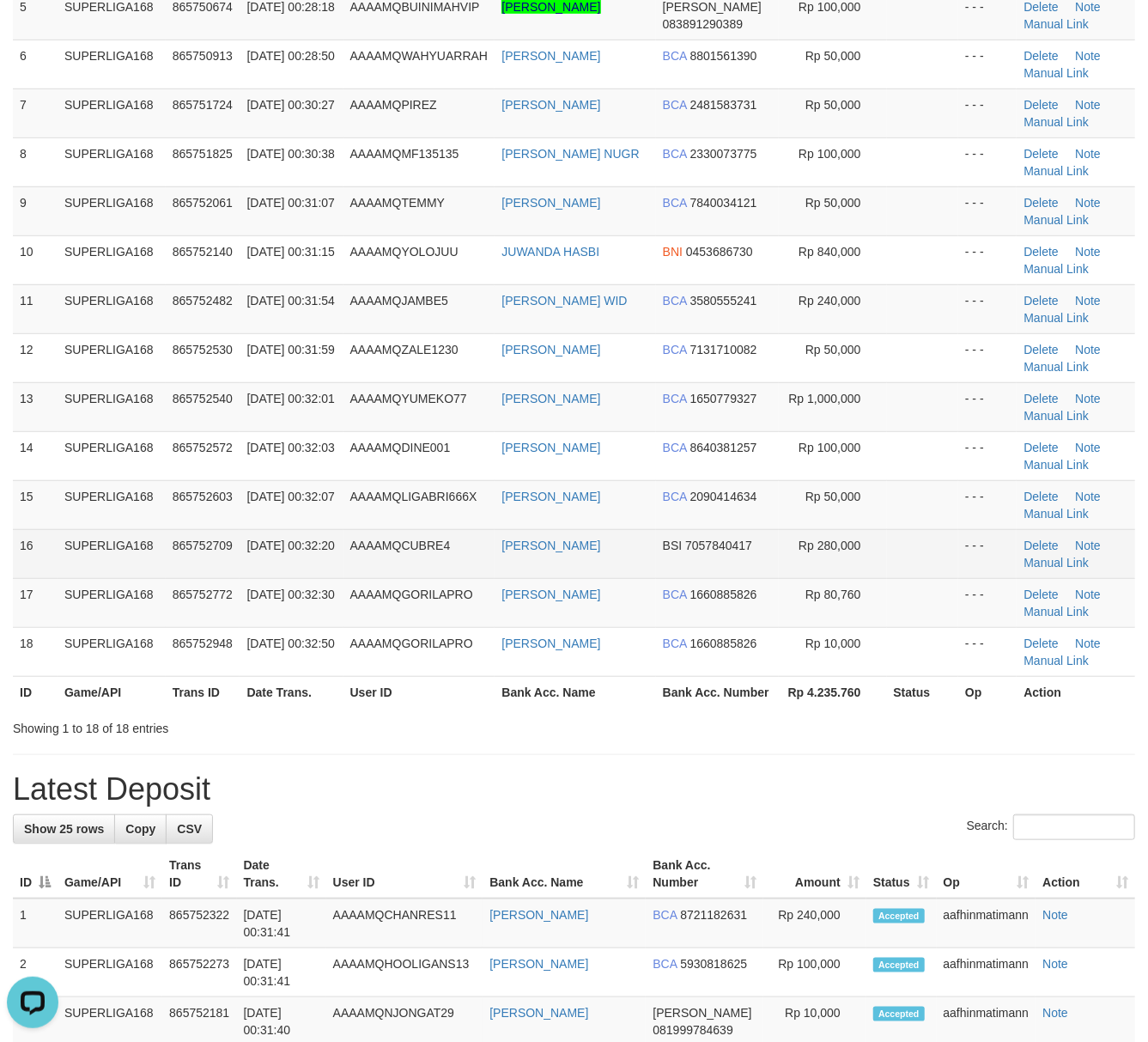
drag, startPoint x: 287, startPoint y: 520, endPoint x: 218, endPoint y: 540, distance: 71.8
click at [274, 524] on td "01/09/2025 00:32:07" at bounding box center [291, 504] width 103 height 49
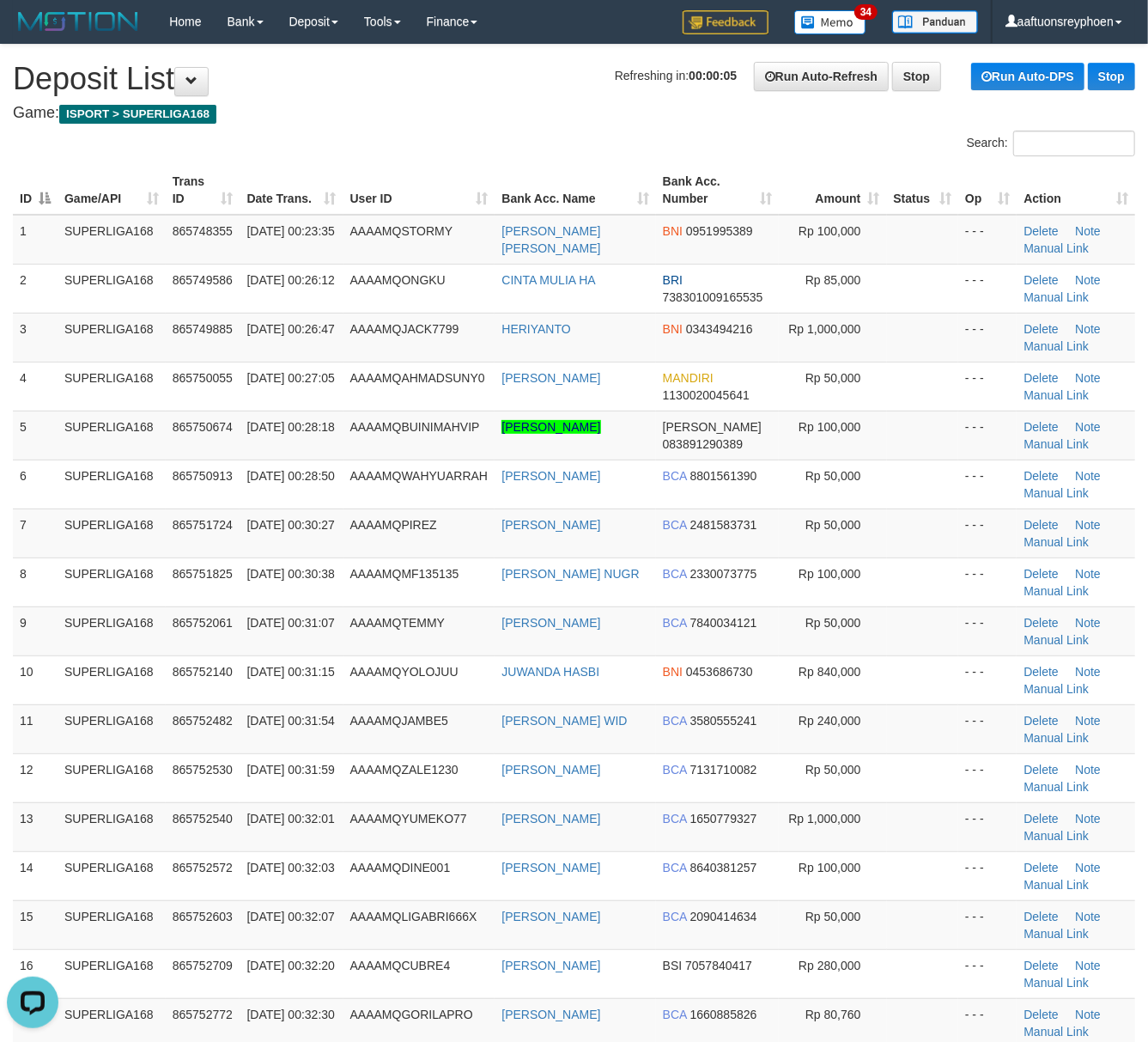
click at [1, 536] on div "ID Game/API Trans ID Date Trans. User ID Bank Acc. Name Bank Acc. Number Amount…" at bounding box center [574, 647] width 1148 height 972
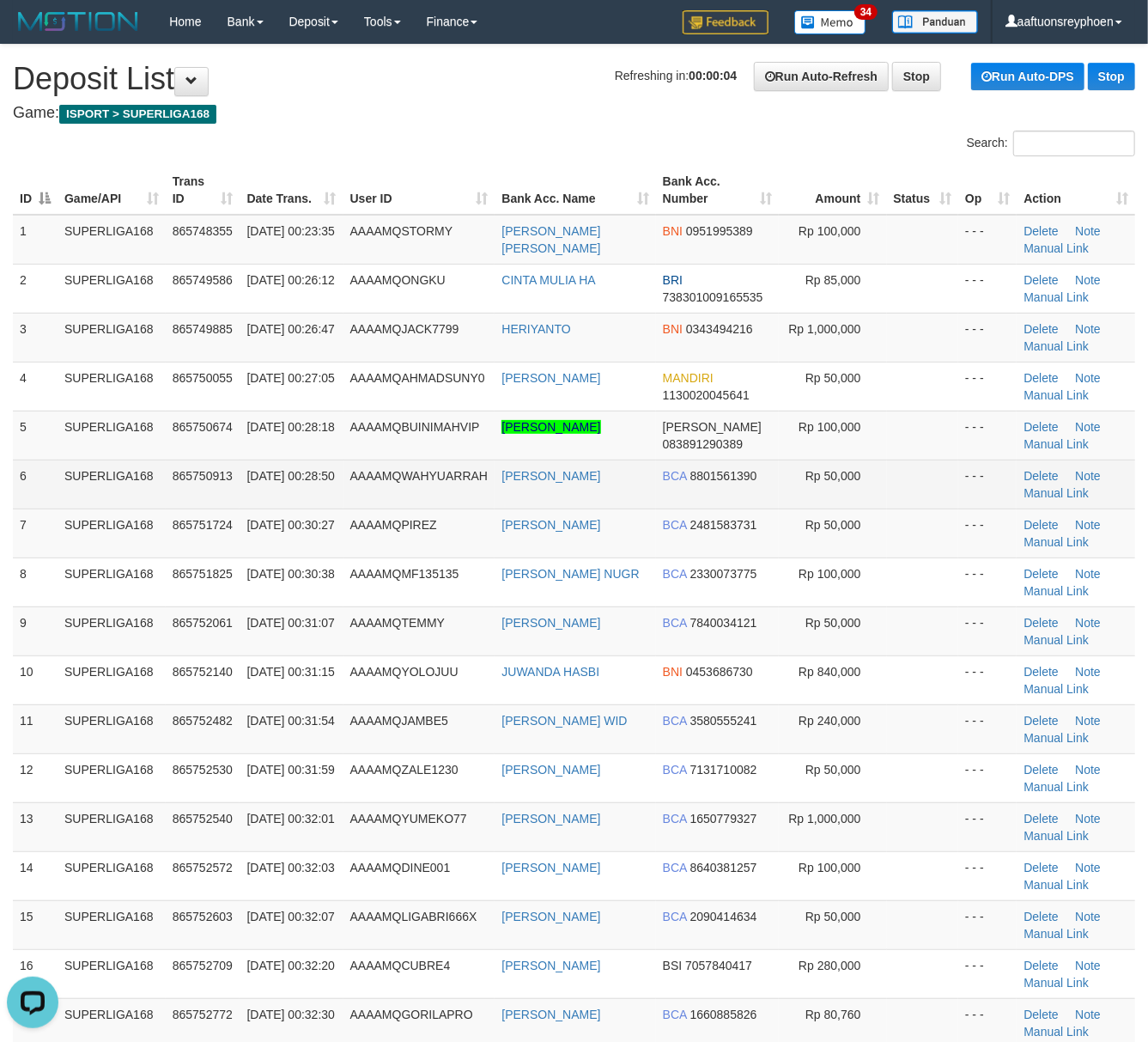
click at [182, 503] on td "865750913" at bounding box center [203, 483] width 74 height 49
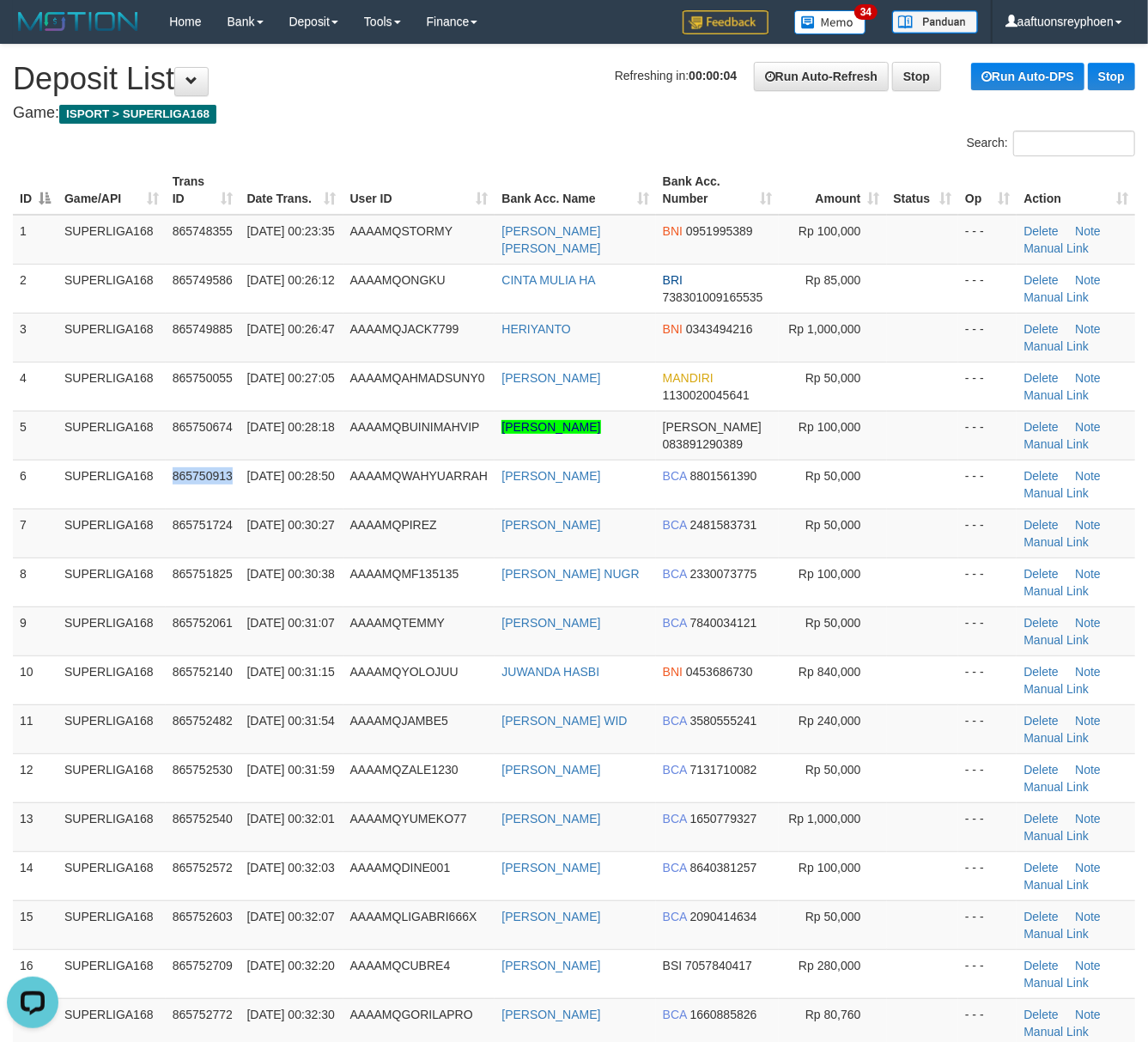
drag, startPoint x: 182, startPoint y: 503, endPoint x: 2, endPoint y: 543, distance: 184.4
click at [179, 505] on td "865750913" at bounding box center [203, 483] width 74 height 49
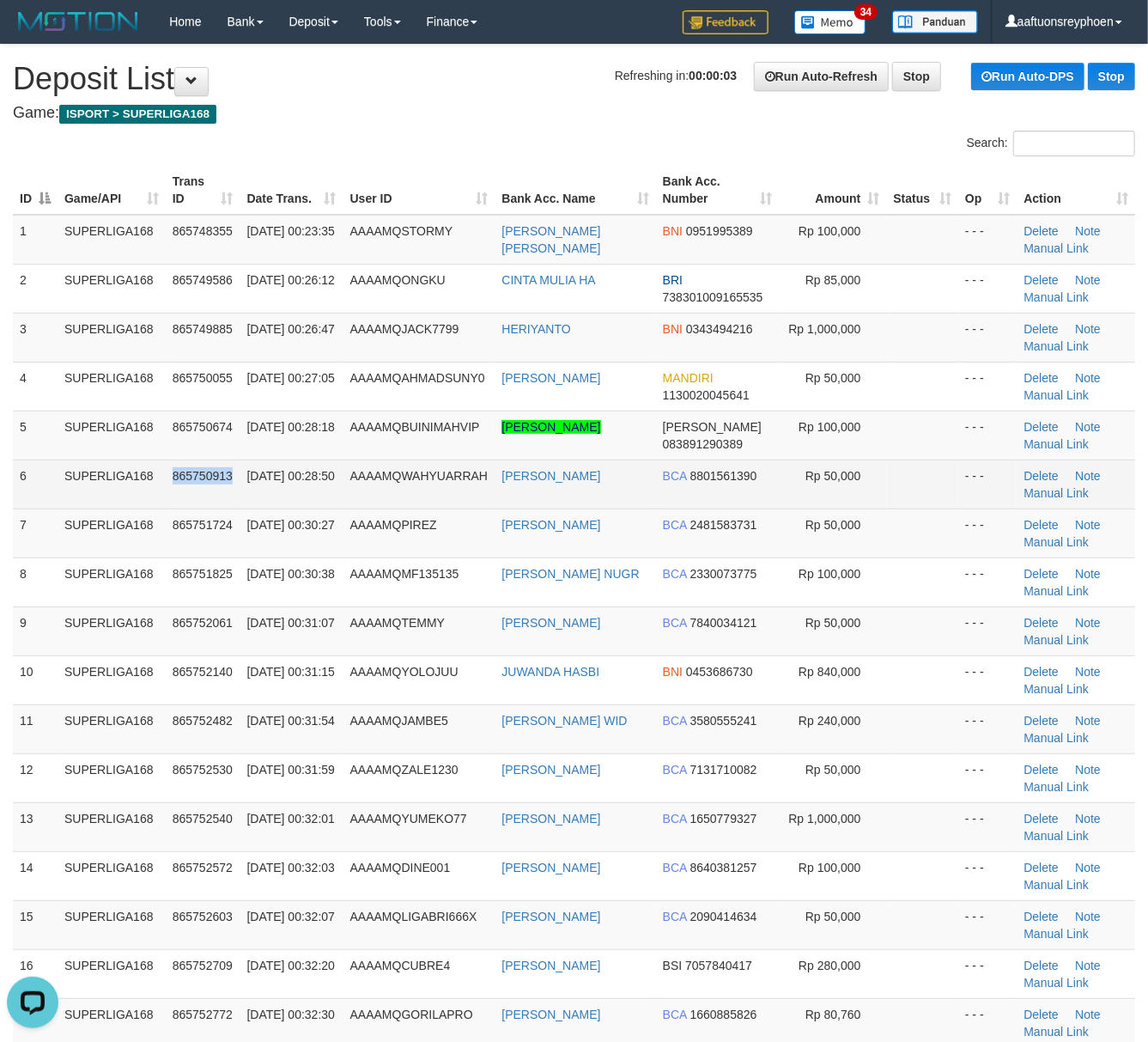
click at [210, 502] on td "865750913" at bounding box center [203, 483] width 74 height 49
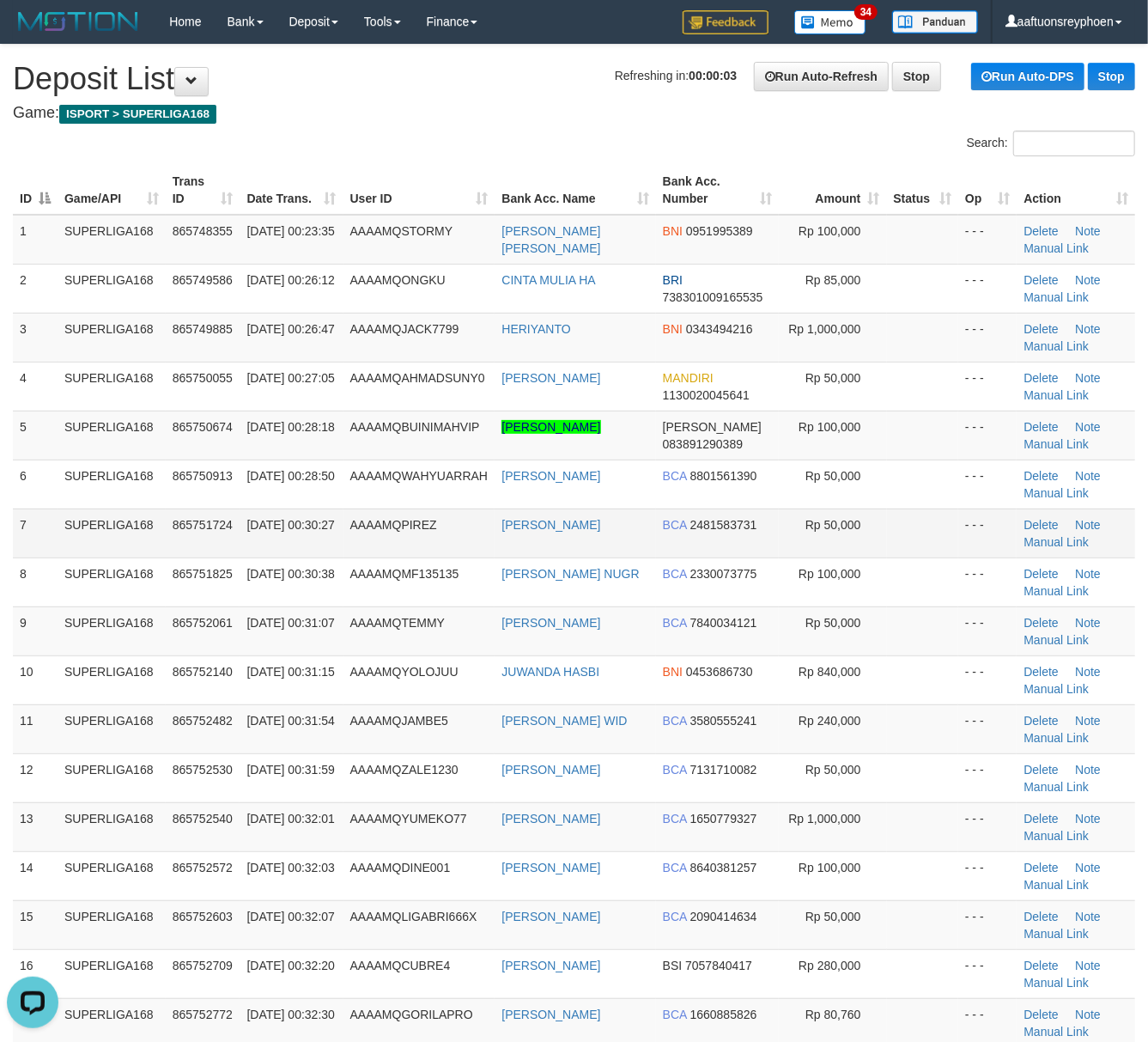
click at [104, 530] on td "SUPERLIGA168" at bounding box center [111, 533] width 109 height 49
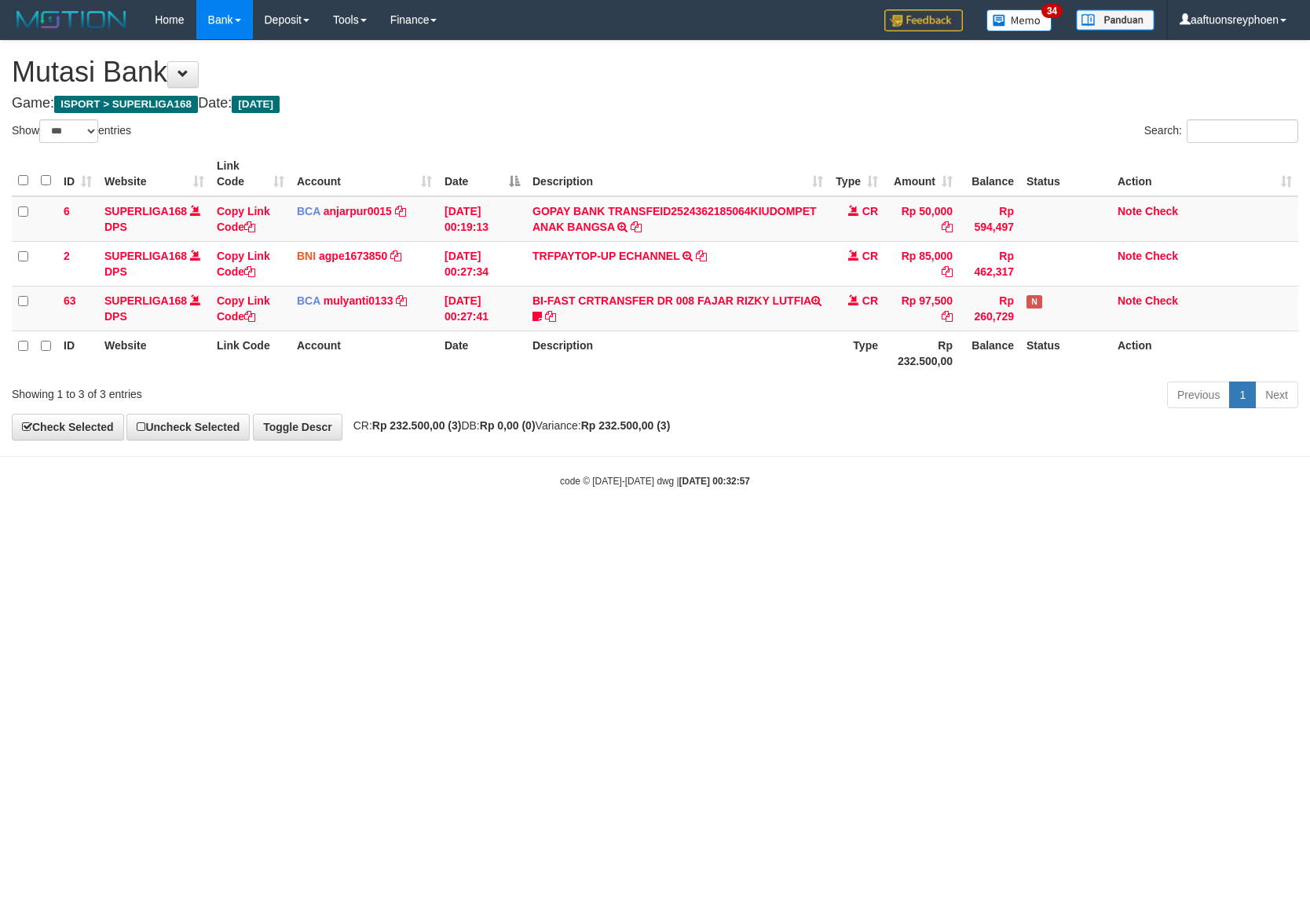
select select "***"
drag, startPoint x: 974, startPoint y: 590, endPoint x: 1063, endPoint y: 582, distance: 89.4
click at [1038, 527] on html "Toggle navigation Home Bank Account List Load By Website Group [ISPORT] SUPERLI…" at bounding box center [655, 263] width 1310 height 527
select select "***"
click at [932, 527] on html "Toggle navigation Home Bank Account List Load By Website Group [ISPORT] SUPERLI…" at bounding box center [655, 263] width 1310 height 527
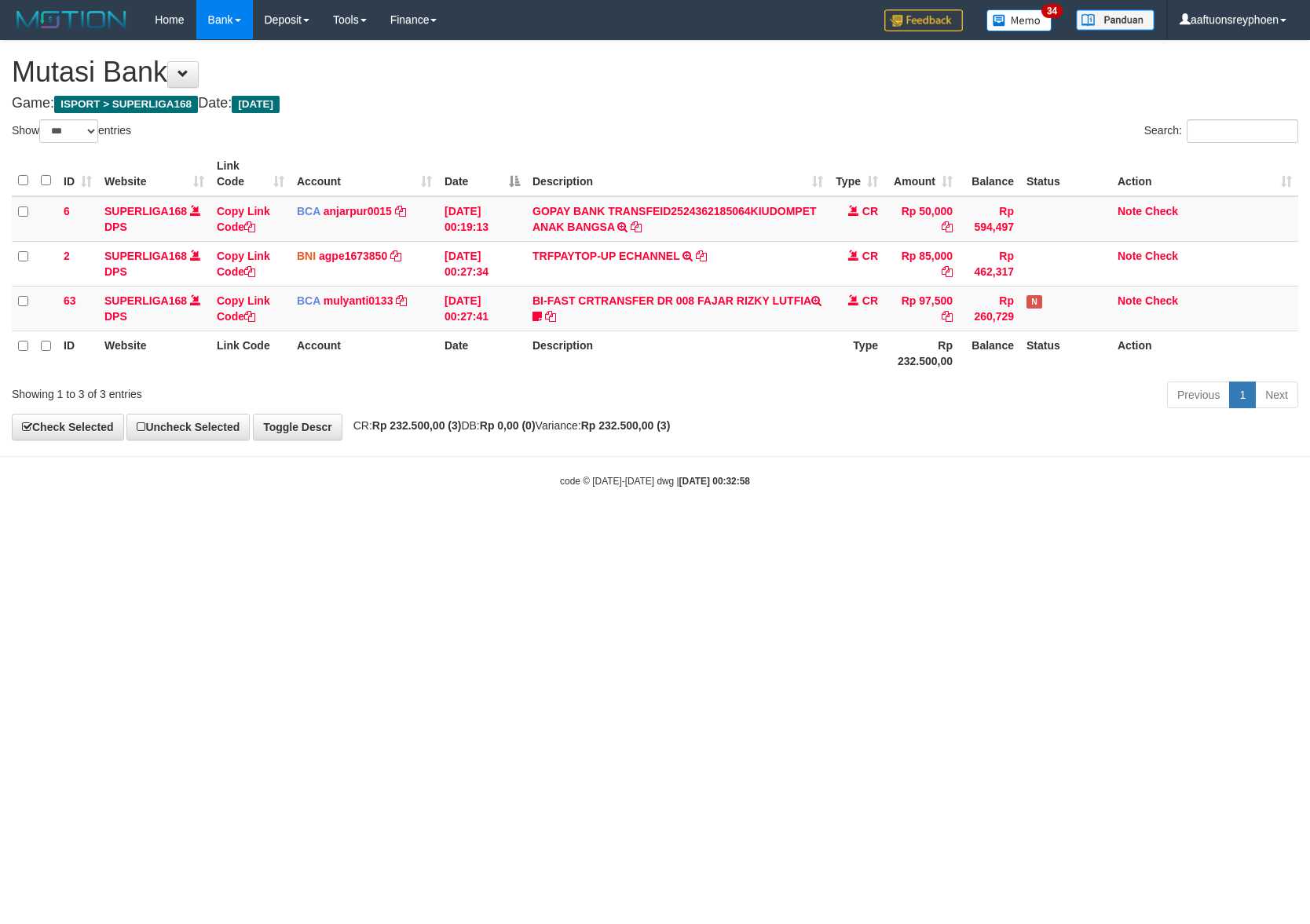
drag, startPoint x: 920, startPoint y: 609, endPoint x: 1023, endPoint y: 601, distance: 103.3
click at [955, 527] on html "Toggle navigation Home Bank Account List Load By Website Group [ISPORT] SUPERLI…" at bounding box center [655, 263] width 1310 height 527
select select "***"
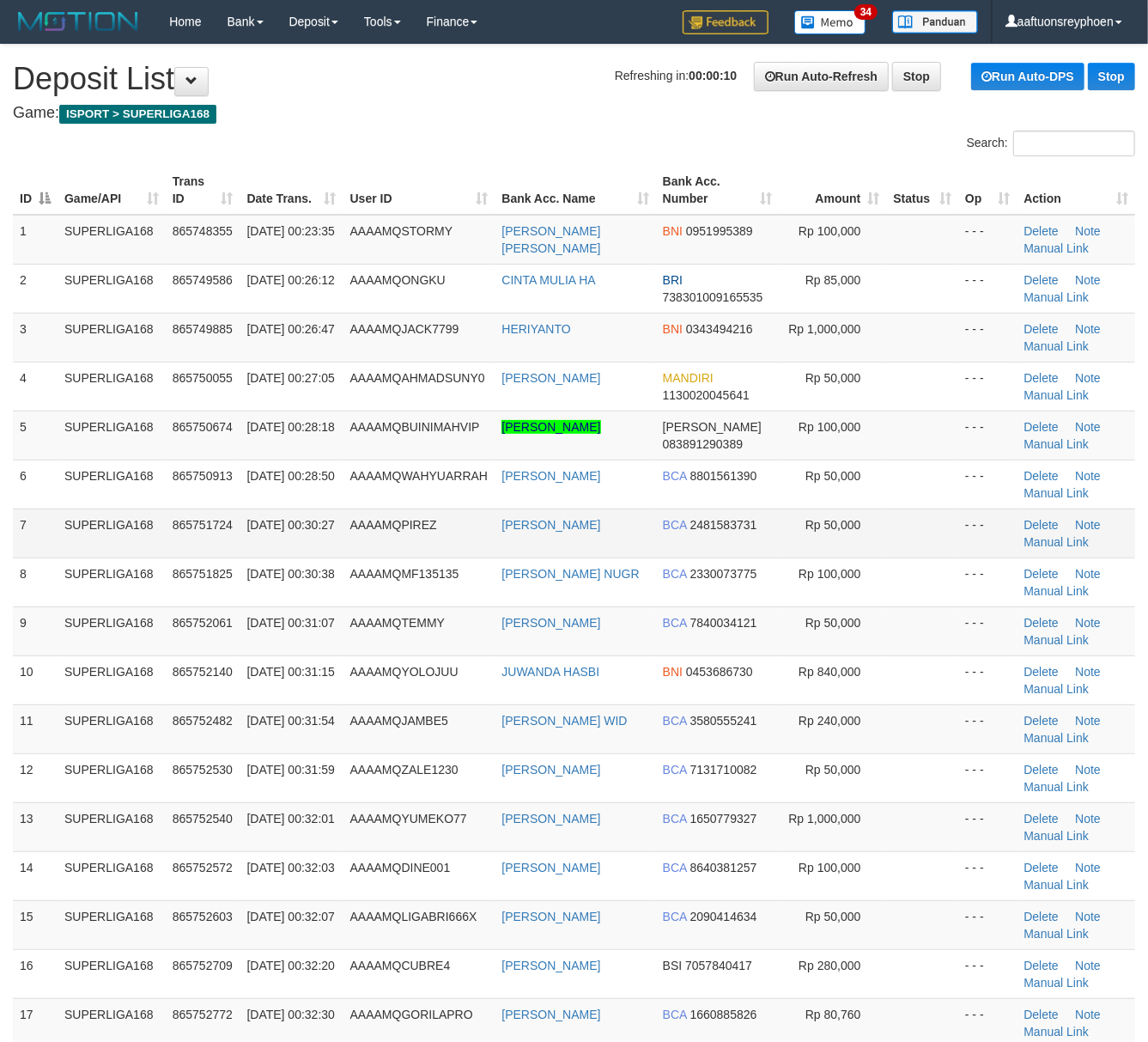
drag, startPoint x: 0, startPoint y: 0, endPoint x: 141, endPoint y: 539, distance: 557.1
click at [158, 536] on td "SUPERLIGA168" at bounding box center [111, 533] width 109 height 49
click at [232, 524] on span "865751724" at bounding box center [202, 524] width 60 height 13
click at [319, 556] on tbody "1 SUPERLIGA168 865748355 01/09/2025 00:23:35 AAAAMQSTORMY RESSA ELDA FIANI BNI …" at bounding box center [574, 630] width 1123 height 833
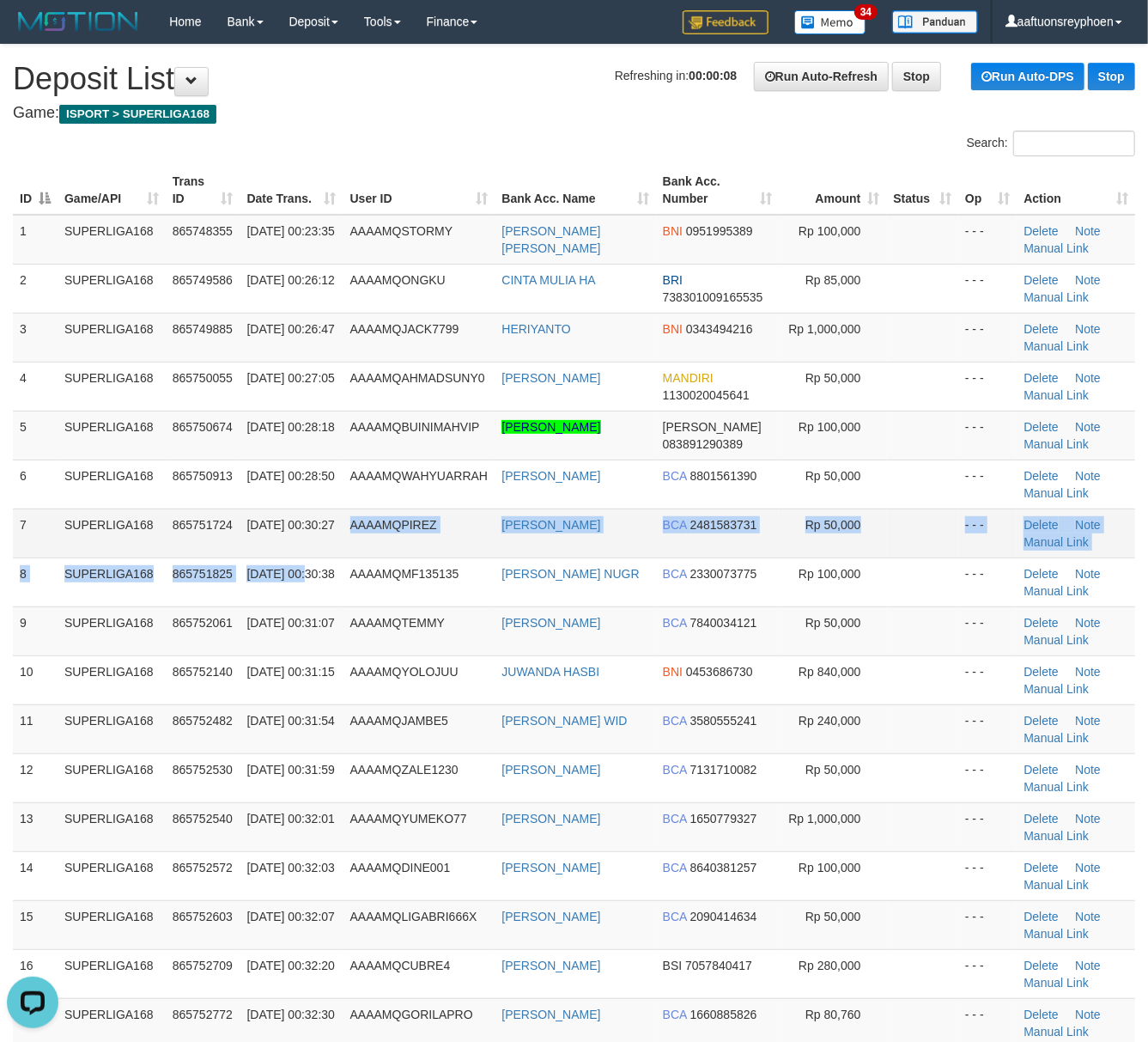
click at [319, 555] on td "[DATE] 00:30:27" at bounding box center [291, 533] width 103 height 49
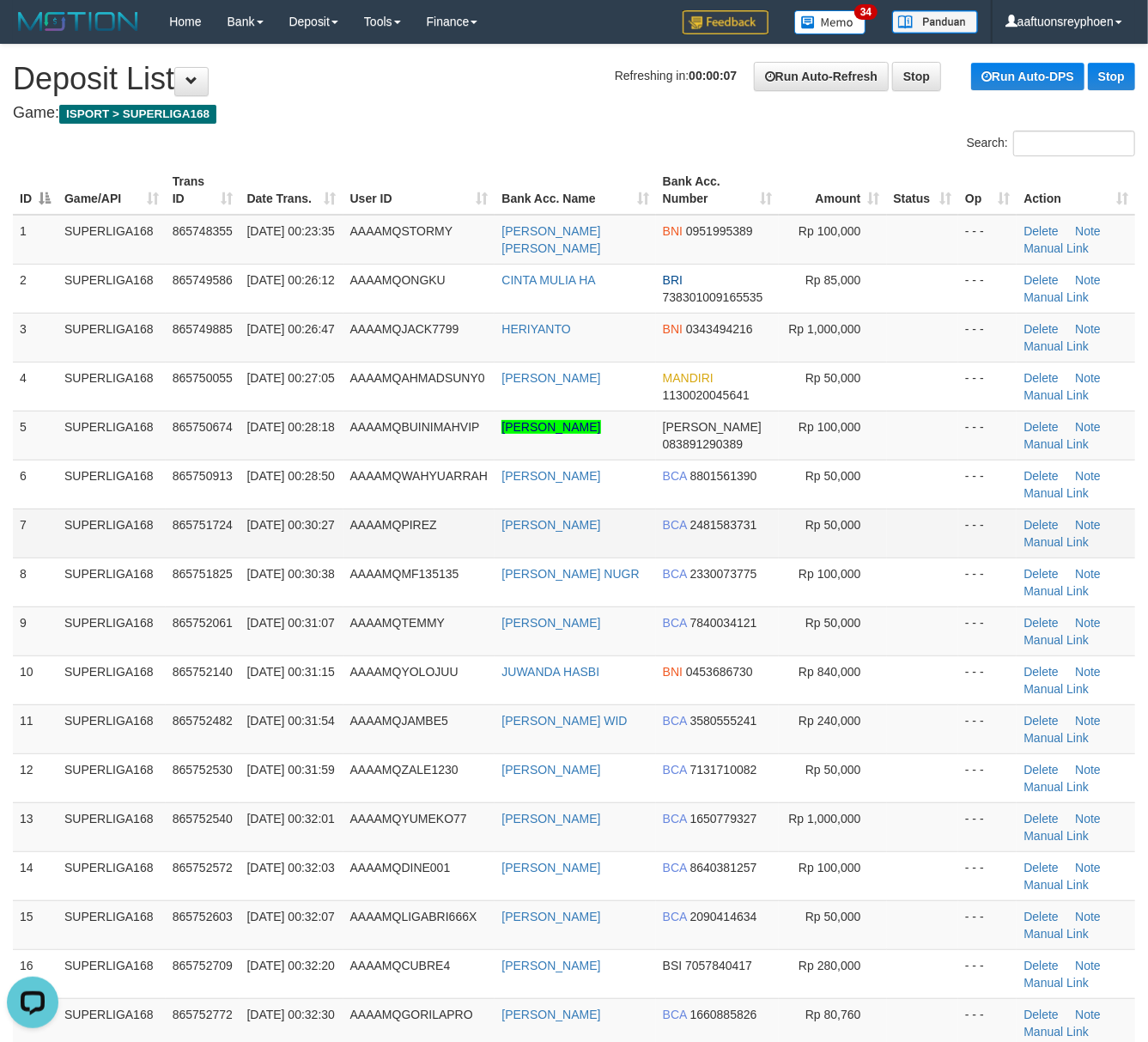
click at [235, 543] on td "865751724" at bounding box center [203, 533] width 74 height 49
drag, startPoint x: 238, startPoint y: 541, endPoint x: 4, endPoint y: 578, distance: 236.9
click at [230, 547] on td "865751724" at bounding box center [203, 533] width 74 height 49
click at [143, 547] on td "SUPERLIGA168" at bounding box center [111, 533] width 109 height 49
click at [143, 546] on td "SUPERLIGA168" at bounding box center [111, 533] width 109 height 49
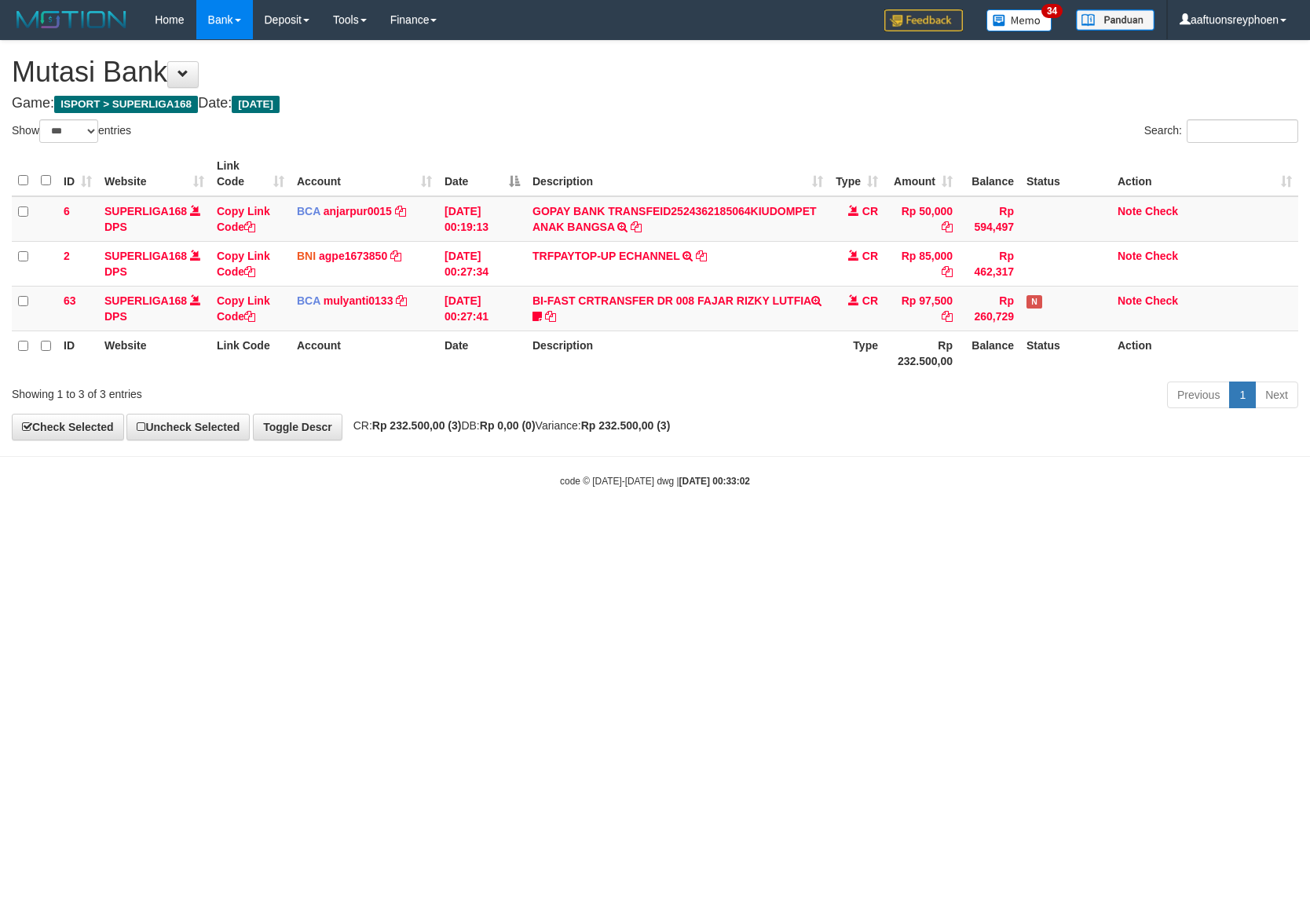
select select "***"
drag, startPoint x: 987, startPoint y: 595, endPoint x: 1305, endPoint y: 587, distance: 318.1
click at [1070, 527] on html "Toggle navigation Home Bank Account List Load By Website Group [ISPORT] SUPERLI…" at bounding box center [655, 263] width 1310 height 527
select select "***"
drag, startPoint x: 1060, startPoint y: 579, endPoint x: 1308, endPoint y: 566, distance: 248.3
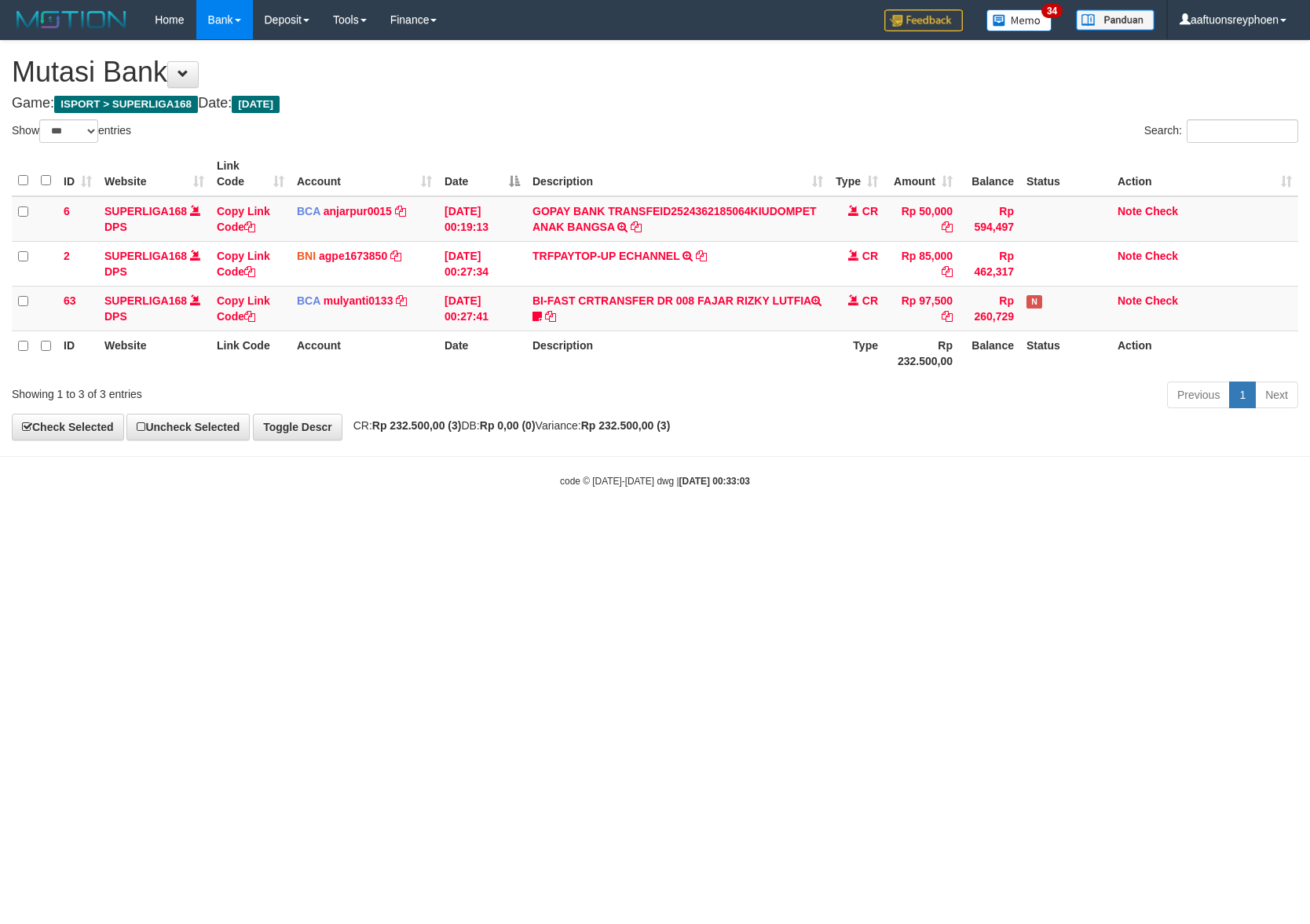
click at [1079, 527] on html "Toggle navigation Home Bank Account List Load By Website Group [ISPORT] SUPERLI…" at bounding box center [655, 263] width 1310 height 527
drag, startPoint x: 1102, startPoint y: 582, endPoint x: 1308, endPoint y: 567, distance: 206.5
click at [1212, 527] on html "Toggle navigation Home Bank Account List Load By Website Group [ISPORT] SUPERLI…" at bounding box center [655, 263] width 1310 height 527
drag, startPoint x: 1060, startPoint y: 611, endPoint x: 1308, endPoint y: 579, distance: 250.1
click at [1098, 527] on html "Toggle navigation Home Bank Account List Load By Website Group [ISPORT] SUPERLI…" at bounding box center [655, 263] width 1310 height 527
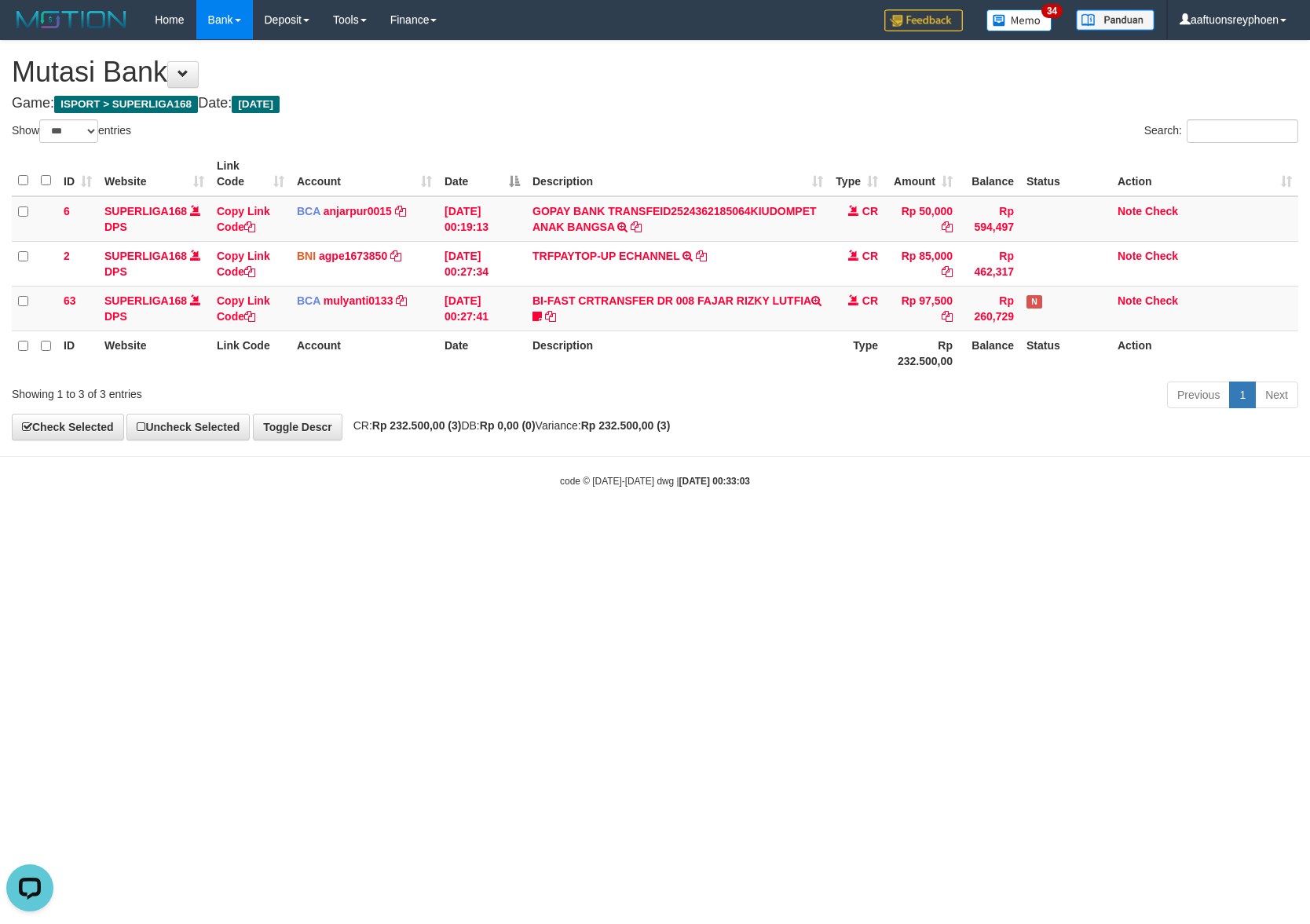
drag, startPoint x: 933, startPoint y: 585, endPoint x: 1307, endPoint y: 545, distance: 376.1
click at [1047, 527] on html "Toggle navigation Home Bank Account List Load By Website Group [ISPORT] SUPERLI…" at bounding box center [655, 263] width 1310 height 527
drag, startPoint x: 993, startPoint y: 576, endPoint x: 1305, endPoint y: 531, distance: 315.2
click at [1166, 527] on html "Toggle navigation Home Bank Account List Load By Website Group [ISPORT] SUPERLI…" at bounding box center [655, 263] width 1310 height 527
drag, startPoint x: 1122, startPoint y: 576, endPoint x: 1308, endPoint y: 560, distance: 186.7
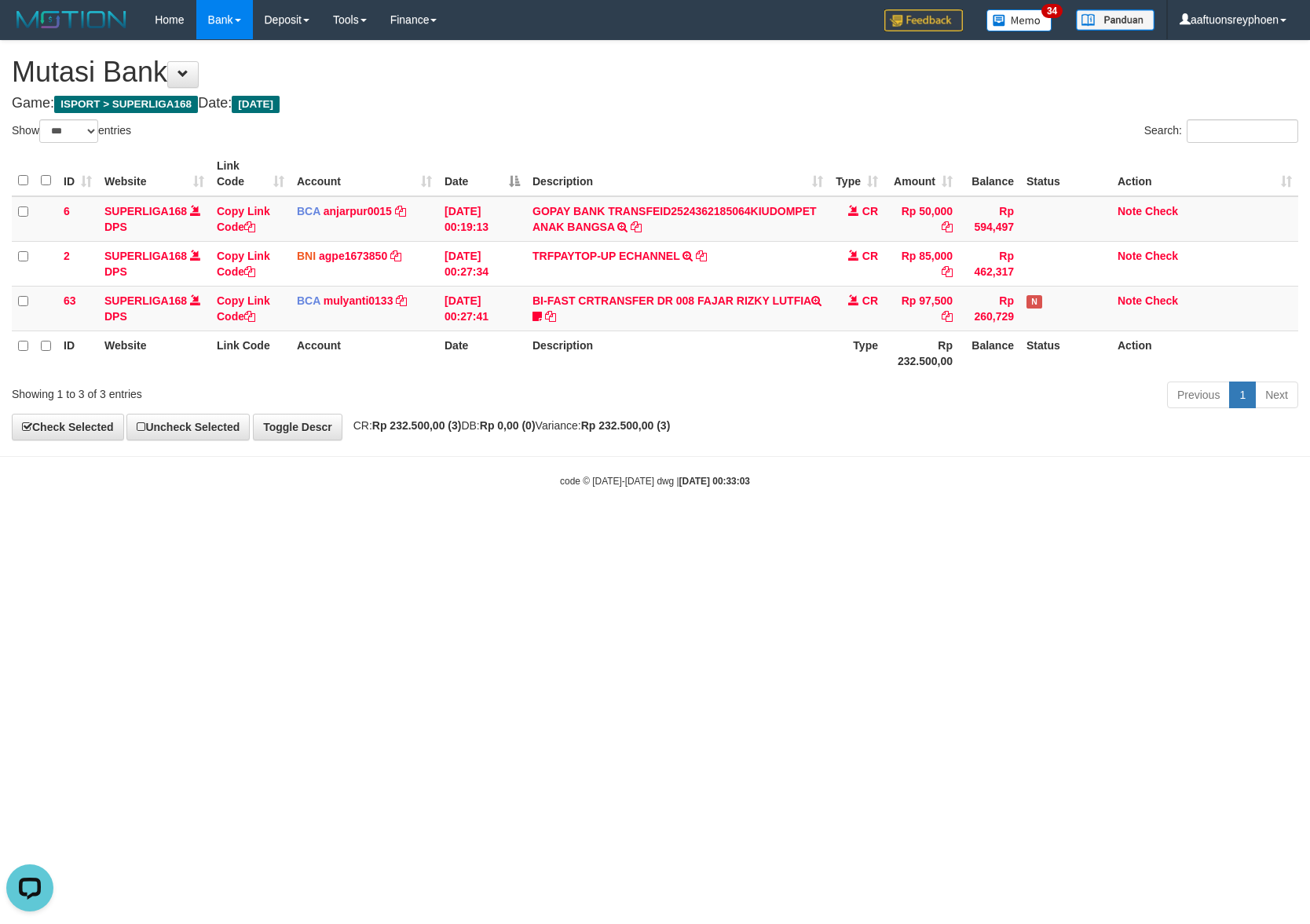
click at [1194, 527] on html "Toggle navigation Home Bank Account List Load By Website Group [ISPORT] SUPERLI…" at bounding box center [655, 263] width 1310 height 527
drag, startPoint x: 1140, startPoint y: 542, endPoint x: 1308, endPoint y: 535, distance: 168.1
click at [1169, 527] on html "Toggle navigation Home Bank Account List Load By Website Group [ISPORT] SUPERLI…" at bounding box center [655, 263] width 1310 height 527
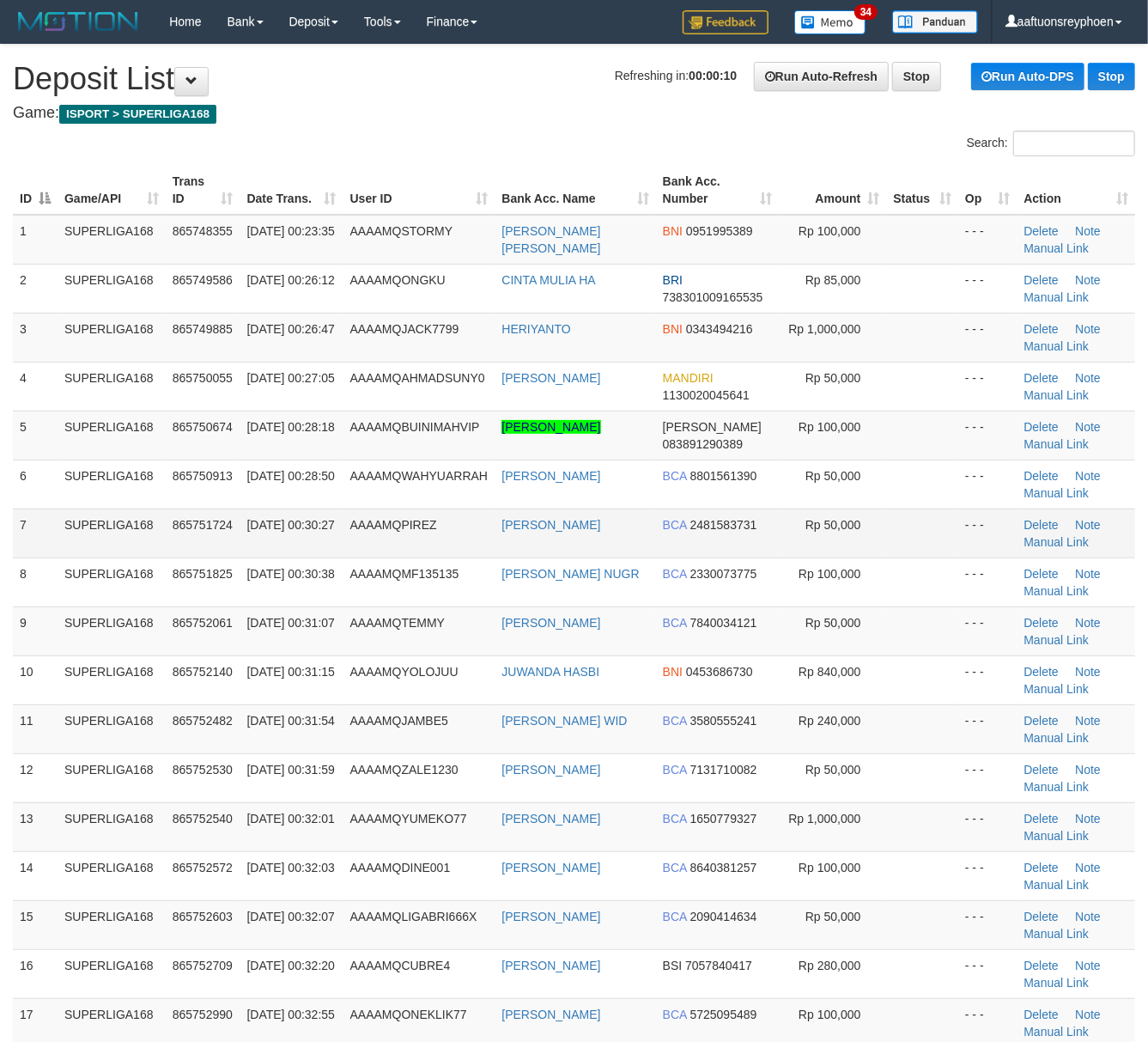
click at [71, 544] on td "SUPERLIGA168" at bounding box center [111, 533] width 109 height 49
click at [127, 534] on td "SUPERLIGA168" at bounding box center [111, 533] width 109 height 49
drag, startPoint x: 274, startPoint y: 524, endPoint x: 1, endPoint y: 591, distance: 281.1
click at [244, 536] on td "[DATE] 00:30:27" at bounding box center [291, 533] width 103 height 49
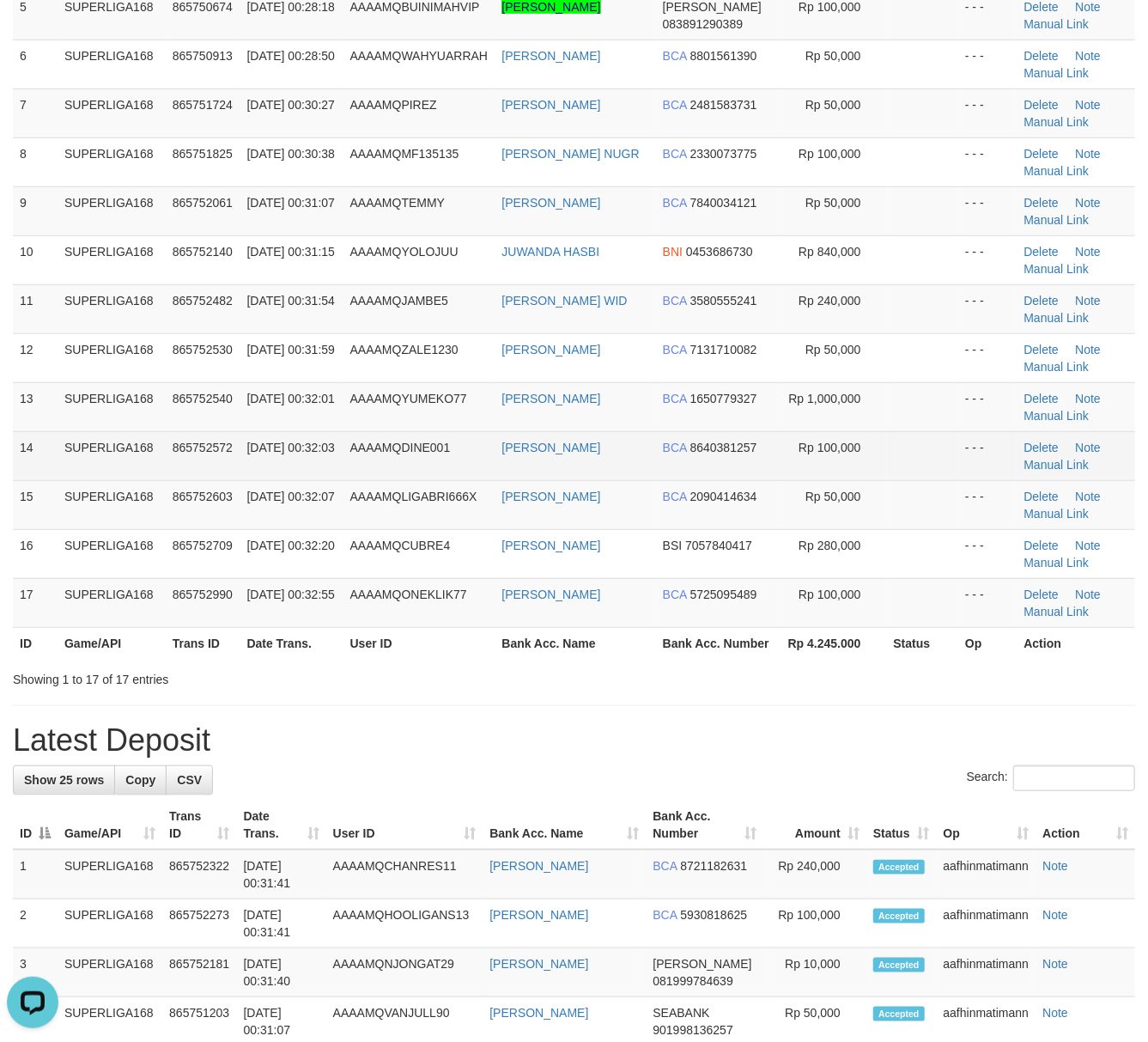
drag, startPoint x: 398, startPoint y: 464, endPoint x: 311, endPoint y: 482, distance: 88.8
click at [381, 467] on td "AAAAMQDINE001" at bounding box center [419, 456] width 152 height 49
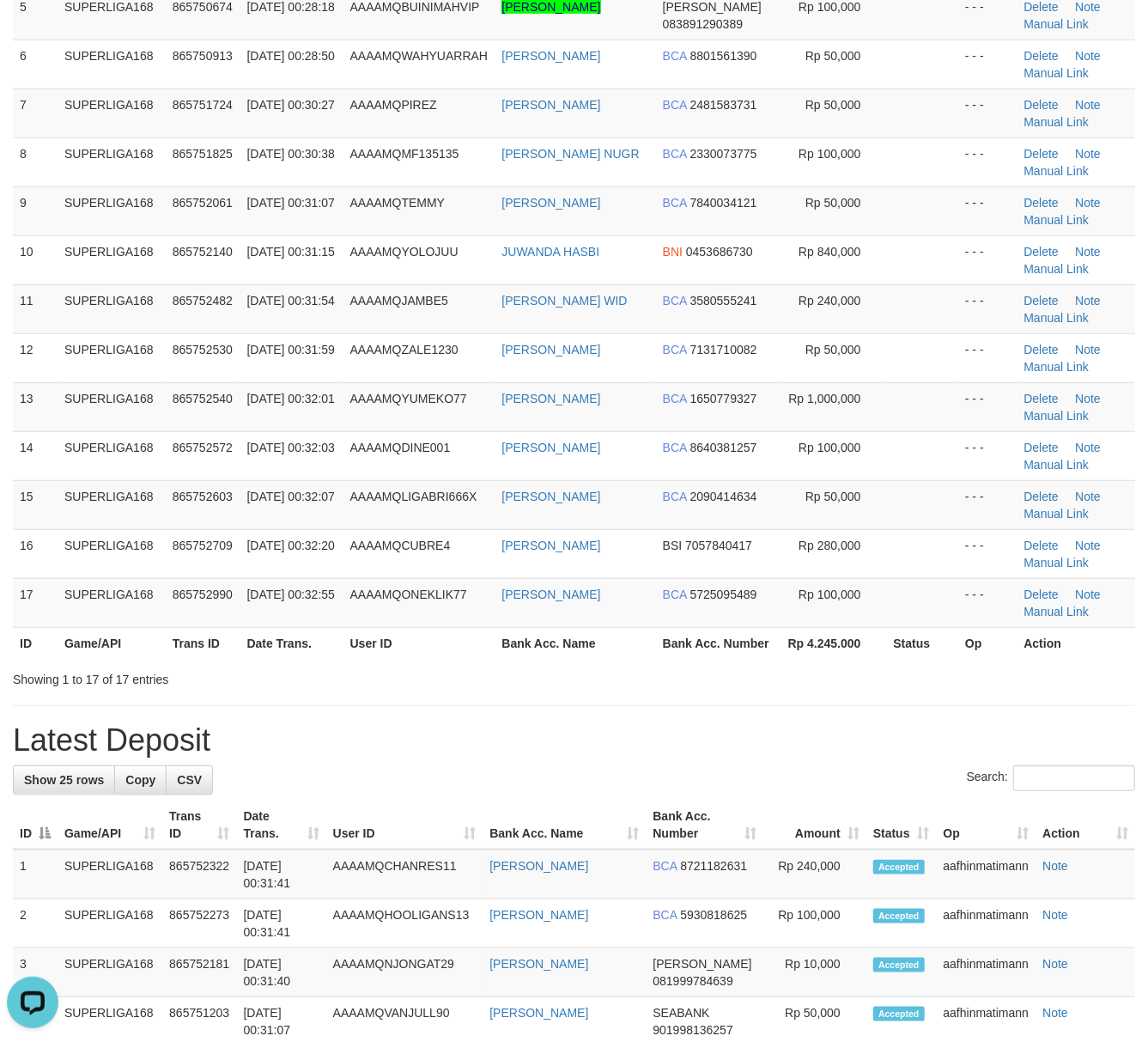
drag, startPoint x: 52, startPoint y: 457, endPoint x: 0, endPoint y: 465, distance: 52.6
click at [48, 457] on td "14" at bounding box center [35, 456] width 45 height 49
drag, startPoint x: 187, startPoint y: 439, endPoint x: 1, endPoint y: 475, distance: 189.5
click at [186, 441] on td "865752572" at bounding box center [203, 456] width 74 height 49
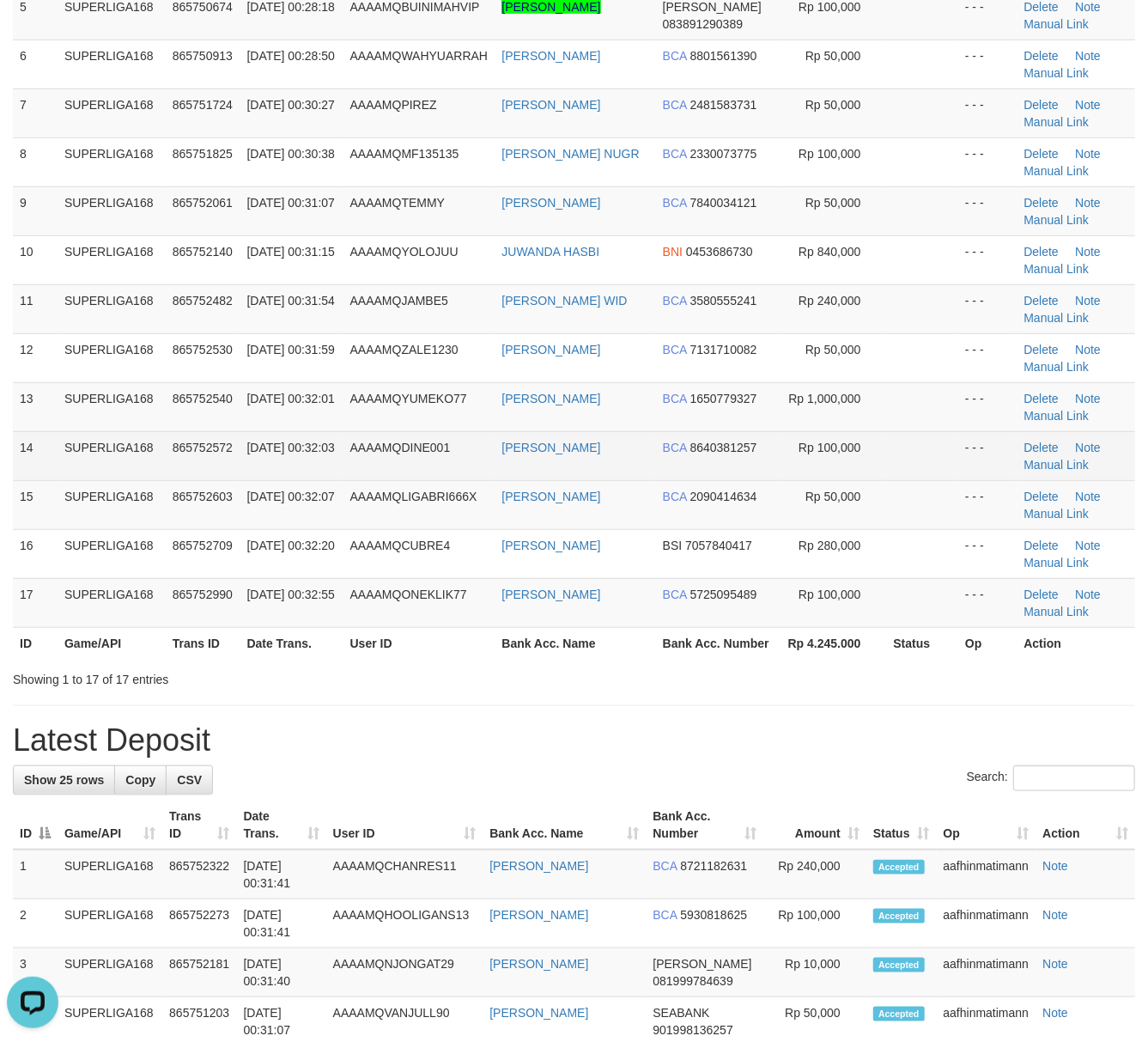
drag, startPoint x: 272, startPoint y: 447, endPoint x: 87, endPoint y: 482, distance: 188.3
click at [272, 447] on span "01/09/2025 00:32:03" at bounding box center [291, 447] width 88 height 13
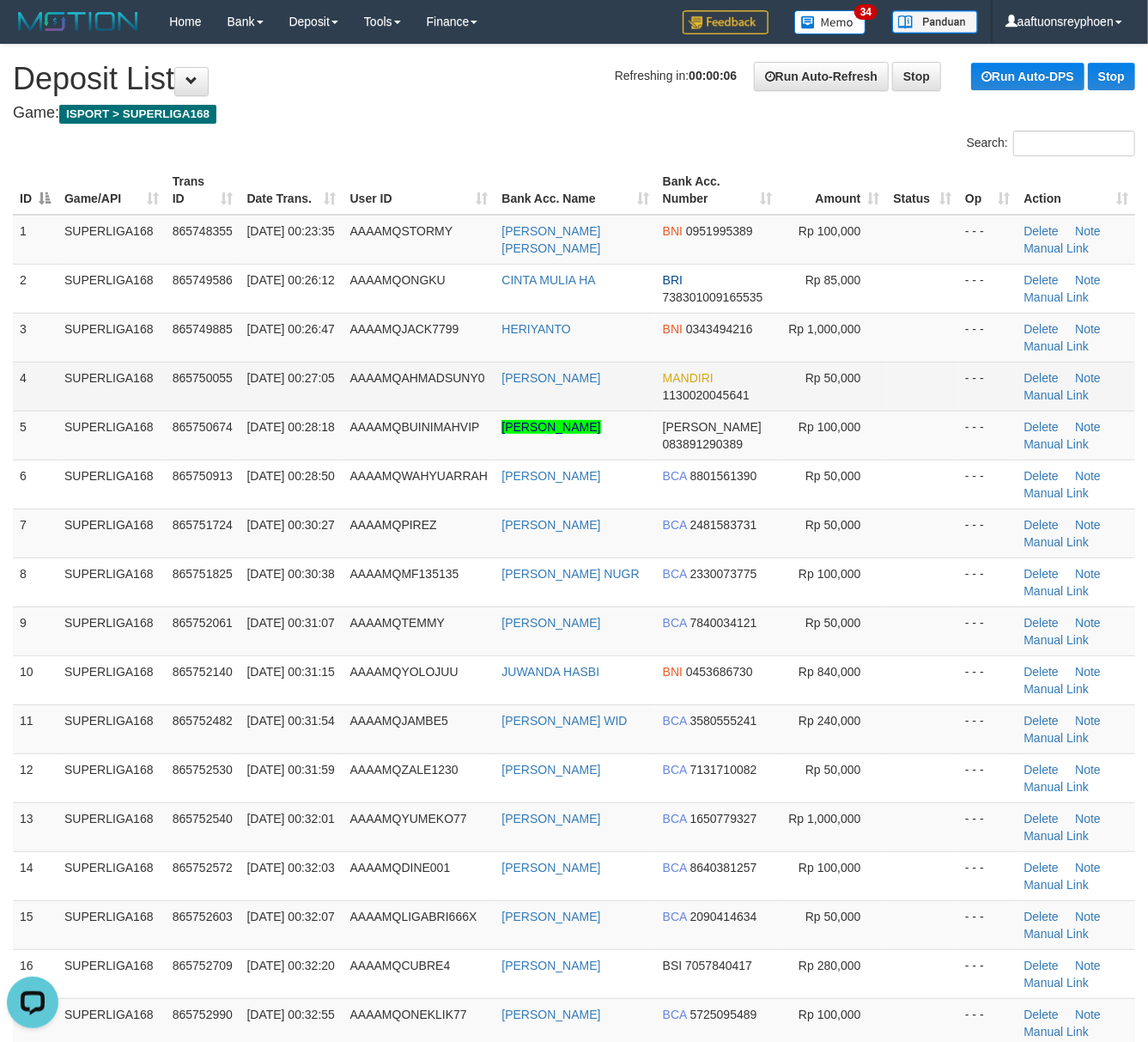
click at [349, 396] on td "AAAAMQAHMADSUNY0" at bounding box center [419, 386] width 152 height 49
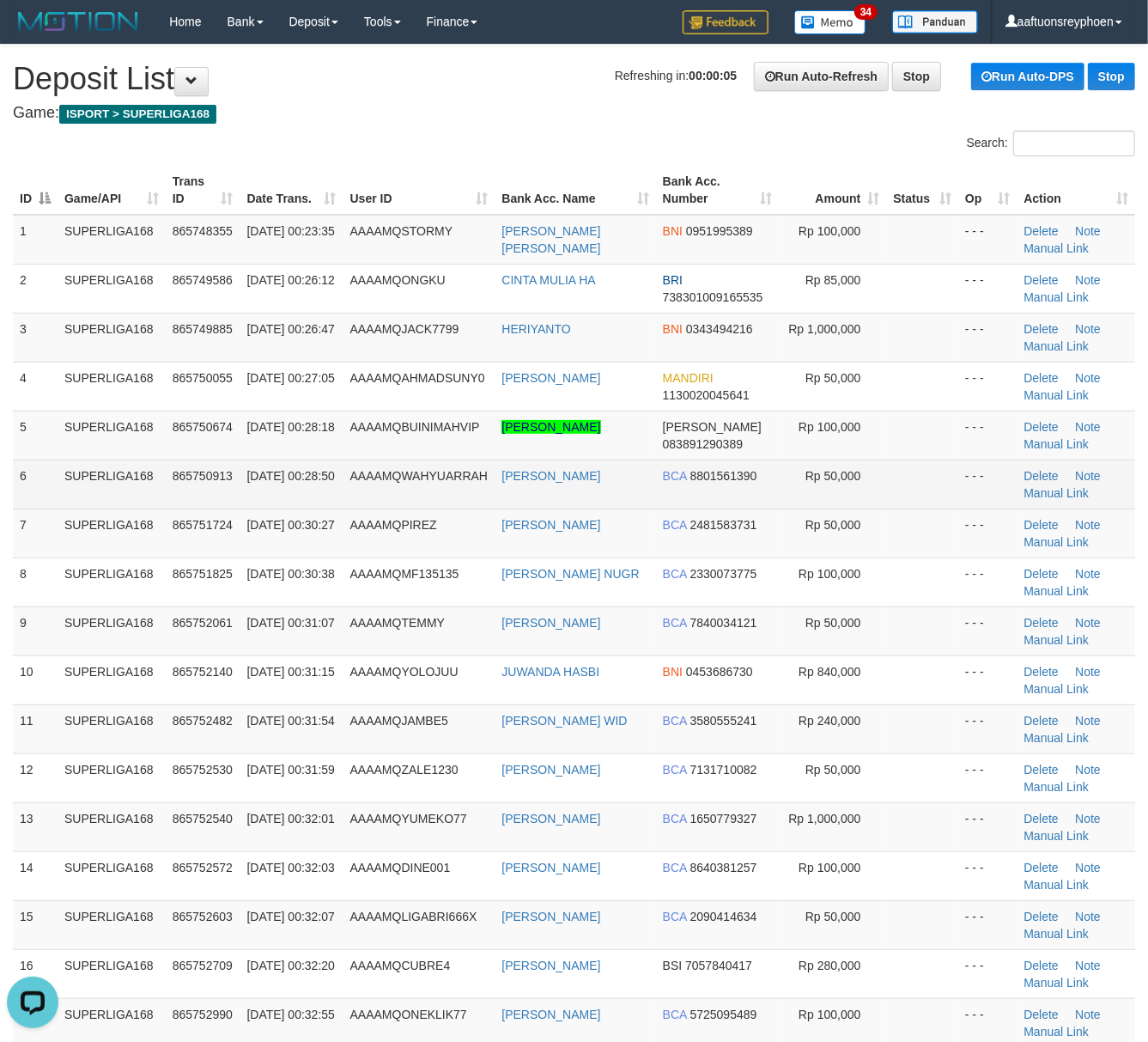
click at [441, 507] on td "AAAAMQWAHYUARRAH" at bounding box center [419, 483] width 152 height 49
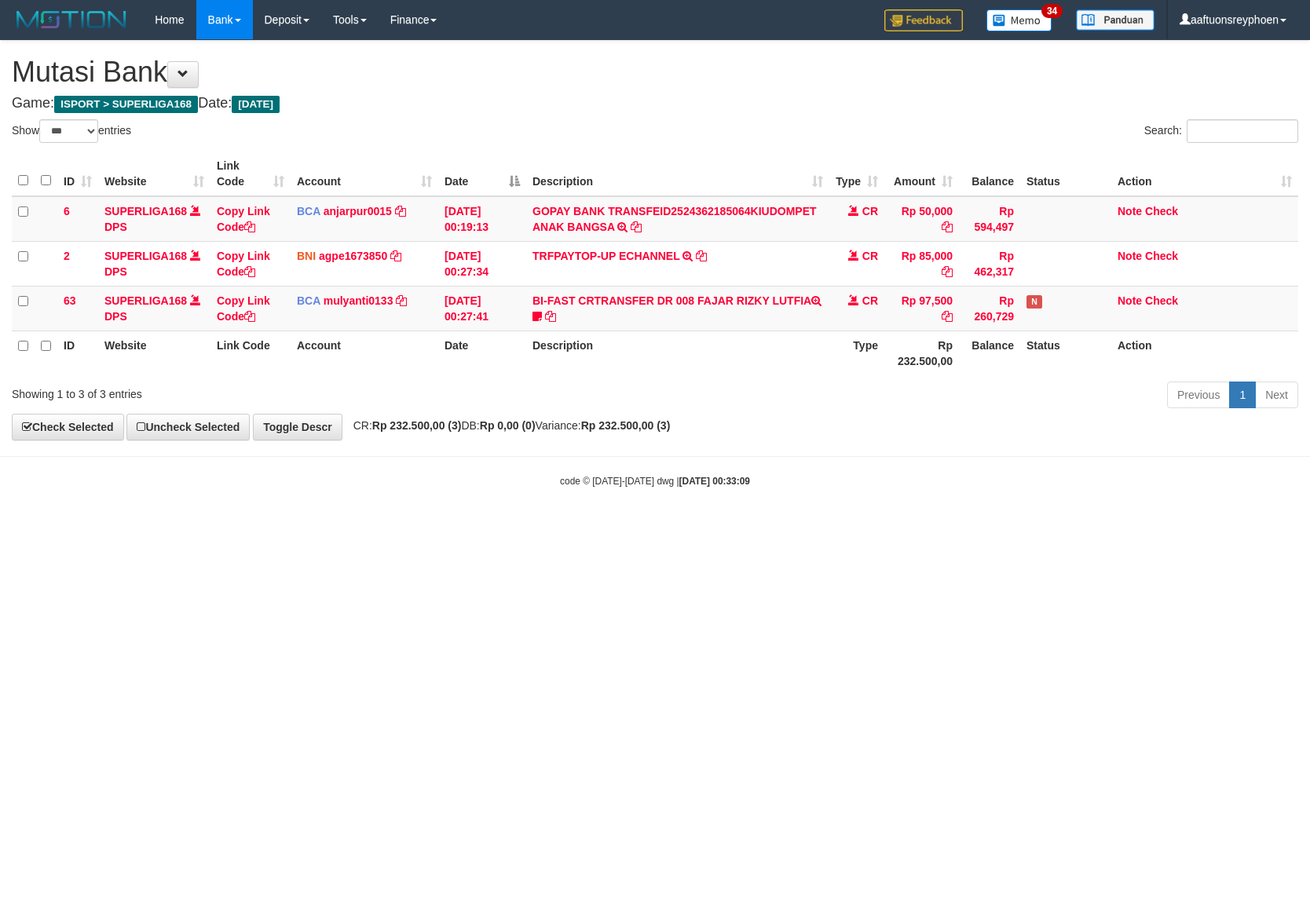
select select "***"
drag, startPoint x: 1084, startPoint y: 534, endPoint x: 1305, endPoint y: 508, distance: 222.5
click at [1138, 526] on html "Toggle navigation Home Bank Account List Load By Website Group [ISPORT] SUPERLI…" at bounding box center [655, 263] width 1310 height 527
drag, startPoint x: 890, startPoint y: 535, endPoint x: 1304, endPoint y: 504, distance: 415.2
click at [1038, 525] on html "Toggle navigation Home Bank Account List Load By Website Group [ISPORT] SUPERLI…" at bounding box center [655, 263] width 1310 height 527
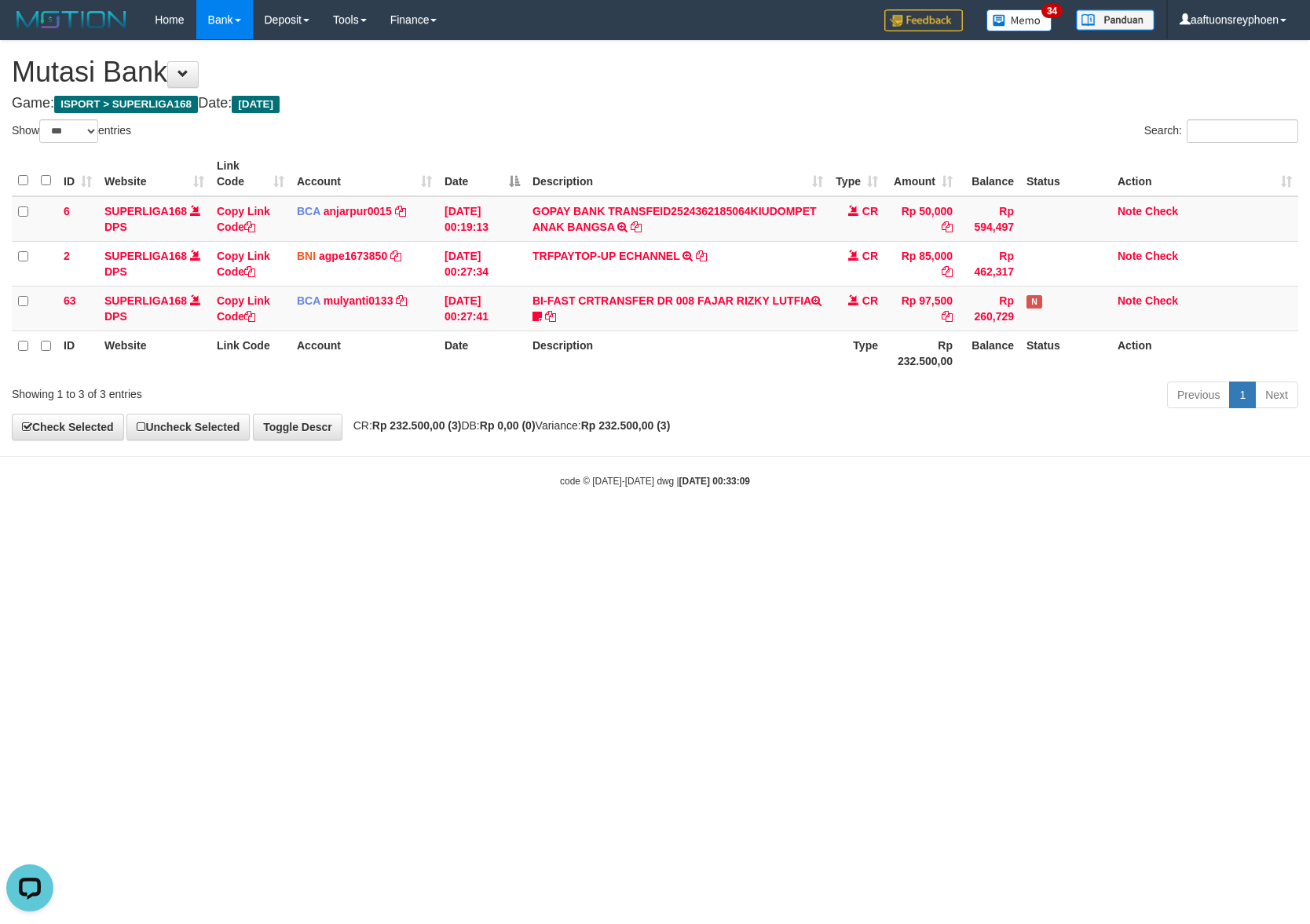
drag, startPoint x: 920, startPoint y: 571, endPoint x: 930, endPoint y: 582, distance: 14.9
click at [924, 527] on html "Toggle navigation Home Bank Account List Load By Website Group [ISPORT] SUPERLI…" at bounding box center [655, 263] width 1310 height 527
click at [1084, 527] on html "Toggle navigation Home Bank Account List Load By Website Group [ISPORT] SUPERLI…" at bounding box center [655, 263] width 1310 height 527
click at [1087, 527] on html "Toggle navigation Home Bank Account List Load By Website Group [ISPORT] SUPERLI…" at bounding box center [655, 263] width 1310 height 527
select select "***"
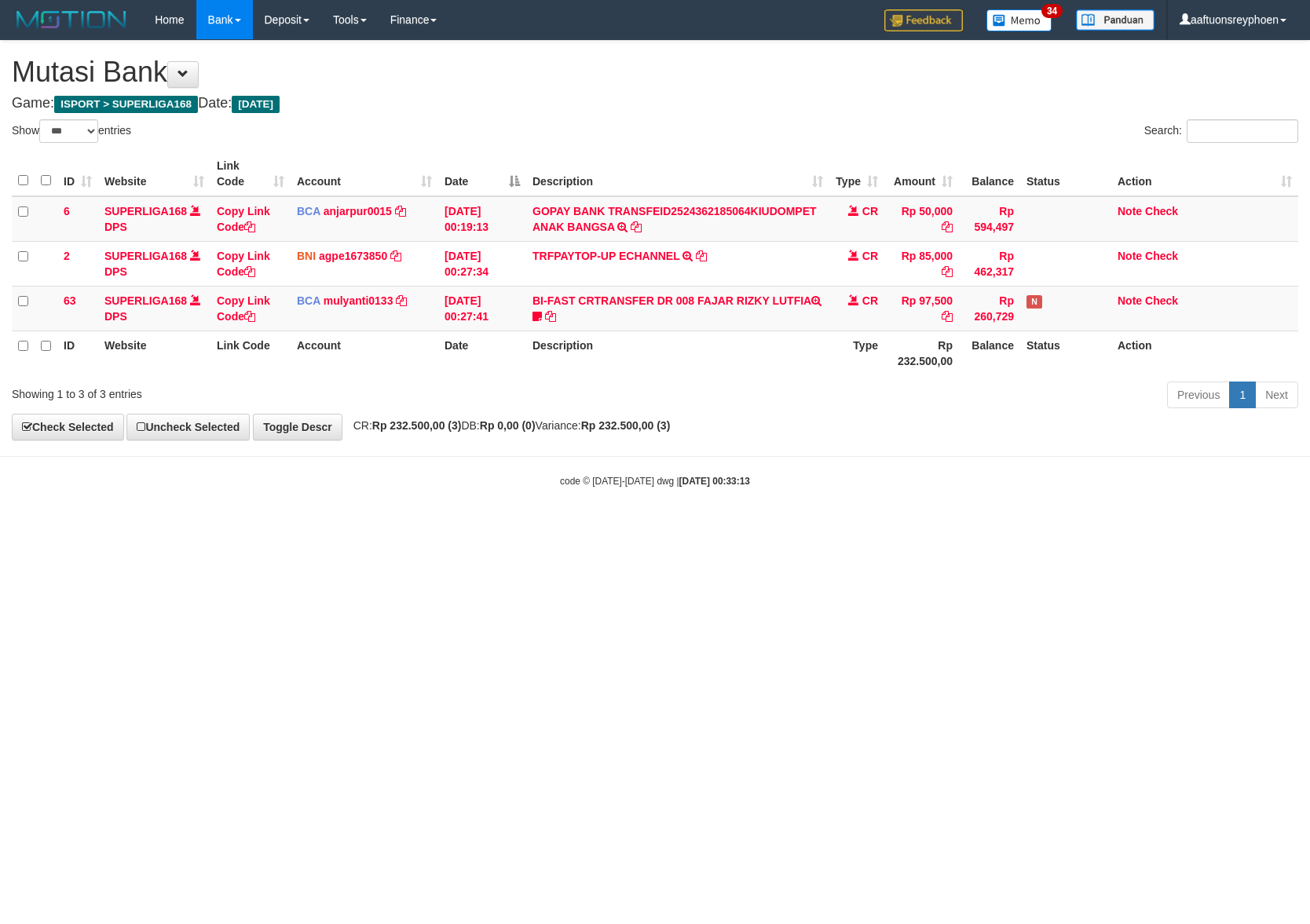
click at [860, 527] on html "Toggle navigation Home Bank Account List Load By Website Group [ISPORT] SUPERLI…" at bounding box center [655, 263] width 1310 height 527
select select "***"
drag, startPoint x: 774, startPoint y: 660, endPoint x: 1305, endPoint y: 592, distance: 535.3
click at [961, 527] on html "Toggle navigation Home Bank Account List Load By Website Group [ISPORT] SUPERLI…" at bounding box center [655, 263] width 1310 height 527
drag, startPoint x: 906, startPoint y: 638, endPoint x: 1302, endPoint y: 587, distance: 399.3
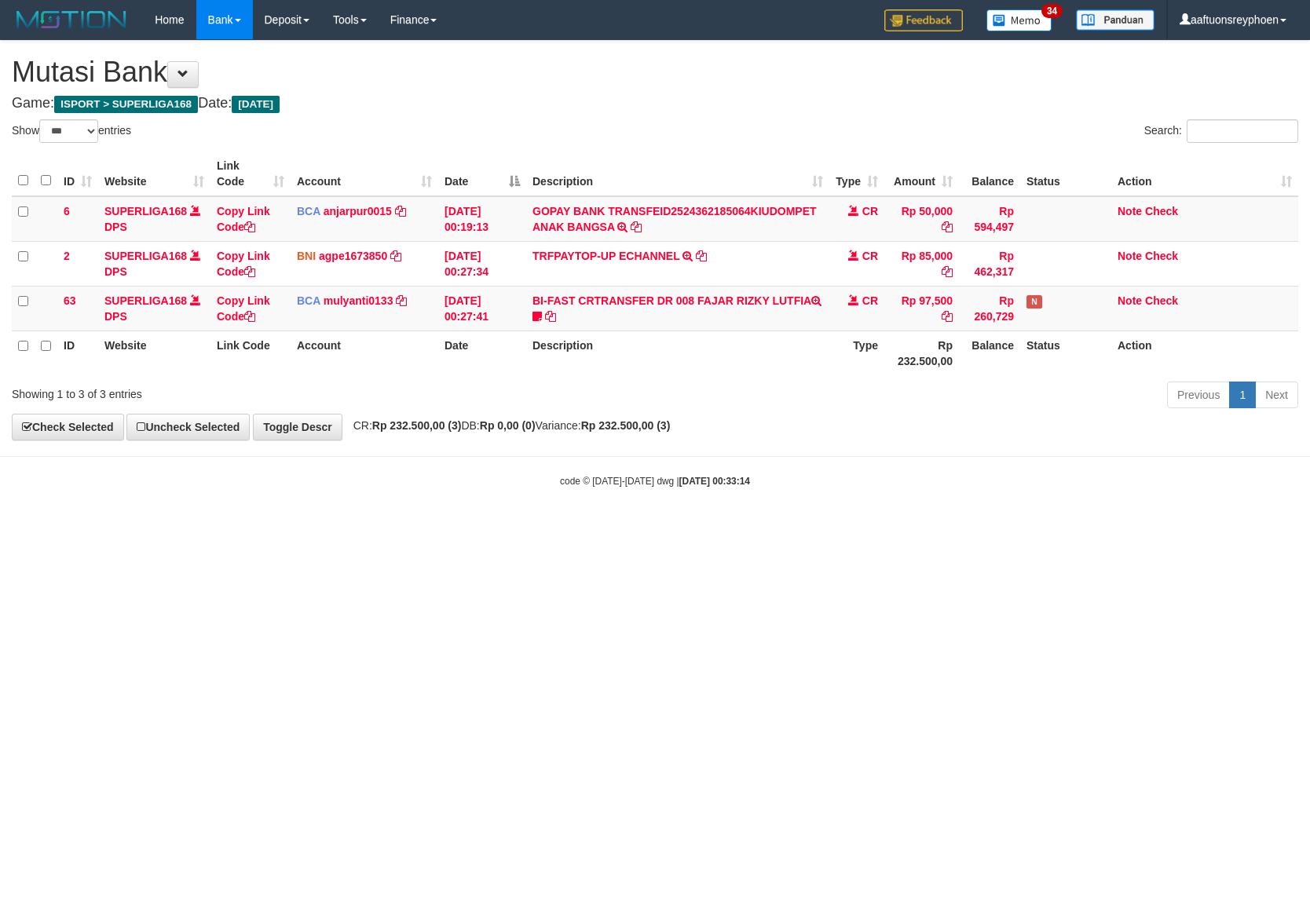
click at [1069, 527] on html "Toggle navigation Home Bank Account List Load By Website Group [ISPORT] SUPERLI…" at bounding box center [655, 263] width 1310 height 527
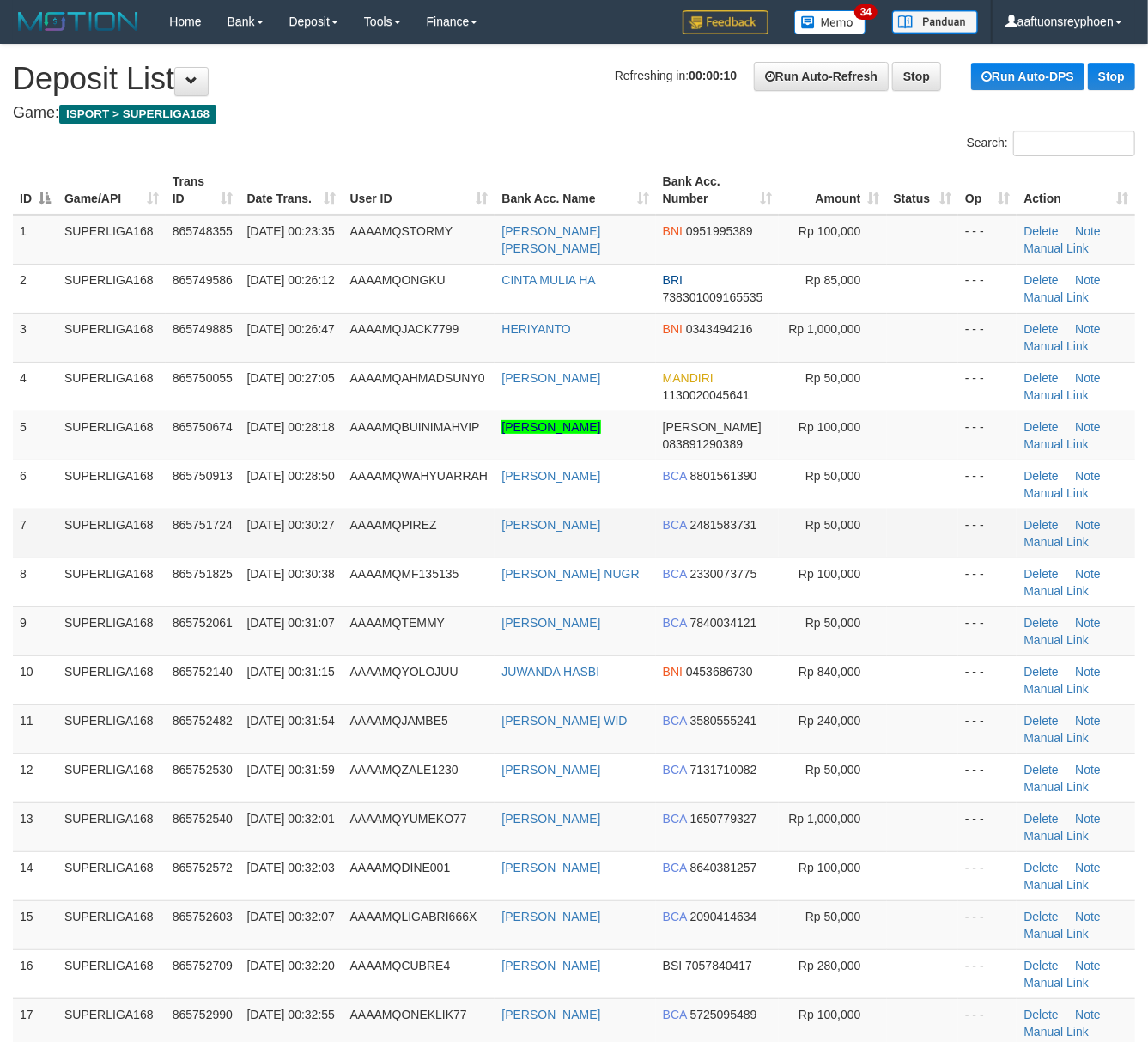
click at [64, 546] on td "SUPERLIGA168" at bounding box center [111, 533] width 109 height 49
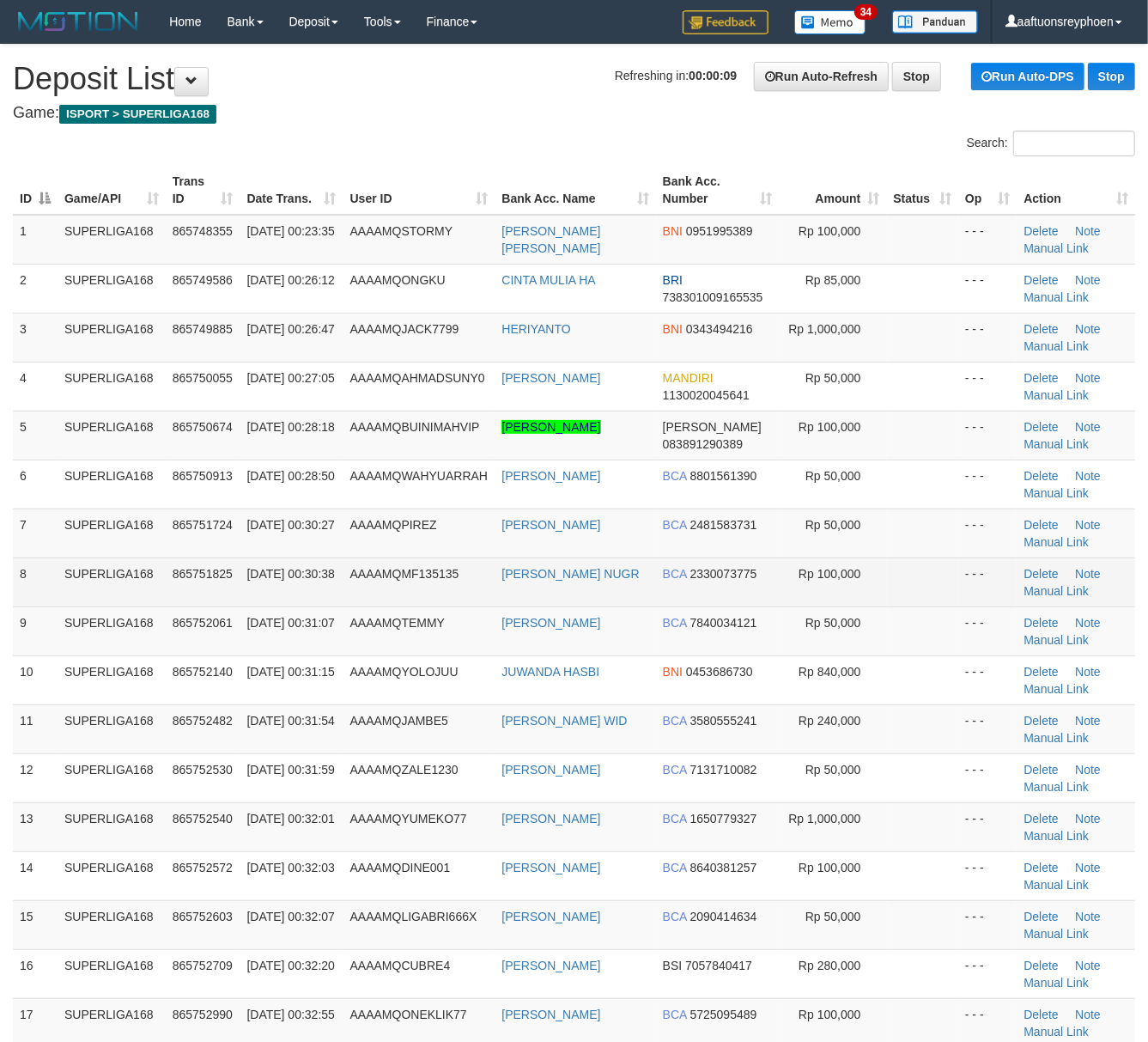
click at [111, 564] on td "SUPERLIGA168" at bounding box center [111, 581] width 109 height 49
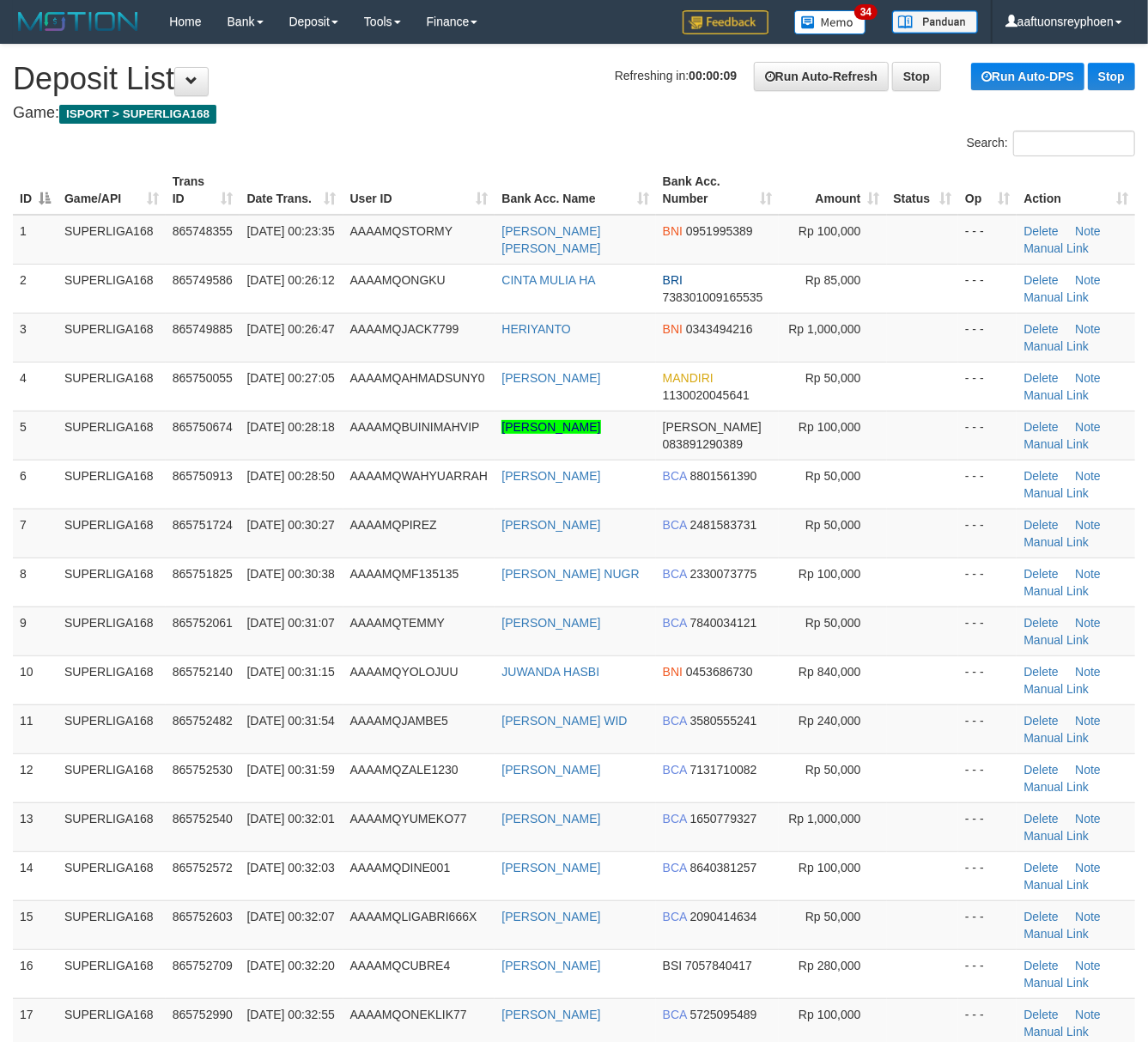
drag, startPoint x: 111, startPoint y: 564, endPoint x: 1, endPoint y: 585, distance: 112.0
click at [103, 568] on td "SUPERLIGA168" at bounding box center [111, 581] width 109 height 49
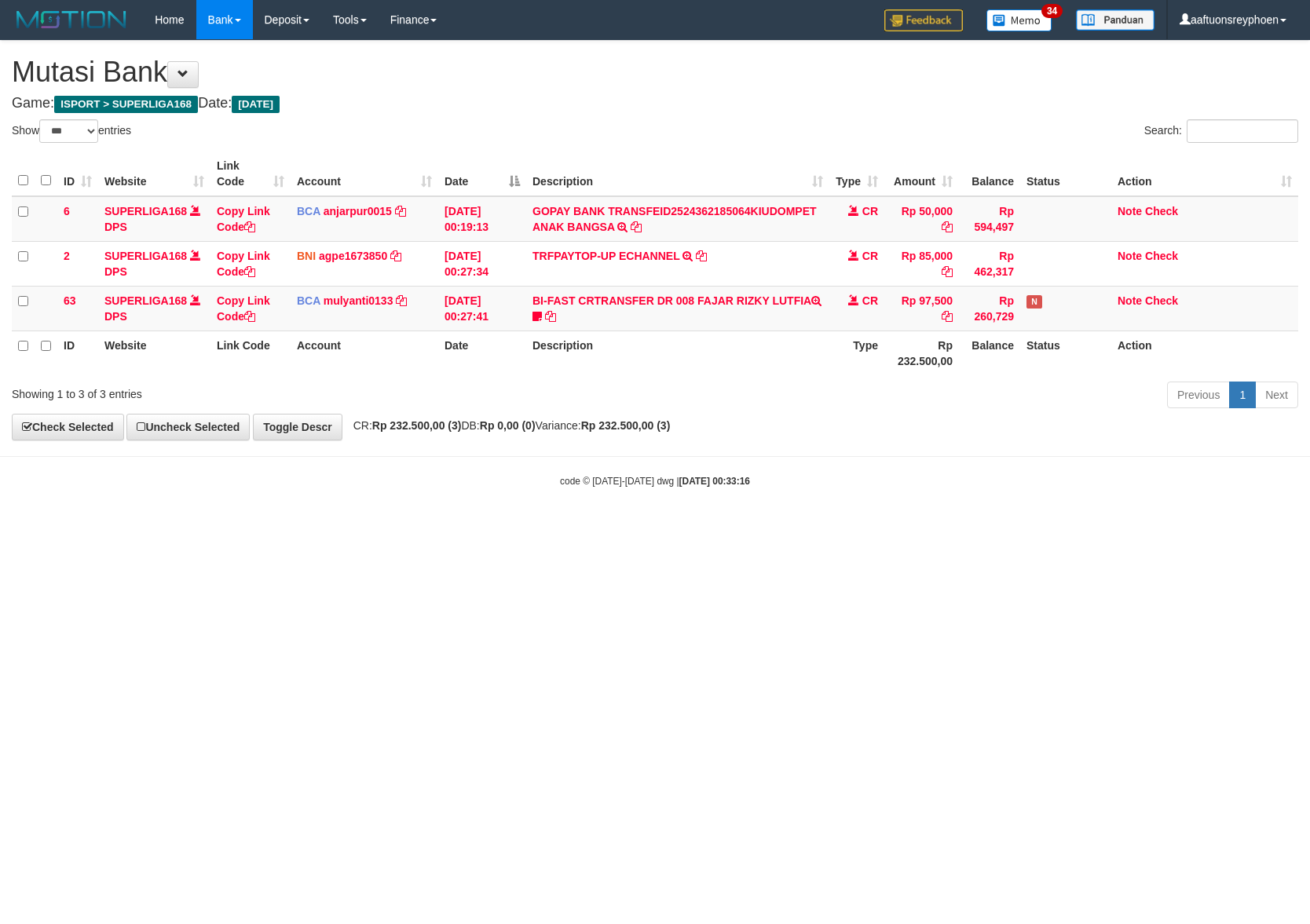
select select "***"
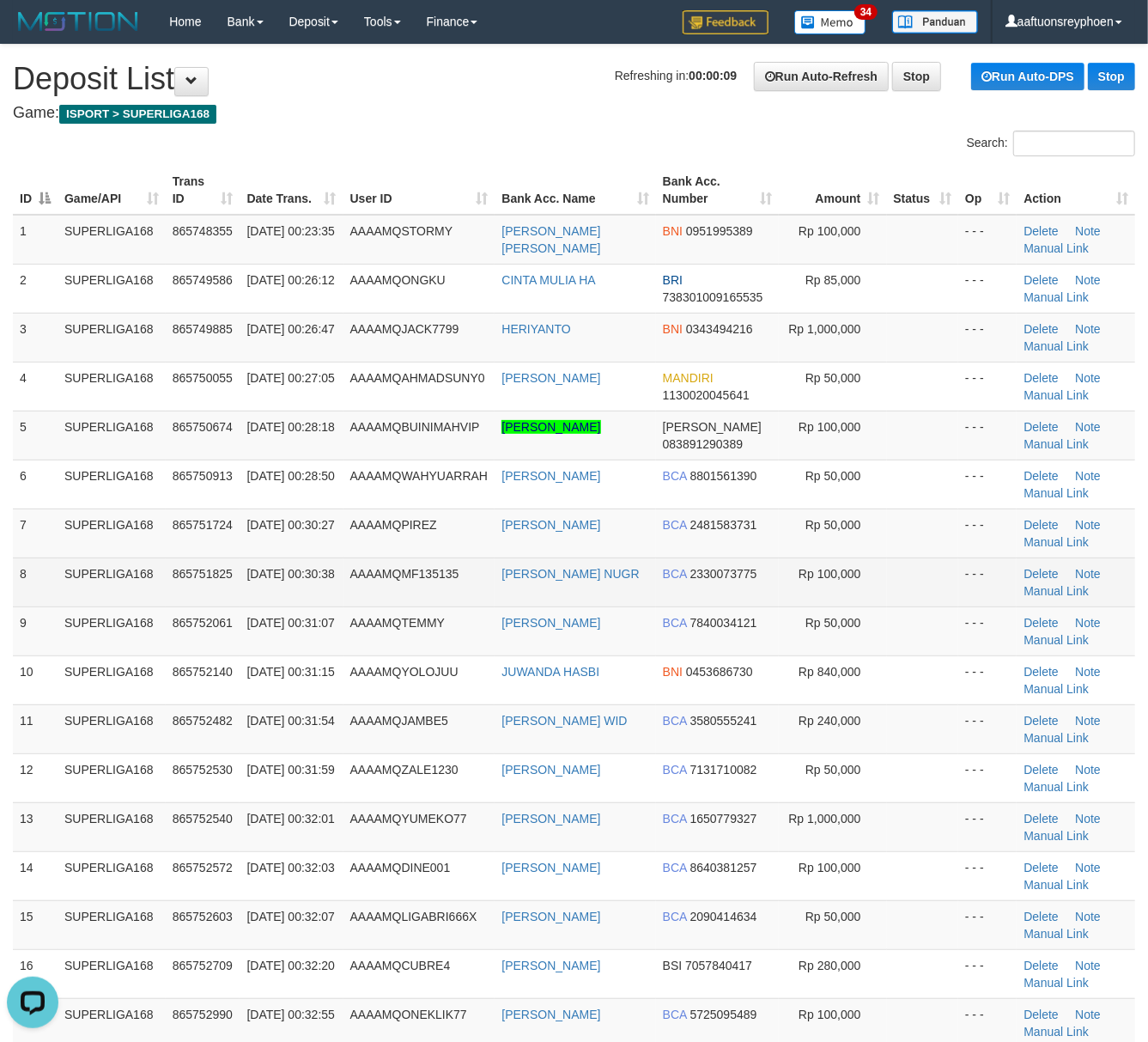
click at [252, 580] on span "01/09/2025 00:30:38" at bounding box center [291, 573] width 88 height 13
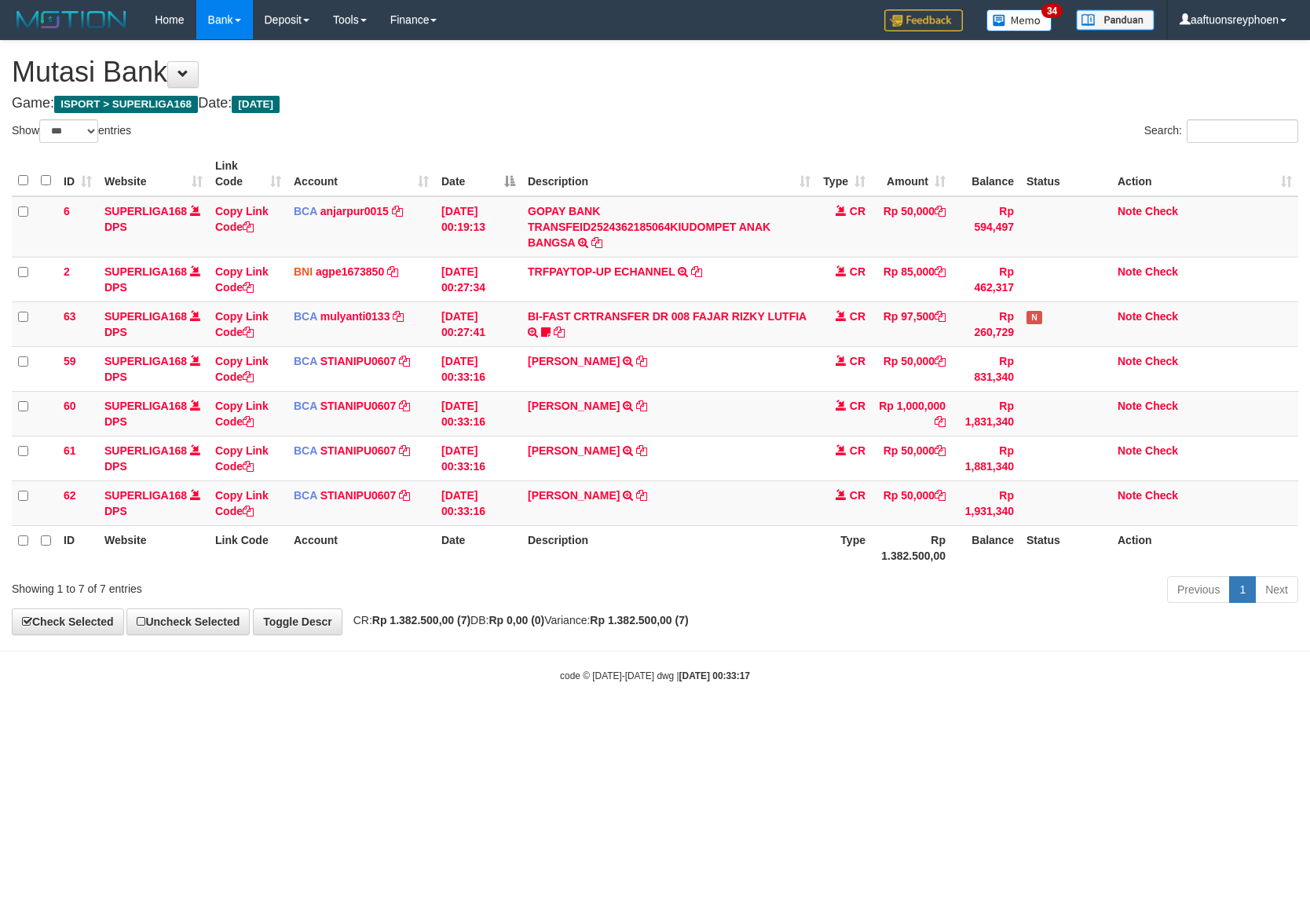
select select "***"
click at [708, 500] on td "MUHAMAD FAHRIZAL TRSF E-BANKING CR 0109/FTSCY/WS95031 50000.00MUHAMAD FAHRIZAL" at bounding box center [669, 503] width 295 height 45
drag, startPoint x: 708, startPoint y: 500, endPoint x: 903, endPoint y: 517, distance: 195.7
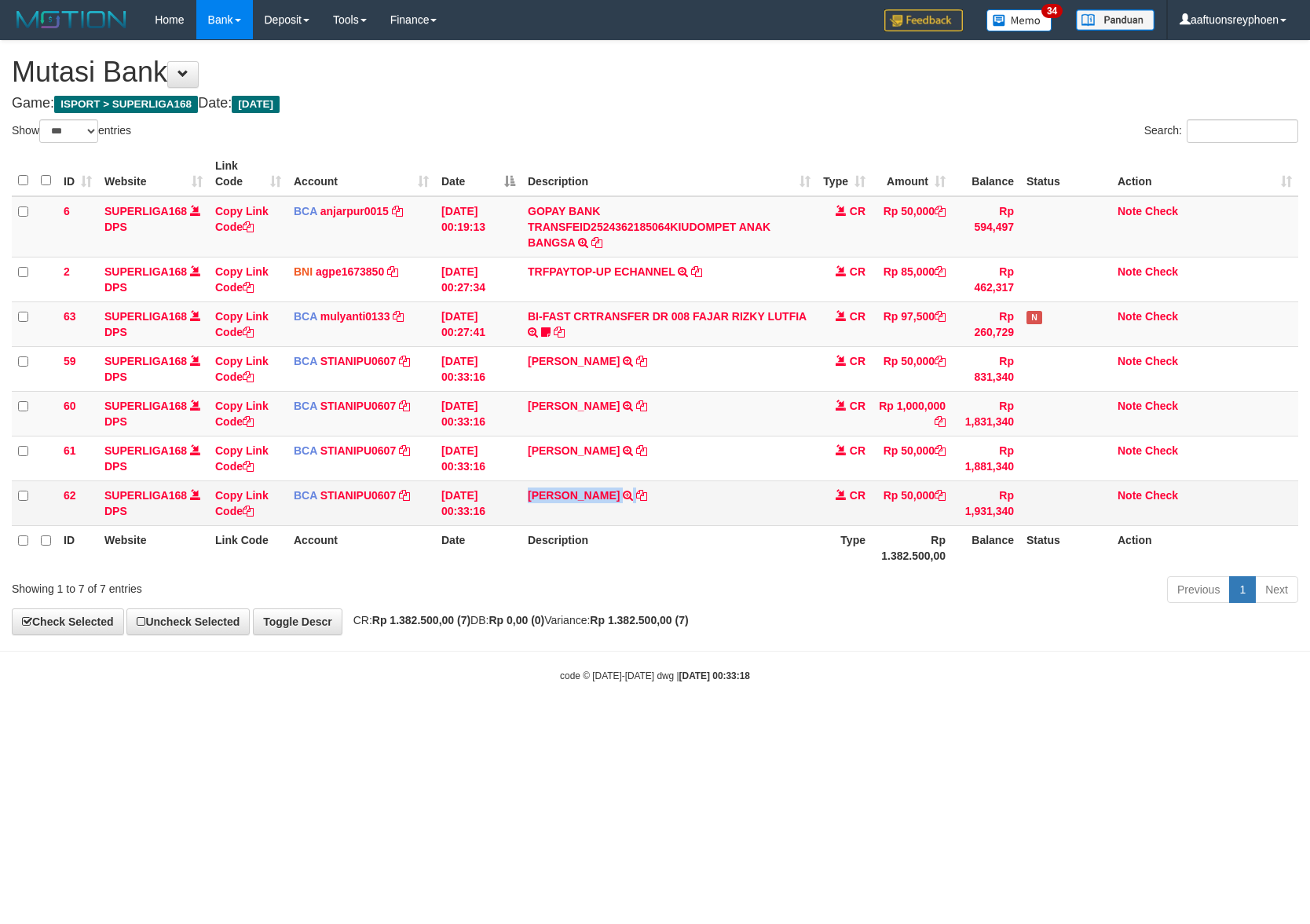
click at [710, 500] on td "MUHAMAD FAHRIZAL TRSF E-BANKING CR 0109/FTSCY/WS95031 50000.00MUHAMAD FAHRIZAL" at bounding box center [669, 503] width 295 height 45
copy tr "MUHAMAD FAHRIZAL TRSF E-BANKING CR 0109/FTSCY/WS95031 50000.00MUHAMAD FAHRIZAL"
drag, startPoint x: 824, startPoint y: 645, endPoint x: 1304, endPoint y: 601, distance: 482.0
click at [928, 635] on body "Toggle navigation Home Bank Account List Load By Website Group [ISPORT] SUPERLI…" at bounding box center [655, 361] width 1310 height 722
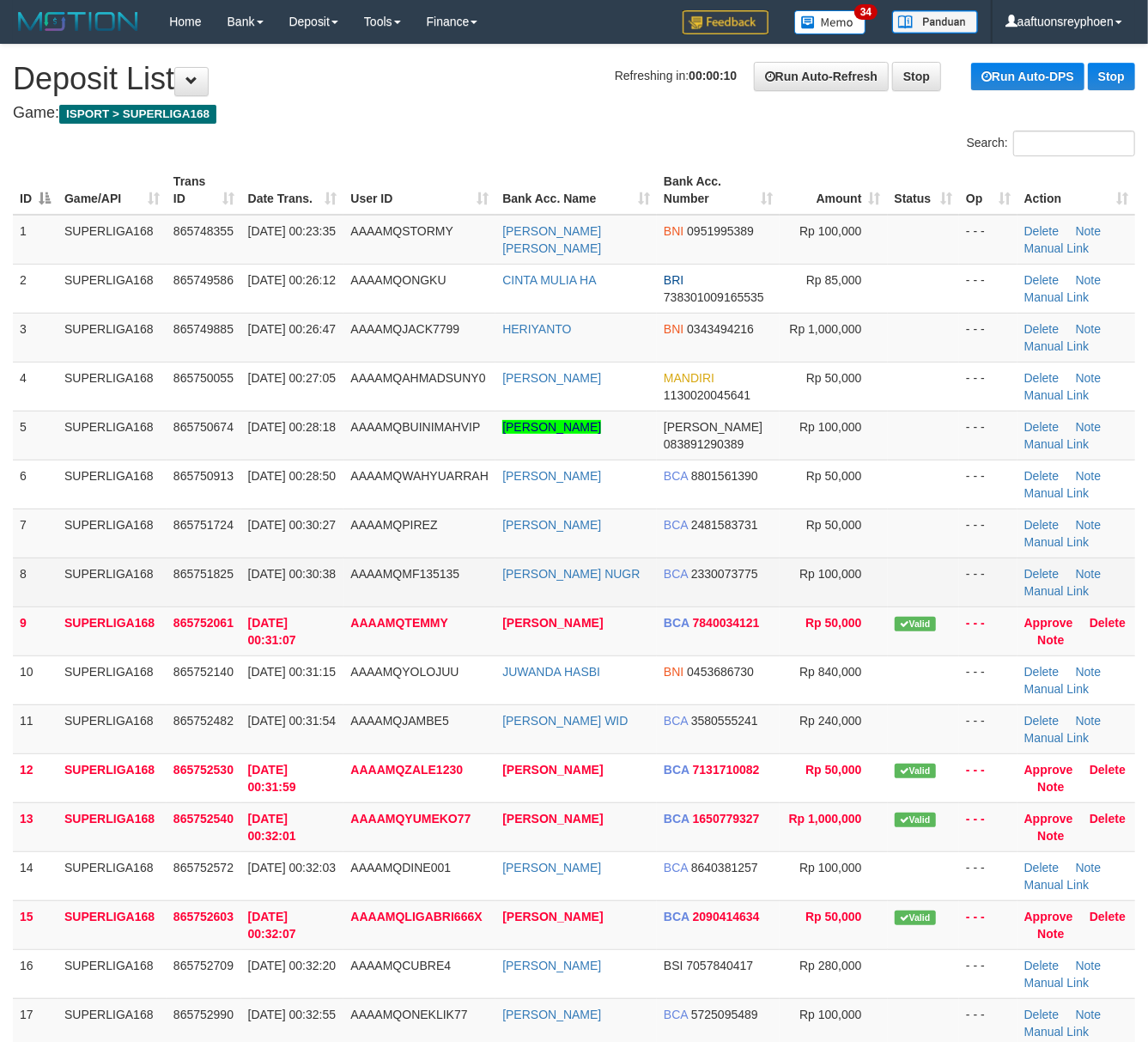
click at [143, 587] on td "SUPERLIGA168" at bounding box center [112, 581] width 109 height 49
drag, startPoint x: 274, startPoint y: 560, endPoint x: 5, endPoint y: 604, distance: 272.6
click at [273, 560] on td "01/09/2025 00:30:38" at bounding box center [292, 581] width 103 height 49
drag, startPoint x: 108, startPoint y: 585, endPoint x: 2, endPoint y: 612, distance: 109.4
click at [101, 586] on td "SUPERLIGA168" at bounding box center [112, 581] width 109 height 49
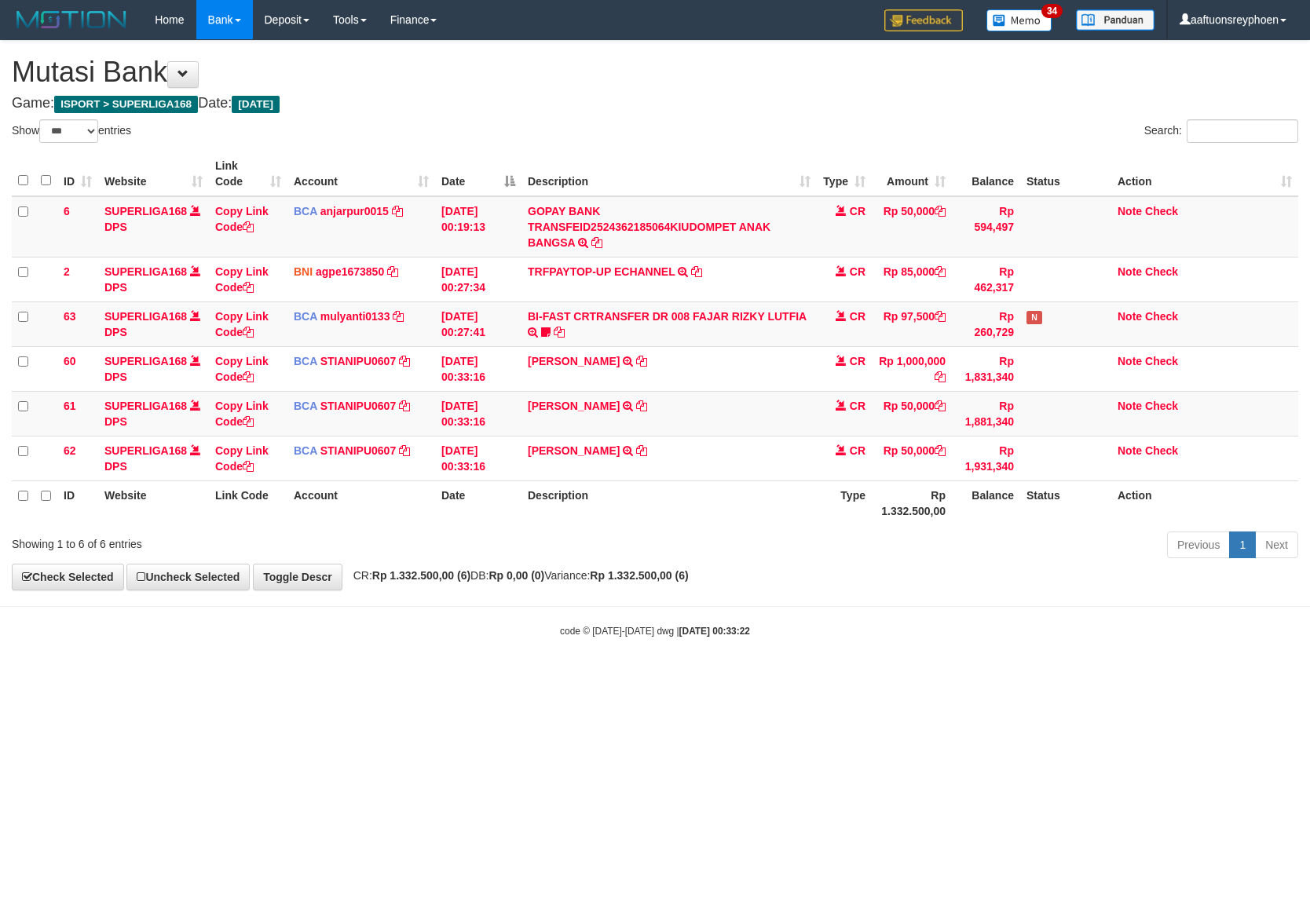
select select "***"
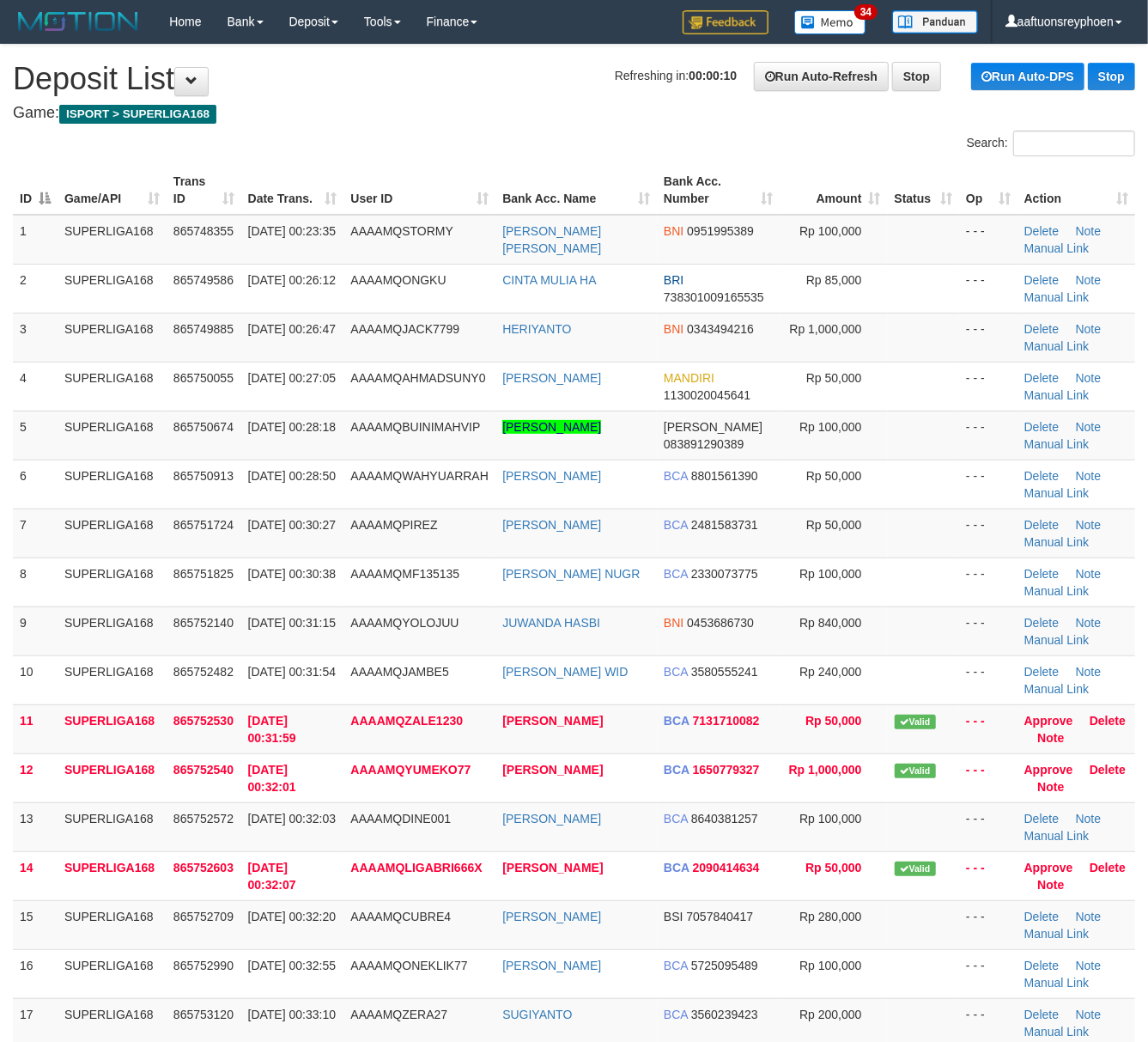
drag, startPoint x: 0, startPoint y: 0, endPoint x: 4, endPoint y: 612, distance: 612.0
click at [283, 584] on td "01/09/2025 00:30:38" at bounding box center [292, 581] width 103 height 49
drag, startPoint x: 330, startPoint y: 551, endPoint x: 0, endPoint y: 554, distance: 330.0
click at [314, 551] on td "01/09/2025 00:30:27" at bounding box center [292, 533] width 103 height 49
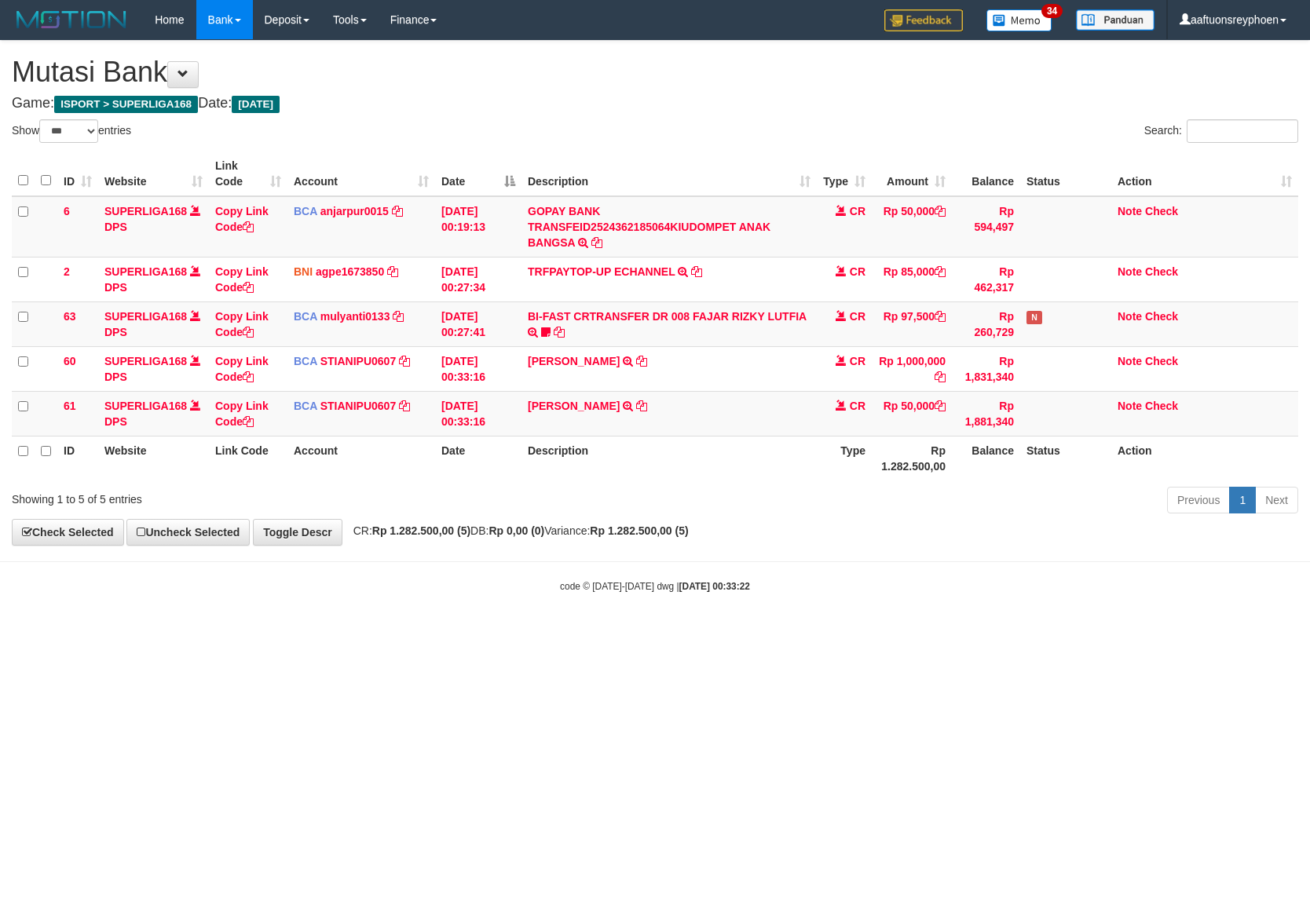
select select "***"
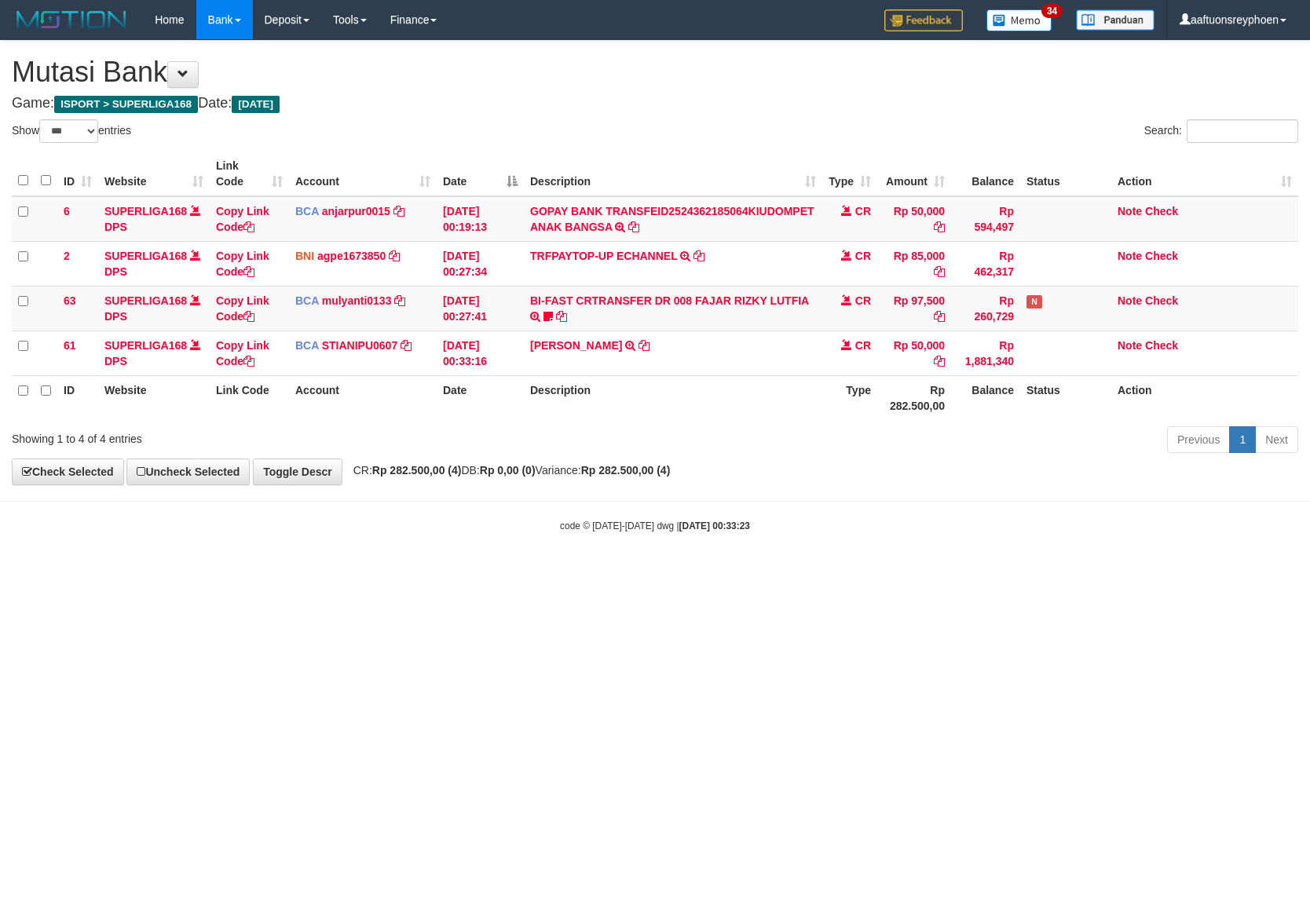
select select "***"
drag, startPoint x: 940, startPoint y: 497, endPoint x: 994, endPoint y: 490, distance: 54.5
click at [990, 490] on body "Toggle navigation Home Bank Account List Load By Website Group [ISPORT] SUPERLI…" at bounding box center [655, 286] width 1310 height 572
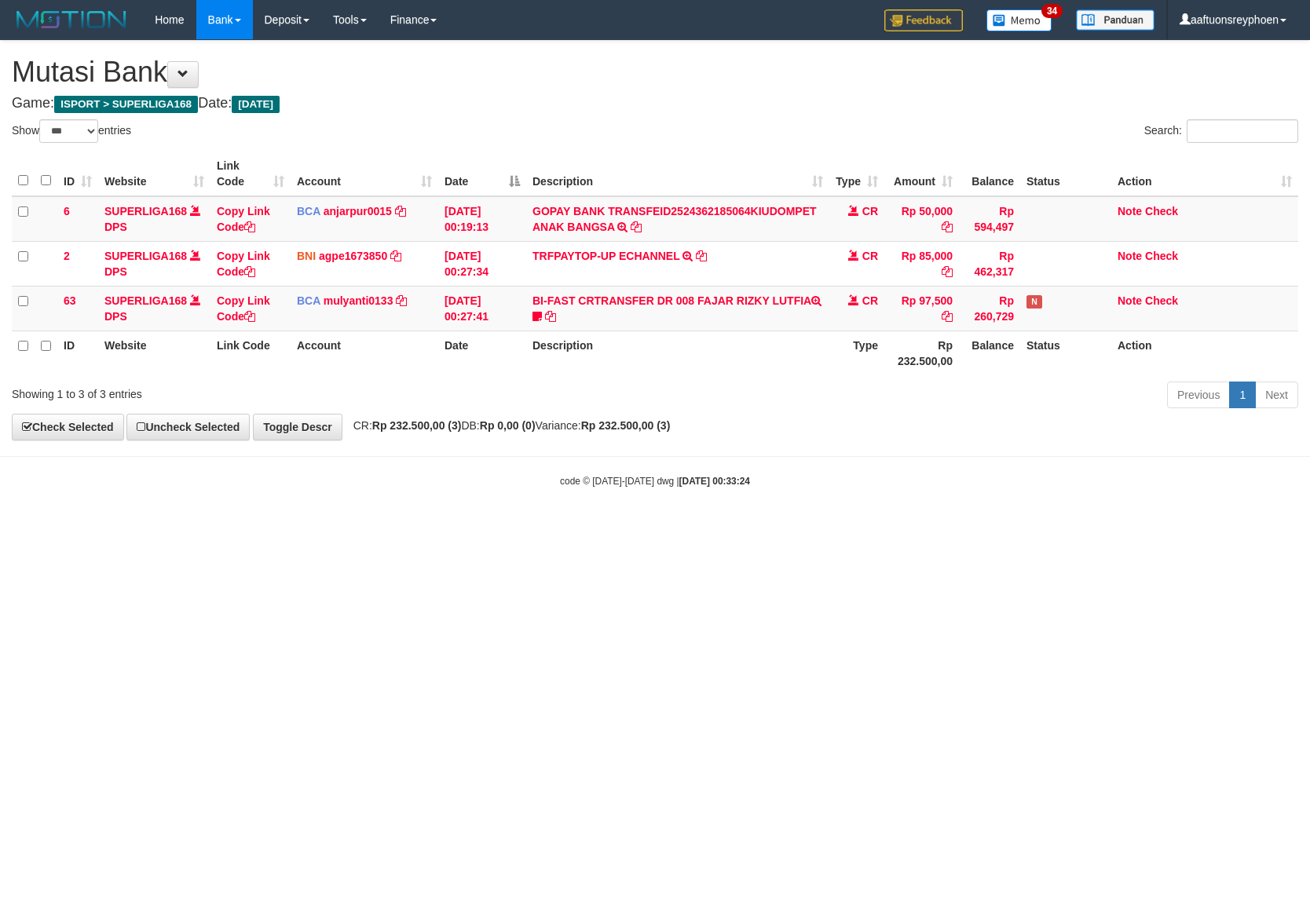
select select "***"
click at [714, 356] on th "Description" at bounding box center [678, 353] width 304 height 45
copy th "Description"
drag, startPoint x: 1291, startPoint y: 559, endPoint x: 1358, endPoint y: 550, distance: 67.6
click at [1309, 527] on html "Toggle navigation Home Bank Account List Load By Website Group [ISPORT] SUPERLI…" at bounding box center [655, 263] width 1310 height 527
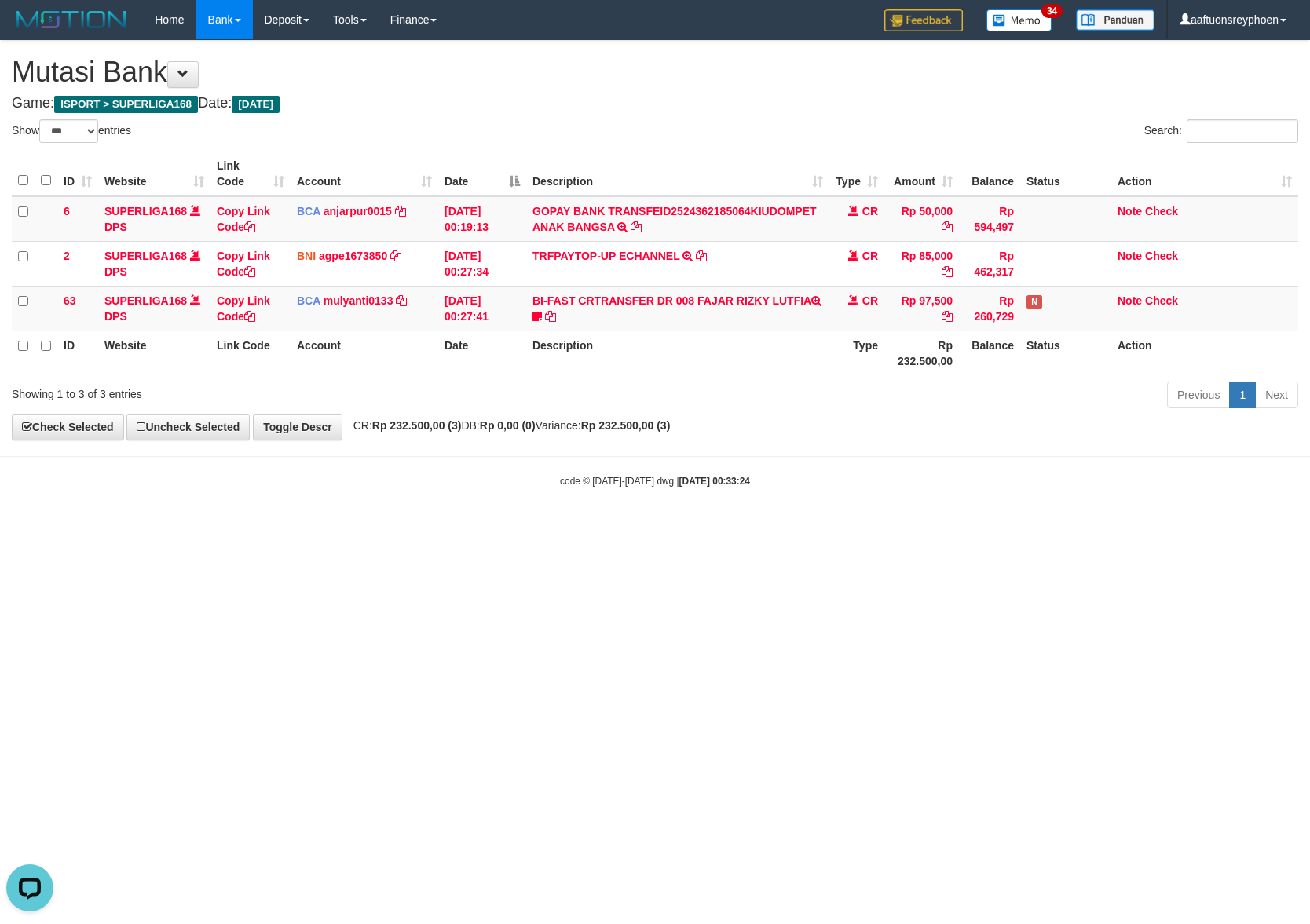
drag, startPoint x: 972, startPoint y: 540, endPoint x: 1284, endPoint y: 507, distance: 313.7
click at [1051, 527] on html "Toggle navigation Home Bank Account List Load By Website Group [ISPORT] SUPERLI…" at bounding box center [655, 263] width 1310 height 527
drag, startPoint x: 710, startPoint y: 512, endPoint x: 1245, endPoint y: 480, distance: 536.0
click at [829, 506] on body "Toggle navigation Home Bank Account List Load By Website Group [ISPORT] SUPERLI…" at bounding box center [655, 263] width 1310 height 527
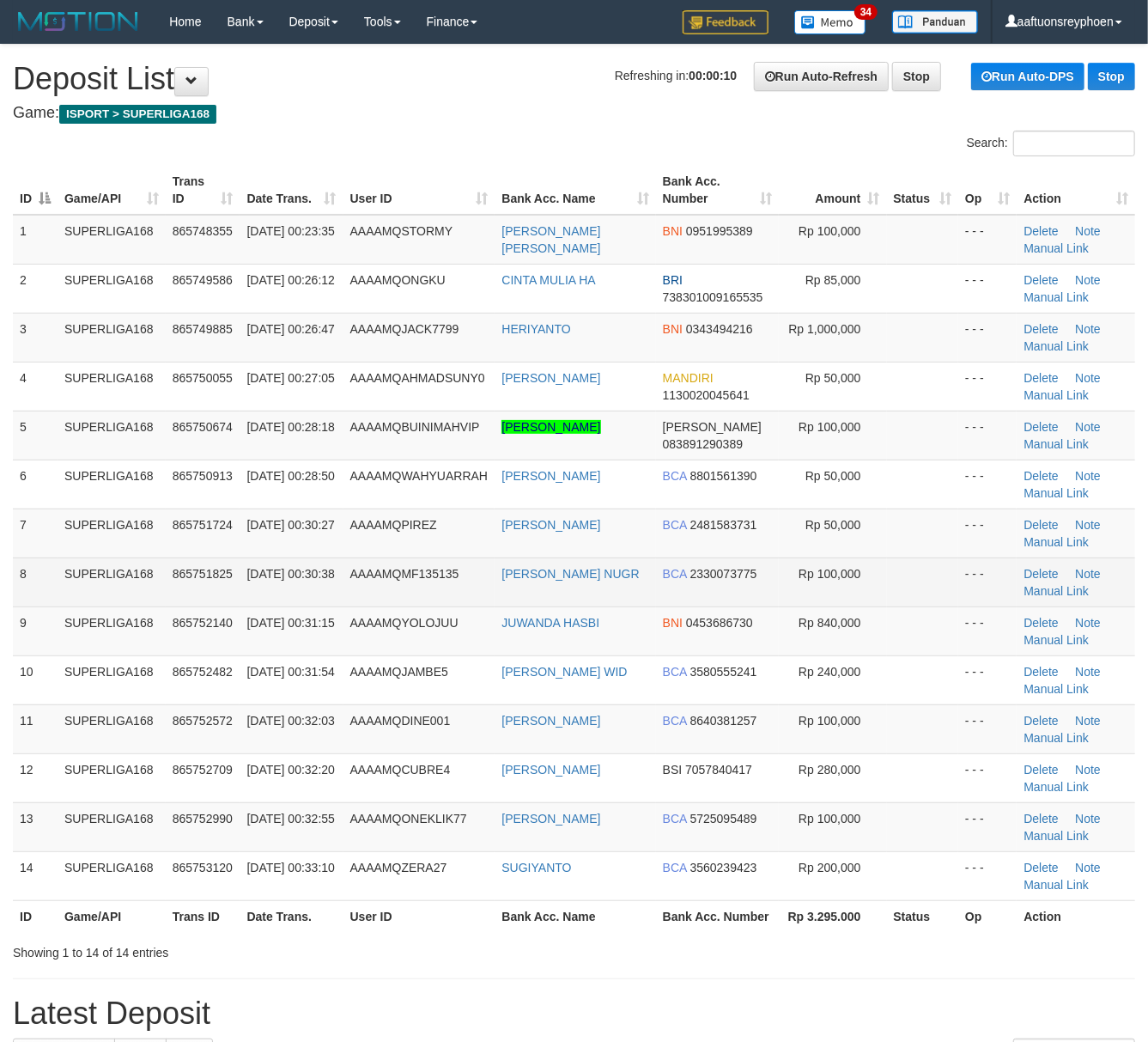
drag, startPoint x: 561, startPoint y: 560, endPoint x: 461, endPoint y: 574, distance: 101.0
click at [561, 558] on td "YUSUF DOANNAS NUGR" at bounding box center [575, 581] width 161 height 49
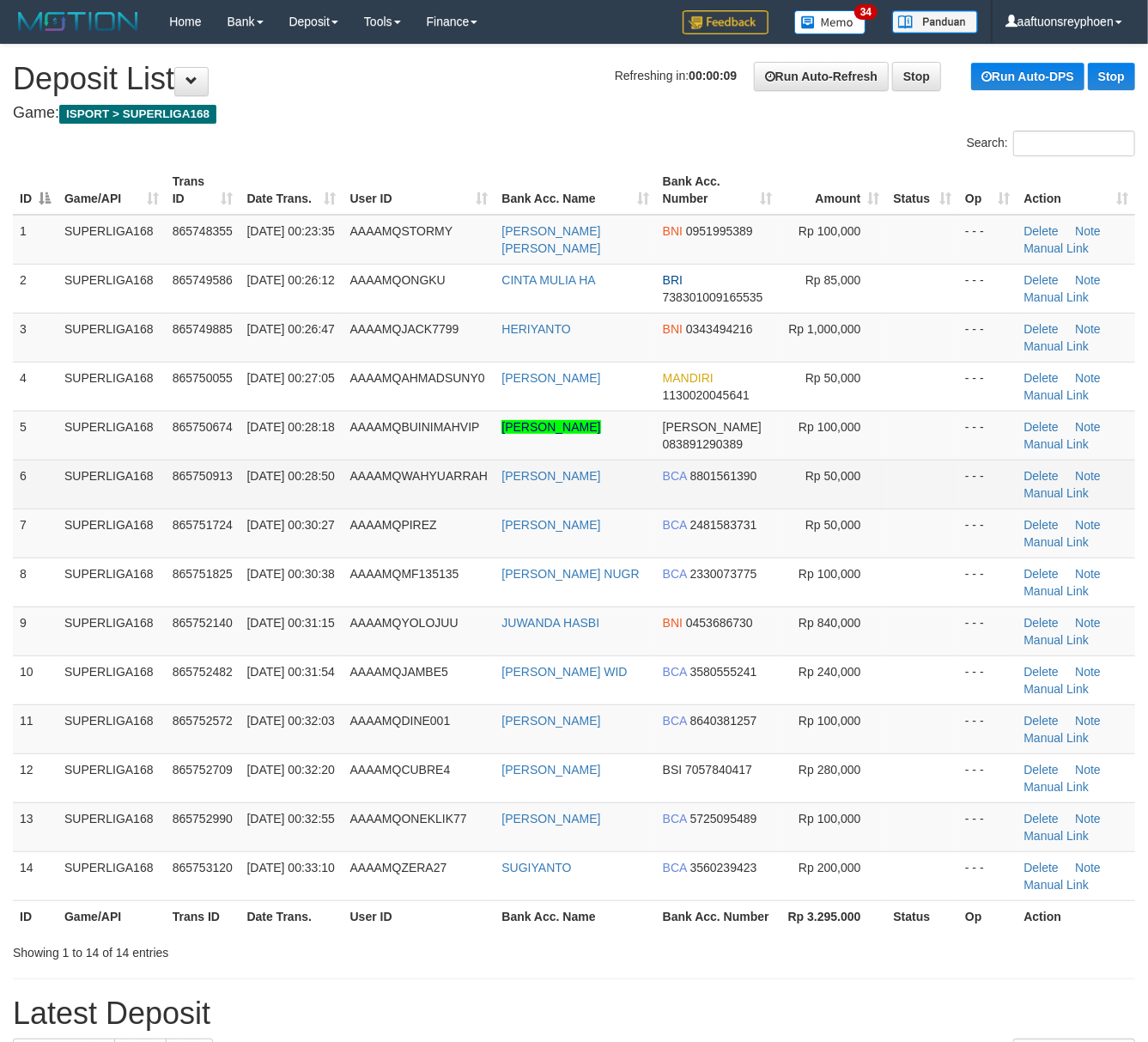
click at [274, 503] on td "01/09/2025 00:28:50" at bounding box center [291, 483] width 103 height 49
click at [274, 503] on td "[DATE] 00:28:50" at bounding box center [291, 483] width 103 height 49
click at [60, 479] on td "SUPERLIGA168" at bounding box center [111, 483] width 109 height 49
click at [194, 465] on td "865750913" at bounding box center [203, 483] width 74 height 49
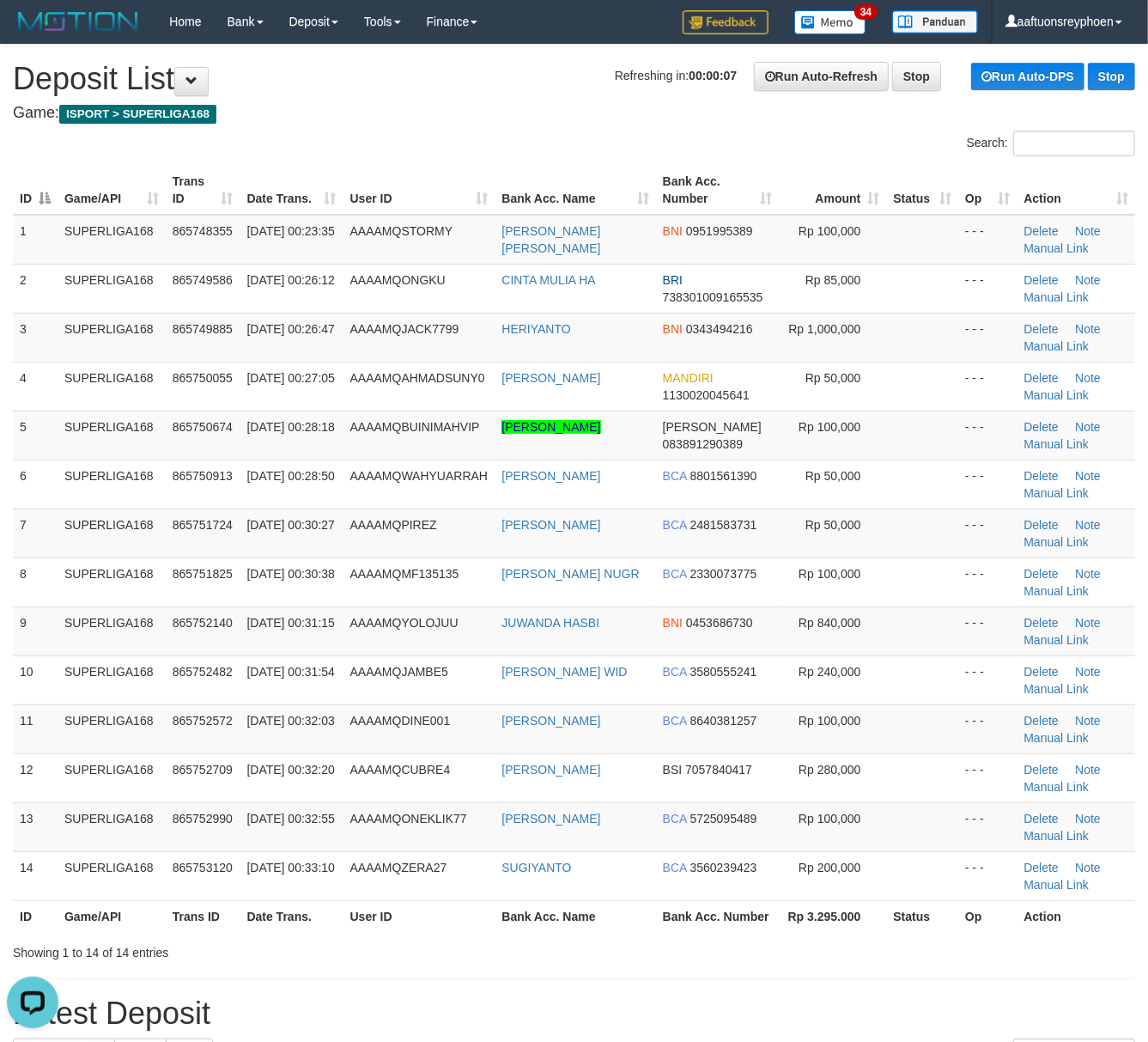
drag, startPoint x: 139, startPoint y: 492, endPoint x: 4, endPoint y: 499, distance: 135.2
click at [121, 492] on td "SUPERLIGA168" at bounding box center [111, 483] width 109 height 49
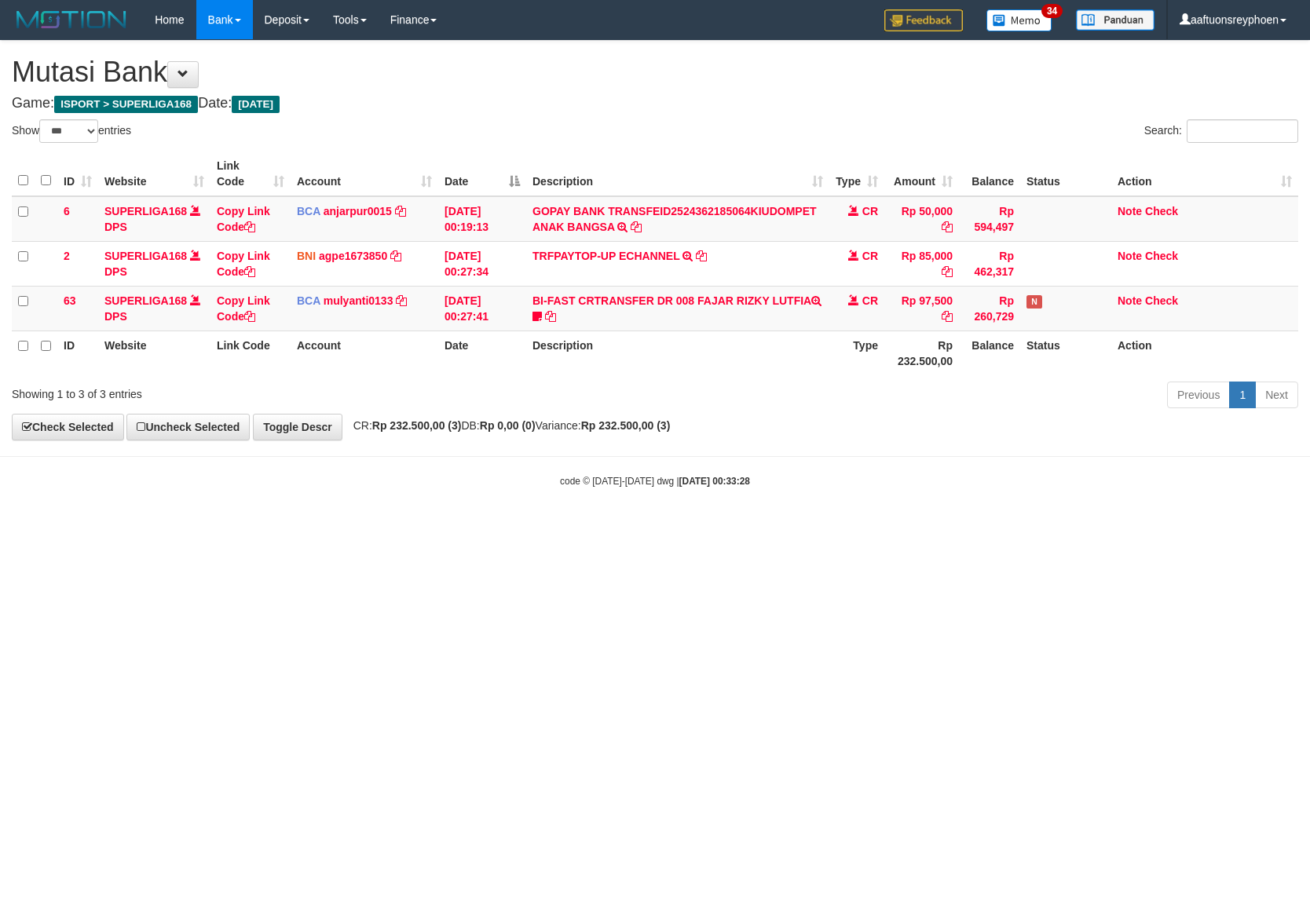
select select "***"
click at [1102, 518] on body "Toggle navigation Home Bank Account List Load By Website Group [ISPORT] SUPERLI…" at bounding box center [655, 263] width 1310 height 527
select select "***"
drag, startPoint x: 874, startPoint y: 546, endPoint x: 1305, endPoint y: 512, distance: 432.3
click at [1016, 527] on html "Toggle navigation Home Bank Account List Load By Website Group [ISPORT] SUPERLI…" at bounding box center [655, 263] width 1310 height 527
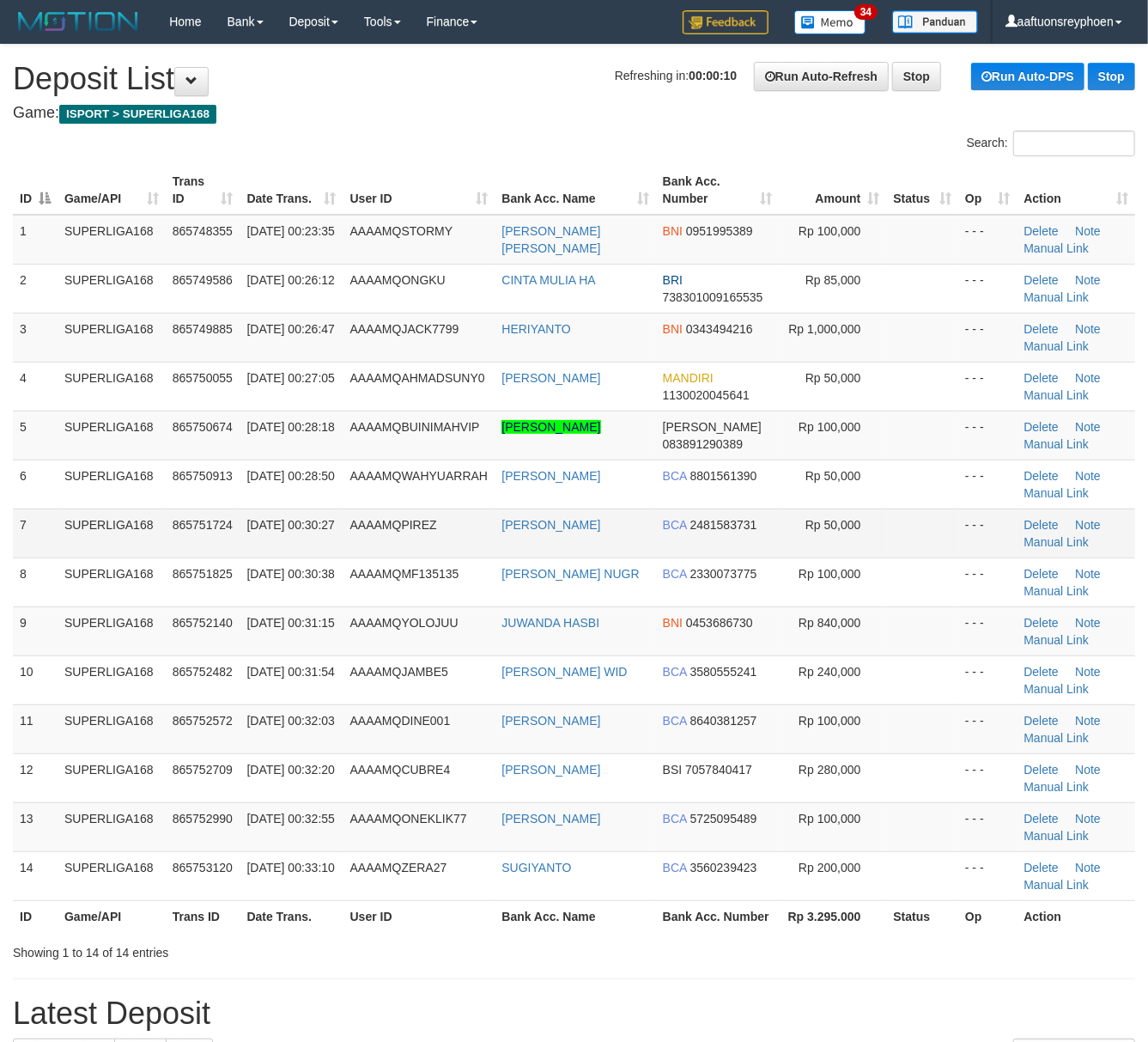
click at [180, 514] on td "865751724" at bounding box center [203, 533] width 74 height 49
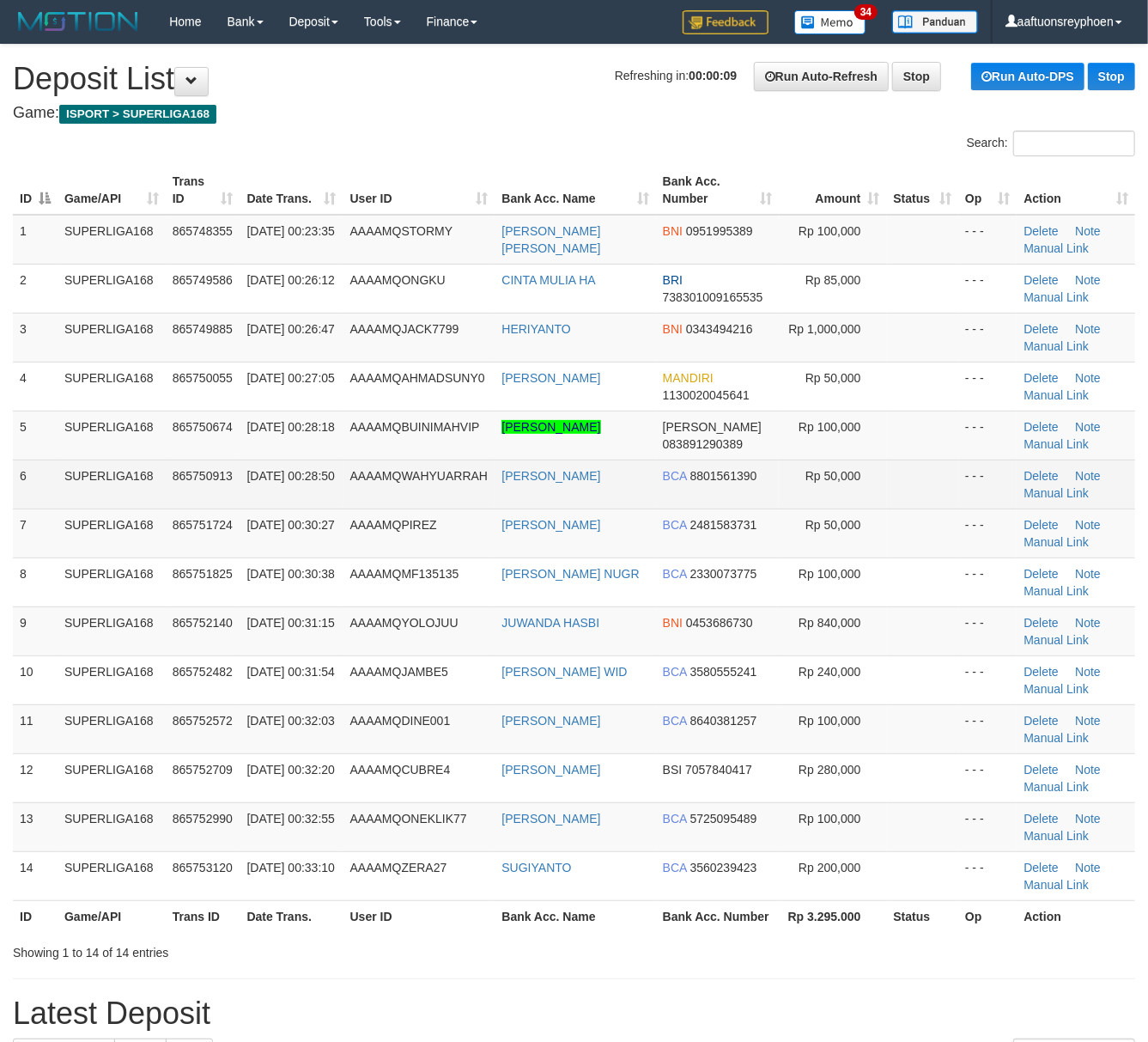
click at [334, 499] on td "01/09/2025 00:28:50" at bounding box center [291, 483] width 103 height 49
click at [192, 496] on td "865750913" at bounding box center [203, 483] width 74 height 49
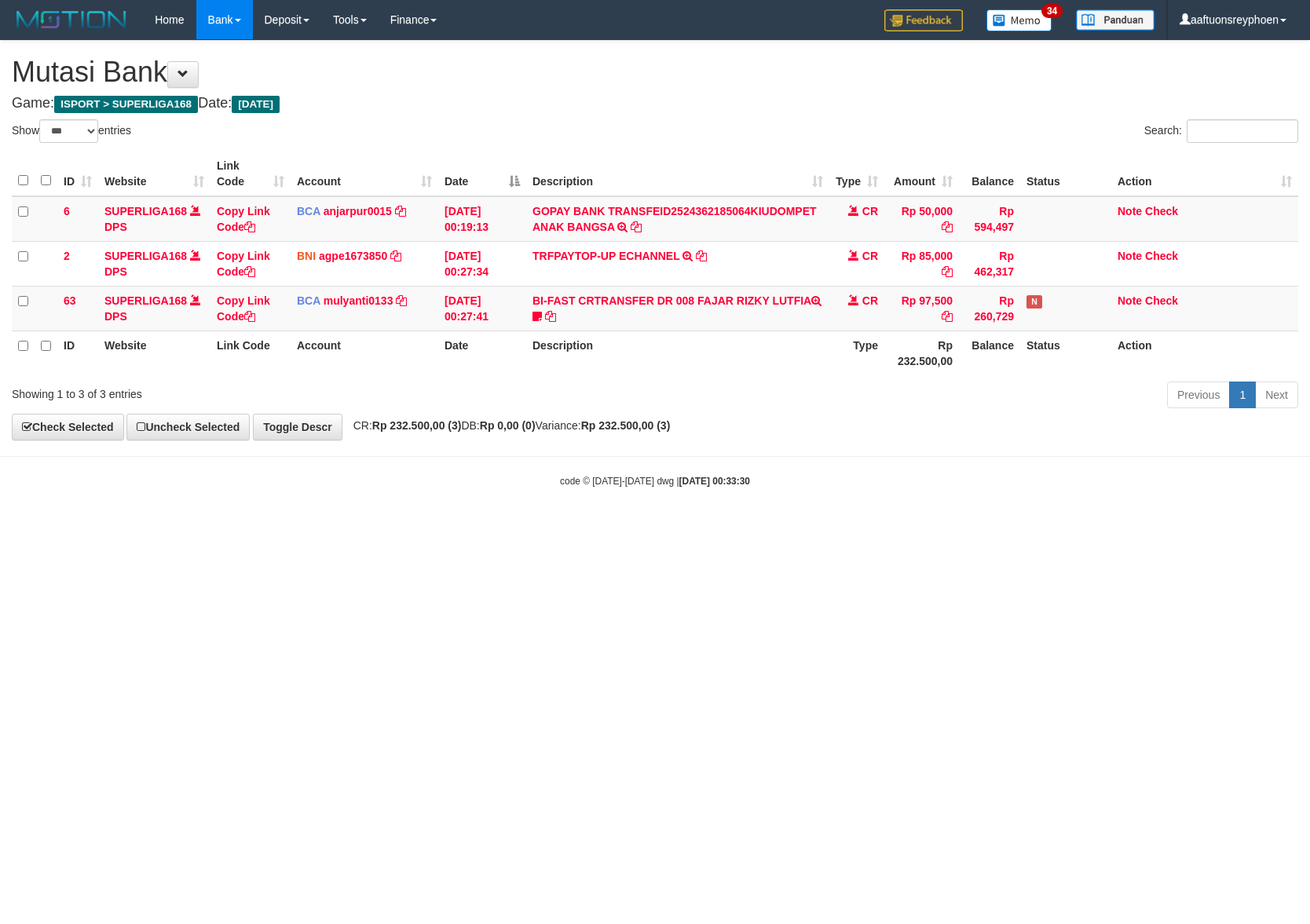
select select "***"
drag, startPoint x: 917, startPoint y: 542, endPoint x: 1305, endPoint y: 515, distance: 388.9
click at [1022, 527] on html "Toggle navigation Home Bank Account List Load By Website Group [ISPORT] SUPERLI…" at bounding box center [655, 263] width 1310 height 527
select select "***"
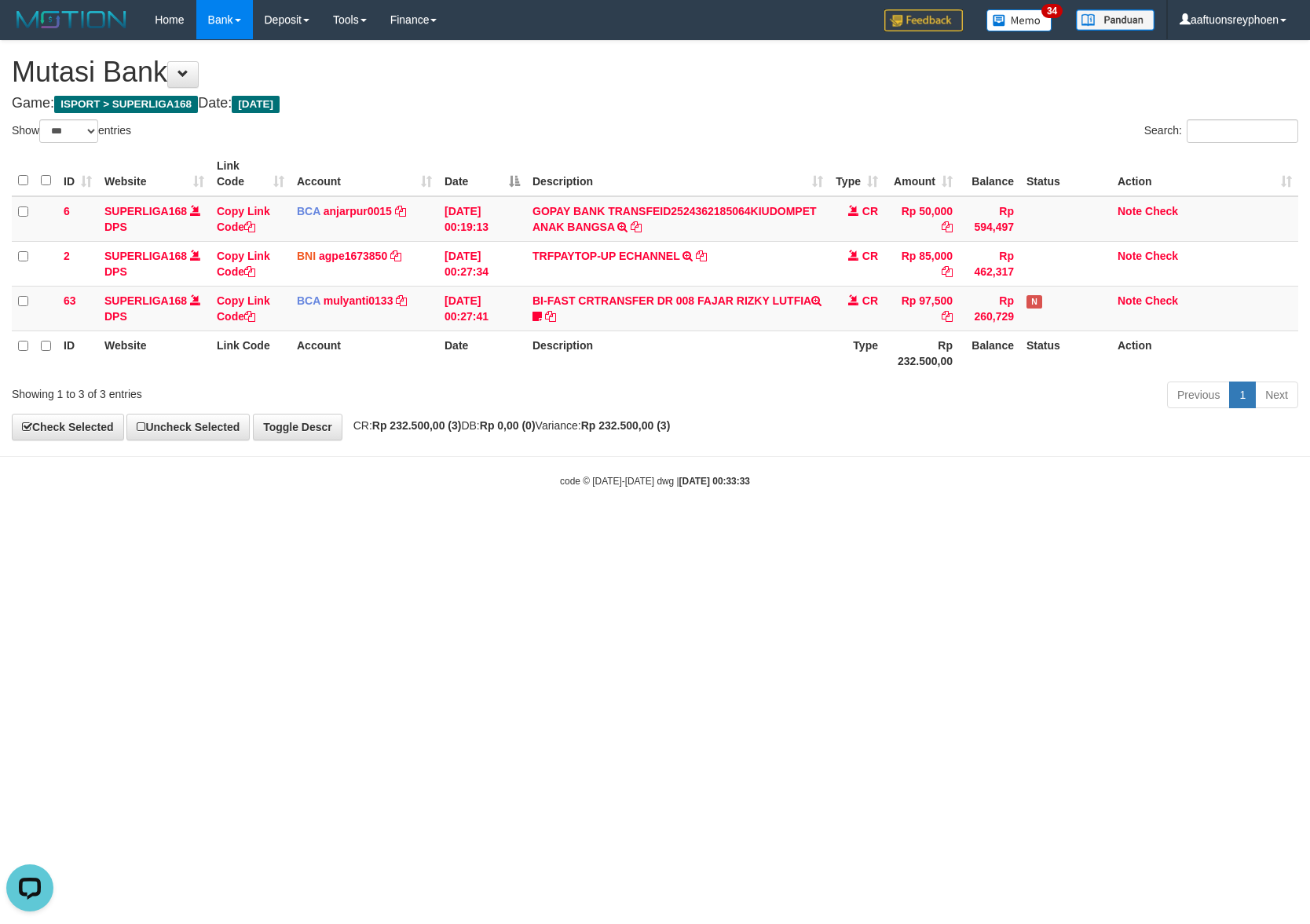
click at [1006, 527] on html "Toggle navigation Home Bank Account List Load By Website Group [ISPORT] SUPERLI…" at bounding box center [655, 263] width 1310 height 527
click at [997, 527] on html "Toggle navigation Home Bank Account List Load By Website Group [ISPORT] SUPERLI…" at bounding box center [655, 263] width 1310 height 527
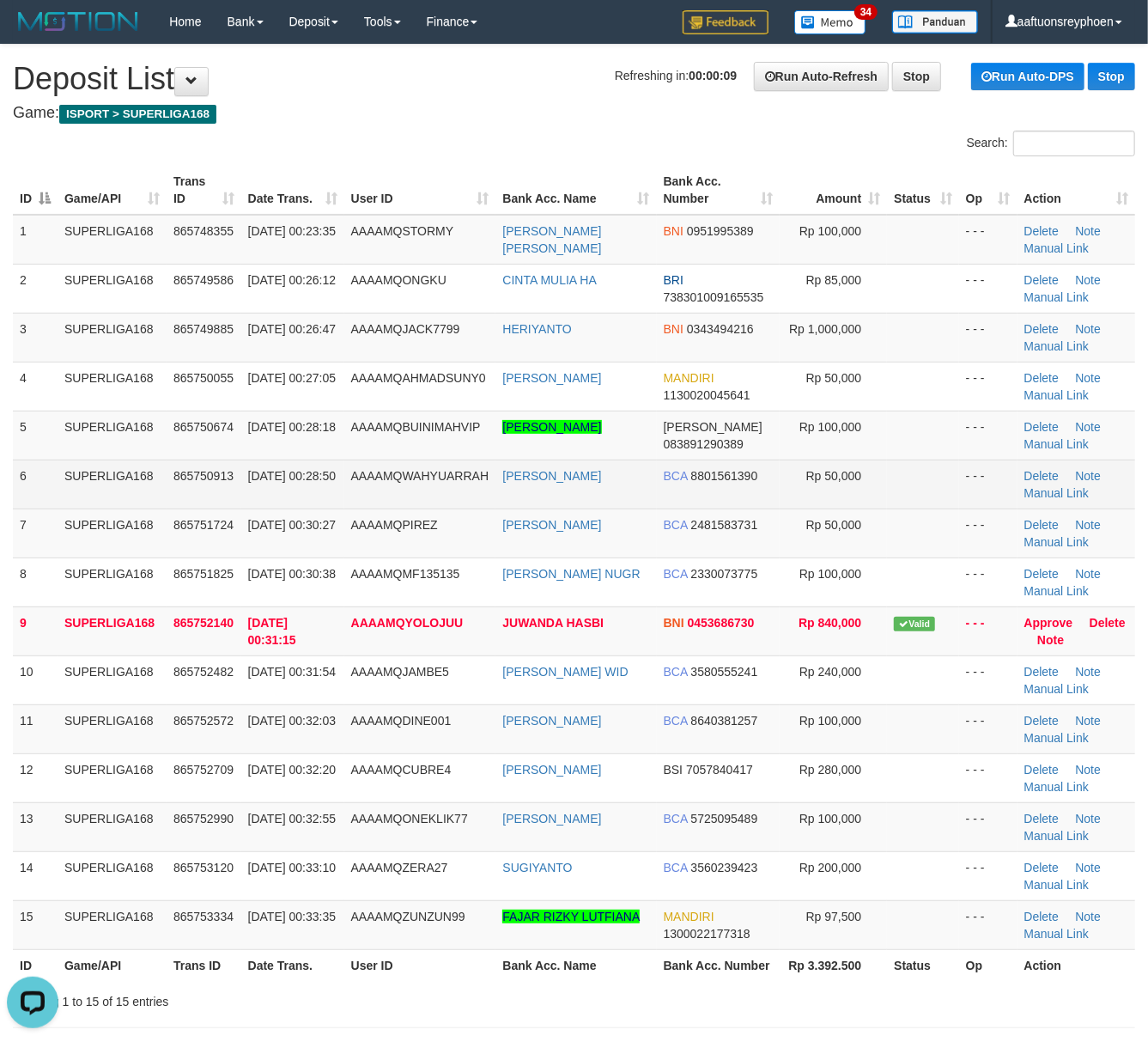
click at [204, 499] on td "865750913" at bounding box center [204, 483] width 74 height 49
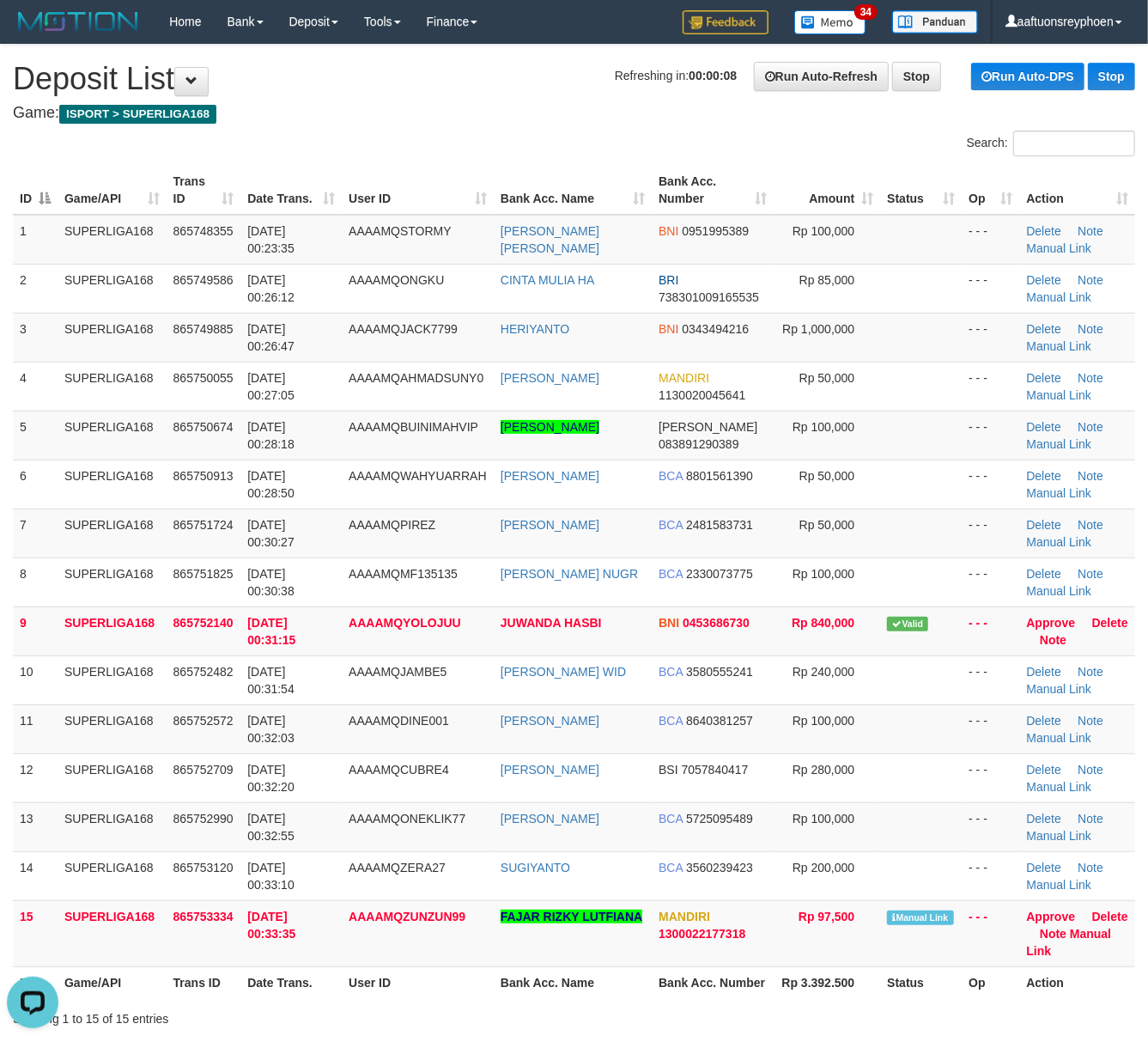
drag, startPoint x: 18, startPoint y: 501, endPoint x: 0, endPoint y: 501, distance: 18.0
click at [2, 501] on div "ID Game/API Trans ID Date Trans. User ID Bank Acc. Name Bank Acc. Number Amount…" at bounding box center [574, 581] width 1148 height 842
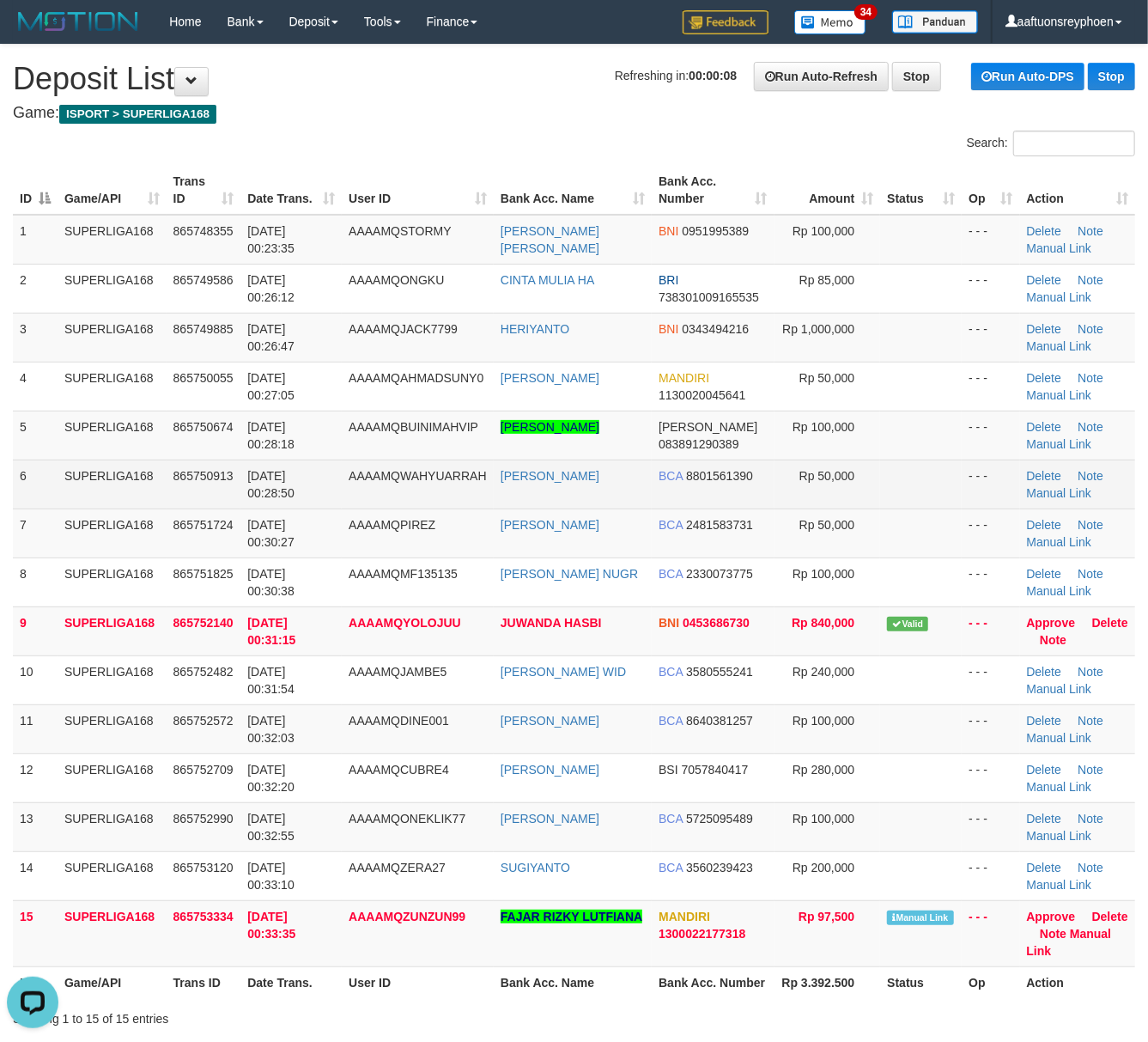
click at [73, 477] on td "SUPERLIGA168" at bounding box center [112, 483] width 109 height 49
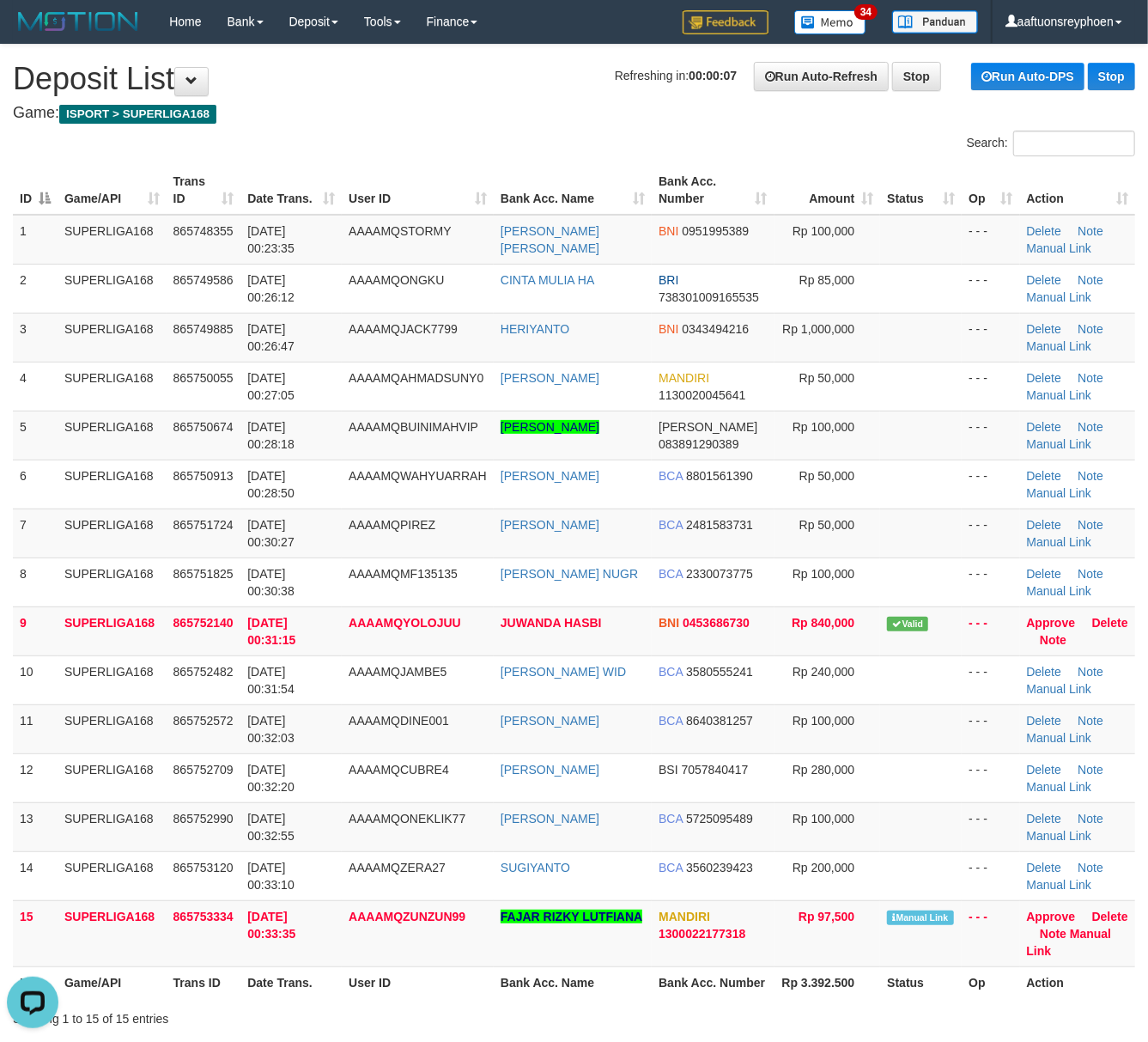
drag, startPoint x: 73, startPoint y: 477, endPoint x: 0, endPoint y: 484, distance: 73.3
click at [72, 477] on td "SUPERLIGA168" at bounding box center [112, 483] width 109 height 49
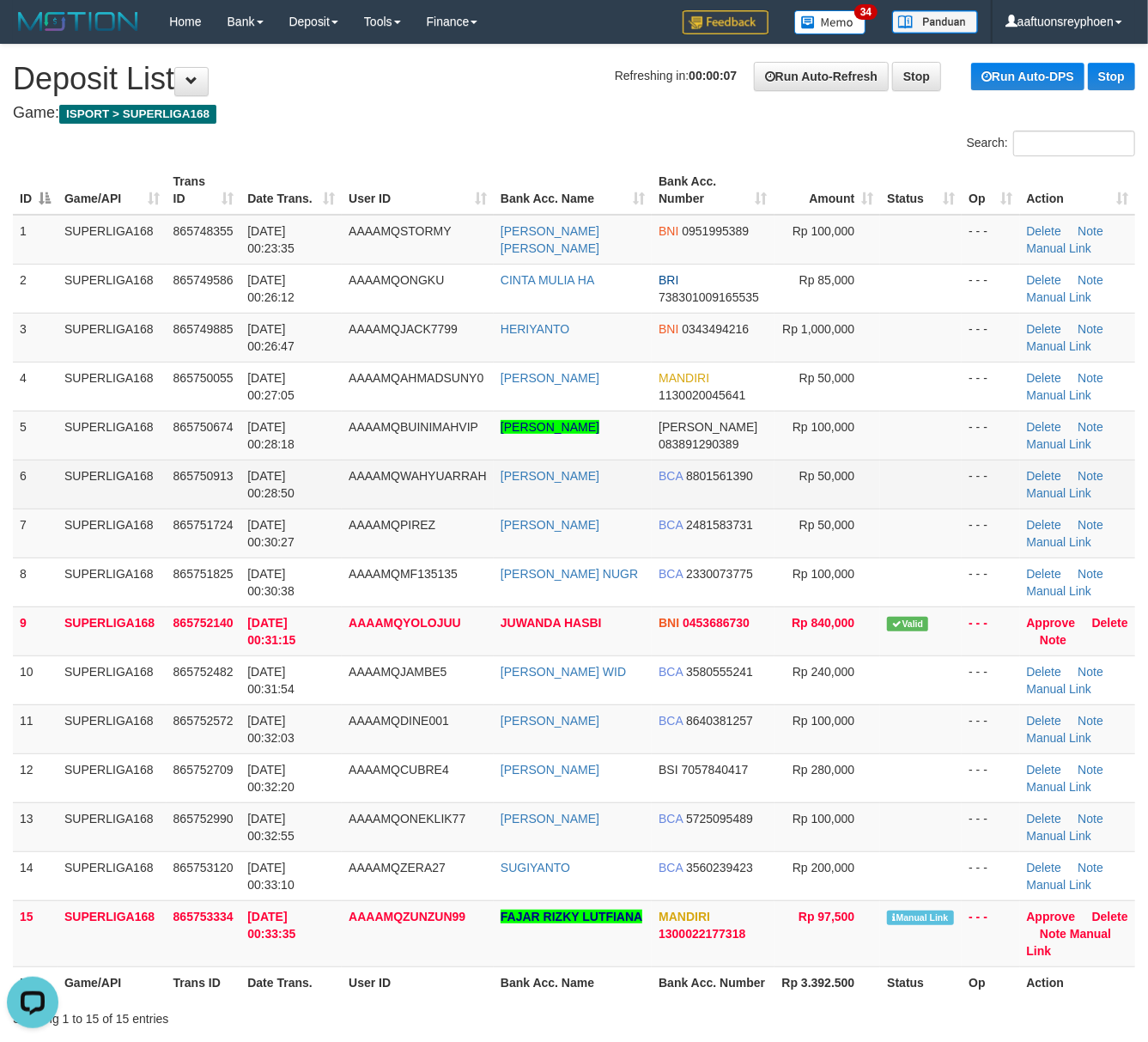
click at [65, 475] on td "SUPERLIGA168" at bounding box center [112, 483] width 109 height 49
click at [12, 475] on div "ID Game/API Trans ID Date Trans. User ID Bank Acc. Name Bank Acc. Number Amount…" at bounding box center [574, 581] width 1148 height 842
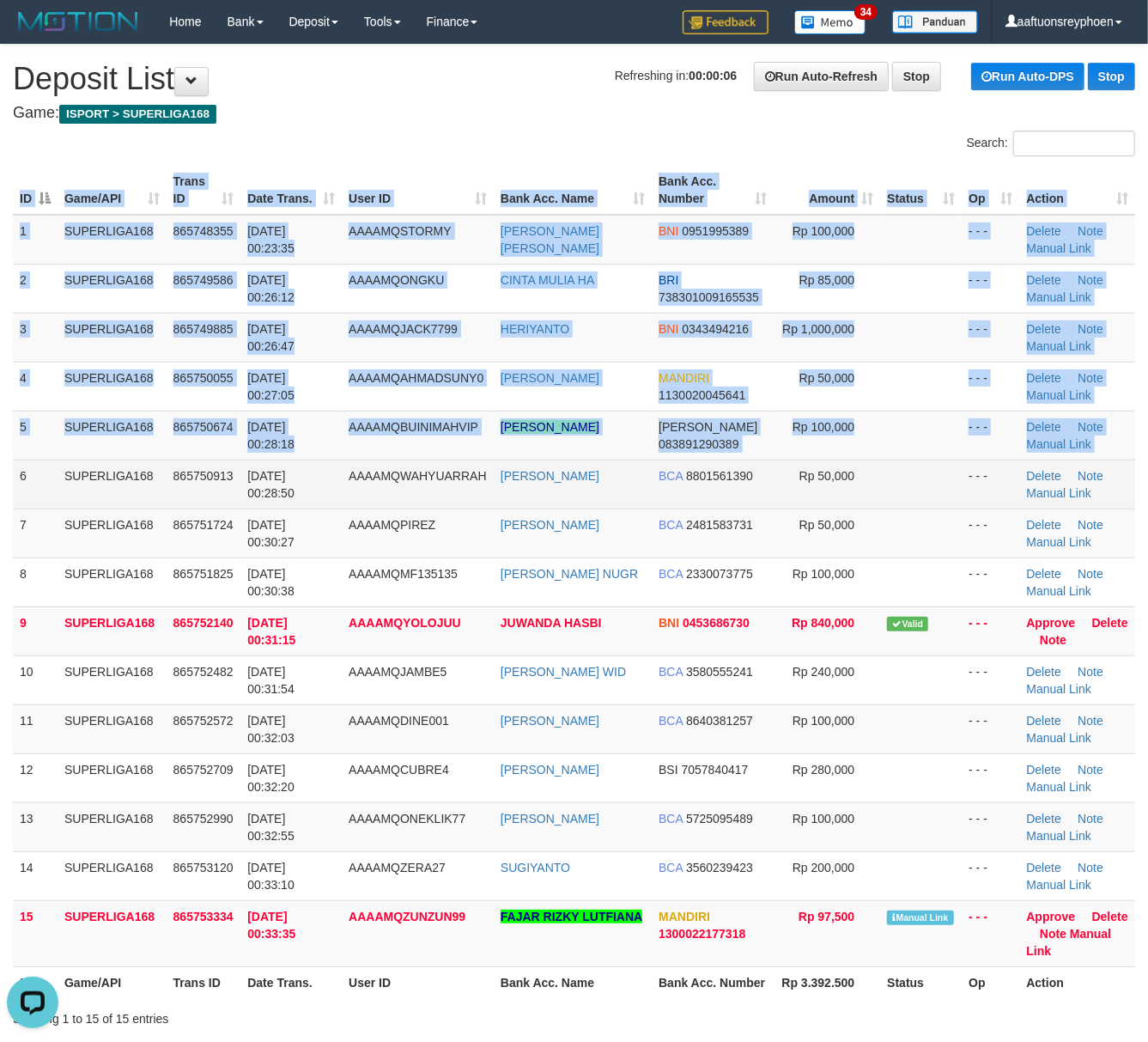
click at [13, 475] on td "6" at bounding box center [35, 483] width 45 height 49
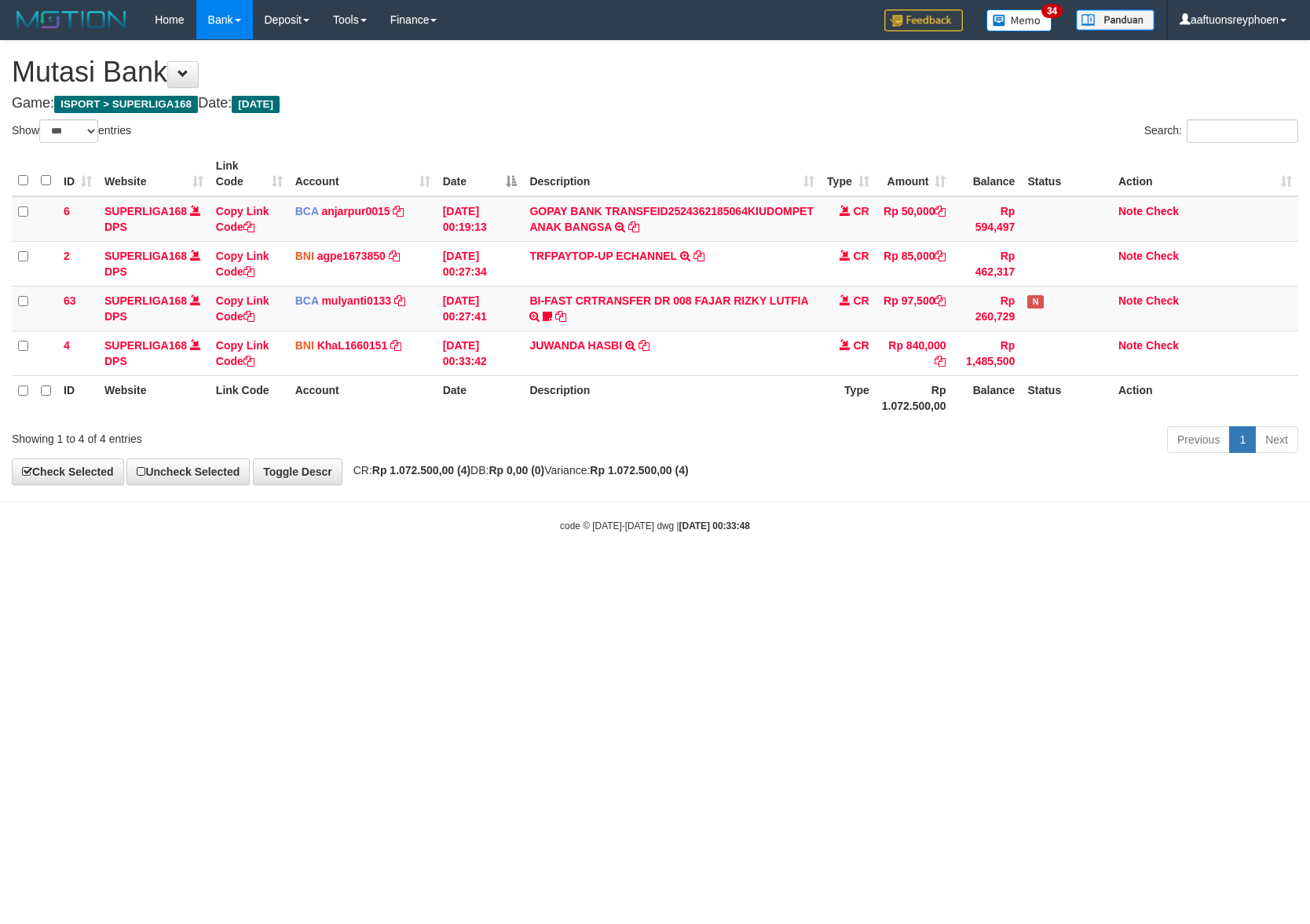
select select "***"
drag, startPoint x: 658, startPoint y: 565, endPoint x: 1152, endPoint y: 519, distance: 496.1
click at [728, 560] on body "Toggle navigation Home Bank Account List Load By Website Group [ISPORT] SUPERLI…" at bounding box center [655, 286] width 1310 height 572
select select "***"
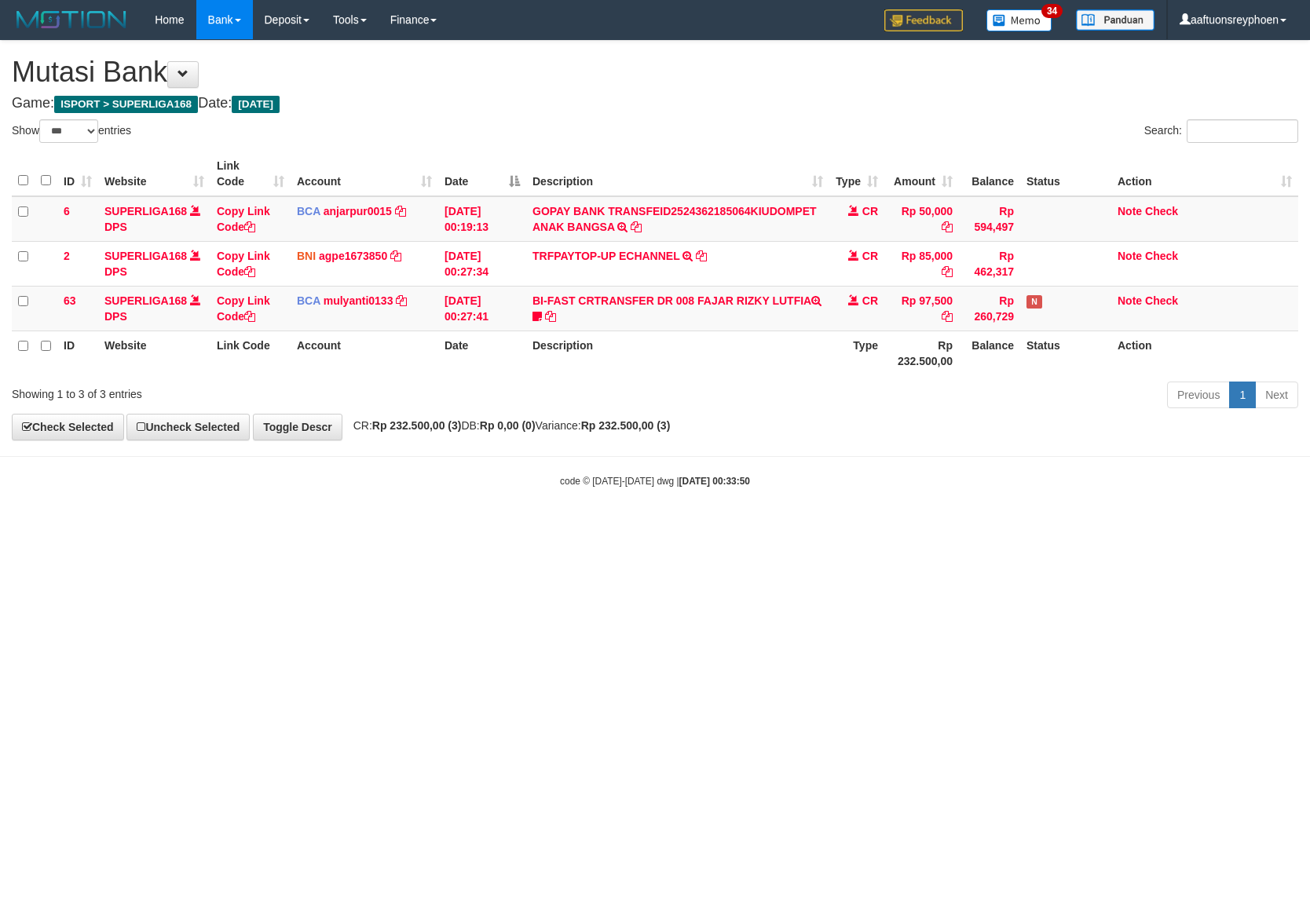
select select "***"
drag, startPoint x: 860, startPoint y: 548, endPoint x: 1180, endPoint y: 515, distance: 321.7
click at [1046, 527] on html "Toggle navigation Home Bank Account List Load By Website Group [ISPORT] SUPERLI…" at bounding box center [655, 263] width 1310 height 527
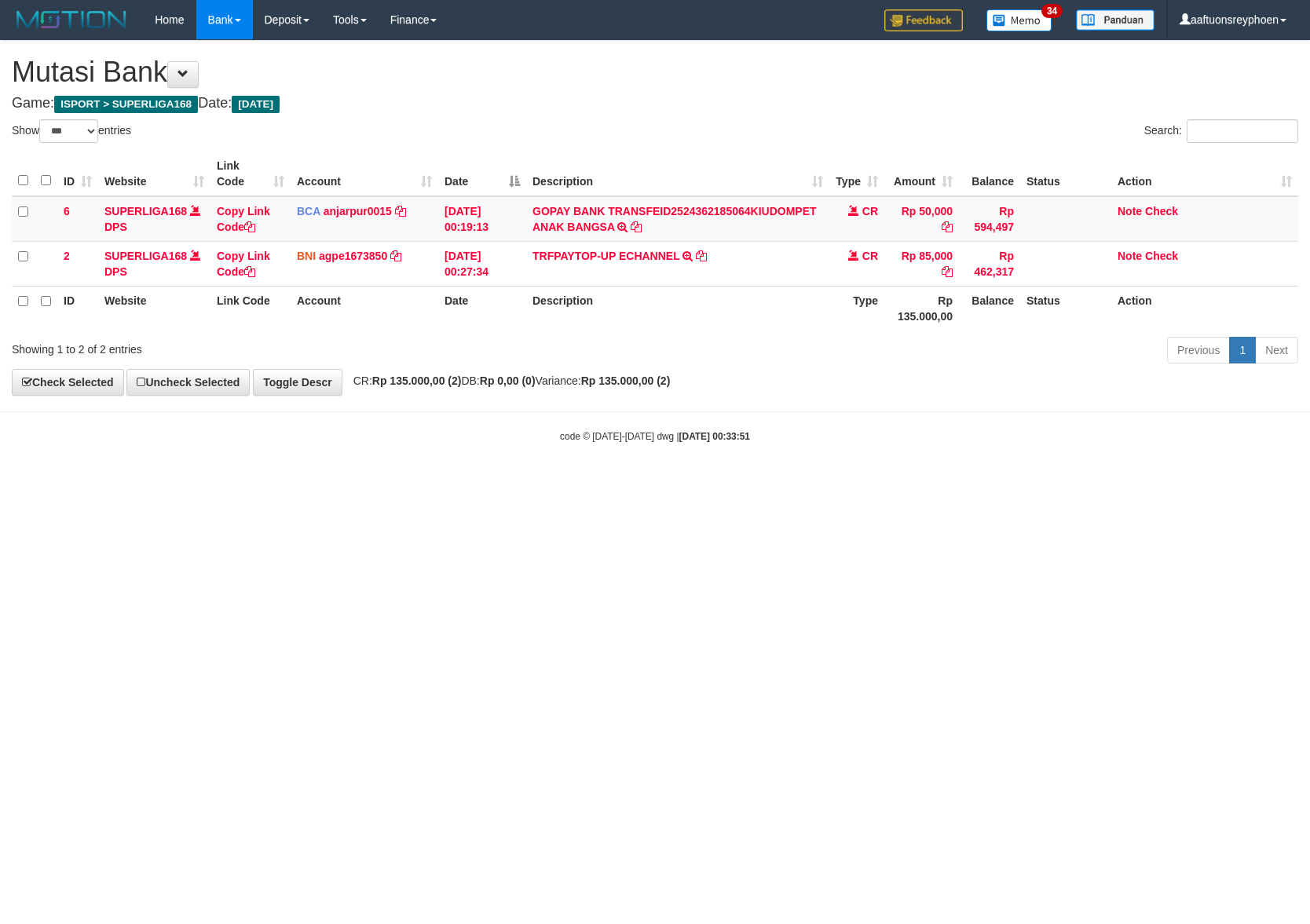
select select "***"
drag, startPoint x: 604, startPoint y: 565, endPoint x: 821, endPoint y: 542, distance: 218.2
click at [682, 483] on html "Toggle navigation Home Bank Account List Load By Website Group [ISPORT] SUPERLI…" at bounding box center [655, 241] width 1310 height 483
drag, startPoint x: 712, startPoint y: 587, endPoint x: 1308, endPoint y: 521, distance: 599.6
click at [826, 483] on html "Toggle navigation Home Bank Account List Load By Website Group [ISPORT] SUPERLI…" at bounding box center [655, 241] width 1310 height 483
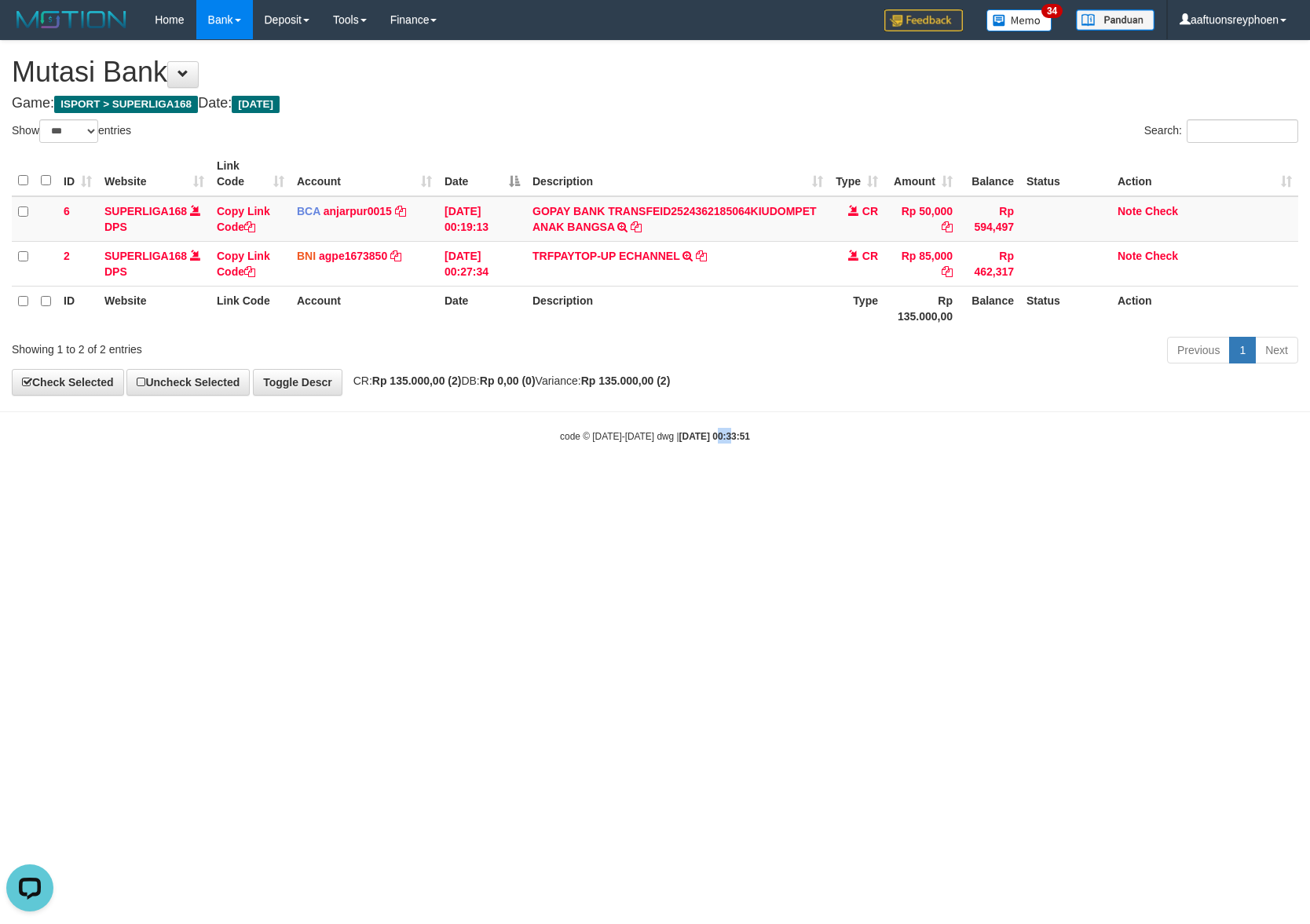
drag, startPoint x: 702, startPoint y: 558, endPoint x: 1111, endPoint y: 506, distance: 412.3
click at [783, 483] on html "Toggle navigation Home Bank Account List Load By Website Group [ISPORT] SUPERLI…" at bounding box center [655, 241] width 1310 height 483
drag, startPoint x: 695, startPoint y: 544, endPoint x: 956, endPoint y: 516, distance: 262.5
click at [714, 483] on html "Toggle navigation Home Bank Account List Load By Website Group [ISPORT] SUPERLI…" at bounding box center [655, 241] width 1310 height 483
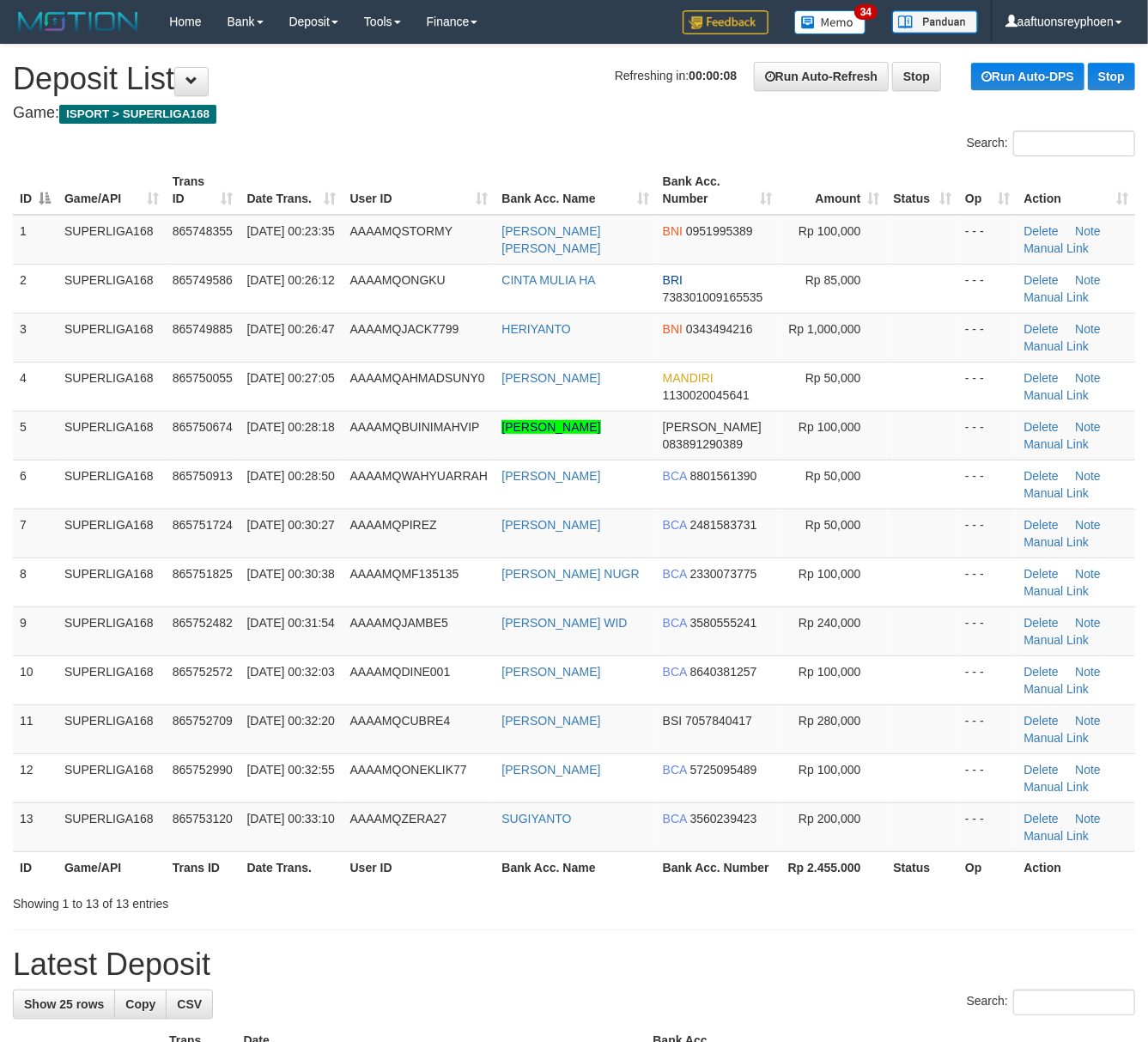
drag, startPoint x: 32, startPoint y: 517, endPoint x: 1, endPoint y: 517, distance: 31.0
click at [34, 516] on td "7" at bounding box center [35, 533] width 45 height 49
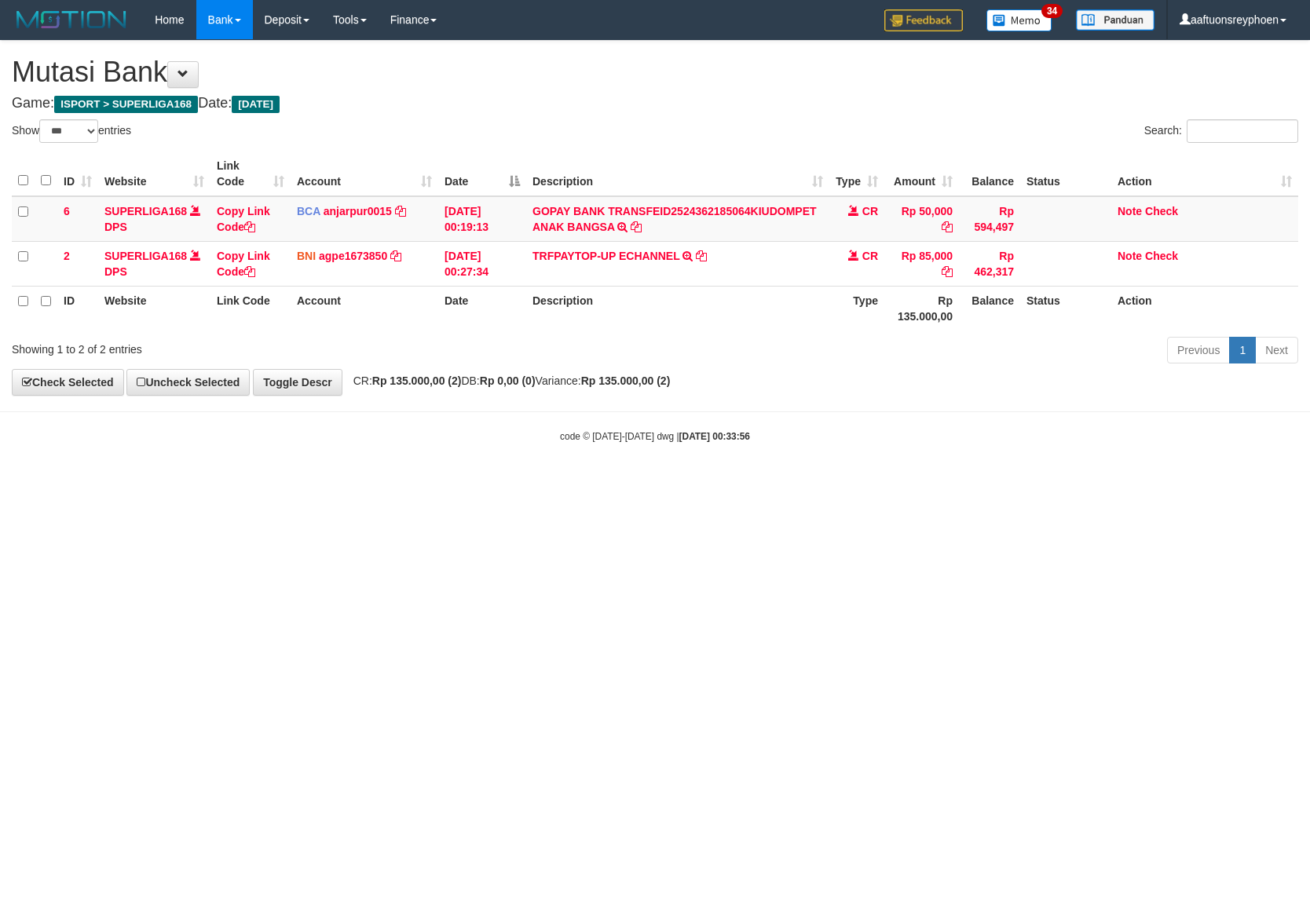
select select "***"
click at [639, 483] on html "Toggle navigation Home Bank Account List Load By Website Group [ISPORT] SUPERLI…" at bounding box center [655, 241] width 1310 height 483
click at [658, 483] on html "Toggle navigation Home Bank Account List Load By Website Group [ISPORT] SUPERLI…" at bounding box center [655, 241] width 1310 height 483
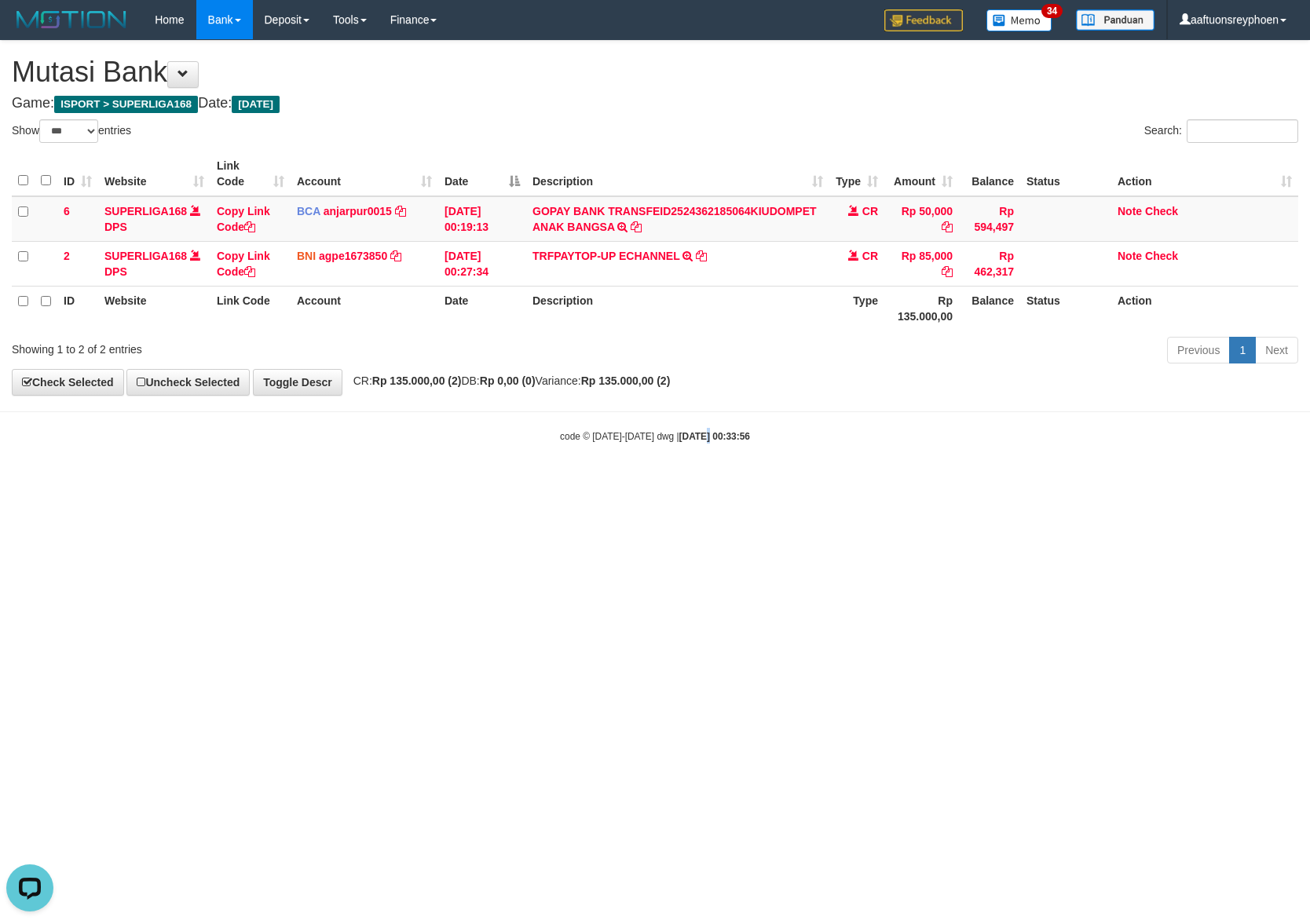
click at [693, 483] on html "Toggle navigation Home Bank Account List Load By Website Group [ISPORT] SUPERLI…" at bounding box center [655, 241] width 1310 height 483
drag, startPoint x: 638, startPoint y: 561, endPoint x: 812, endPoint y: 565, distance: 174.0
click at [664, 483] on html "Toggle navigation Home Bank Account List Load By Website Group [ISPORT] SUPERLI…" at bounding box center [655, 241] width 1310 height 483
select select "***"
drag, startPoint x: 743, startPoint y: 579, endPoint x: 1305, endPoint y: 503, distance: 567.1
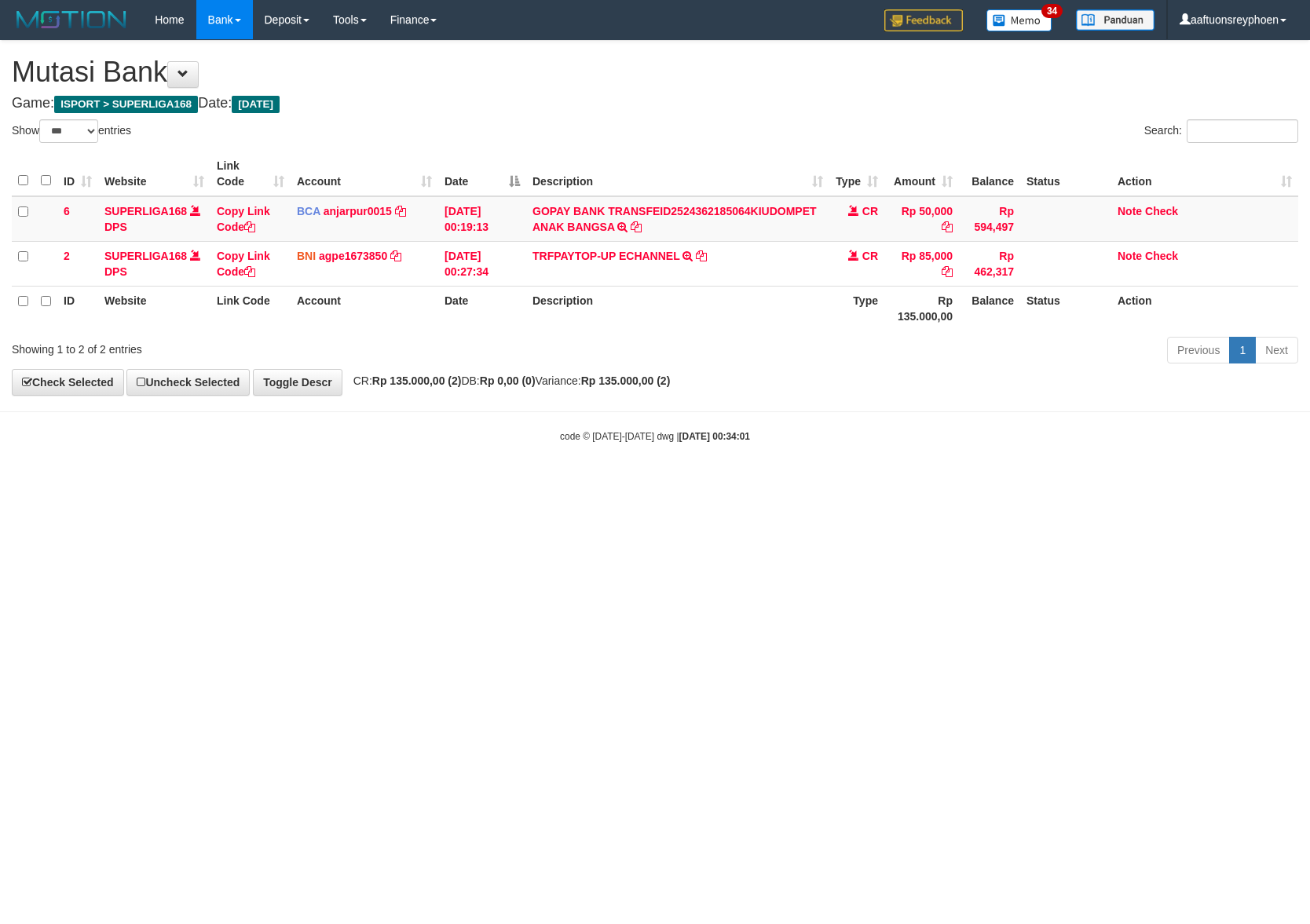
click at [963, 483] on html "Toggle navigation Home Bank Account List Load By Website Group [ISPORT] SUPERLI…" at bounding box center [655, 241] width 1310 height 483
select select "***"
drag, startPoint x: 642, startPoint y: 537, endPoint x: 655, endPoint y: 529, distance: 15.3
click at [648, 483] on html "Toggle navigation Home Bank Account List Load By Website Group [ISPORT] SUPERLI…" at bounding box center [655, 241] width 1310 height 483
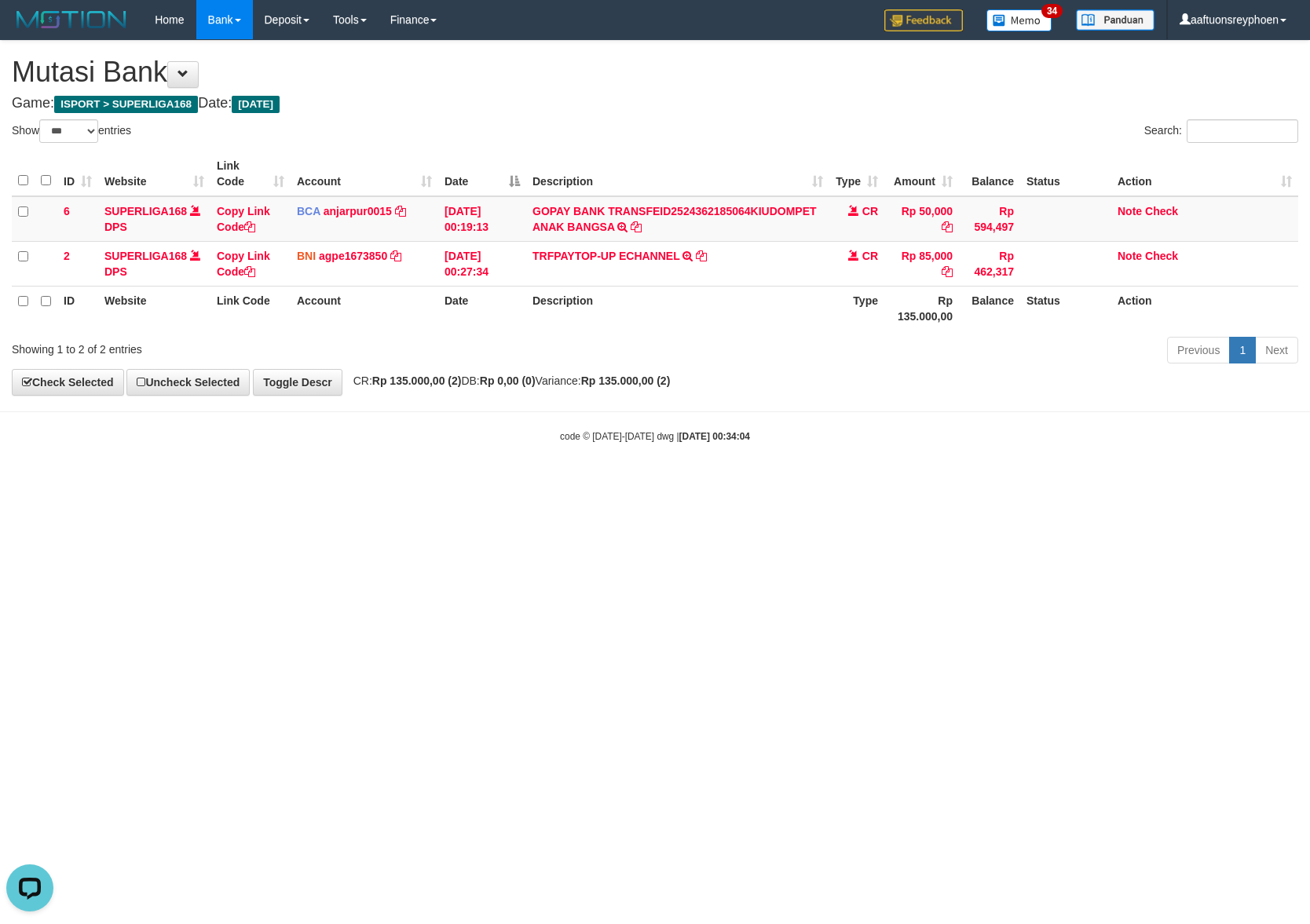
click at [638, 483] on html "Toggle navigation Home Bank Account List Load By Website Group [ISPORT] SUPERLI…" at bounding box center [655, 241] width 1310 height 483
drag, startPoint x: 839, startPoint y: 584, endPoint x: 1308, endPoint y: 548, distance: 470.4
click at [977, 483] on html "Toggle navigation Home Bank Account List Load By Website Group [ISPORT] SUPERLI…" at bounding box center [655, 241] width 1310 height 483
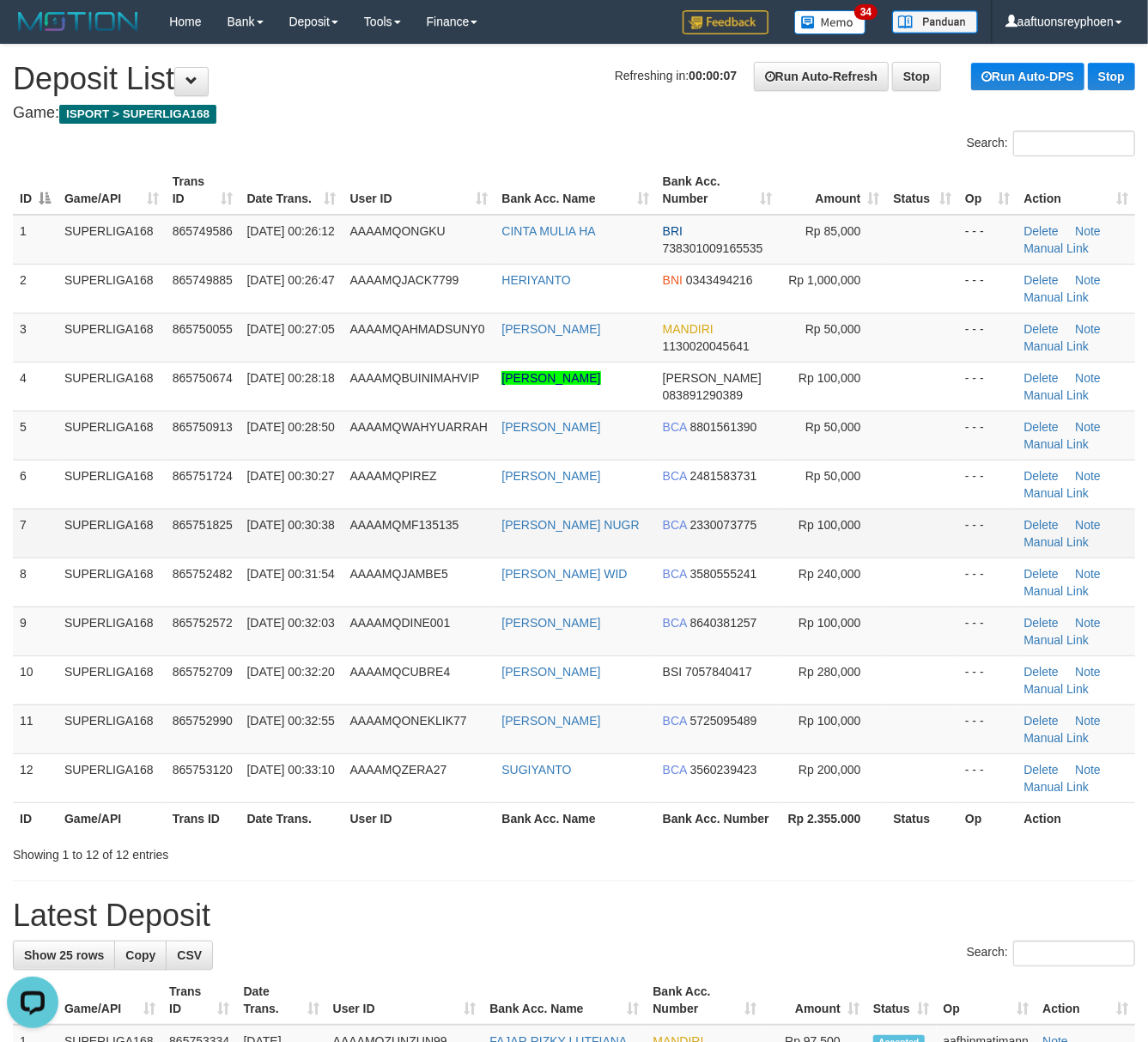
click at [36, 523] on td "7" at bounding box center [35, 533] width 45 height 49
click at [96, 550] on td "SUPERLIGA168" at bounding box center [111, 533] width 109 height 49
drag, startPoint x: 97, startPoint y: 543, endPoint x: 2, endPoint y: 555, distance: 95.8
click at [83, 548] on td "SUPERLIGA168" at bounding box center [111, 533] width 109 height 49
drag, startPoint x: 122, startPoint y: 510, endPoint x: 4, endPoint y: 518, distance: 118.3
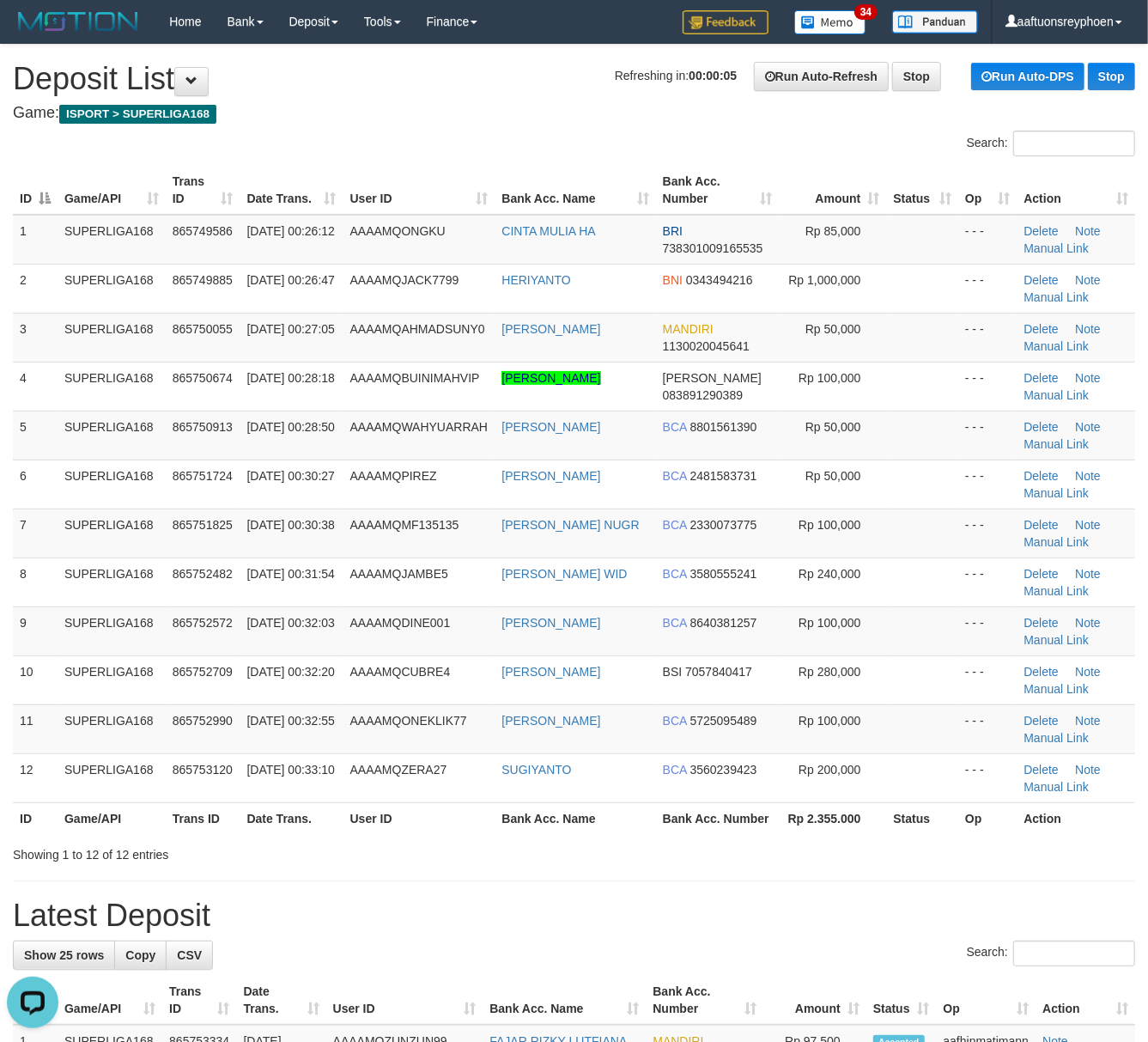
click at [83, 516] on td "SUPERLIGA168" at bounding box center [111, 533] width 109 height 49
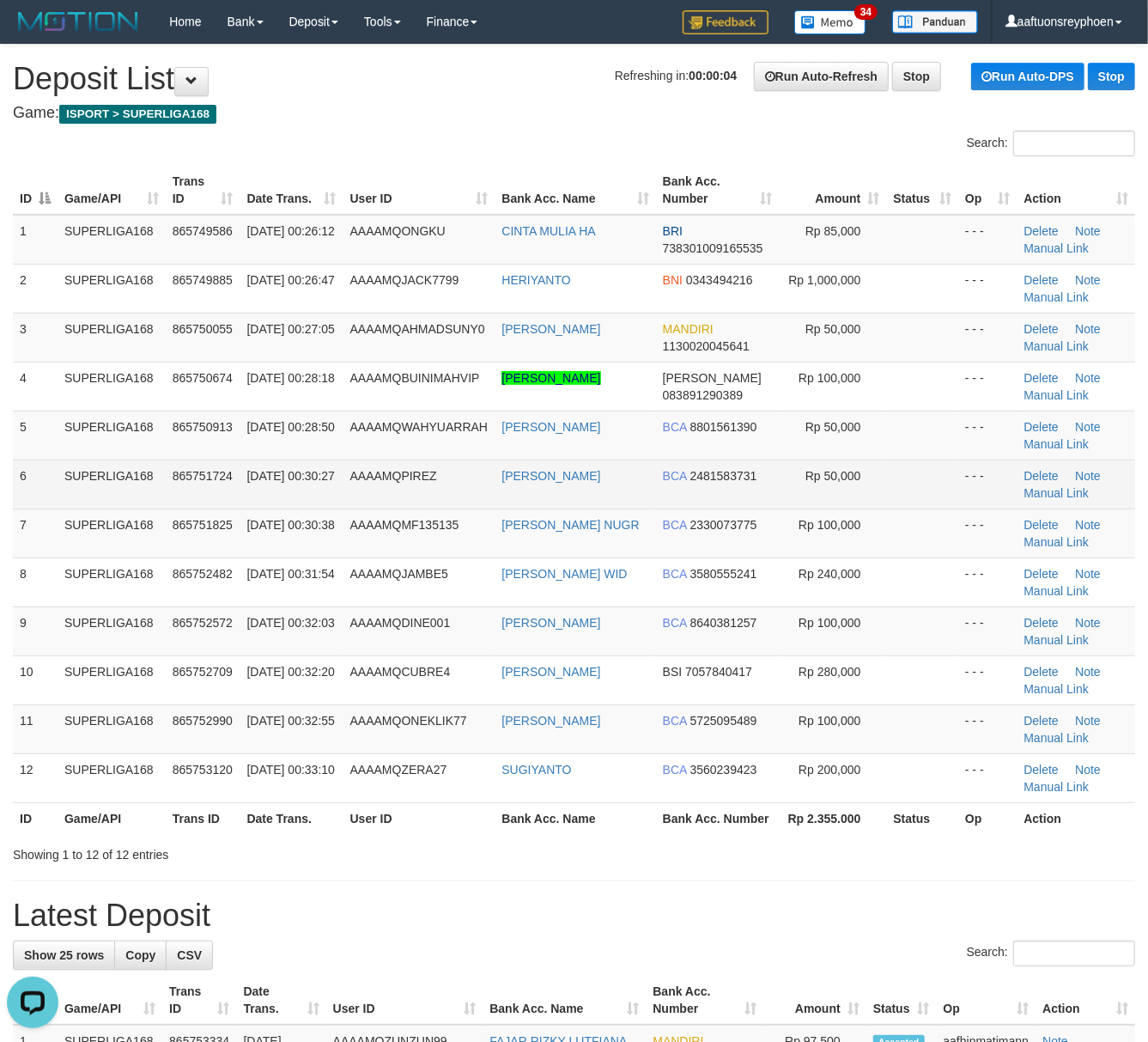
click at [274, 502] on td "01/09/2025 00:30:27" at bounding box center [291, 483] width 103 height 49
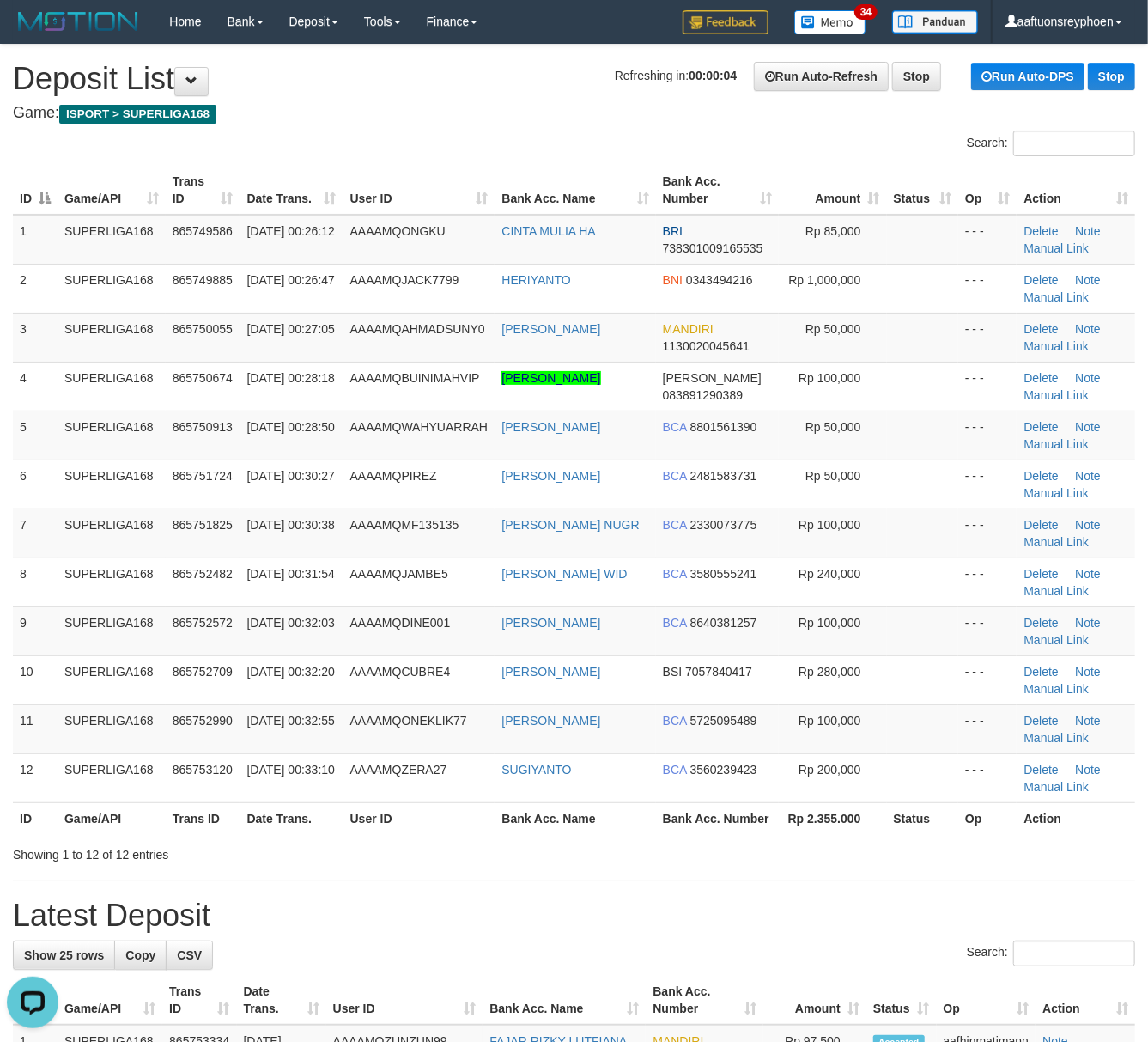
drag, startPoint x: 274, startPoint y: 502, endPoint x: 2, endPoint y: 529, distance: 273.3
click at [273, 502] on td "01/09/2025 00:30:27" at bounding box center [291, 483] width 103 height 49
click at [4, 526] on div "ID Game/API Trans ID Date Trans. User ID Bank Acc. Name Bank Acc. Number Amount…" at bounding box center [574, 499] width 1148 height 678
click at [39, 516] on td "7" at bounding box center [35, 533] width 45 height 49
click at [83, 518] on td "SUPERLIGA168" at bounding box center [111, 533] width 109 height 49
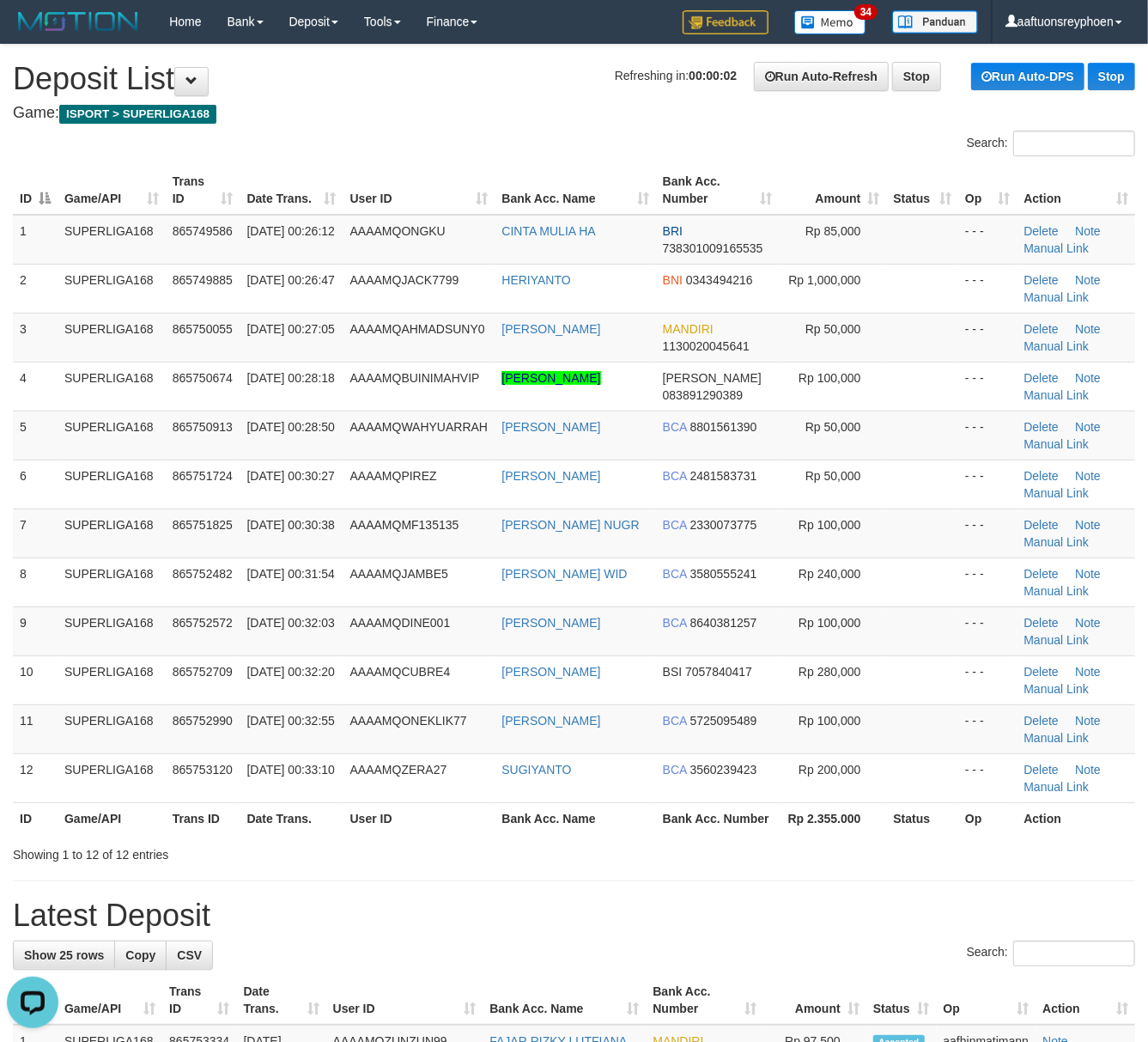
drag, startPoint x: 83, startPoint y: 518, endPoint x: -13, endPoint y: 571, distance: 109.7
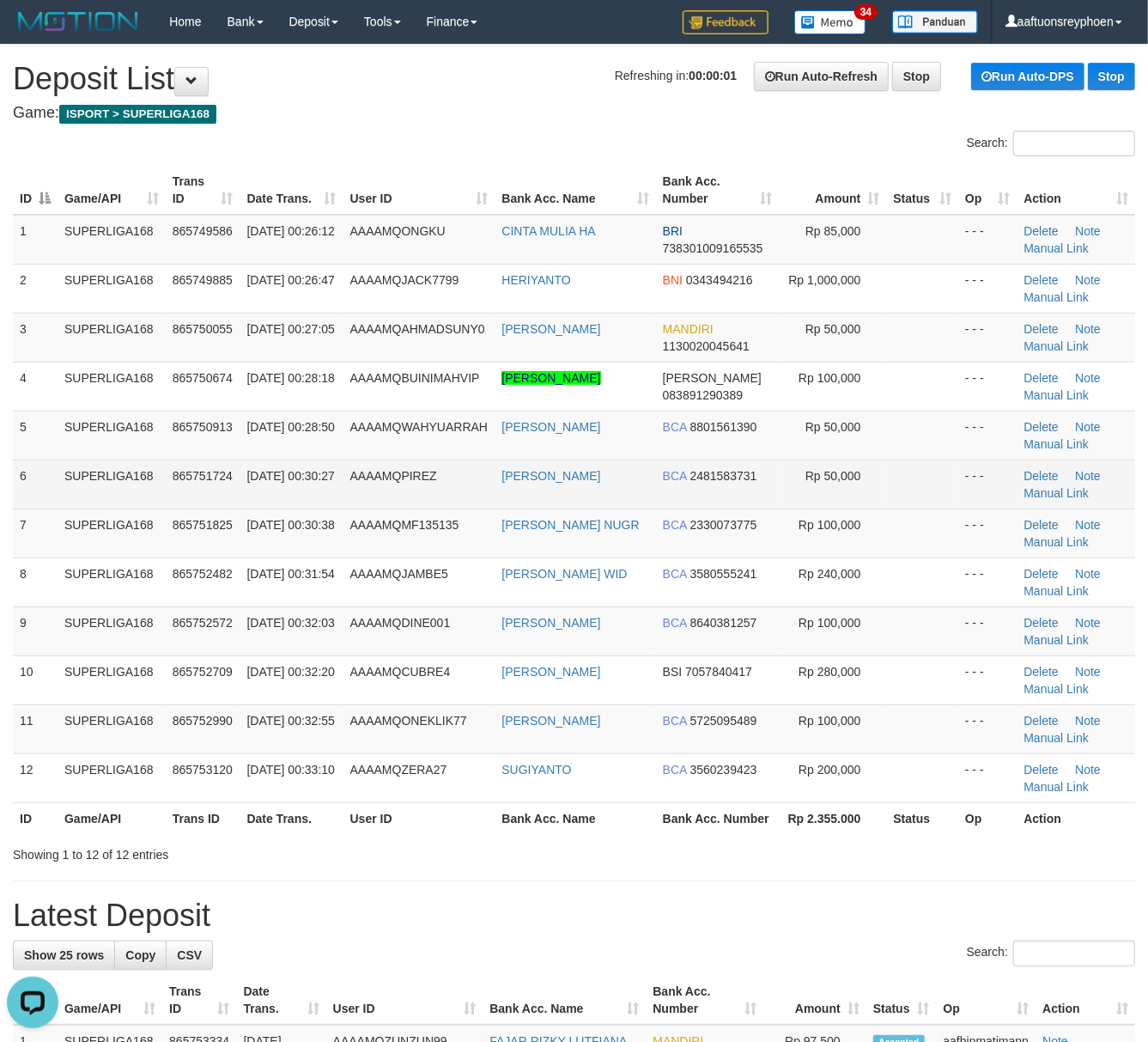
click at [39, 499] on td "6" at bounding box center [35, 483] width 45 height 49
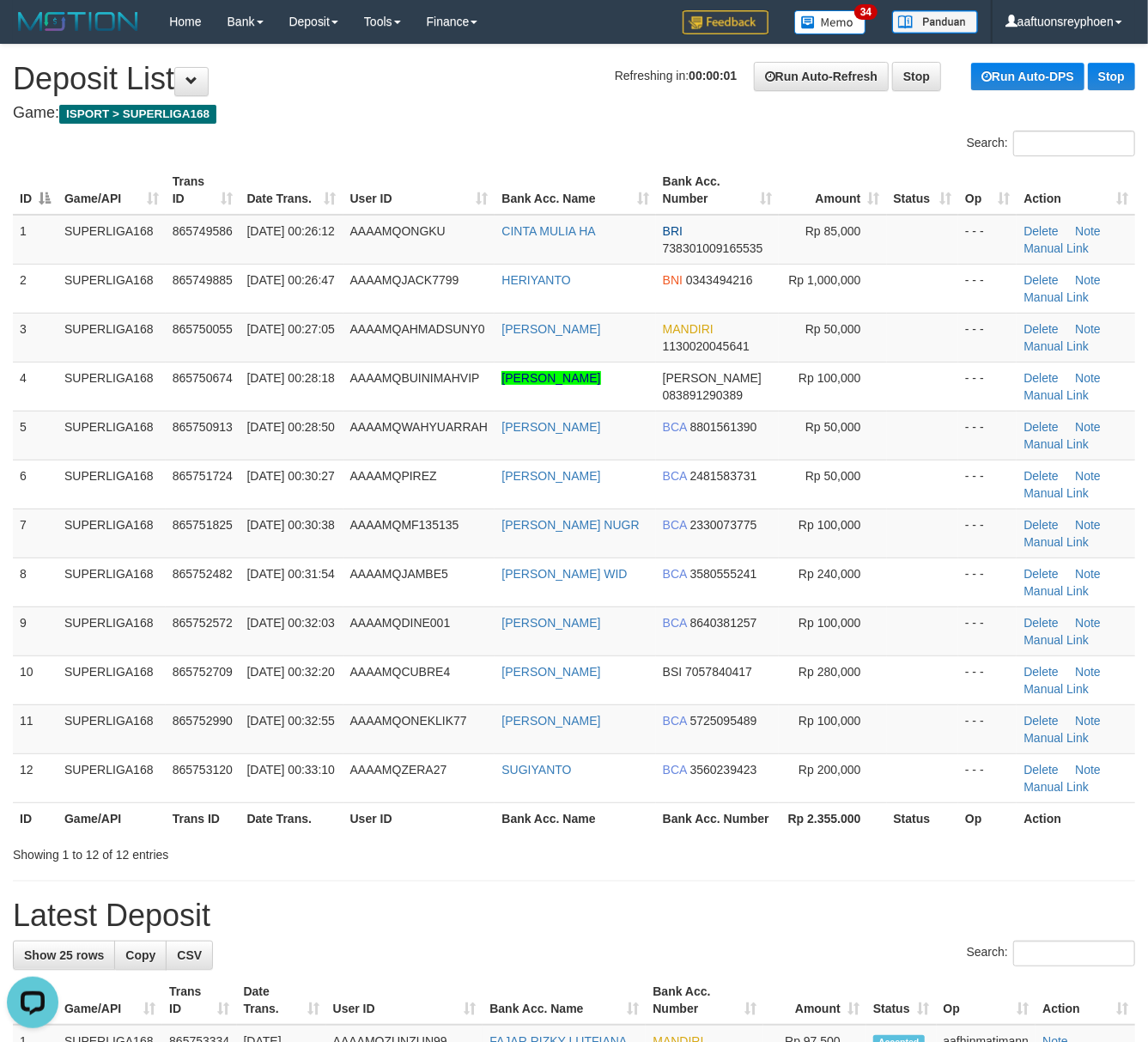
drag, startPoint x: 66, startPoint y: 499, endPoint x: 4, endPoint y: 513, distance: 63.6
click at [60, 499] on td "SUPERLIGA168" at bounding box center [111, 483] width 109 height 49
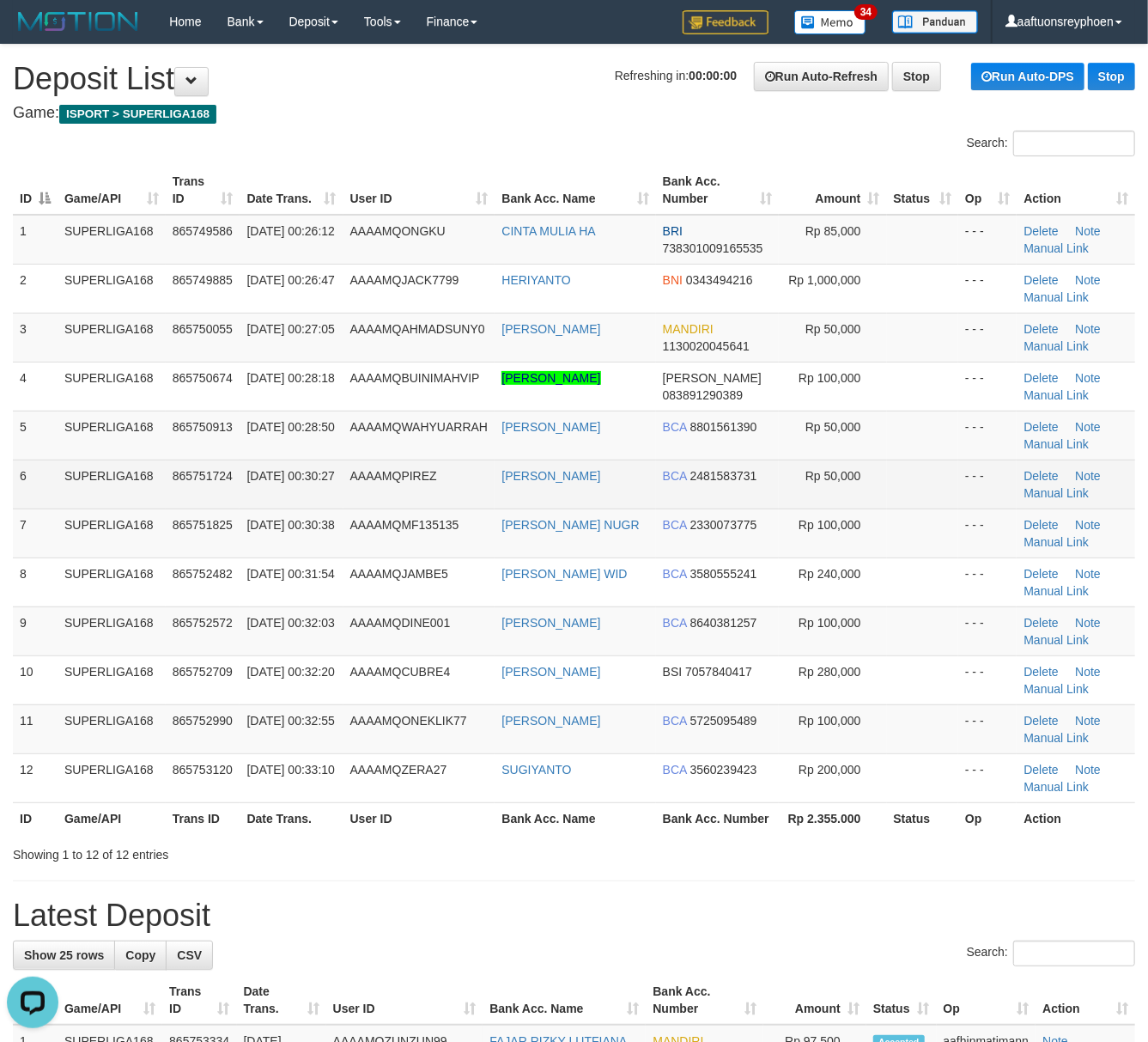
click at [211, 464] on td "865751724" at bounding box center [203, 483] width 74 height 49
drag, startPoint x: 211, startPoint y: 464, endPoint x: 2, endPoint y: 496, distance: 211.4
click at [210, 464] on td "865751724" at bounding box center [203, 483] width 74 height 49
click at [135, 468] on td "SUPERLIGA168" at bounding box center [111, 483] width 109 height 49
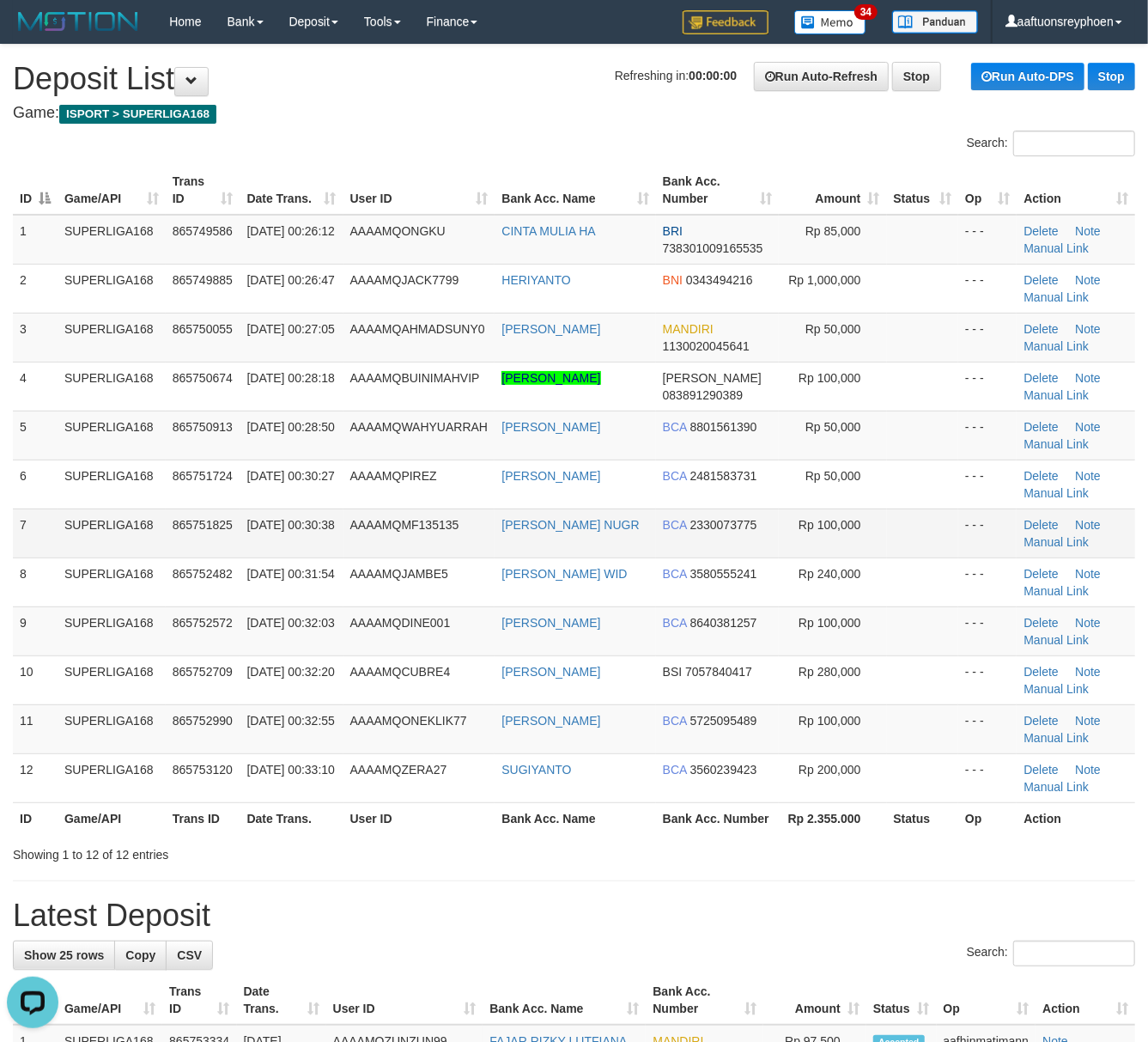
click at [87, 519] on td "SUPERLIGA168" at bounding box center [111, 533] width 109 height 49
drag, startPoint x: 87, startPoint y: 516, endPoint x: 4, endPoint y: 533, distance: 84.7
click at [84, 516] on td "SUPERLIGA168" at bounding box center [111, 533] width 109 height 49
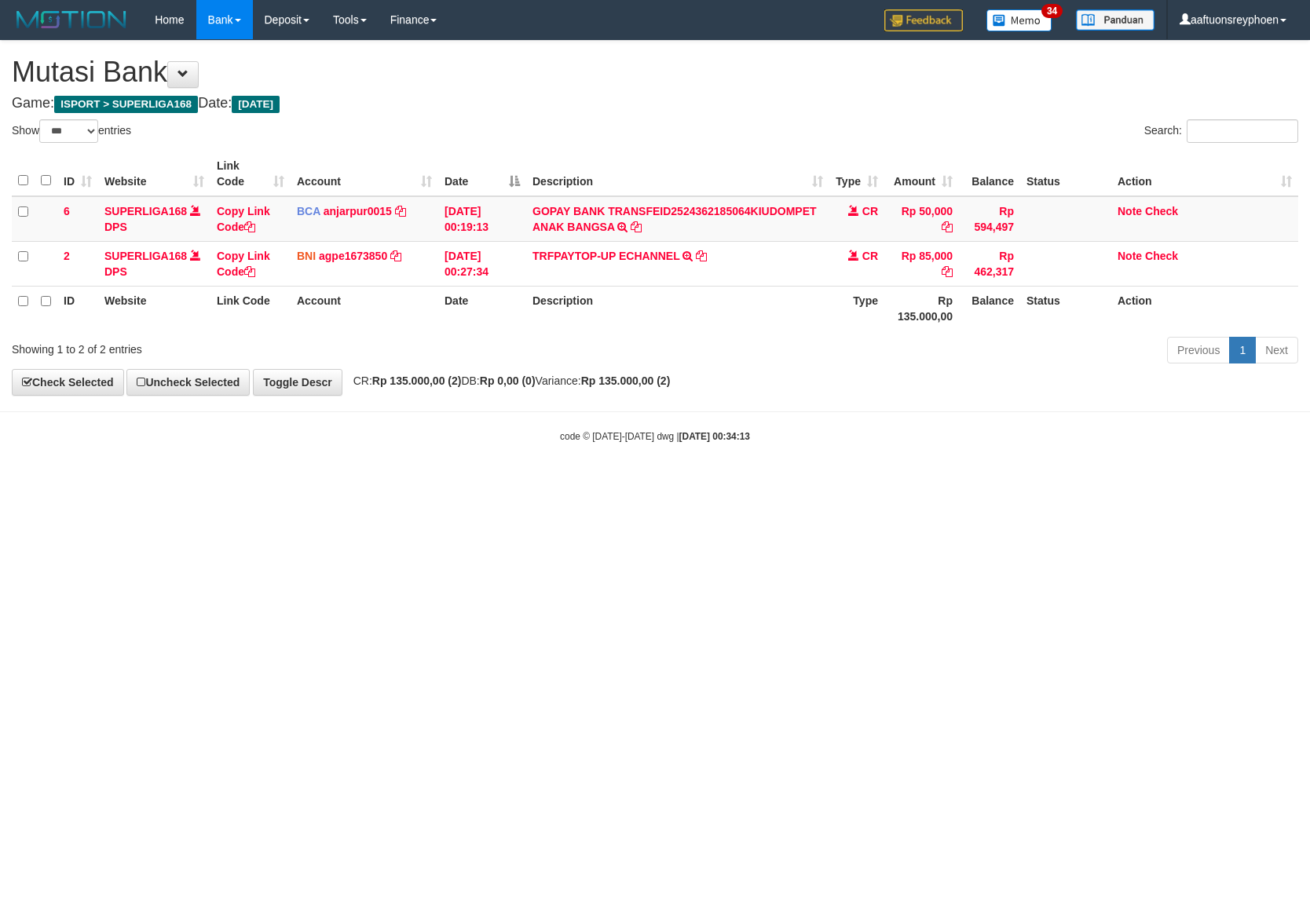
select select "***"
drag, startPoint x: 774, startPoint y: 388, endPoint x: 1305, endPoint y: 449, distance: 534.5
click at [818, 395] on div "**********" at bounding box center [655, 218] width 1310 height 354
select select "***"
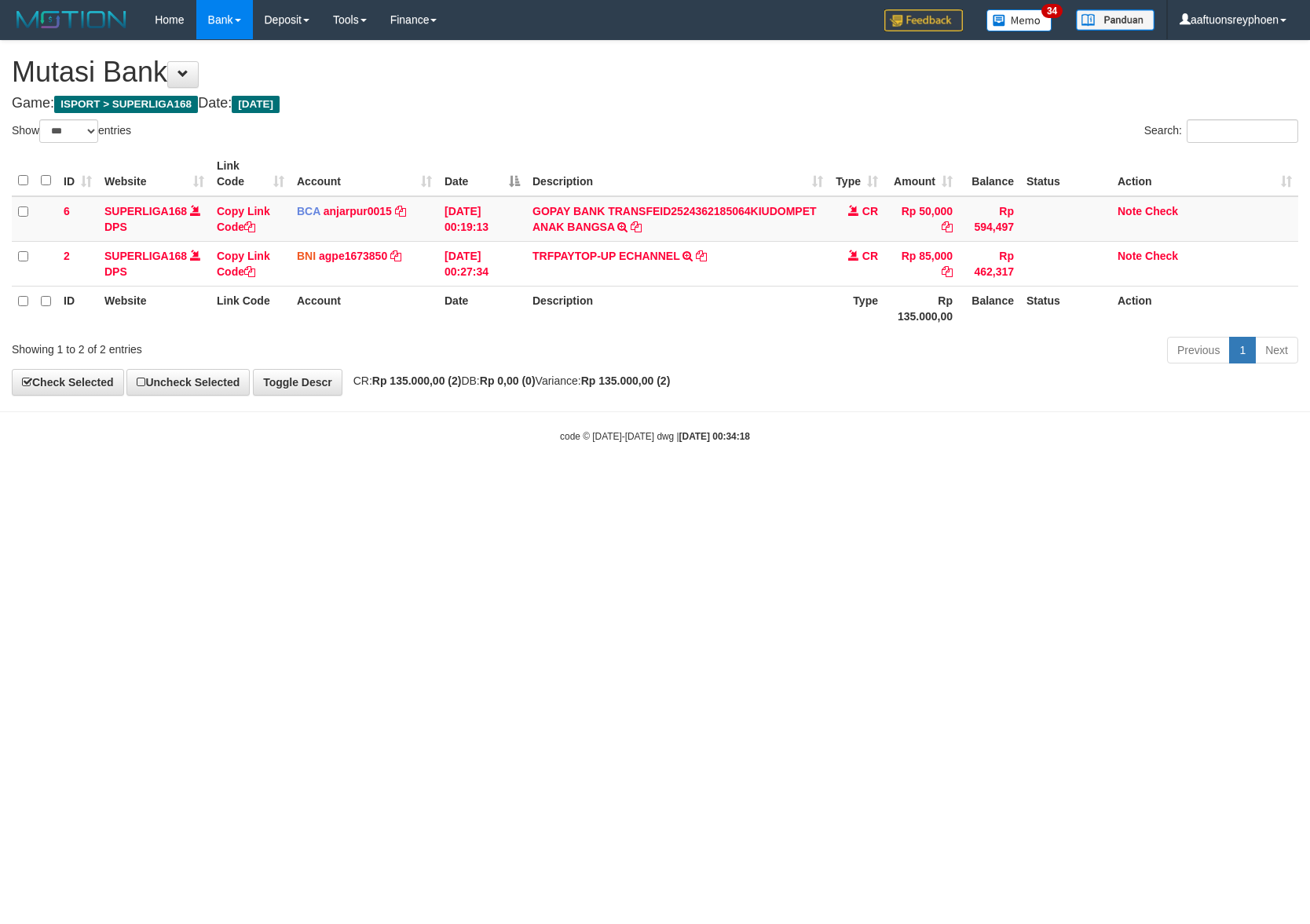
select select "***"
drag, startPoint x: 902, startPoint y: 550, endPoint x: 1026, endPoint y: 541, distance: 124.3
click at [959, 483] on html "Toggle navigation Home Bank Account List Load By Website Group [ISPORT] SUPERLI…" at bounding box center [655, 241] width 1310 height 483
select select "***"
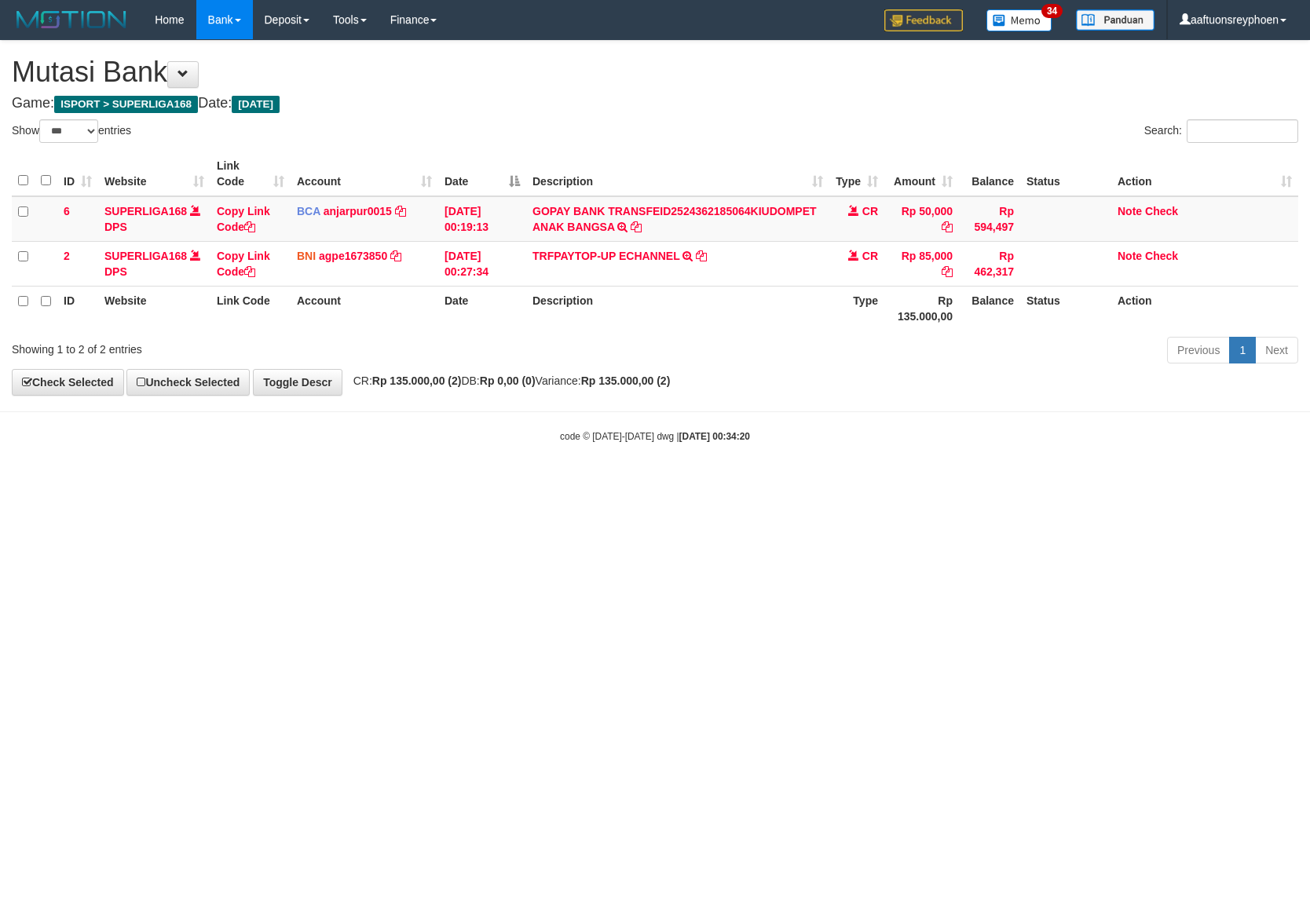
click at [646, 483] on html "Toggle navigation Home Bank Account List Load By Website Group [ISPORT] SUPERLI…" at bounding box center [655, 241] width 1310 height 483
select select "***"
click at [663, 483] on html "Toggle navigation Home Bank Account List Load By Website Group [ISPORT] SUPERLI…" at bounding box center [655, 241] width 1310 height 483
drag, startPoint x: 663, startPoint y: 510, endPoint x: 1308, endPoint y: 508, distance: 645.0
click at [664, 483] on html "Toggle navigation Home Bank Account List Load By Website Group [ISPORT] SUPERLI…" at bounding box center [655, 241] width 1310 height 483
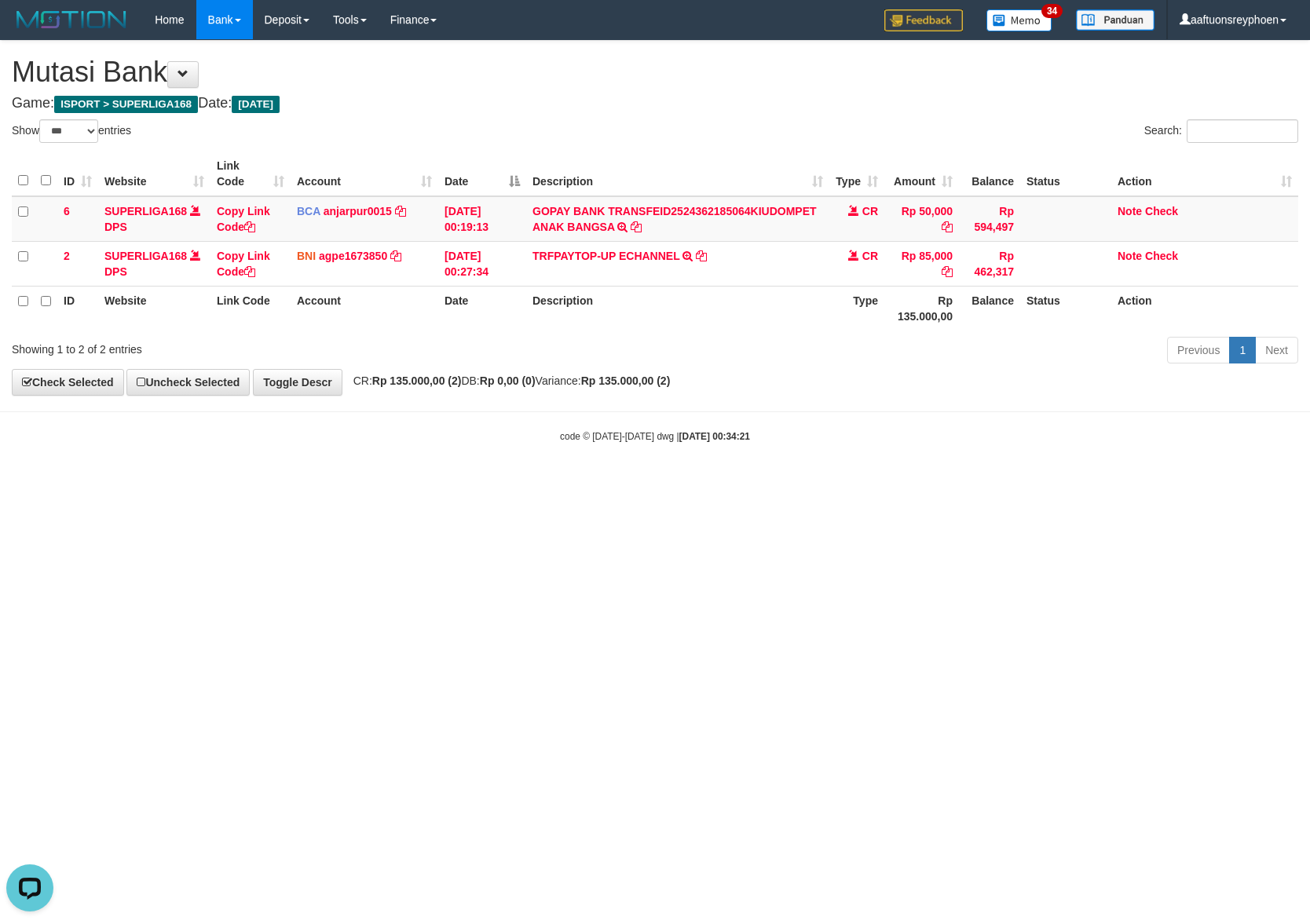
drag, startPoint x: 582, startPoint y: 587, endPoint x: 607, endPoint y: 585, distance: 25.1
click at [583, 483] on html "Toggle navigation Home Bank Account List Load By Website Group [ISPORT] SUPERLI…" at bounding box center [655, 241] width 1310 height 483
drag, startPoint x: 600, startPoint y: 581, endPoint x: 891, endPoint y: 546, distance: 293.1
click at [614, 483] on html "Toggle navigation Home Bank Account List Load By Website Group [ISPORT] SUPERLI…" at bounding box center [655, 241] width 1310 height 483
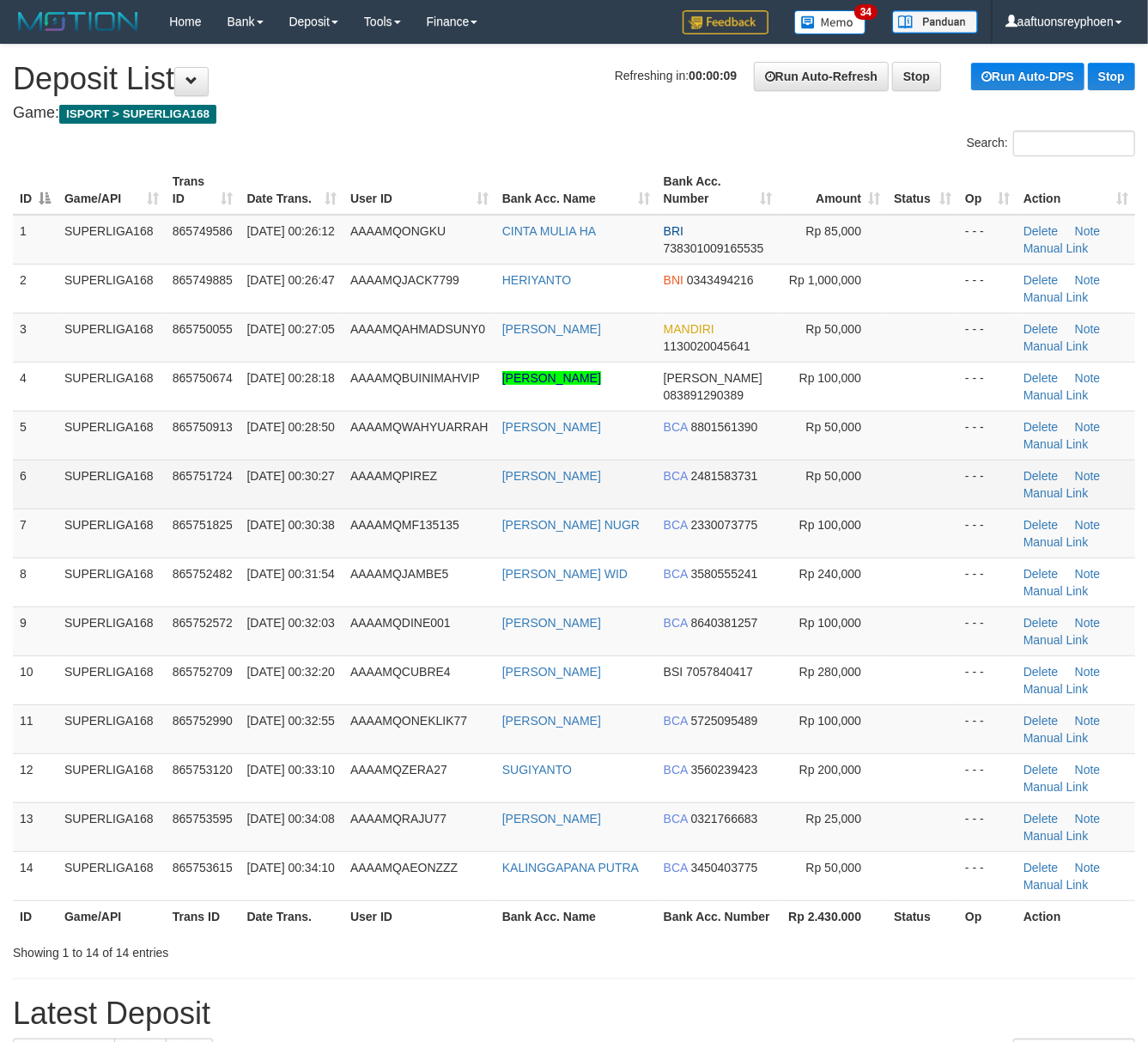
drag, startPoint x: 38, startPoint y: 469, endPoint x: 1, endPoint y: 473, distance: 37.2
click at [39, 465] on td "6" at bounding box center [35, 483] width 45 height 49
click at [51, 469] on td "6" at bounding box center [35, 483] width 45 height 49
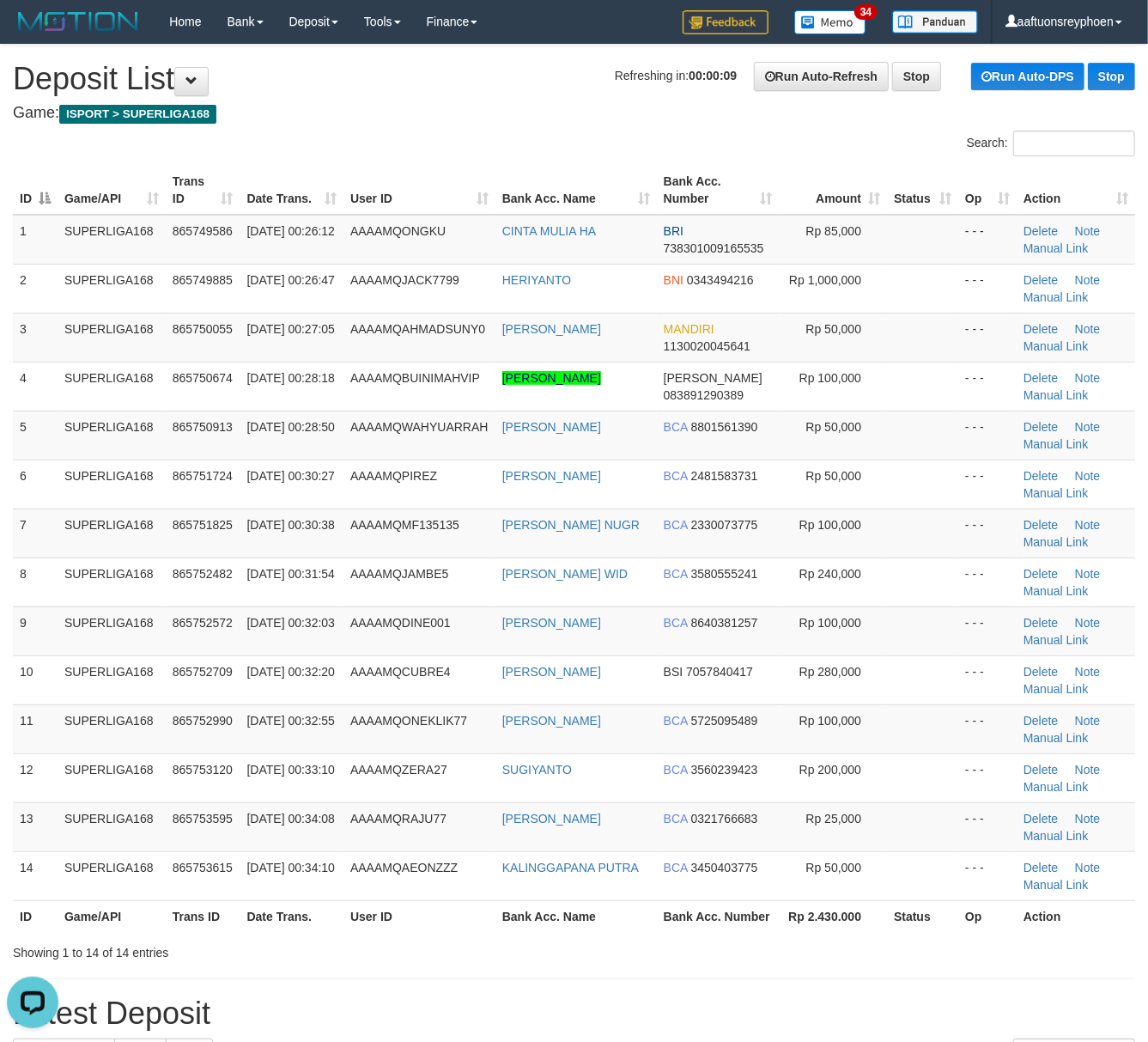
drag, startPoint x: 51, startPoint y: 469, endPoint x: 2, endPoint y: 478, distance: 49.8
click at [36, 471] on td "6" at bounding box center [35, 483] width 45 height 49
click at [265, 457] on td "01/09/2025 00:28:50" at bounding box center [292, 435] width 104 height 49
drag, startPoint x: 263, startPoint y: 457, endPoint x: 0, endPoint y: 503, distance: 267.0
click at [253, 458] on td "01/09/2025 00:28:50" at bounding box center [292, 435] width 104 height 49
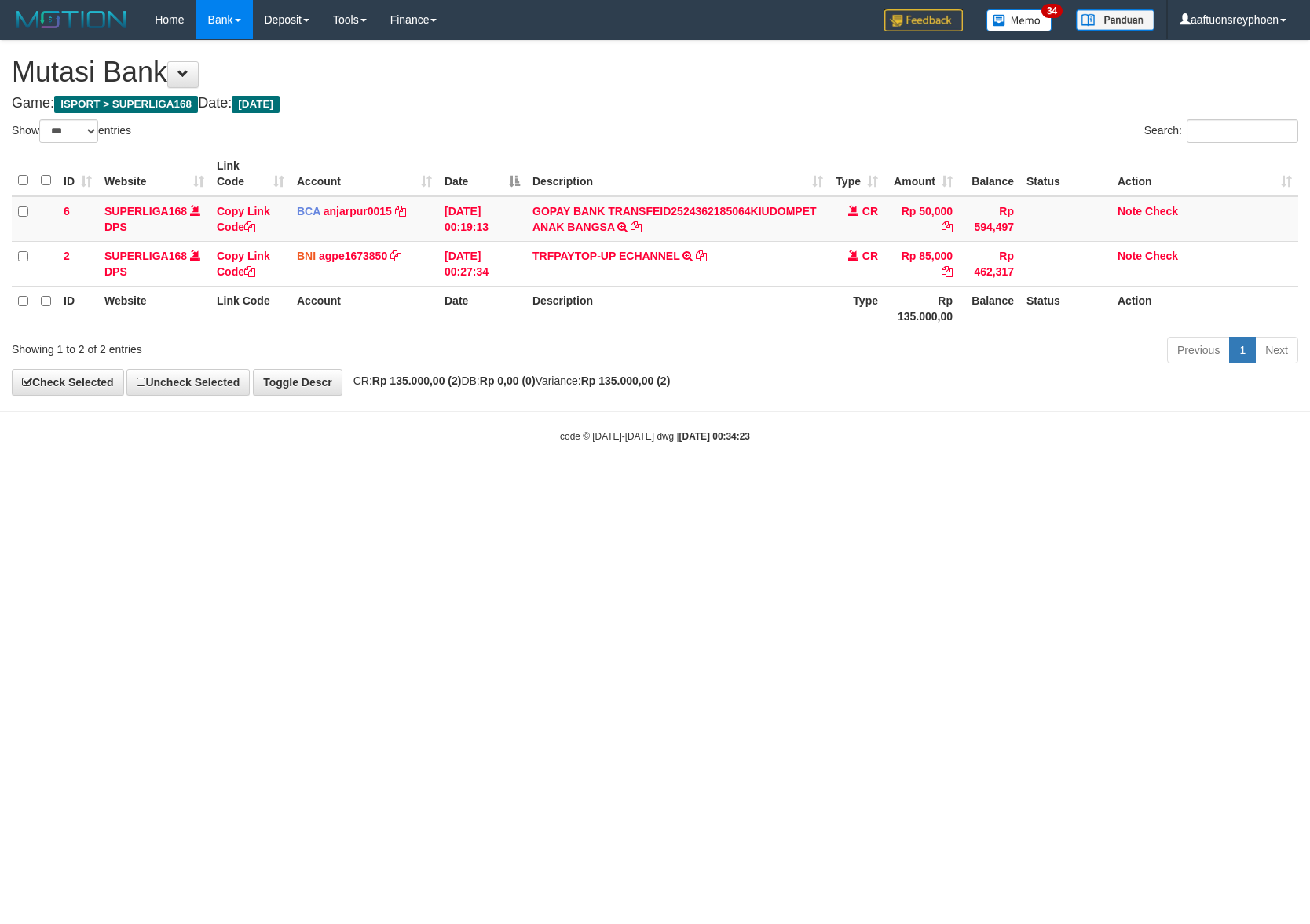
select select "***"
drag, startPoint x: 932, startPoint y: 520, endPoint x: 1303, endPoint y: 488, distance: 372.4
click at [1025, 483] on html "Toggle navigation Home Bank Account List Load By Website Group [ISPORT] SUPERLI…" at bounding box center [655, 241] width 1310 height 483
select select "***"
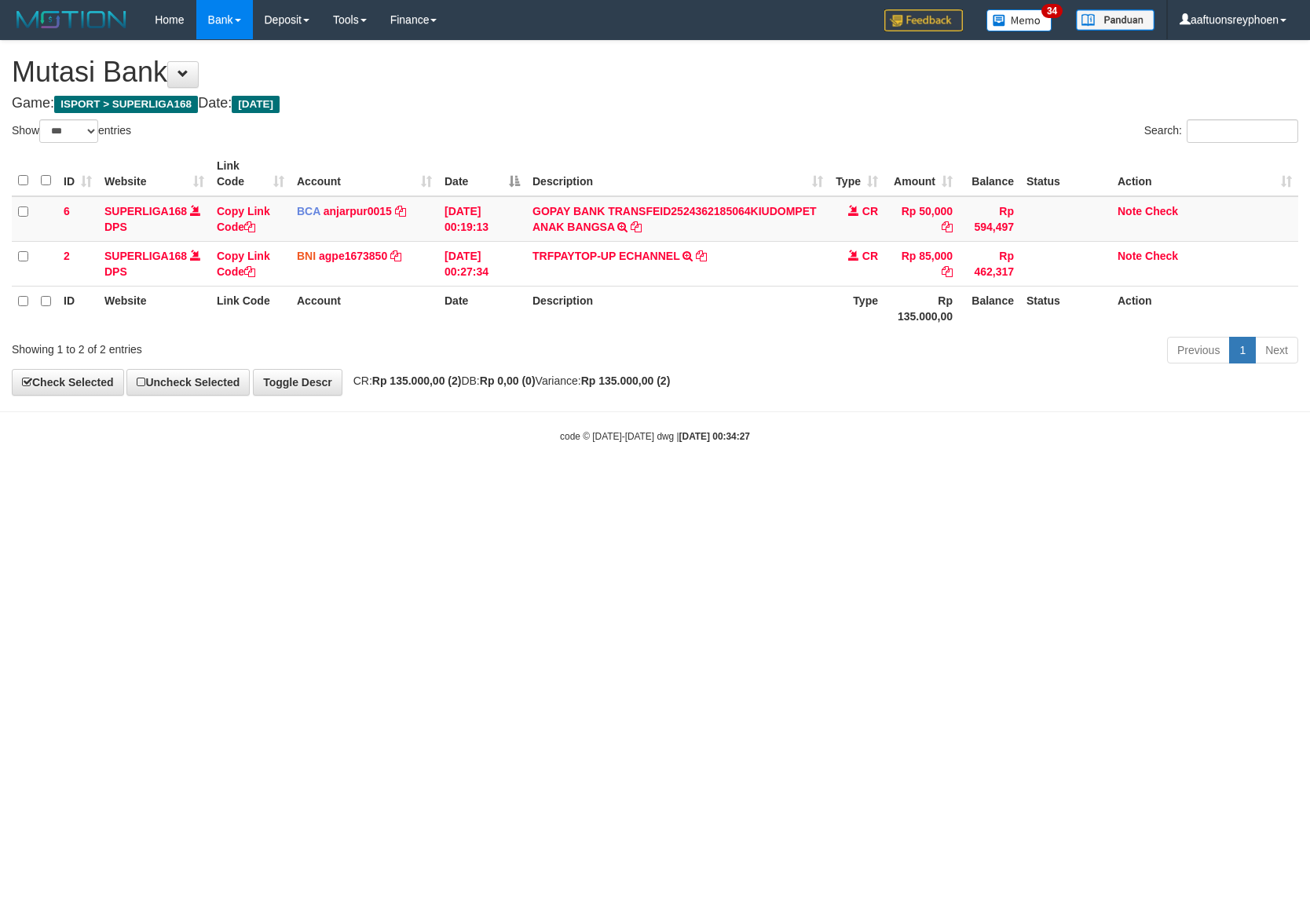
drag, startPoint x: 824, startPoint y: 588, endPoint x: 1126, endPoint y: 563, distance: 303.0
click at [924, 483] on html "Toggle navigation Home Bank Account List Load By Website Group [ISPORT] SUPERLI…" at bounding box center [655, 241] width 1310 height 483
drag, startPoint x: 668, startPoint y: 614, endPoint x: 1000, endPoint y: 587, distance: 333.1
click at [838, 483] on html "Toggle navigation Home Bank Account List Load By Website Group [ISPORT] SUPERLI…" at bounding box center [655, 241] width 1310 height 483
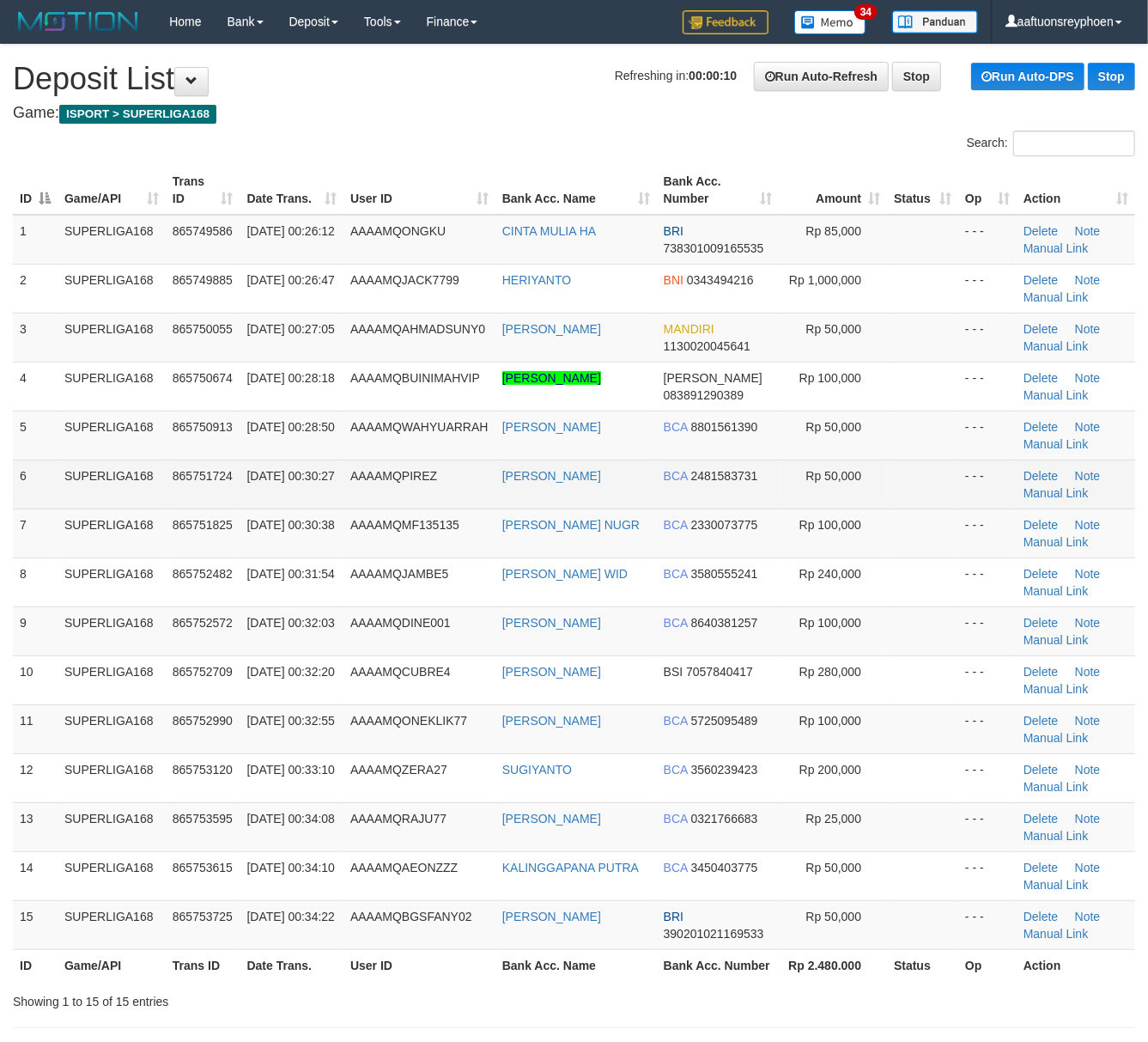
click at [293, 477] on span "01/09/2025 00:30:27" at bounding box center [291, 475] width 88 height 13
drag, startPoint x: 293, startPoint y: 477, endPoint x: 177, endPoint y: 489, distance: 116.6
click at [295, 475] on span "[DATE] 00:30:27" at bounding box center [291, 475] width 88 height 13
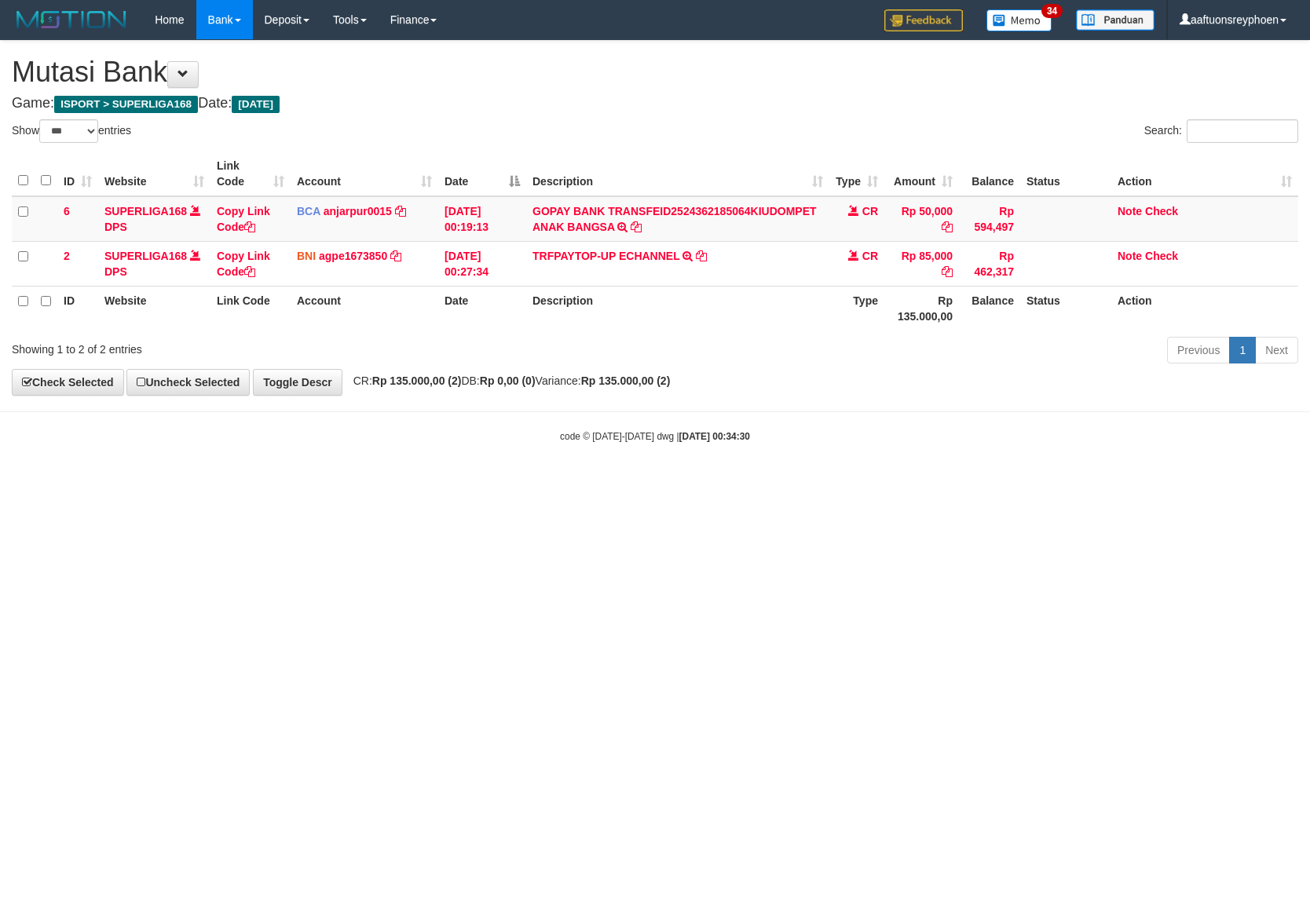
select select "***"
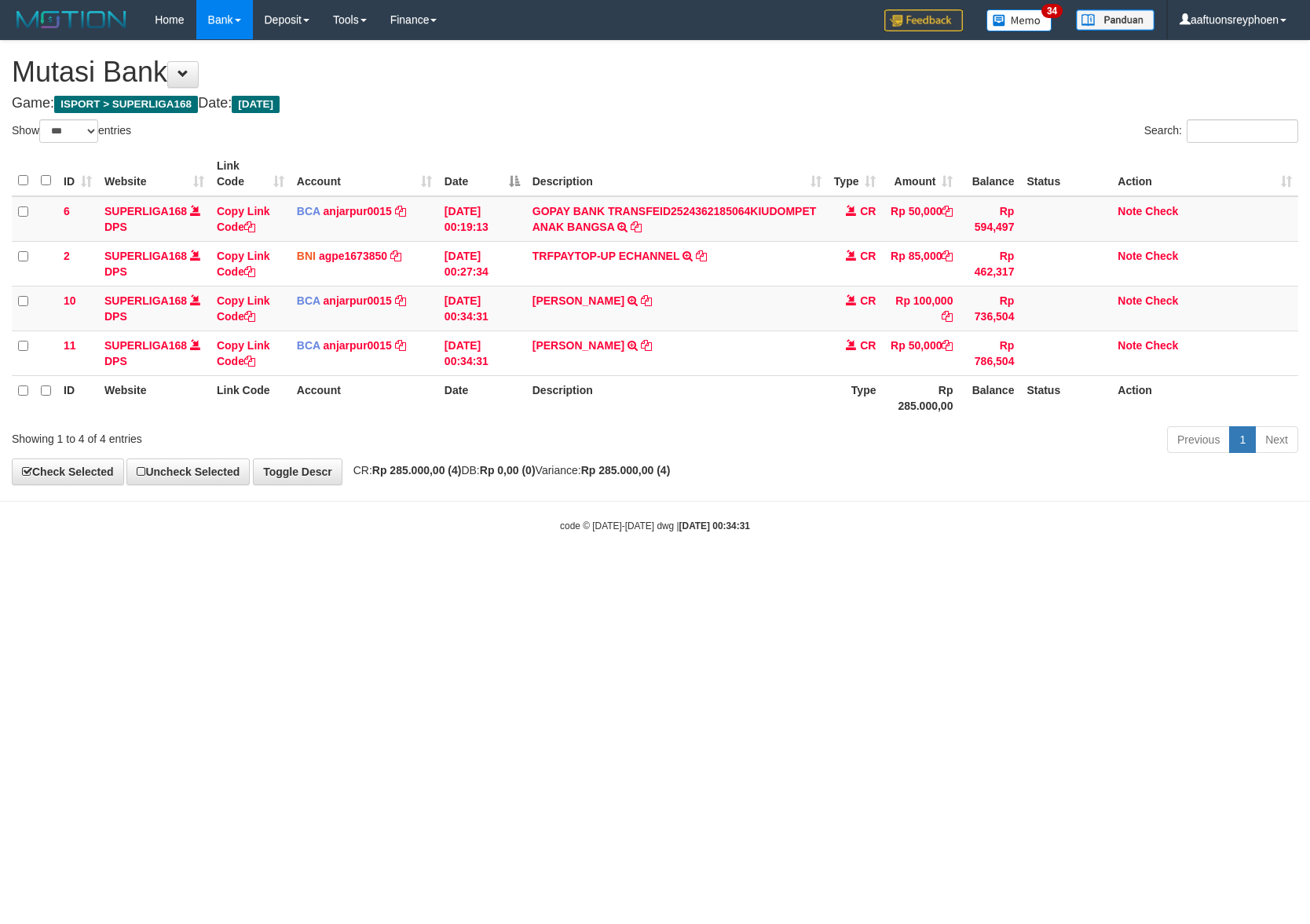
select select "***"
click at [892, 553] on body "Toggle navigation Home Bank Account List Load By Website Group [ISPORT] SUPERLI…" at bounding box center [655, 286] width 1310 height 572
click at [658, 308] on td "ALDI AMARTYA TRSF E-BANKING CR 0109/FTSCY/WS95051 100000.002025090168568649 TRF…" at bounding box center [678, 308] width 302 height 45
copy tr "ALDI AMARTYA TRSF E-BANKING CR 0109/FTSCY/WS95051 100000.002025090168568649 TRF…"
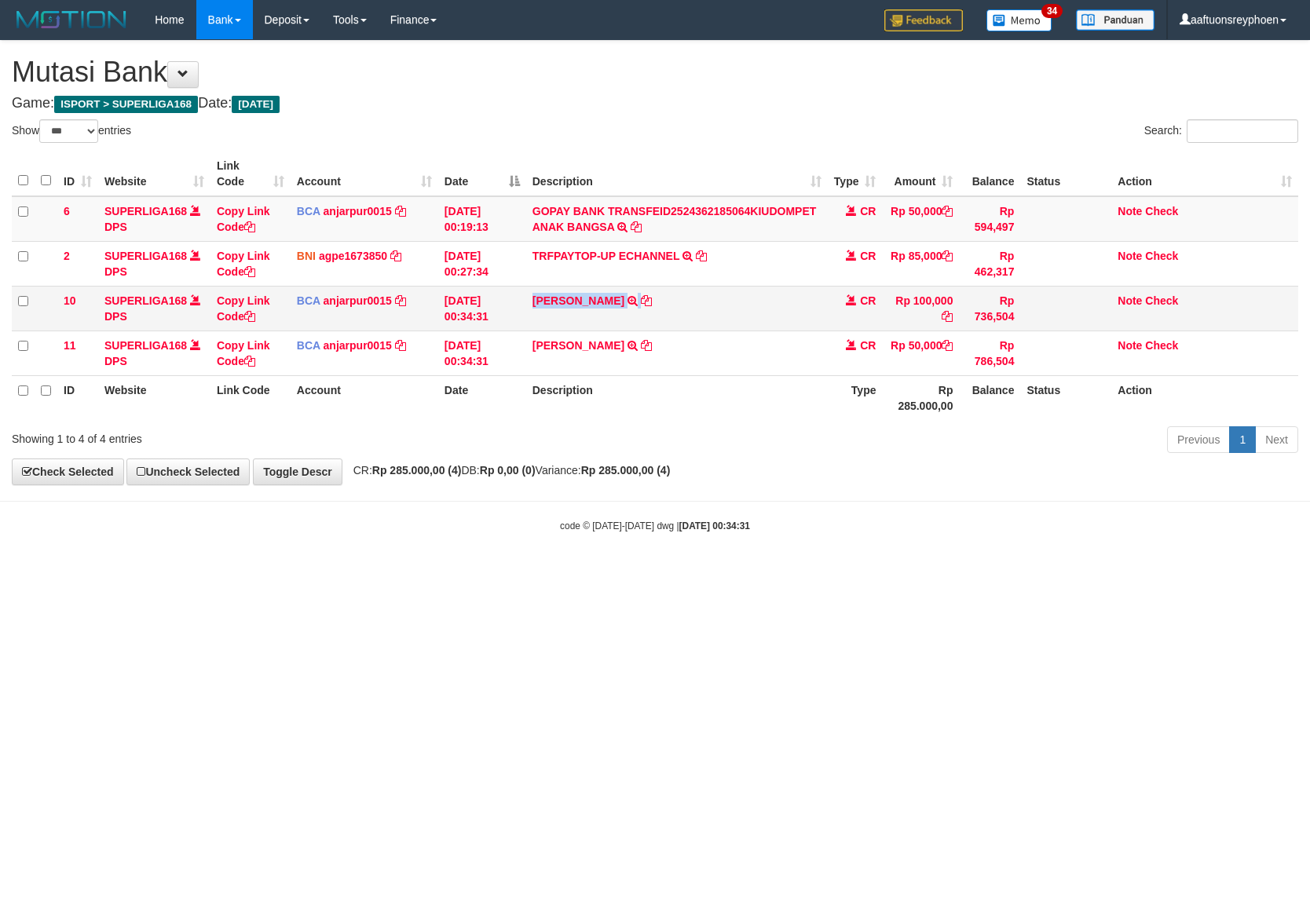
click at [658, 308] on td "ALDI AMARTYA TRSF E-BANKING CR 0109/FTSCY/WS95051 100000.002025090168568649 TRF…" at bounding box center [678, 308] width 302 height 45
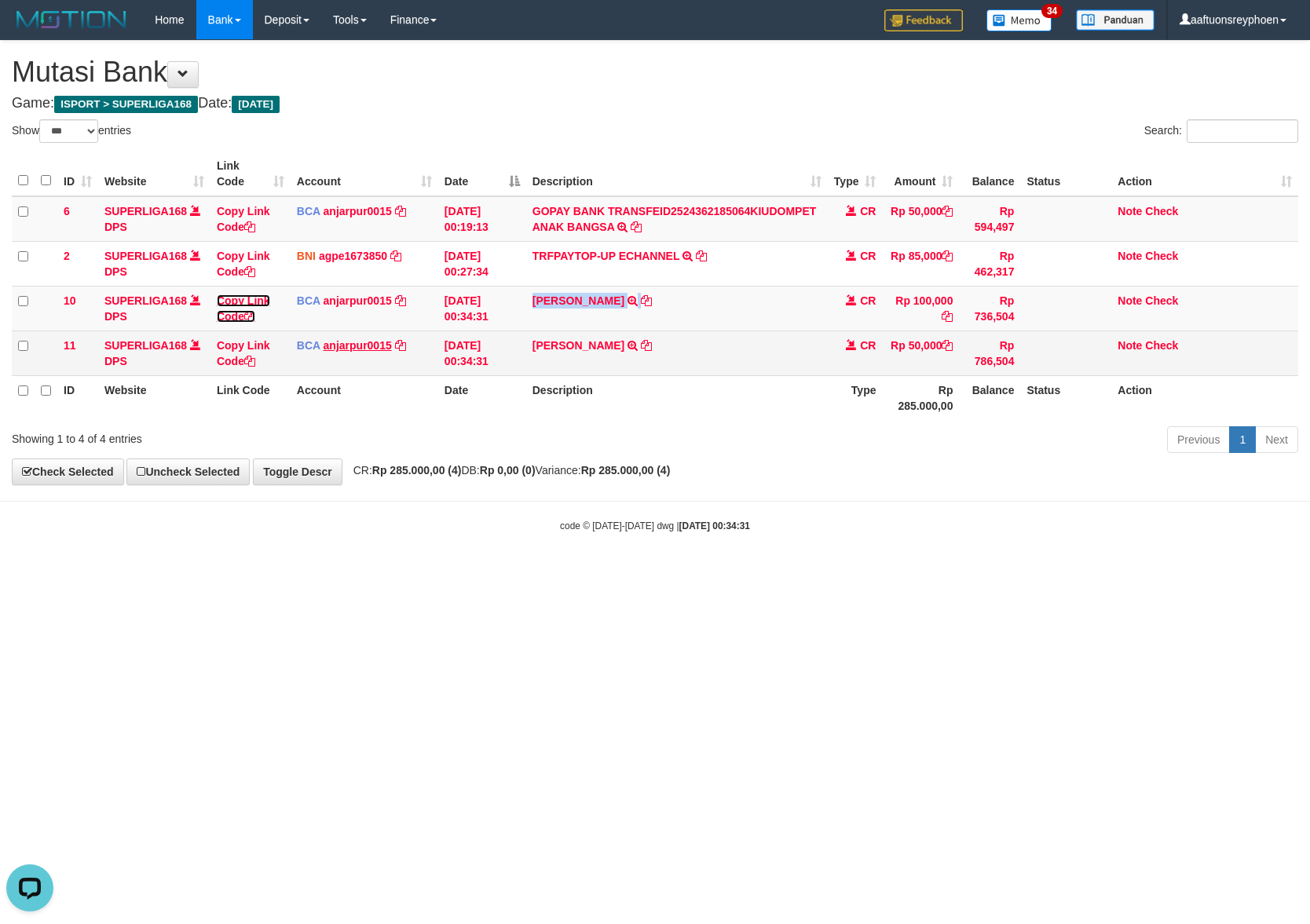
drag, startPoint x: 239, startPoint y: 295, endPoint x: 336, endPoint y: 348, distance: 110.5
click at [239, 295] on link "Copy Link Code" at bounding box center [243, 308] width 53 height 28
copy tr "ALDI AMARTYA TRSF E-BANKING CR 0109/FTSCY/WS95051 100000.002025090168568649 TRF…"
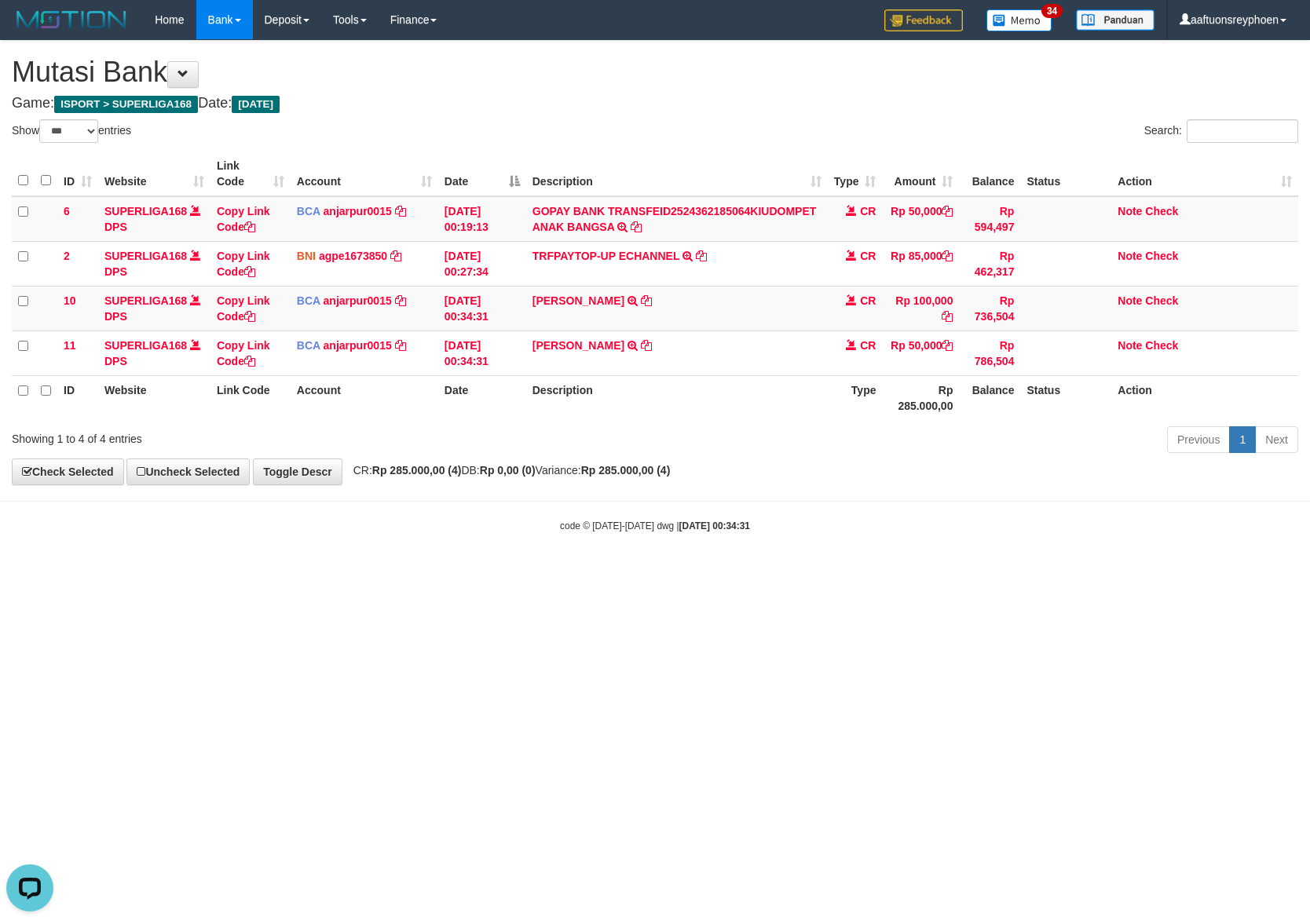
scroll to position [198, 0]
drag, startPoint x: 887, startPoint y: 579, endPoint x: 1041, endPoint y: 534, distance: 160.4
click at [913, 571] on html "Toggle navigation Home Bank Account List Load By Website Group [ISPORT] SUPERLI…" at bounding box center [655, 286] width 1310 height 572
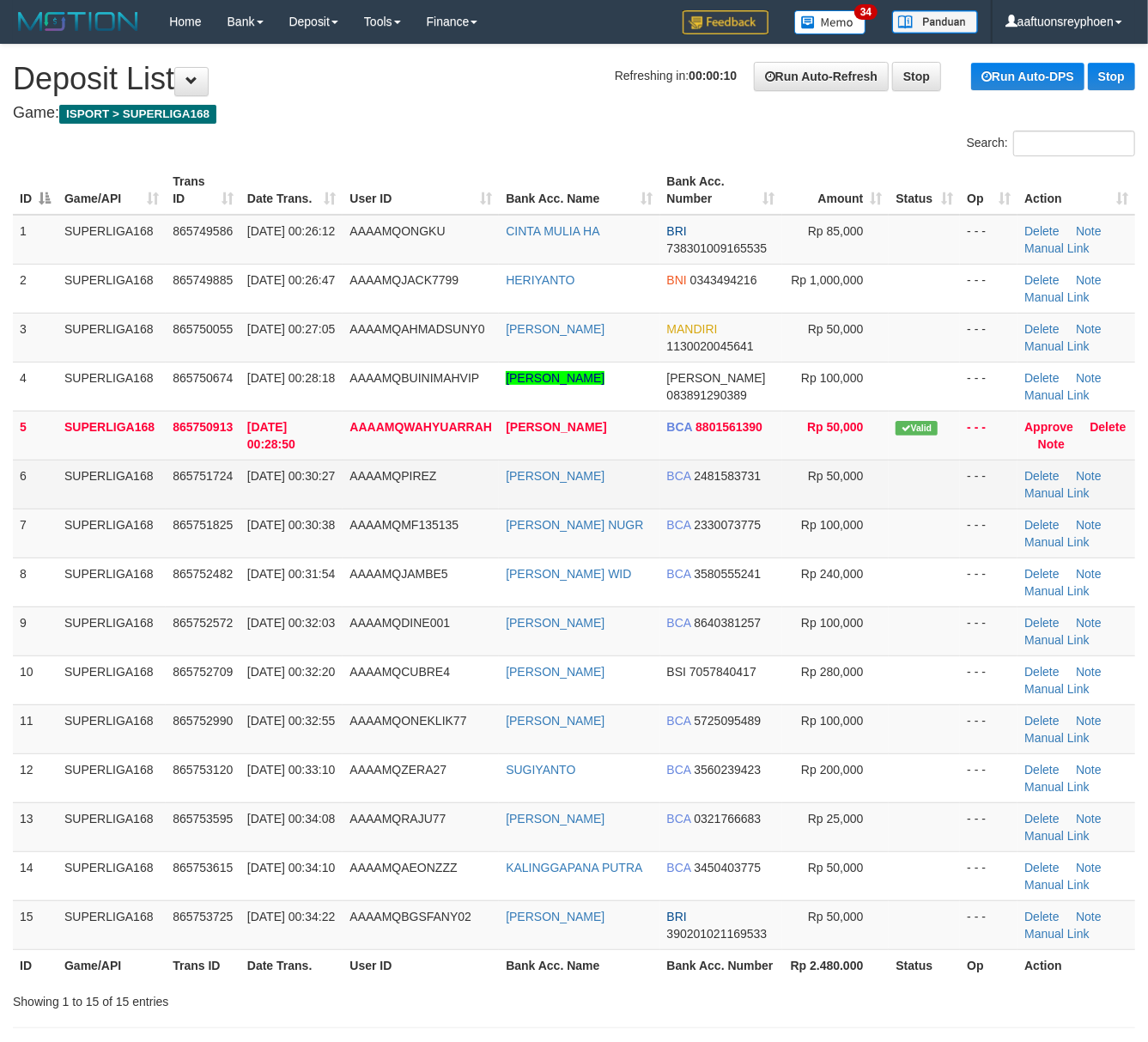
click at [192, 482] on span "865751724" at bounding box center [202, 475] width 60 height 13
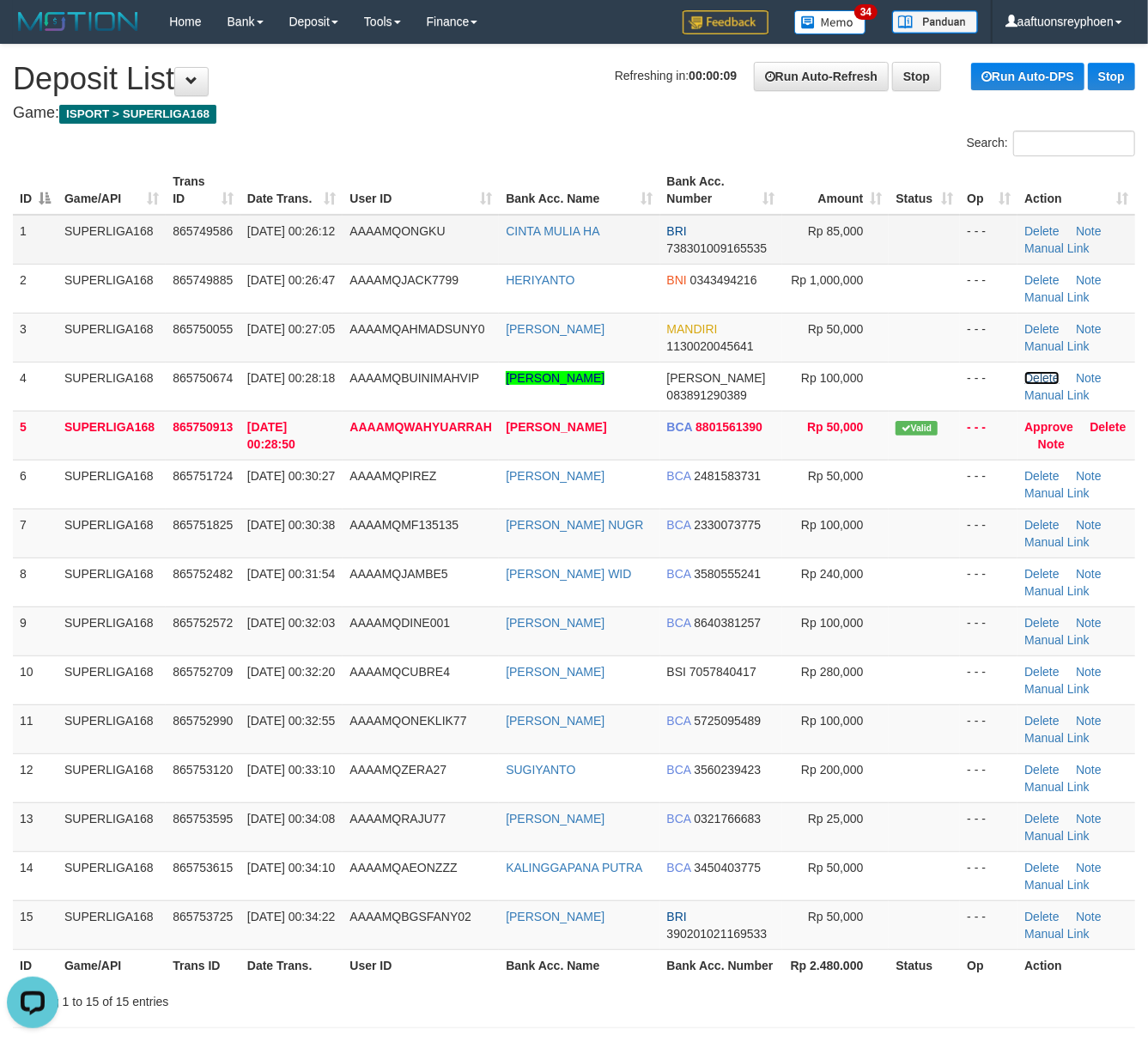
drag, startPoint x: 1056, startPoint y: 383, endPoint x: 770, endPoint y: 241, distance: 319.3
click at [1056, 383] on link "Delete" at bounding box center [1041, 378] width 34 height 13
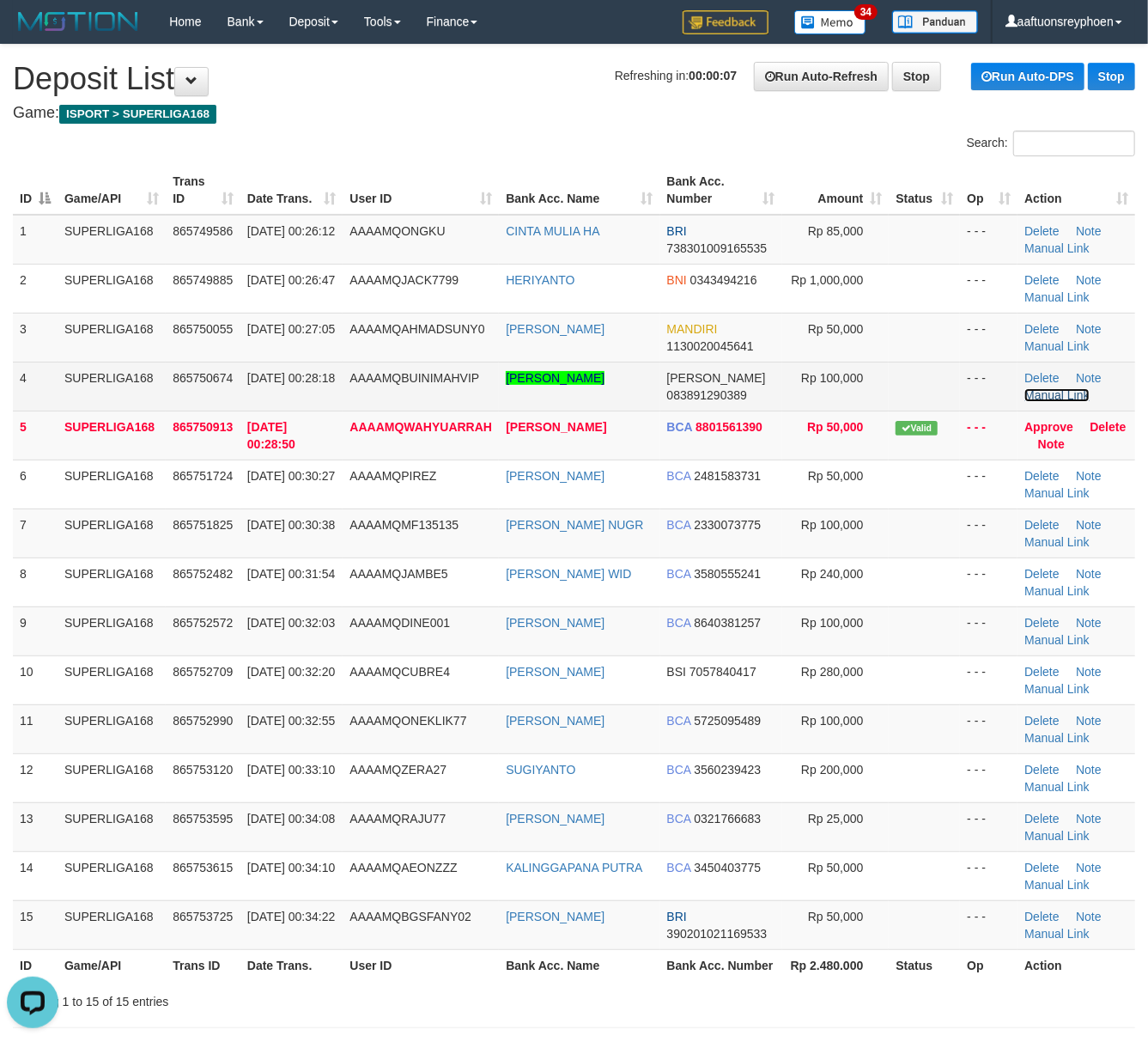
click at [1083, 394] on link "Manual Link" at bounding box center [1057, 395] width 65 height 13
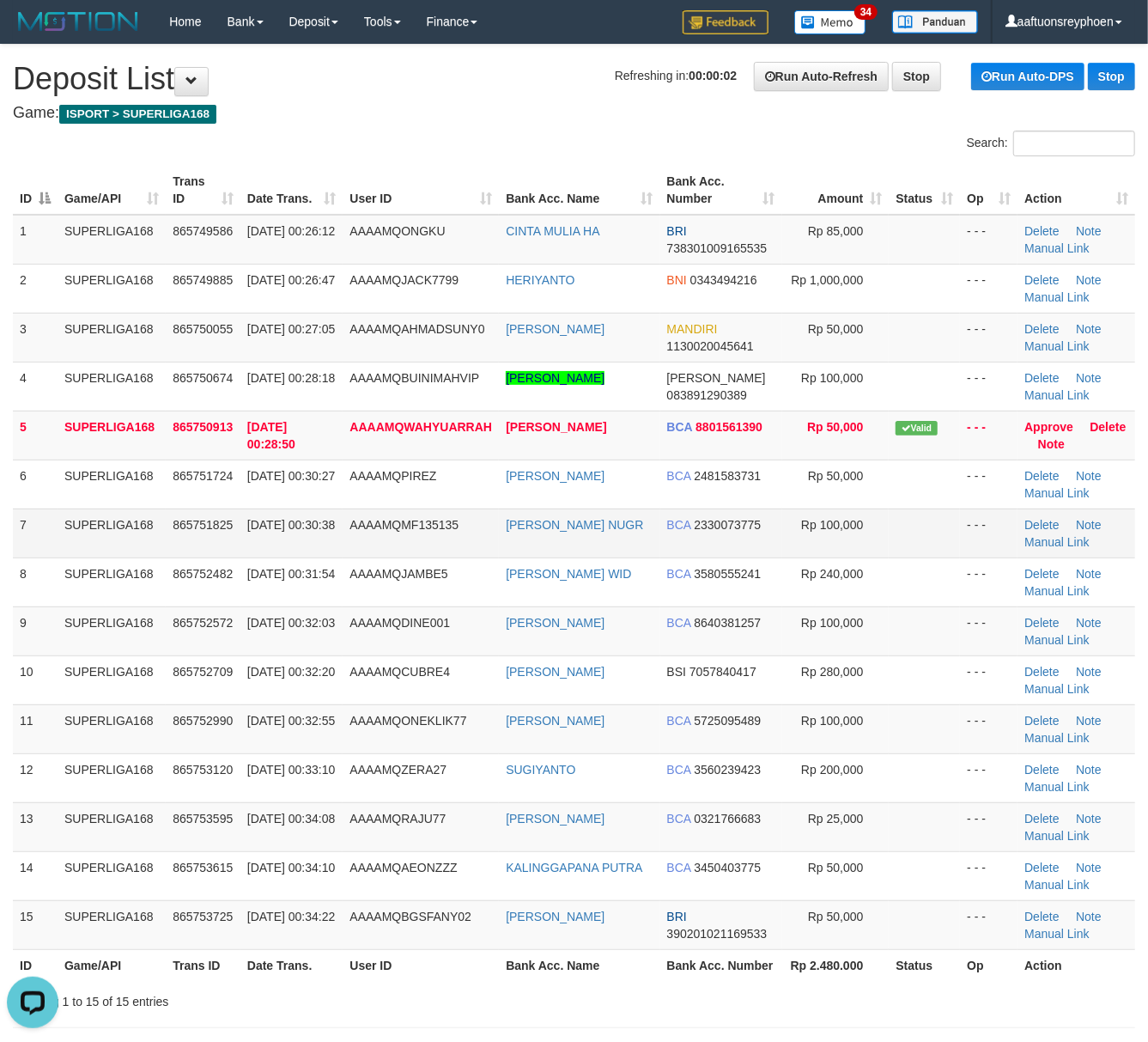
click at [175, 516] on td "865751825" at bounding box center [203, 533] width 74 height 49
click at [173, 516] on td "865751825" at bounding box center [203, 533] width 74 height 49
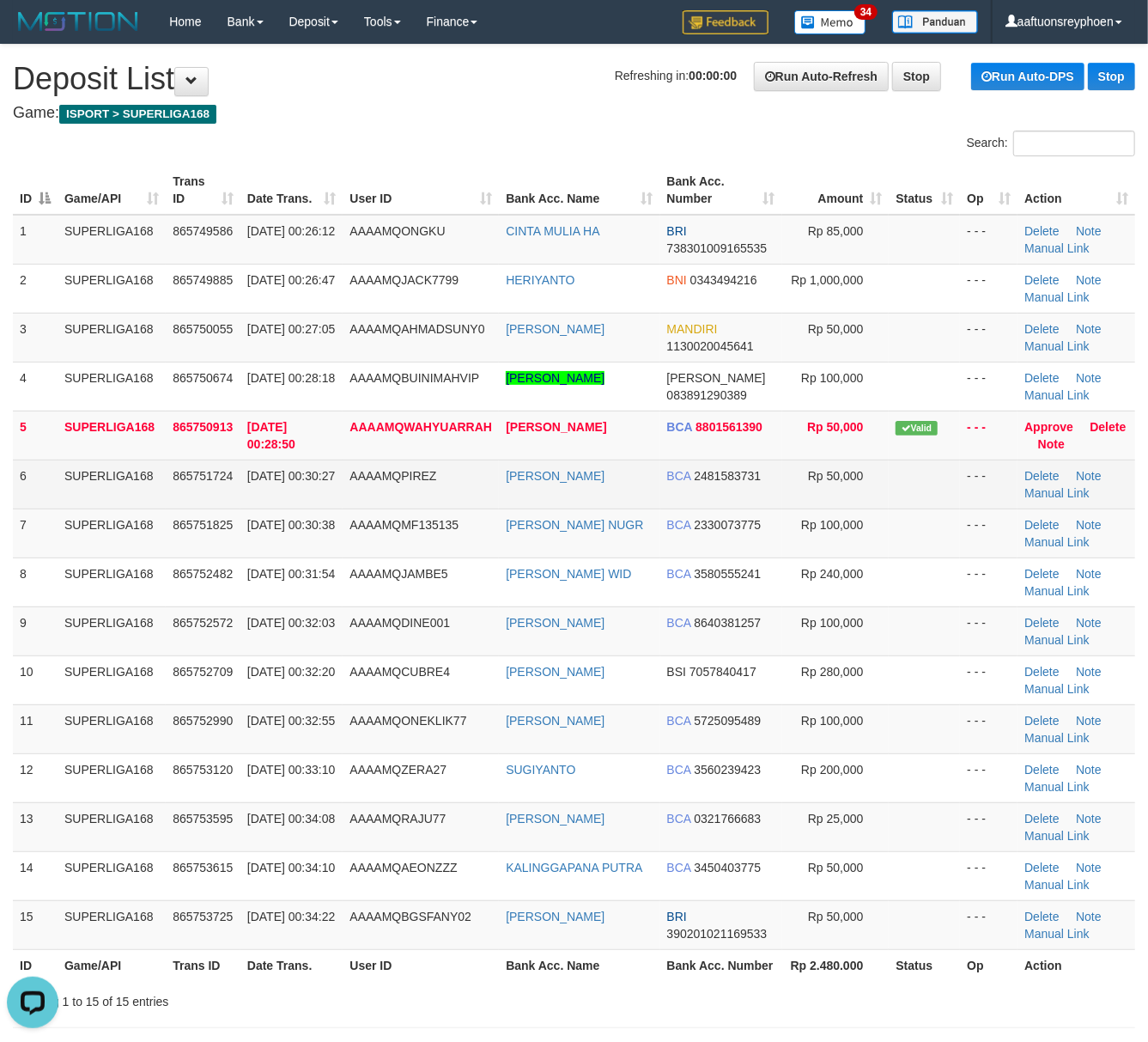
click at [126, 496] on td "SUPERLIGA168" at bounding box center [111, 483] width 109 height 49
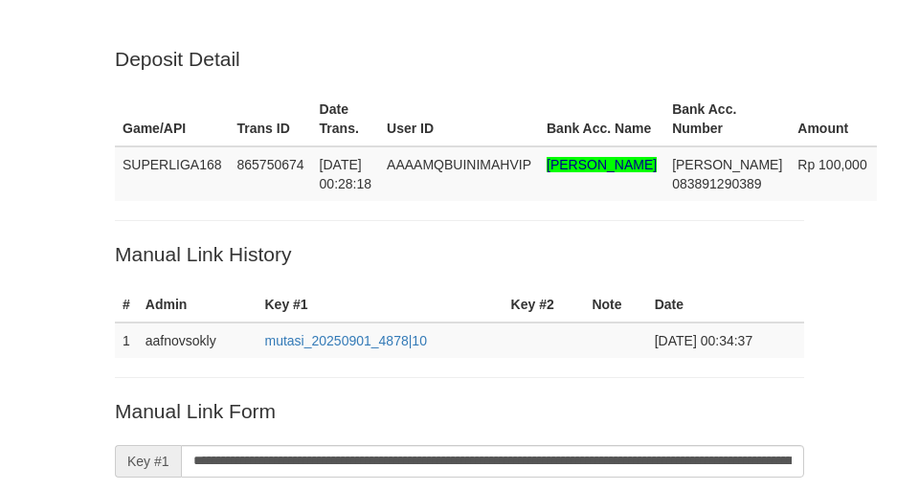
scroll to position [162, 0]
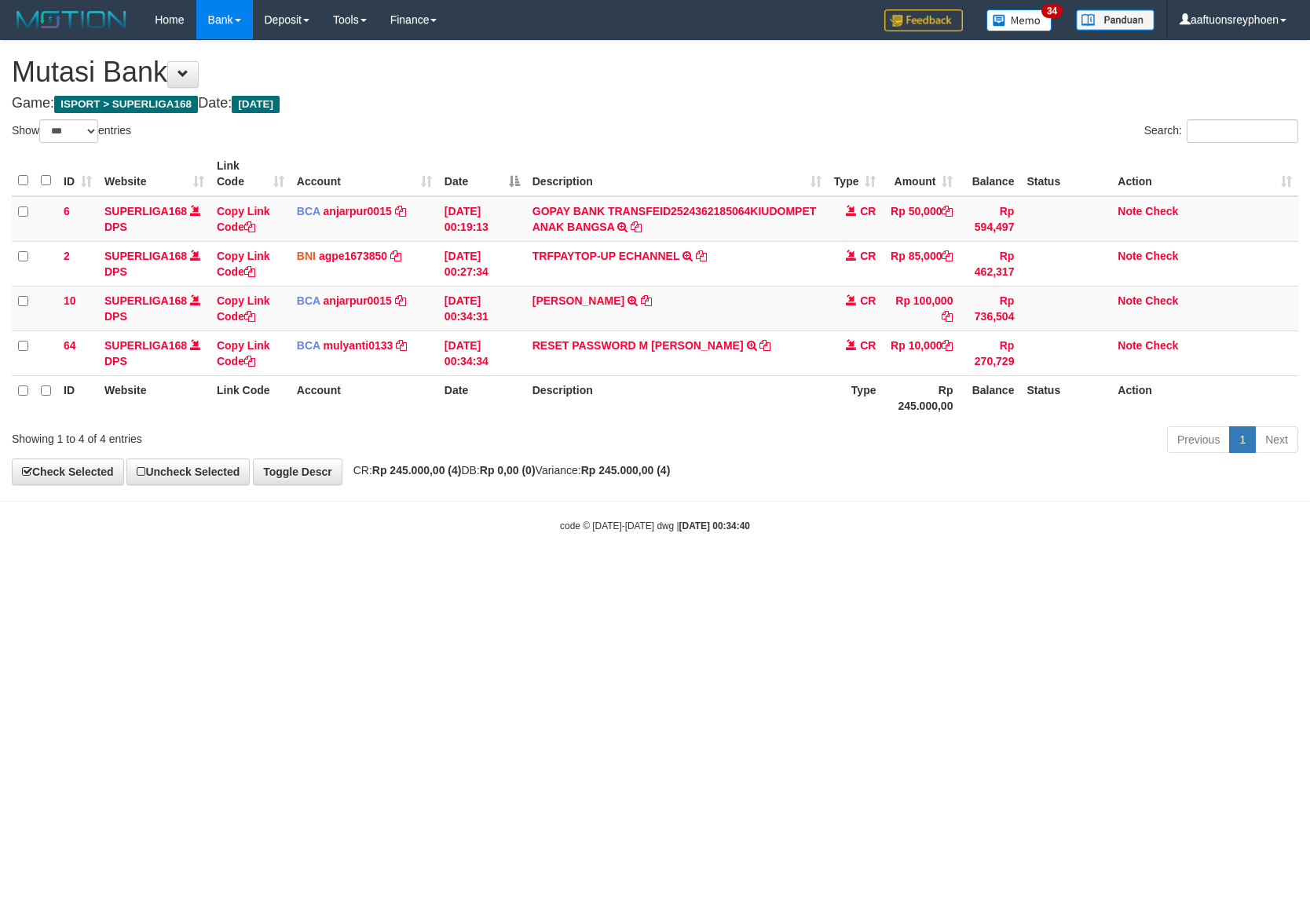
select select "***"
click at [737, 553] on body "Toggle navigation Home Bank Account List Load By Website Group [ISPORT] SUPERLI…" at bounding box center [655, 286] width 1310 height 572
select select "***"
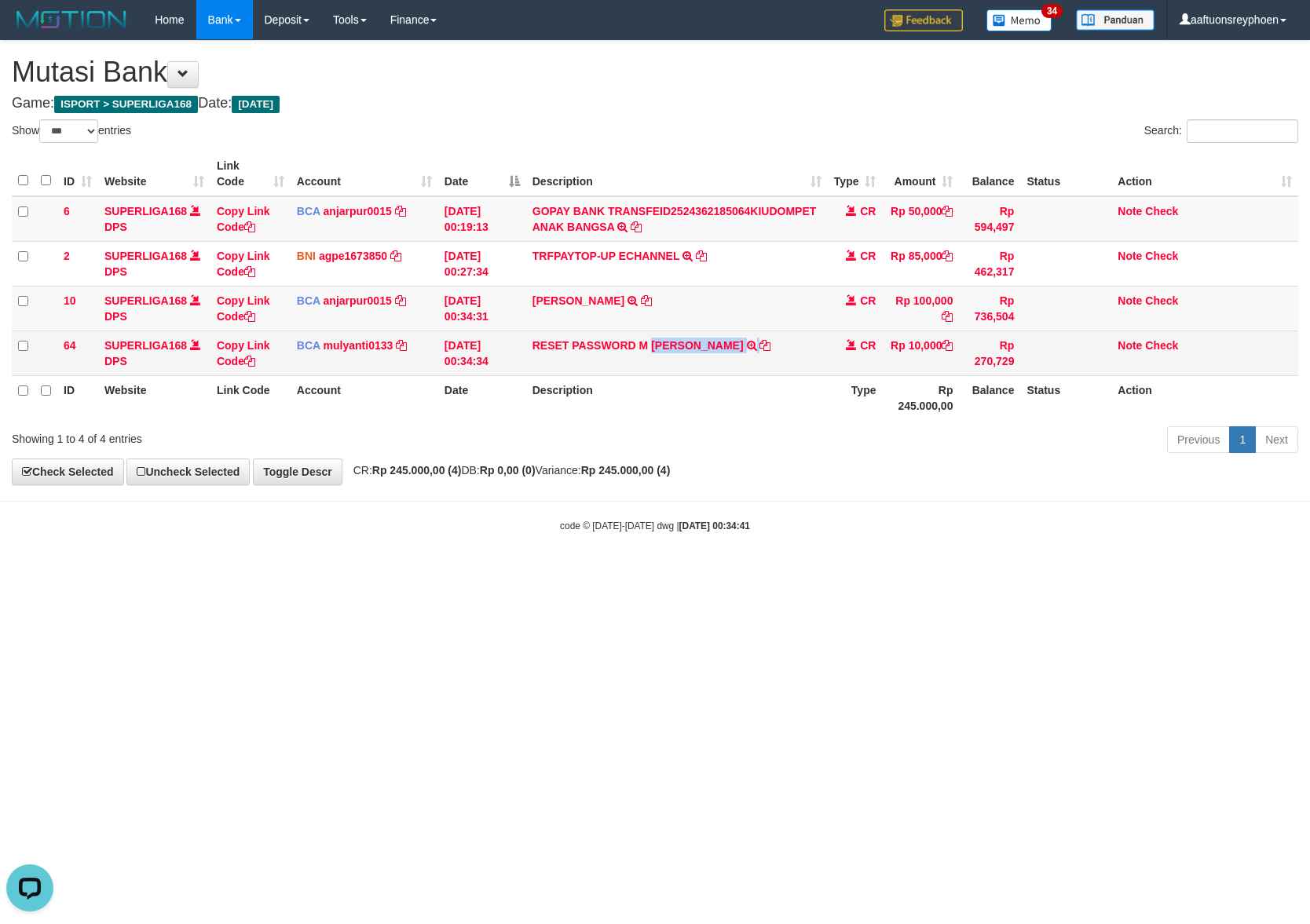
drag, startPoint x: 768, startPoint y: 353, endPoint x: 877, endPoint y: 415, distance: 125.4
click at [654, 358] on td "RESET PASSWORD M NIZAR HAFIDZ N TRSF E-BANKING CR 0109/FTSCY/WS95031 10000.00RE…" at bounding box center [678, 353] width 302 height 45
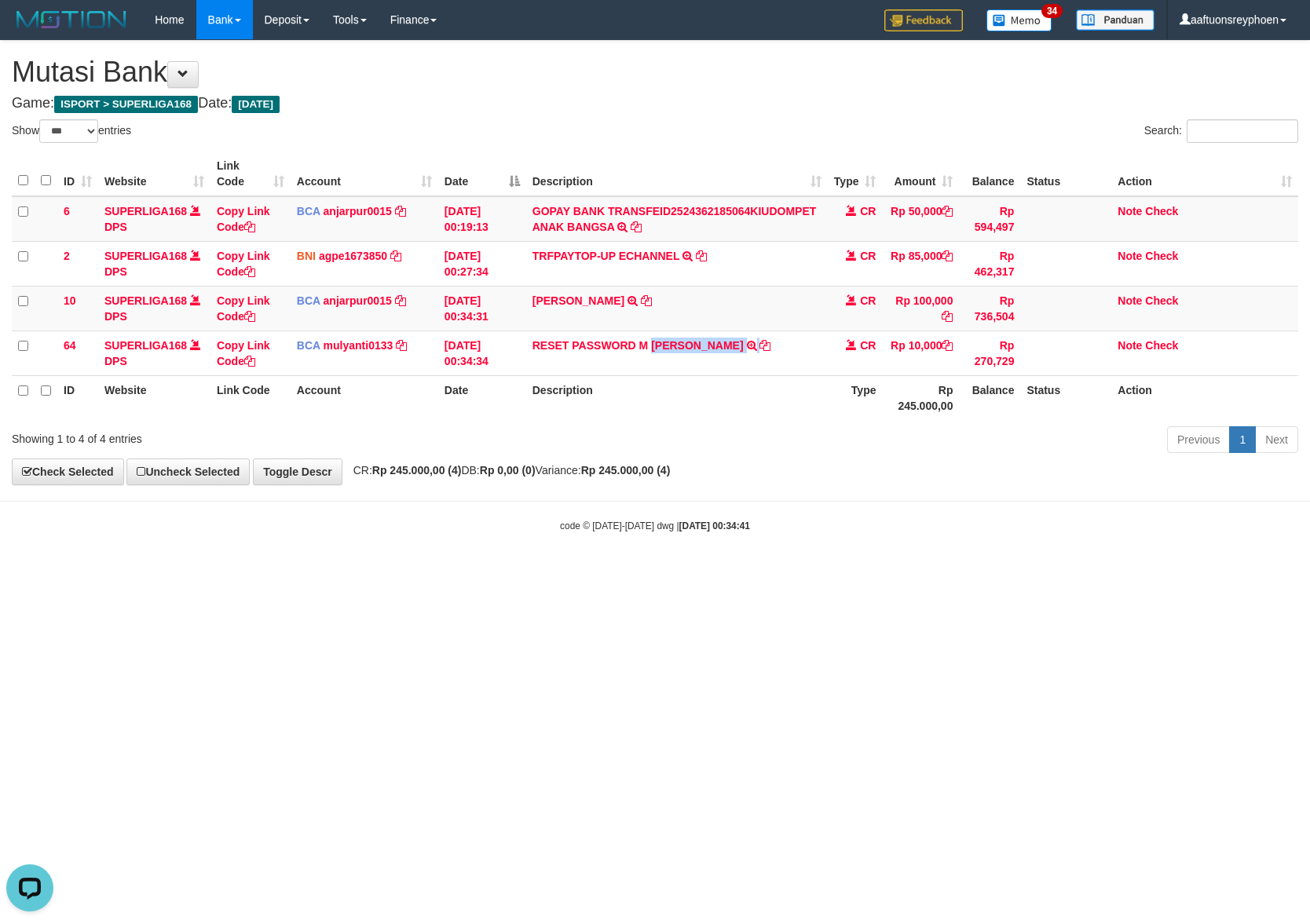
copy td "NIZAR HAFIDZ N"
drag, startPoint x: 783, startPoint y: 600, endPoint x: 1211, endPoint y: 576, distance: 428.7
click at [856, 572] on html "Toggle navigation Home Bank Account List Load By Website Group [ISPORT] SUPERLI…" at bounding box center [655, 286] width 1310 height 572
drag, startPoint x: 867, startPoint y: 604, endPoint x: 1308, endPoint y: 569, distance: 442.4
click at [972, 572] on html "Toggle navigation Home Bank Account List Load By Website Group [ISPORT] SUPERLI…" at bounding box center [655, 286] width 1310 height 572
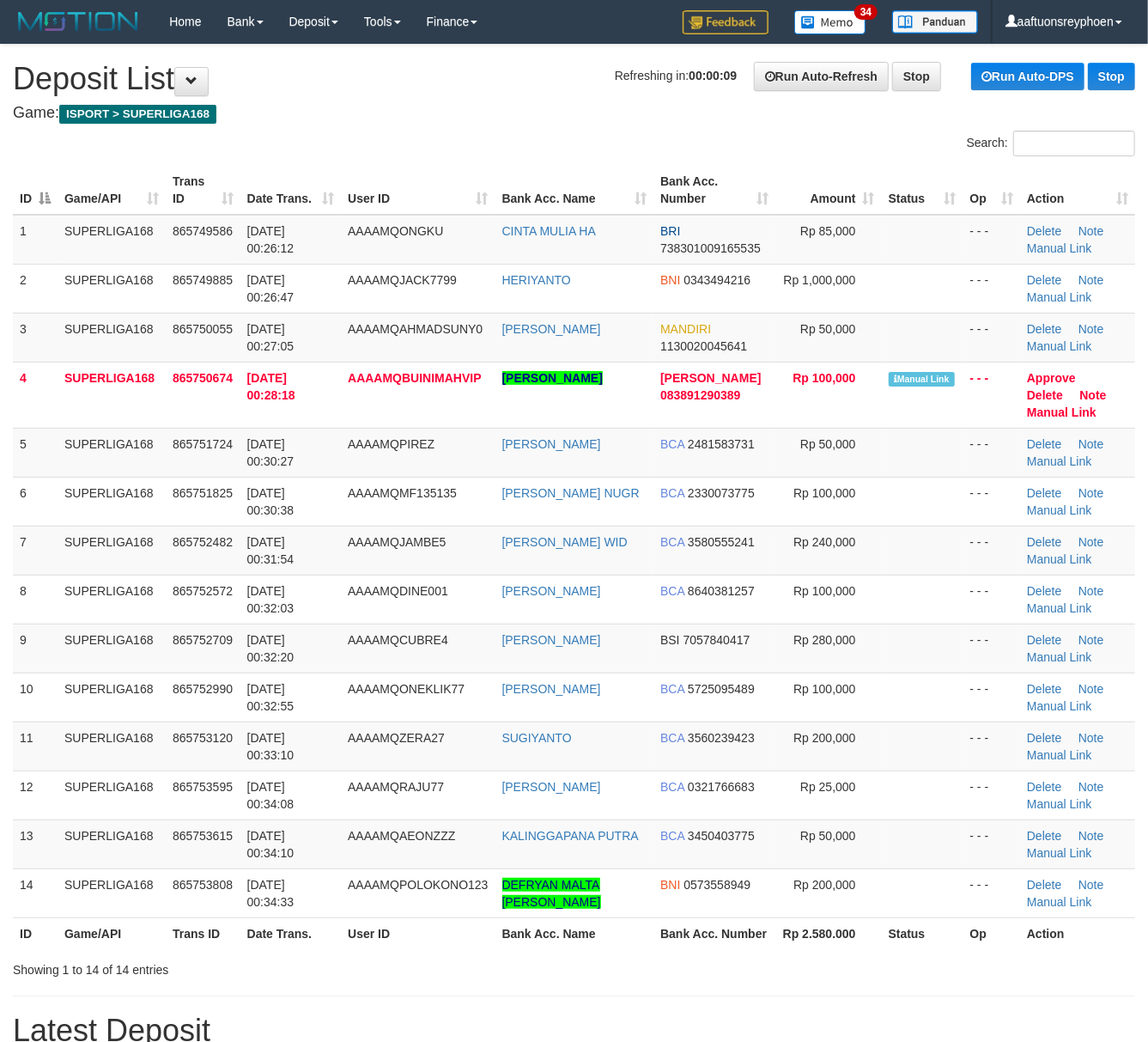
drag, startPoint x: 180, startPoint y: 563, endPoint x: 0, endPoint y: 578, distance: 180.6
click at [163, 563] on tr "7 SUPERLIGA168 865752482 01/09/2025 00:31:54 AAAAMQJAMBE5 CHRISTINA ESTY WID BC…" at bounding box center [574, 550] width 1123 height 49
click at [204, 531] on td "865752482" at bounding box center [203, 550] width 74 height 49
click at [286, 530] on td "01/09/2025 00:31:54" at bounding box center [291, 550] width 101 height 49
drag, startPoint x: 286, startPoint y: 530, endPoint x: 1, endPoint y: 581, distance: 289.5
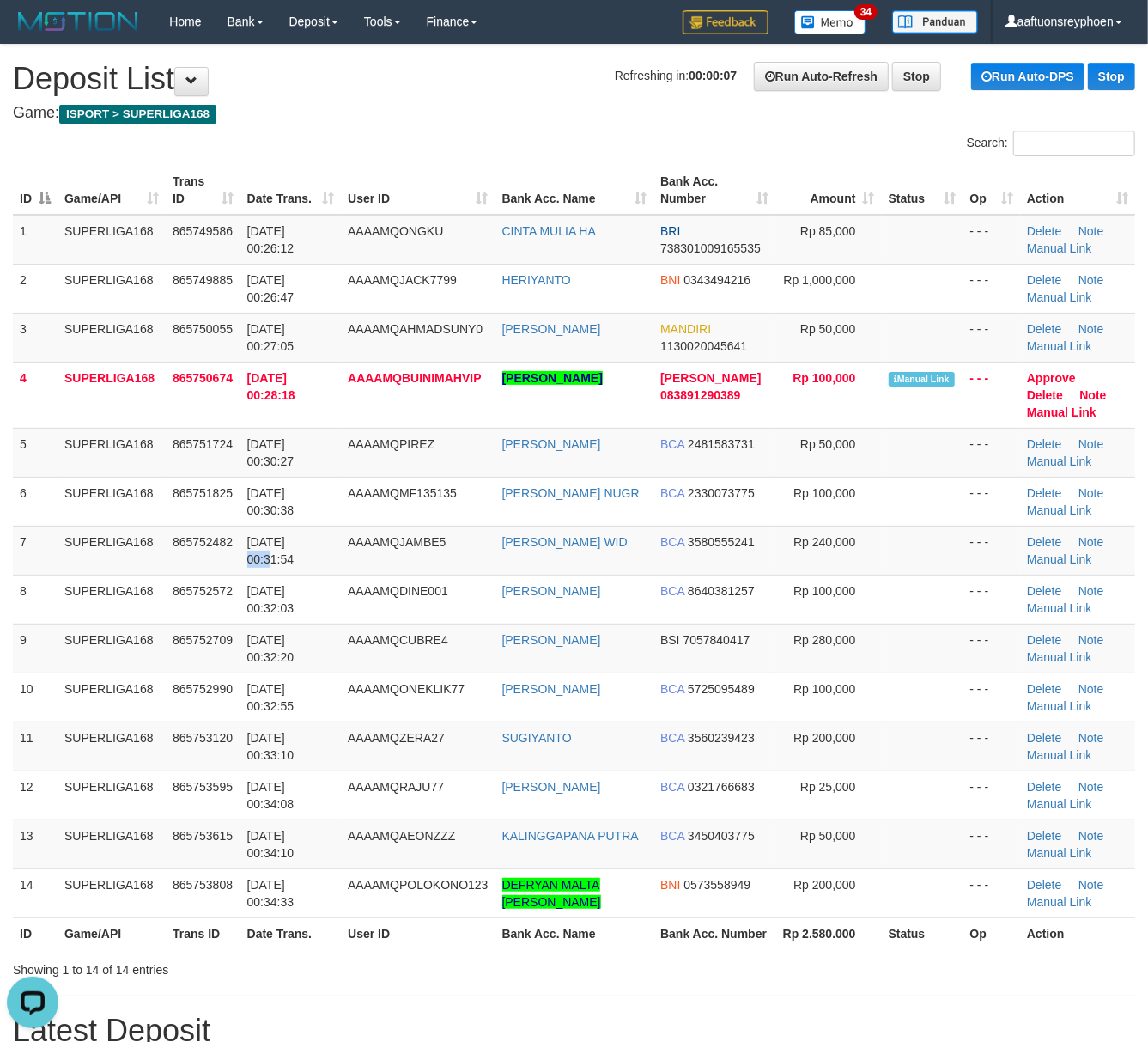
click at [279, 530] on td "01/09/2025 00:31:54" at bounding box center [291, 550] width 101 height 49
click at [86, 539] on td "SUPERLIGA168" at bounding box center [111, 550] width 109 height 49
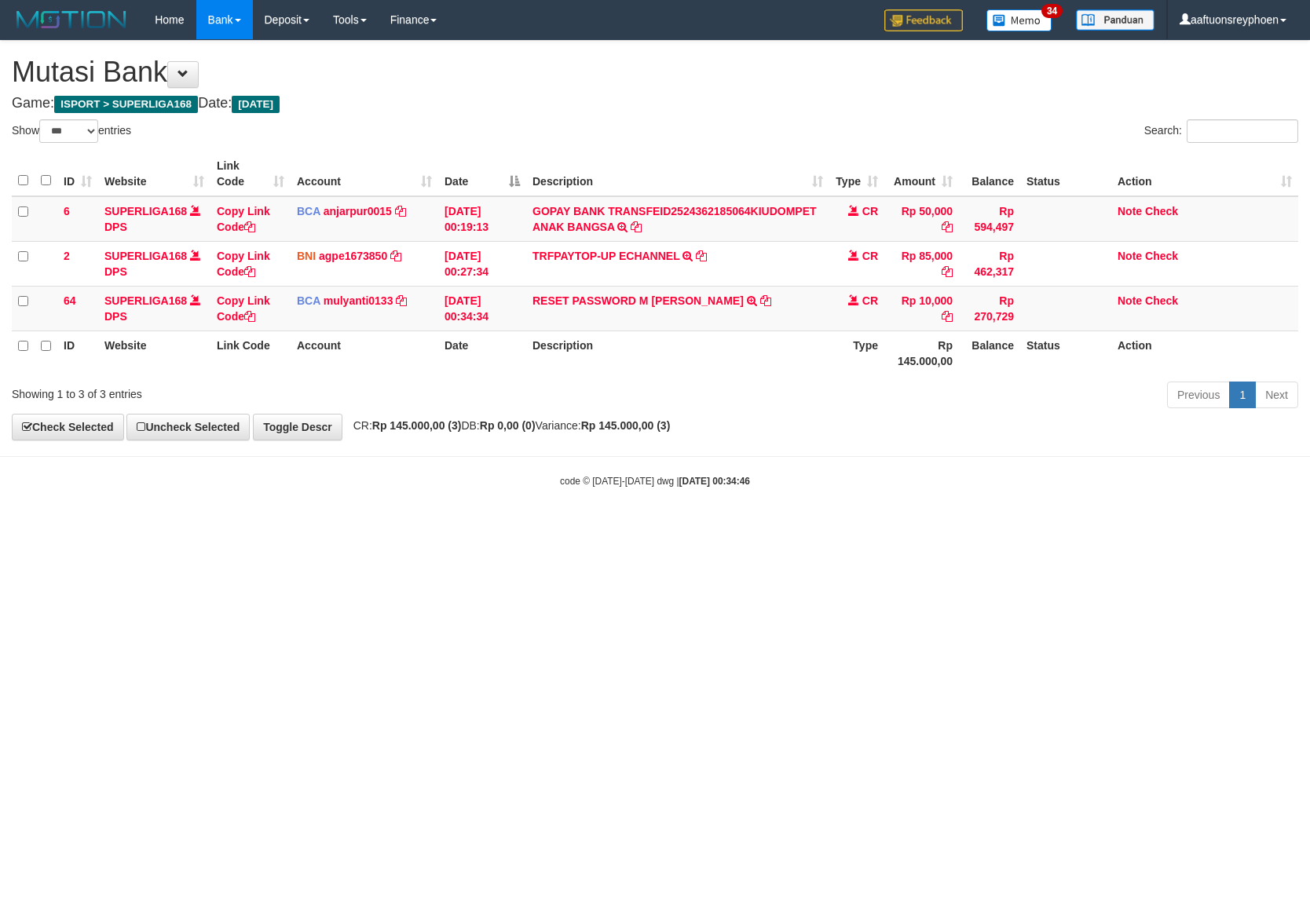
select select "***"
drag, startPoint x: 1045, startPoint y: 592, endPoint x: 1303, endPoint y: 564, distance: 259.5
click at [1175, 527] on html "Toggle navigation Home Bank Account List Load By Website Group [ISPORT] SUPERLI…" at bounding box center [655, 263] width 1310 height 527
drag, startPoint x: 840, startPoint y: 592, endPoint x: 1305, endPoint y: 547, distance: 467.2
click at [965, 527] on html "Toggle navigation Home Bank Account List Load By Website Group [ISPORT] SUPERLI…" at bounding box center [655, 263] width 1310 height 527
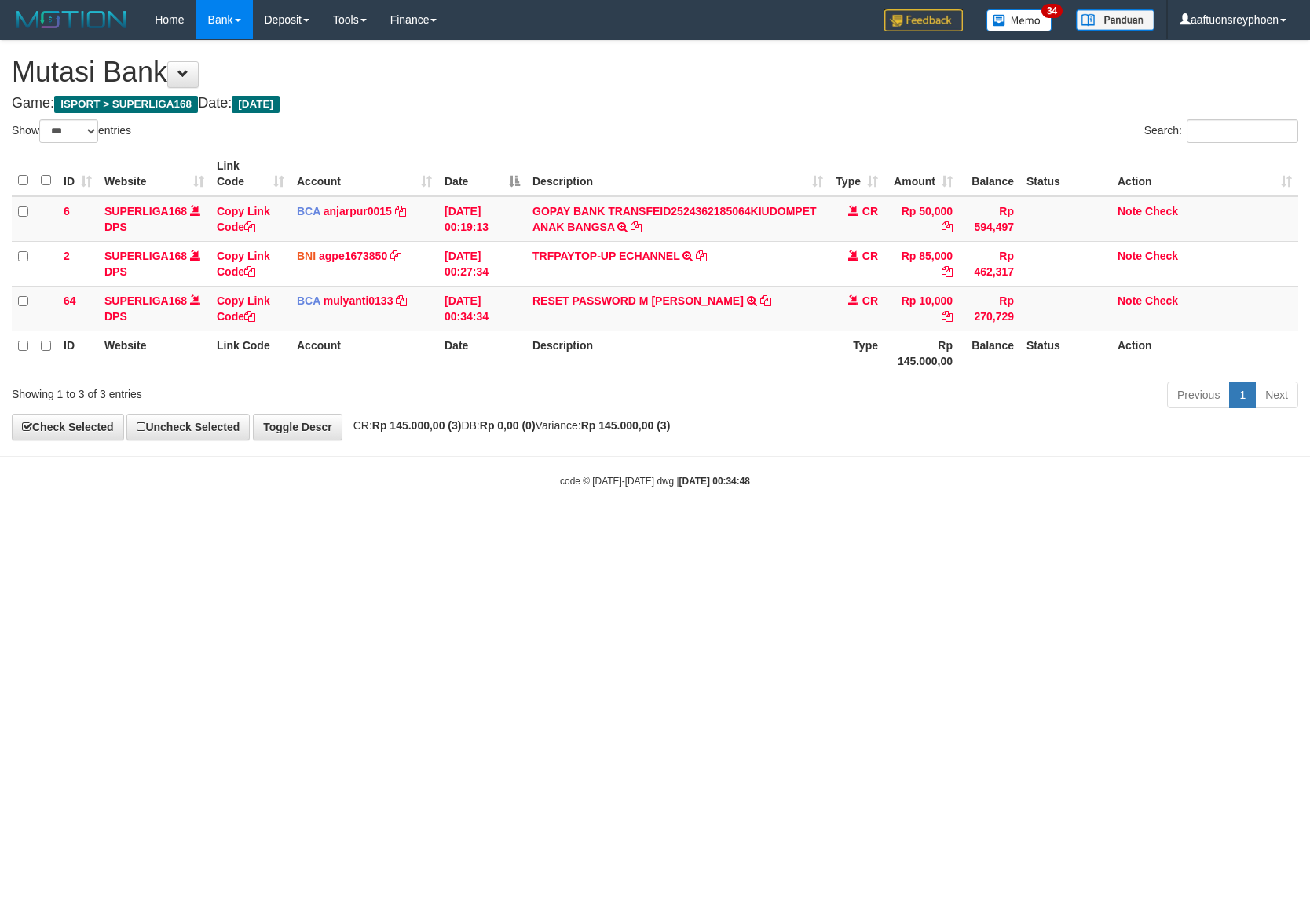
select select "***"
drag, startPoint x: 790, startPoint y: 305, endPoint x: 682, endPoint y: 311, distance: 108.2
click at [682, 311] on td "RESET PASSWORD M [PERSON_NAME] HAFIDZ N TRSF E-BANKING CR 0109/FTSCY/WS95031 10…" at bounding box center [678, 308] width 304 height 45
click at [692, 312] on td "RESET PASSWORD M [PERSON_NAME] HAFIDZ N TRSF E-BANKING CR 0109/FTSCY/WS95031 10…" at bounding box center [678, 308] width 304 height 45
drag, startPoint x: 910, startPoint y: 567, endPoint x: 1257, endPoint y: 542, distance: 347.9
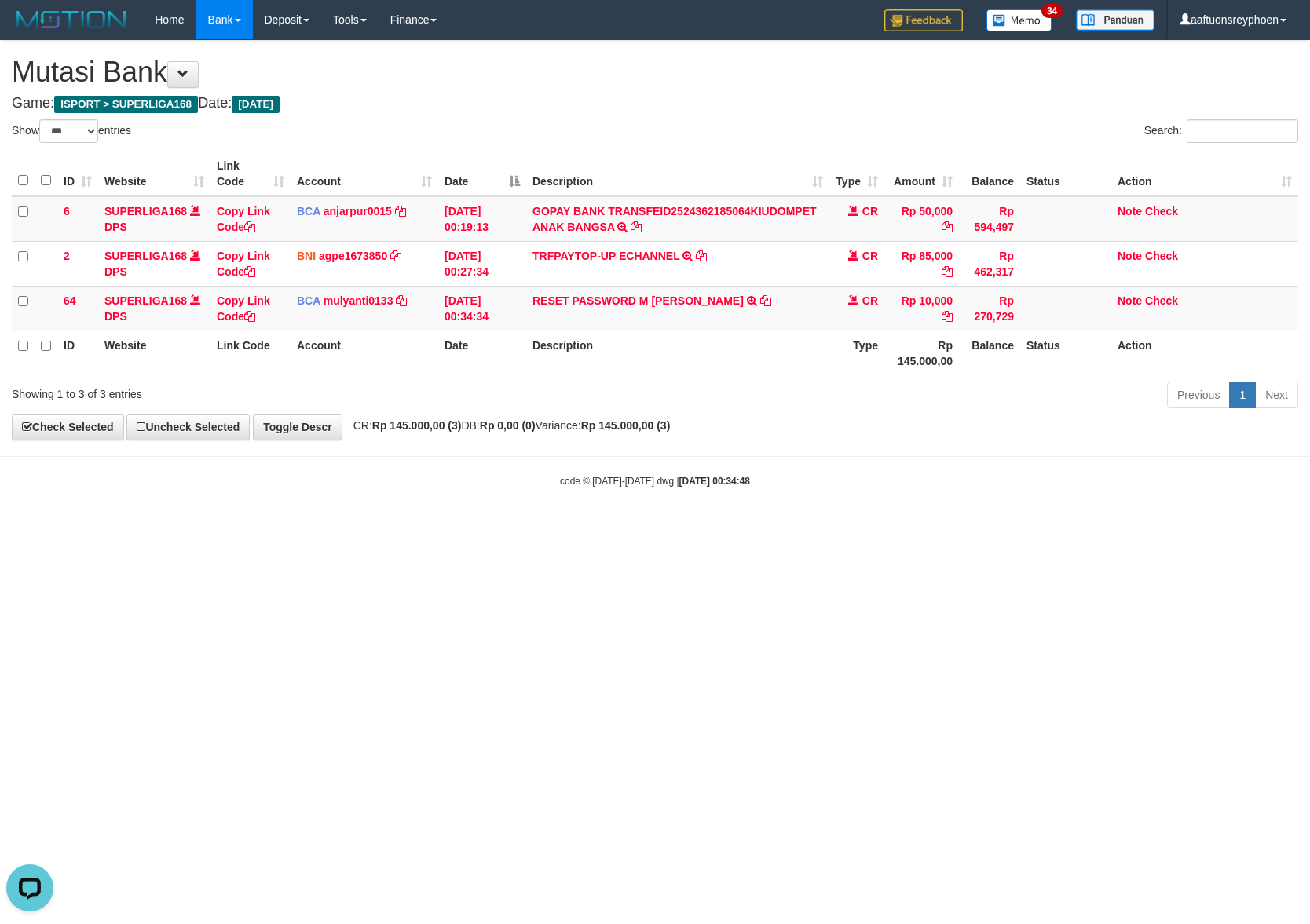
click at [943, 527] on html "Toggle navigation Home Bank Account List Load By Website Group [ISPORT] SUPERLI…" at bounding box center [655, 263] width 1310 height 527
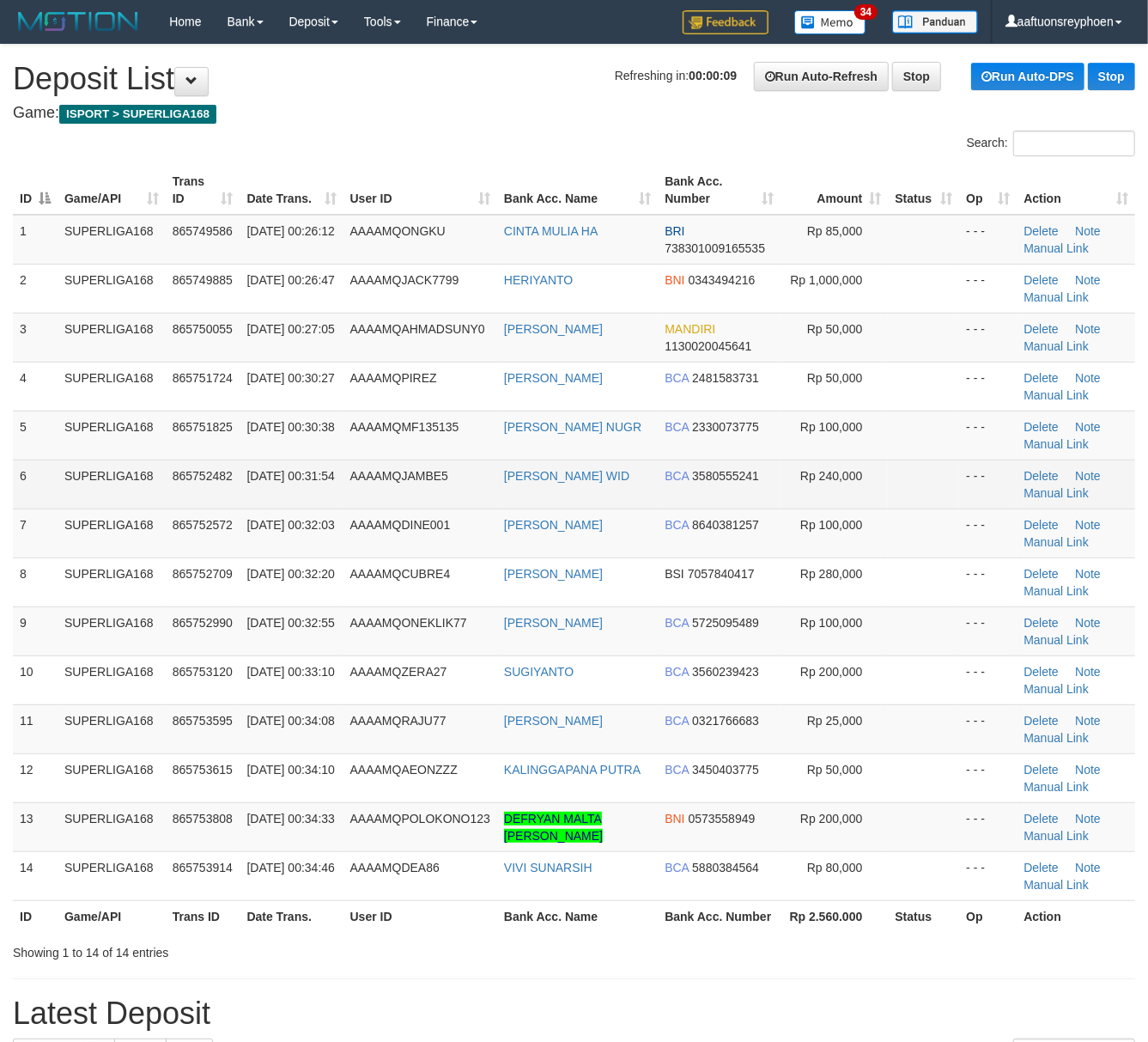
click at [414, 467] on td "AAAAMQJAMBE5" at bounding box center [420, 483] width 153 height 49
click at [246, 462] on td "01/09/2025 00:31:54" at bounding box center [291, 483] width 103 height 49
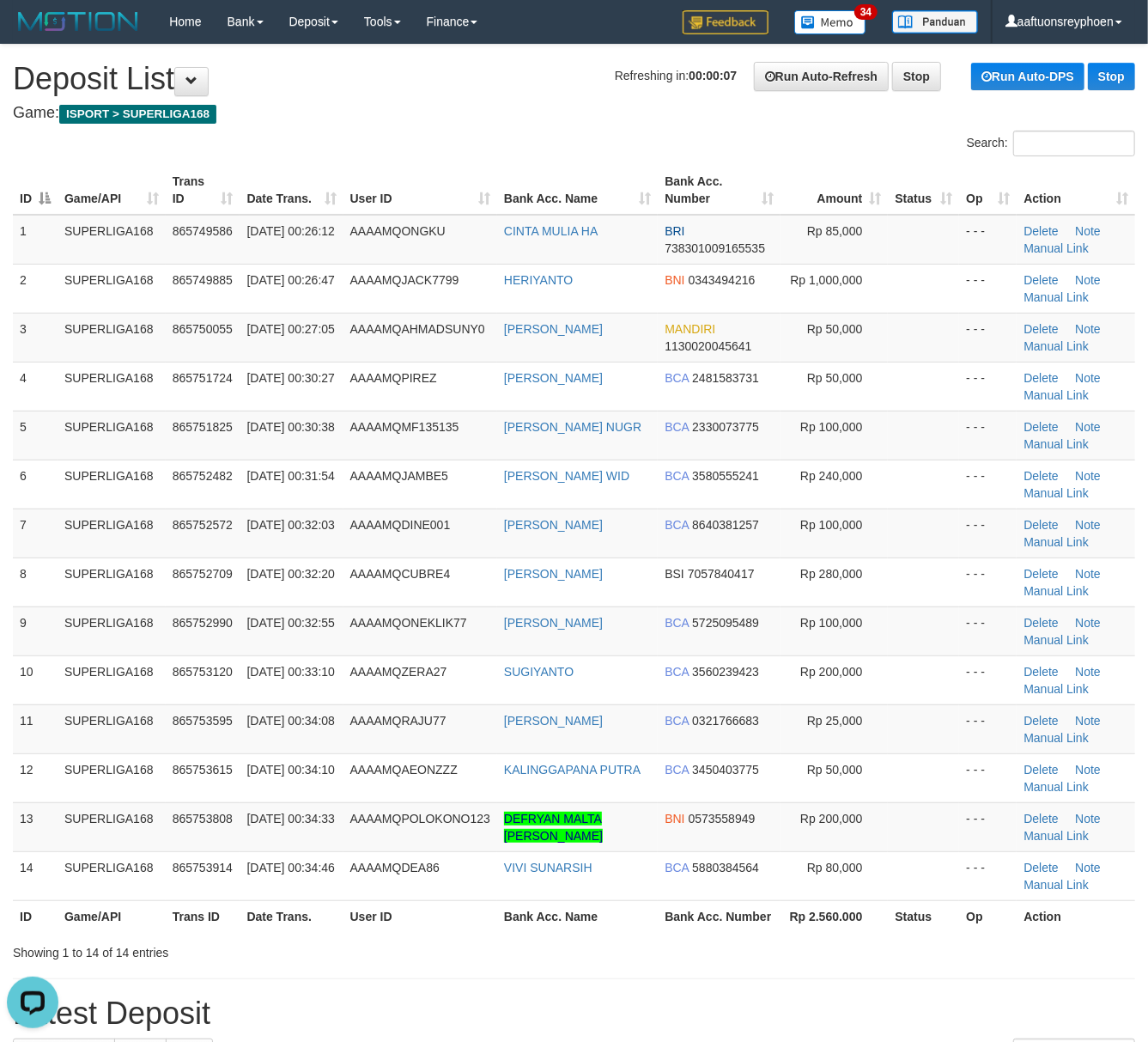
drag, startPoint x: 75, startPoint y: 501, endPoint x: 5, endPoint y: 505, distance: 70.1
click at [76, 499] on td "SUPERLIGA168" at bounding box center [111, 483] width 109 height 49
drag, startPoint x: 129, startPoint y: 499, endPoint x: 2, endPoint y: 513, distance: 127.8
click at [120, 499] on td "SUPERLIGA168" at bounding box center [111, 483] width 109 height 49
drag, startPoint x: 279, startPoint y: 514, endPoint x: 180, endPoint y: 523, distance: 99.4
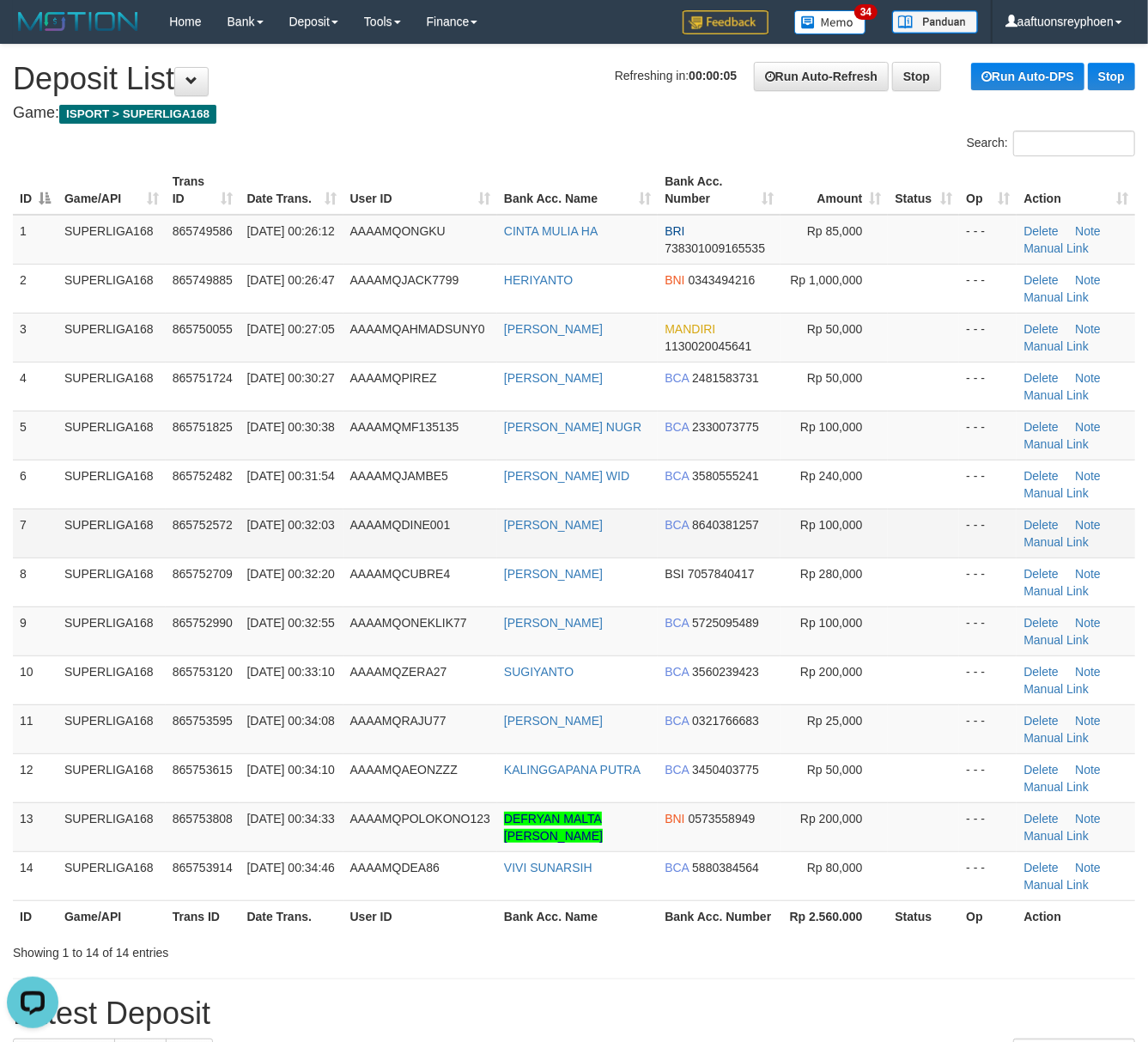
click at [280, 513] on td "[DATE] 00:32:03" at bounding box center [291, 533] width 103 height 49
click at [8, 539] on div "ID Game/API Trans ID Date Trans. User ID Bank Acc. Name Bank Acc. Number Amount…" at bounding box center [574, 549] width 1148 height 777
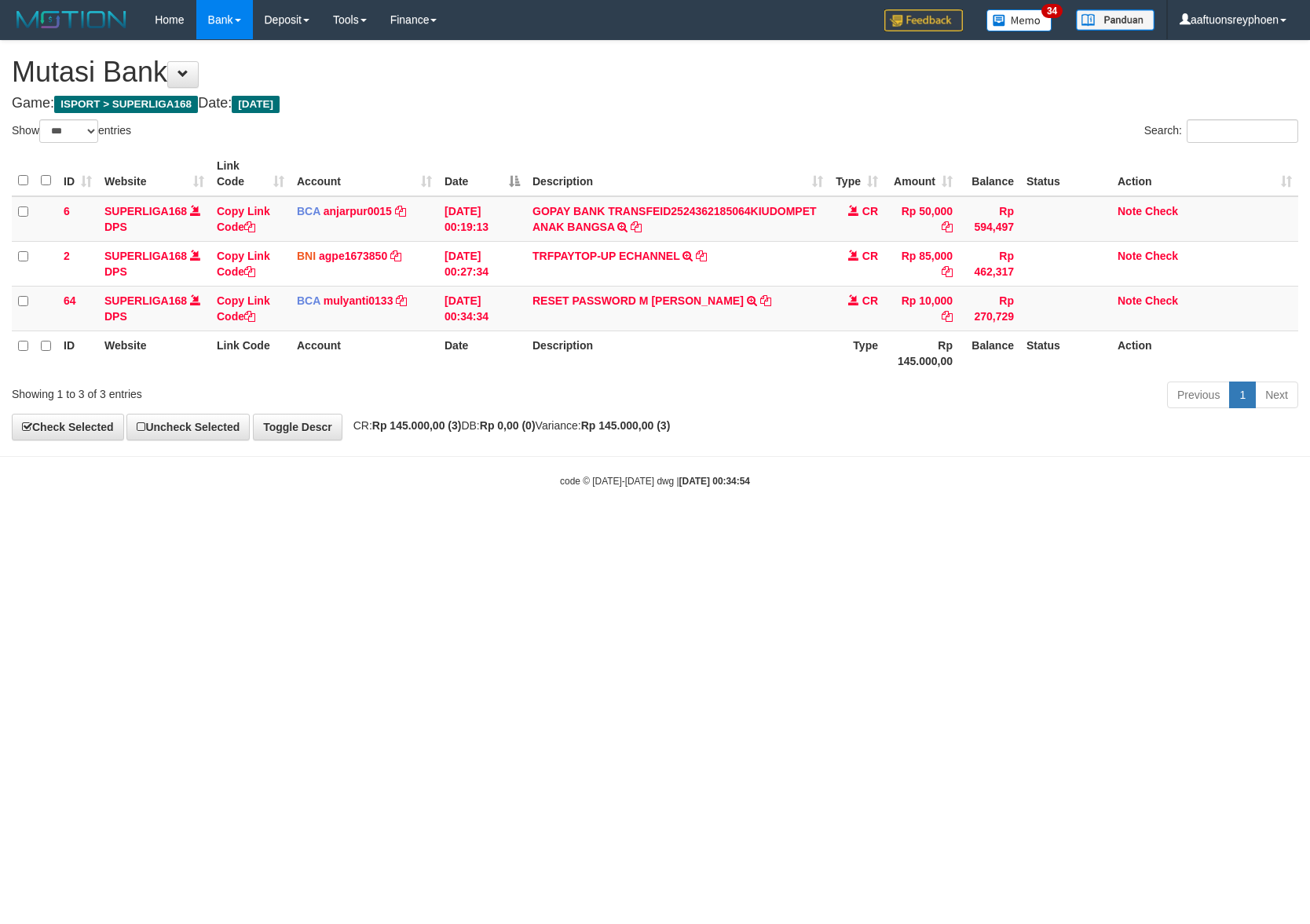
select select "***"
click at [993, 527] on html "Toggle navigation Home Bank Account List Load By Website Group [ISPORT] SUPERLI…" at bounding box center [655, 263] width 1310 height 527
select select "***"
drag, startPoint x: 732, startPoint y: 563, endPoint x: 1307, endPoint y: 530, distance: 575.9
click at [842, 527] on html "Toggle navigation Home Bank Account List Load By Website Group [ISPORT] SUPERLI…" at bounding box center [655, 263] width 1310 height 527
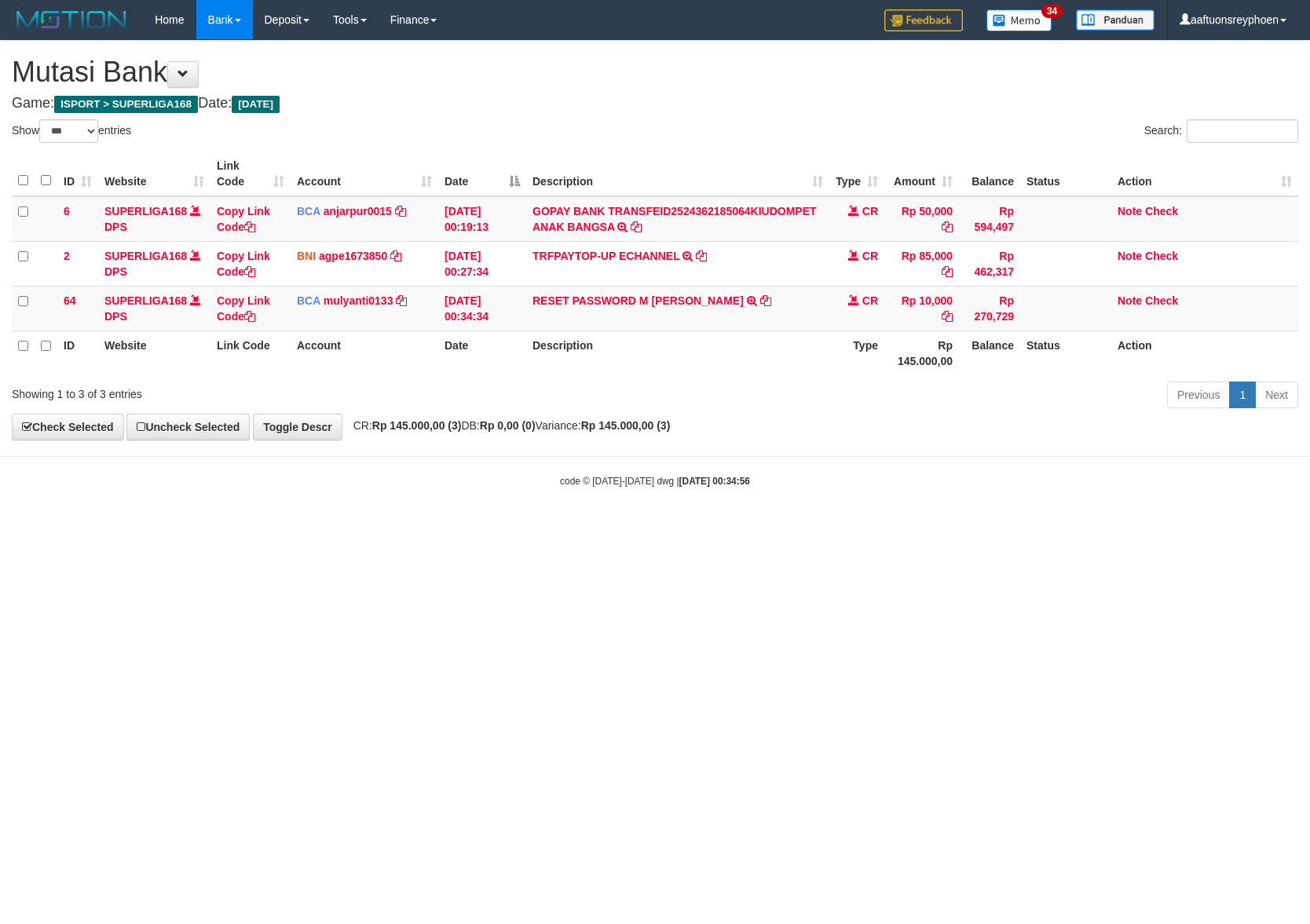
select select "***"
drag, startPoint x: 384, startPoint y: 708, endPoint x: 404, endPoint y: 717, distance: 21.9
click at [384, 527] on html "Toggle navigation Home Bank Account List Load By Website Group [ISPORT] SUPERLI…" at bounding box center [655, 263] width 1310 height 527
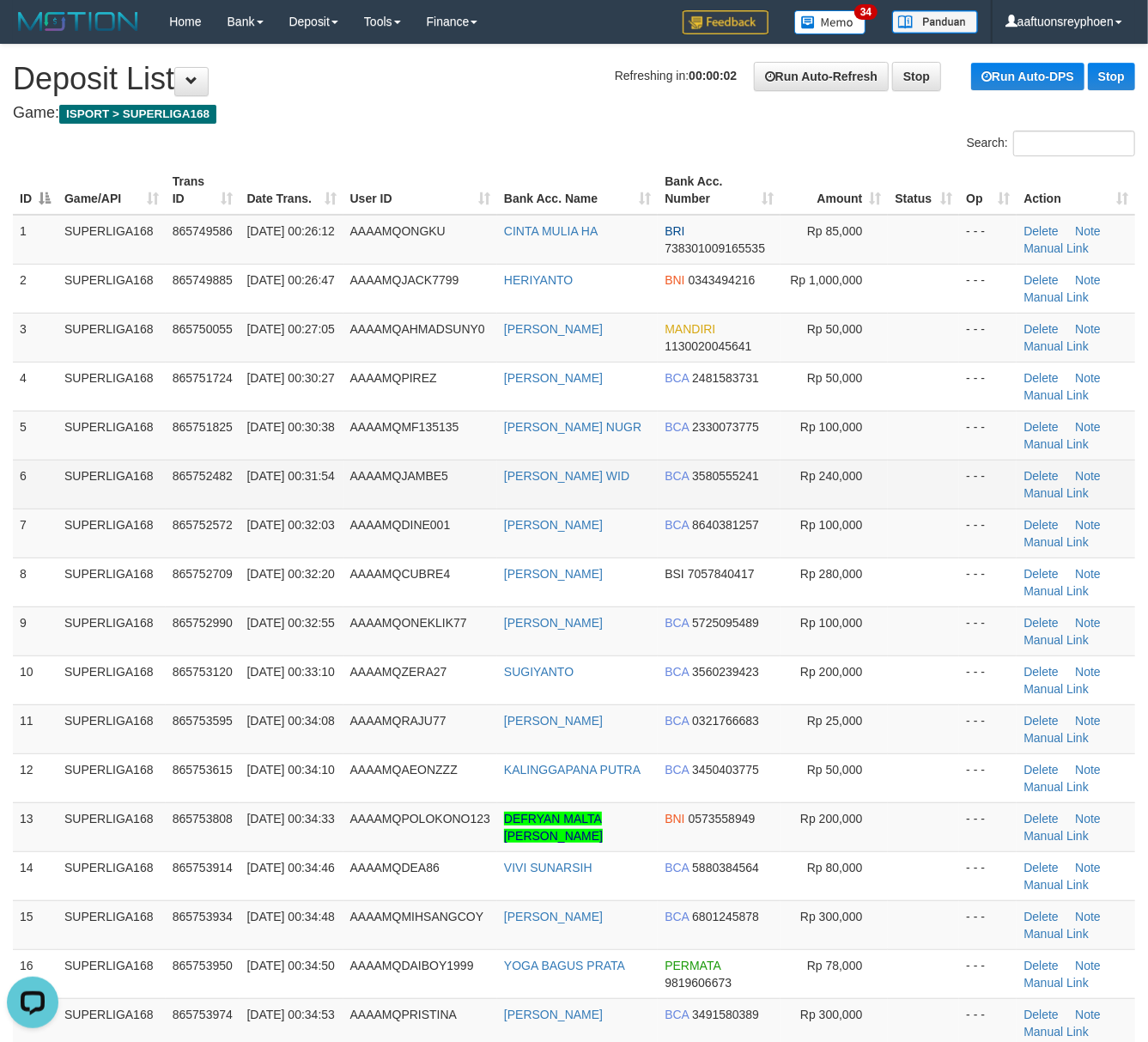
click at [225, 502] on td "865752482" at bounding box center [203, 483] width 74 height 49
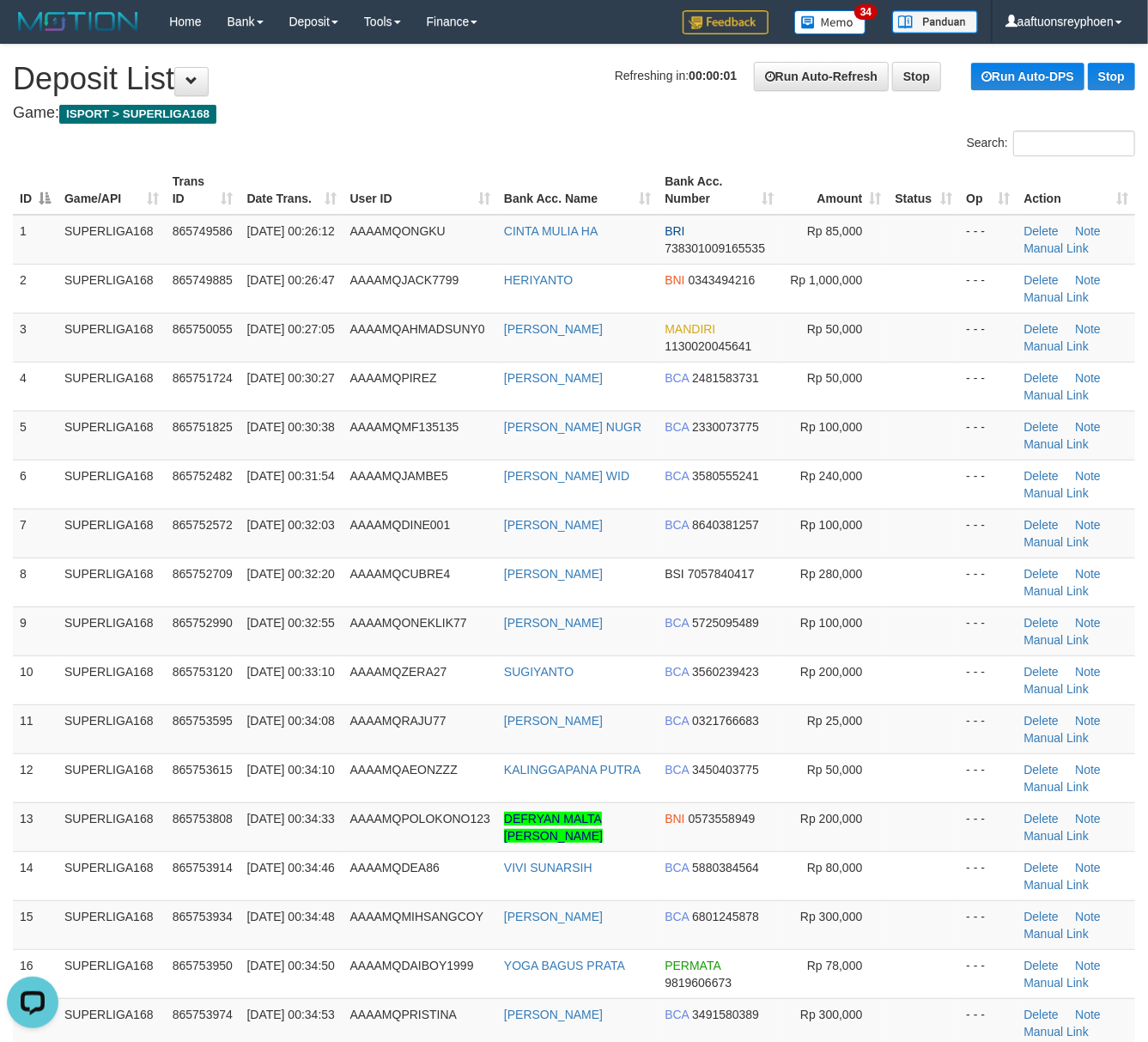
drag, startPoint x: 91, startPoint y: 503, endPoint x: 4, endPoint y: 508, distance: 87.1
click at [48, 502] on tr "6 SUPERLIGA168 865752482 01/09/2025 00:31:54 AAAAMQJAMBE5 CHRISTINA ESTY WID BC…" at bounding box center [574, 483] width 1123 height 49
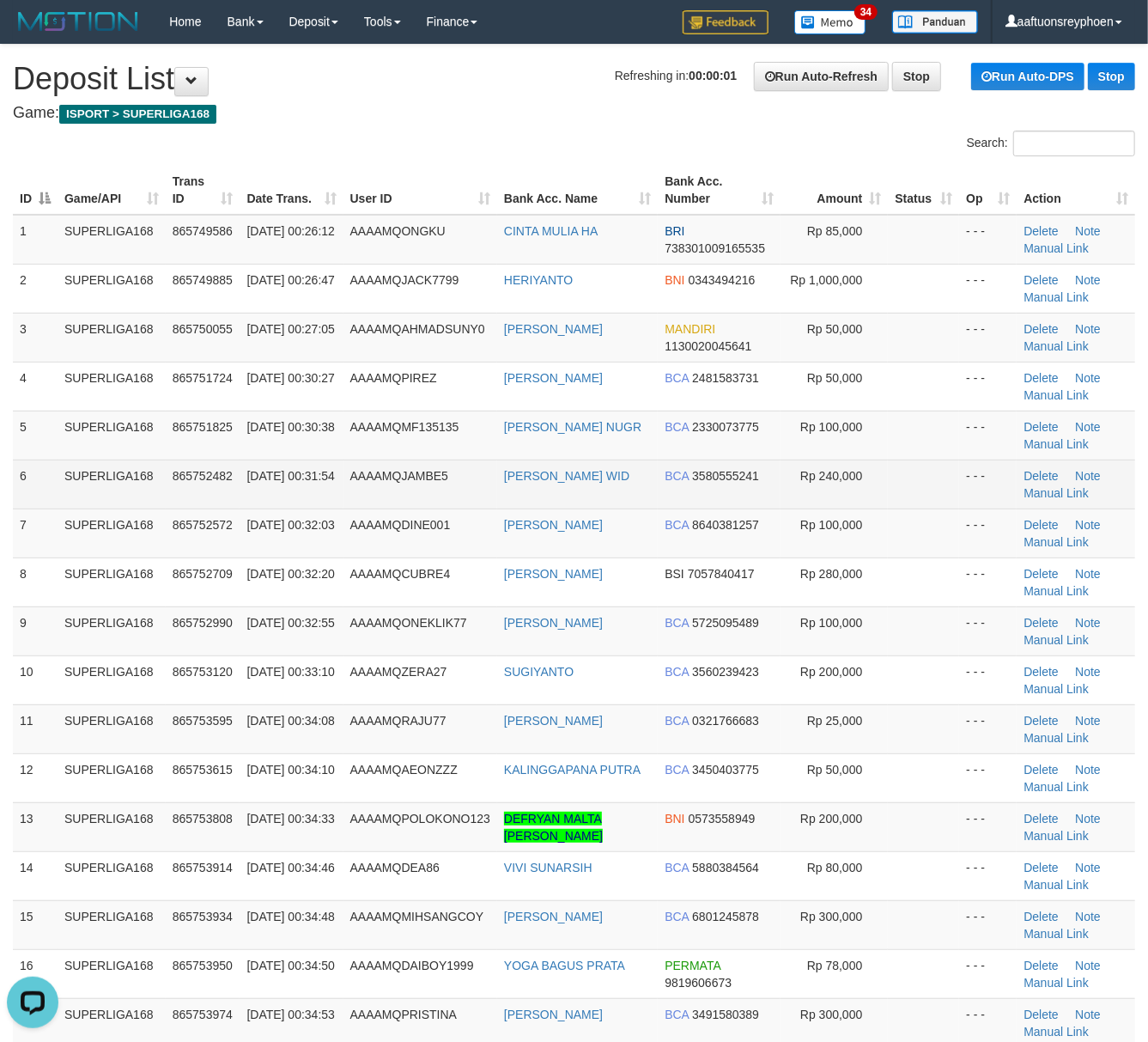
drag, startPoint x: 249, startPoint y: 493, endPoint x: 0, endPoint y: 516, distance: 250.1
click at [248, 482] on span "[DATE] 00:31:54" at bounding box center [291, 475] width 88 height 13
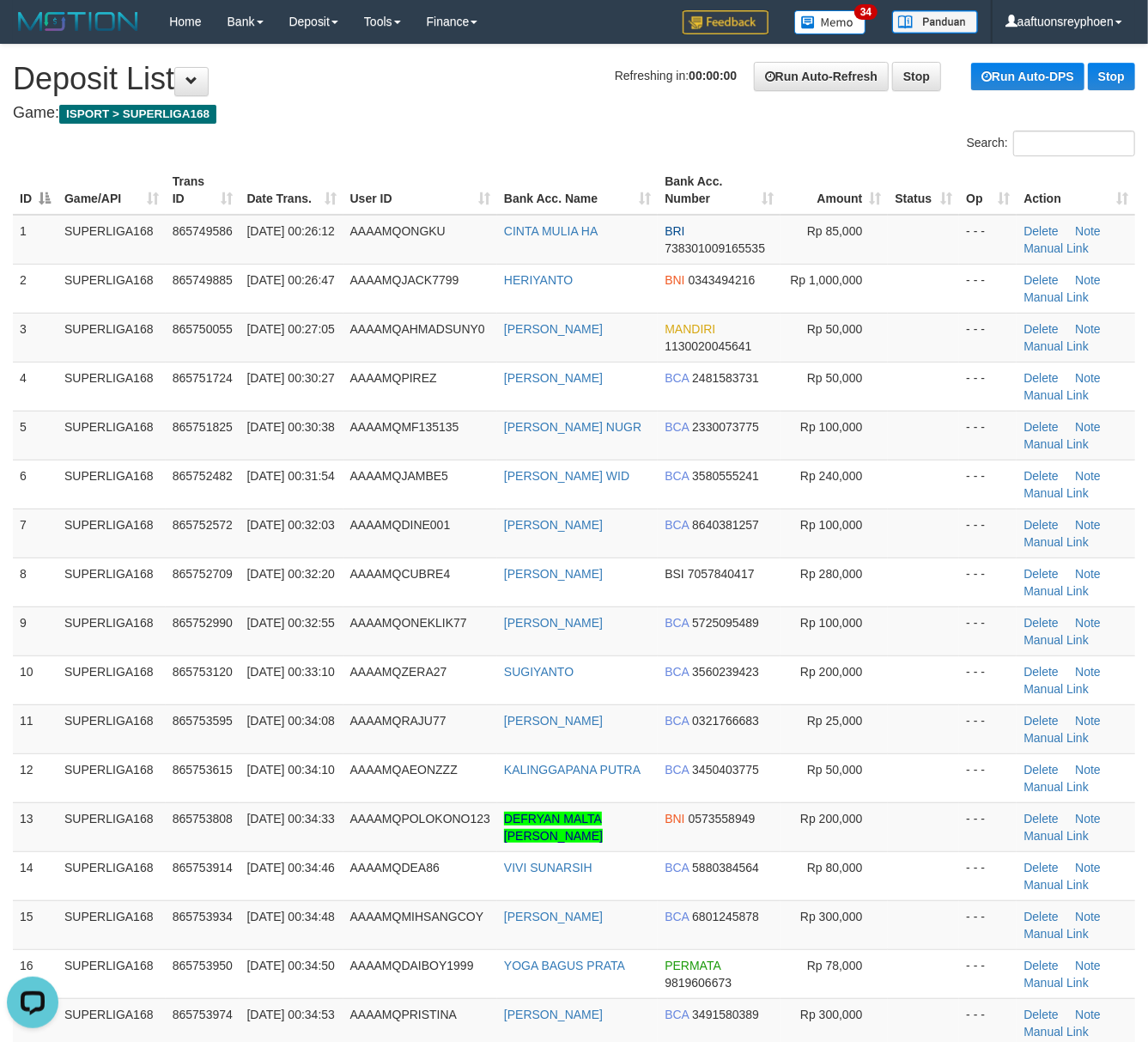
drag, startPoint x: 120, startPoint y: 523, endPoint x: 2, endPoint y: 534, distance: 118.5
click at [118, 523] on td "SUPERLIGA168" at bounding box center [111, 533] width 109 height 49
drag, startPoint x: 90, startPoint y: 530, endPoint x: 0, endPoint y: 529, distance: 90.0
click at [86, 529] on td "SUPERLIGA168" at bounding box center [111, 533] width 109 height 49
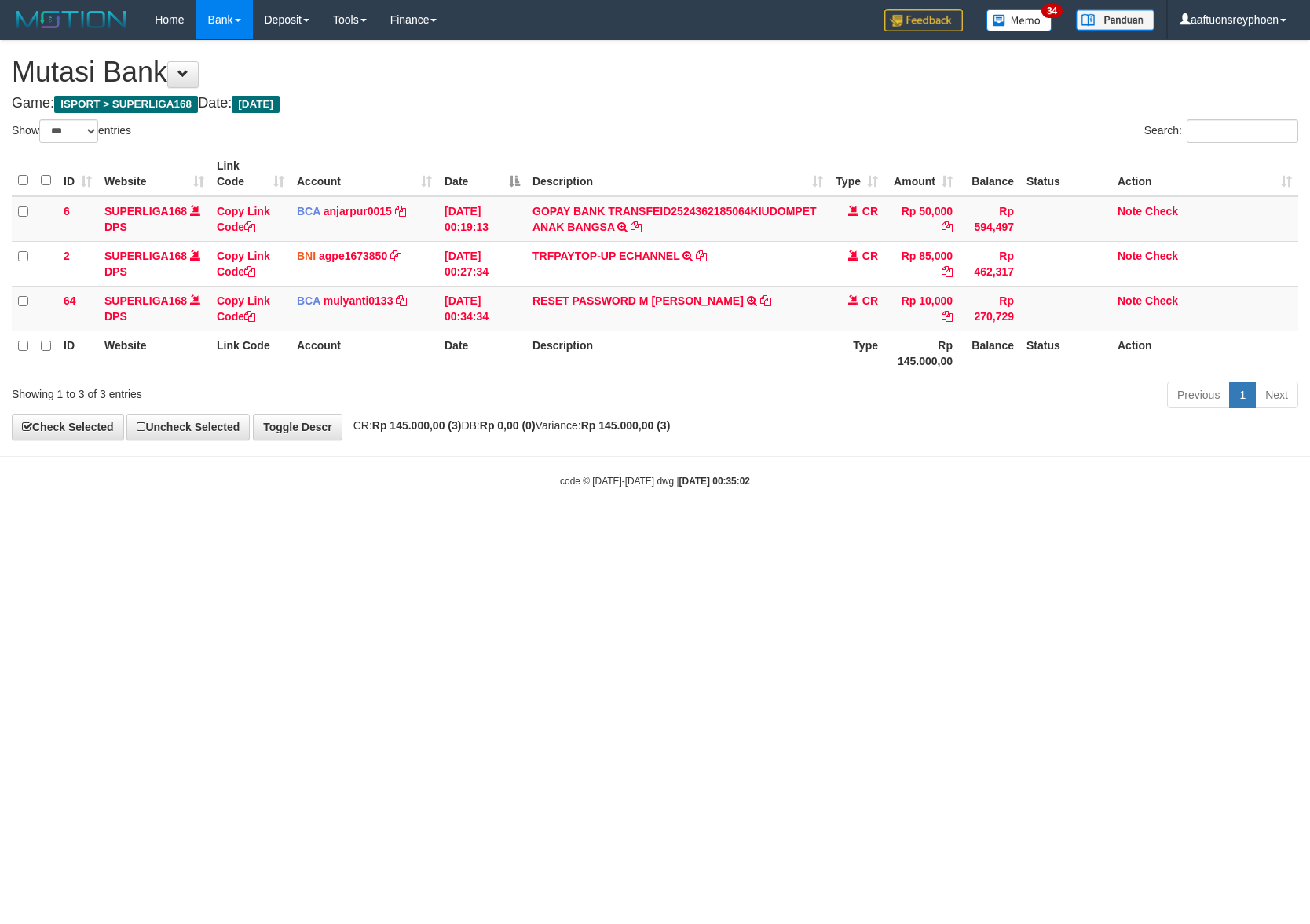
select select "***"
drag, startPoint x: 720, startPoint y: 604, endPoint x: 806, endPoint y: 620, distance: 87.5
click at [728, 527] on html "Toggle navigation Home Bank Account List Load By Website Group [ISPORT] SUPERLI…" at bounding box center [655, 263] width 1310 height 527
select select "***"
drag, startPoint x: 1116, startPoint y: 519, endPoint x: 1176, endPoint y: 515, distance: 60.1
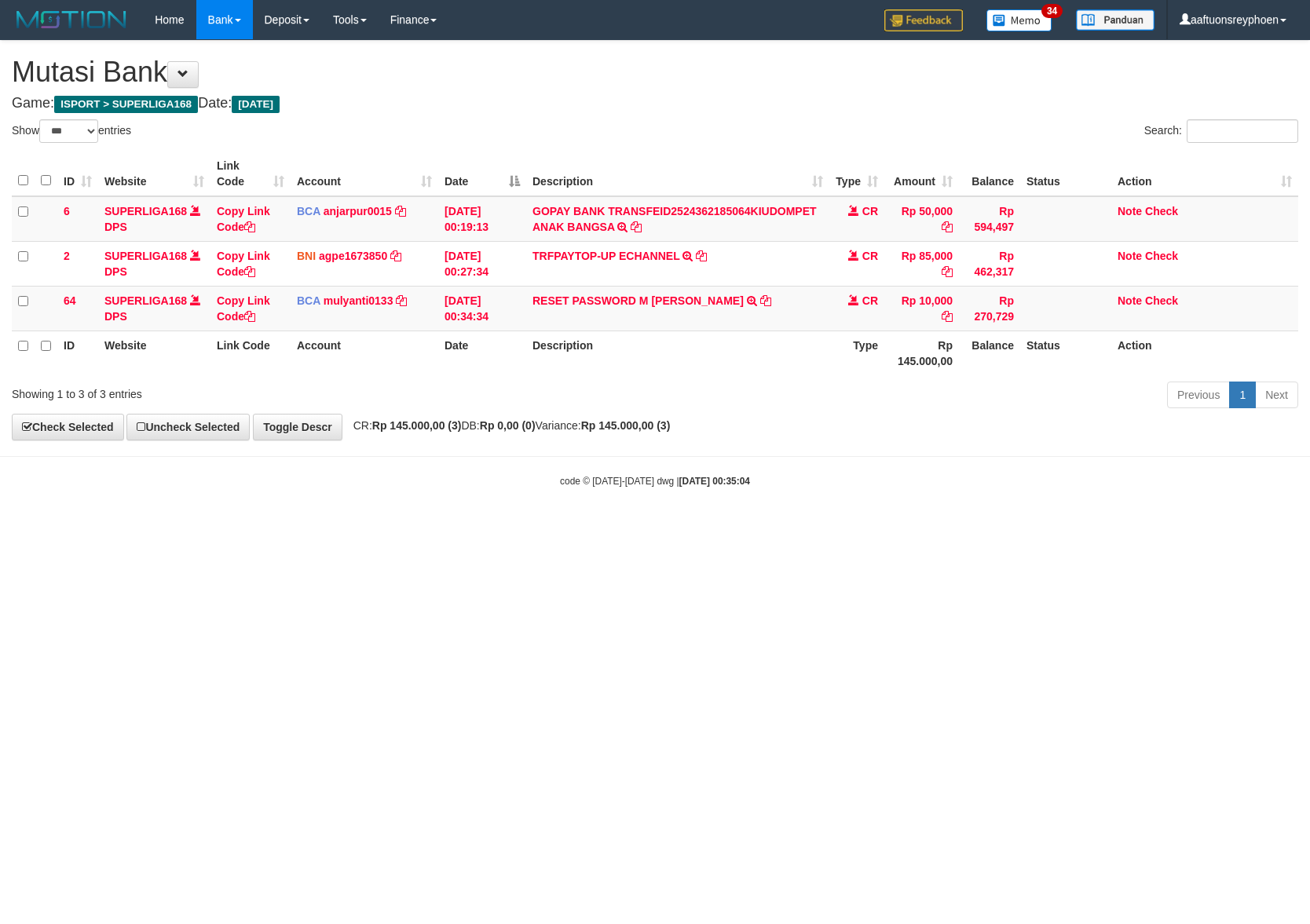
click at [1147, 519] on body "Toggle navigation Home Bank Account List Load By Website Group [ISPORT] SUPERLI…" at bounding box center [655, 263] width 1310 height 527
drag, startPoint x: 1116, startPoint y: 517, endPoint x: 1308, endPoint y: 516, distance: 192.0
click at [1160, 517] on body "Toggle navigation Home Bank Account List Load By Website Group [ISPORT] SUPERLI…" at bounding box center [655, 263] width 1310 height 527
select select "***"
drag, startPoint x: 1020, startPoint y: 520, endPoint x: 1308, endPoint y: 510, distance: 288.2
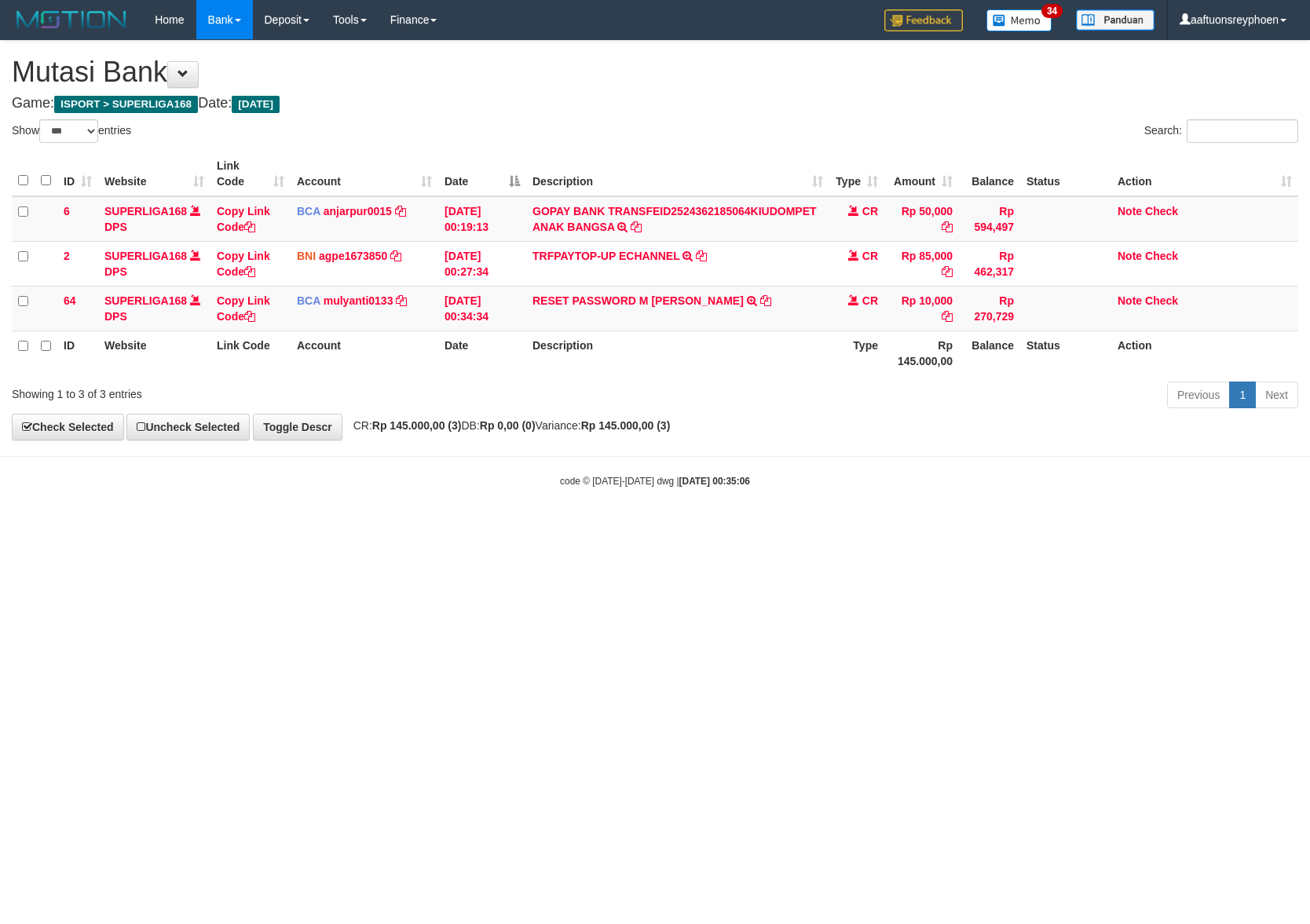
click at [1150, 518] on body "Toggle navigation Home Bank Account List Load By Website Group [ISPORT] SUPERLI…" at bounding box center [655, 263] width 1310 height 527
select select "***"
click at [902, 527] on html "Toggle navigation Home Bank Account List Load By Website Group [ISPORT] SUPERLI…" at bounding box center [655, 263] width 1310 height 527
click at [901, 527] on html "Toggle navigation Home Bank Account List Load By Website Group [ISPORT] SUPERLI…" at bounding box center [655, 263] width 1310 height 527
drag, startPoint x: 901, startPoint y: 551, endPoint x: 1303, endPoint y: 526, distance: 402.8
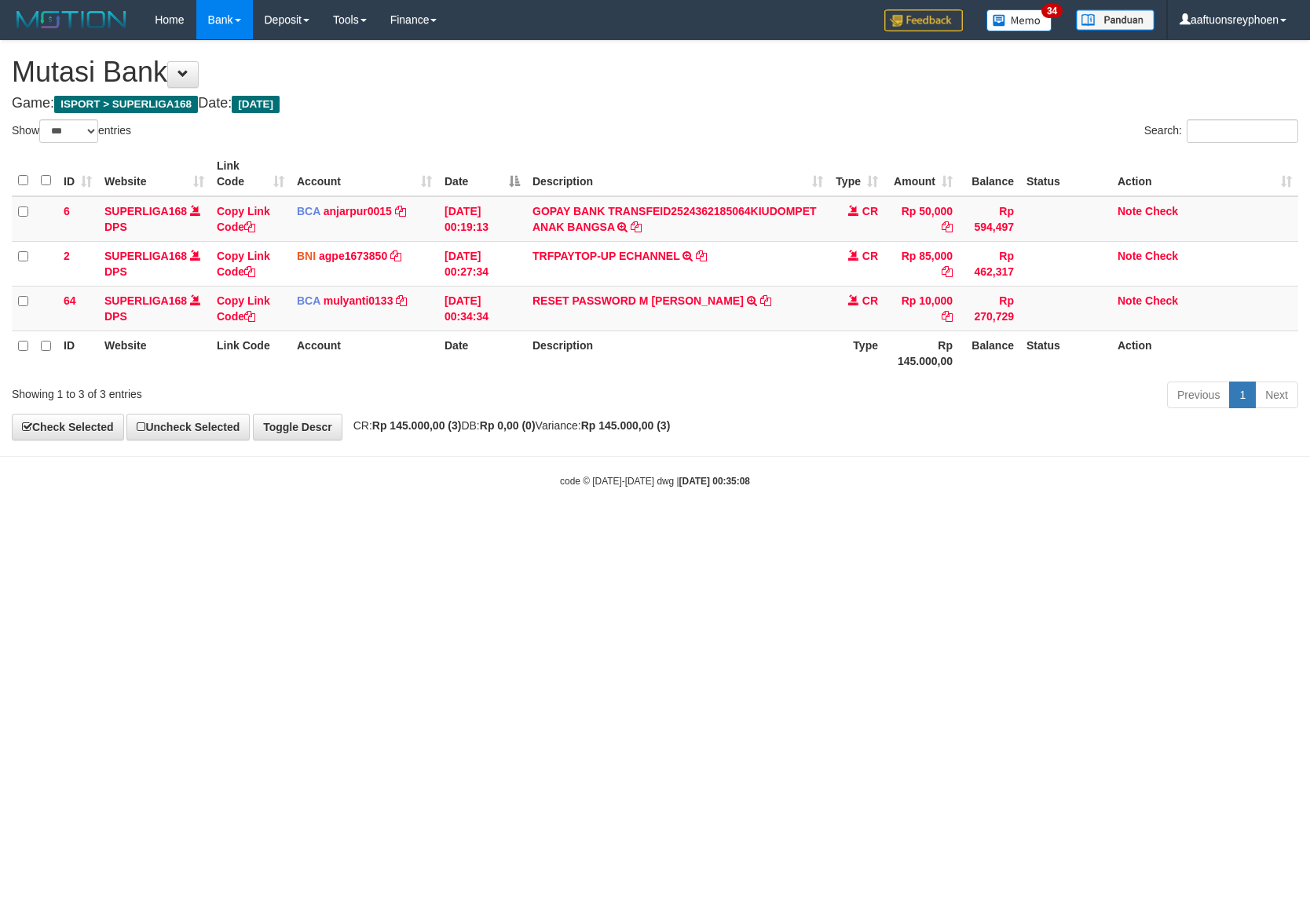
click at [985, 527] on html "Toggle navigation Home Bank Account List Load By Website Group [ISPORT] SUPERLI…" at bounding box center [655, 263] width 1310 height 527
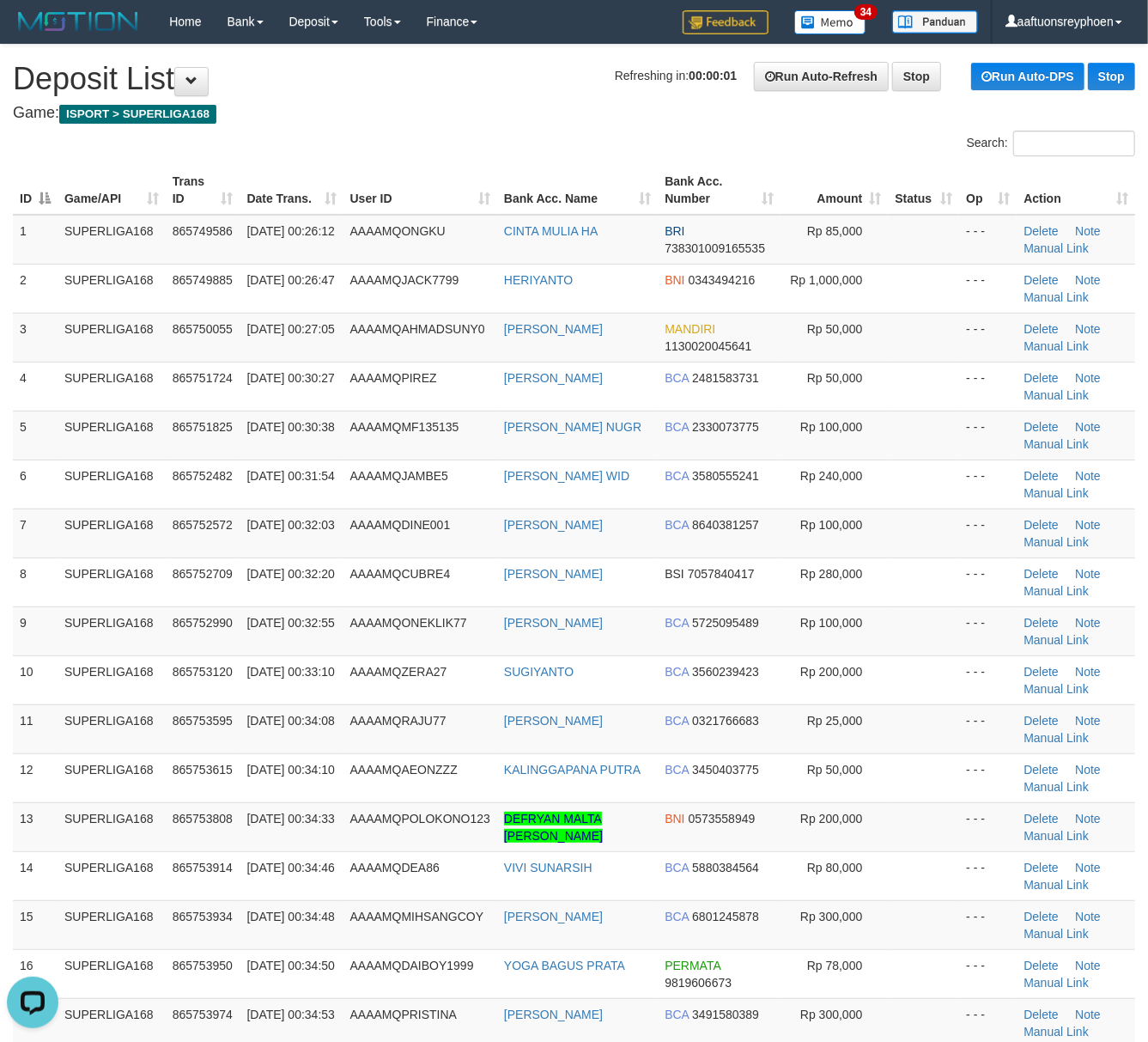
drag, startPoint x: 107, startPoint y: 490, endPoint x: 4, endPoint y: 492, distance: 103.0
click at [58, 490] on td "SUPERLIGA168" at bounding box center [111, 483] width 109 height 49
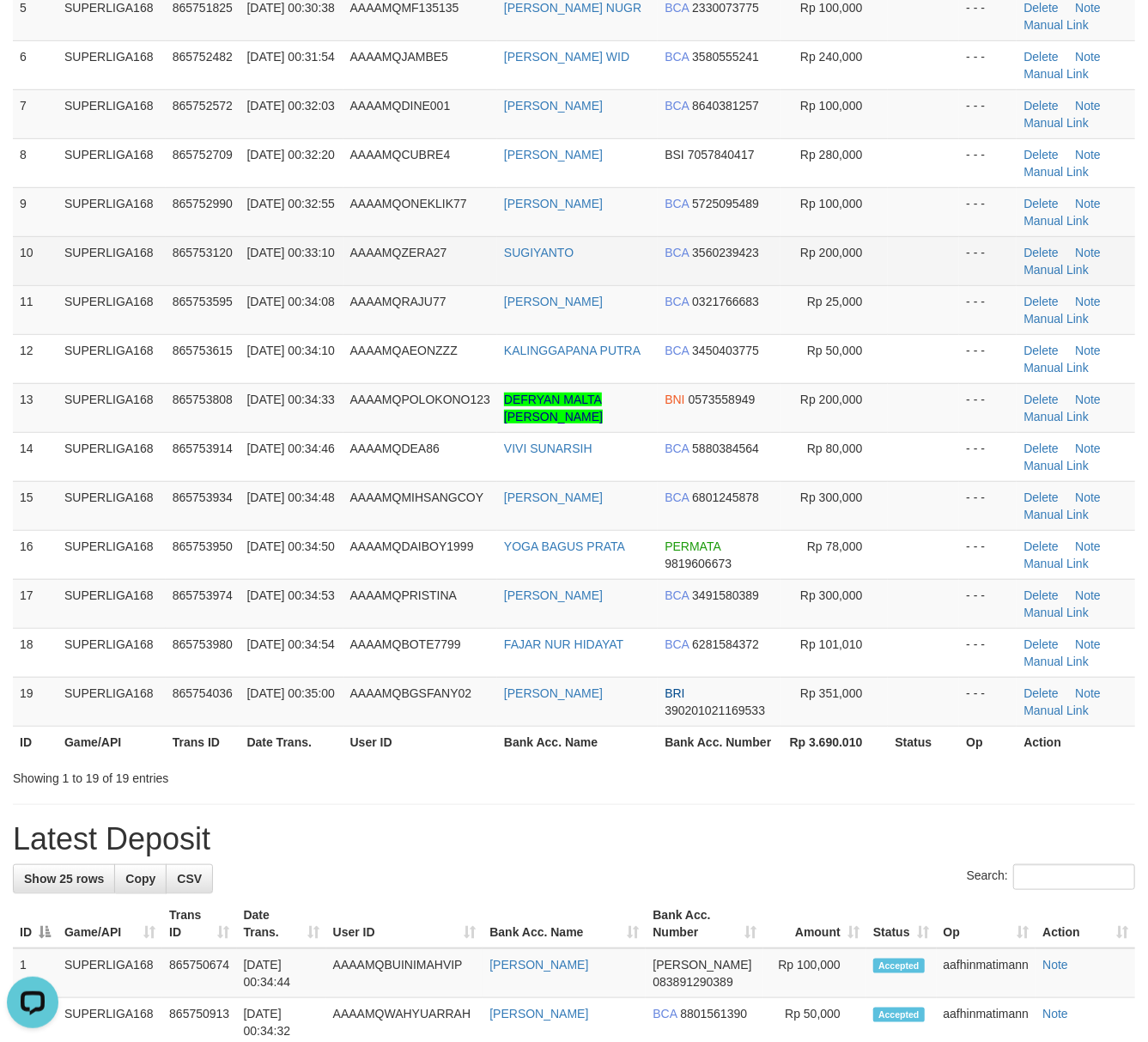
scroll to position [420, 0]
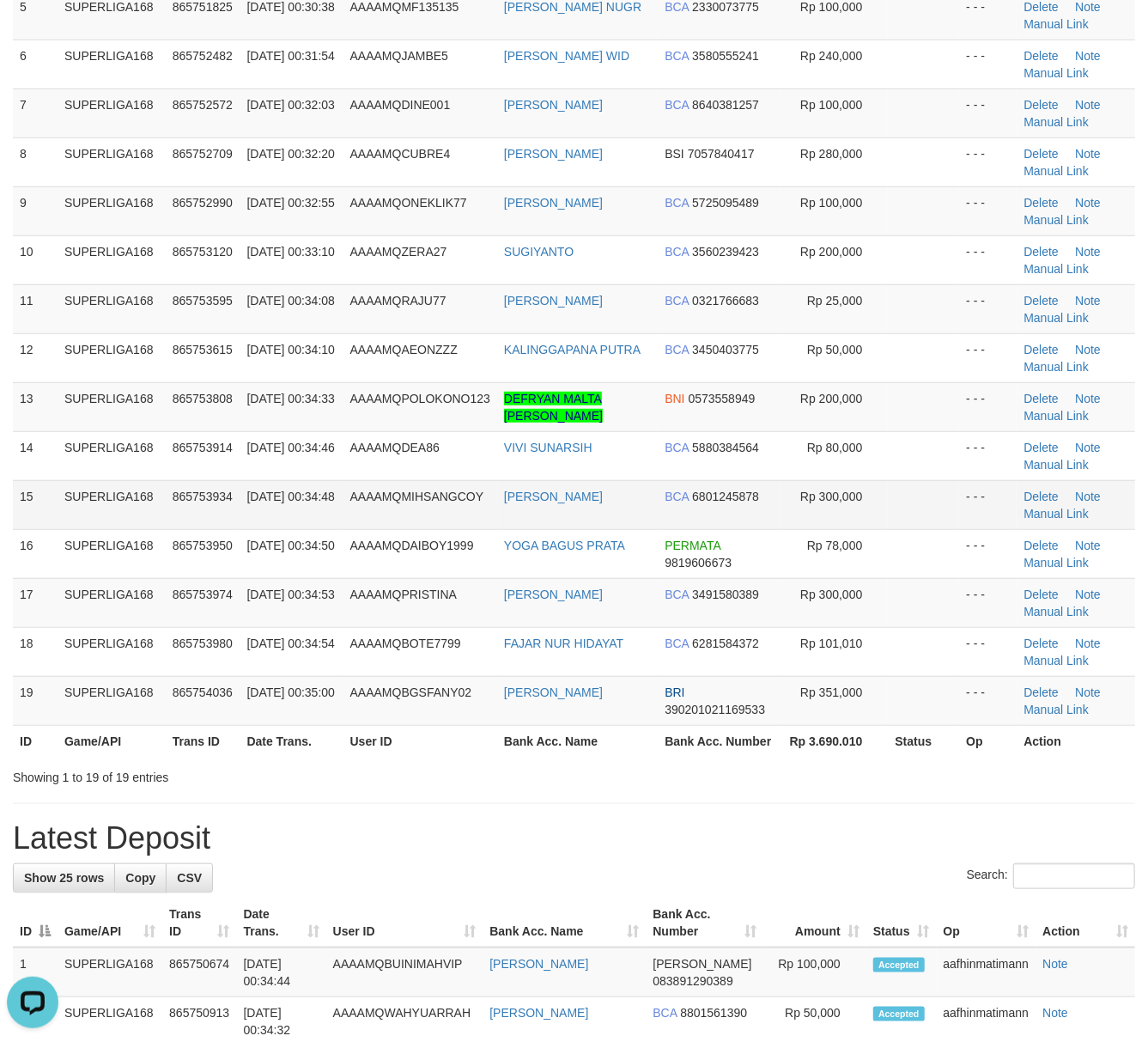
click at [283, 496] on span "01/09/2025 00:34:48" at bounding box center [291, 496] width 88 height 13
drag, startPoint x: 124, startPoint y: 482, endPoint x: 2, endPoint y: 501, distance: 123.5
click at [122, 480] on td "SUPERLIGA168" at bounding box center [111, 456] width 109 height 49
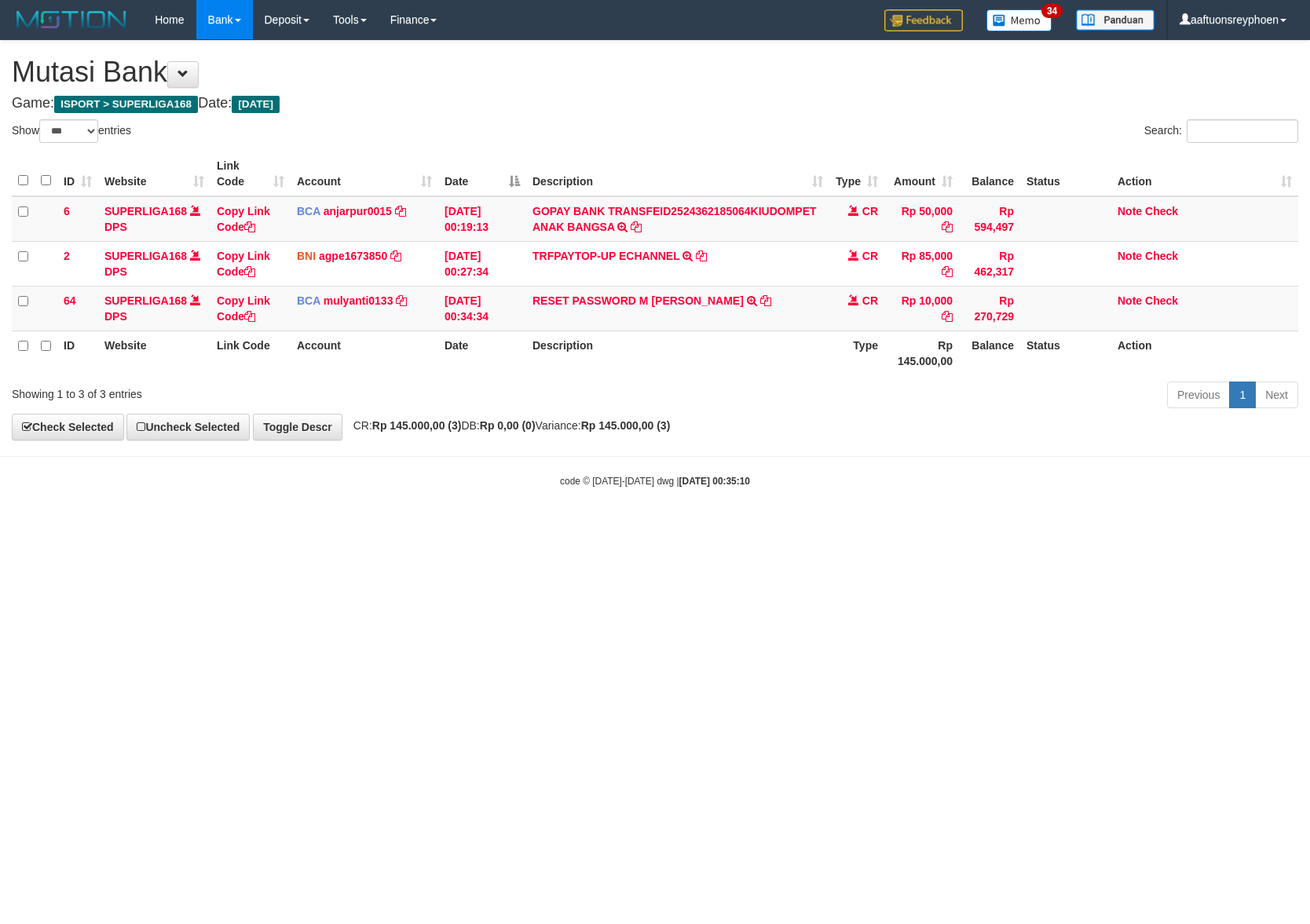
select select "***"
click at [409, 503] on body "Toggle navigation Home Bank Account List Load By Website Group [ISPORT] SUPERLI…" at bounding box center [655, 263] width 1310 height 527
select select "***"
drag, startPoint x: 1025, startPoint y: 517, endPoint x: 1308, endPoint y: 501, distance: 283.5
click at [1109, 512] on body "Toggle navigation Home Bank Account List Load By Website Group [ISPORT] SUPERLI…" at bounding box center [655, 263] width 1310 height 527
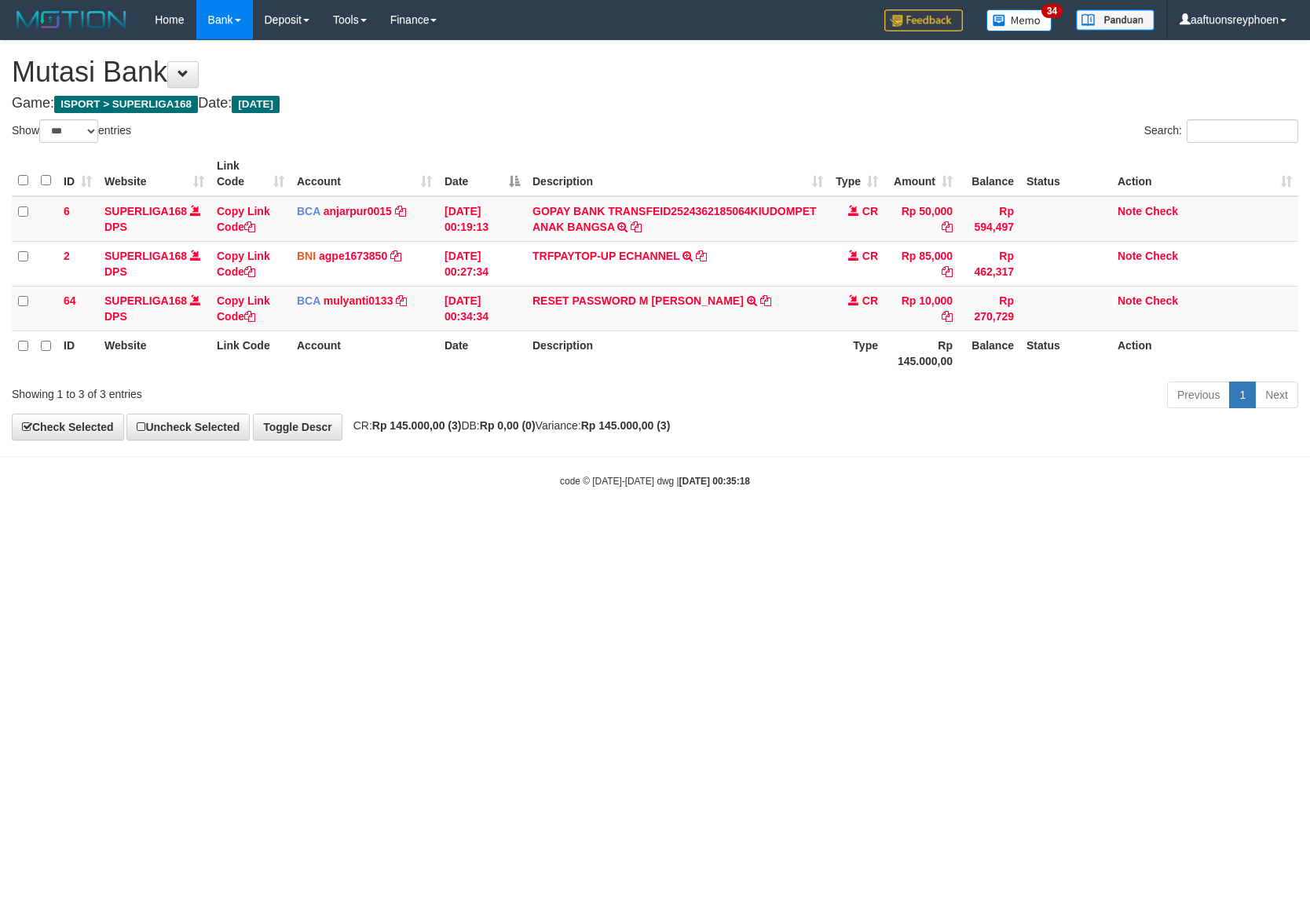
drag, startPoint x: 789, startPoint y: 534, endPoint x: 1305, endPoint y: 530, distance: 516.0
click at [867, 527] on html "Toggle navigation Home Bank Account List Load By Website Group [ISPORT] SUPERLI…" at bounding box center [655, 263] width 1310 height 527
select select "***"
drag, startPoint x: 861, startPoint y: 549, endPoint x: 1303, endPoint y: 496, distance: 445.2
click at [901, 527] on html "Toggle navigation Home Bank Account List Load By Website Group [ISPORT] SUPERLI…" at bounding box center [655, 263] width 1310 height 527
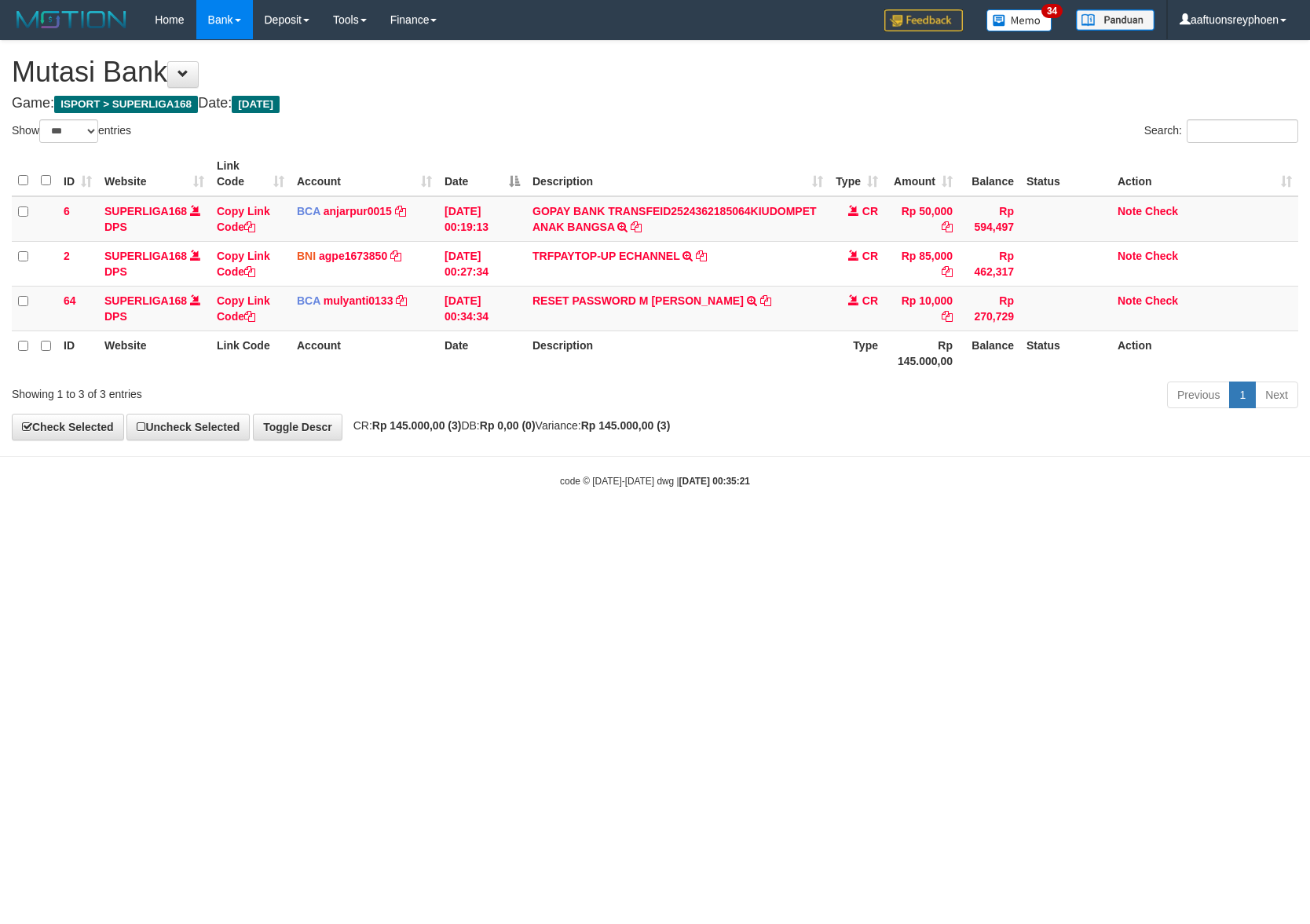
select select "***"
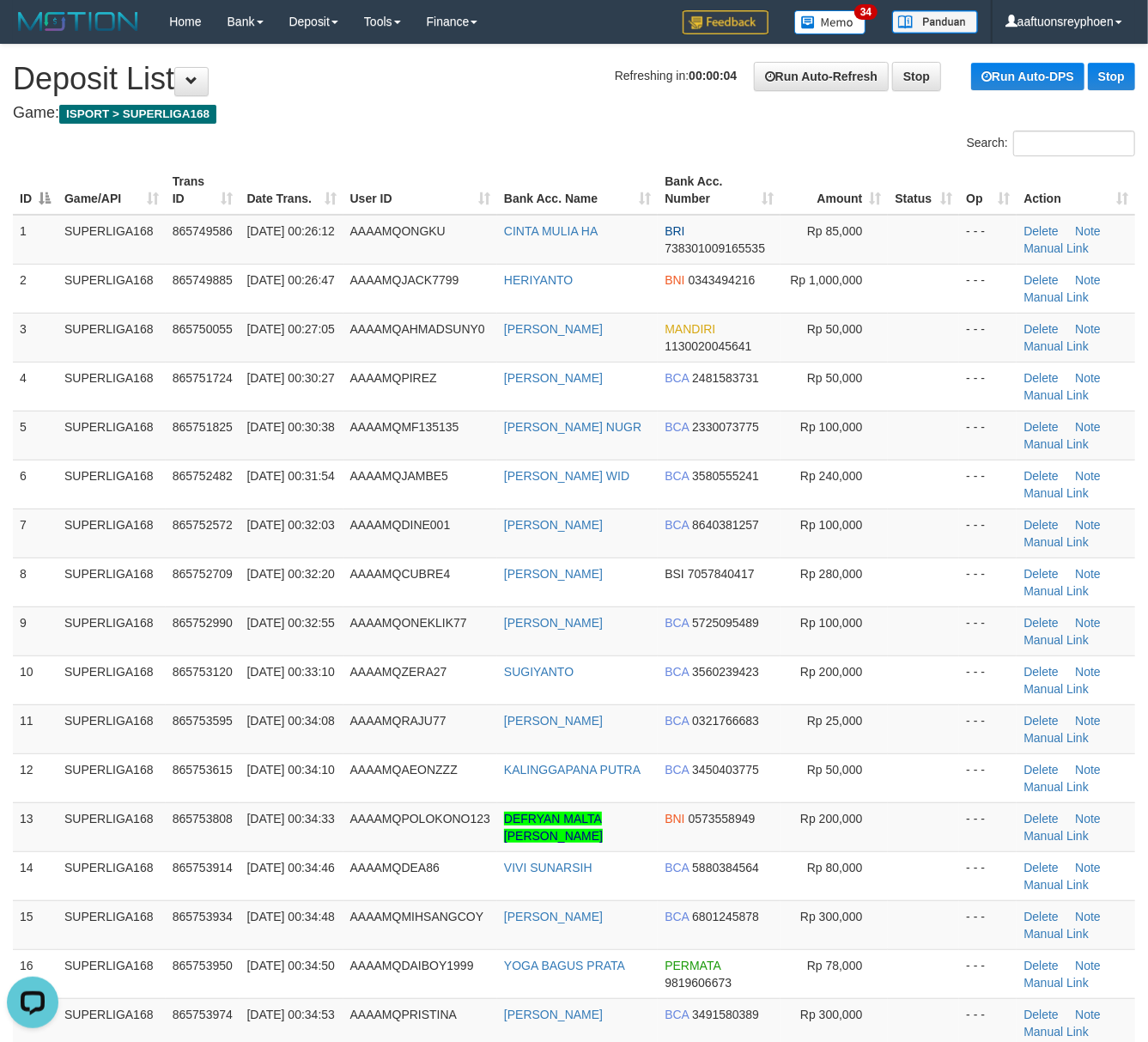
click at [409, 142] on div "Search:" at bounding box center [574, 146] width 1148 height 30
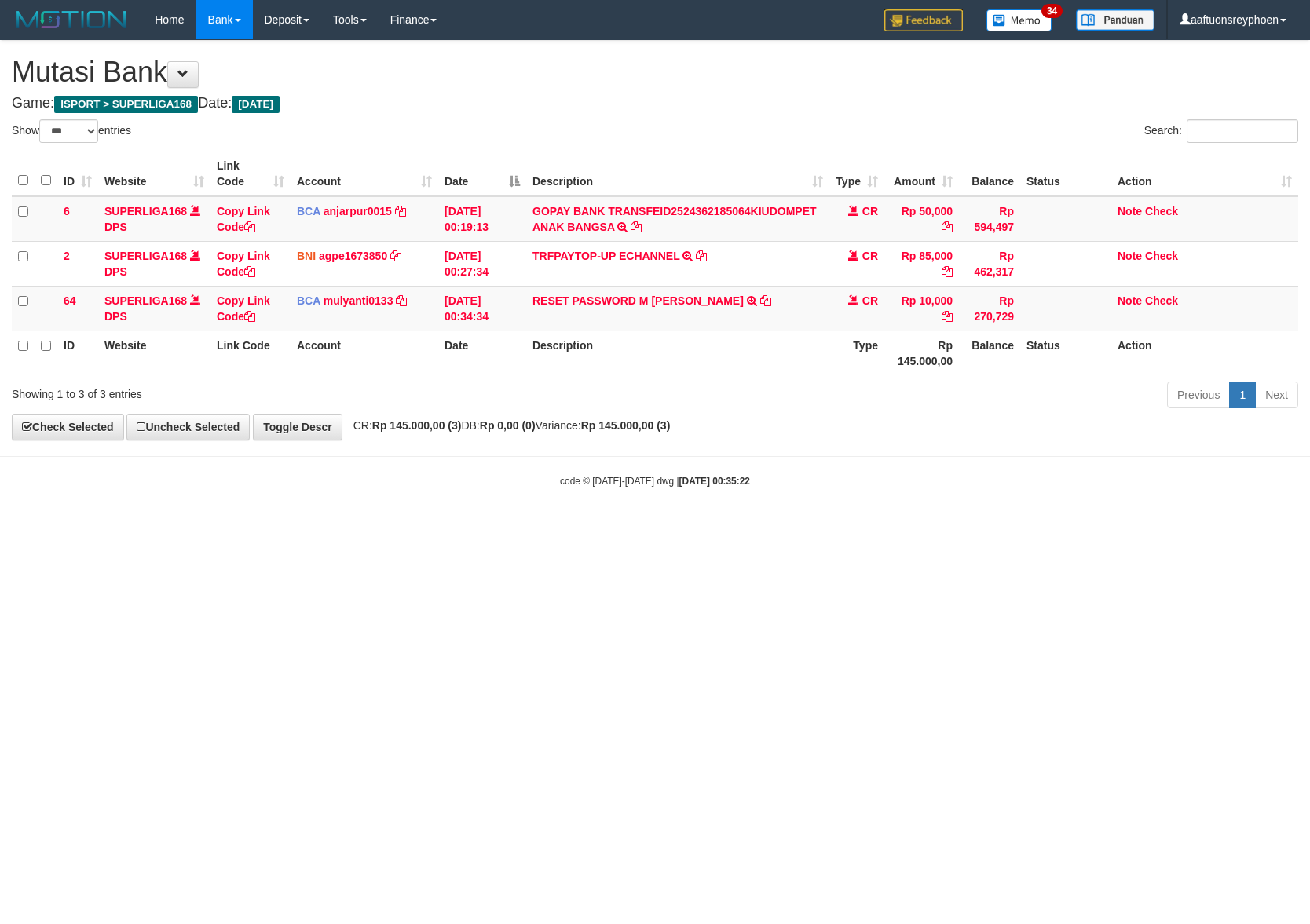
select select "***"
